Goal: Task Accomplishment & Management: Manage account settings

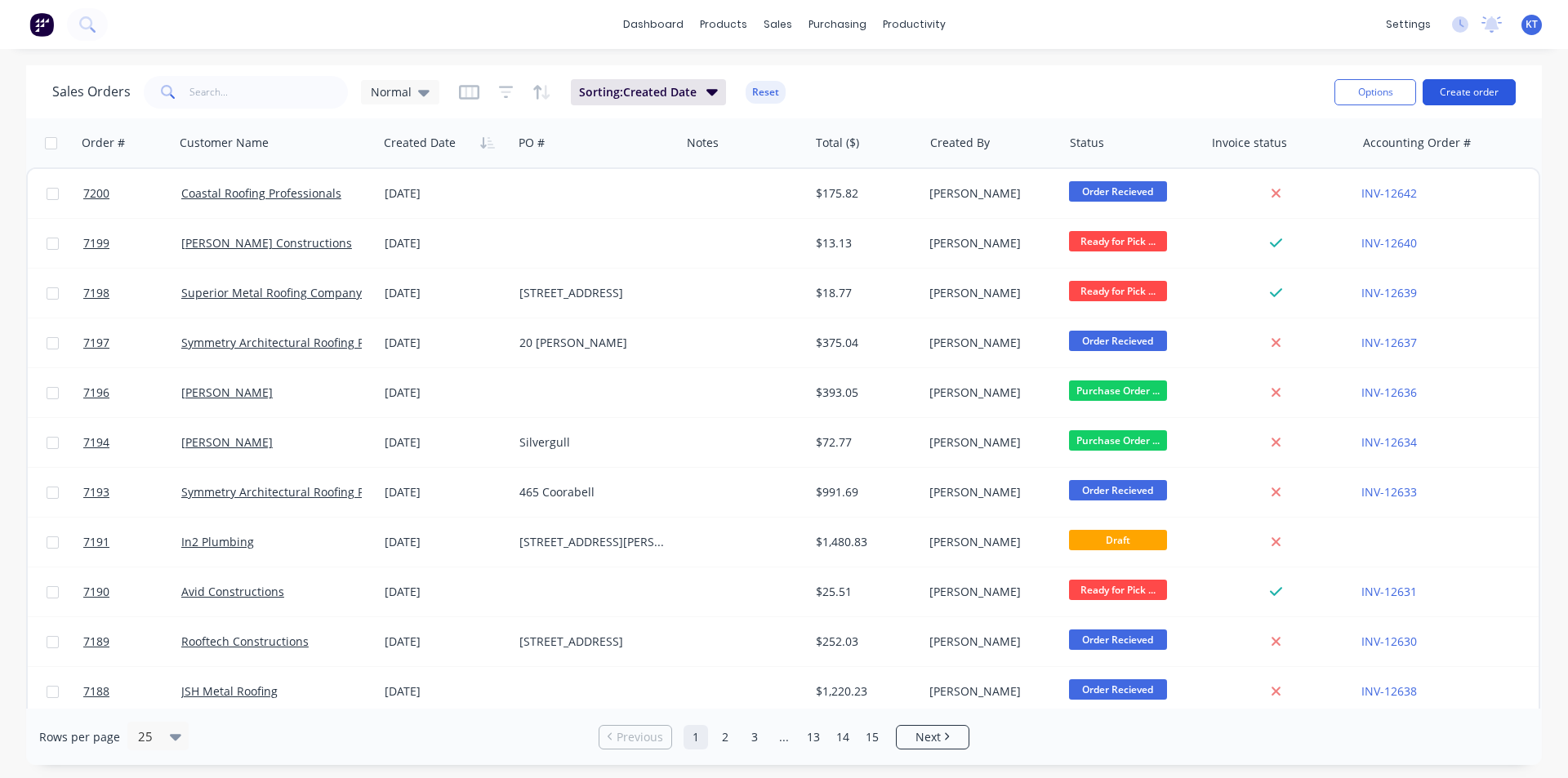
click at [1476, 98] on button "Create order" at bounding box center [1469, 92] width 93 height 26
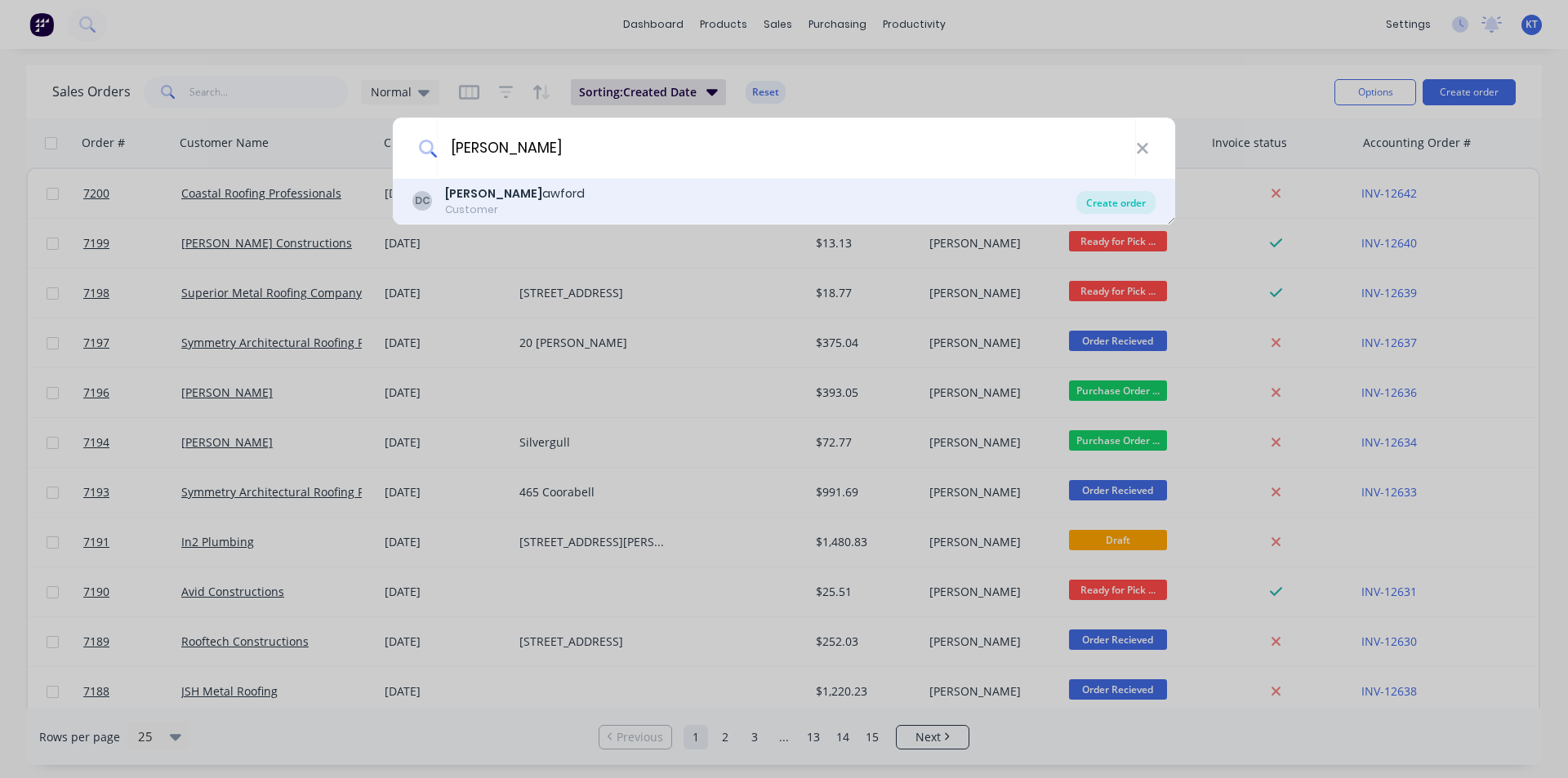
type input "[PERSON_NAME]"
click at [1097, 194] on div "Create order" at bounding box center [1116, 203] width 79 height 23
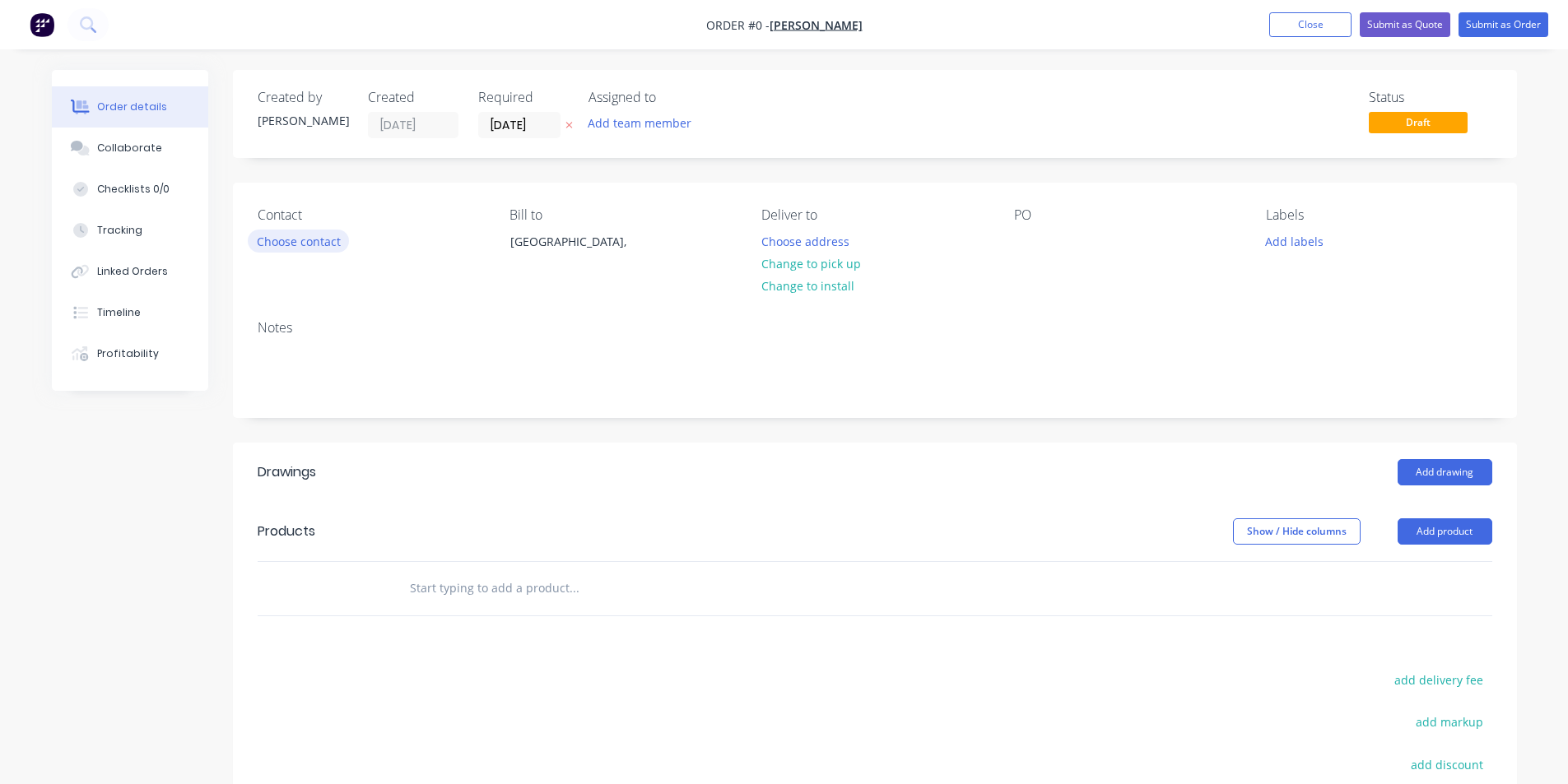
click at [274, 231] on button "Choose contact" at bounding box center [298, 240] width 101 height 22
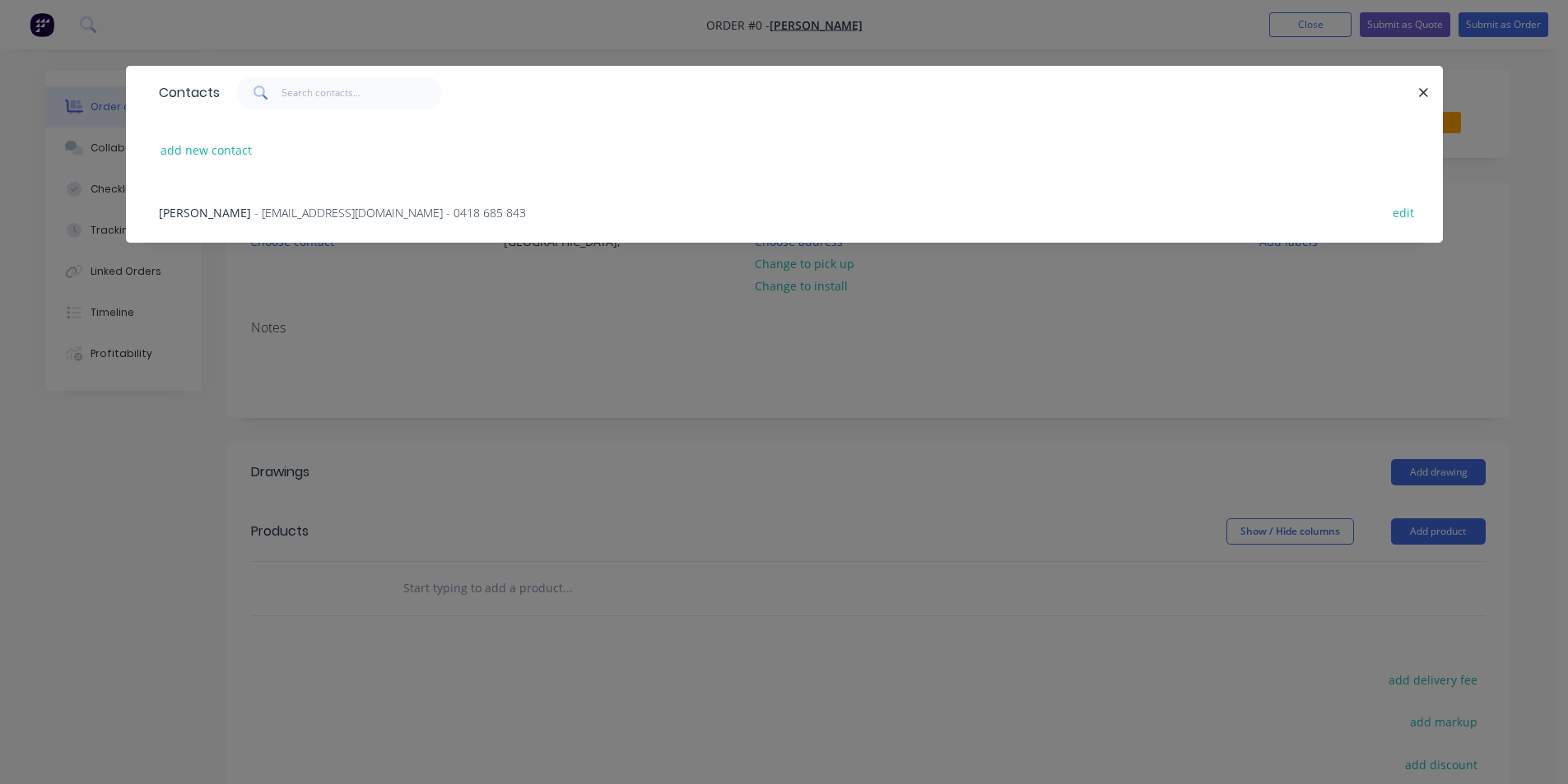
click at [254, 216] on span "- [EMAIL_ADDRESS][DOMAIN_NAME] - 0418 685 843" at bounding box center [390, 213] width 272 height 15
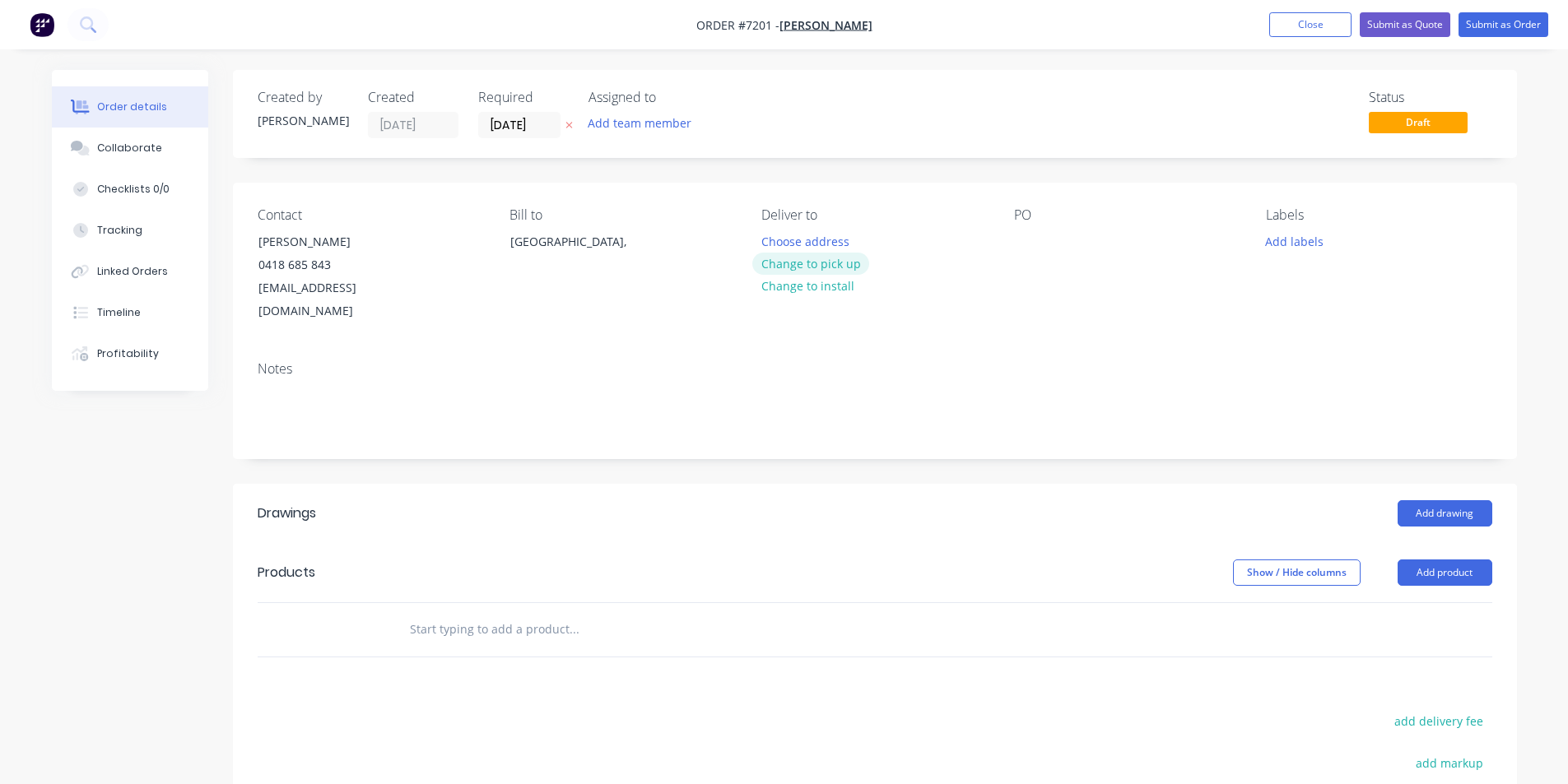
click at [806, 269] on button "Change to pick up" at bounding box center [810, 263] width 117 height 22
click at [1407, 560] on button "Add product" at bounding box center [1445, 572] width 94 height 26
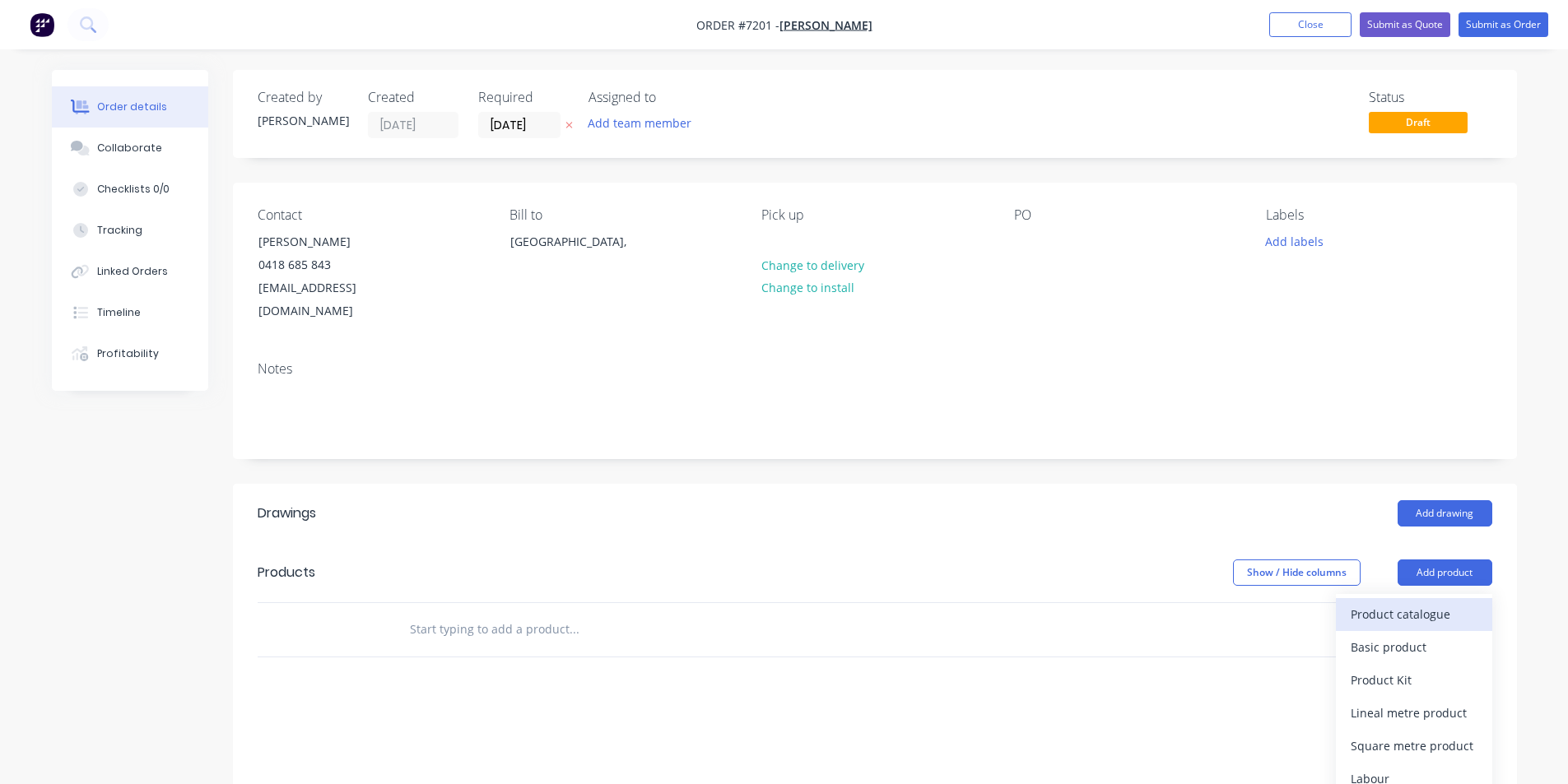
click at [1423, 602] on div "Product catalogue" at bounding box center [1414, 614] width 127 height 24
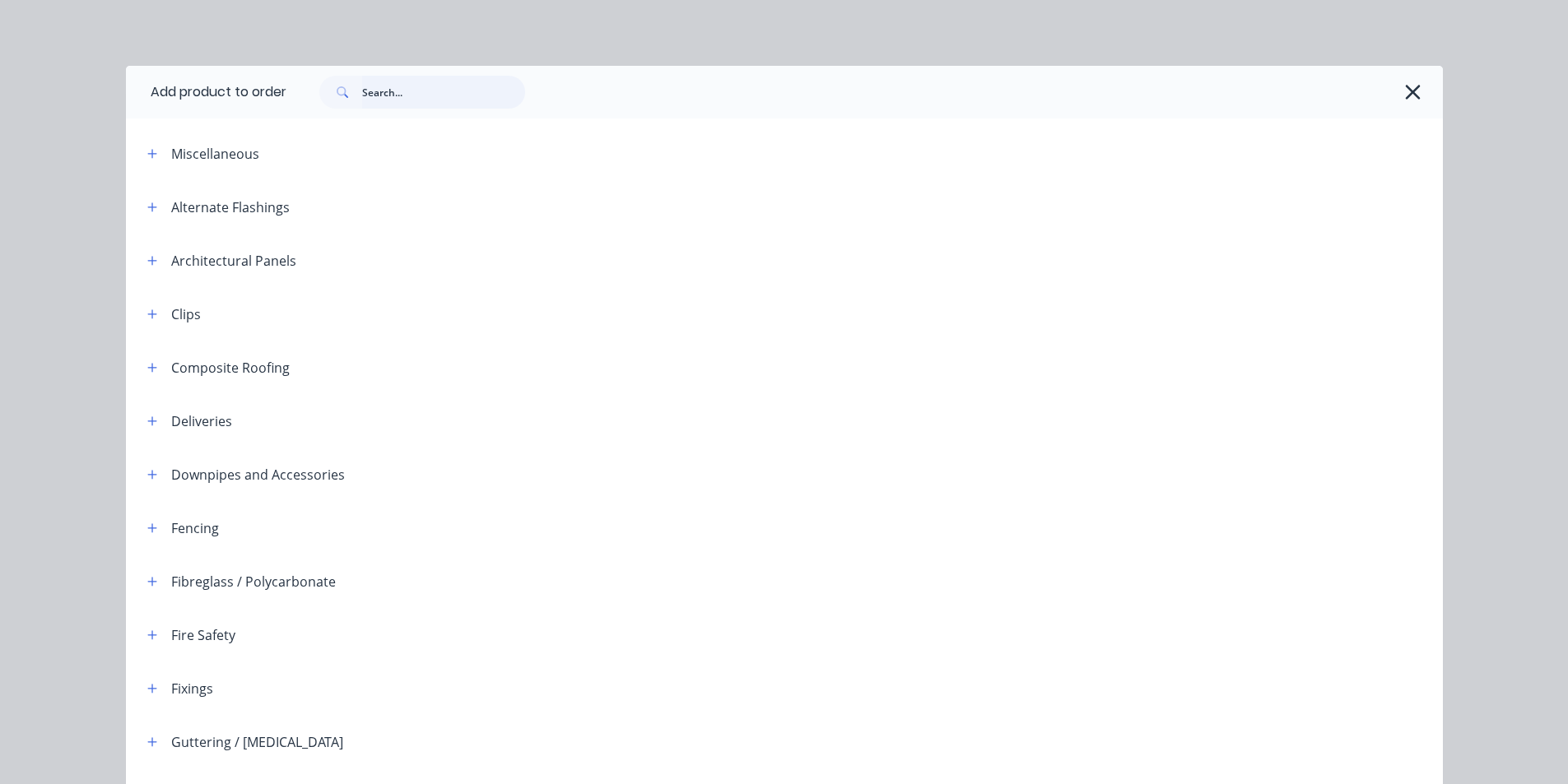
click at [427, 80] on input "text" at bounding box center [443, 92] width 163 height 33
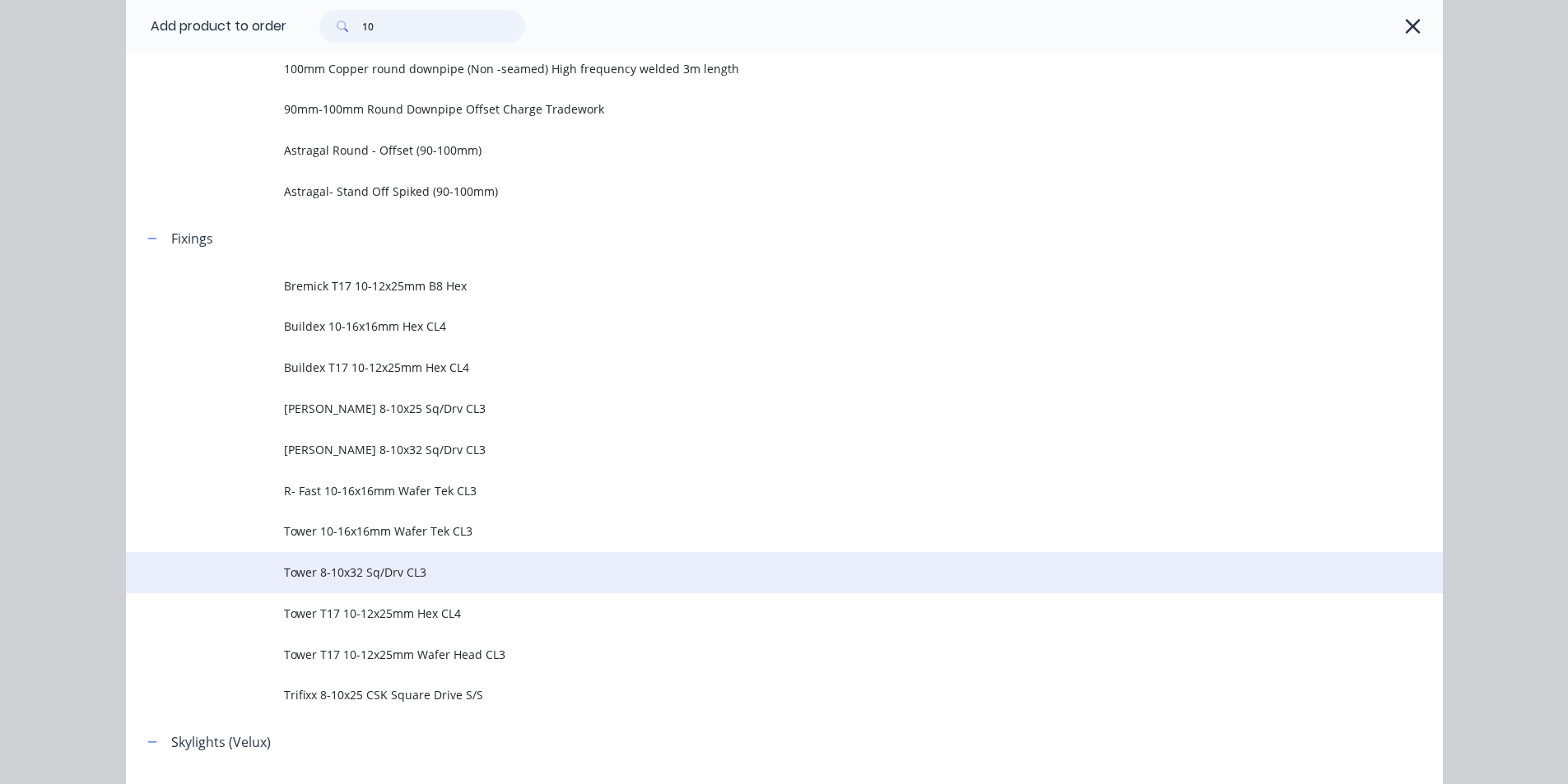
scroll to position [823, 0]
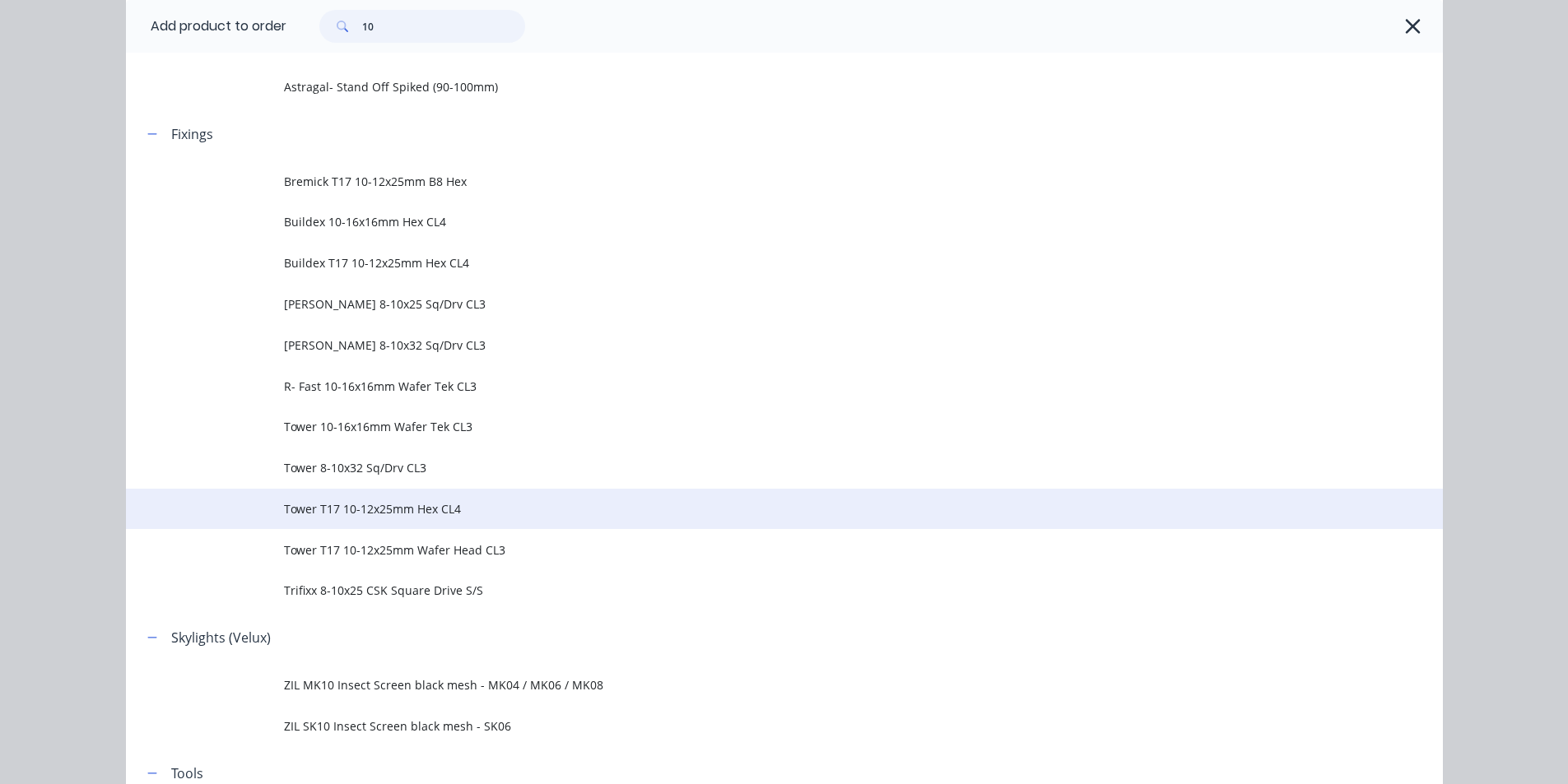
type input "10"
click at [442, 521] on td "Tower T17 10-12x25mm Hex CL4" at bounding box center [863, 510] width 1159 height 41
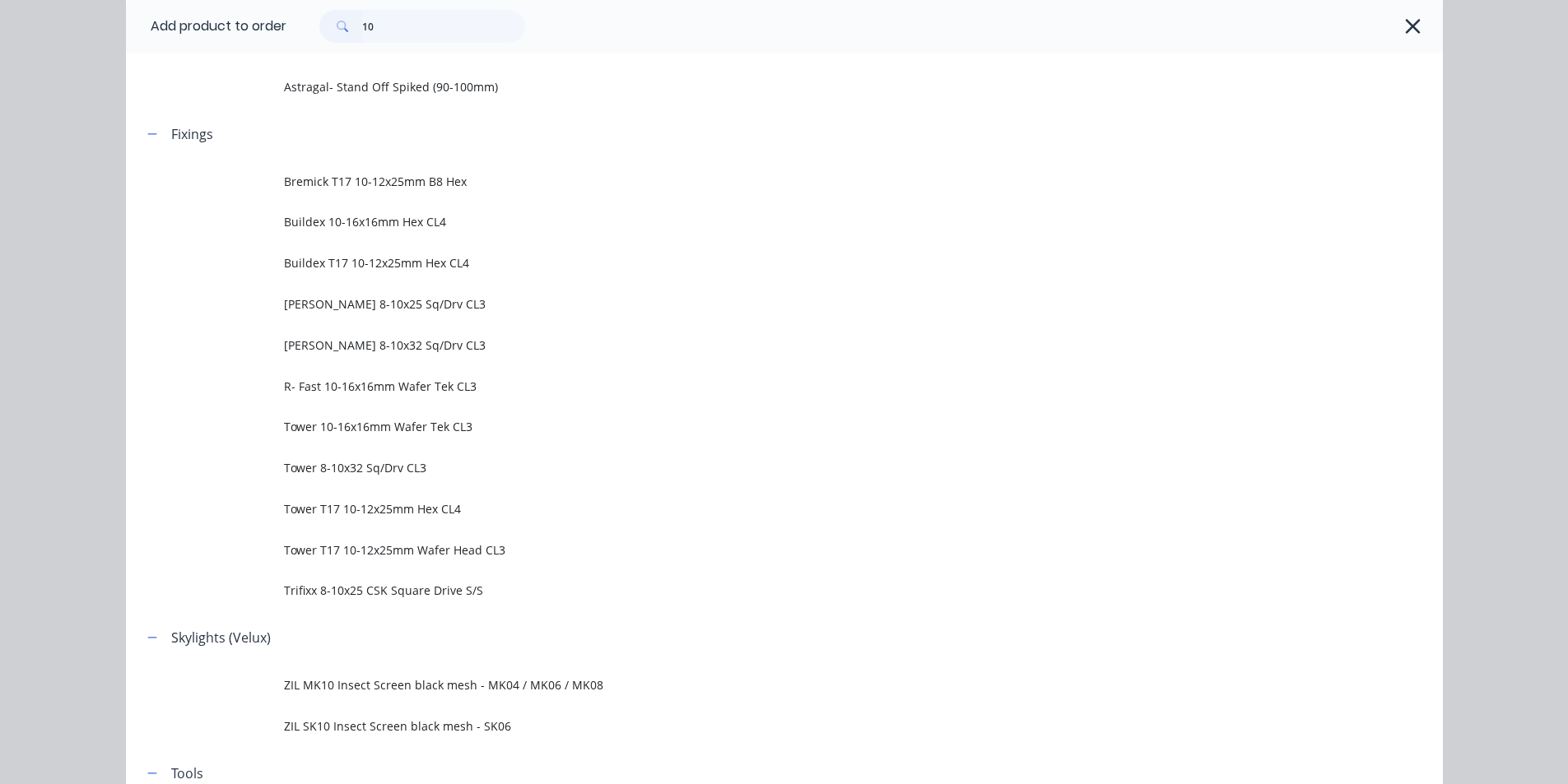
scroll to position [0, 0]
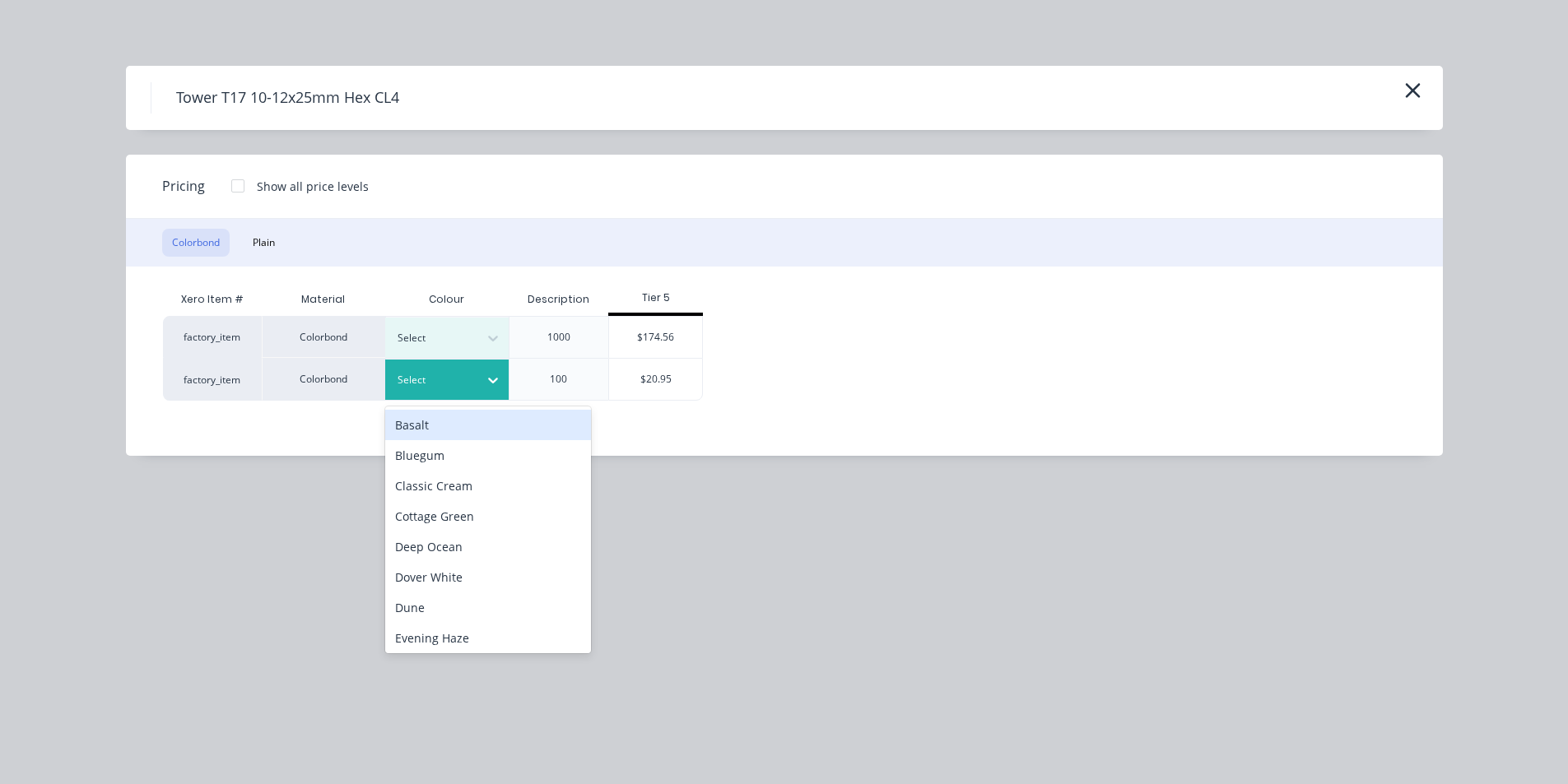
click at [463, 376] on div at bounding box center [434, 379] width 74 height 18
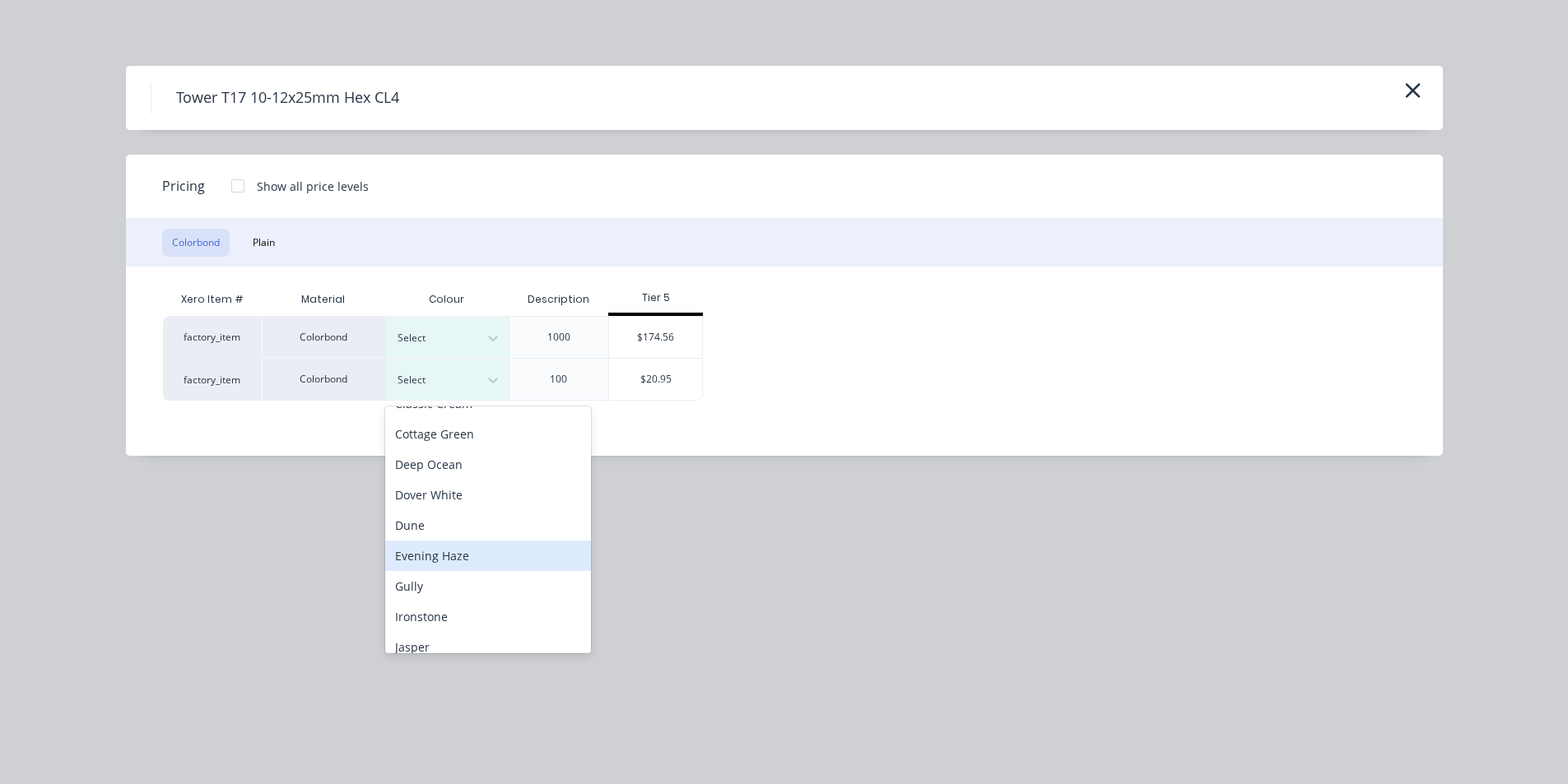
scroll to position [165, 0]
click at [471, 557] on div "Jasper" at bounding box center [488, 565] width 206 height 31
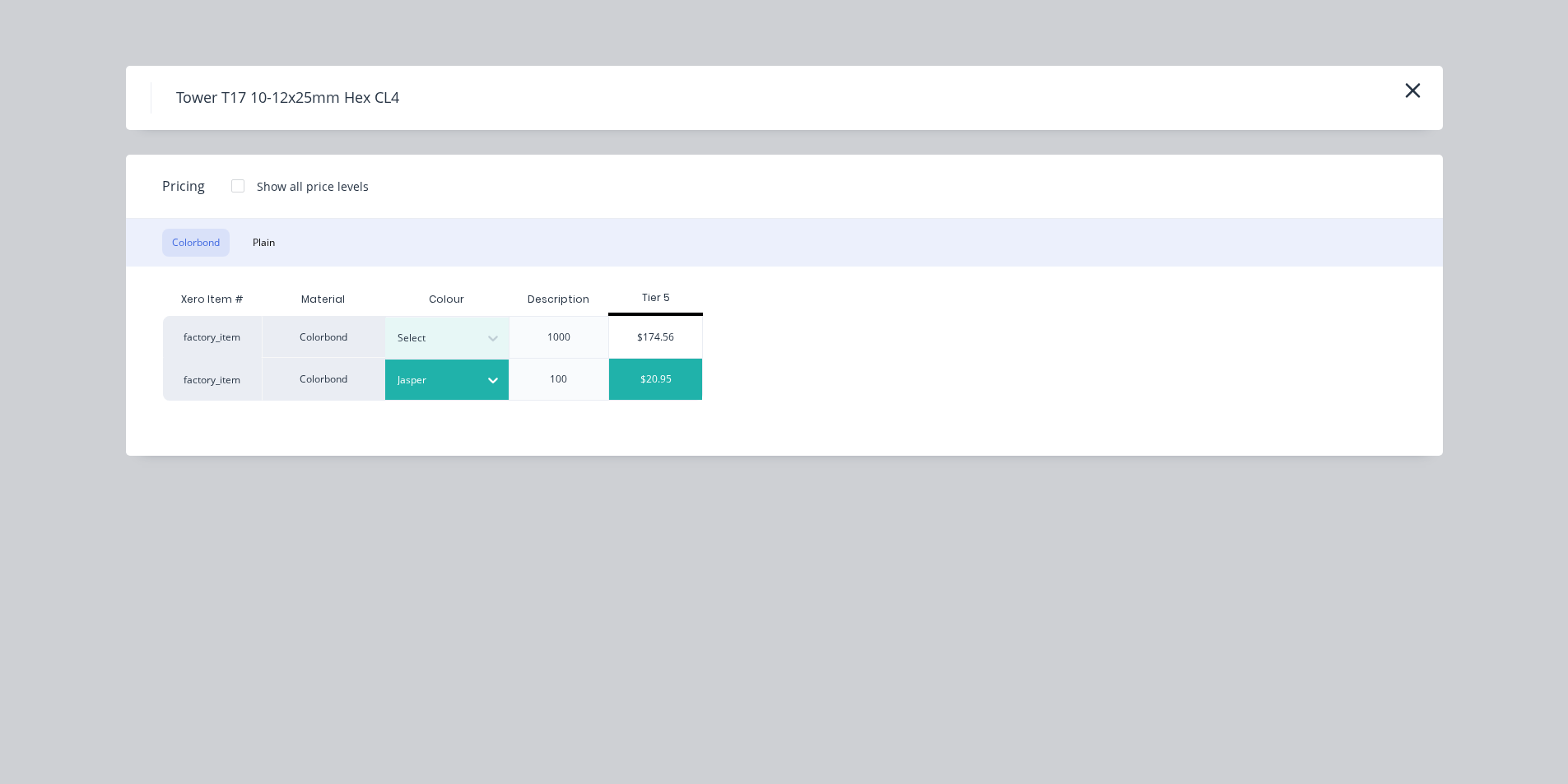
click at [654, 385] on div "$20.95" at bounding box center [655, 379] width 93 height 41
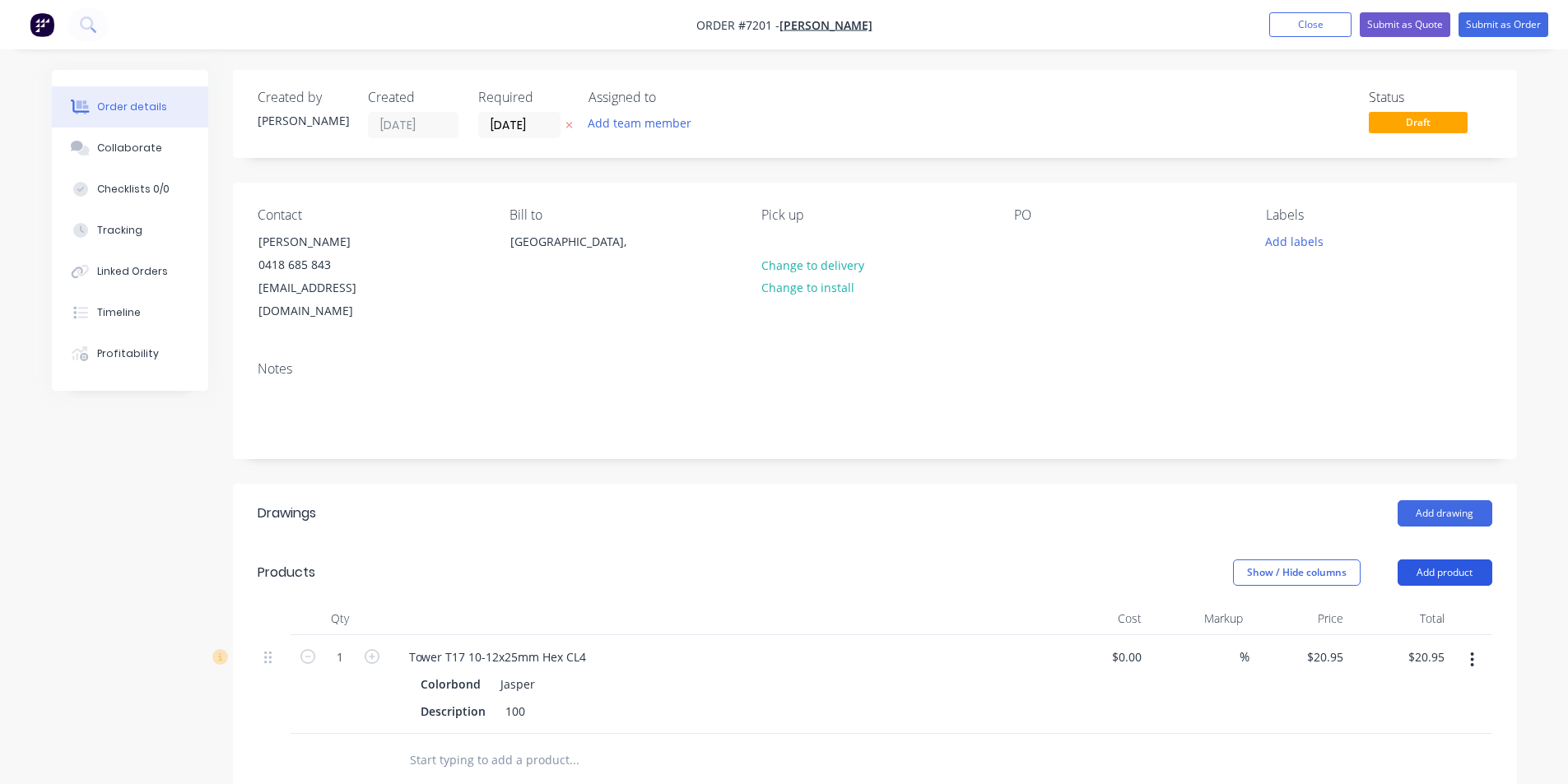
click at [1489, 560] on button "Add product" at bounding box center [1445, 572] width 94 height 26
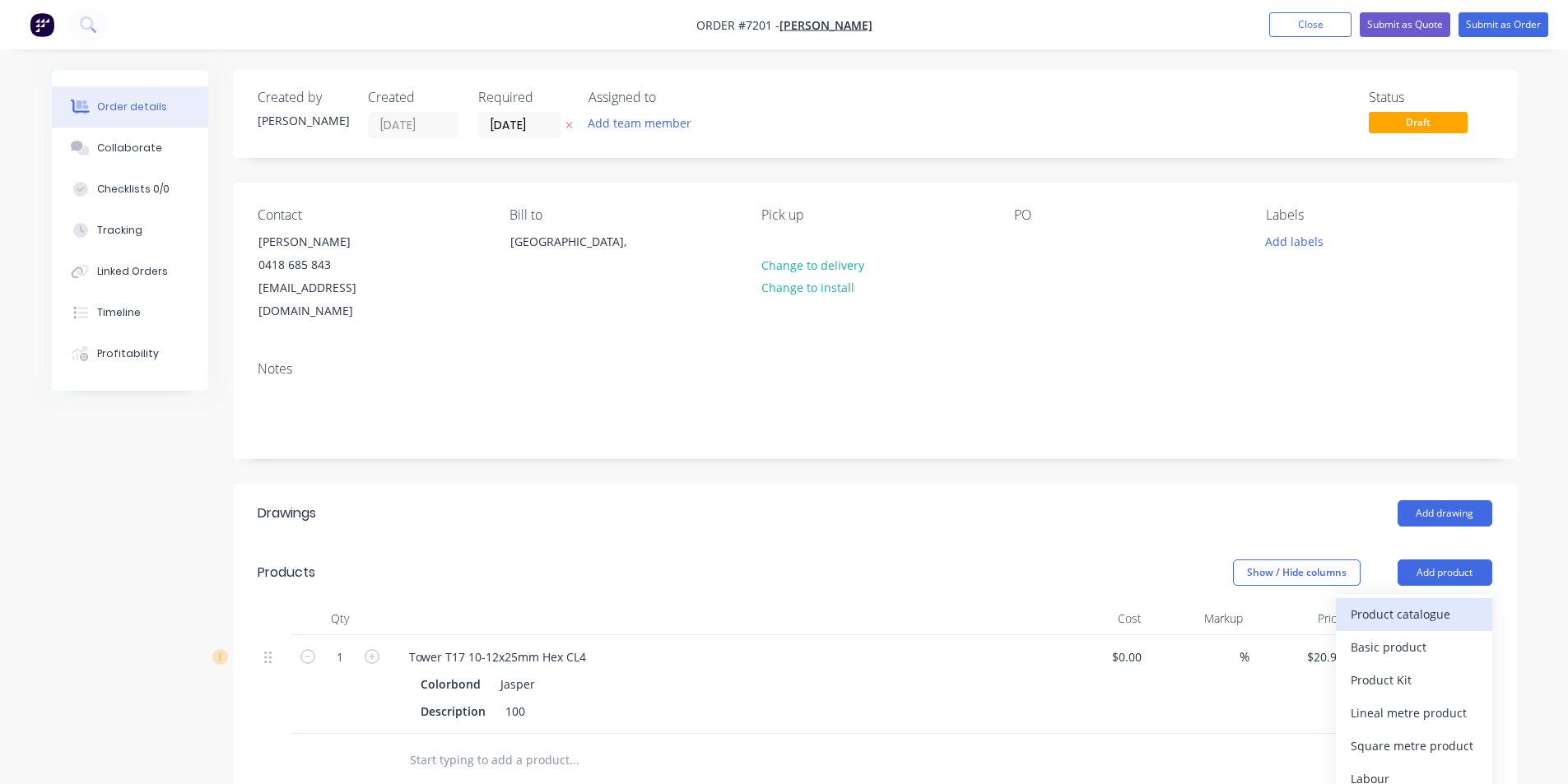
click at [1438, 602] on div "Product catalogue" at bounding box center [1414, 614] width 127 height 24
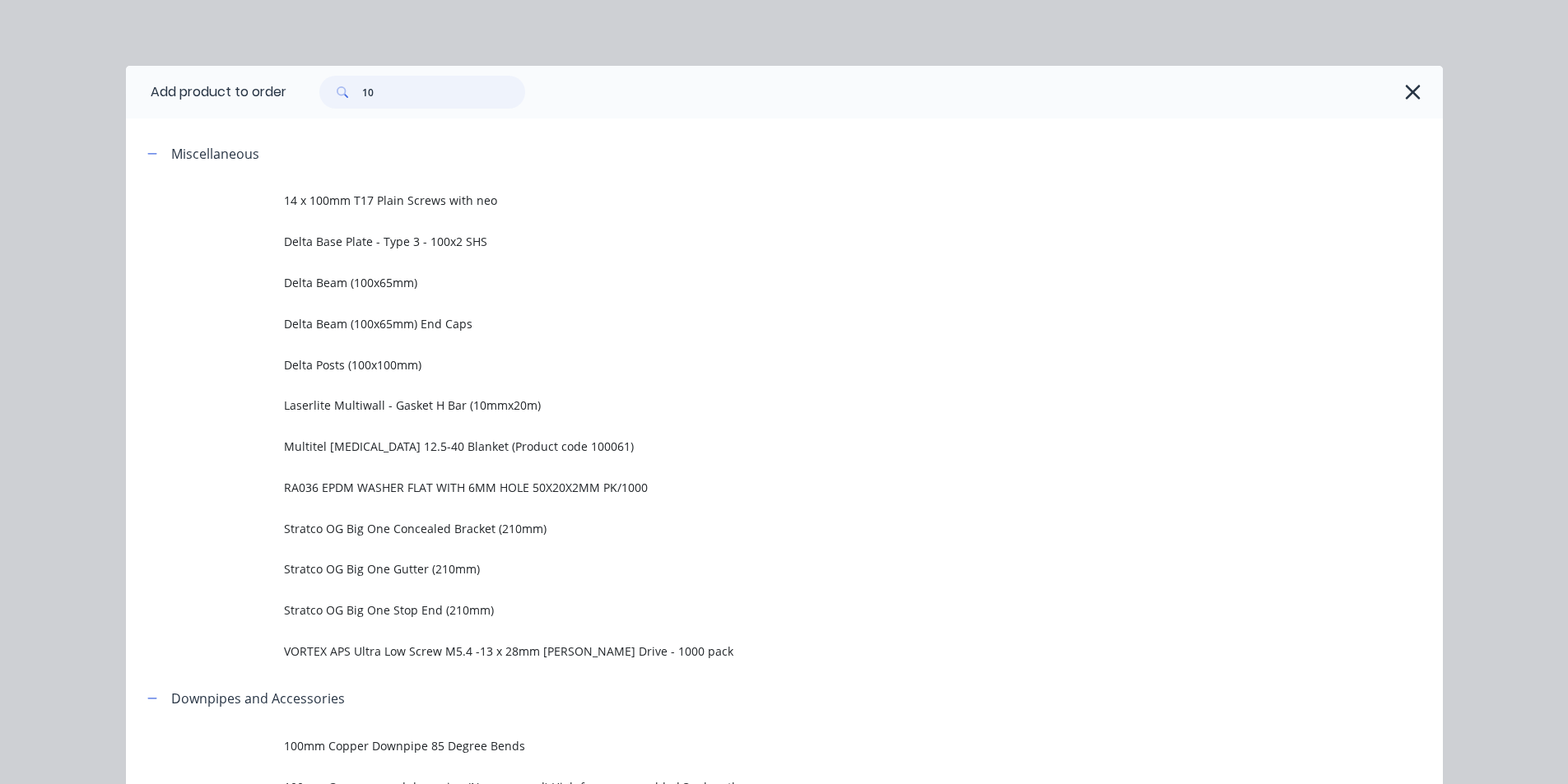
click at [472, 92] on input "10" at bounding box center [443, 92] width 163 height 33
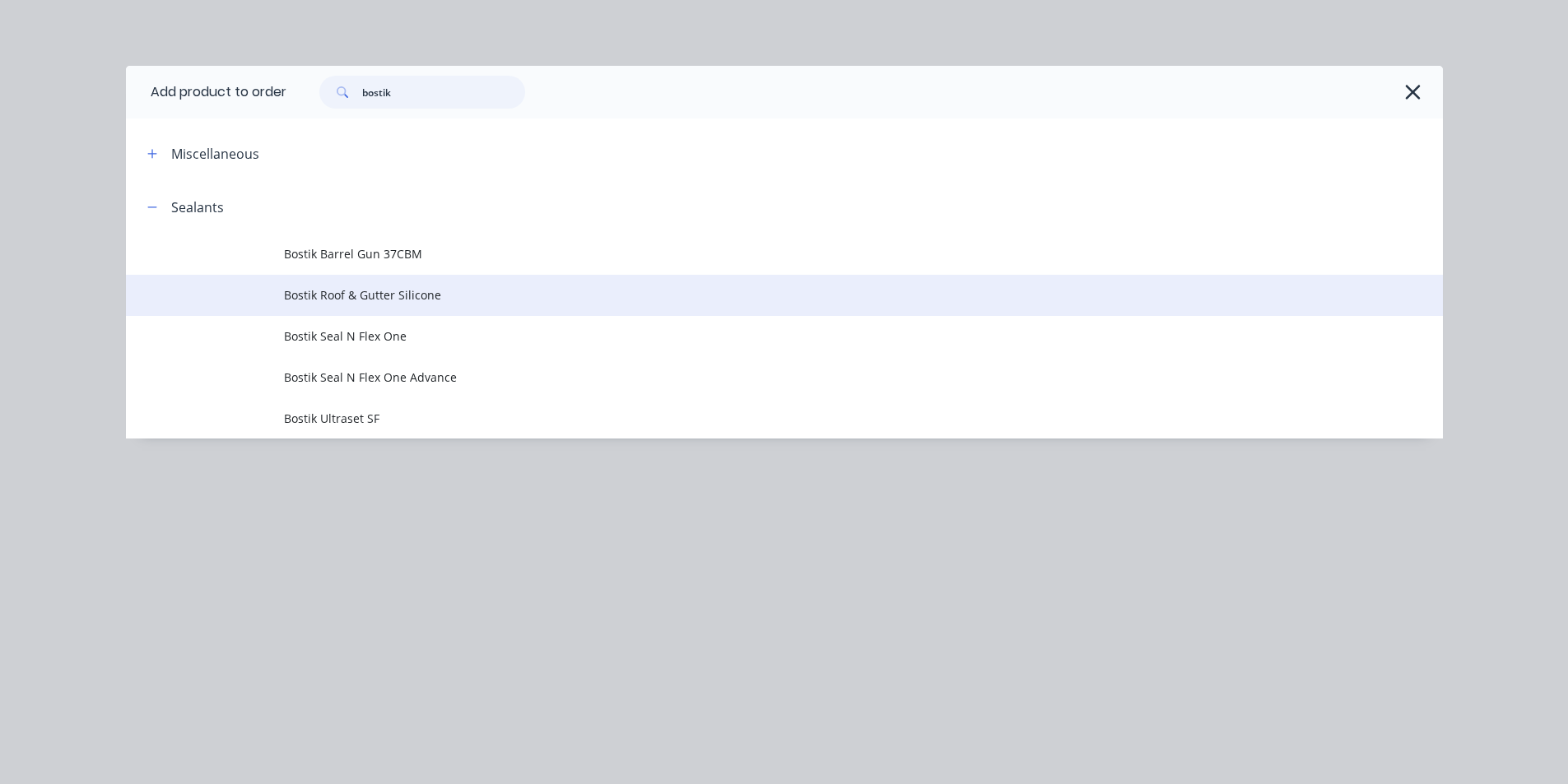
type input "bostik"
click at [319, 297] on span "Bostik Roof & Gutter Silicone" at bounding box center [747, 295] width 927 height 17
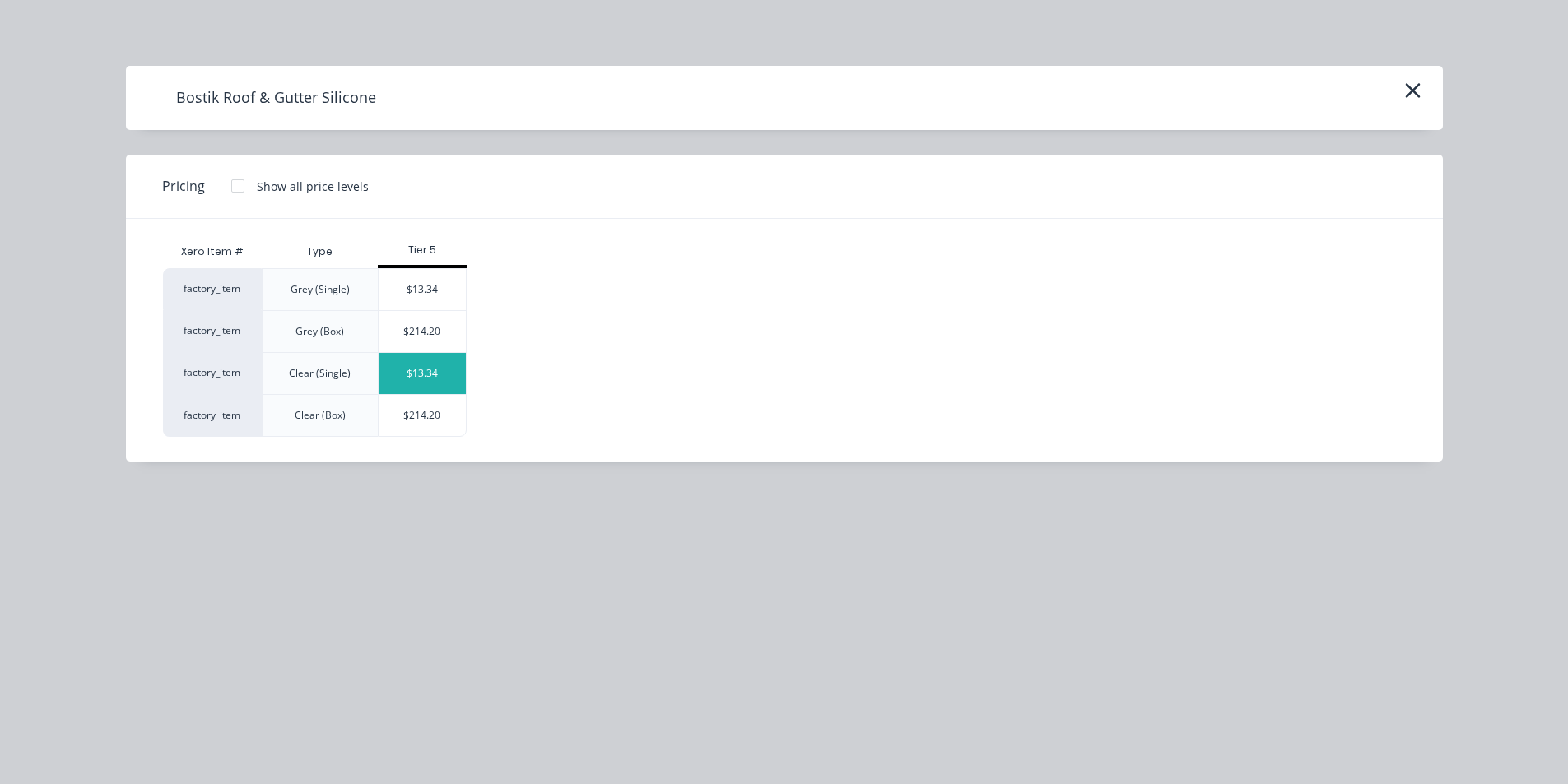
click at [429, 380] on div "$13.34" at bounding box center [422, 374] width 88 height 41
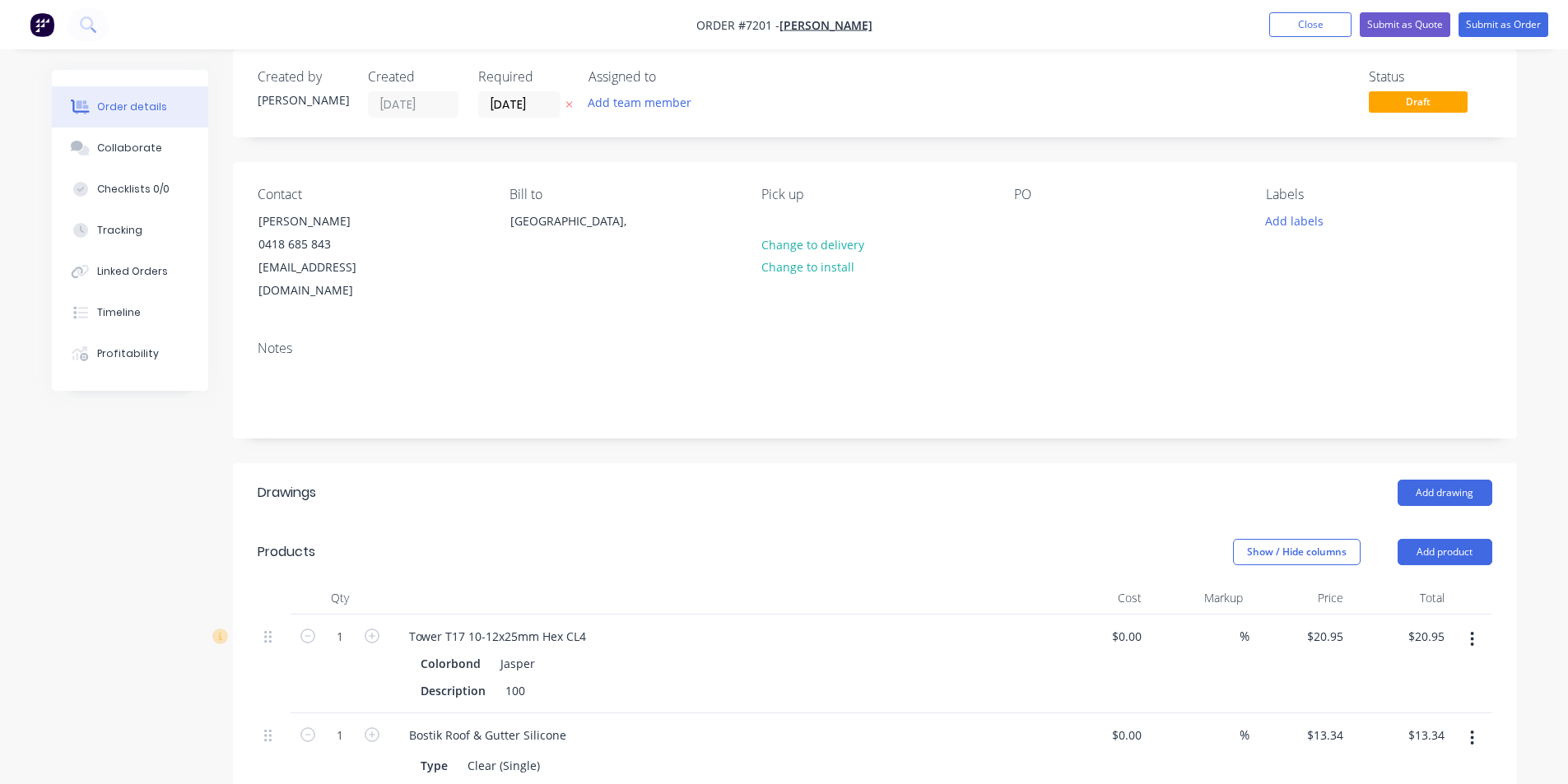
scroll to position [0, 0]
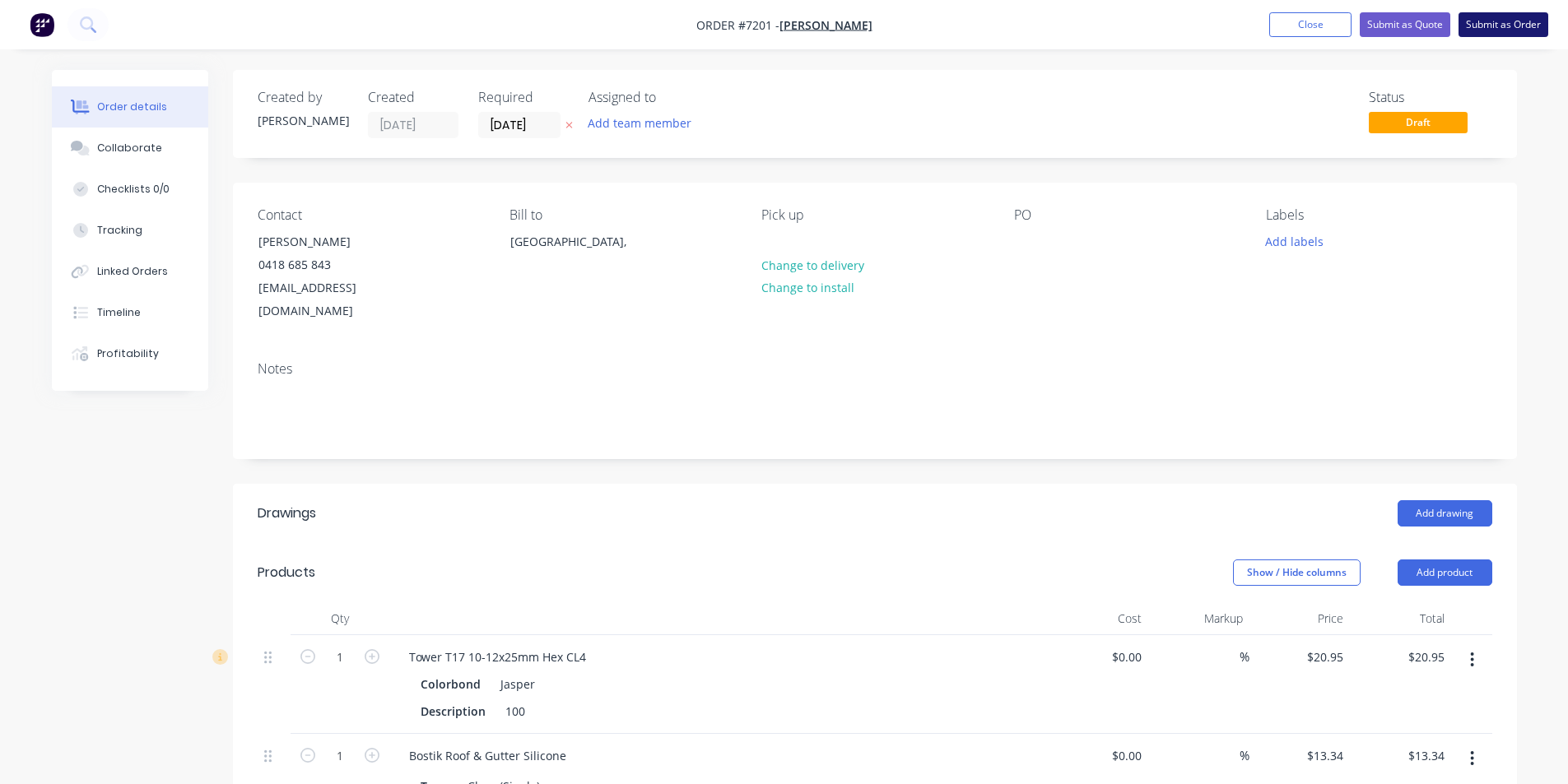
click at [1498, 19] on button "Submit as Order" at bounding box center [1503, 25] width 90 height 25
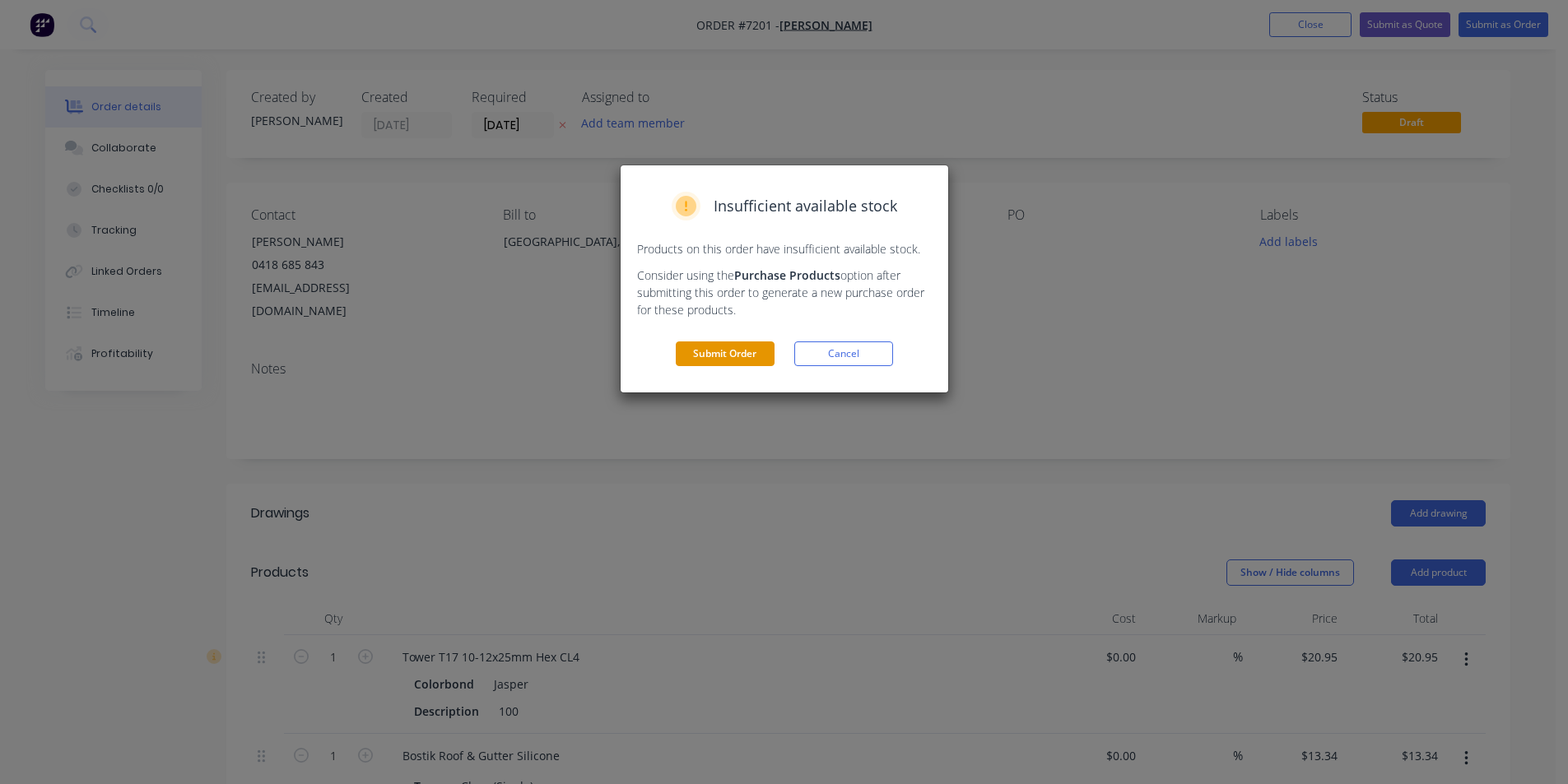
click at [689, 365] on button "Submit Order" at bounding box center [724, 354] width 99 height 25
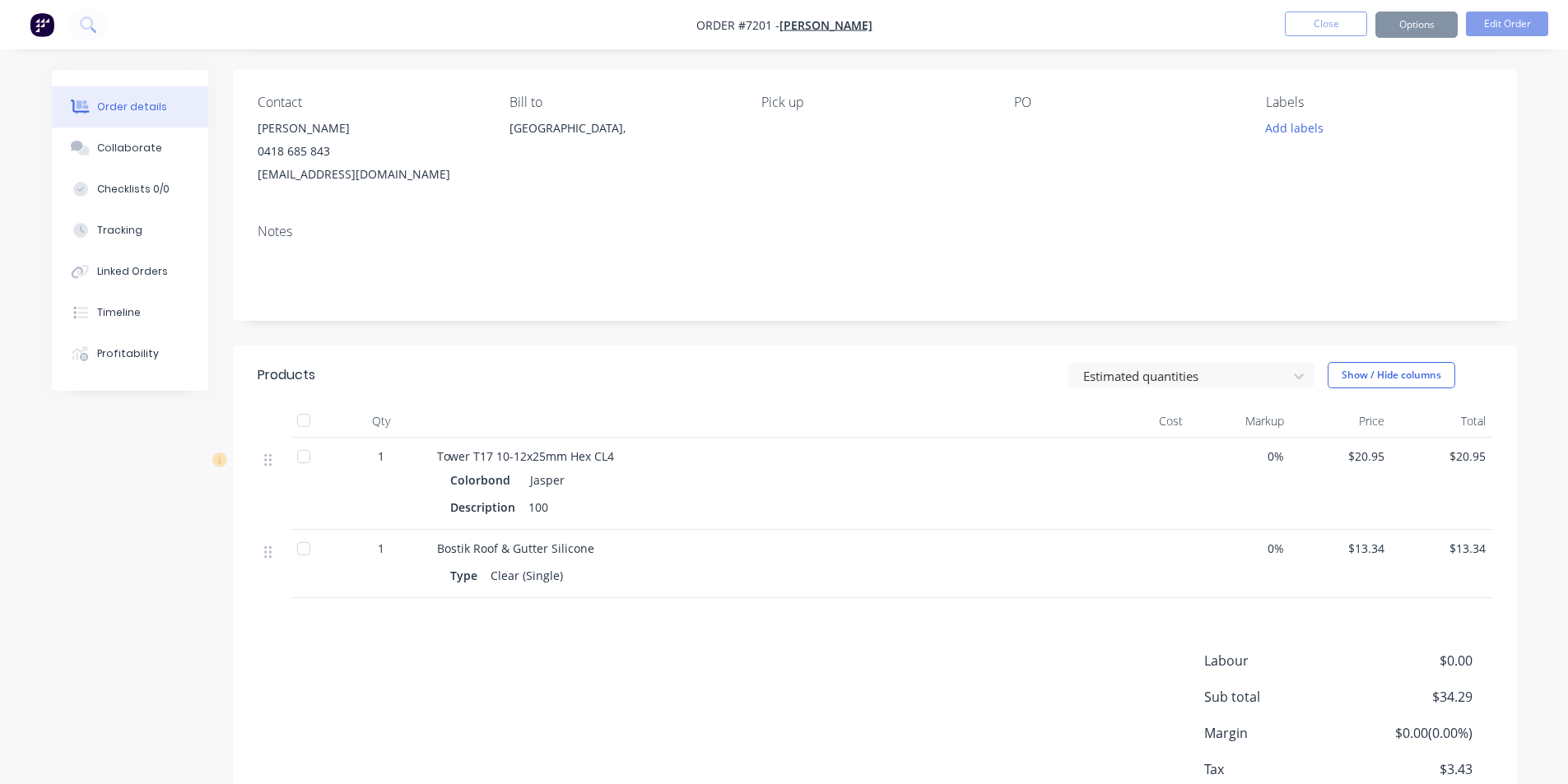
scroll to position [219, 0]
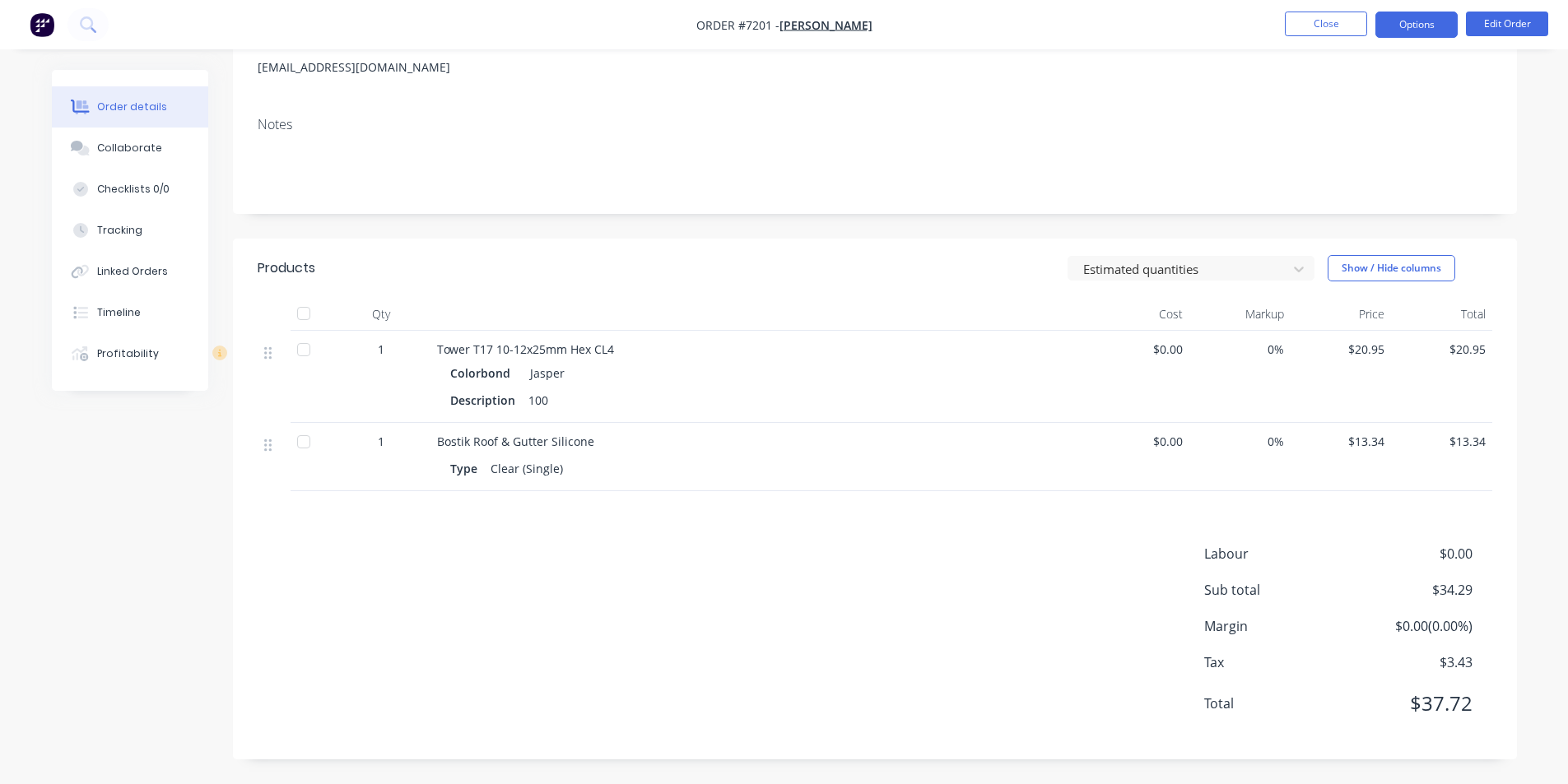
click at [1384, 34] on button "Options" at bounding box center [1416, 24] width 82 height 26
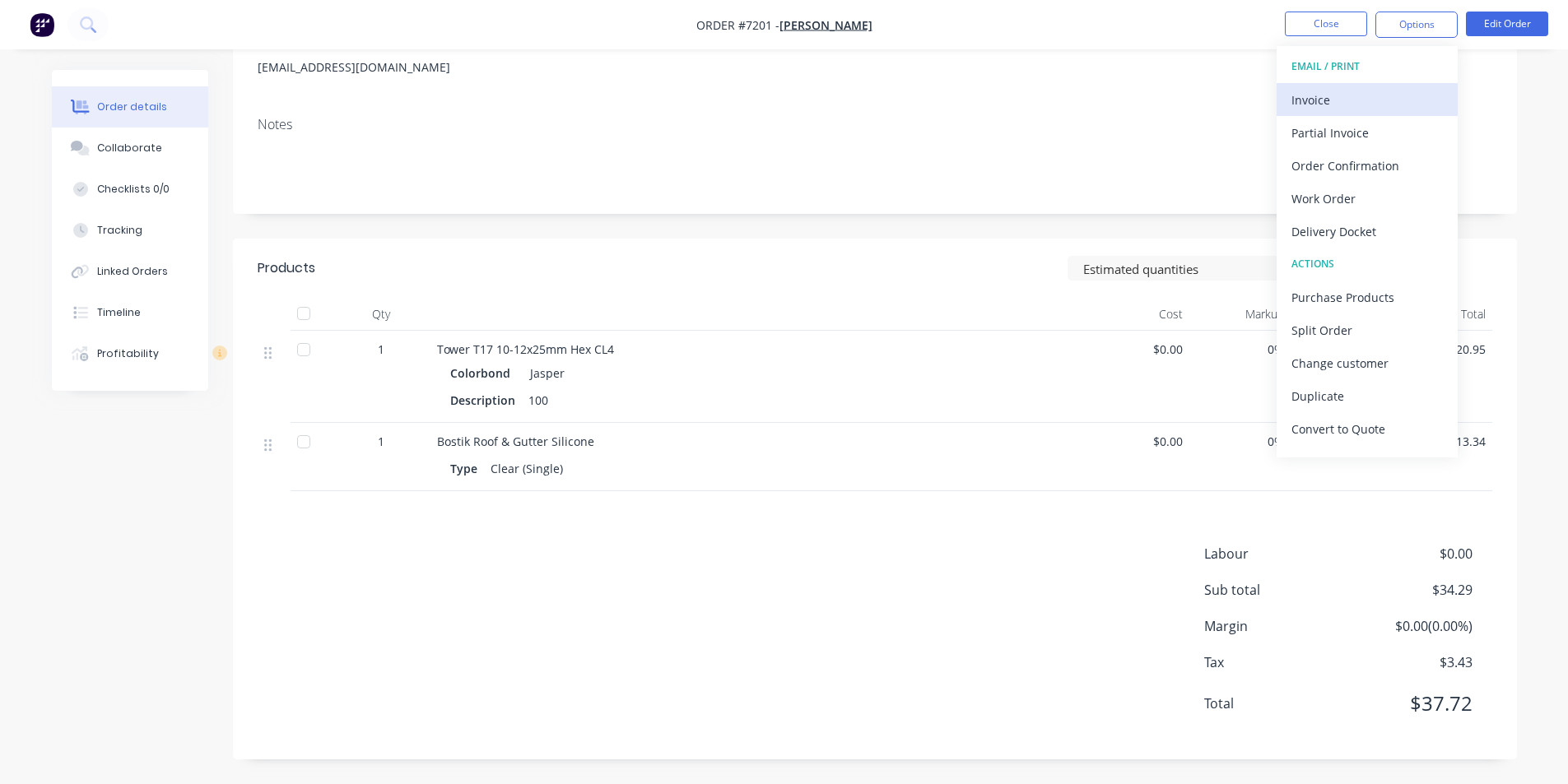
click at [1384, 92] on div "Invoice" at bounding box center [1367, 99] width 151 height 24
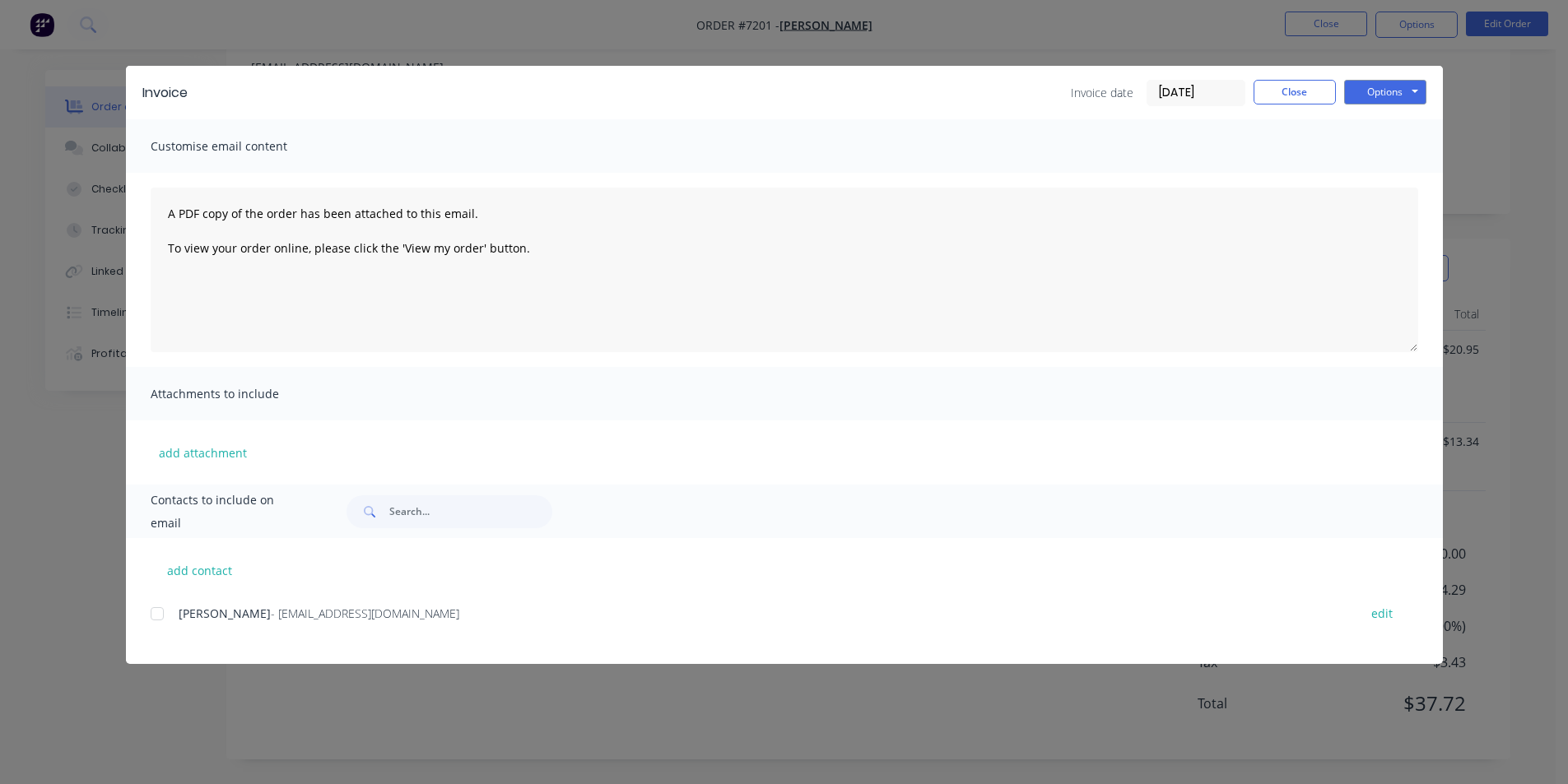
click at [164, 614] on div at bounding box center [157, 614] width 33 height 33
click at [1360, 95] on button "Options" at bounding box center [1384, 92] width 82 height 25
click at [1379, 178] on button "Email" at bounding box center [1396, 175] width 105 height 27
click at [1310, 85] on button "Close" at bounding box center [1294, 92] width 82 height 25
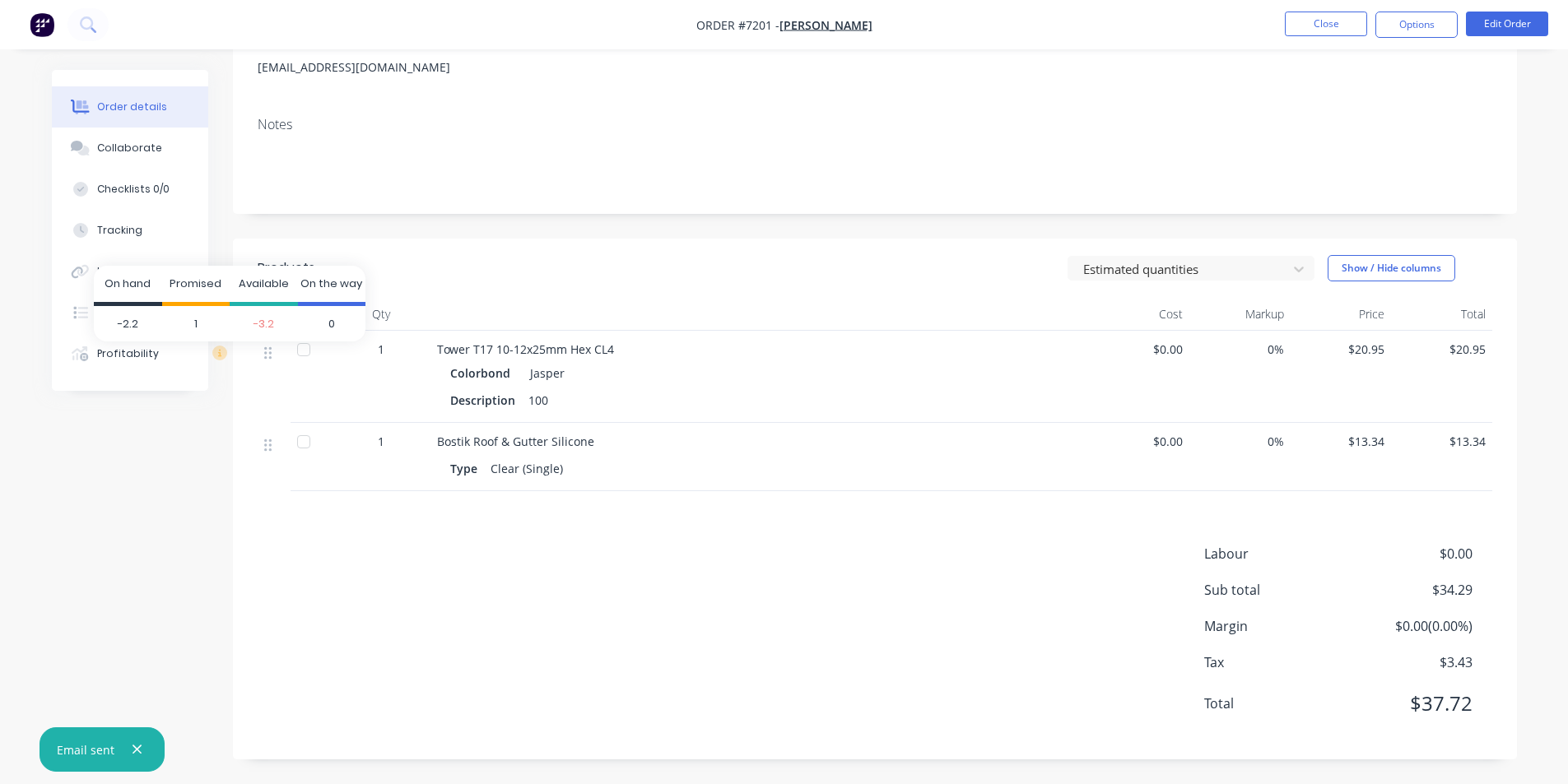
click at [308, 316] on span "0" at bounding box center [331, 325] width 68 height 37
click at [516, 297] on header "Products Estimated quantities Show / Hide columns" at bounding box center [875, 269] width 1284 height 60
drag, startPoint x: 307, startPoint y: 307, endPoint x: 323, endPoint y: 308, distance: 16.0
click at [308, 308] on div at bounding box center [303, 313] width 33 height 33
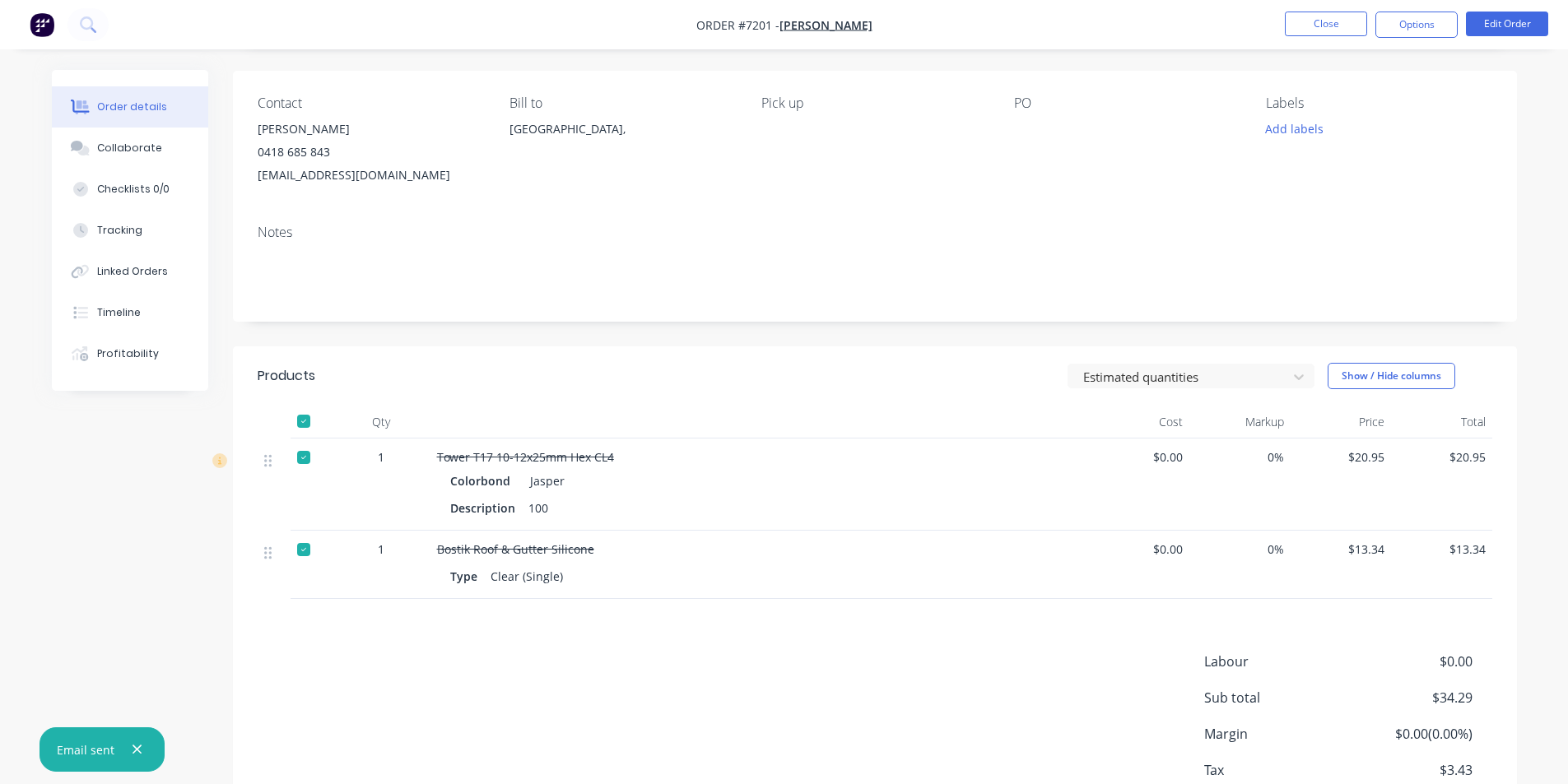
scroll to position [0, 0]
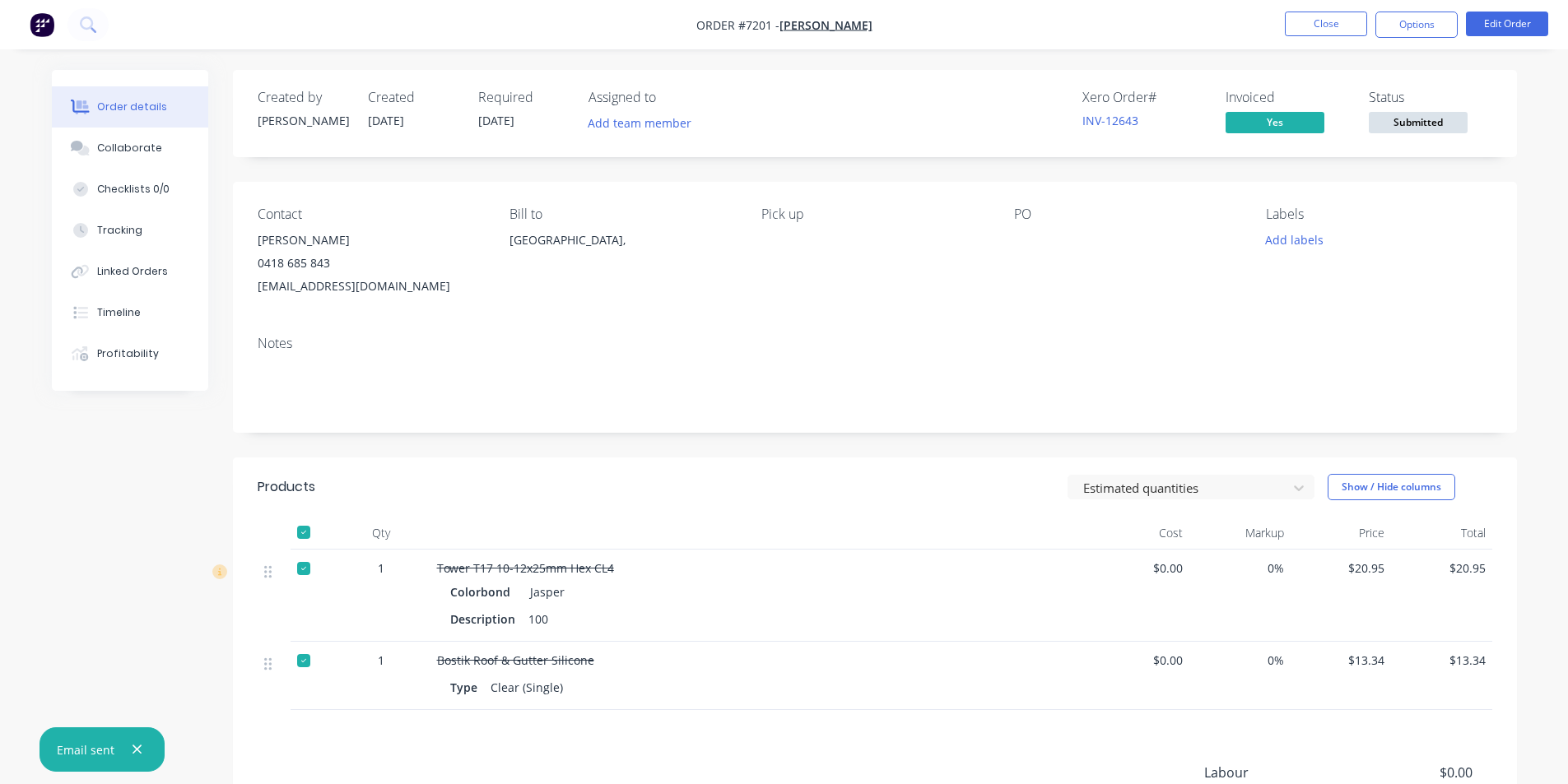
click at [1407, 133] on button "Submitted" at bounding box center [1418, 124] width 99 height 25
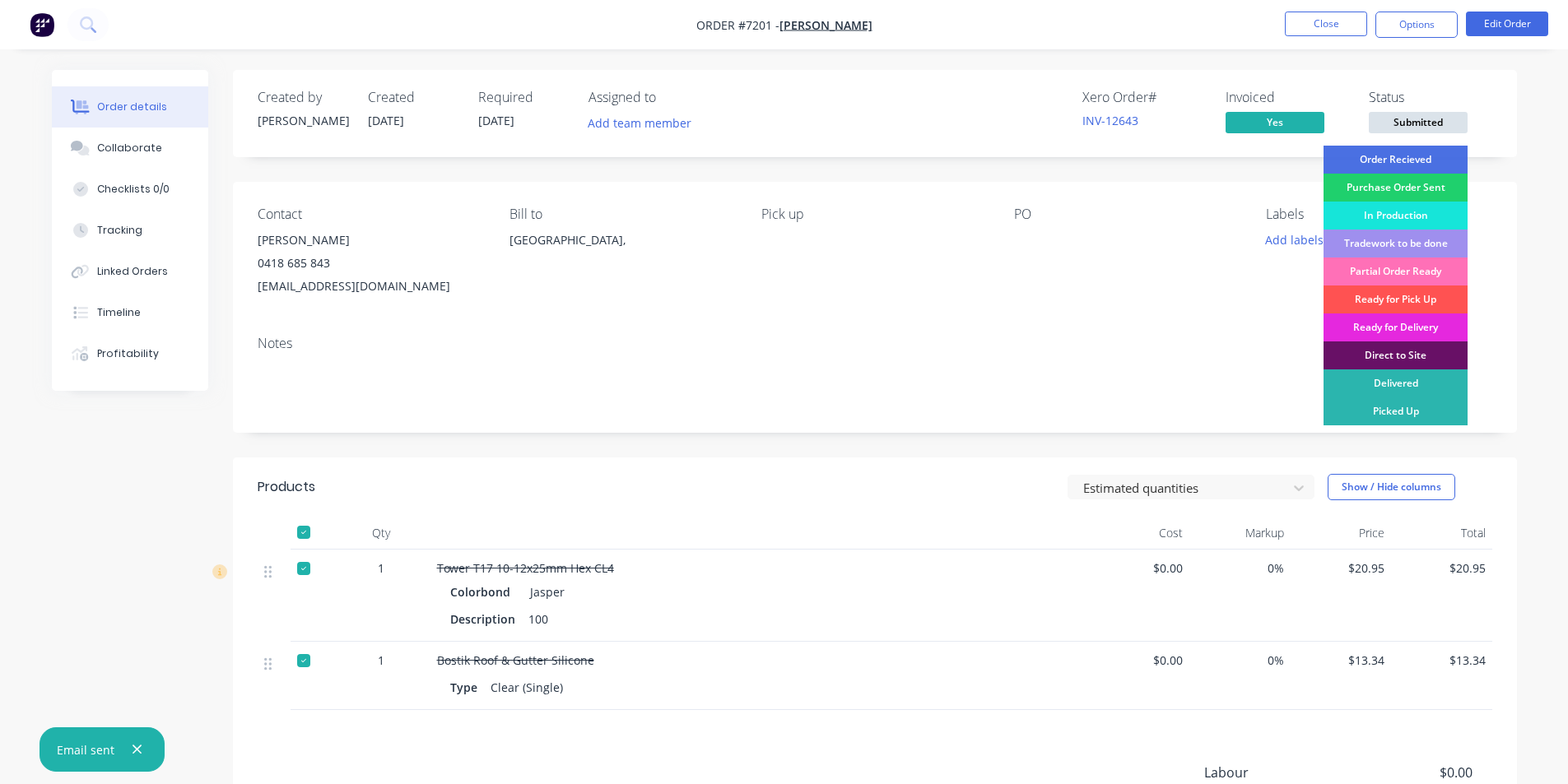
click at [1410, 427] on div "Order Recieved Purchase Order Sent In Production Tradework to be done Partial O…" at bounding box center [1396, 342] width 144 height 393
click at [1410, 407] on div "Picked Up" at bounding box center [1396, 411] width 144 height 28
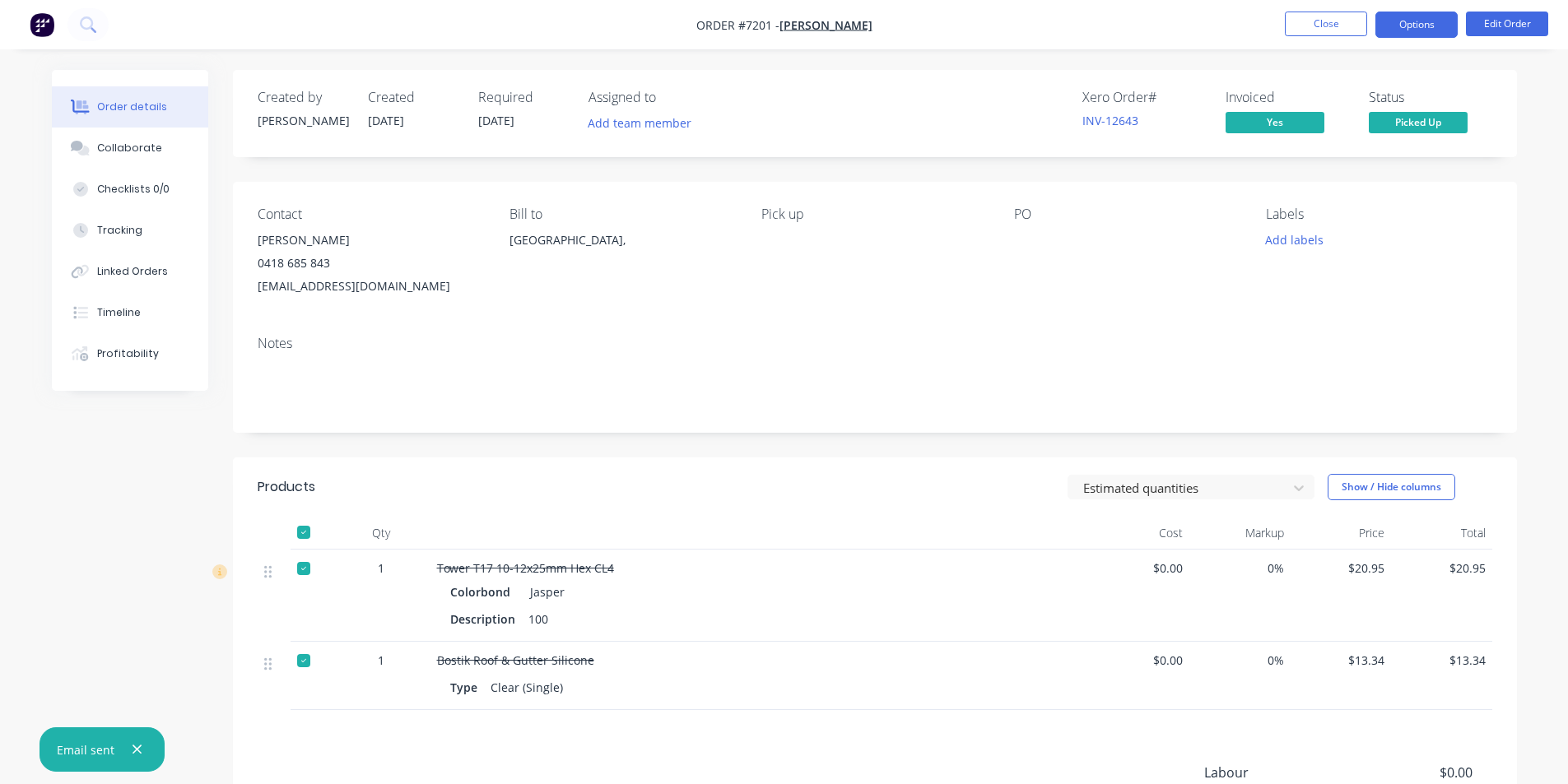
click at [1426, 22] on button "Options" at bounding box center [1416, 24] width 82 height 26
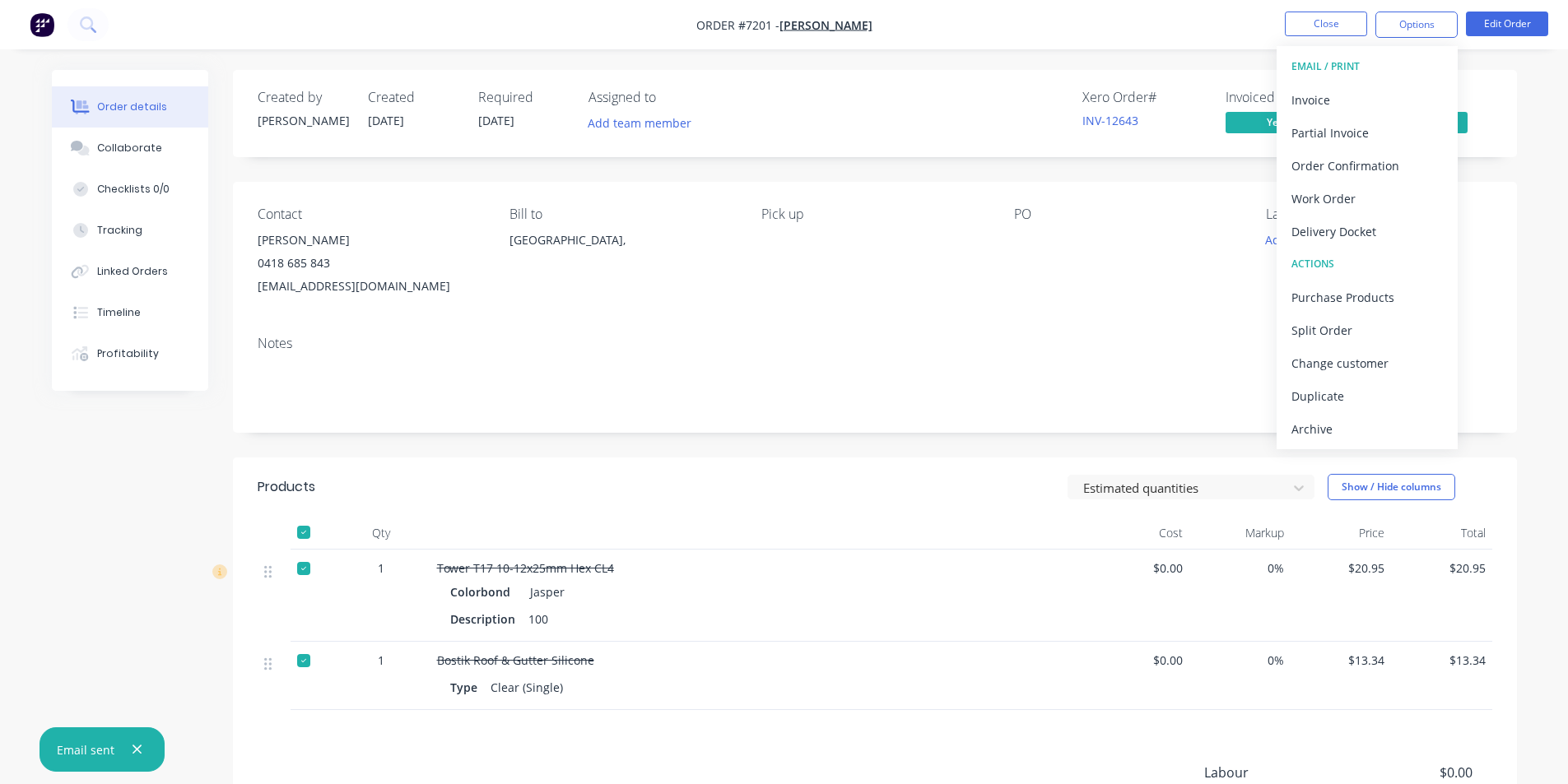
click at [1346, 449] on div "EMAIL / PRINT Invoice Partial Invoice Order Confirmation Work Order Delivery Do…" at bounding box center [1367, 248] width 181 height 404
click at [1346, 431] on div "Archive" at bounding box center [1367, 429] width 151 height 24
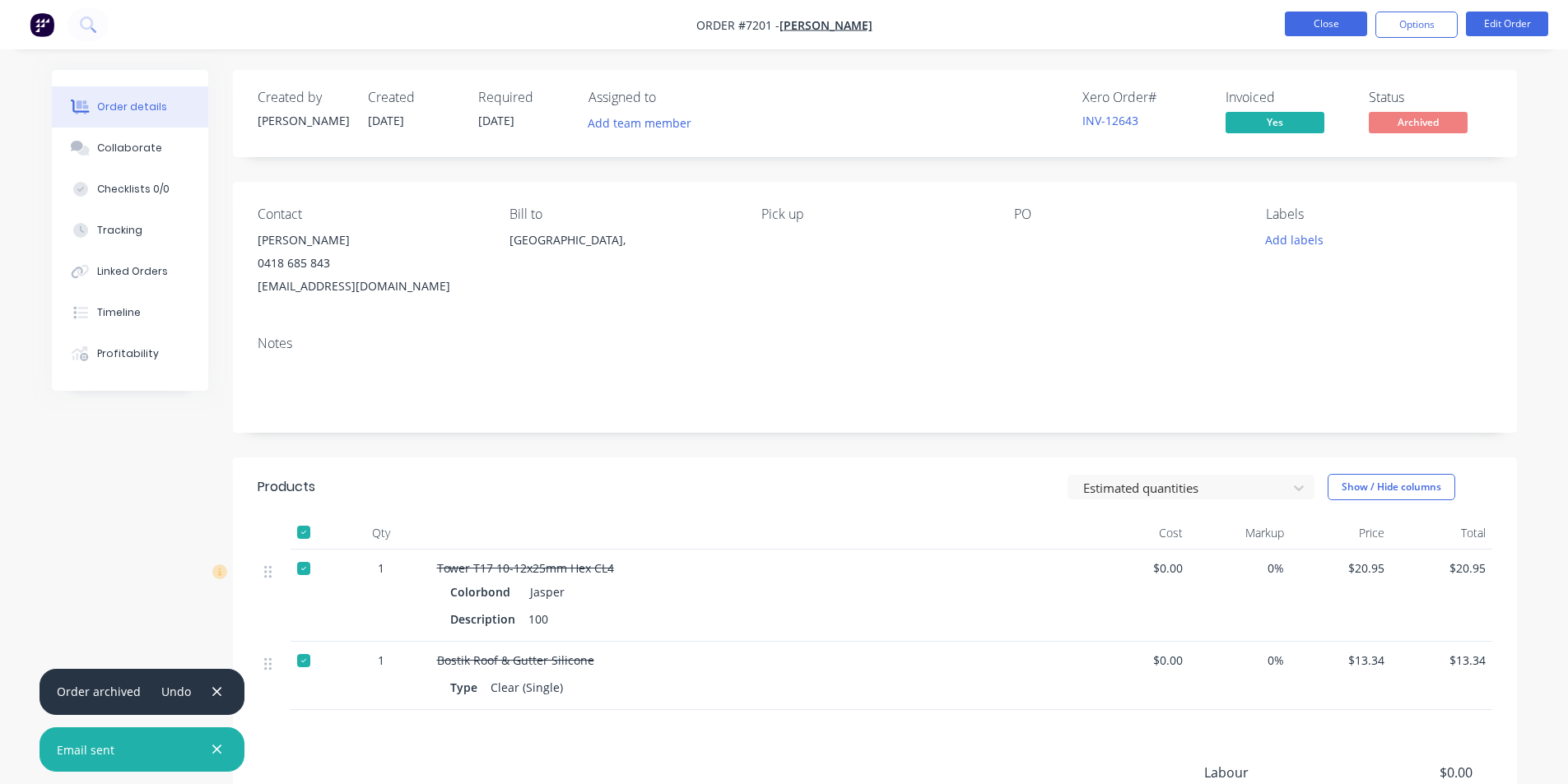
click at [1318, 23] on button "Close" at bounding box center [1325, 24] width 82 height 25
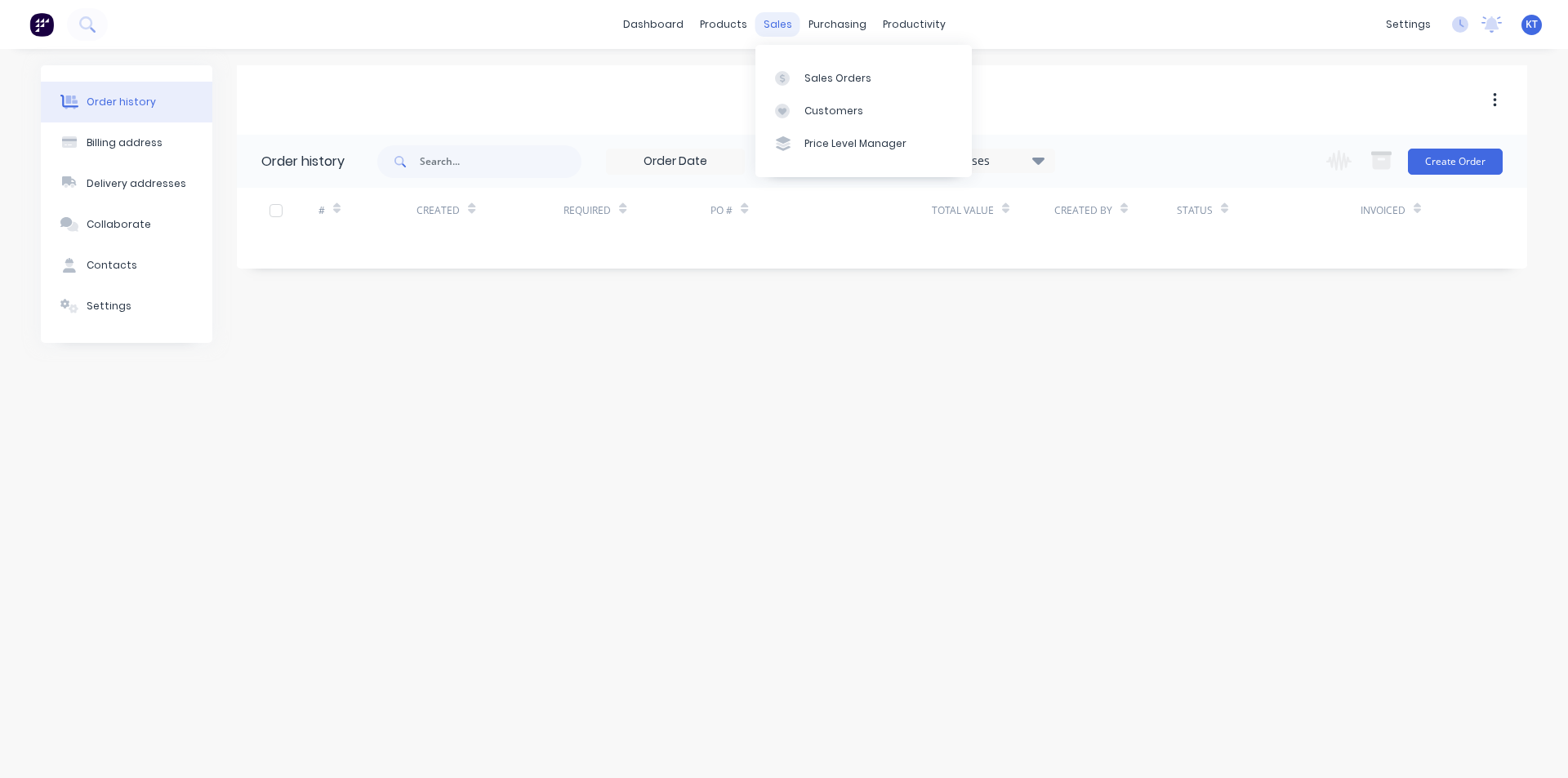
click at [791, 25] on div "sales" at bounding box center [777, 25] width 45 height 25
click at [824, 84] on div "Sales Orders" at bounding box center [838, 77] width 67 height 14
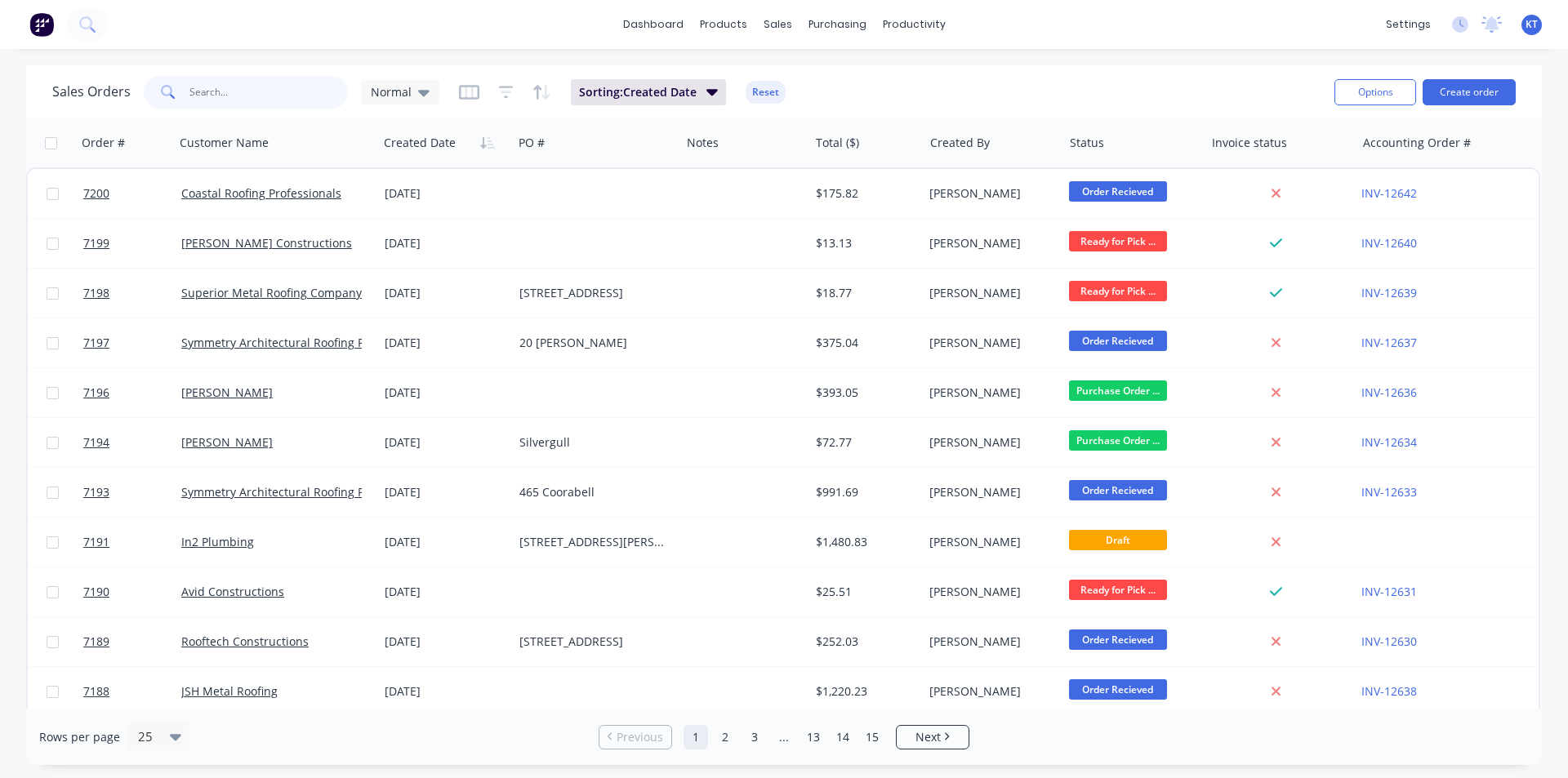
click at [306, 98] on input "text" at bounding box center [269, 92] width 160 height 32
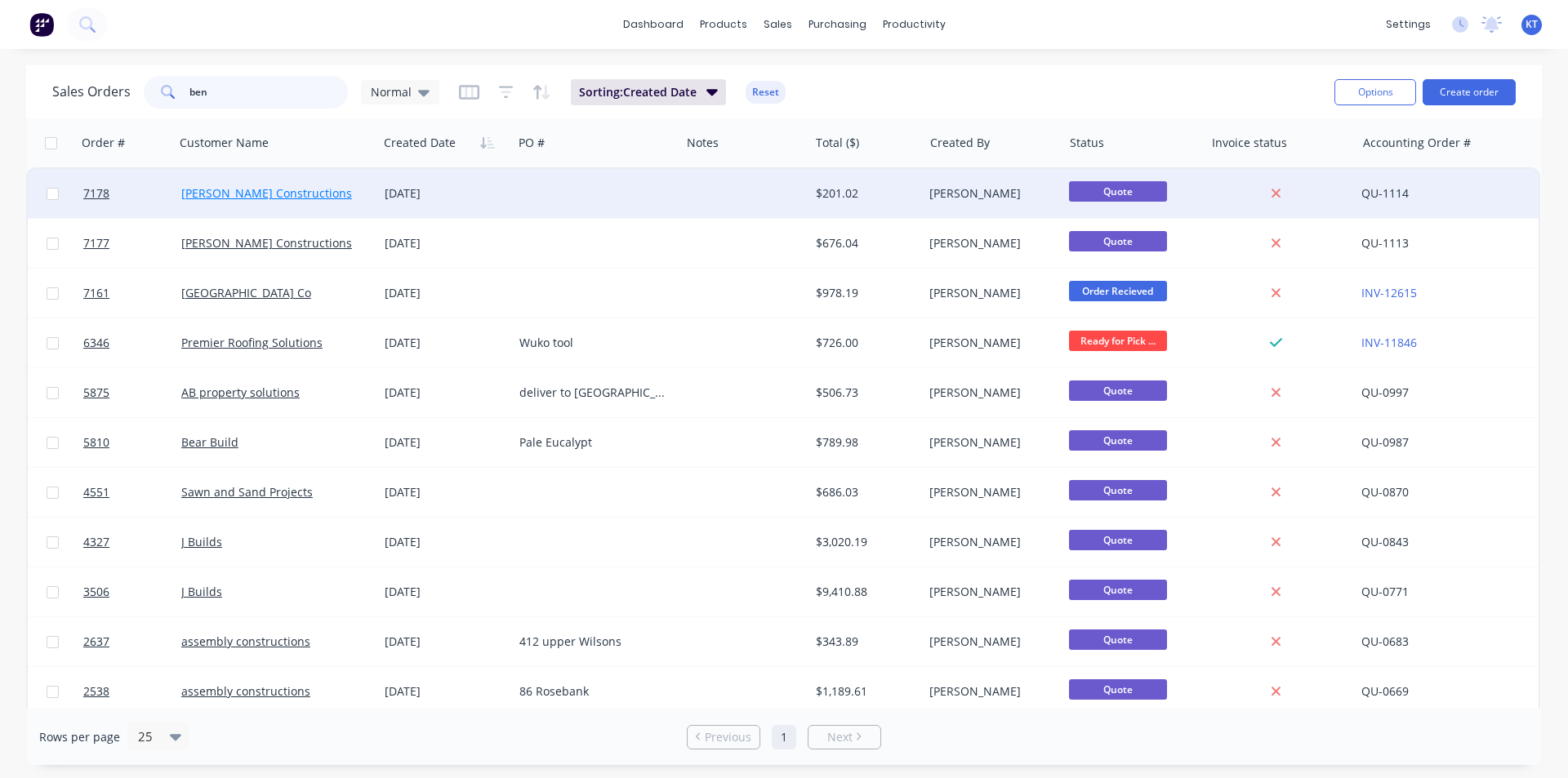
type input "ben"
click at [247, 188] on link "[PERSON_NAME] Constructions" at bounding box center [267, 193] width 171 height 15
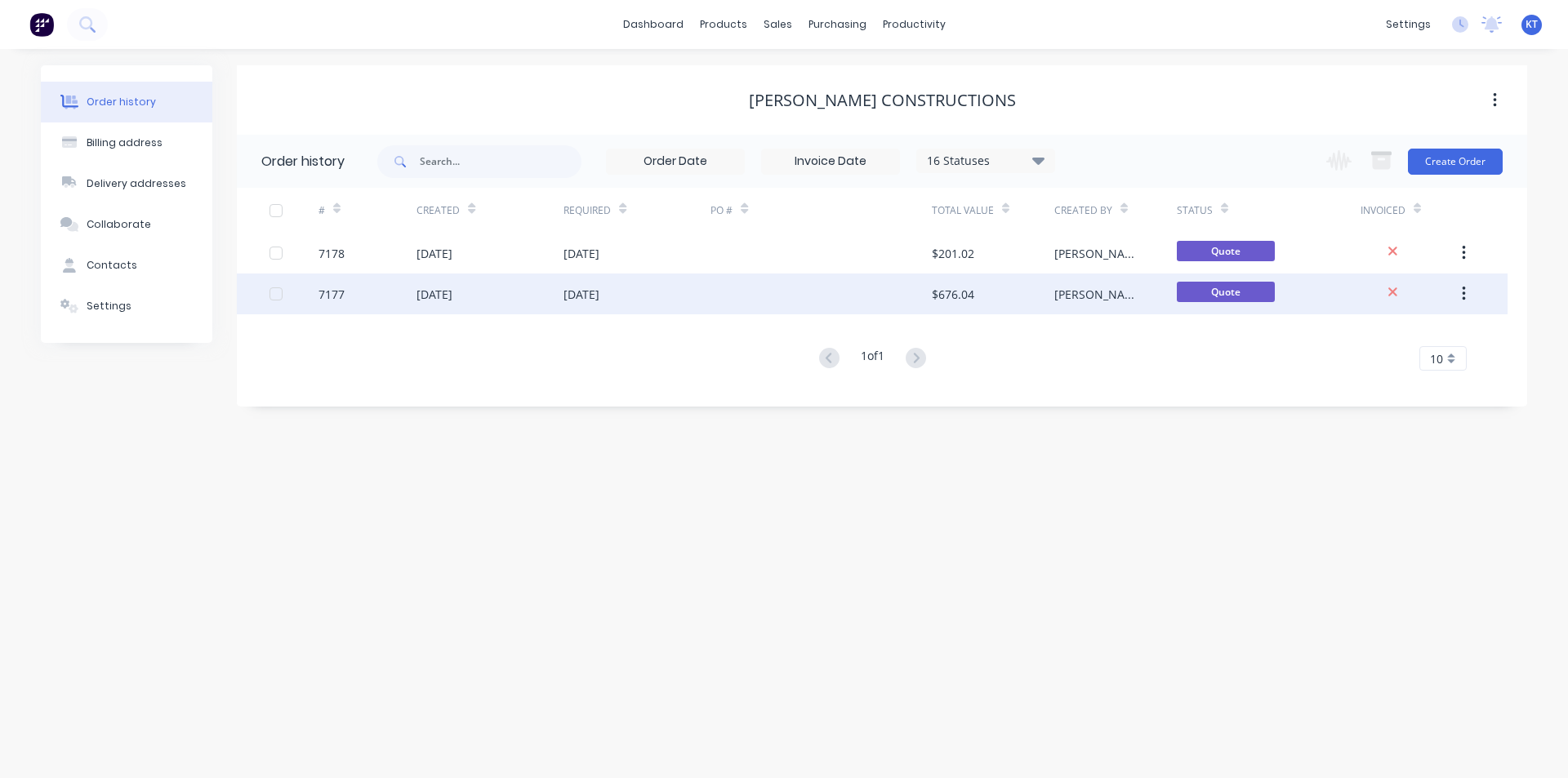
click at [1186, 290] on span "Quote" at bounding box center [1226, 292] width 98 height 20
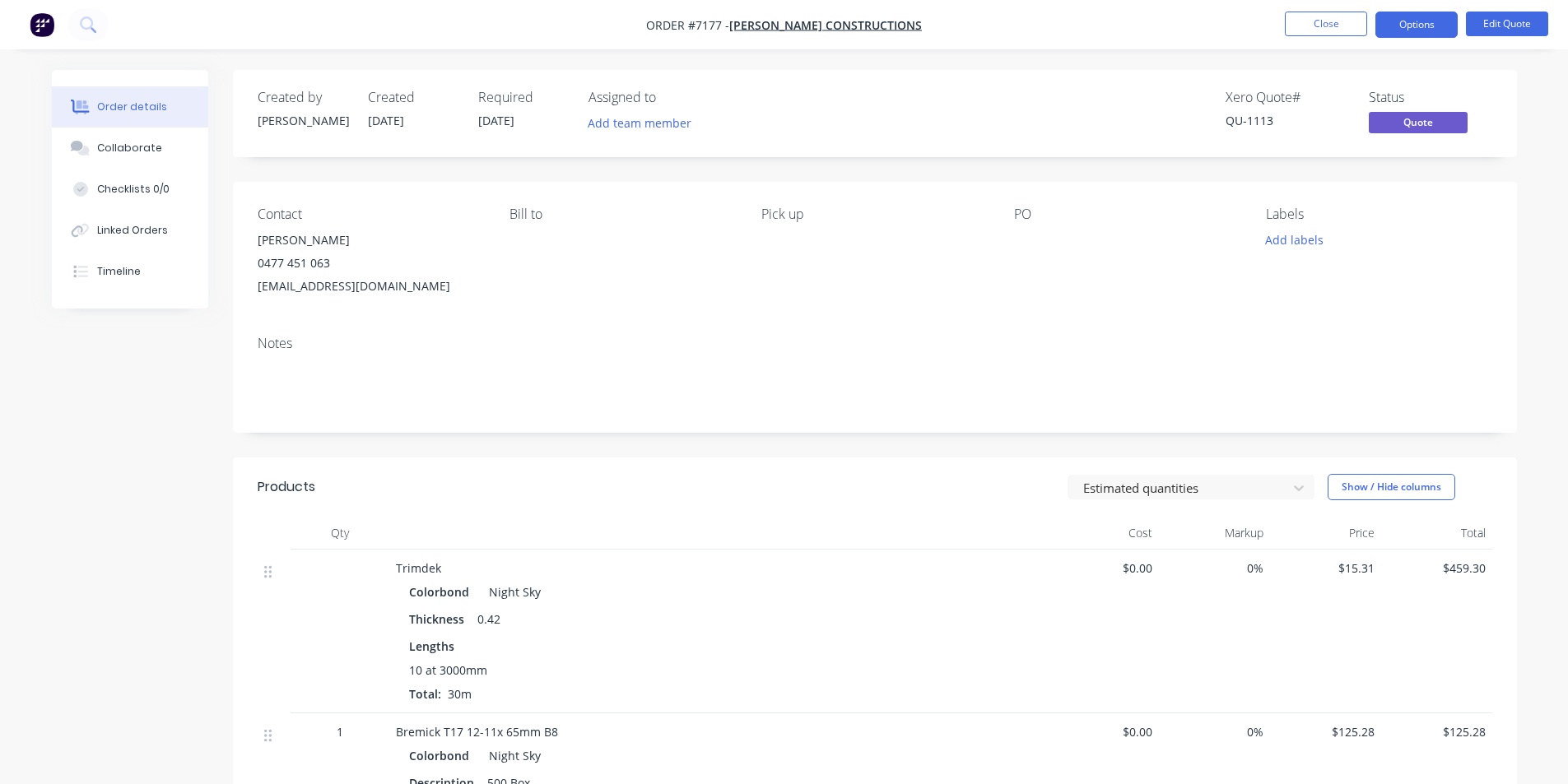
click at [1426, 120] on span "Quote" at bounding box center [1418, 121] width 99 height 20
click at [1438, 121] on span "Quote" at bounding box center [1418, 121] width 99 height 20
click at [1433, 24] on button "Options" at bounding box center [1416, 24] width 82 height 26
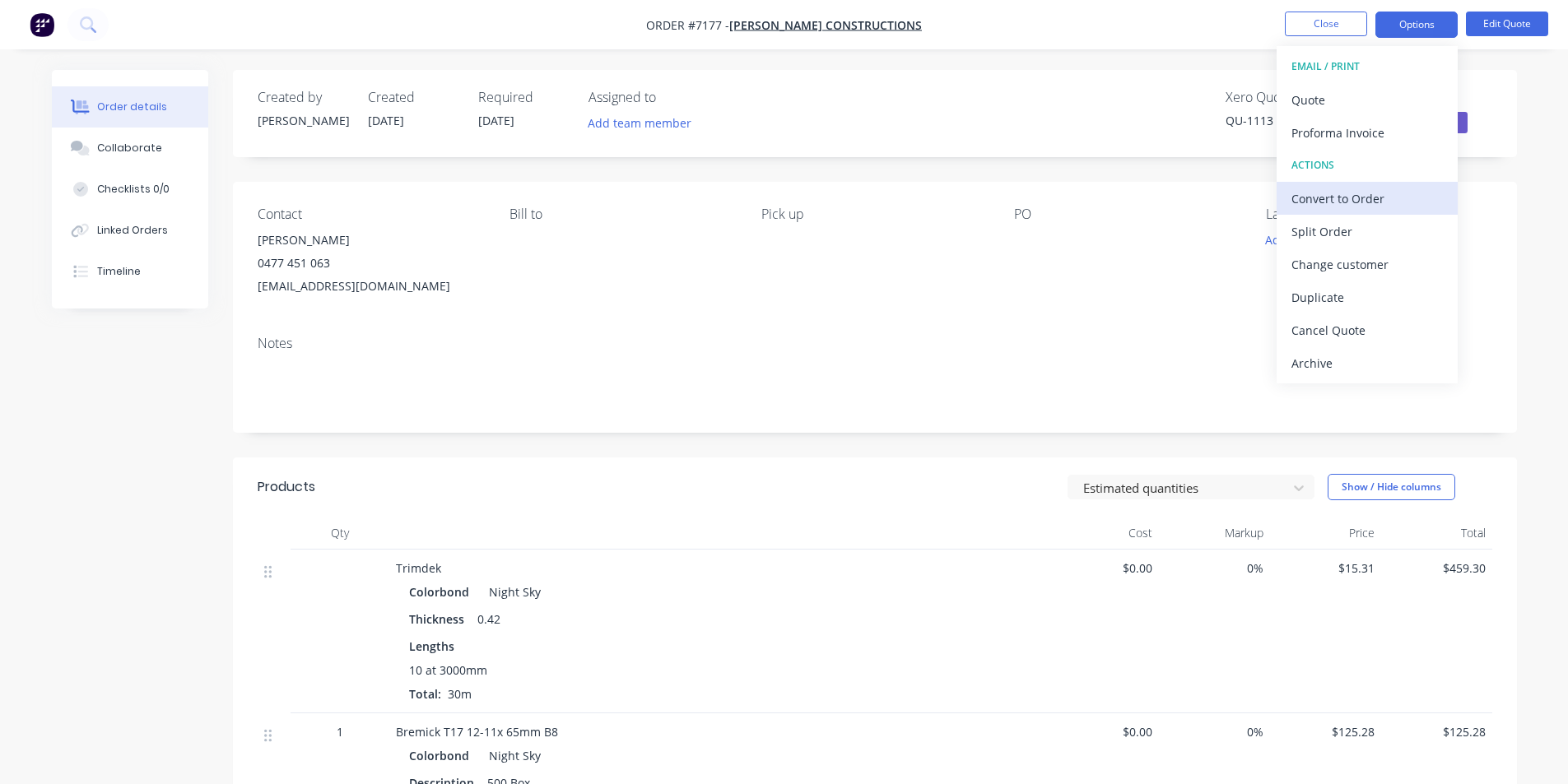
click at [1371, 205] on div "Convert to Order" at bounding box center [1367, 198] width 151 height 24
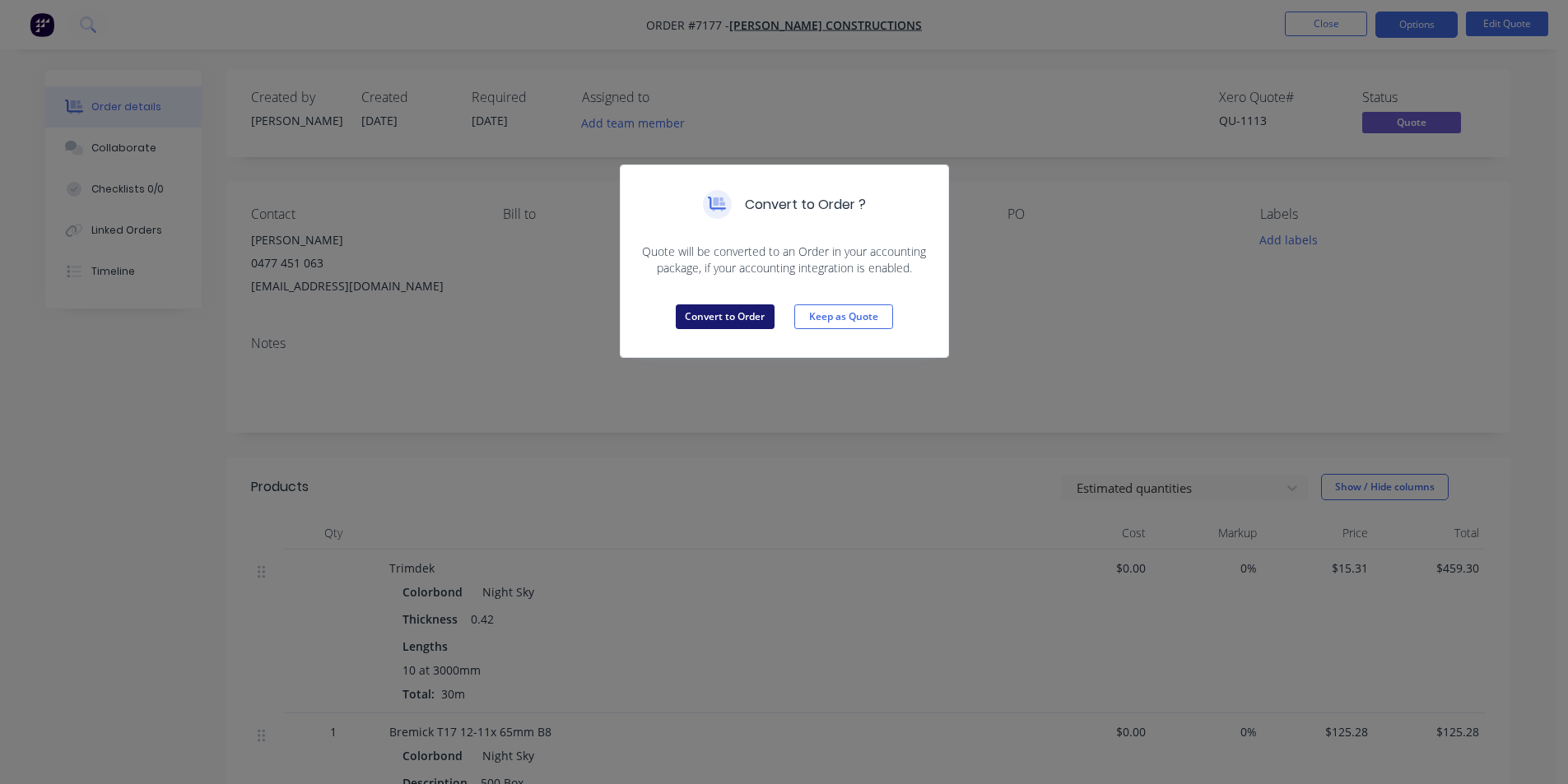
click at [719, 309] on button "Convert to Order" at bounding box center [724, 317] width 99 height 25
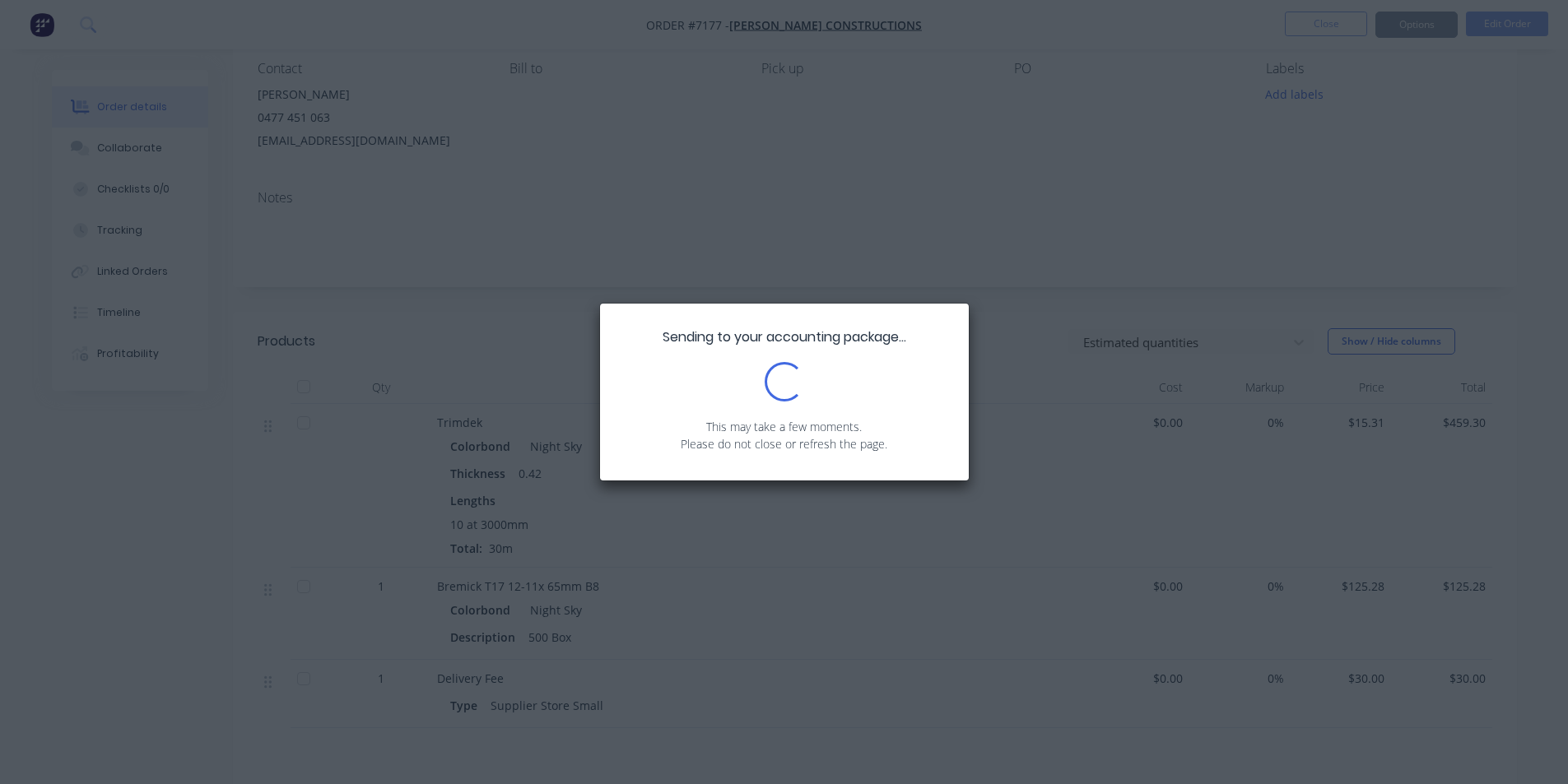
scroll to position [136, 0]
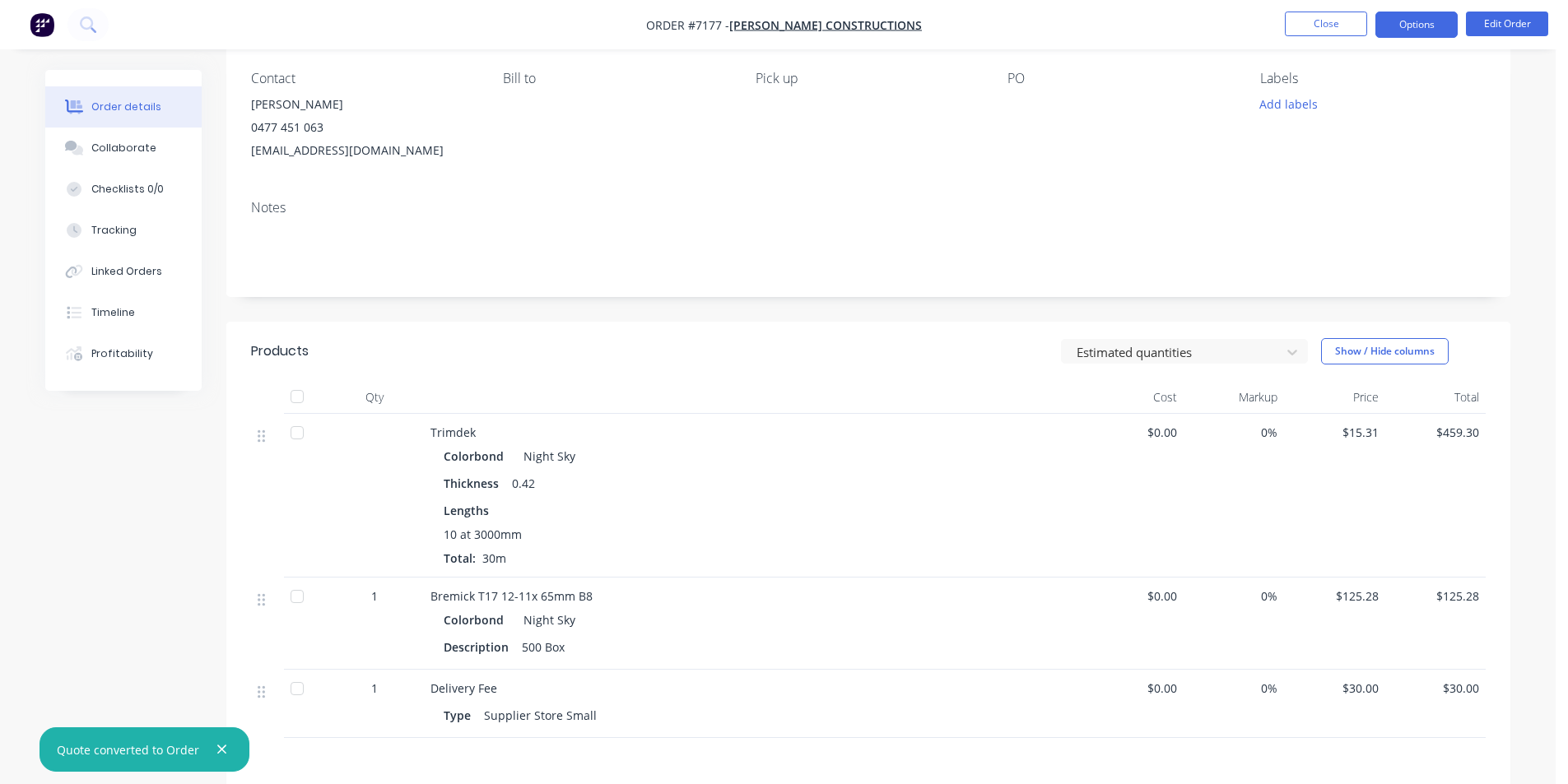
click at [1441, 23] on button "Options" at bounding box center [1416, 24] width 82 height 26
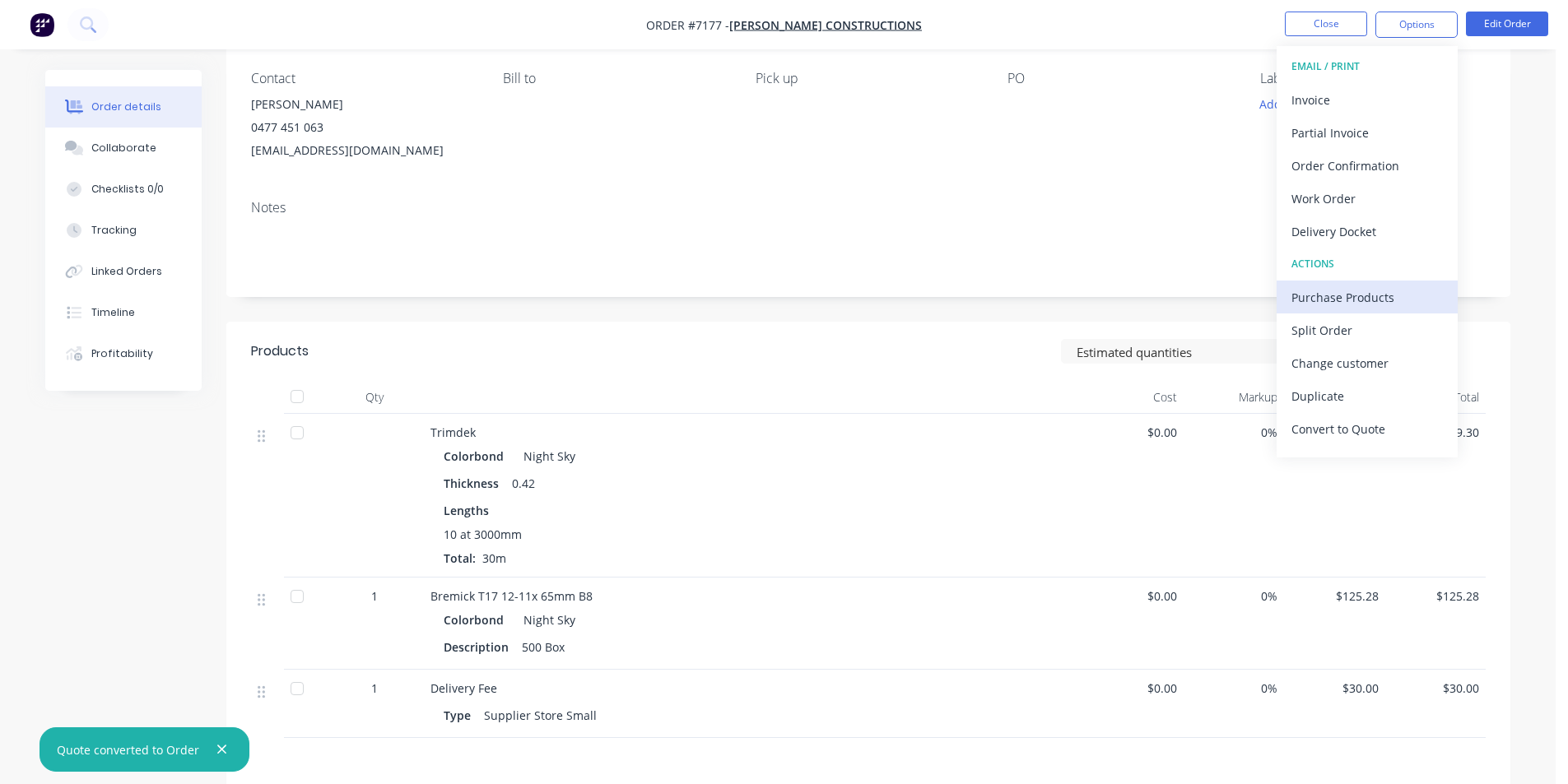
click at [1352, 305] on div "Purchase Products" at bounding box center [1367, 297] width 151 height 24
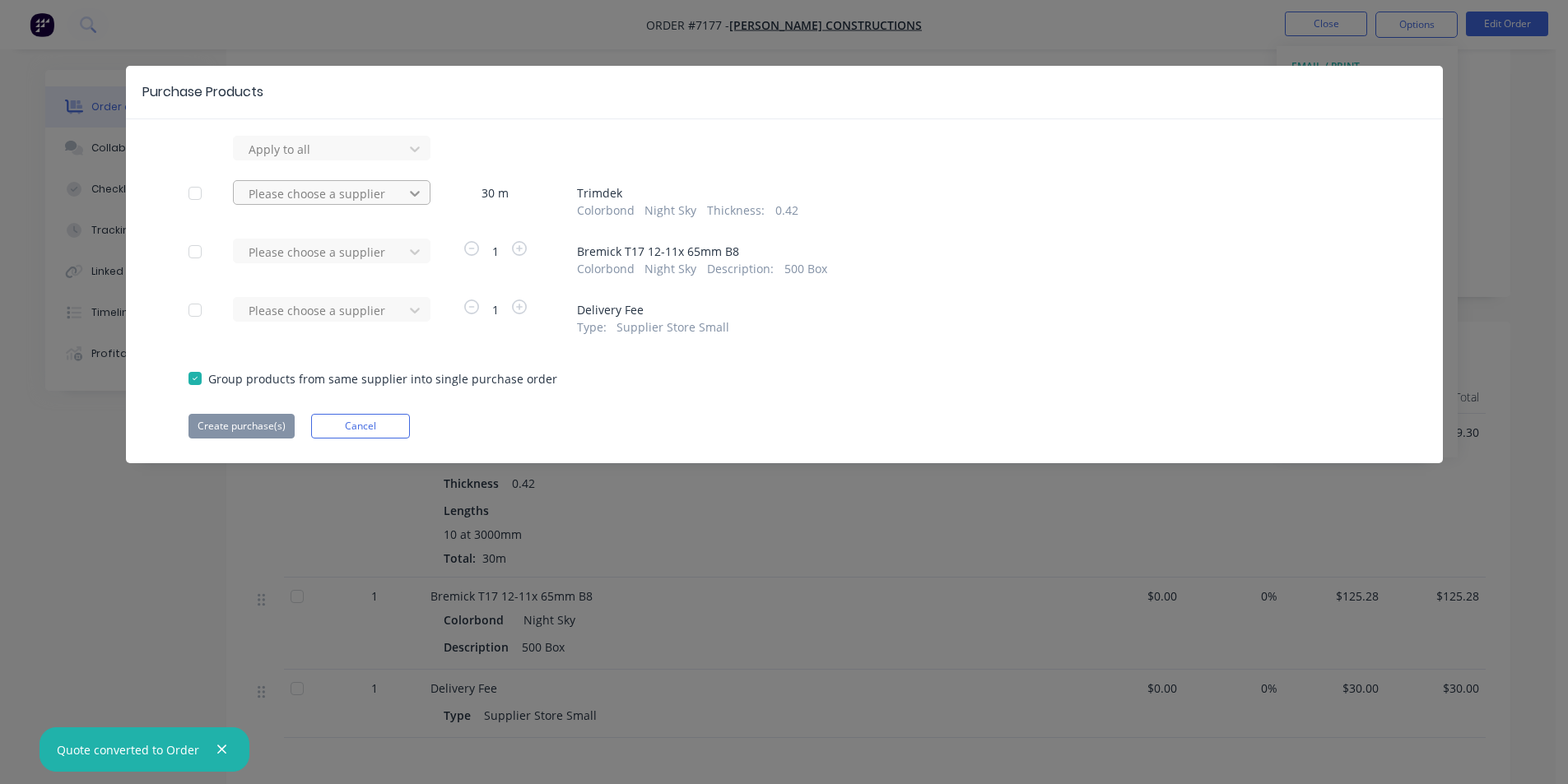
click at [409, 199] on icon at bounding box center [414, 193] width 16 height 16
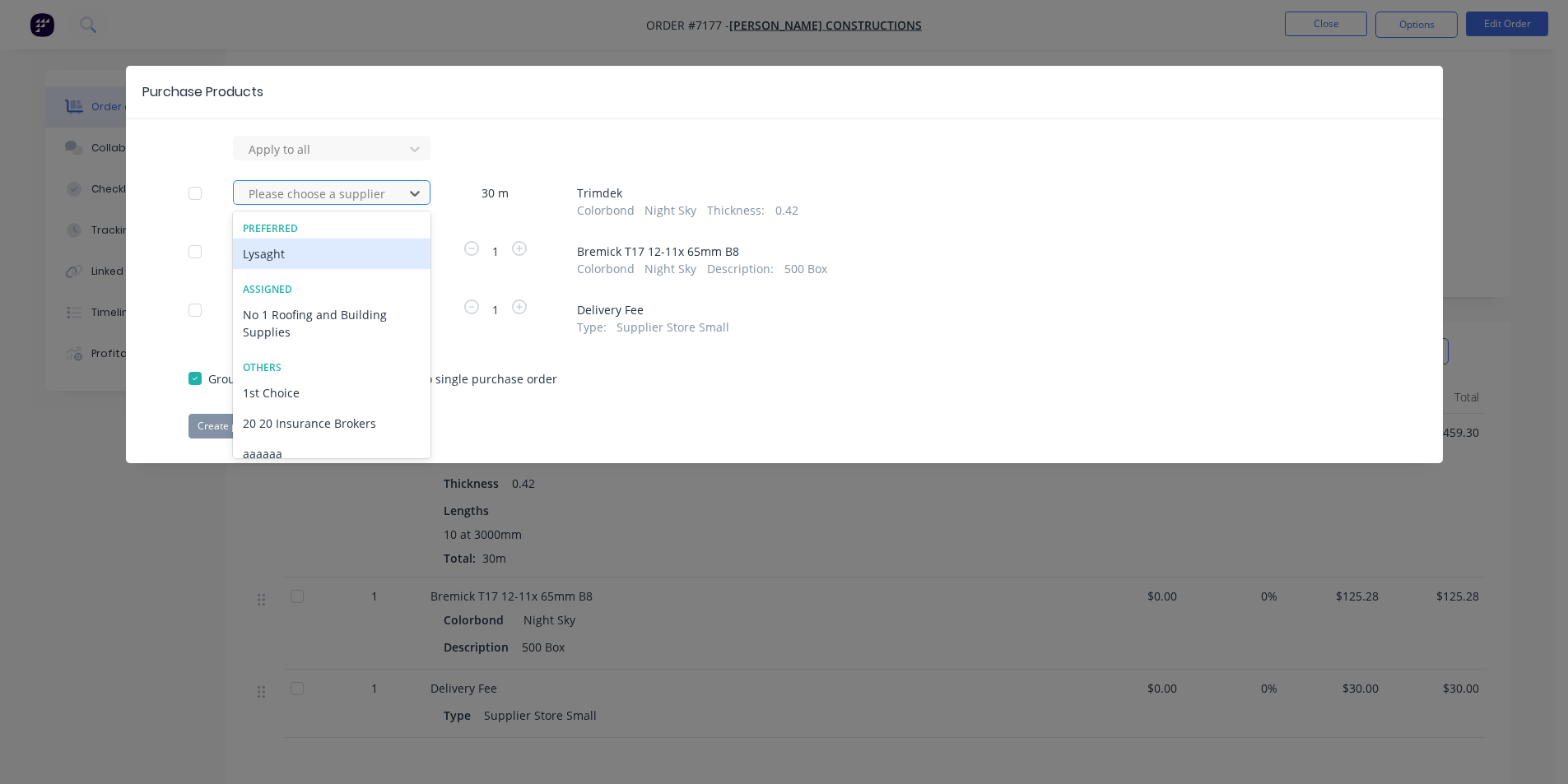
click at [377, 254] on div "Lysaght" at bounding box center [331, 254] width 197 height 31
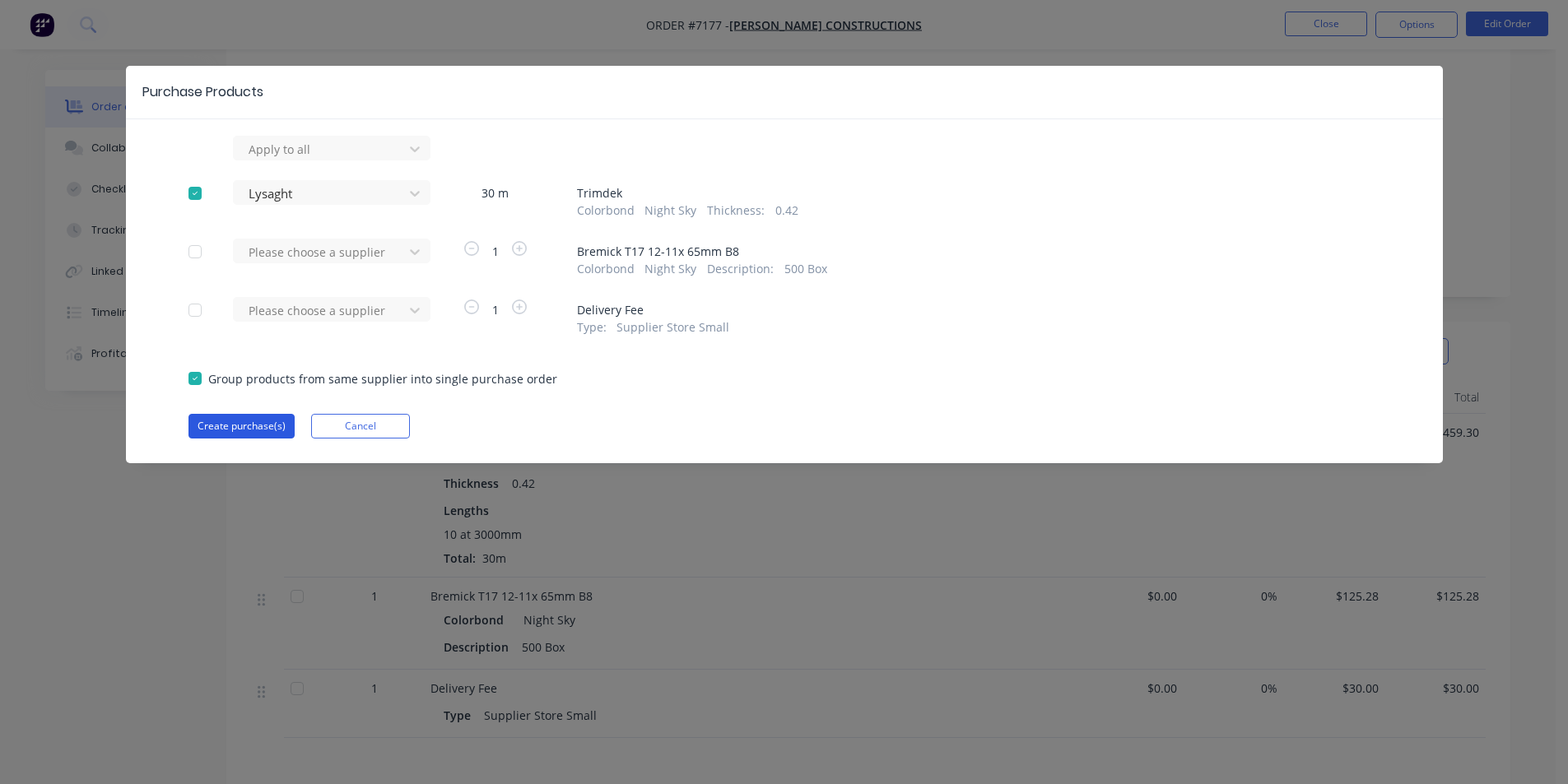
click at [263, 429] on button "Create purchase(s)" at bounding box center [242, 427] width 106 height 25
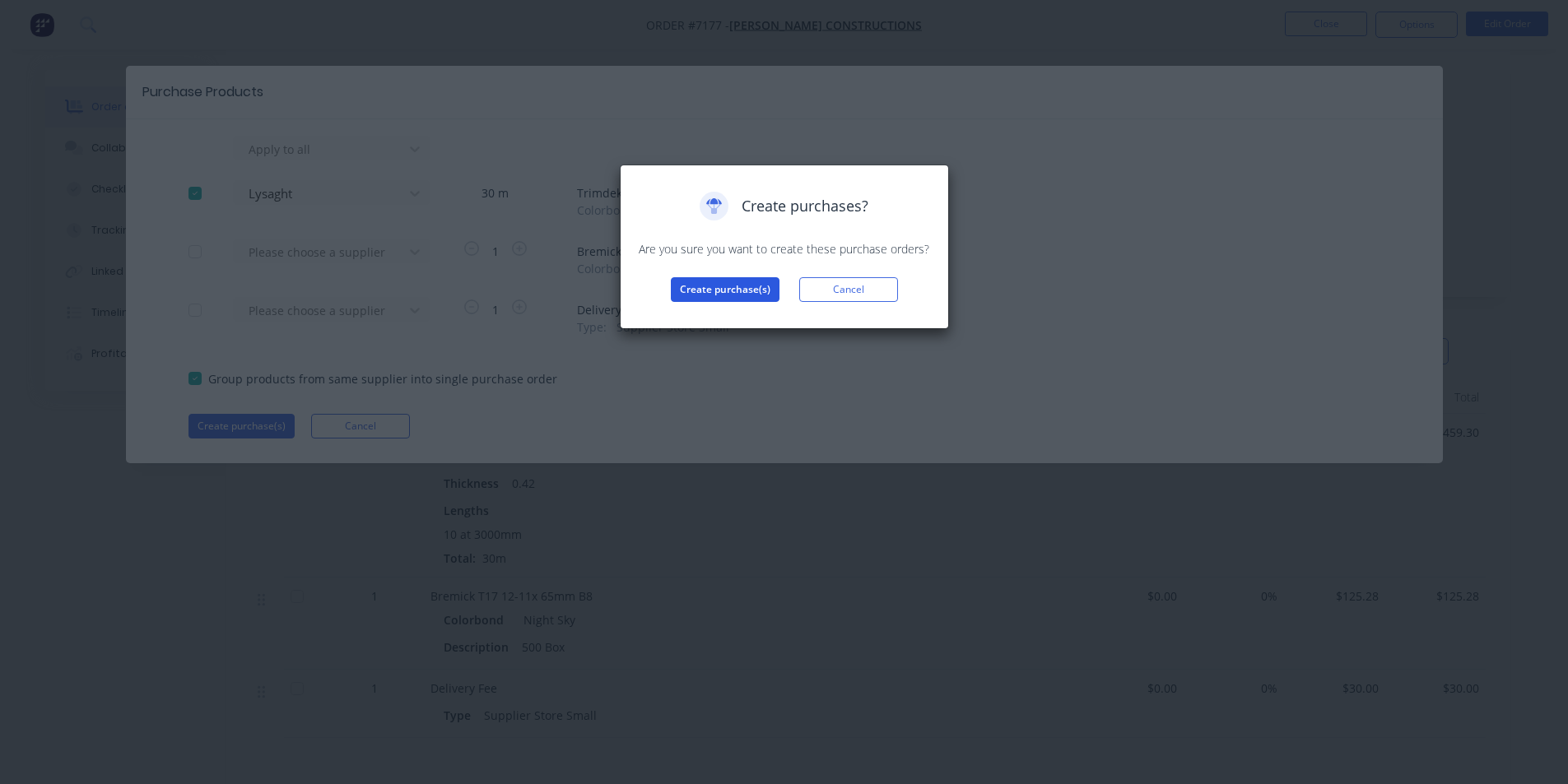
click at [745, 287] on button "Create purchase(s)" at bounding box center [724, 290] width 109 height 25
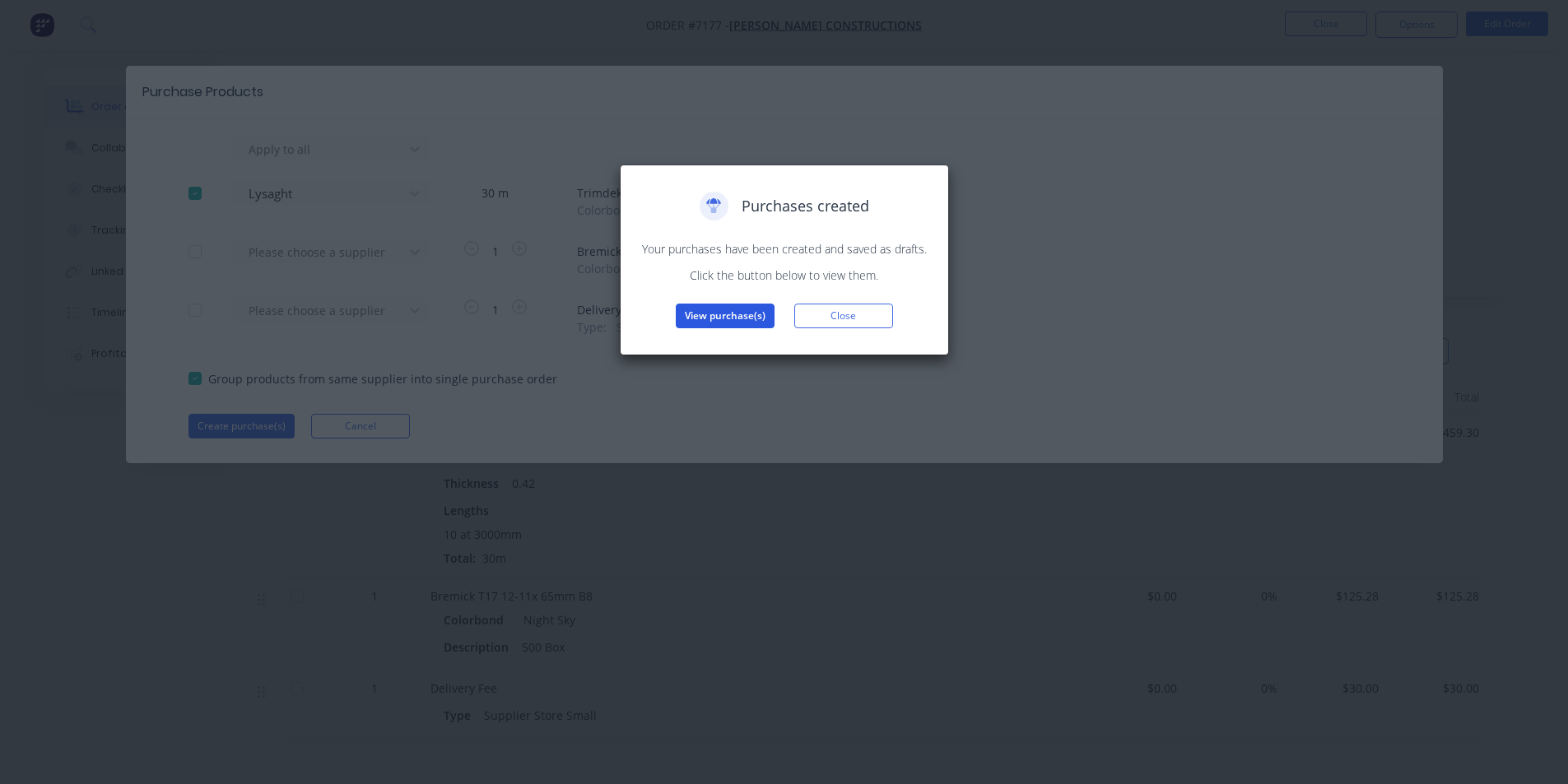
click at [756, 327] on button "View purchase(s)" at bounding box center [724, 316] width 99 height 25
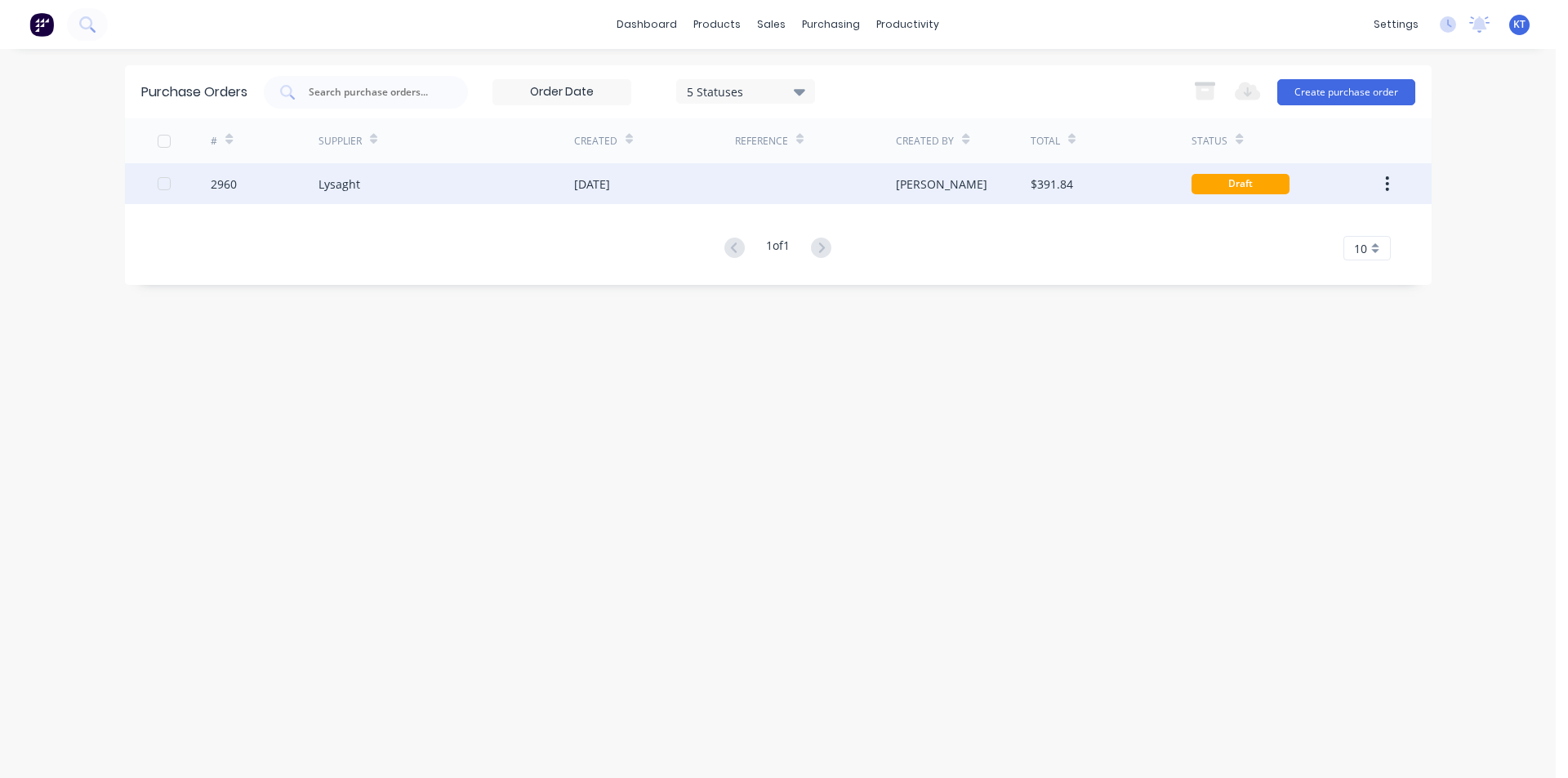
click at [616, 173] on div "[DATE]" at bounding box center [655, 184] width 161 height 41
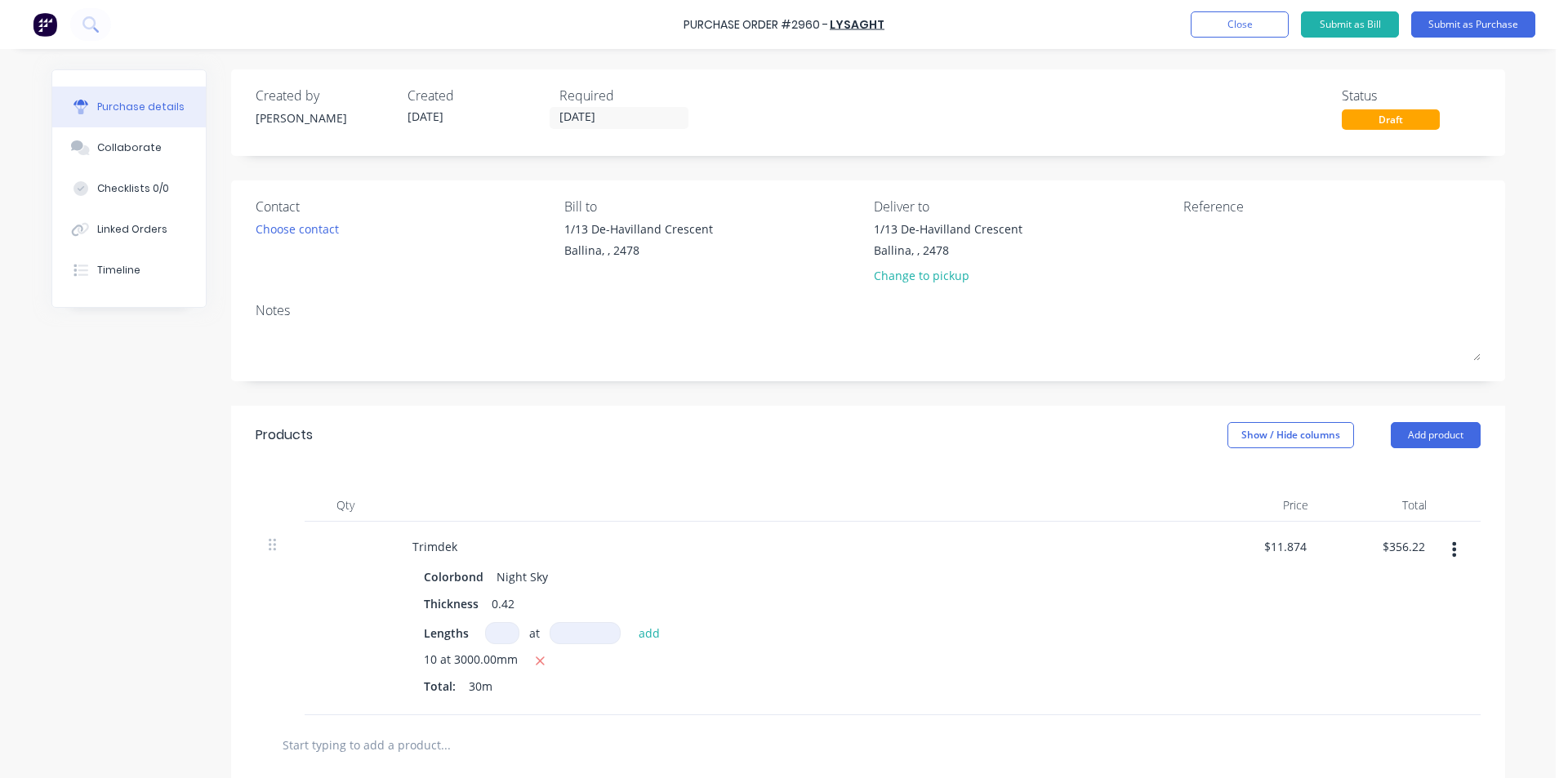
scroll to position [282, 0]
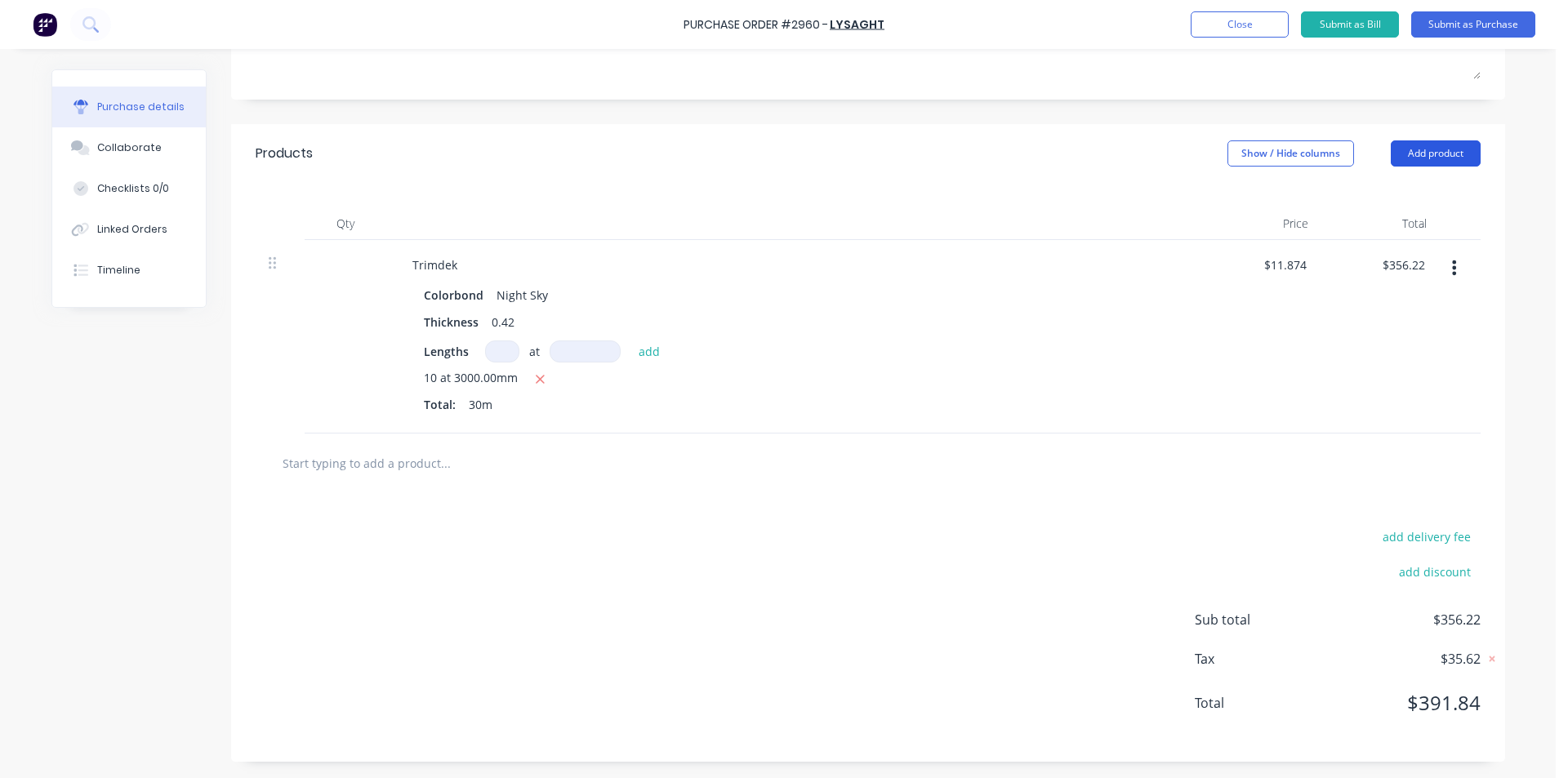
click at [1460, 155] on button "Add product" at bounding box center [1436, 153] width 90 height 26
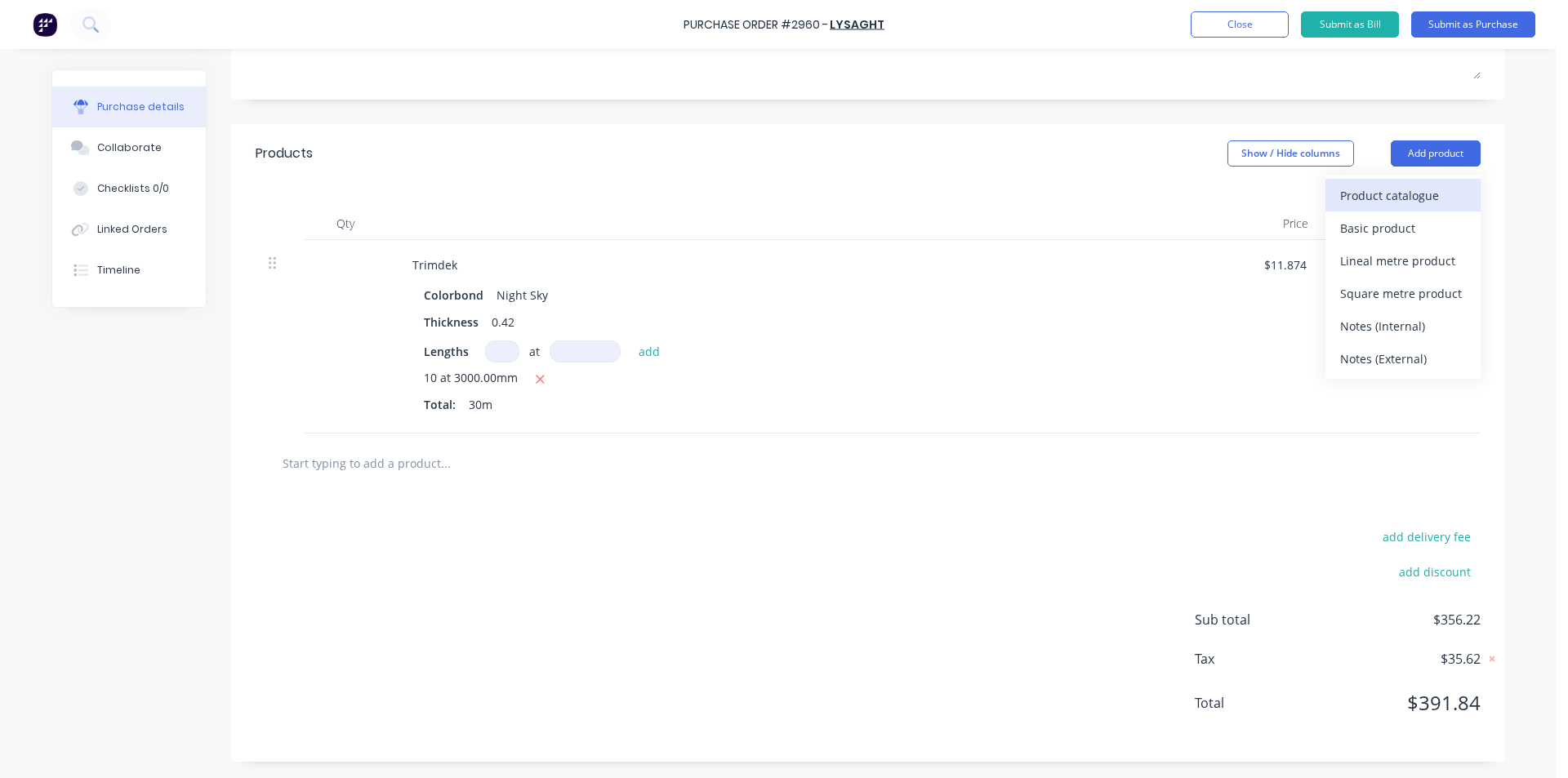
click at [1448, 186] on div "Product catalogue" at bounding box center [1404, 195] width 126 height 24
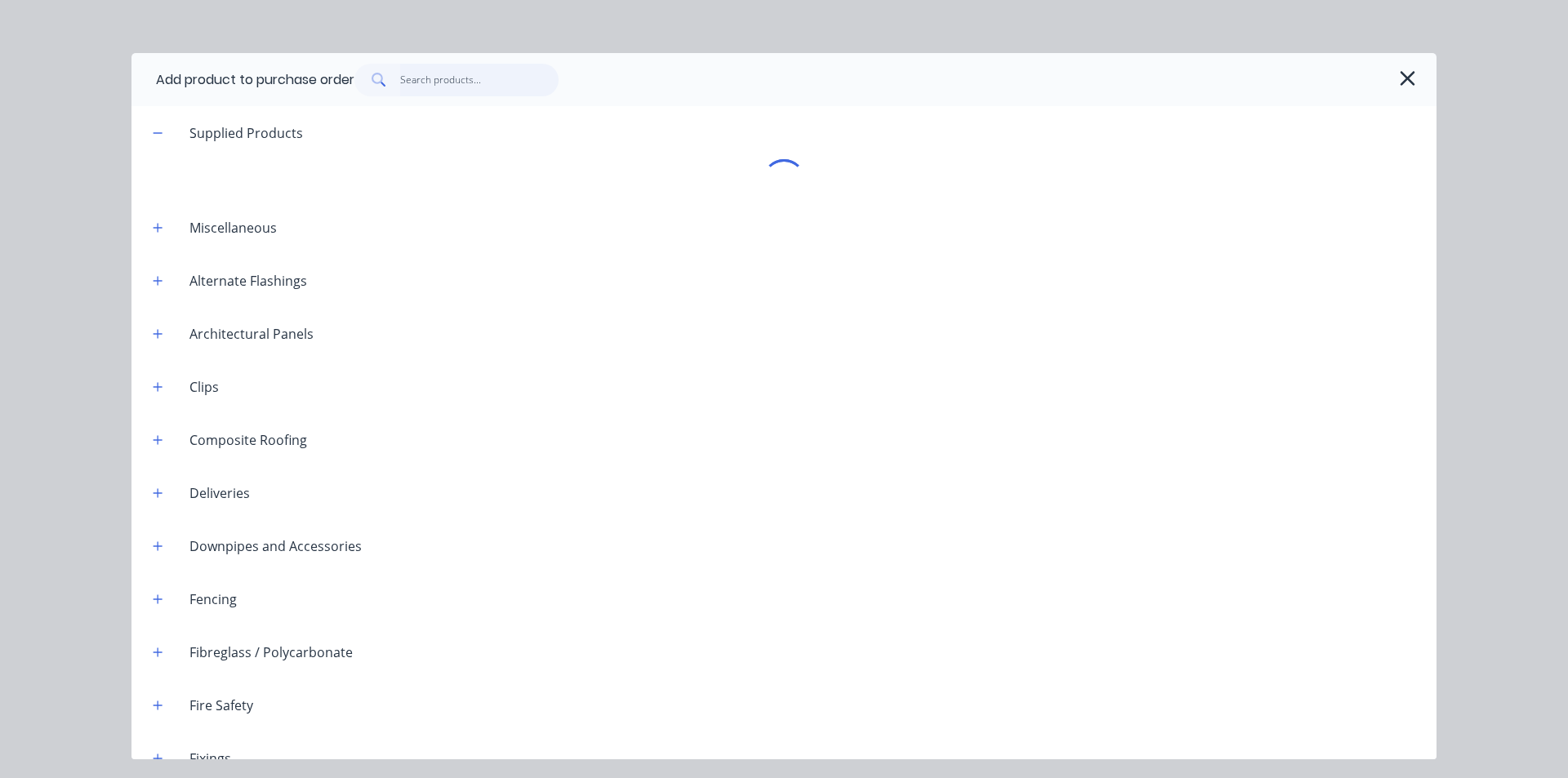
click at [477, 88] on input "text" at bounding box center [480, 80] width 160 height 32
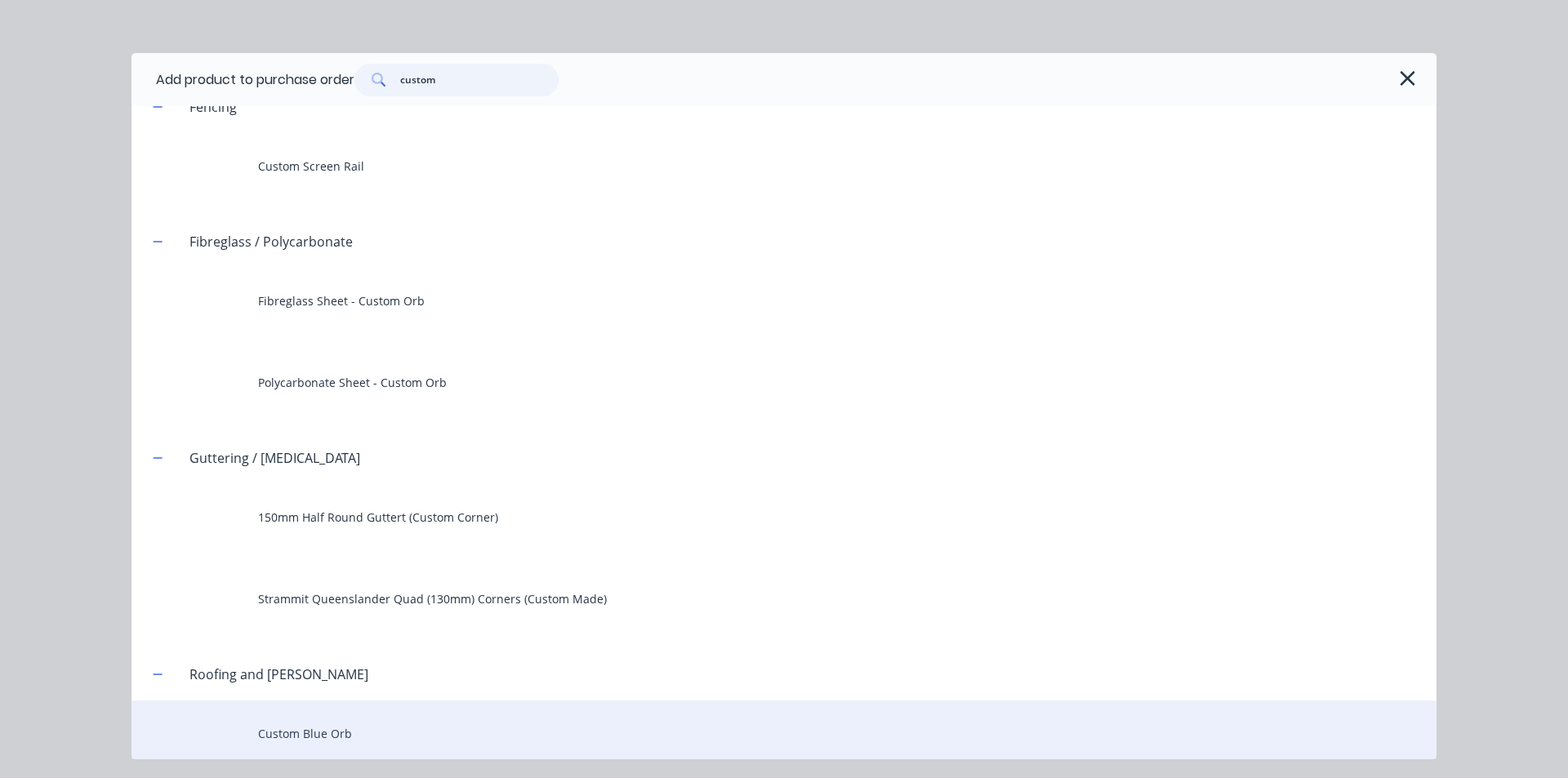
scroll to position [535, 0]
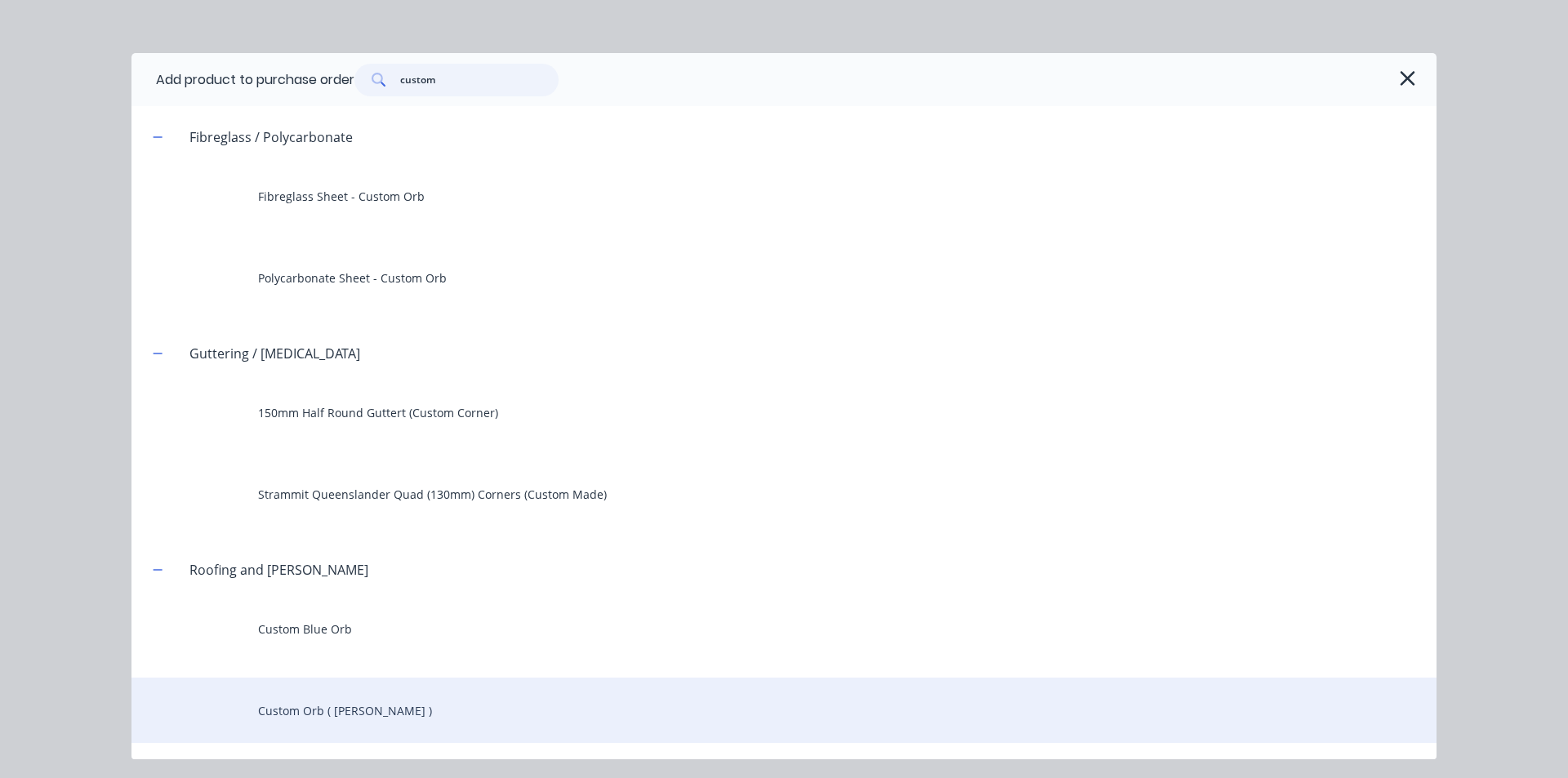
type input "custom"
click at [355, 709] on div "Custom Orb ( [PERSON_NAME] )" at bounding box center [784, 710] width 1305 height 65
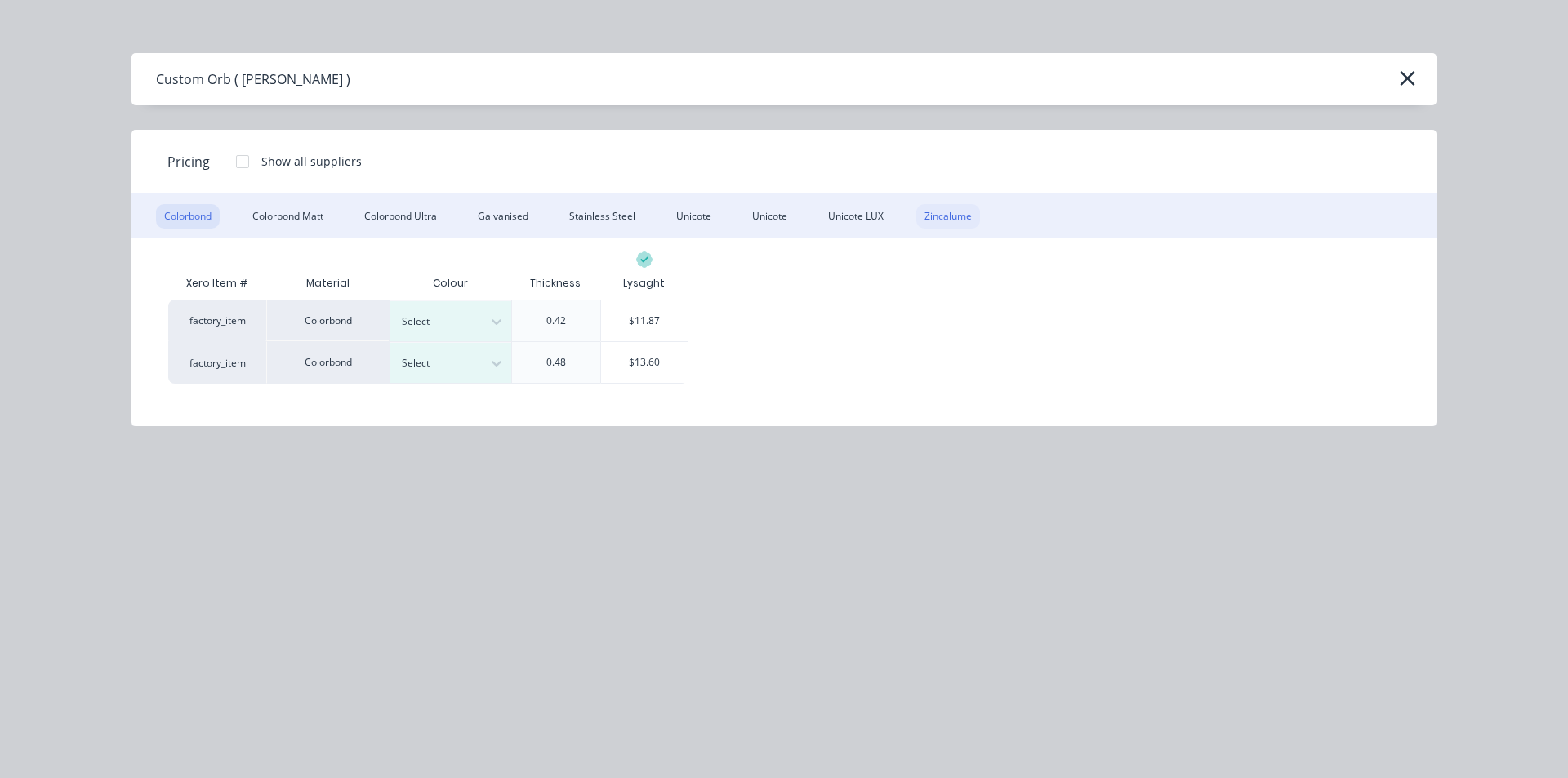
click at [962, 205] on div "Zincalume" at bounding box center [948, 217] width 64 height 25
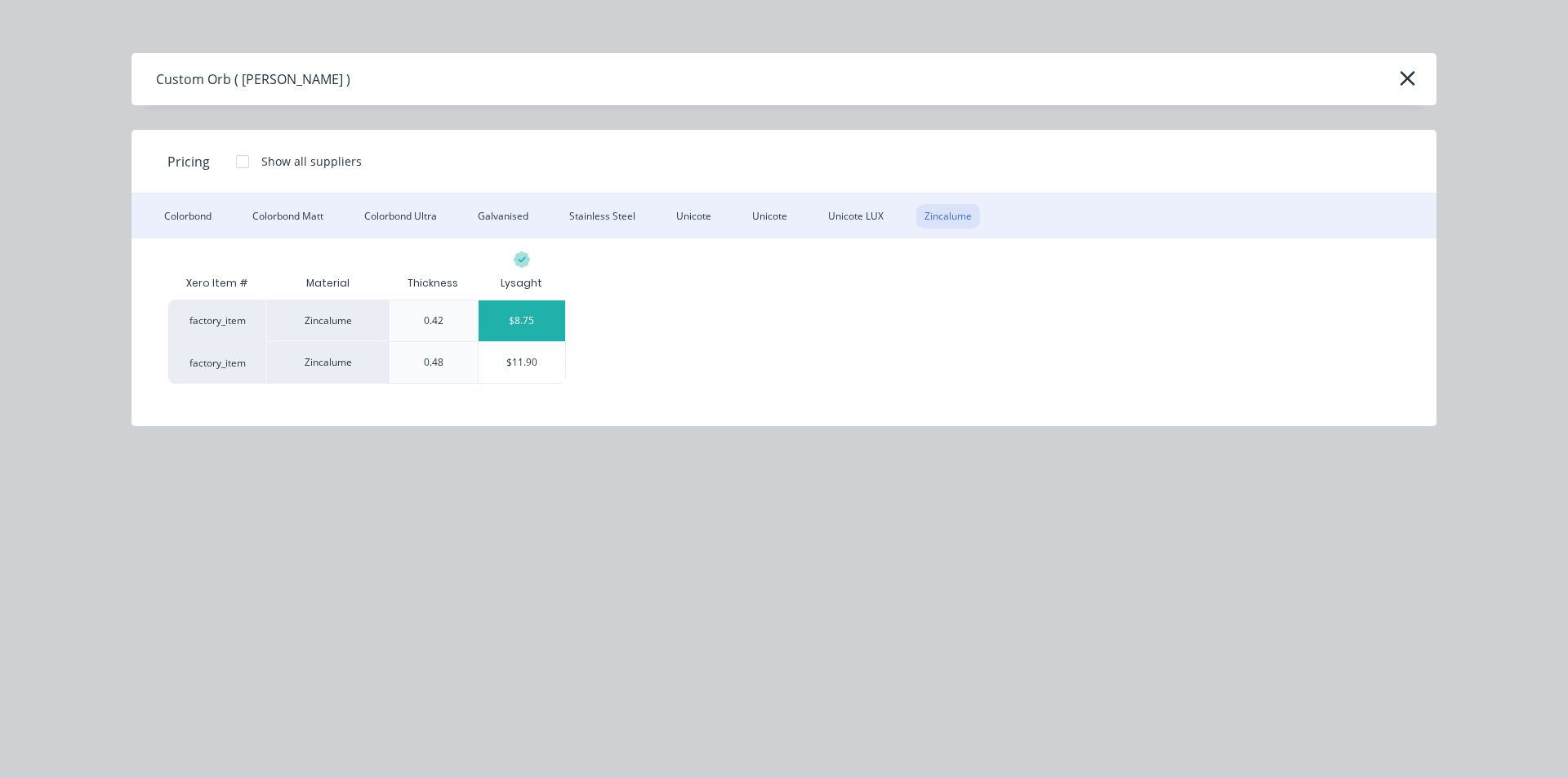
click at [541, 313] on div "$8.75" at bounding box center [522, 320] width 87 height 41
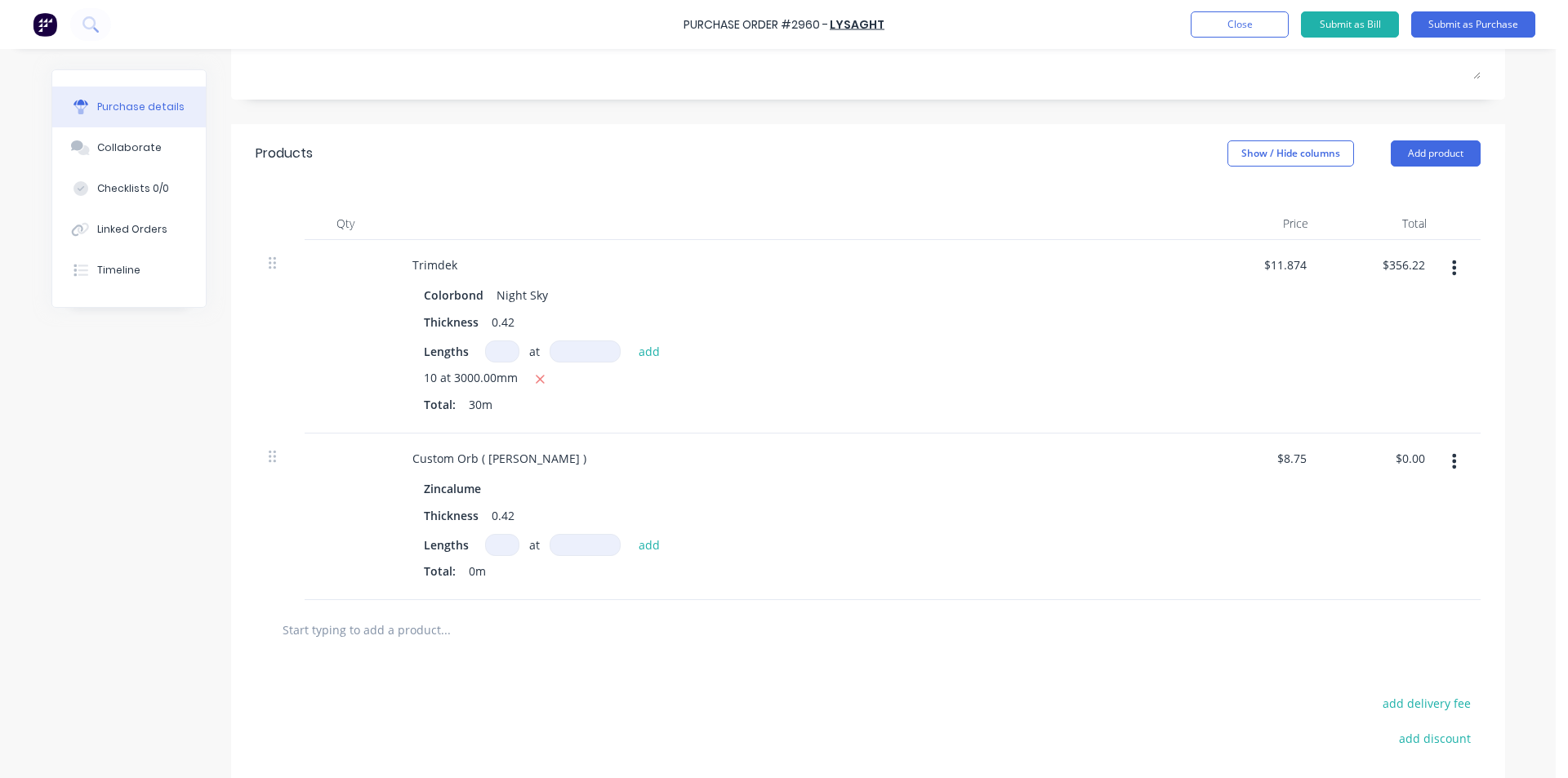
click at [507, 537] on input at bounding box center [503, 545] width 34 height 22
type input "6"
type input "1300"
type input "$68.25"
click at [1510, 39] on div "Purchase Order #2960 - Lysaght Add product Close Submit as Bill Submit as Purch…" at bounding box center [784, 24] width 1568 height 49
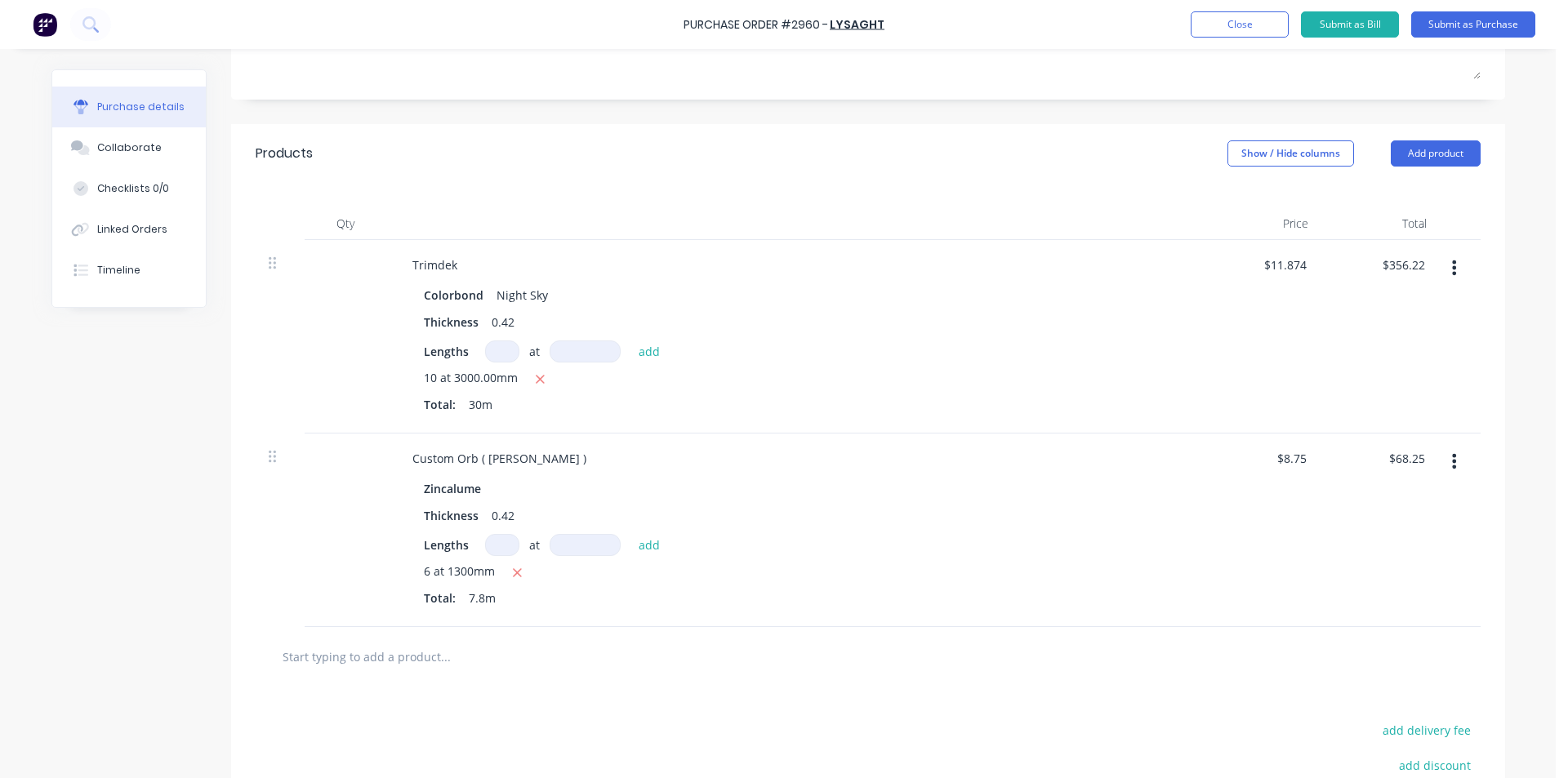
click at [1506, 7] on div "Purchase Order #2960 - Lysaght Add product Close Submit as Bill Submit as Purch…" at bounding box center [784, 24] width 1568 height 49
click at [1506, 24] on button "Submit as Purchase" at bounding box center [1473, 24] width 124 height 26
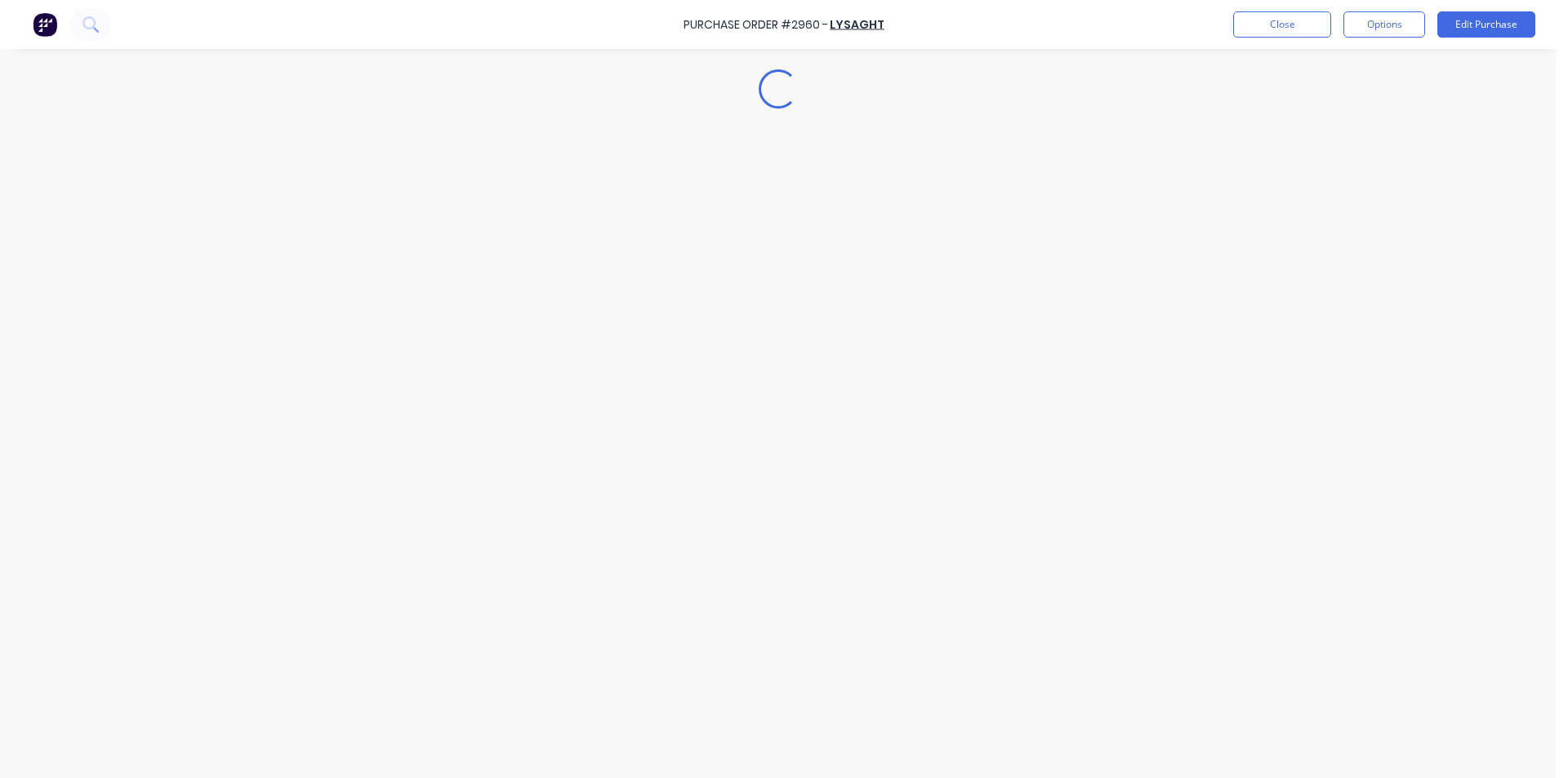
scroll to position [0, 0]
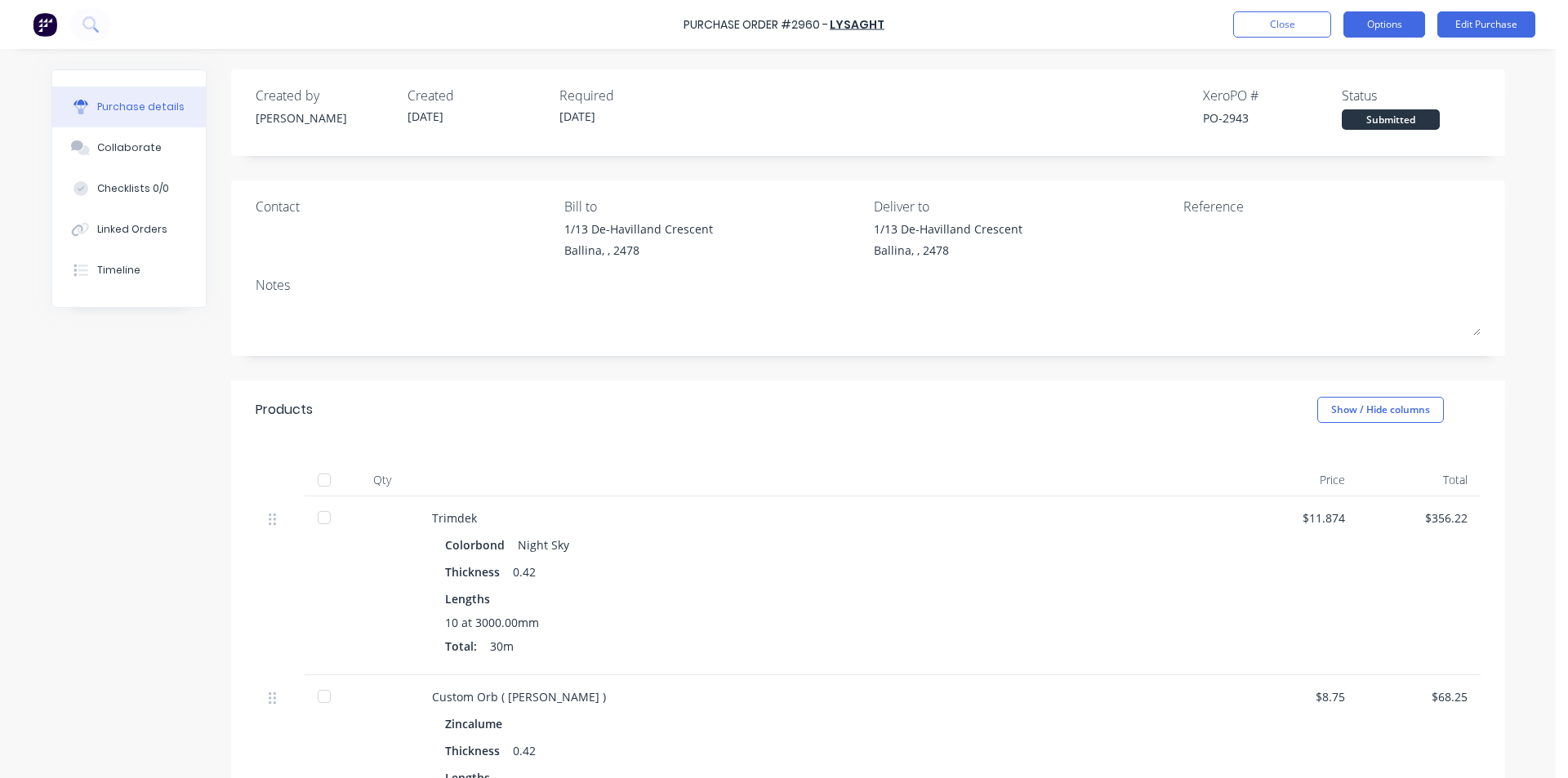
click at [1386, 26] on button "Options" at bounding box center [1383, 24] width 81 height 26
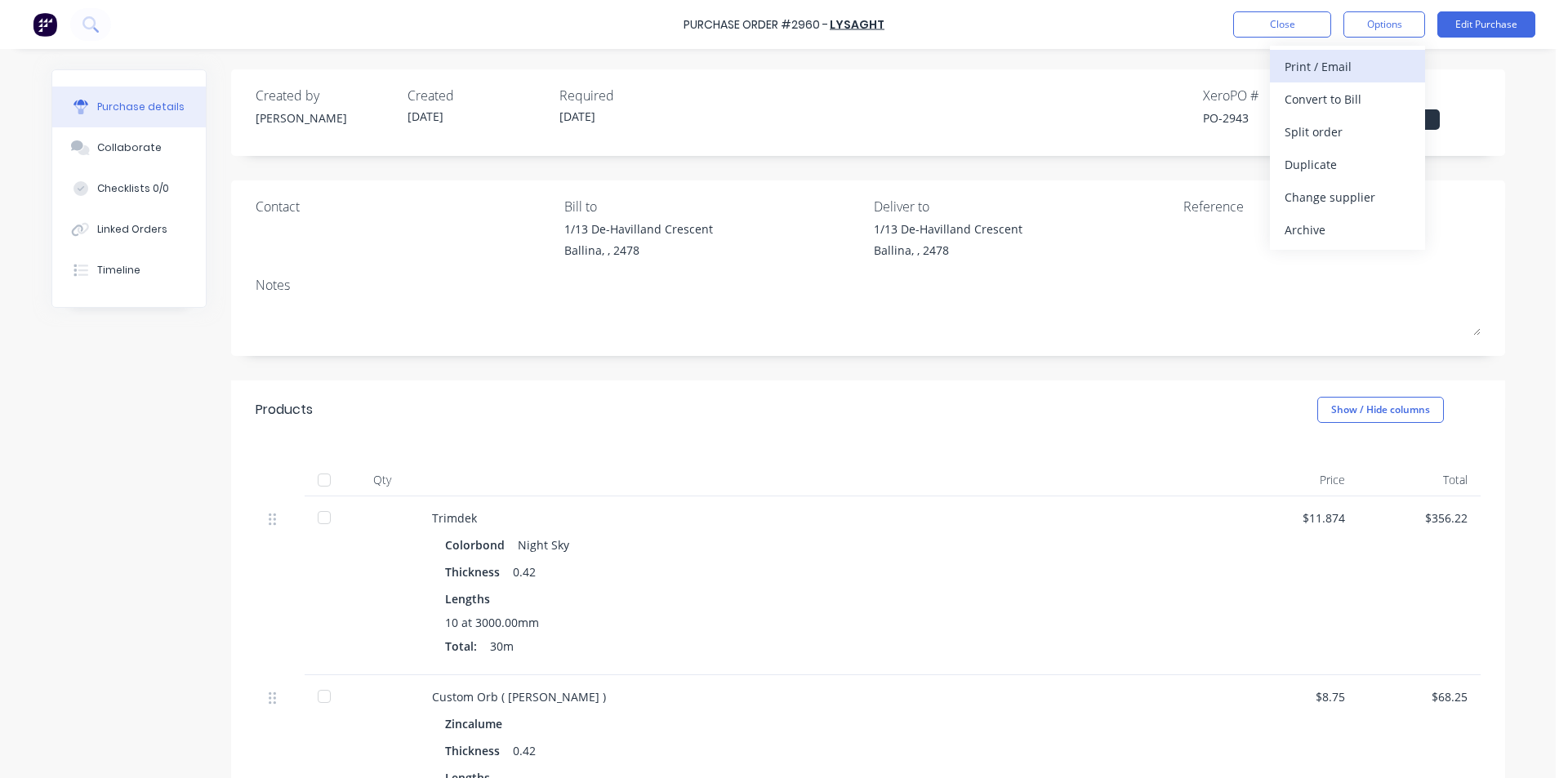
click at [1383, 64] on div "Print / Email" at bounding box center [1348, 66] width 126 height 24
click at [1383, 148] on div "Back With pricing Without pricing" at bounding box center [1348, 98] width 155 height 106
click at [1404, 125] on div "Without pricing" at bounding box center [1348, 132] width 126 height 24
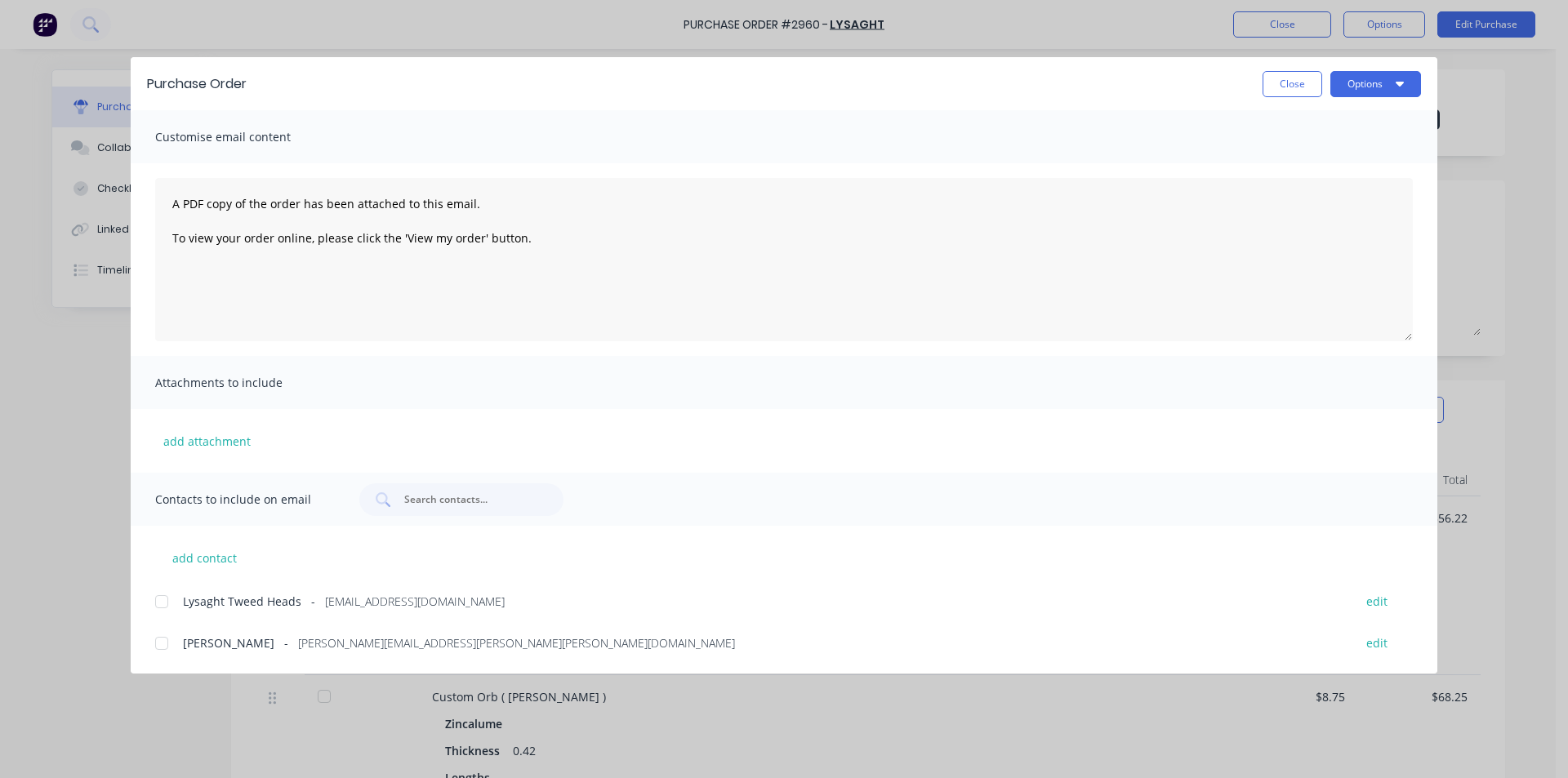
click at [164, 592] on div at bounding box center [162, 602] width 33 height 32
click at [1358, 73] on button "Options" at bounding box center [1376, 83] width 91 height 26
click at [1308, 203] on div "Email" at bounding box center [1344, 190] width 126 height 24
click at [1306, 96] on button "Close" at bounding box center [1293, 83] width 59 height 26
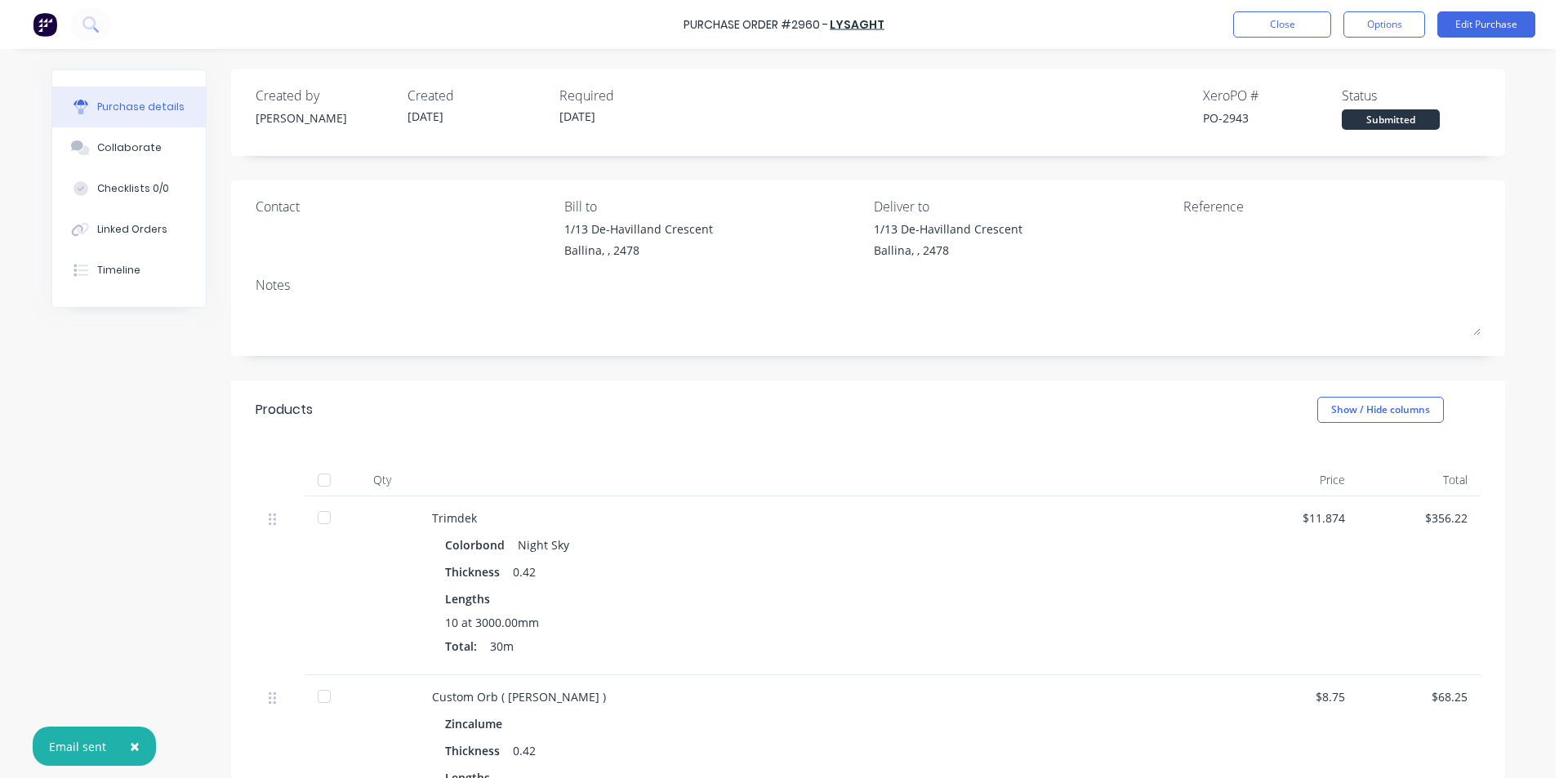
scroll to position [81, 0]
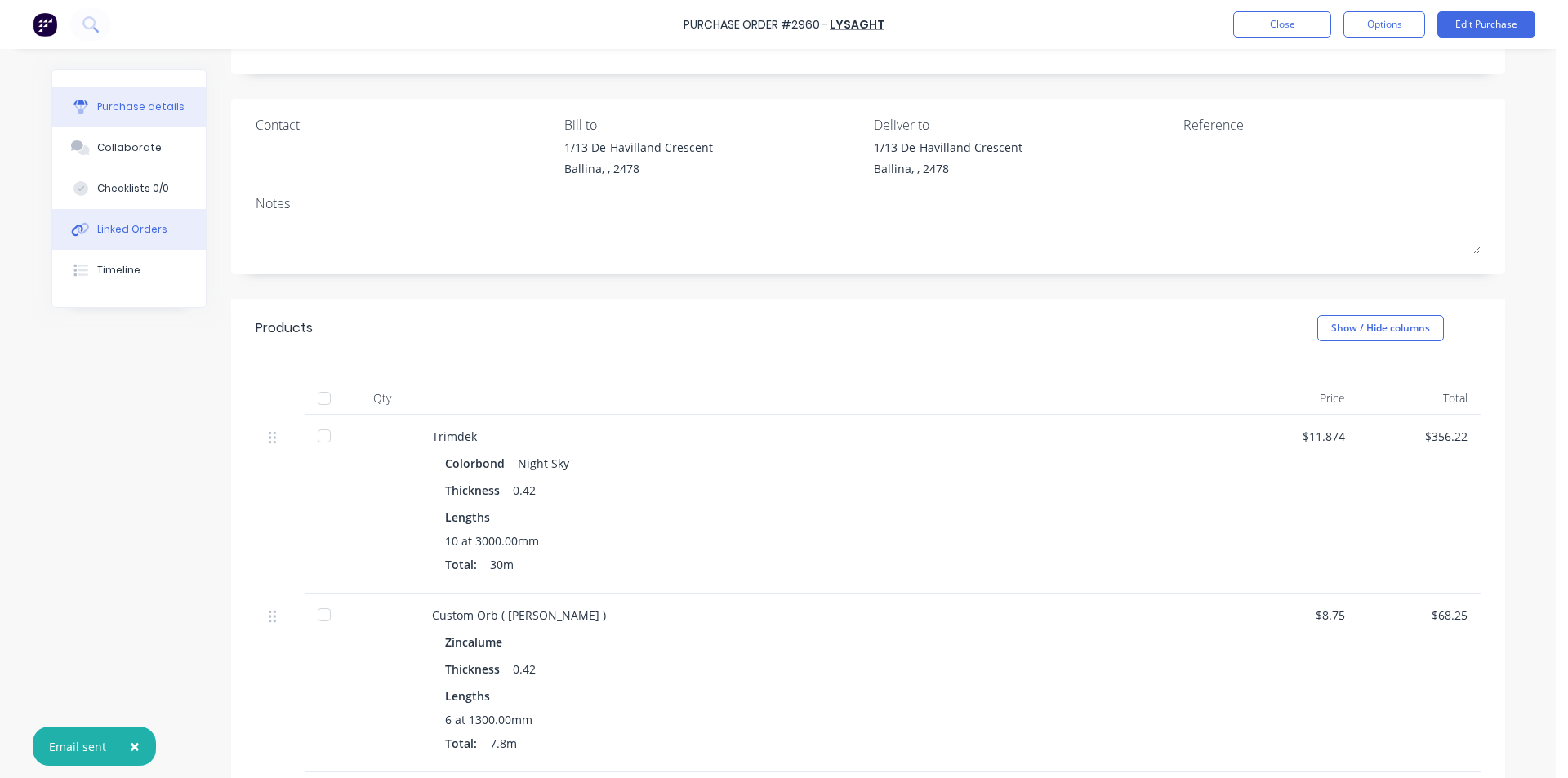
drag, startPoint x: 142, startPoint y: 219, endPoint x: 183, endPoint y: 230, distance: 42.4
click at [143, 220] on button "Linked Orders" at bounding box center [129, 229] width 154 height 41
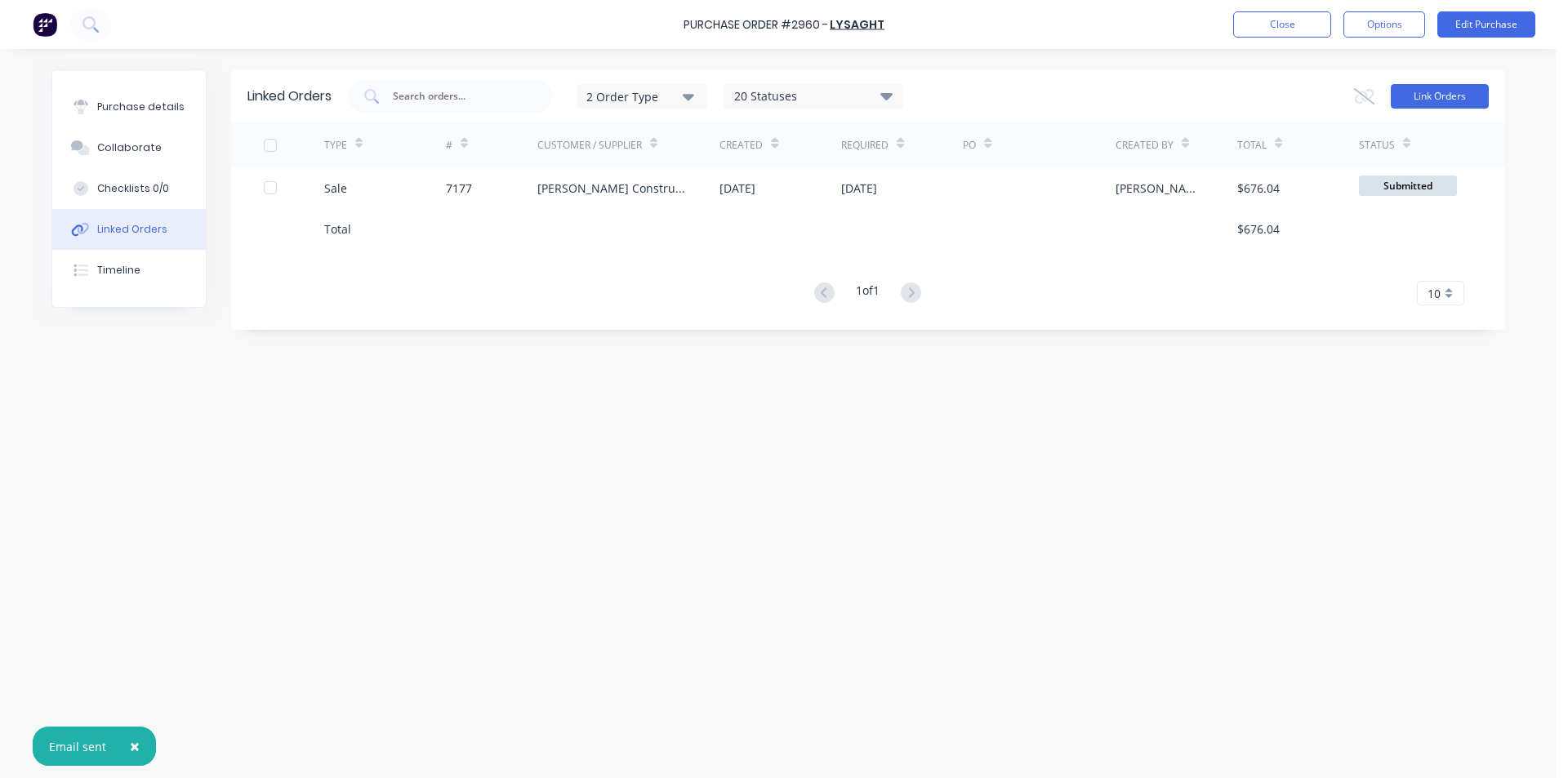
click at [1468, 90] on button "Link Orders" at bounding box center [1440, 97] width 98 height 25
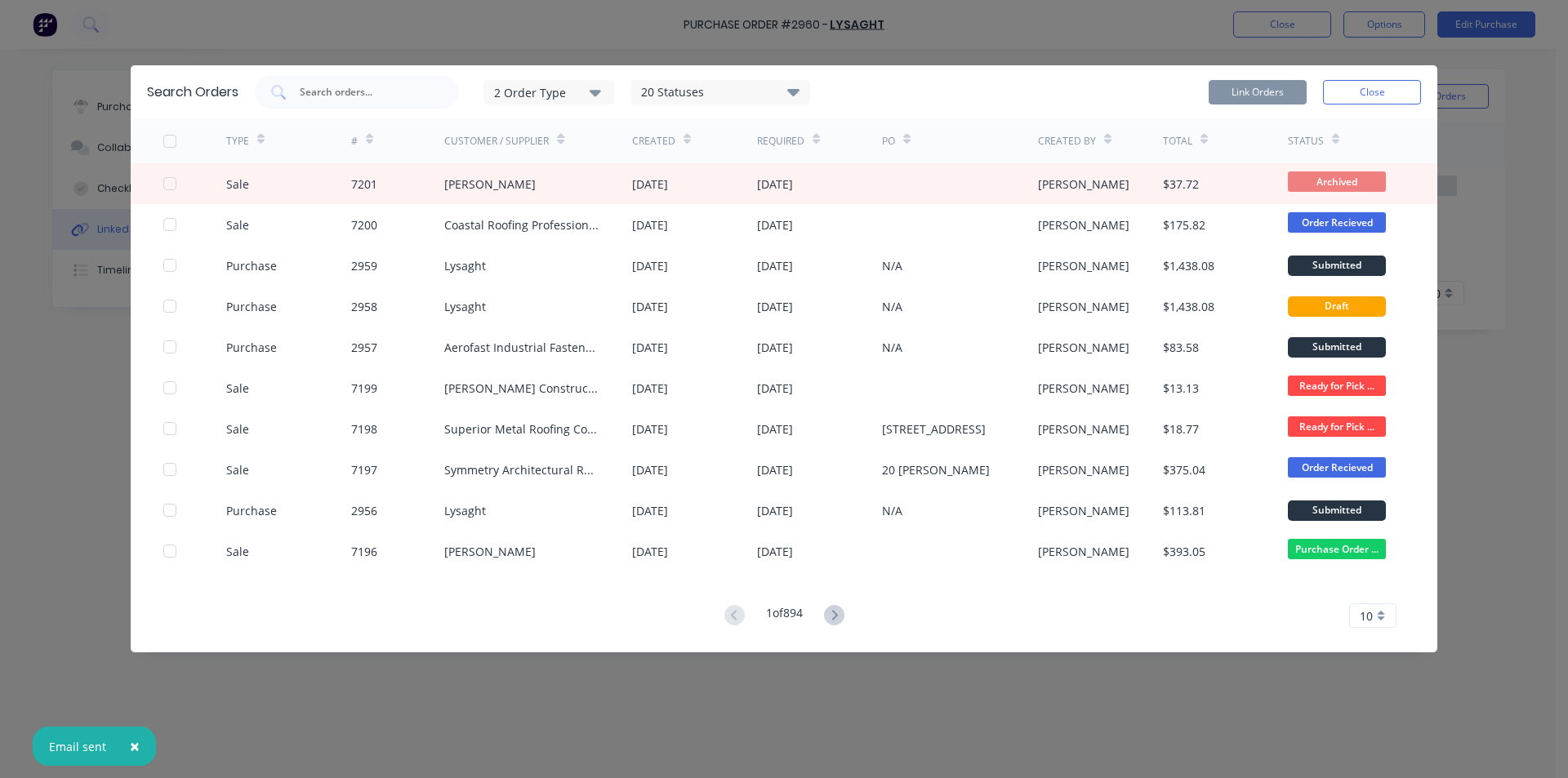
click at [342, 114] on div "Search Orders 2 Order Type 20 Statuses Sales Order Status All Archived Draft Qu…" at bounding box center [784, 92] width 1307 height 54
click at [350, 93] on input "text" at bounding box center [366, 92] width 136 height 16
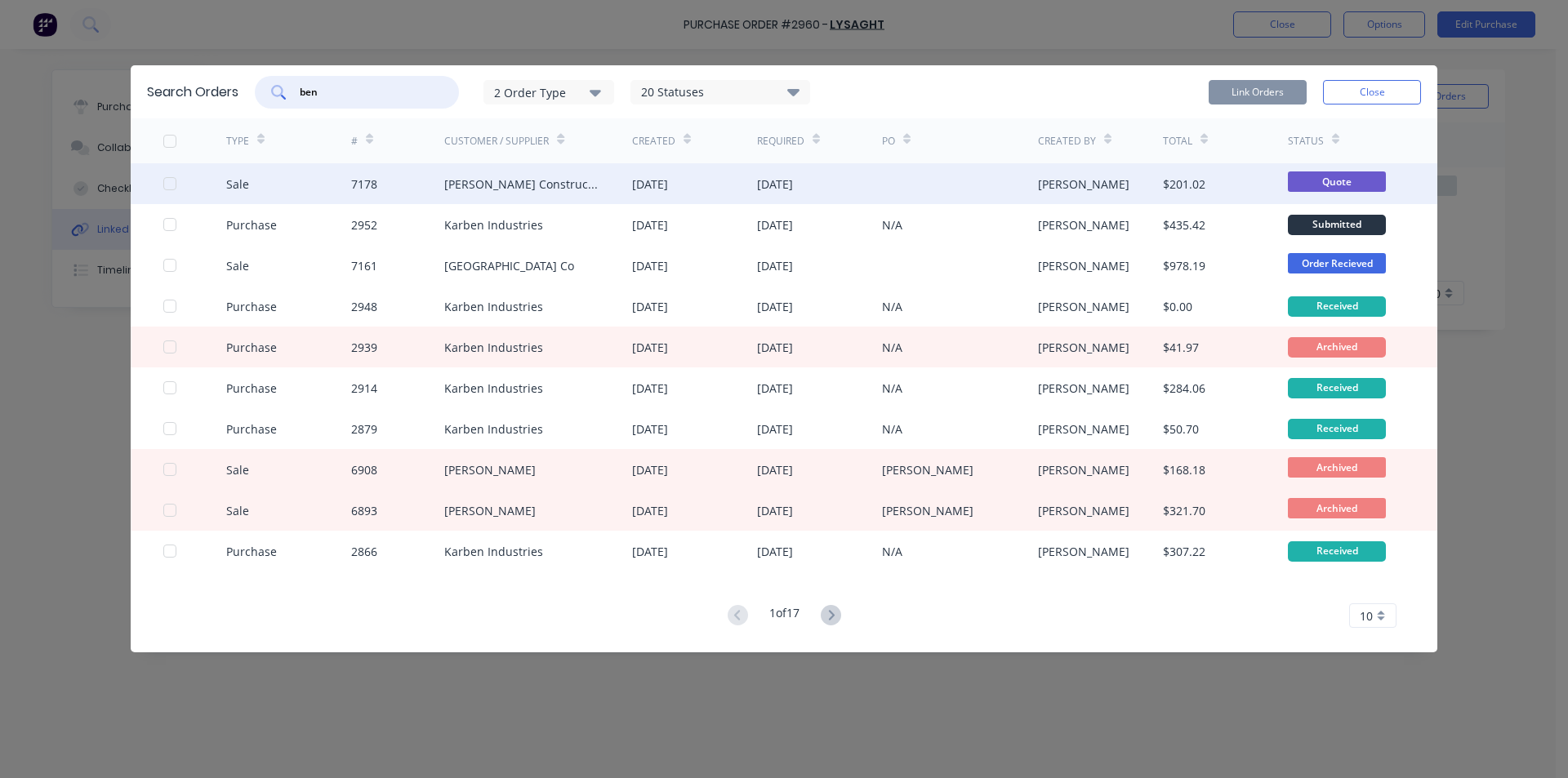
type input "ben"
click at [179, 177] on div at bounding box center [195, 184] width 63 height 41
click at [167, 182] on div at bounding box center [170, 184] width 33 height 32
click at [1272, 89] on button "Link Orders" at bounding box center [1257, 93] width 98 height 25
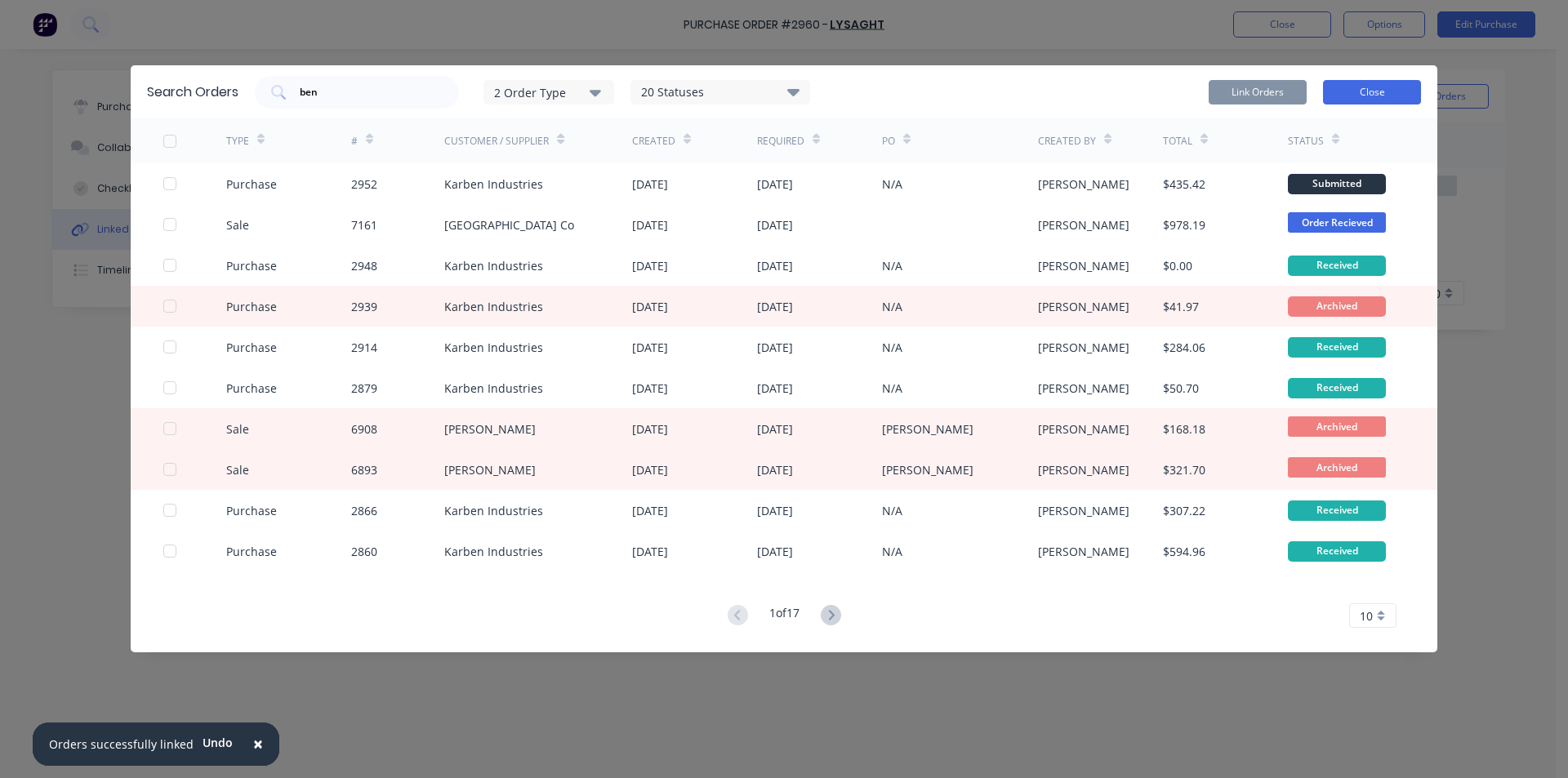
click at [1399, 82] on button "Close" at bounding box center [1372, 93] width 98 height 25
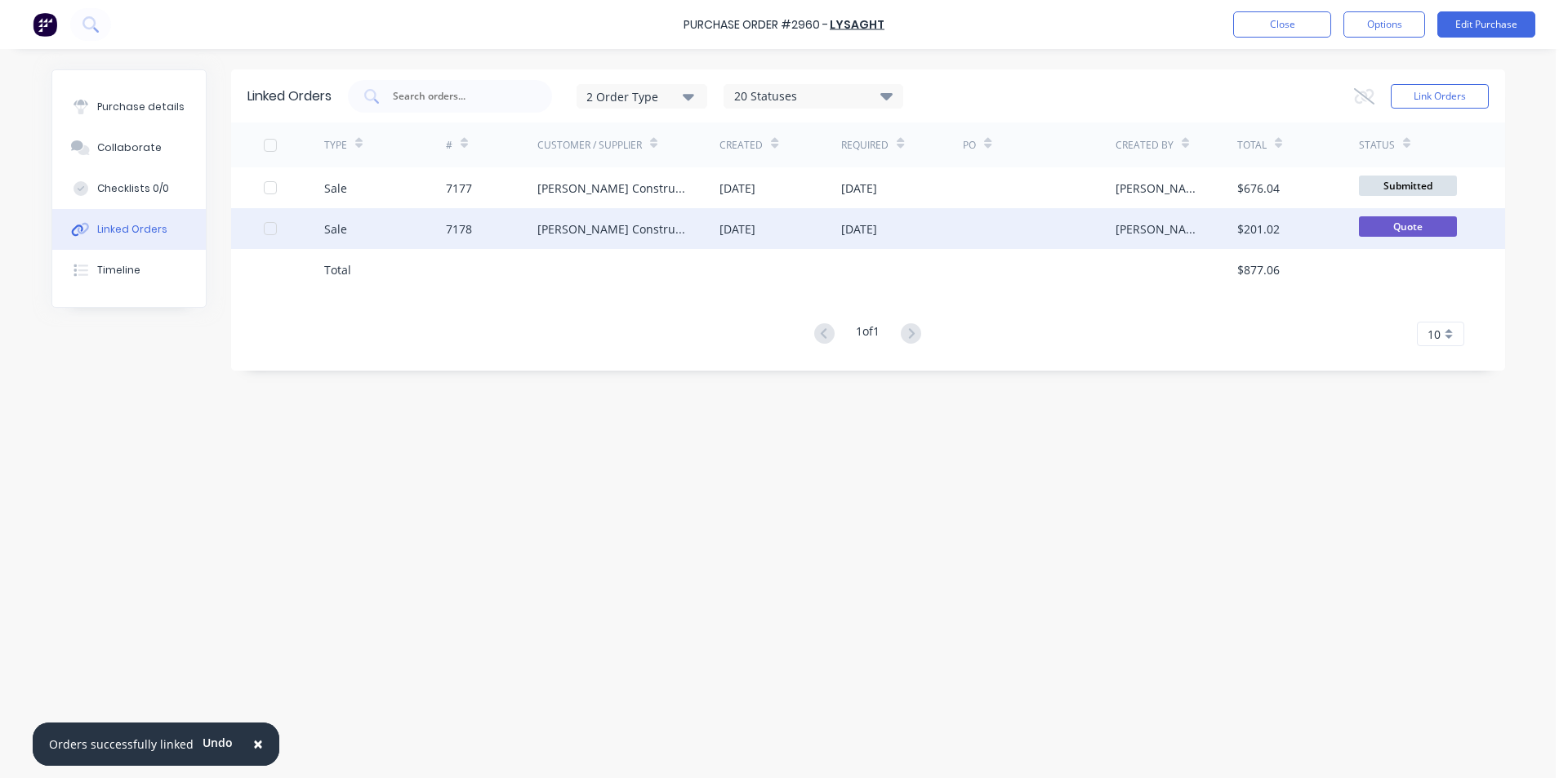
click at [664, 232] on div "[PERSON_NAME] Constructions" at bounding box center [628, 228] width 183 height 41
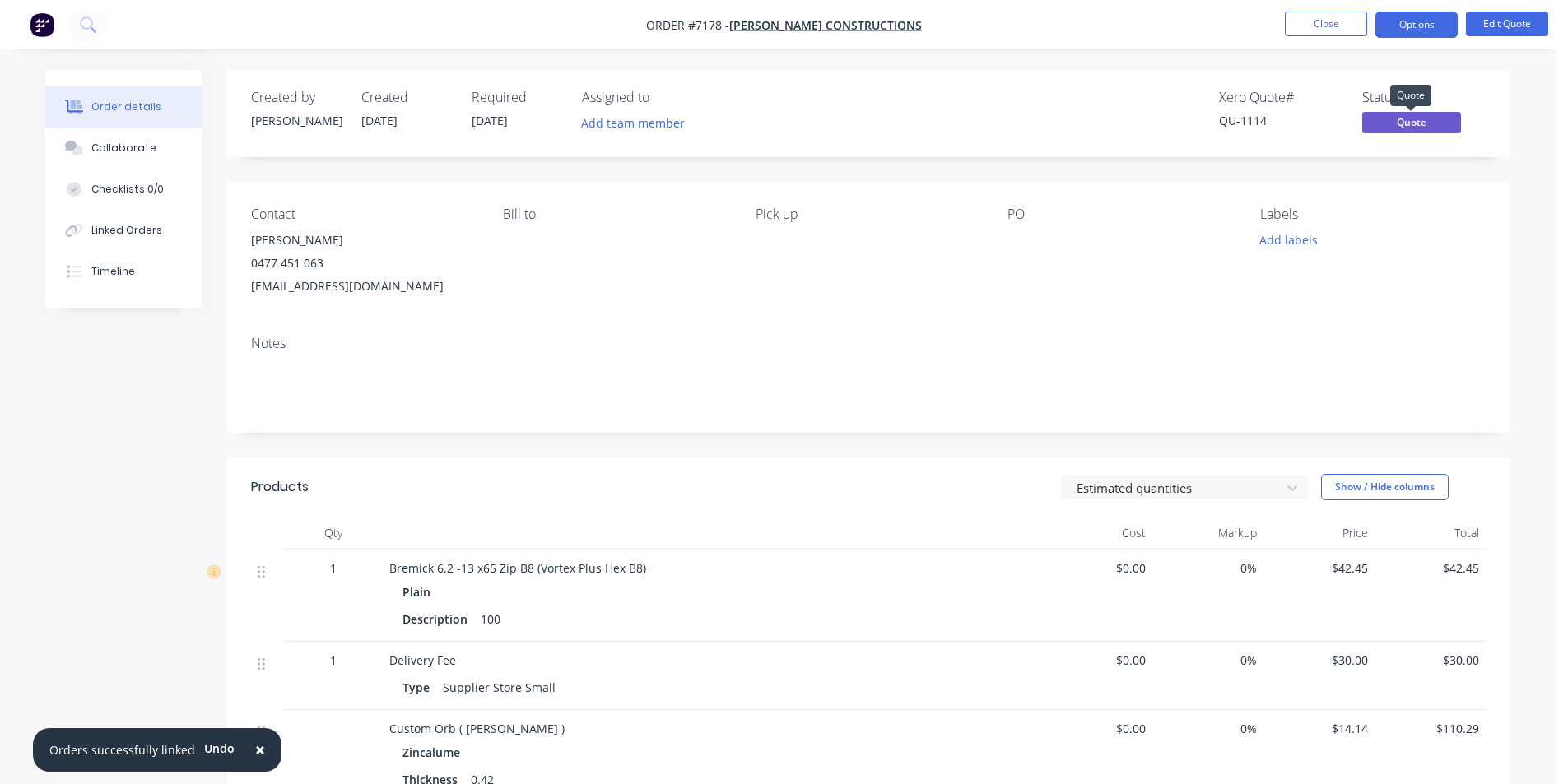
click at [1442, 119] on span "Quote" at bounding box center [1411, 121] width 99 height 20
click at [1429, 7] on nav "Order #7178 - [PERSON_NAME] Constructions Close Options Edit Quote" at bounding box center [784, 24] width 1568 height 49
click at [1426, 28] on button "Options" at bounding box center [1416, 24] width 82 height 26
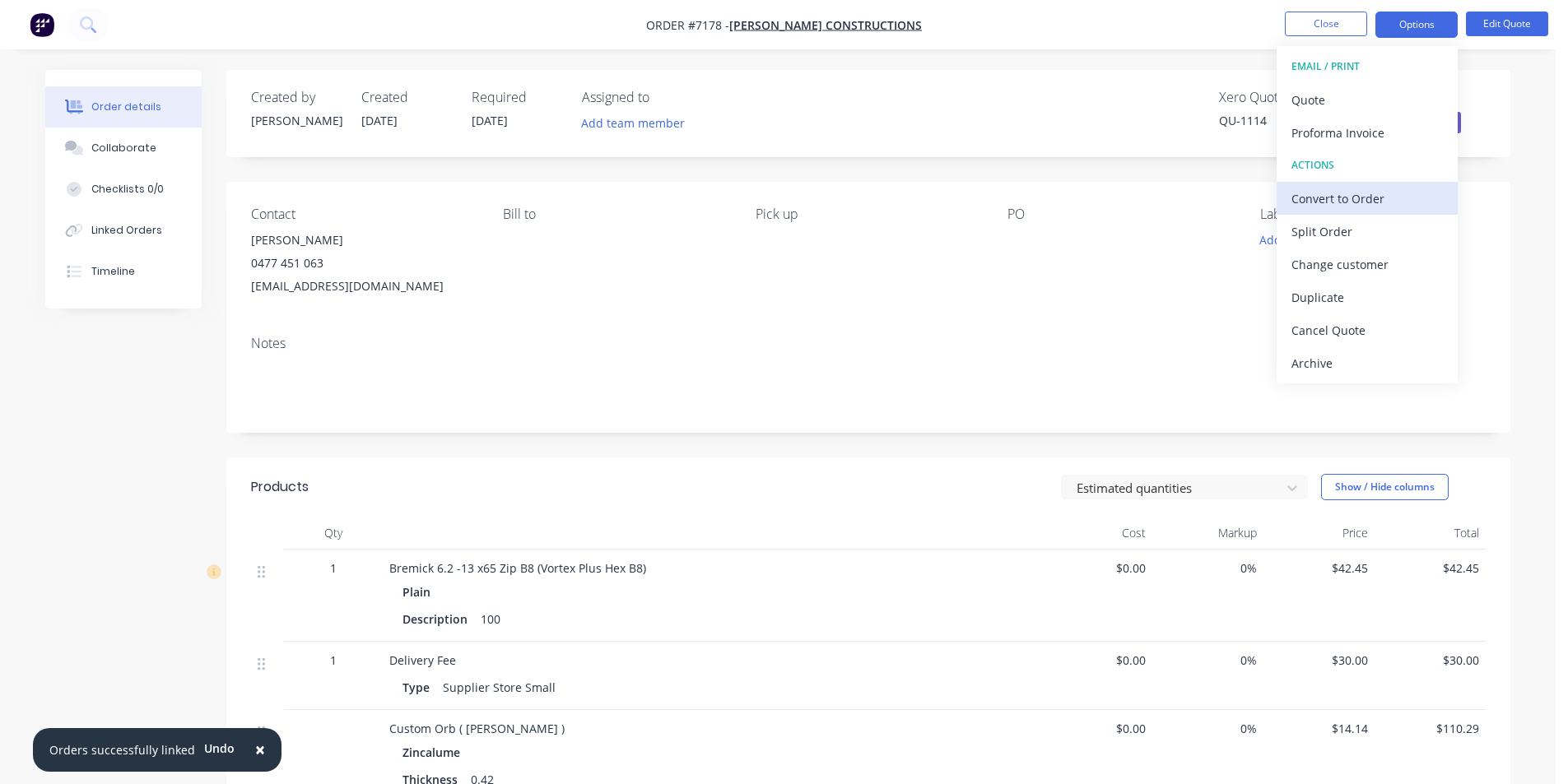
click at [1378, 201] on div "Convert to Order" at bounding box center [1367, 198] width 151 height 24
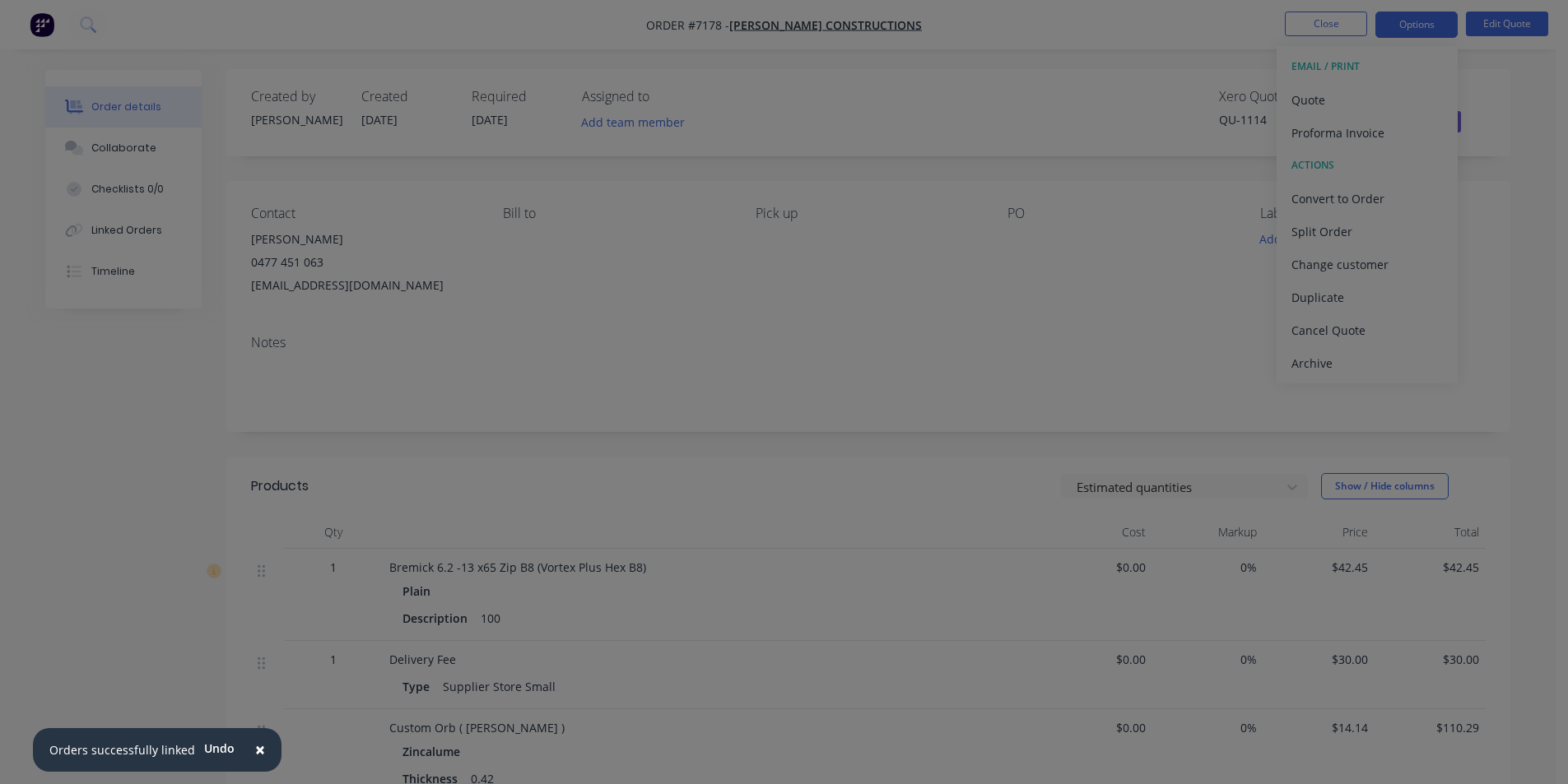
scroll to position [382, 0]
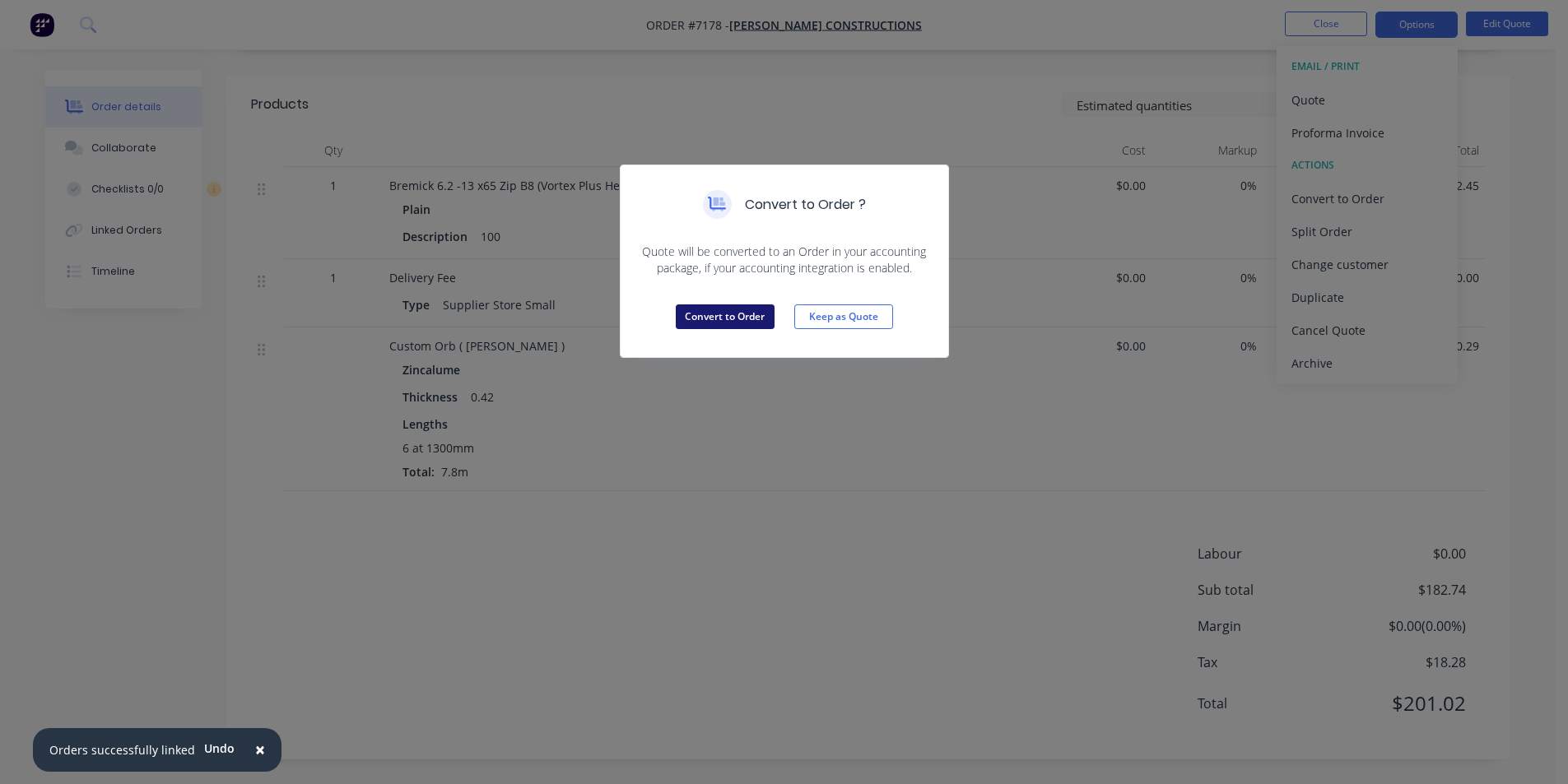
click at [743, 325] on button "Convert to Order" at bounding box center [724, 317] width 99 height 25
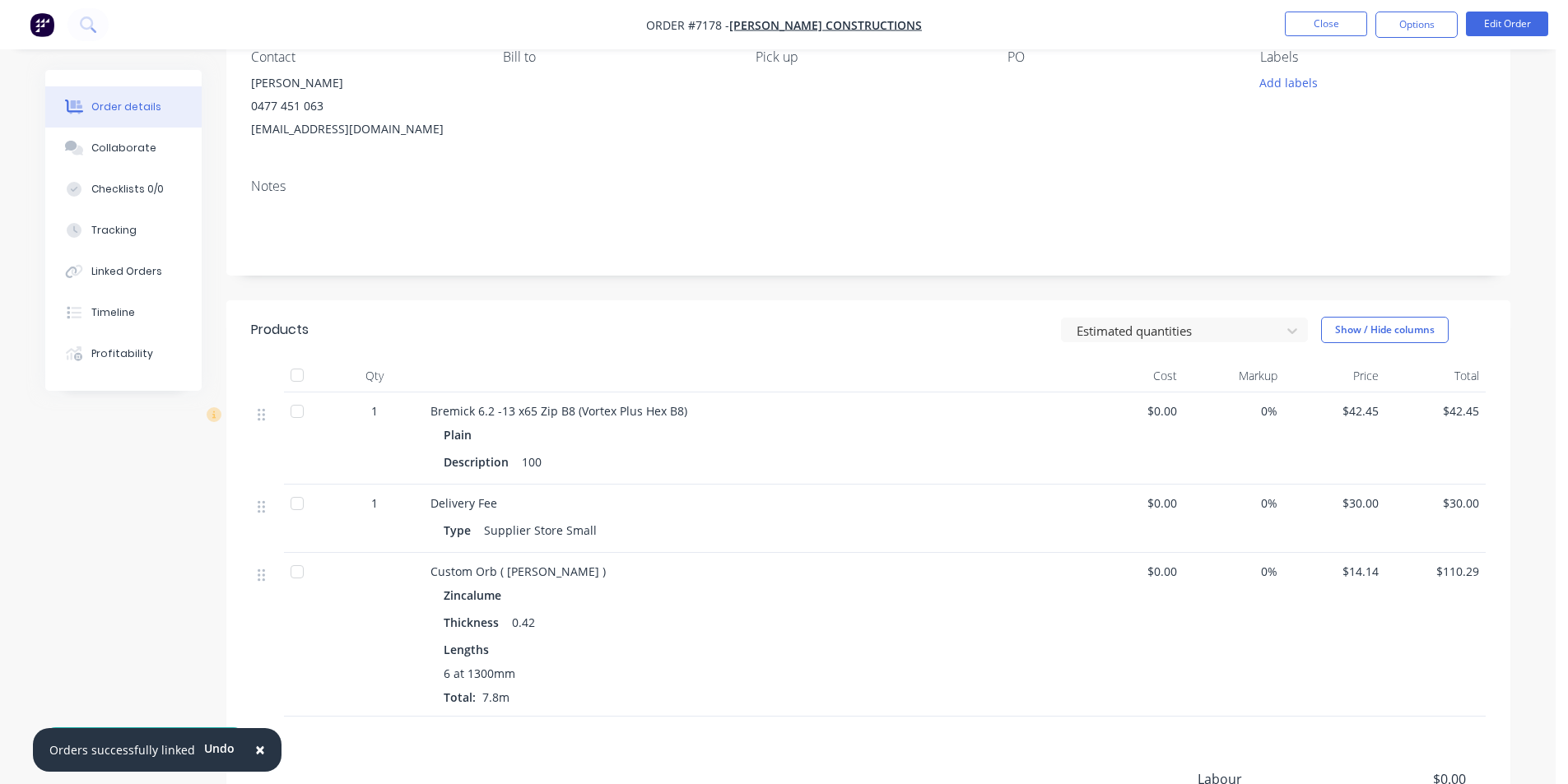
scroll to position [0, 0]
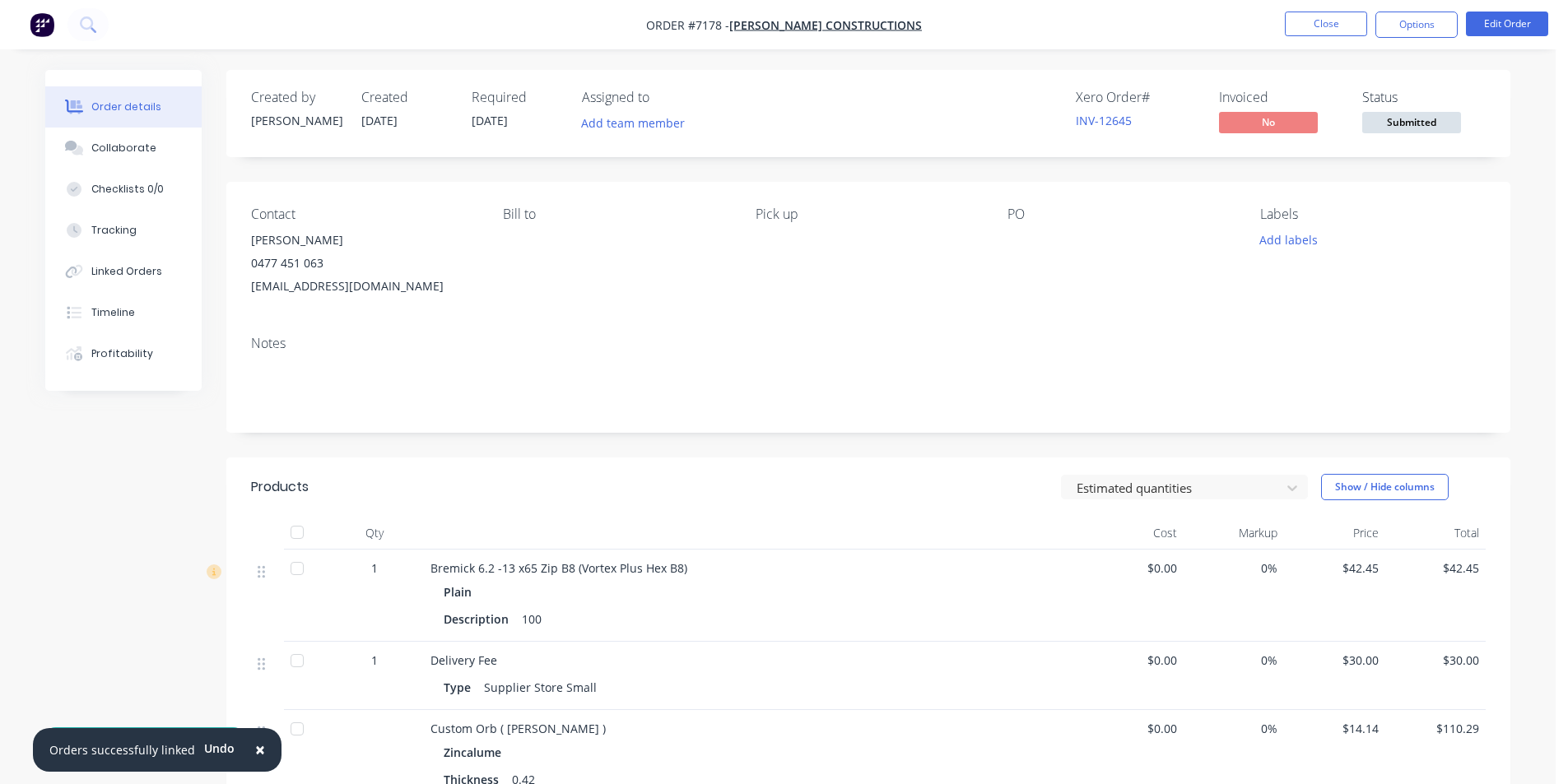
click at [1463, 116] on div "Status Submitted" at bounding box center [1424, 114] width 123 height 48
click at [1445, 124] on span "Submitted" at bounding box center [1411, 121] width 99 height 20
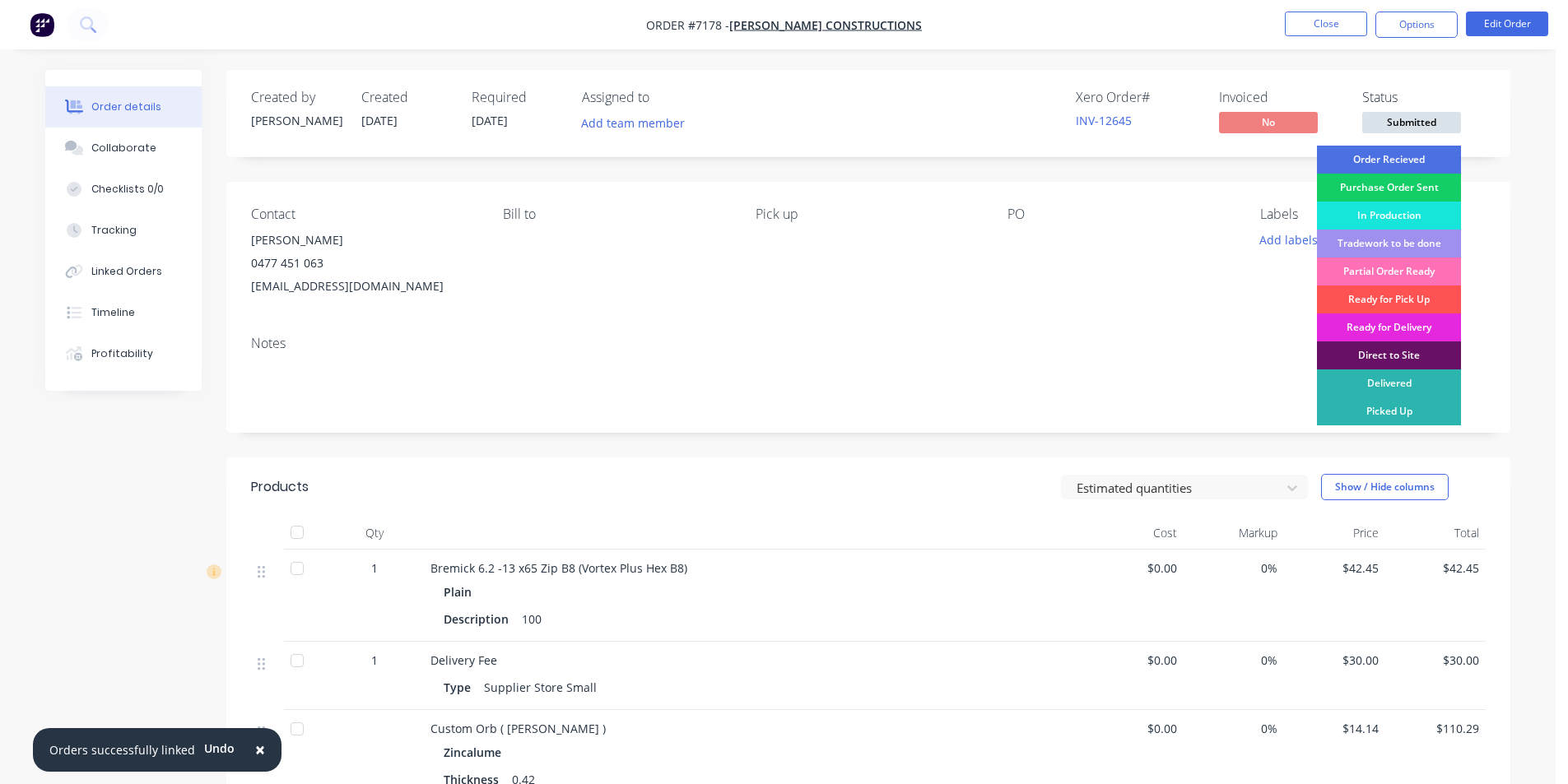
click at [1409, 174] on div "Purchase Order Sent" at bounding box center [1389, 187] width 144 height 28
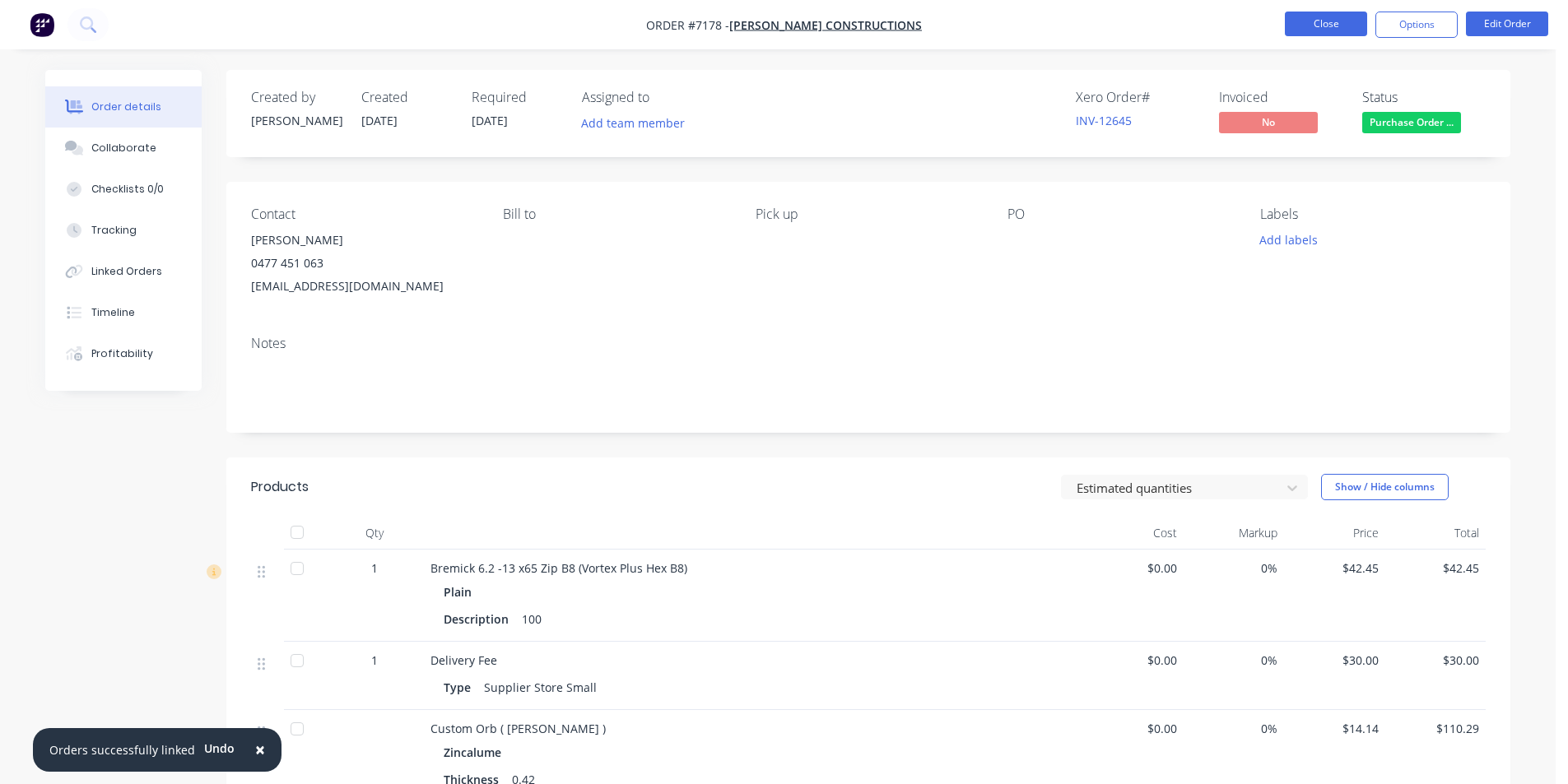
click at [1323, 13] on button "Close" at bounding box center [1325, 24] width 82 height 25
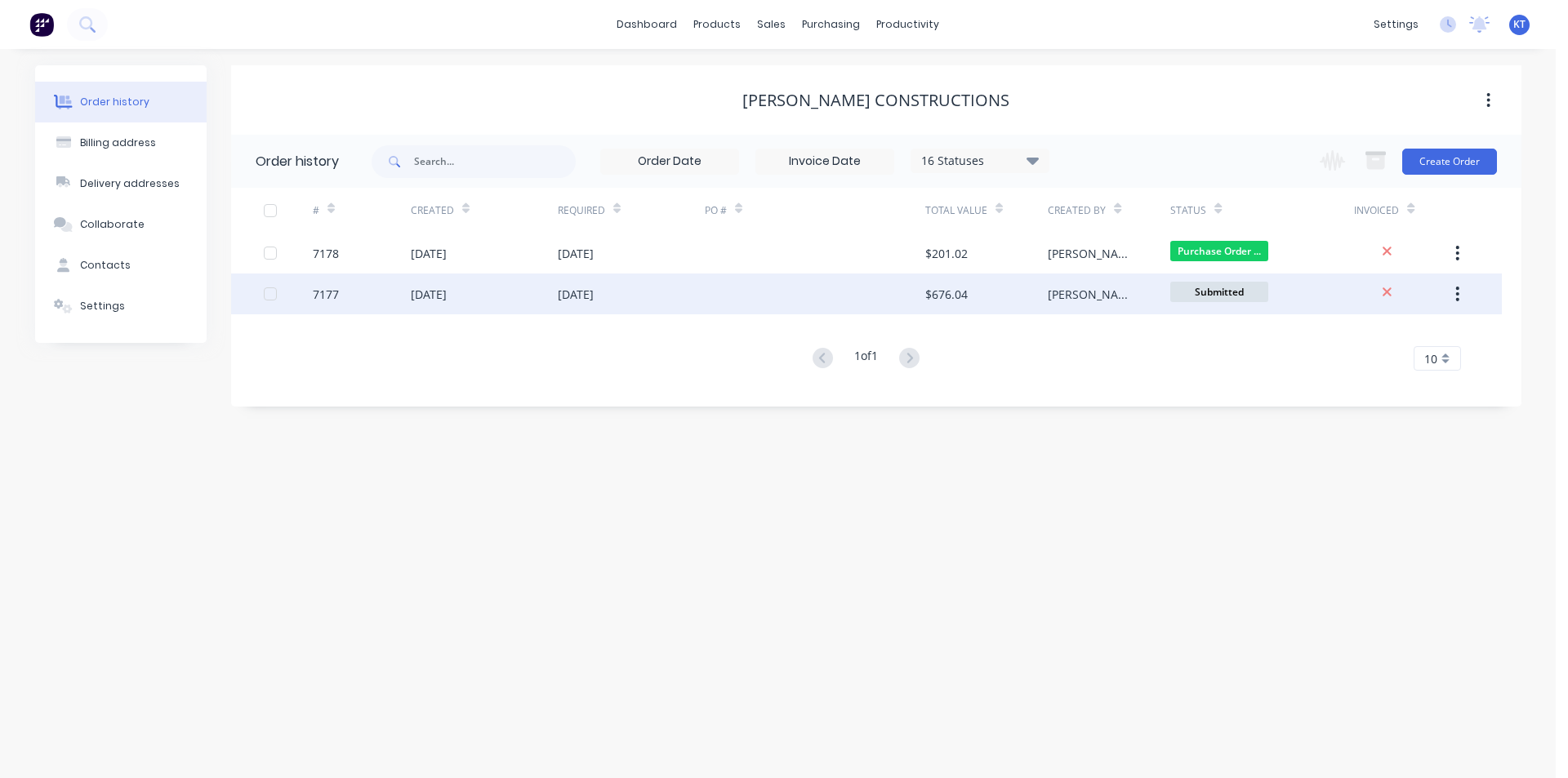
click at [873, 292] on div at bounding box center [815, 293] width 221 height 41
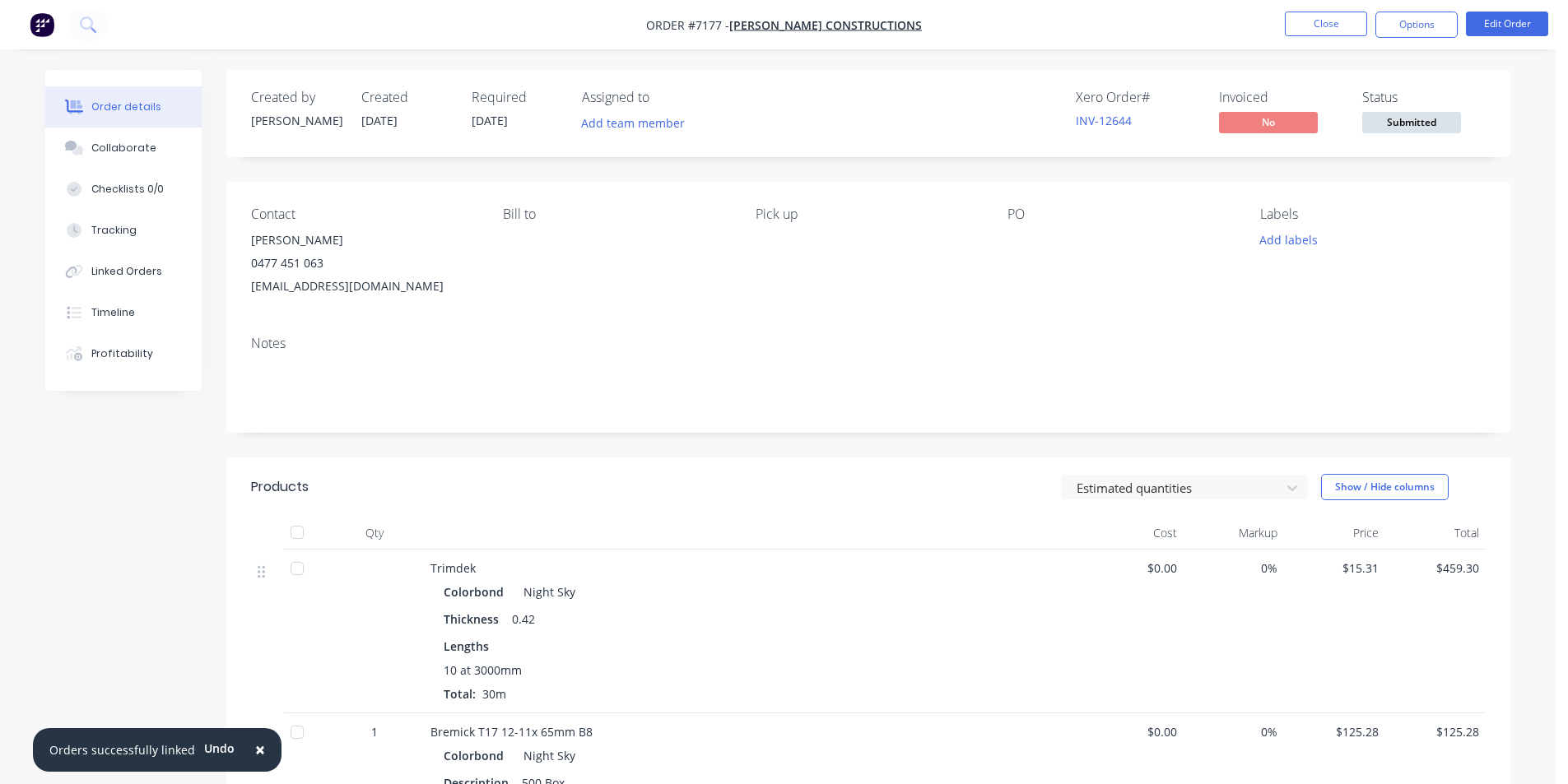
click at [1442, 114] on span "Submitted" at bounding box center [1411, 121] width 99 height 20
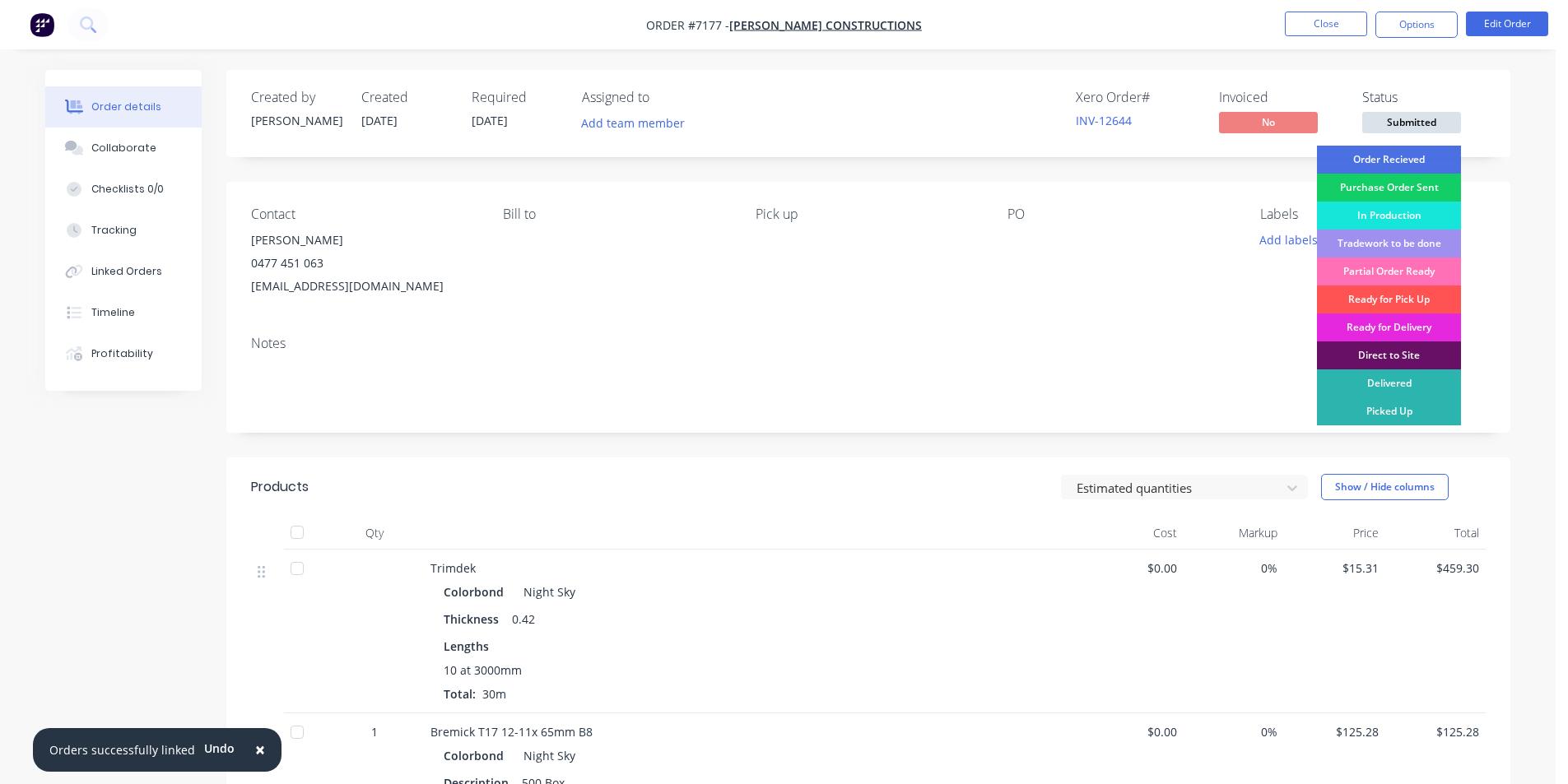
click at [1427, 181] on div "Purchase Order Sent" at bounding box center [1389, 187] width 144 height 28
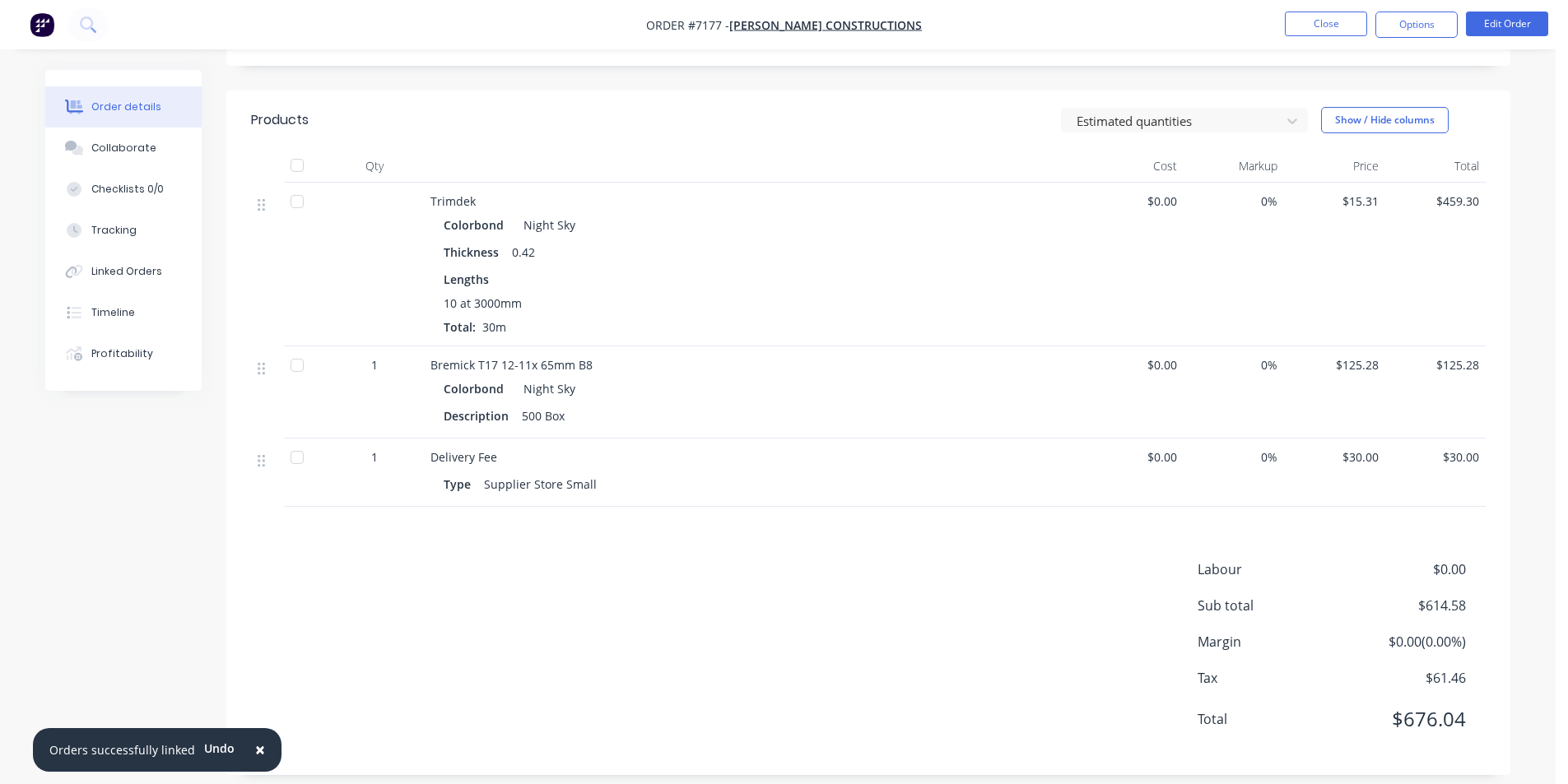
scroll to position [382, 0]
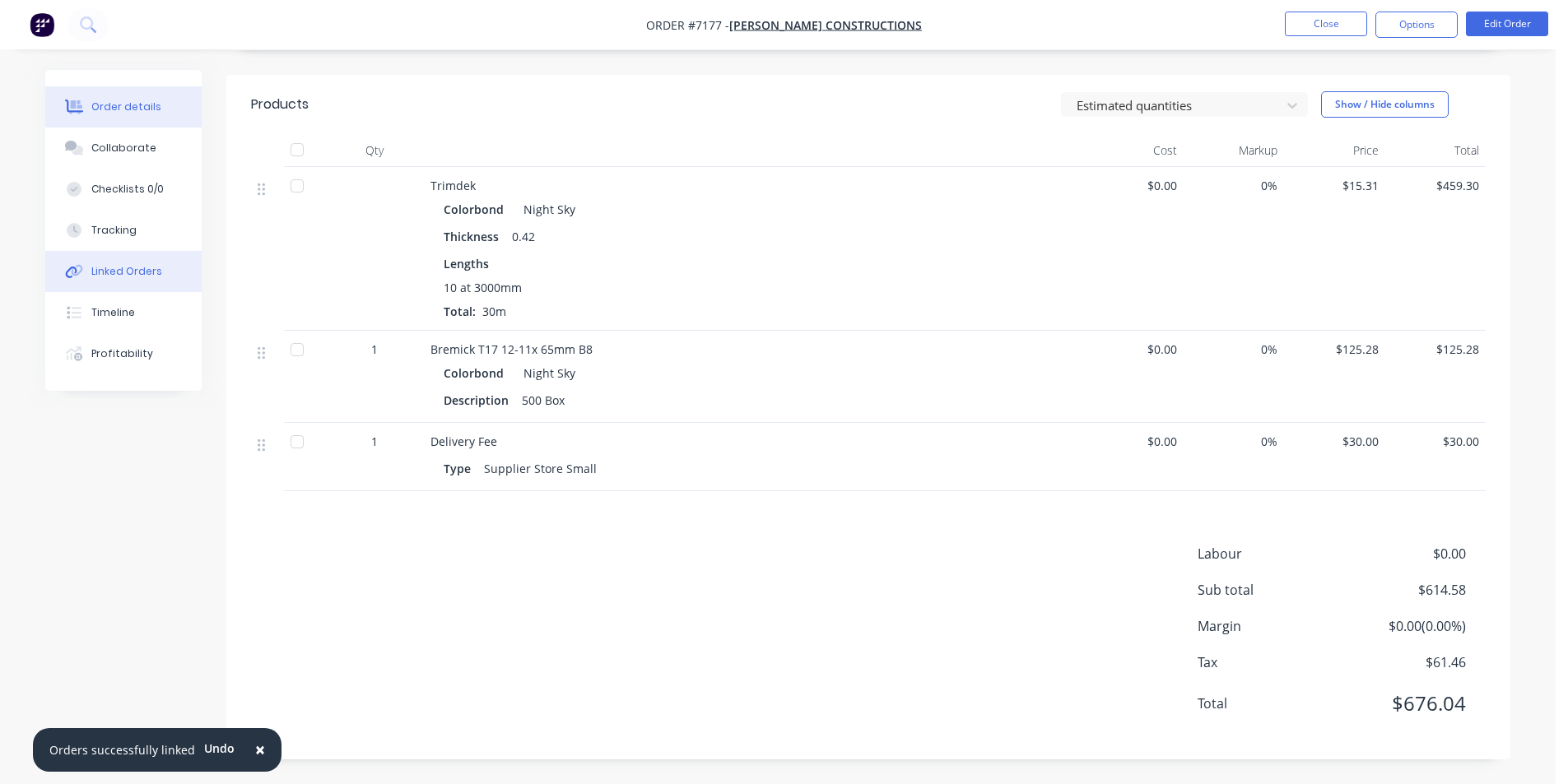
click at [120, 285] on button "Linked Orders" at bounding box center [123, 272] width 156 height 41
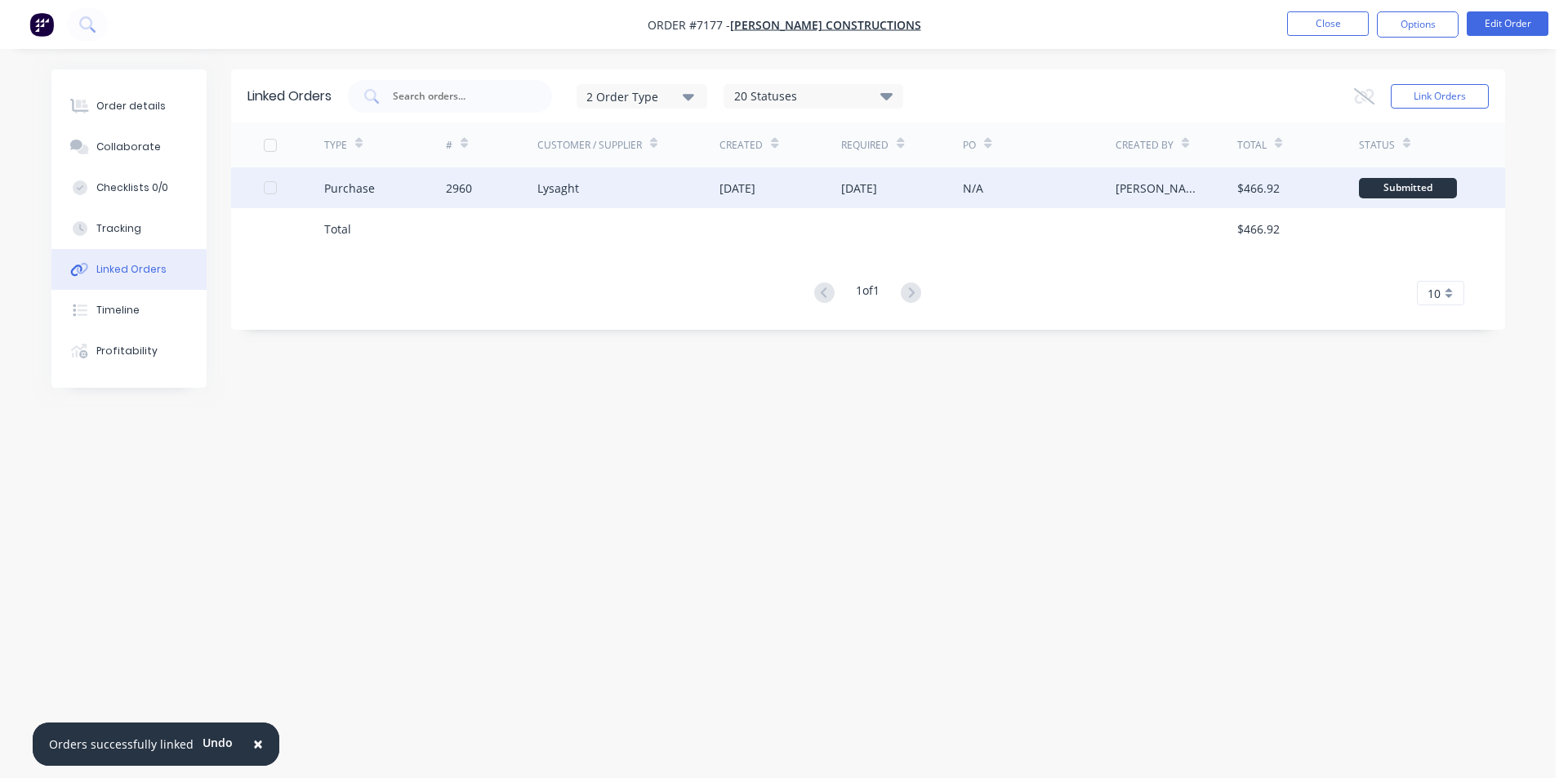
click at [614, 179] on div "Lysaght" at bounding box center [628, 187] width 183 height 41
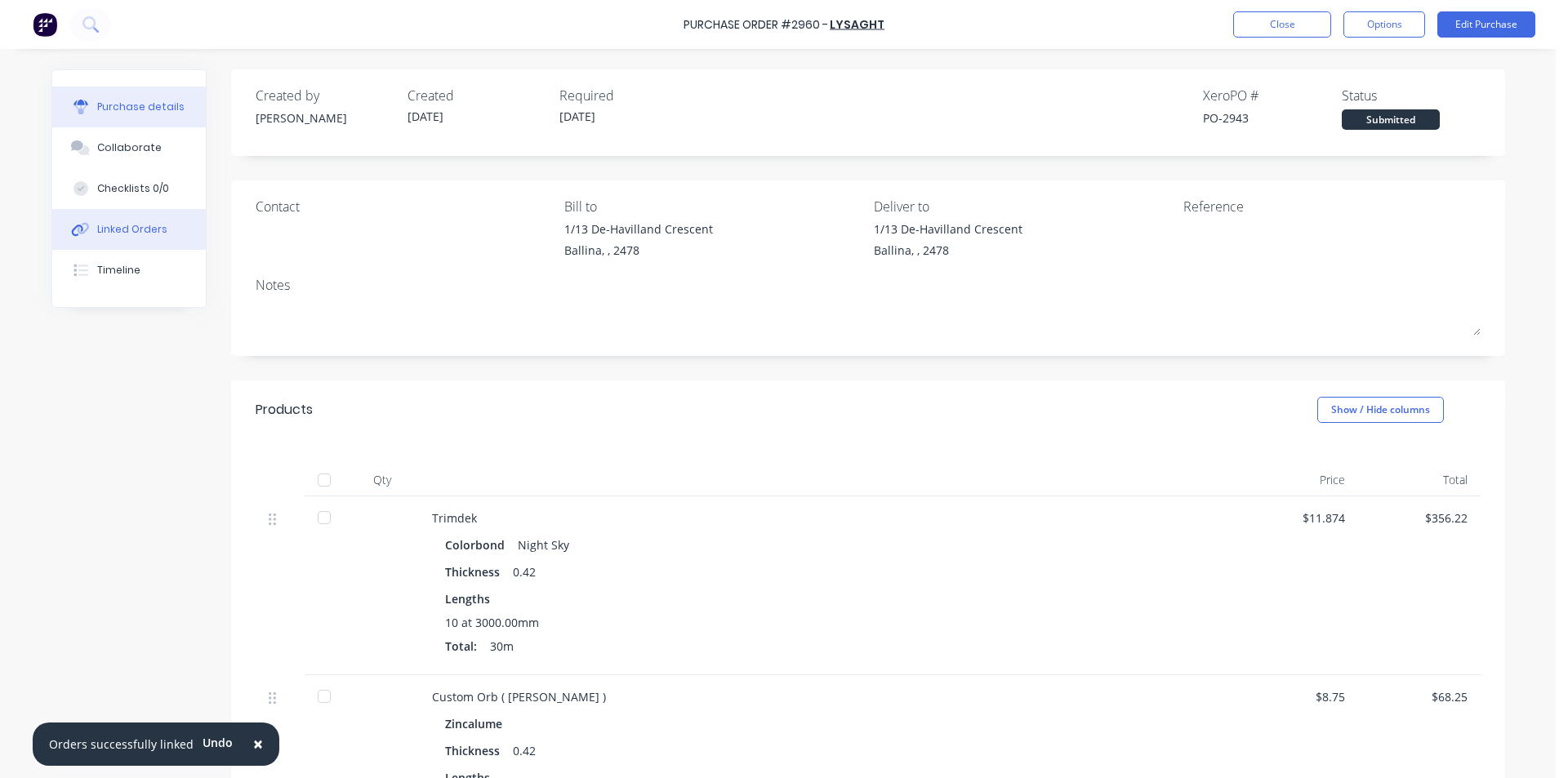
click at [120, 245] on button "Linked Orders" at bounding box center [129, 229] width 154 height 41
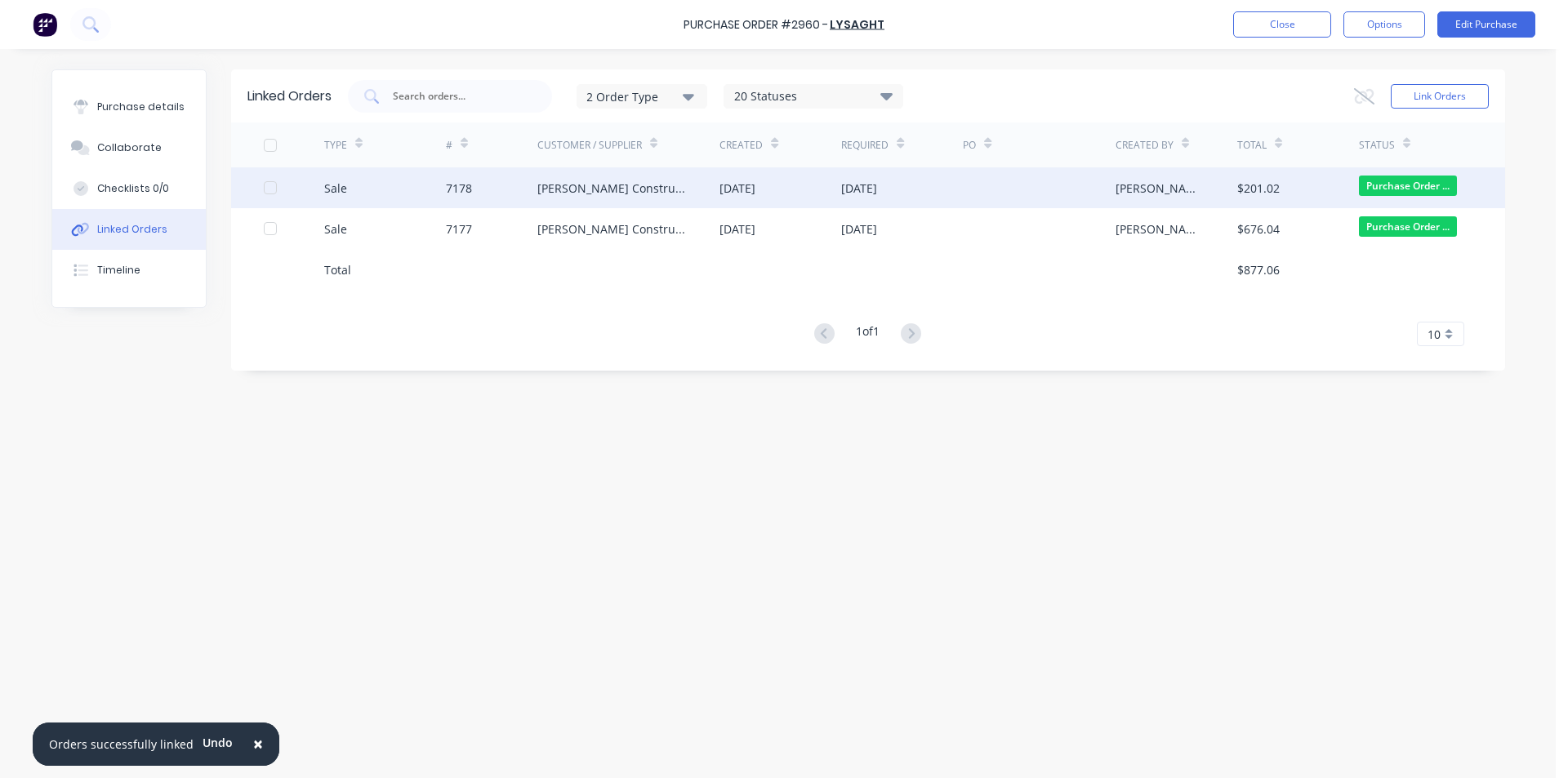
click at [606, 200] on div "[PERSON_NAME] Constructions" at bounding box center [628, 187] width 183 height 41
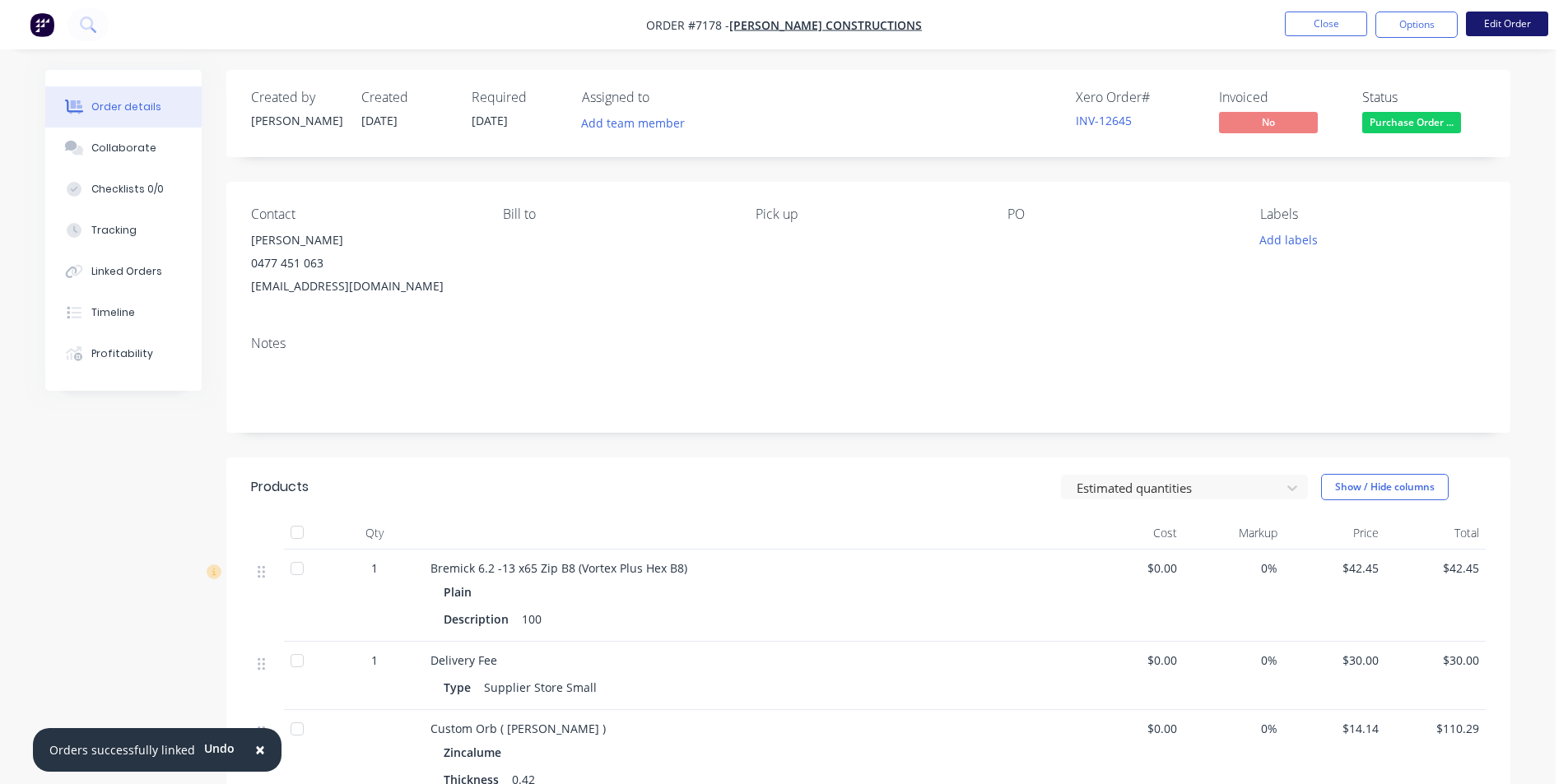
click at [1501, 31] on button "Edit Order" at bounding box center [1506, 24] width 82 height 25
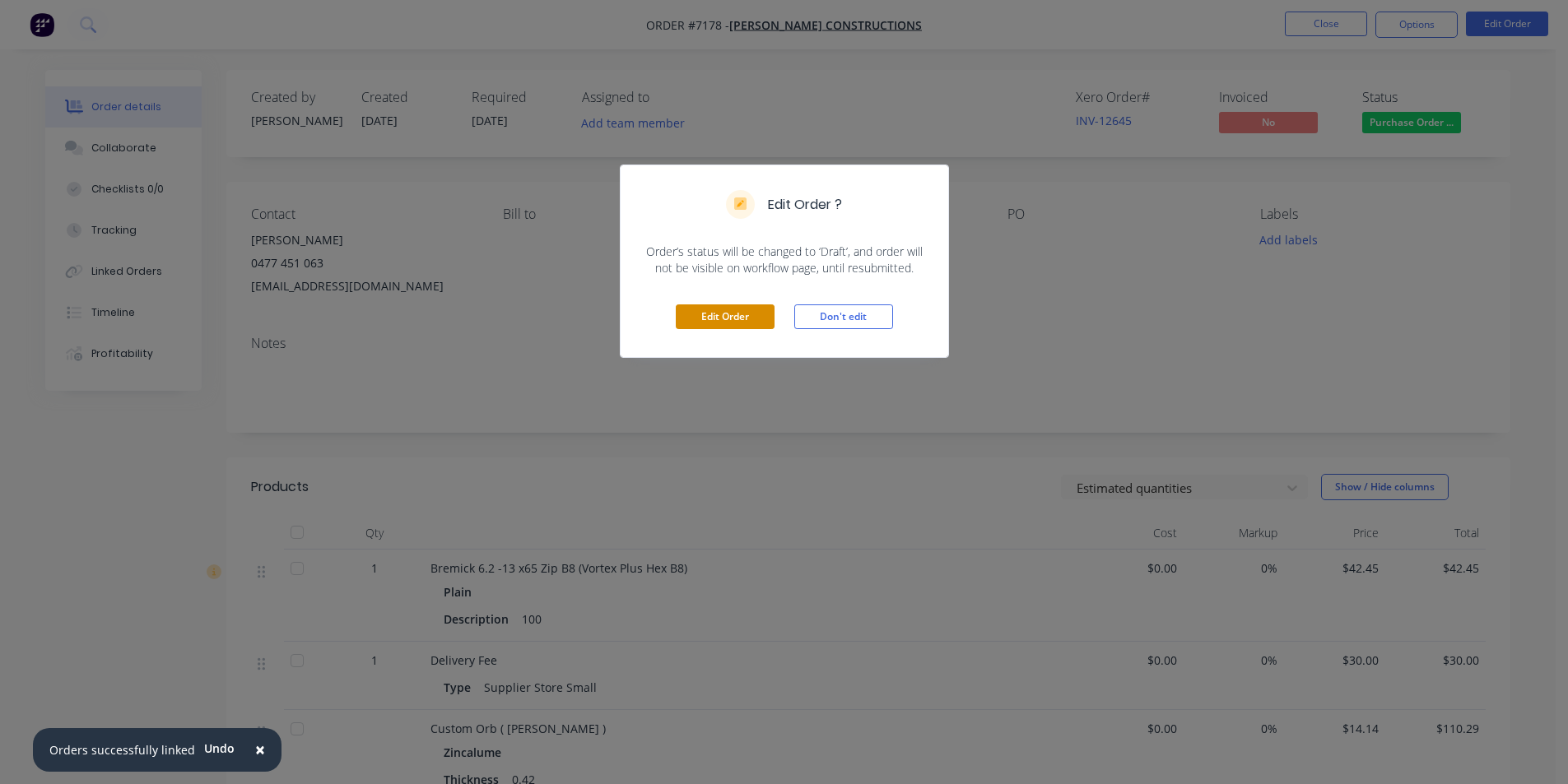
click at [716, 323] on button "Edit Order" at bounding box center [724, 317] width 99 height 25
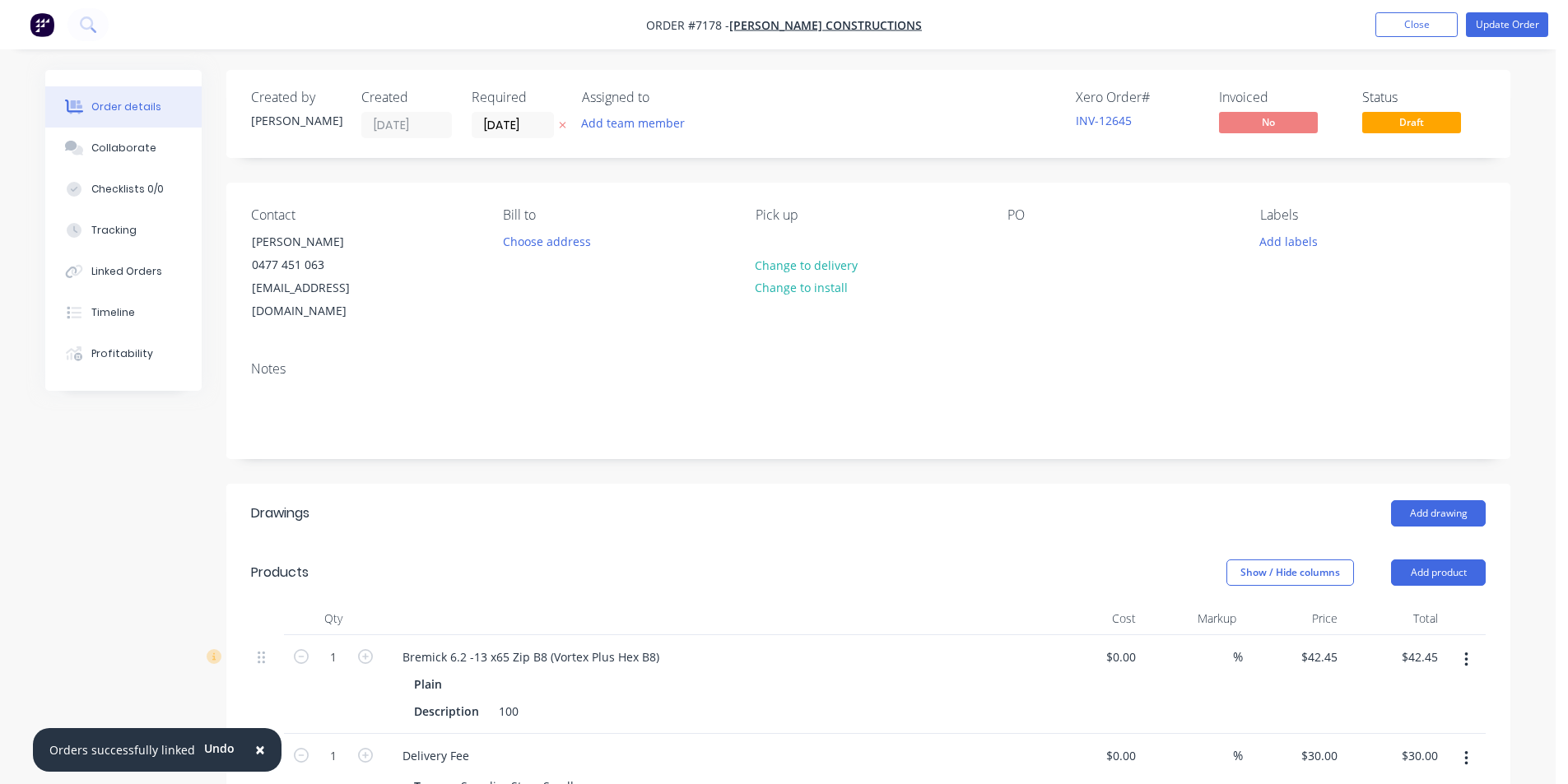
click at [1464, 651] on icon "button" at bounding box center [1466, 660] width 4 height 18
click at [1435, 692] on div "Edit" at bounding box center [1407, 703] width 127 height 24
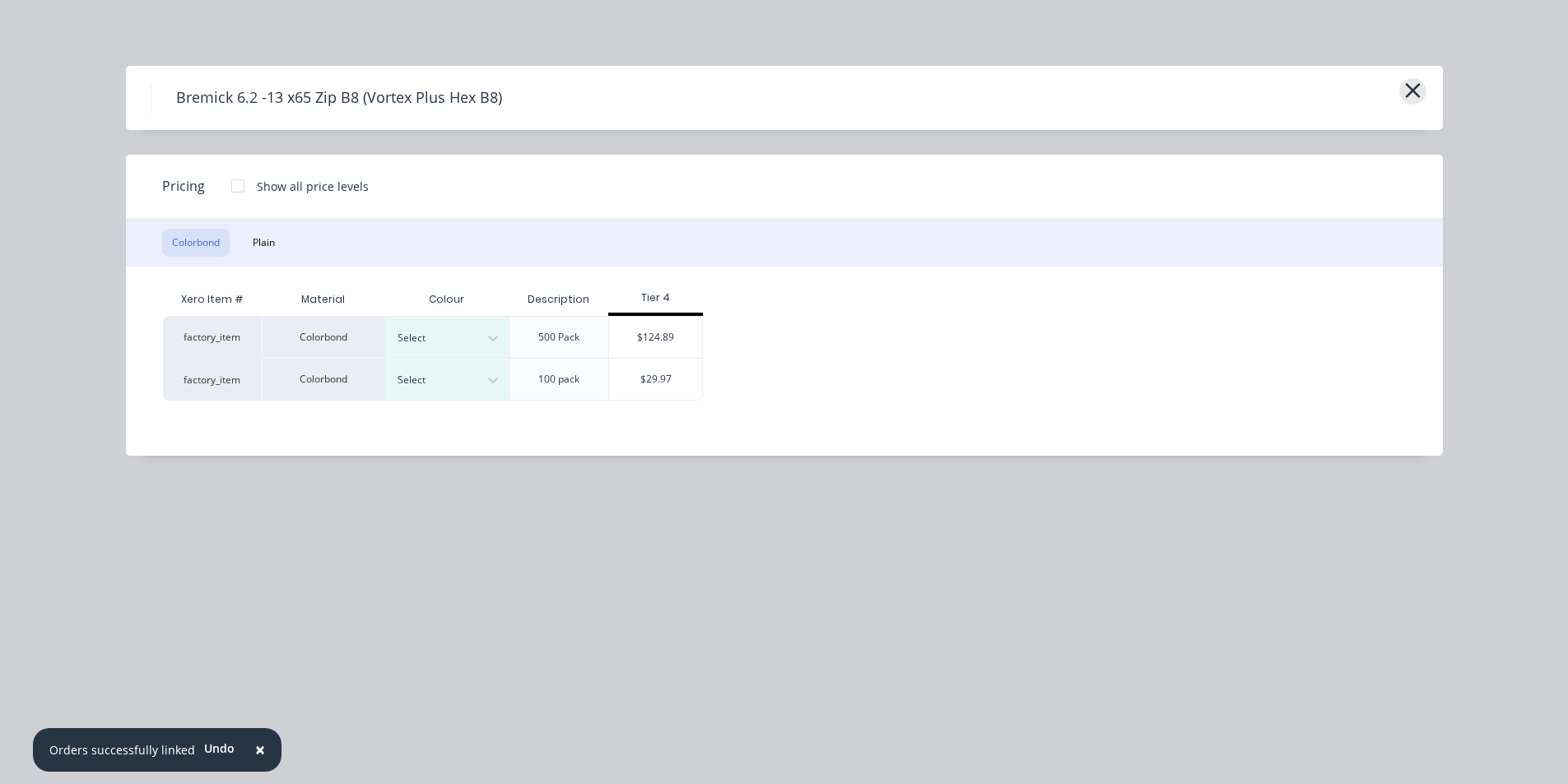
click at [1409, 95] on icon "button" at bounding box center [1411, 90] width 14 height 14
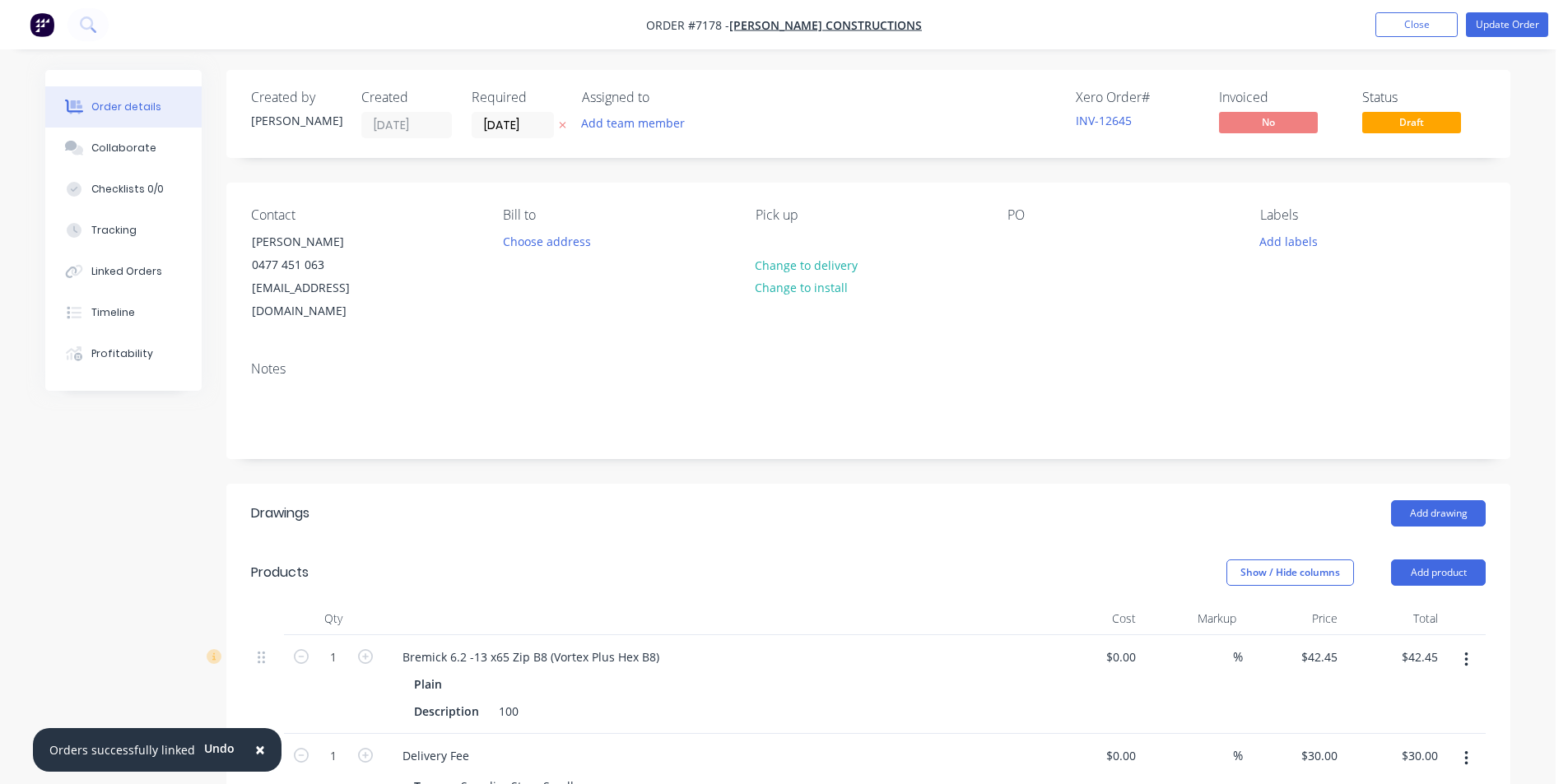
click at [1465, 651] on icon "button" at bounding box center [1466, 660] width 4 height 18
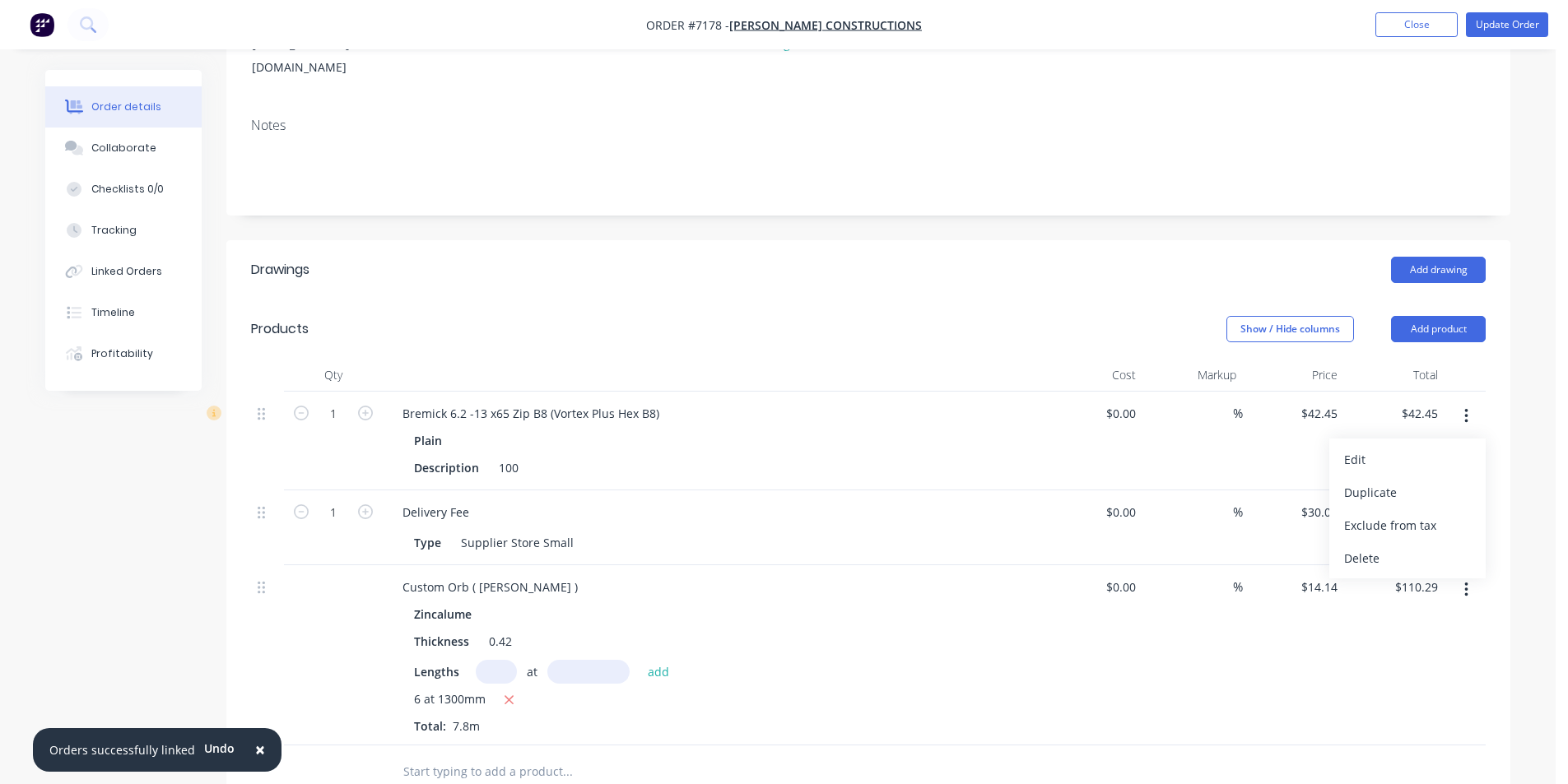
scroll to position [247, 0]
click at [1389, 543] on div "Delete" at bounding box center [1407, 555] width 127 height 24
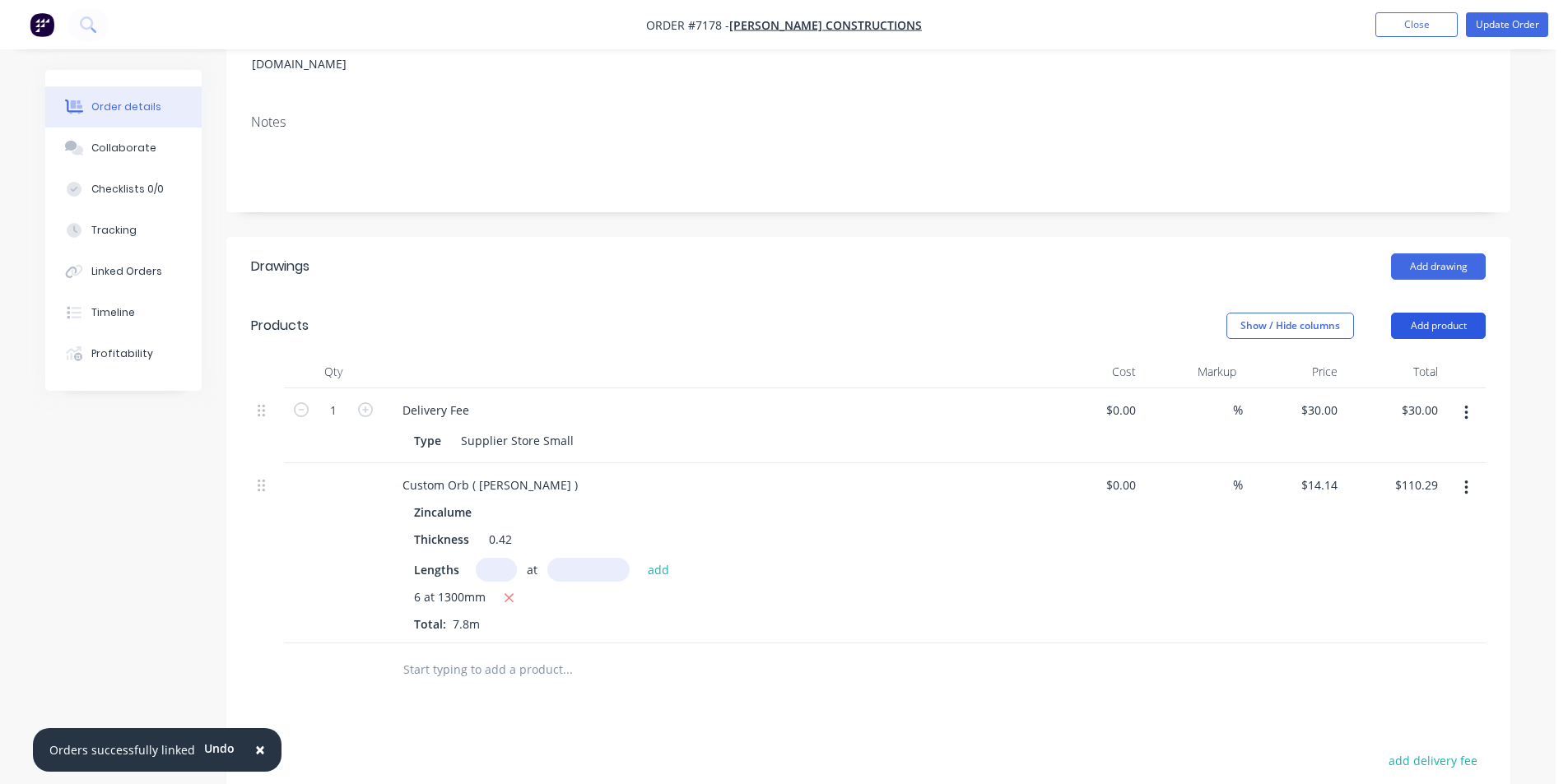
click at [1429, 313] on button "Add product" at bounding box center [1438, 326] width 94 height 26
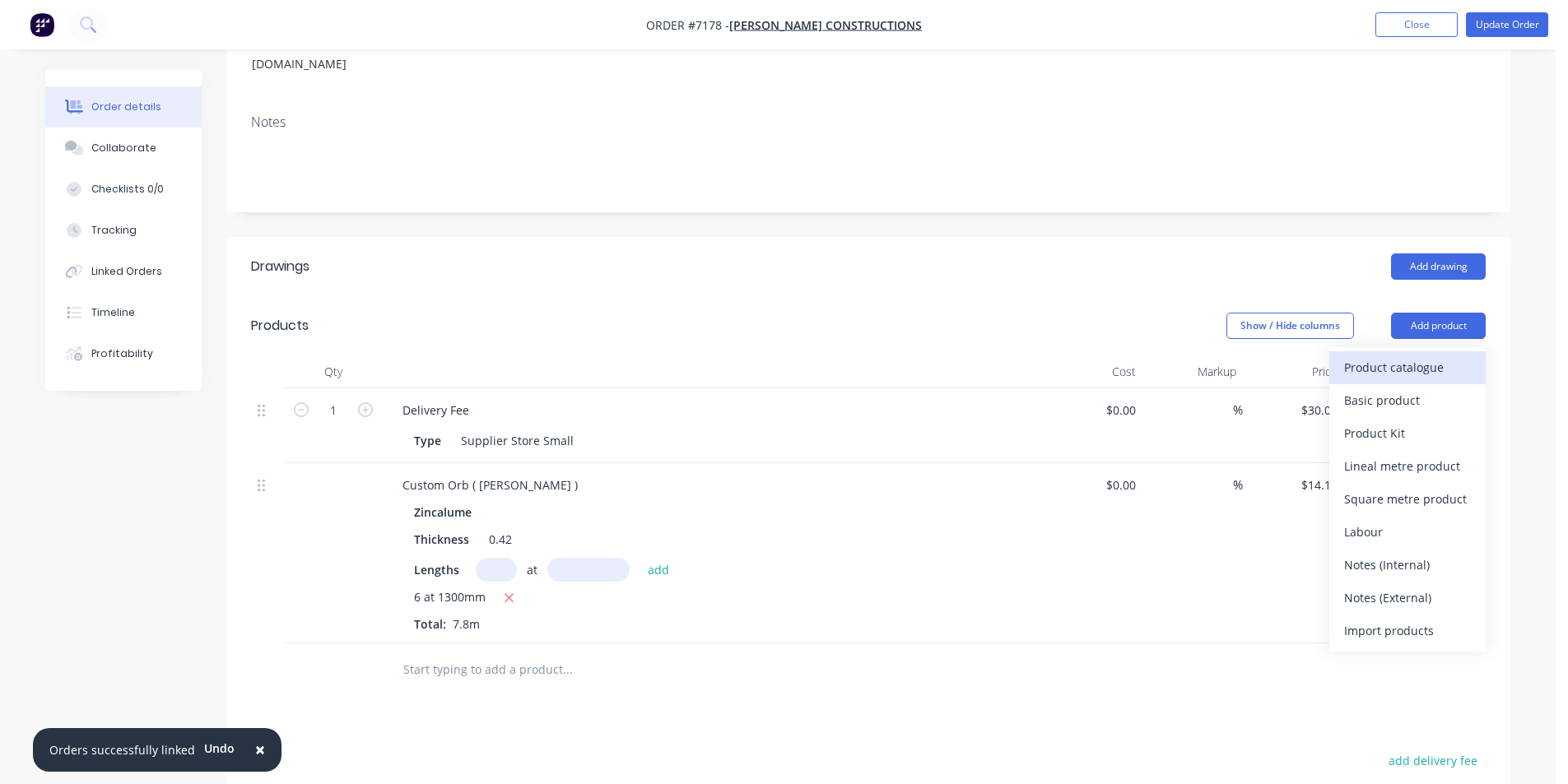
click at [1404, 355] on div "Product catalogue" at bounding box center [1407, 367] width 127 height 24
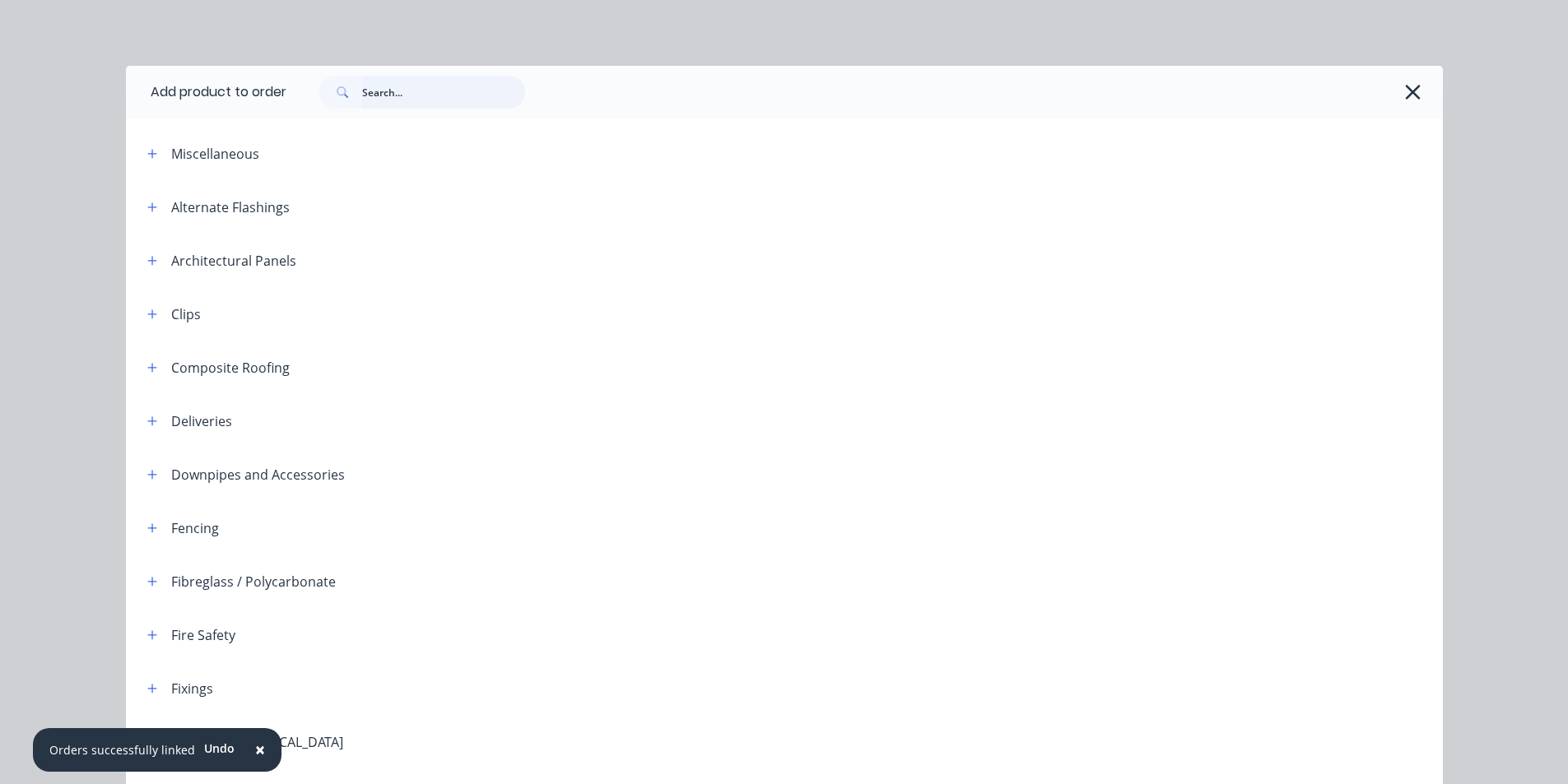
click at [392, 98] on input "text" at bounding box center [443, 92] width 163 height 33
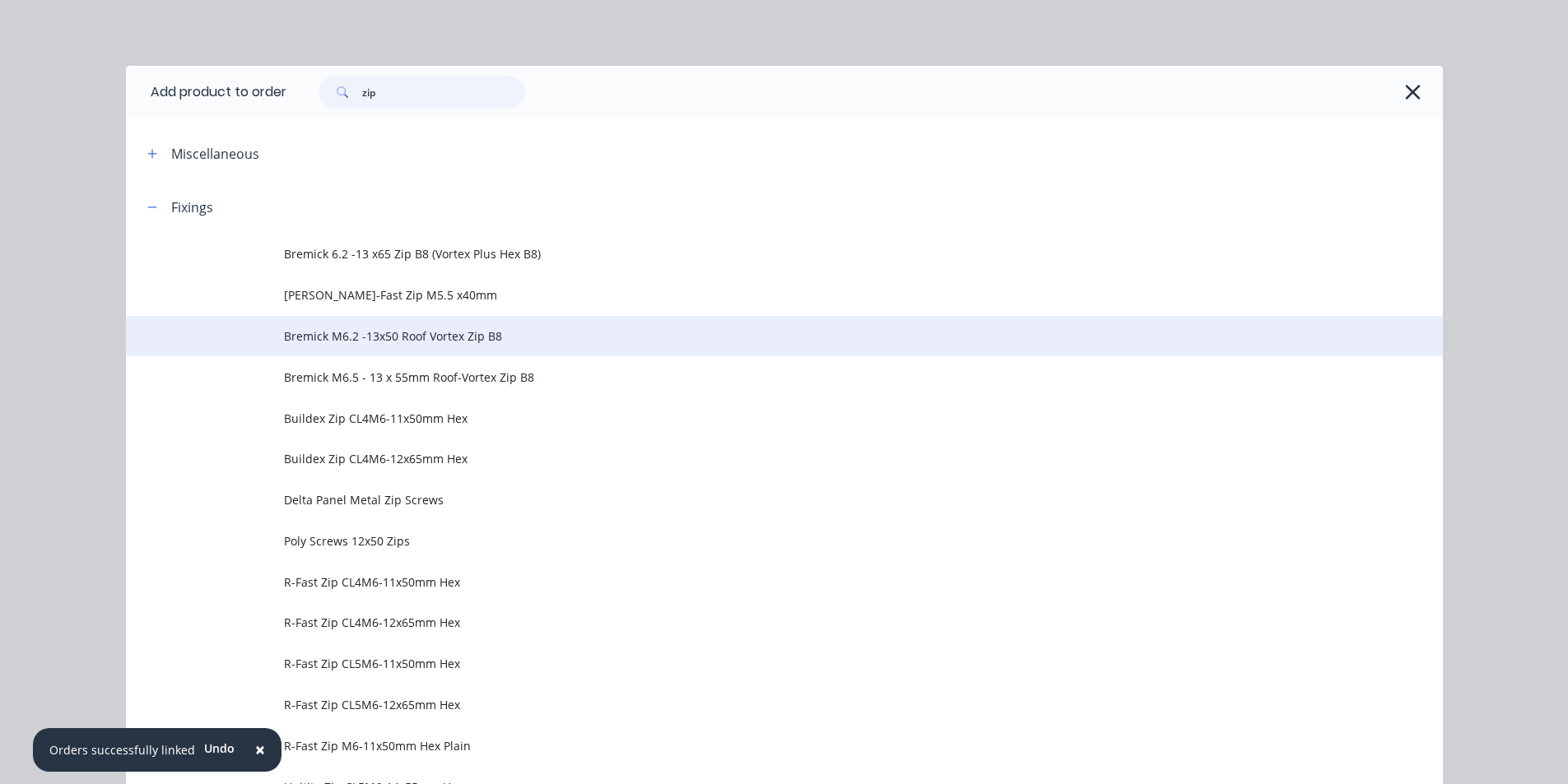
type input "zip"
click at [473, 352] on td "Bremick M6.2 -13x50 Roof Vortex Zip B8" at bounding box center [863, 336] width 1159 height 41
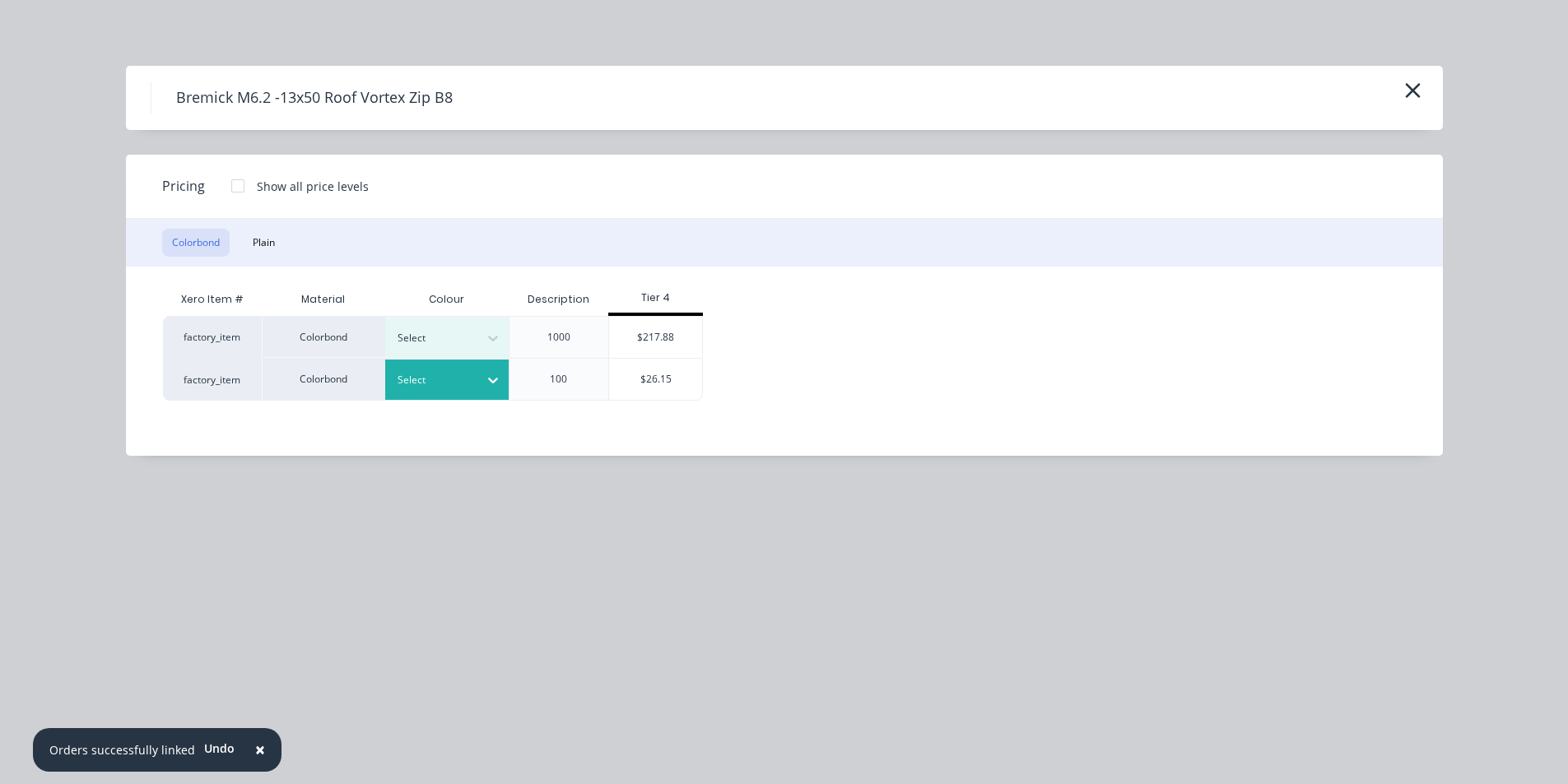
click at [486, 379] on icon at bounding box center [492, 379] width 16 height 16
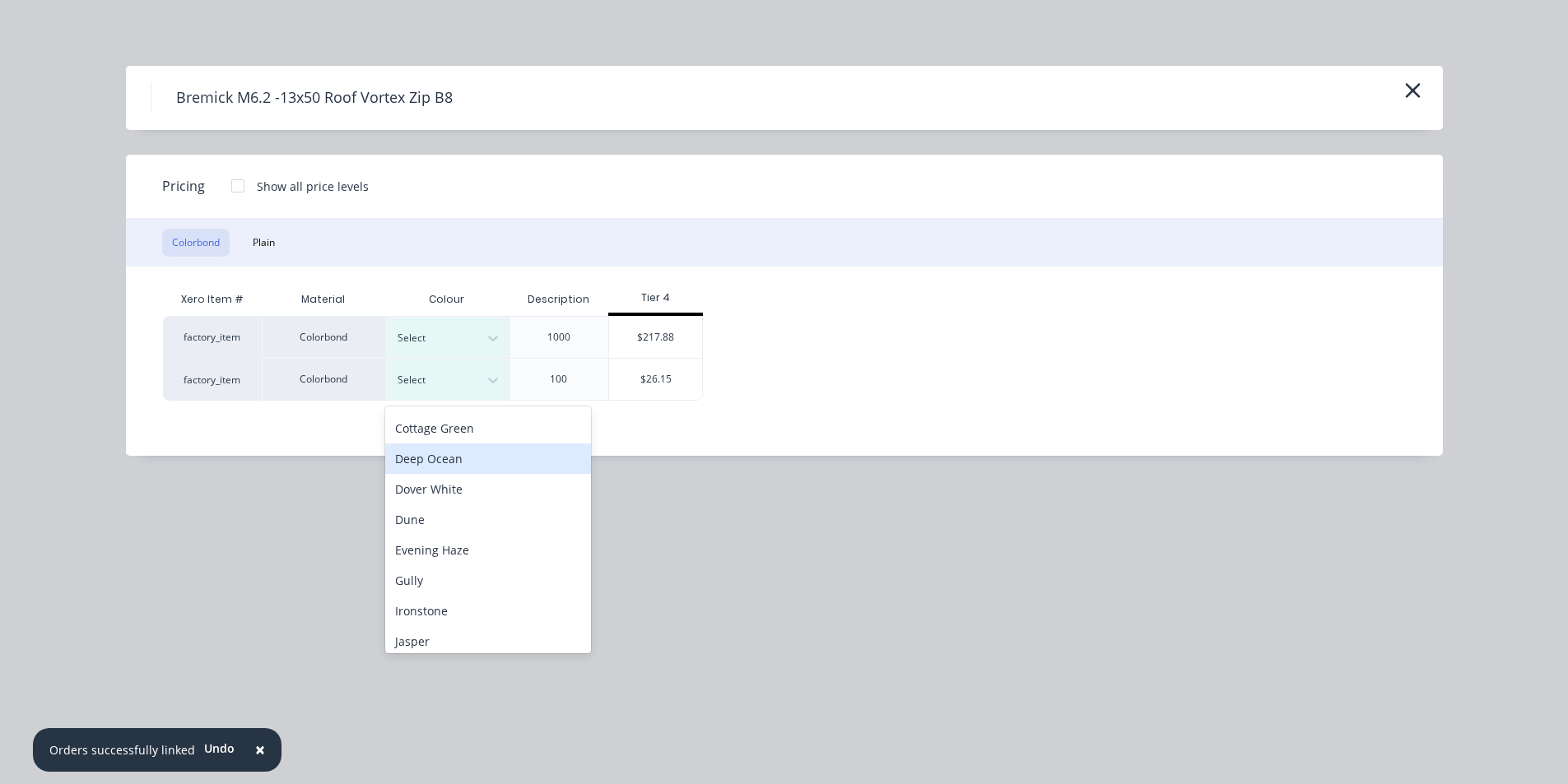
scroll to position [82, 0]
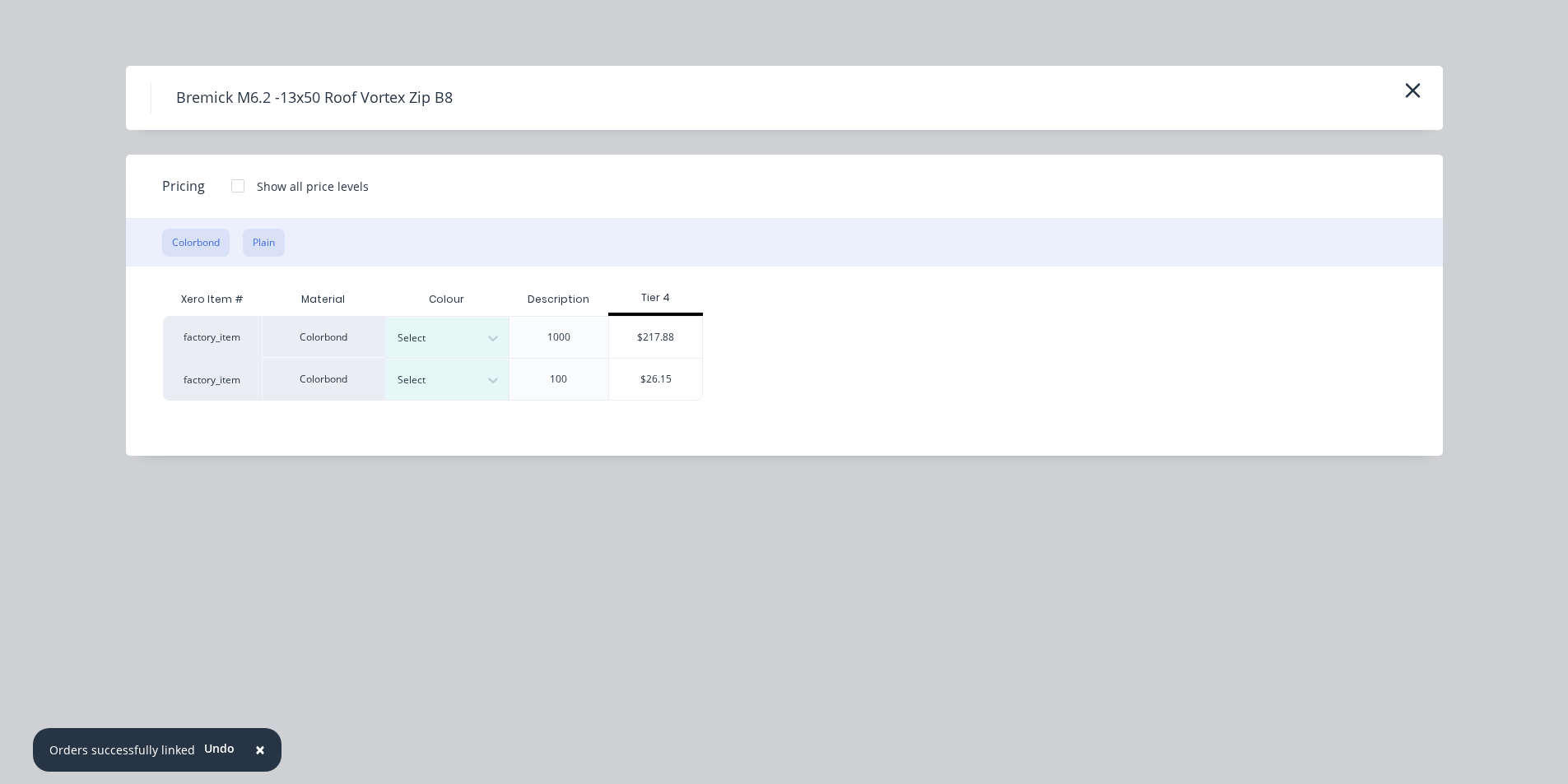
click at [279, 245] on button "Plain" at bounding box center [264, 243] width 42 height 28
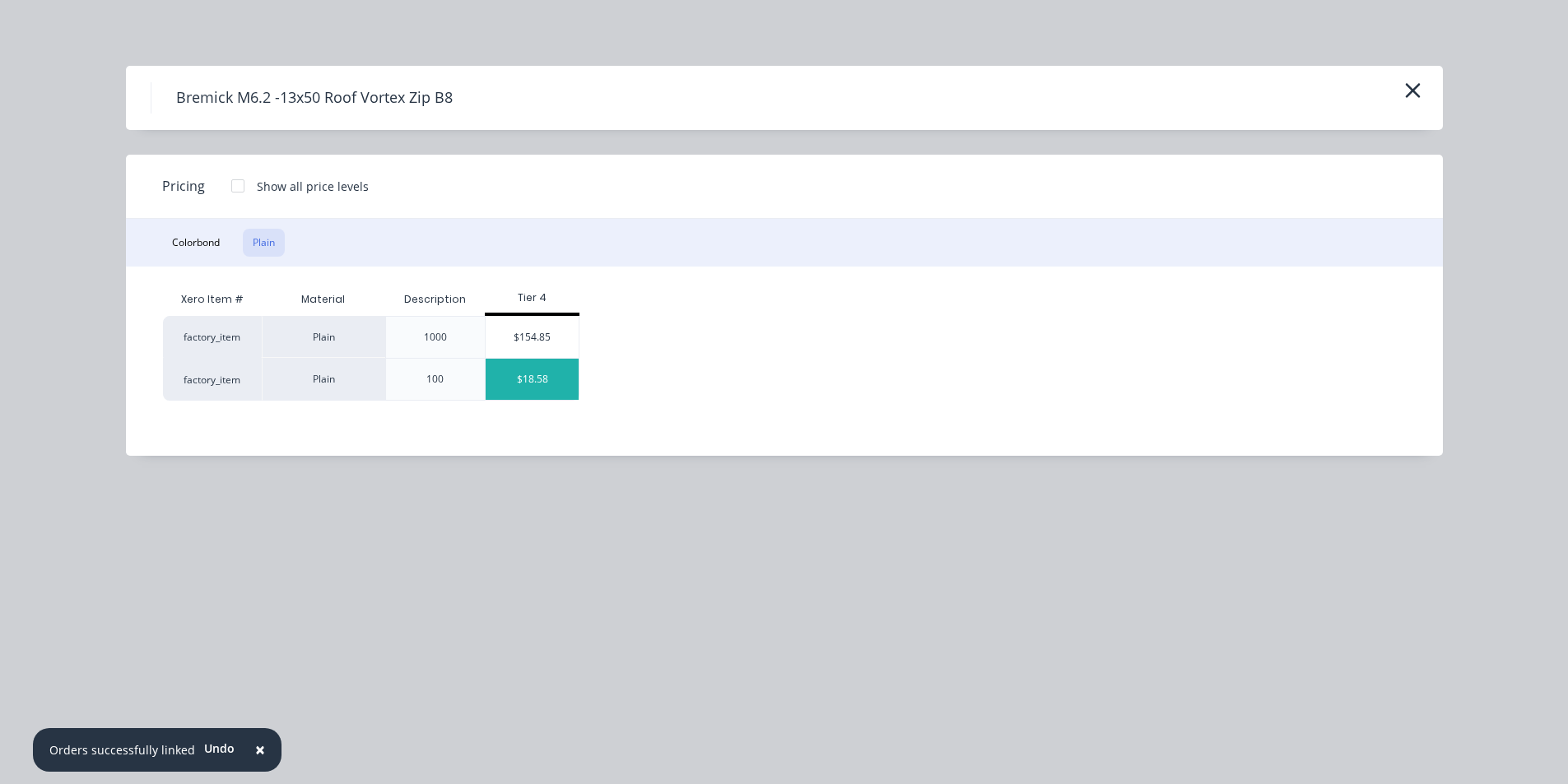
click at [540, 379] on div "$18.58" at bounding box center [532, 379] width 93 height 41
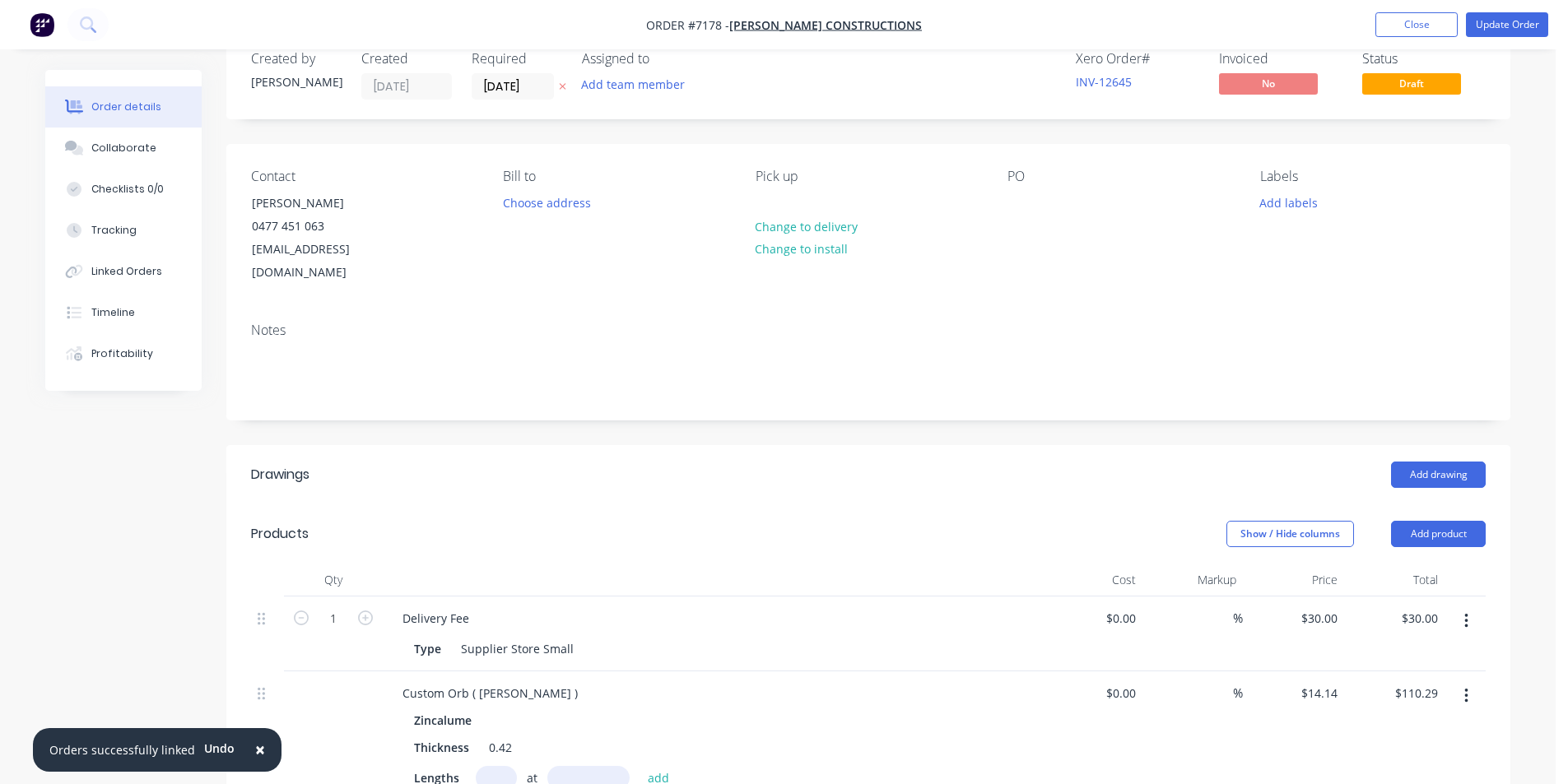
scroll to position [0, 0]
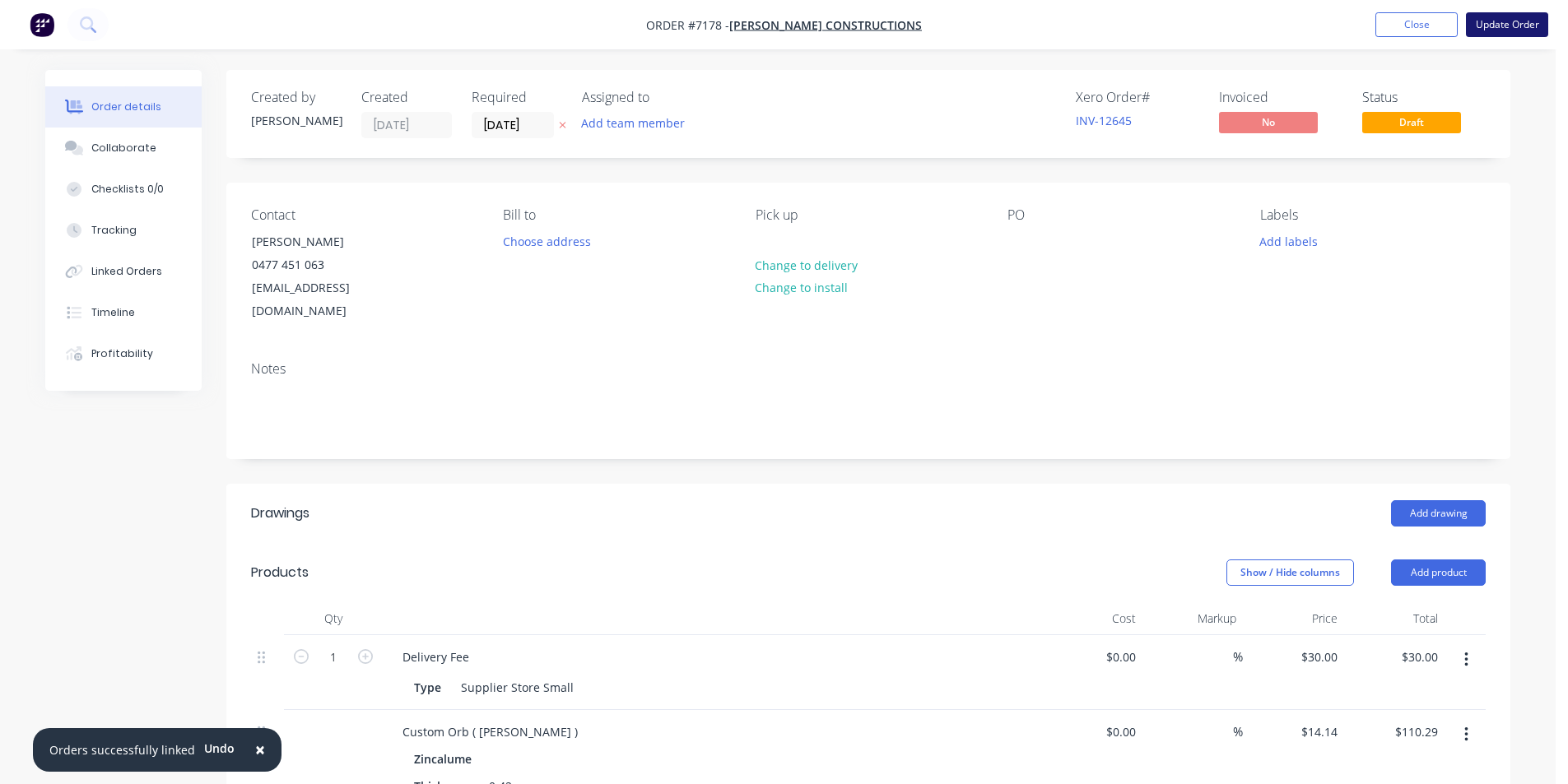
click at [1511, 20] on button "Update Order" at bounding box center [1506, 25] width 82 height 25
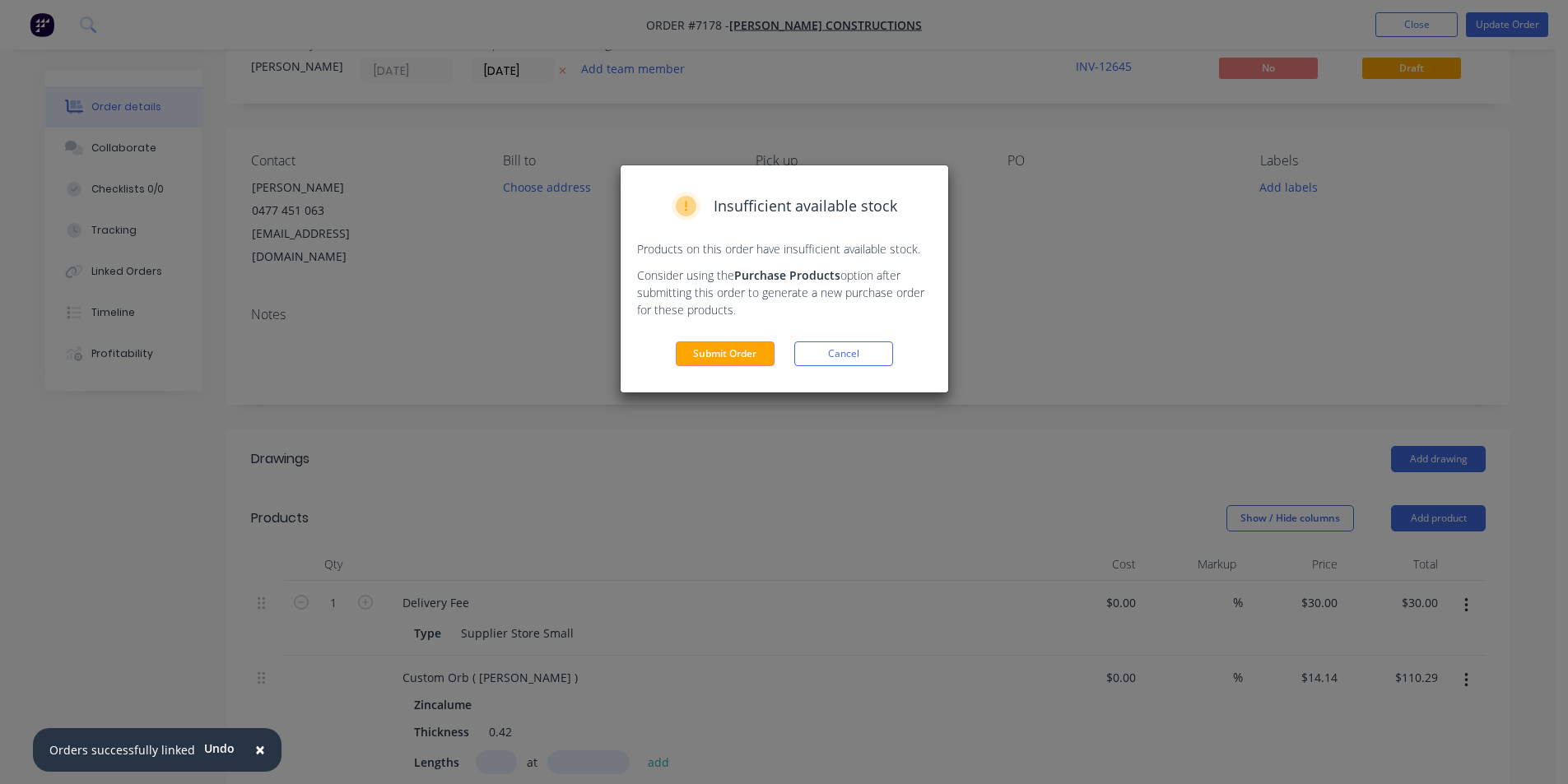
scroll to position [82, 0]
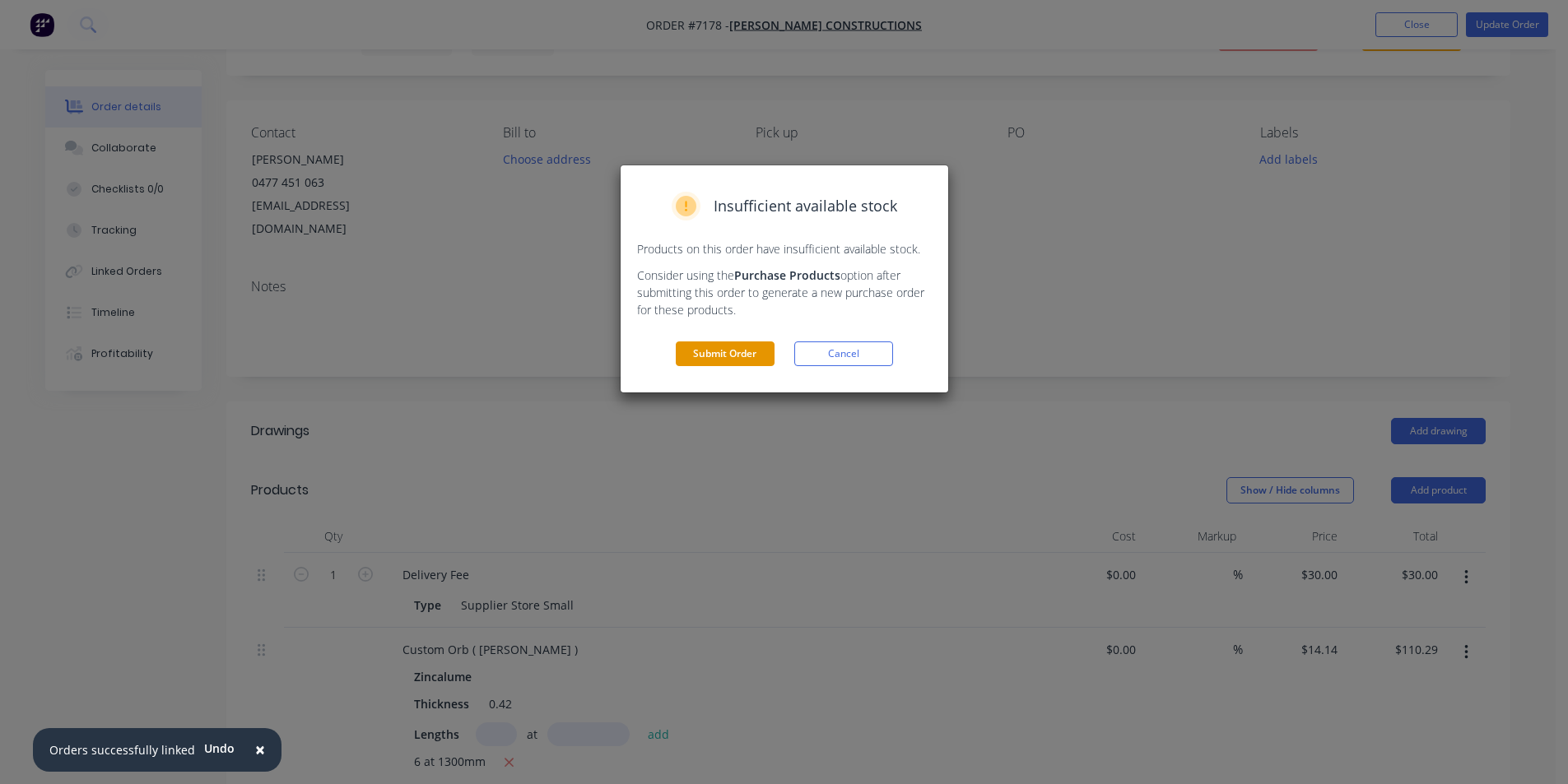
click at [754, 353] on button "Submit Order" at bounding box center [724, 354] width 99 height 25
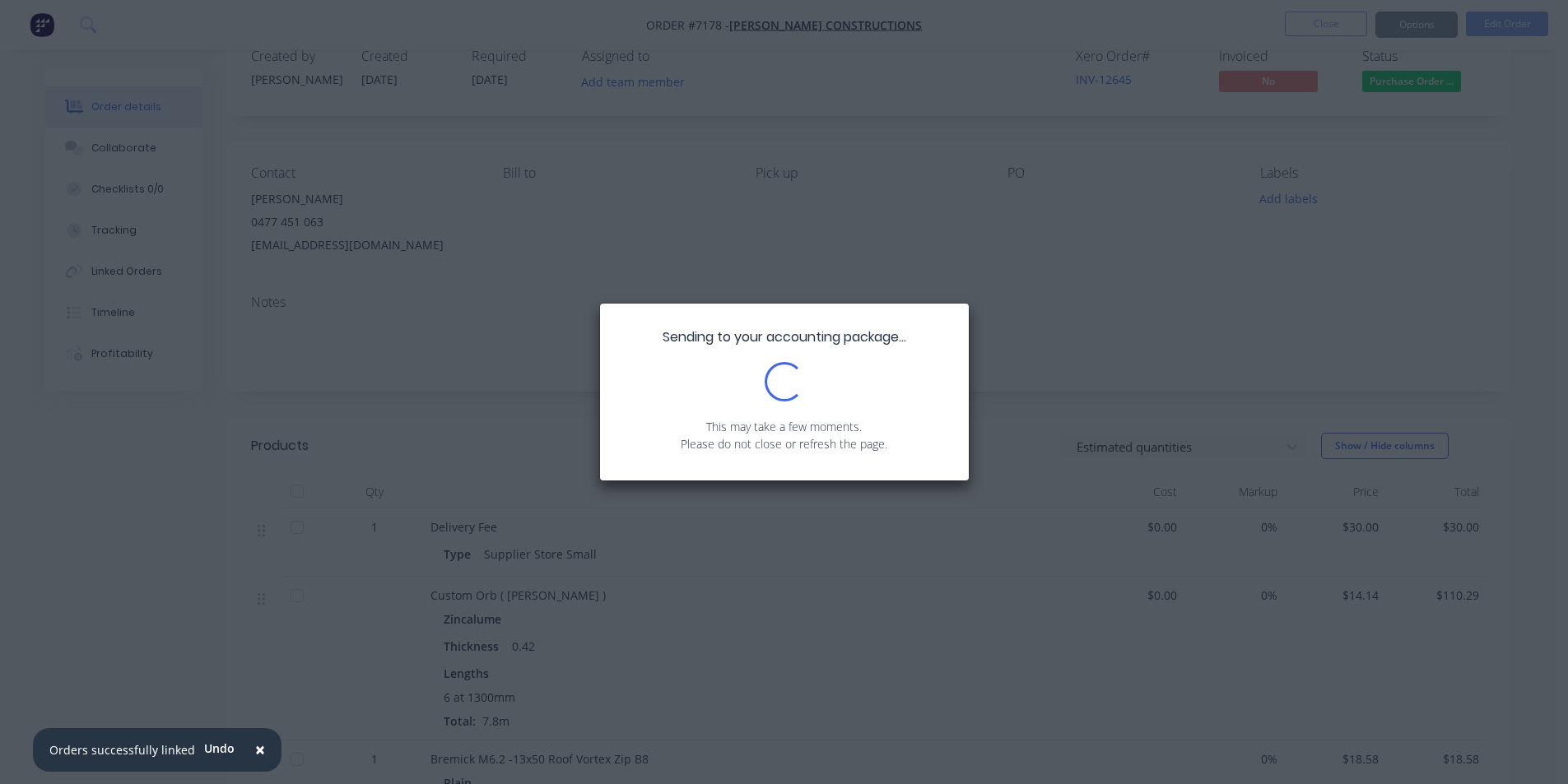
scroll to position [0, 0]
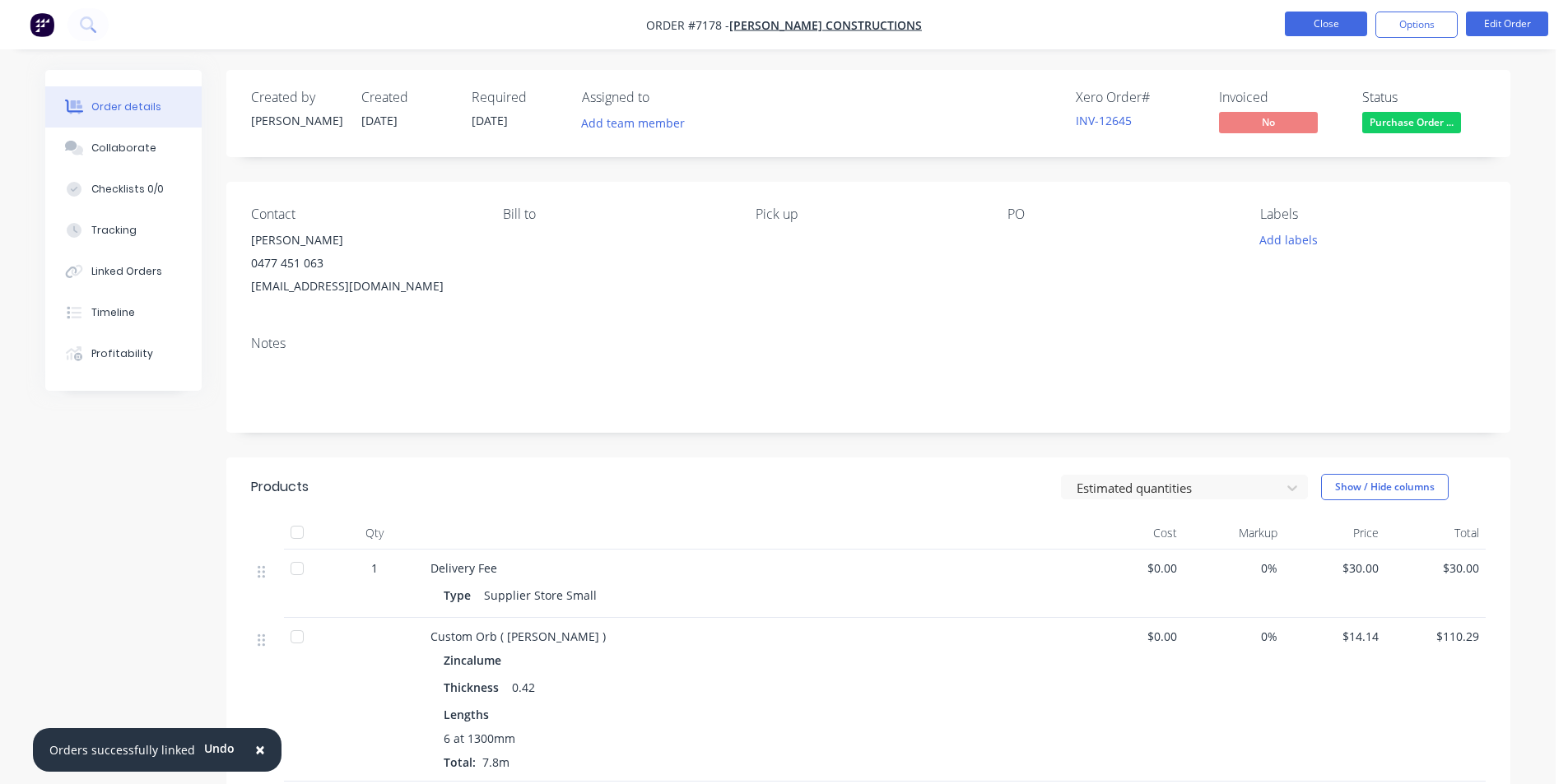
click at [1308, 34] on button "Close" at bounding box center [1325, 24] width 82 height 25
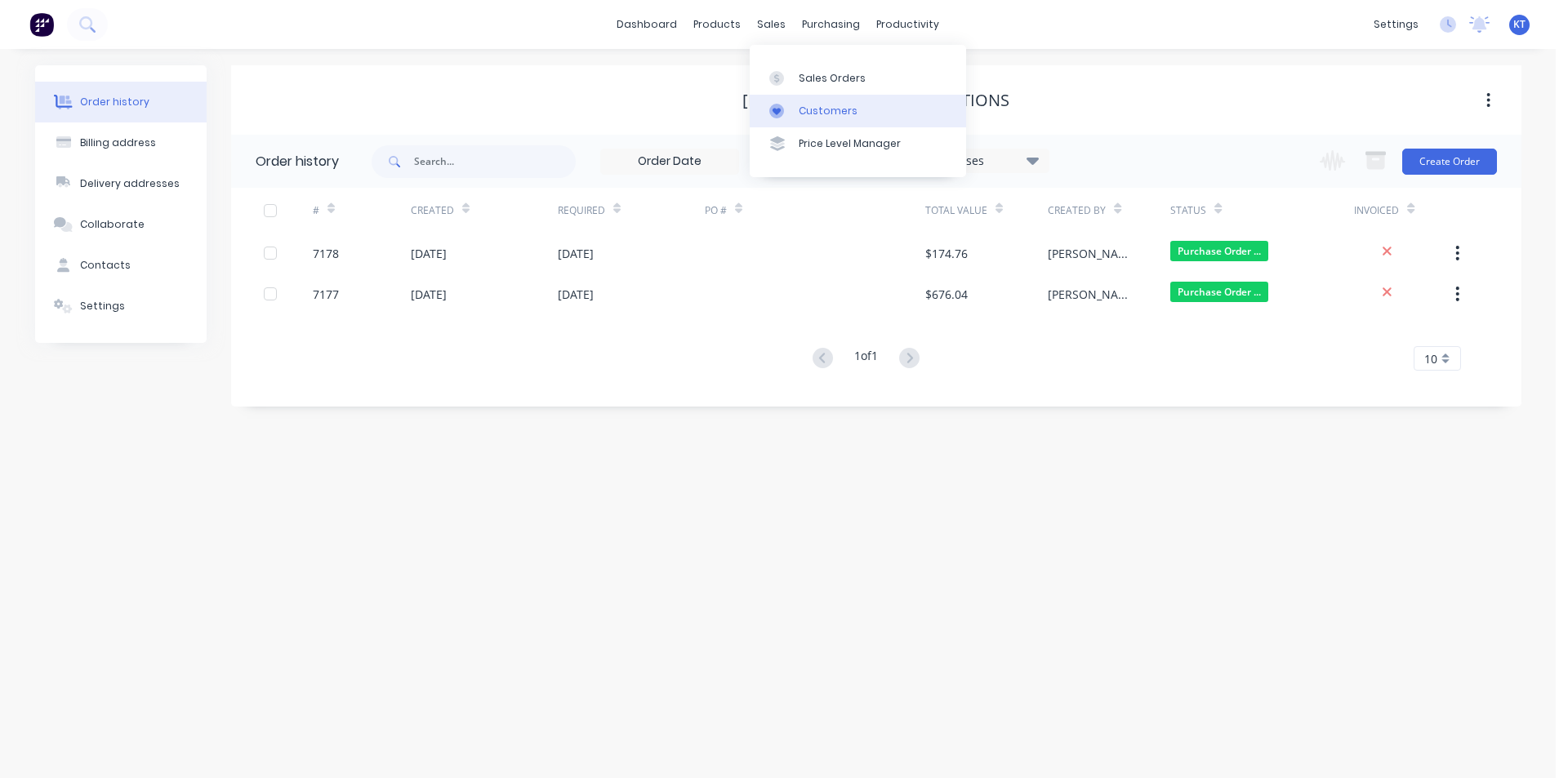
click at [814, 95] on link "Customers" at bounding box center [858, 111] width 216 height 32
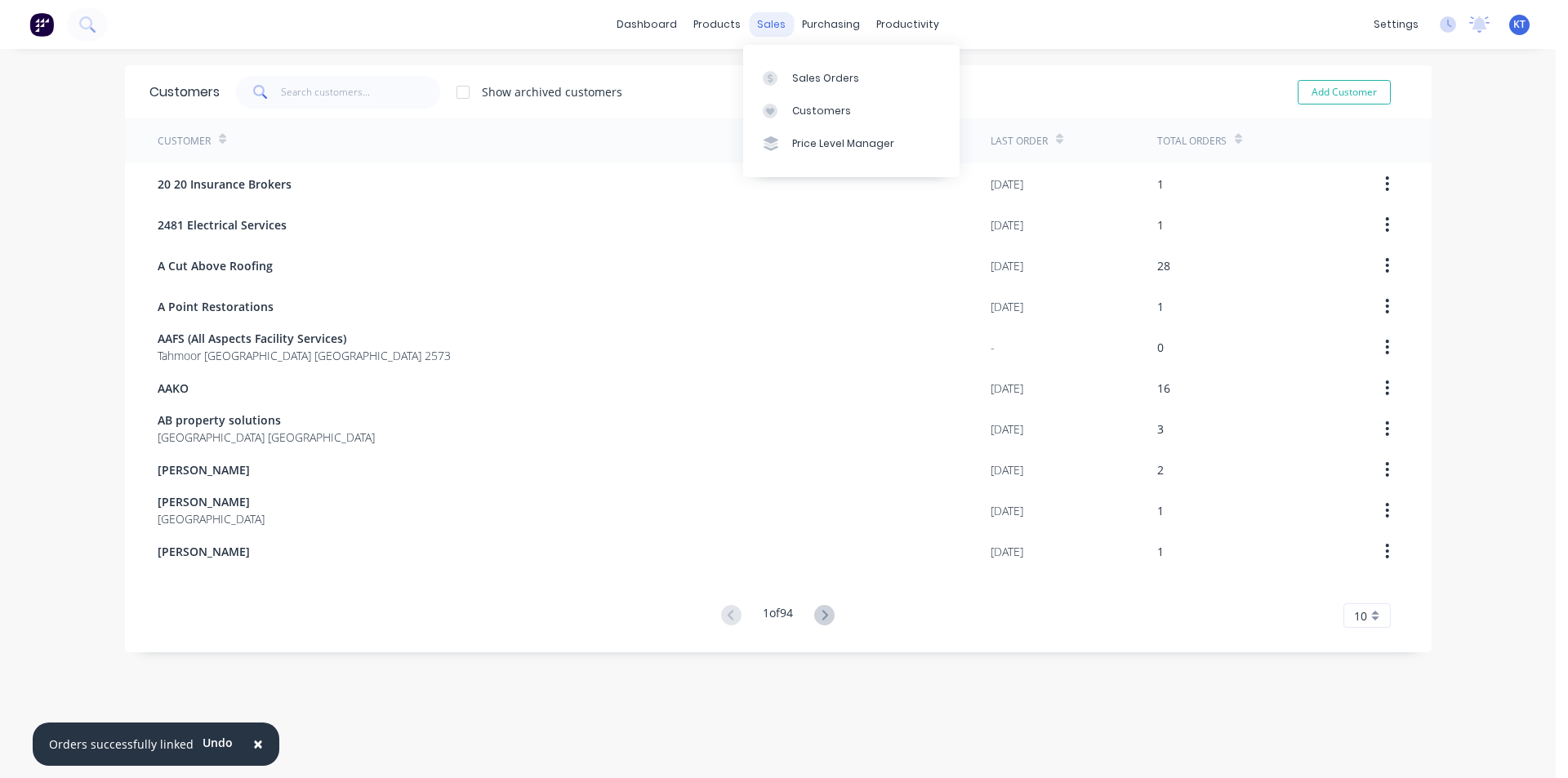
click at [761, 31] on div "sales" at bounding box center [771, 25] width 45 height 25
click at [781, 68] on link "Sales Orders" at bounding box center [851, 77] width 216 height 32
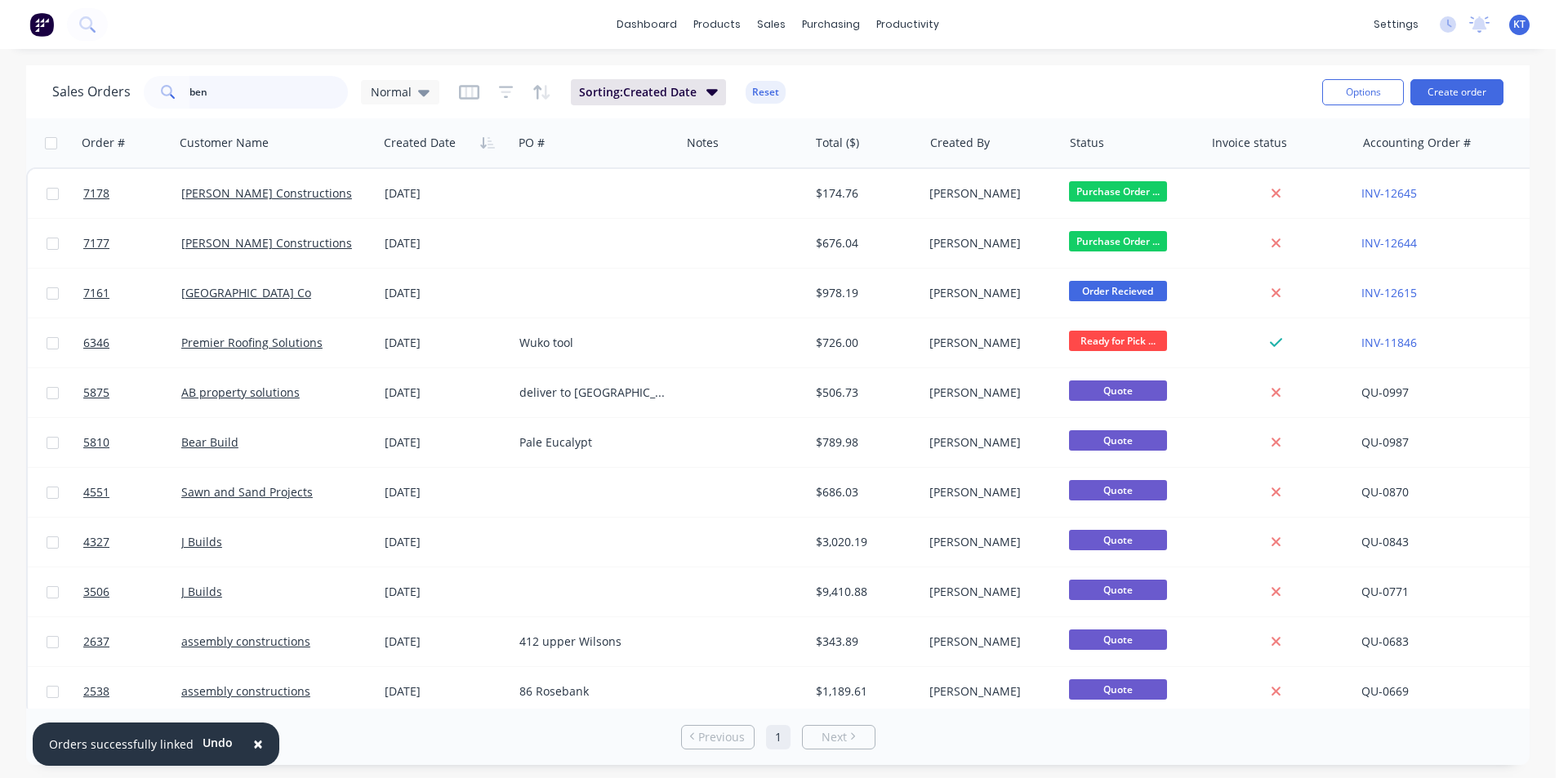
click at [258, 94] on input "ben" at bounding box center [269, 92] width 160 height 32
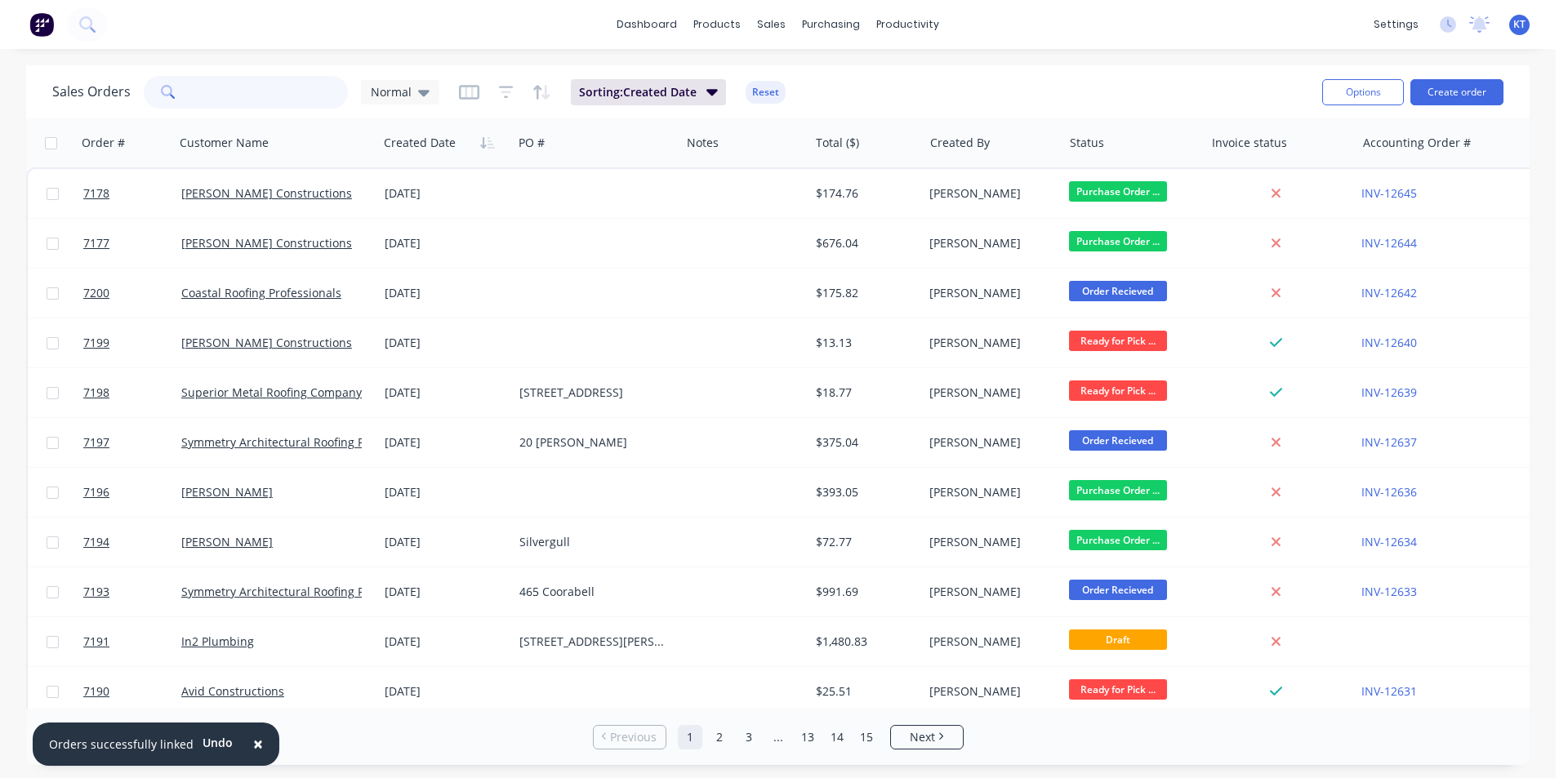
click at [232, 91] on input "text" at bounding box center [269, 92] width 160 height 32
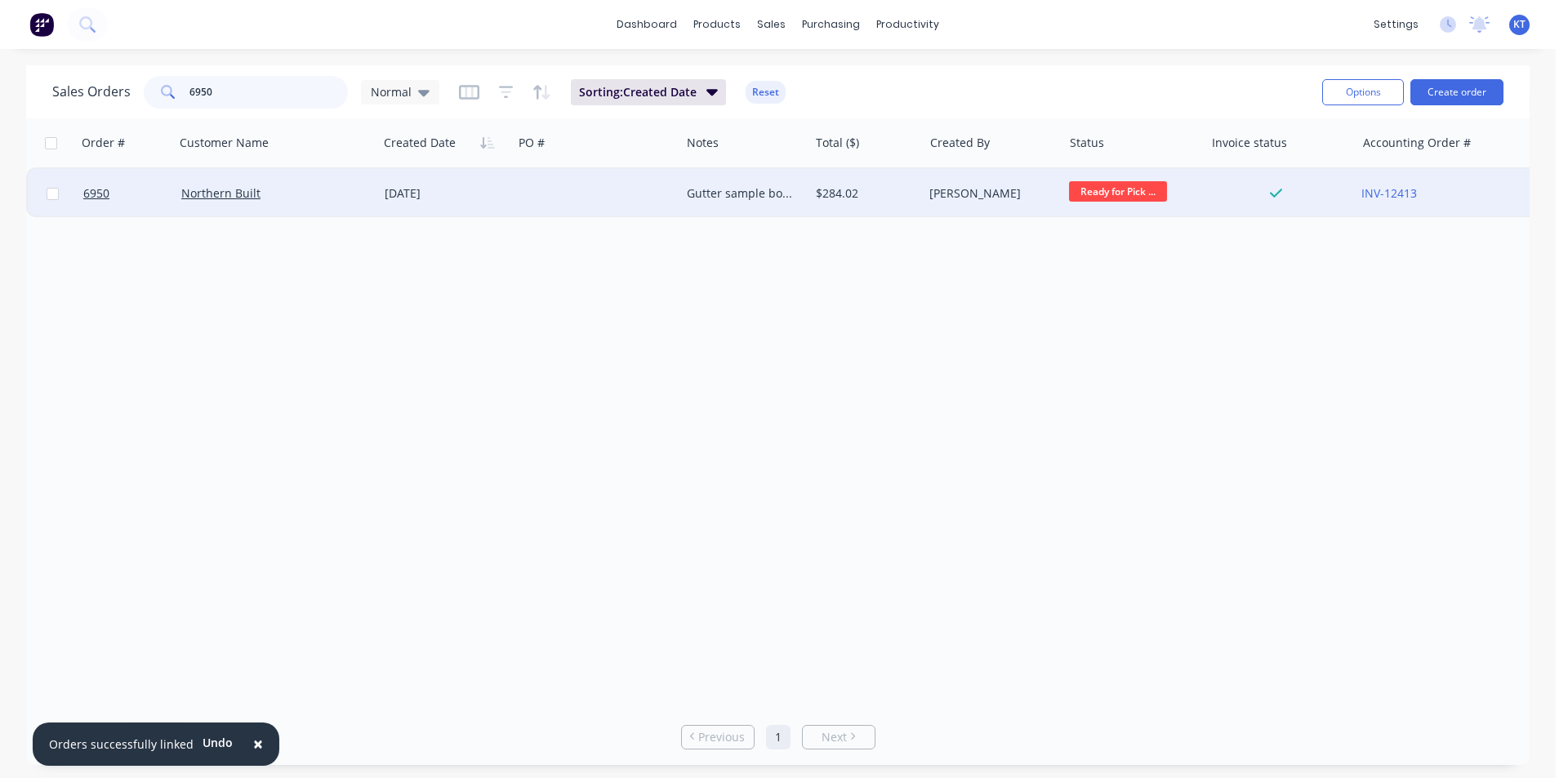
type input "6950"
click at [318, 203] on div "Northern Built" at bounding box center [276, 193] width 204 height 49
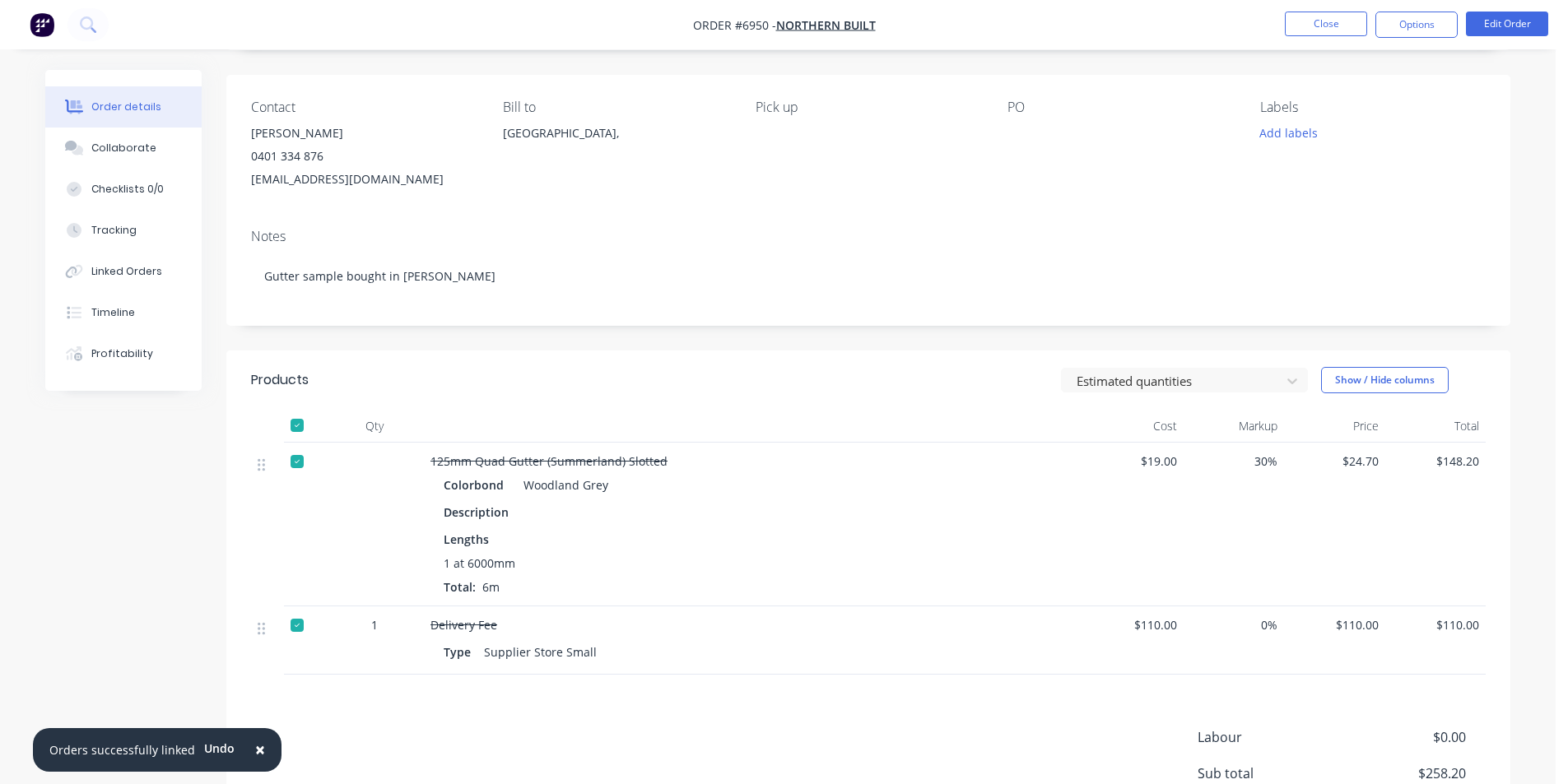
scroll to position [308, 0]
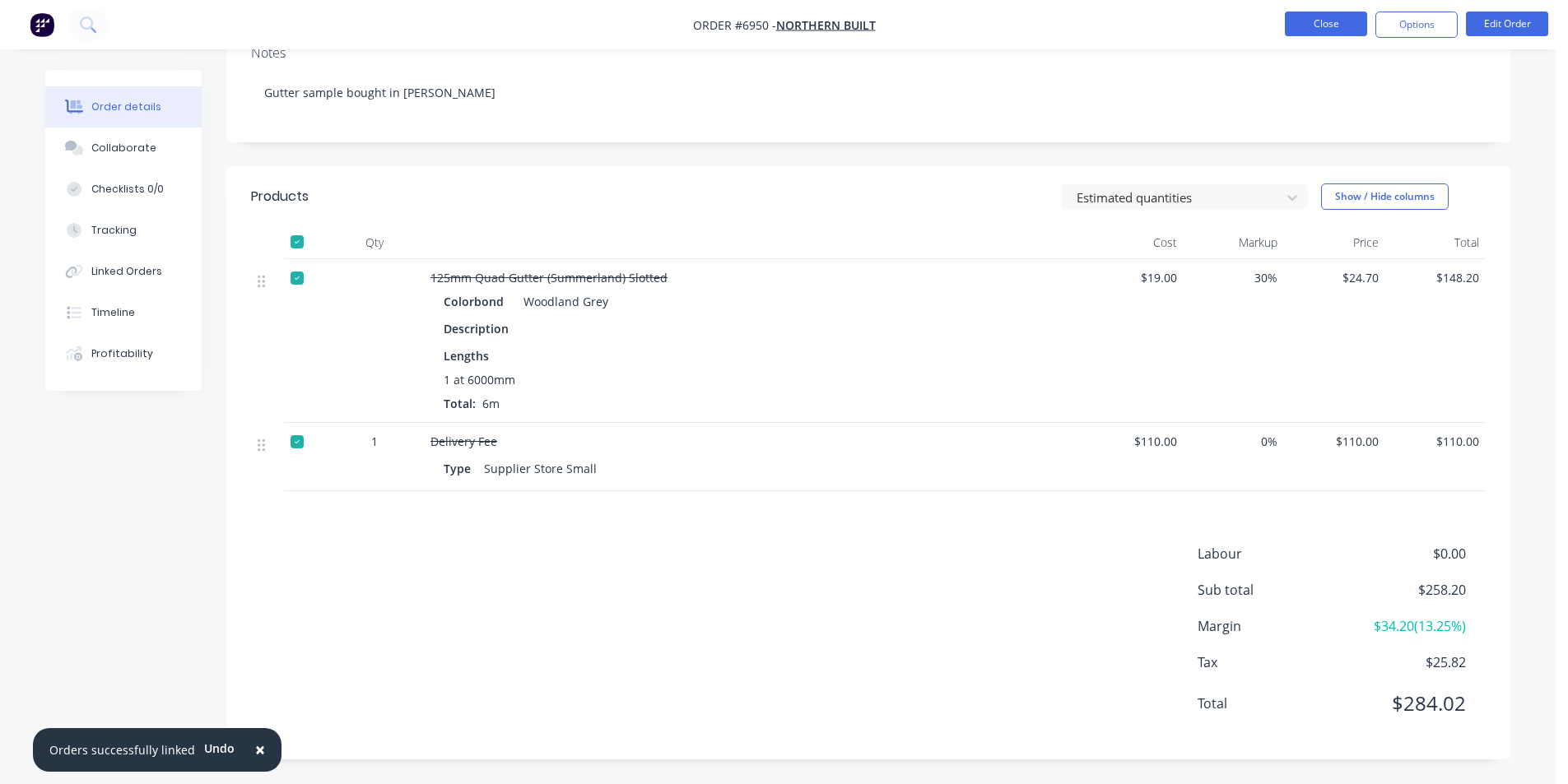
click at [1307, 17] on button "Close" at bounding box center [1325, 24] width 82 height 25
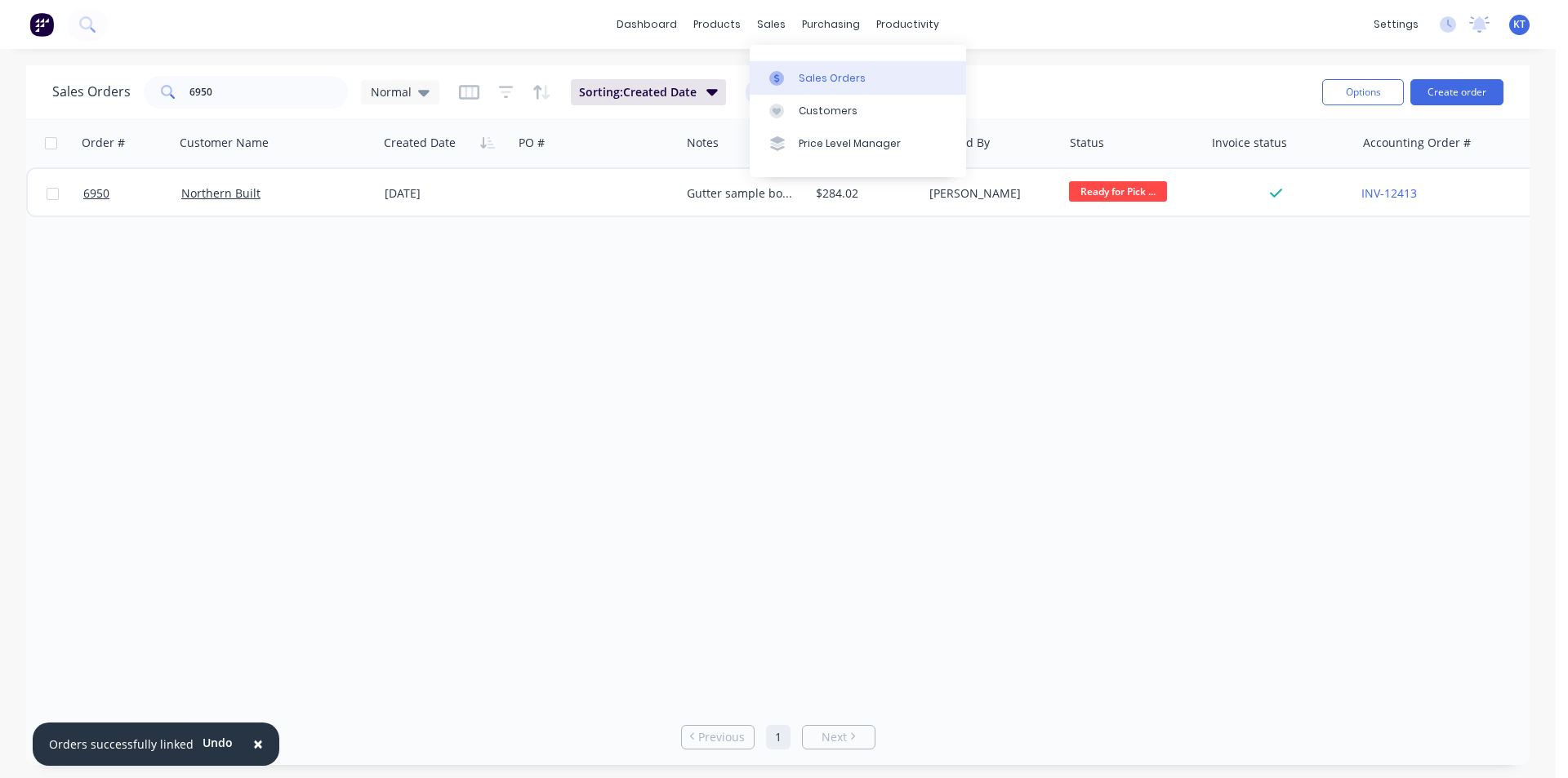
click at [818, 88] on link "Sales Orders" at bounding box center [858, 77] width 216 height 32
click at [1451, 86] on button "Create order" at bounding box center [1457, 92] width 93 height 26
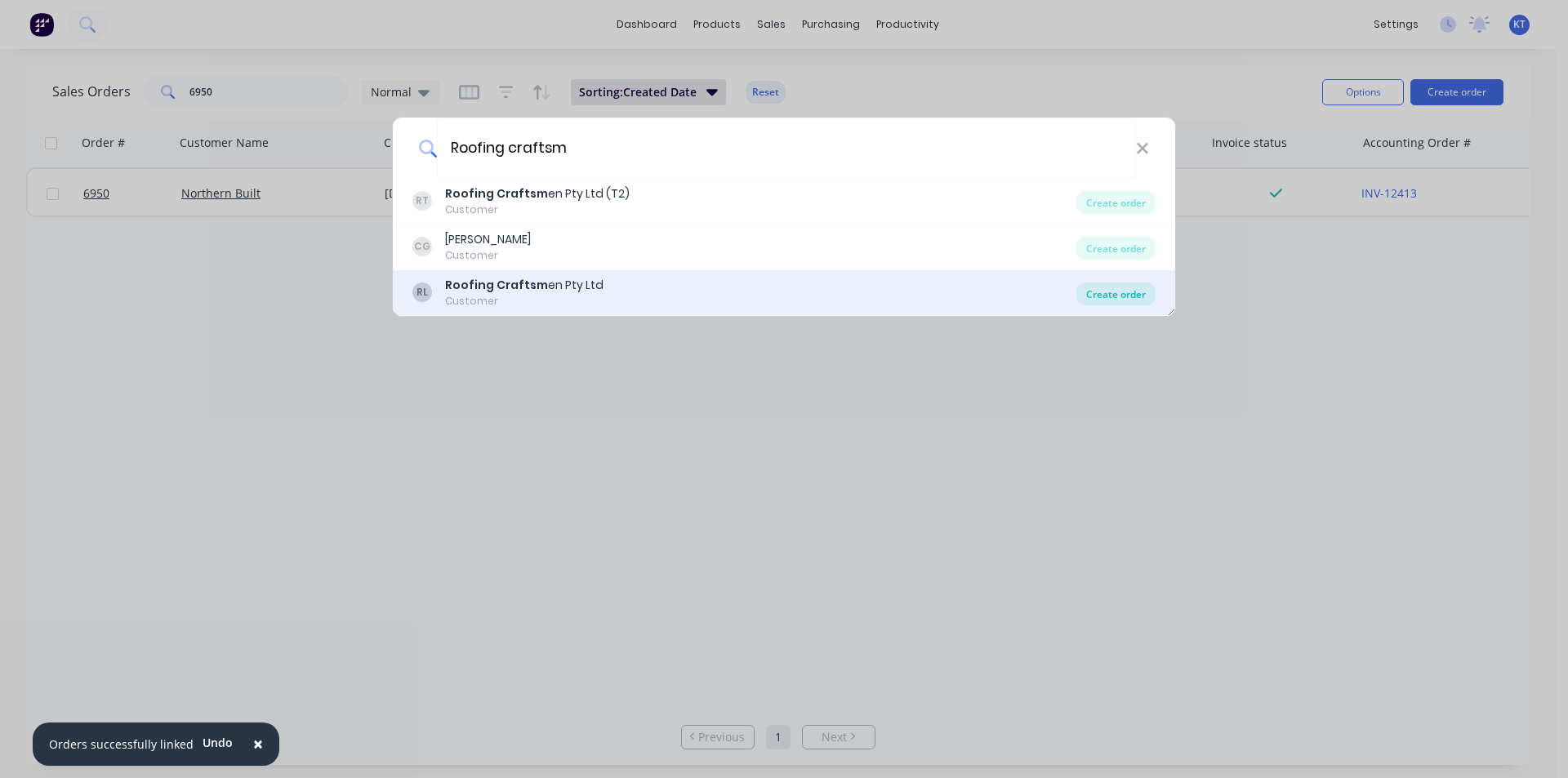
type input "Roofing craftsm"
click at [1110, 294] on div "Create order" at bounding box center [1116, 294] width 79 height 23
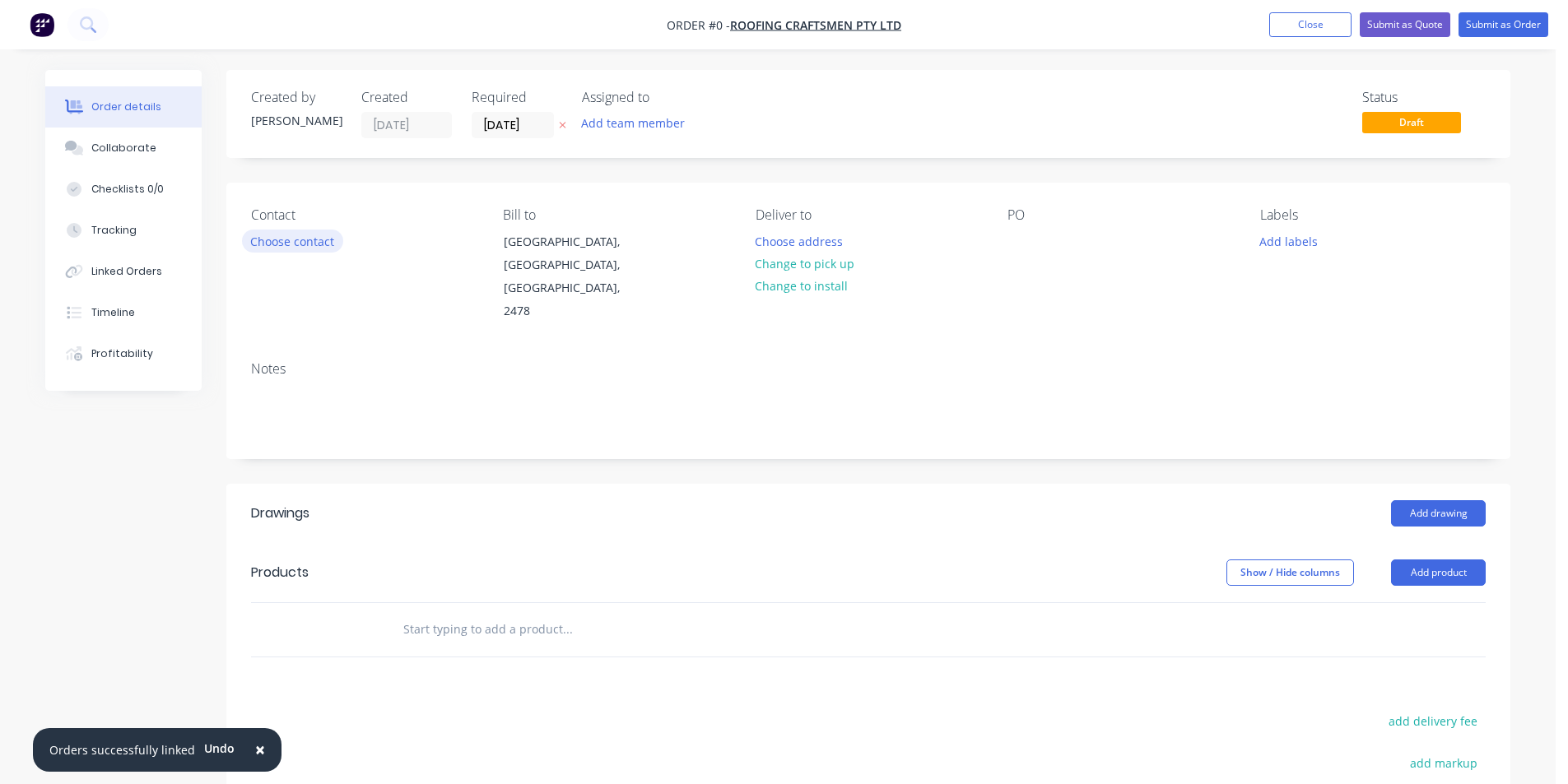
click at [318, 247] on button "Choose contact" at bounding box center [292, 240] width 101 height 22
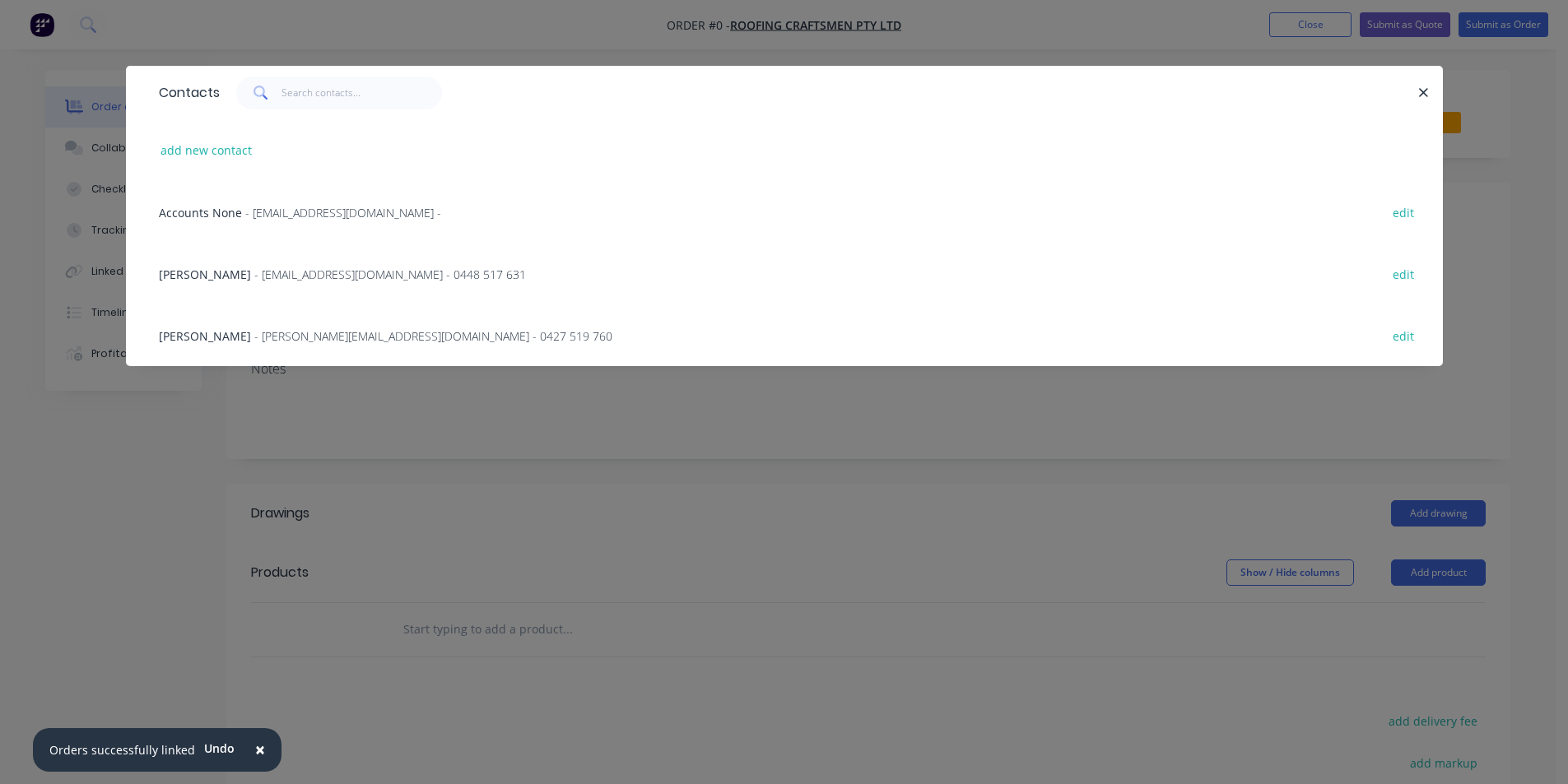
click at [254, 274] on span "- [EMAIL_ADDRESS][DOMAIN_NAME] - 0448 517 631" at bounding box center [390, 274] width 272 height 15
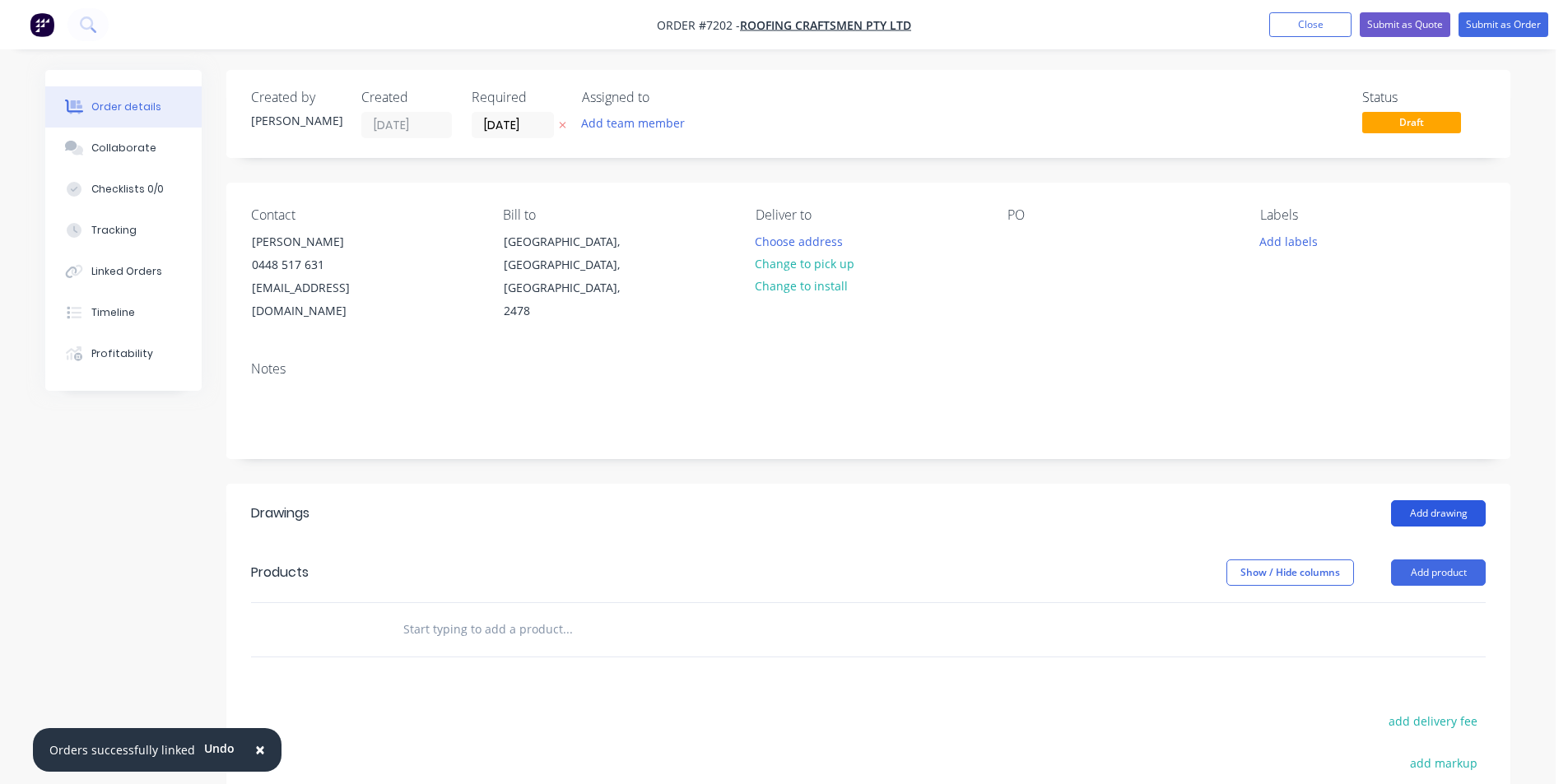
click at [1438, 500] on button "Add drawing" at bounding box center [1438, 512] width 94 height 26
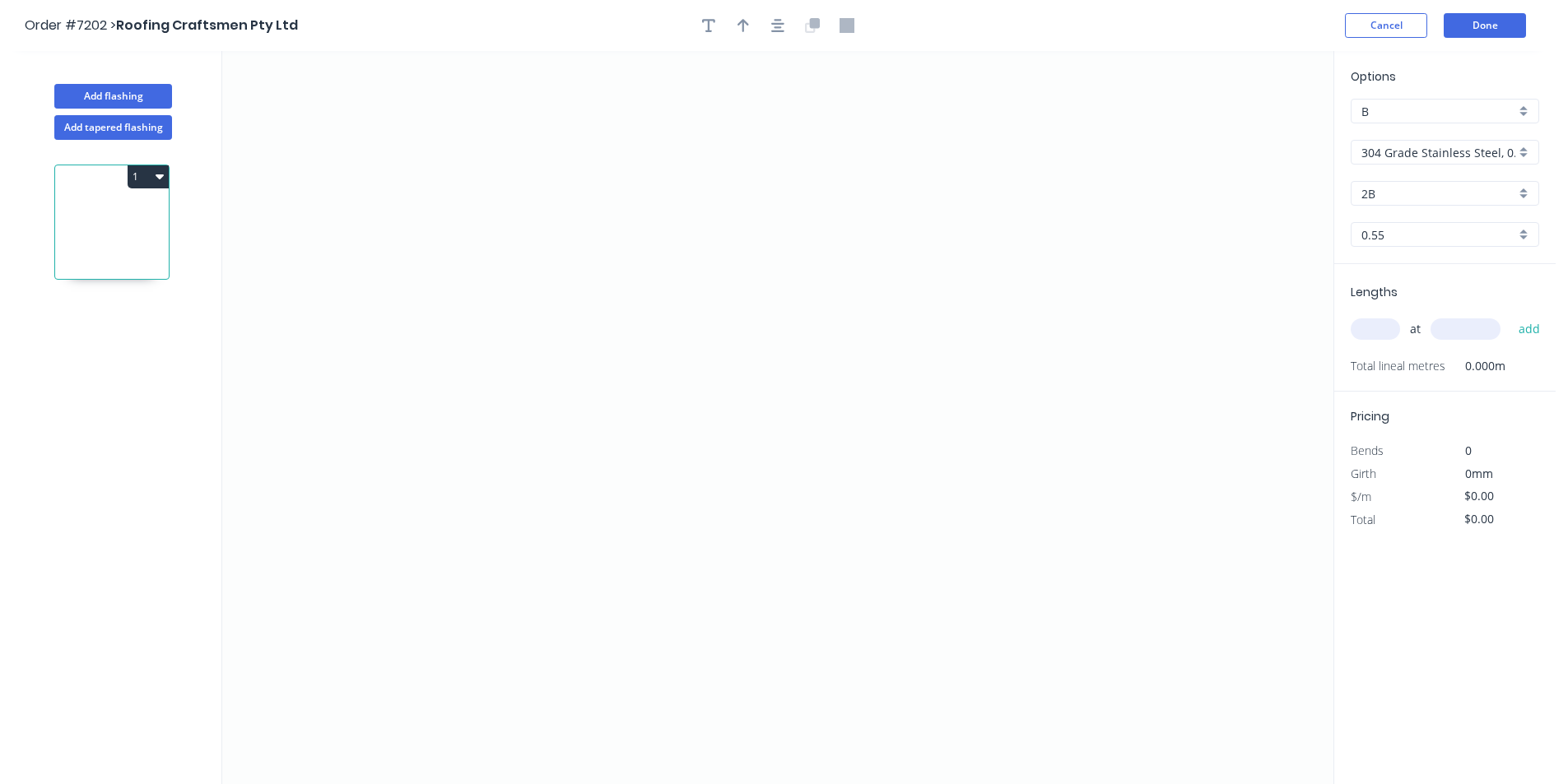
click at [1422, 143] on div "304 Grade Stainless Steel, 0.9mm Perforated Pattern 208 - 2mm hole" at bounding box center [1445, 152] width 189 height 25
click at [1429, 244] on div "Colorbond" at bounding box center [1445, 242] width 187 height 29
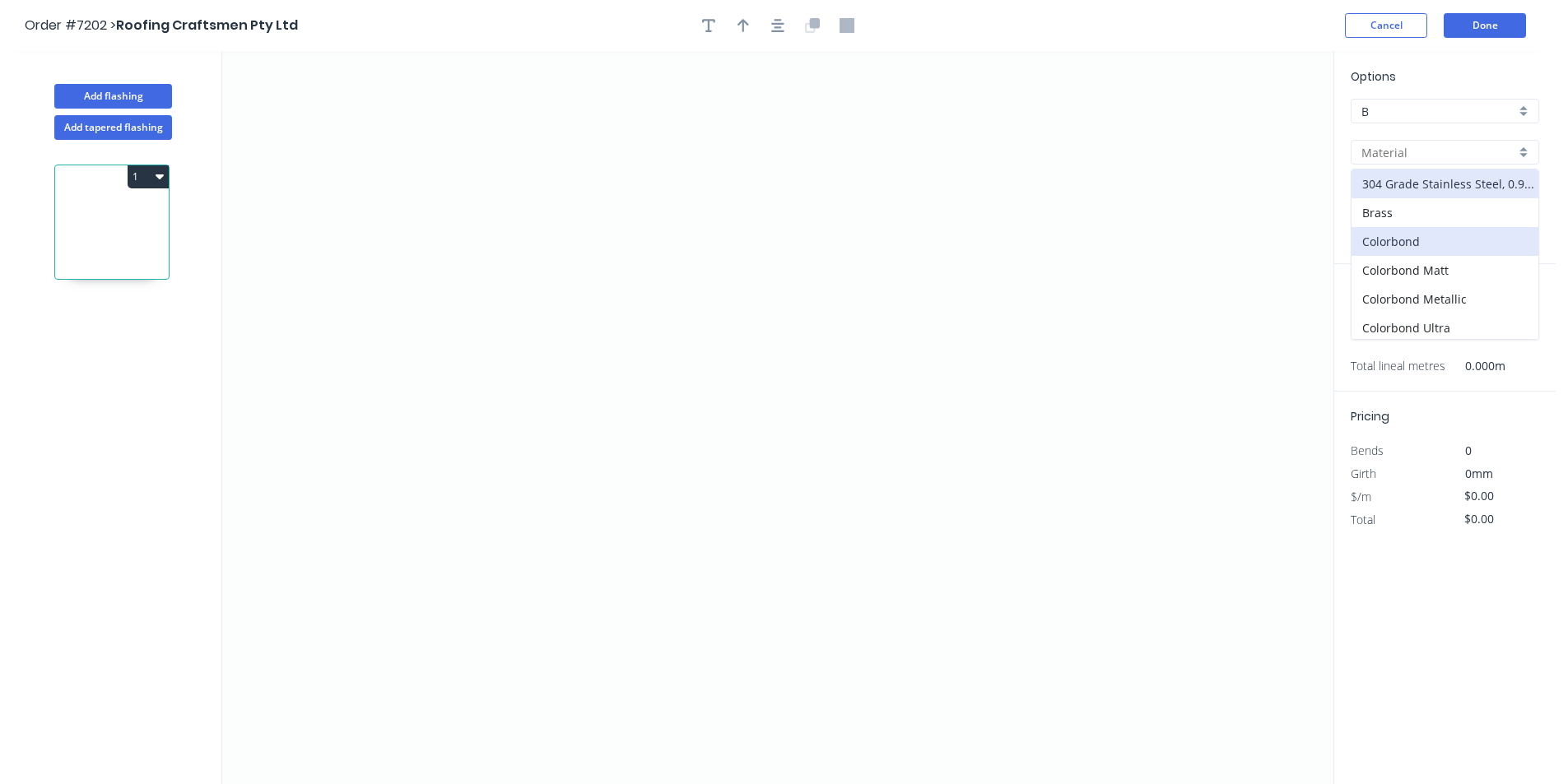
type input "Colorbond"
type input "Basalt"
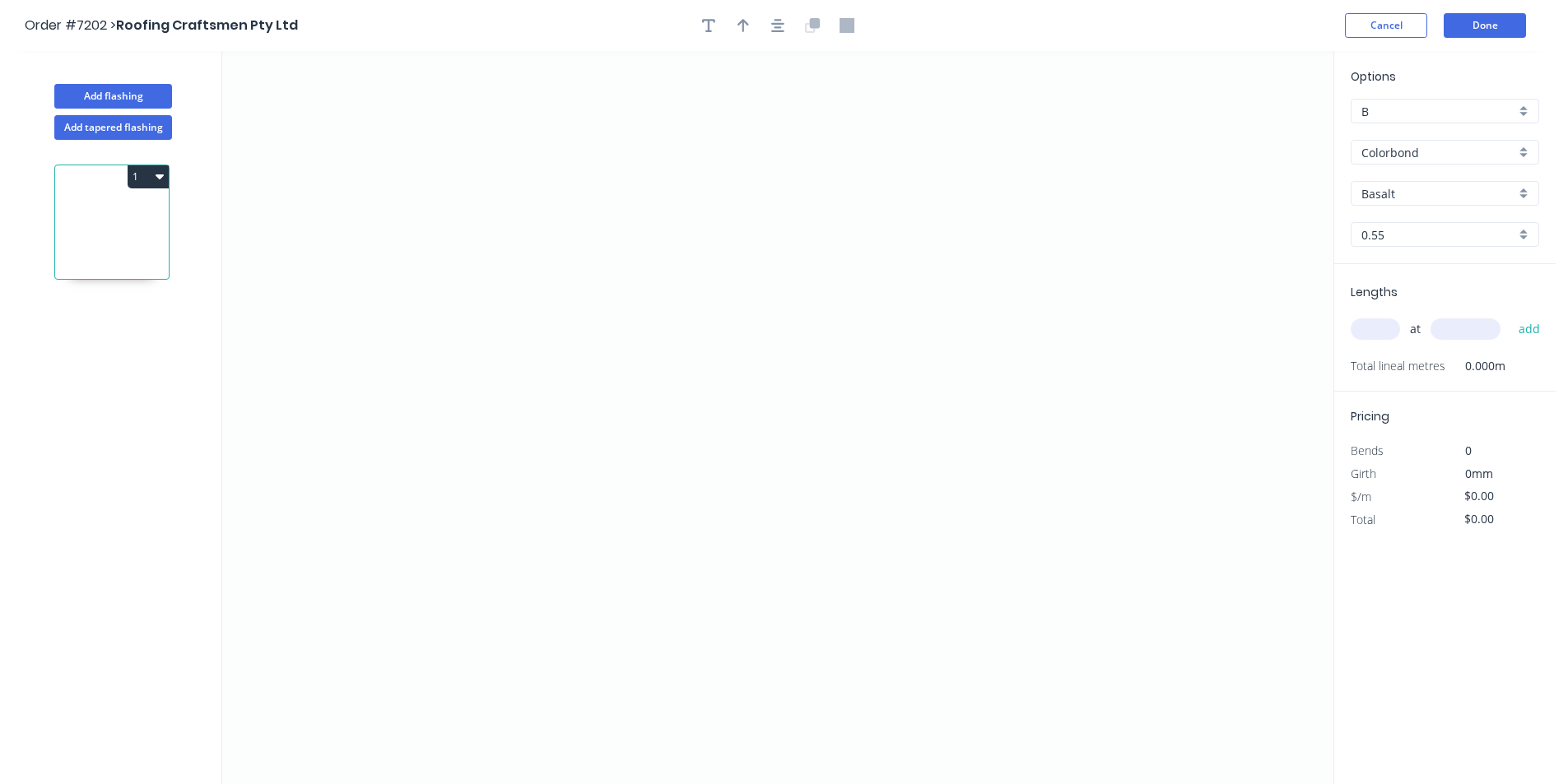
click at [1419, 191] on input "Basalt" at bounding box center [1438, 194] width 154 height 17
click at [1416, 368] on div "[PERSON_NAME]" at bounding box center [1445, 356] width 187 height 29
type input "[PERSON_NAME]"
click at [143, 132] on button "Add tapered flashing" at bounding box center [113, 128] width 118 height 25
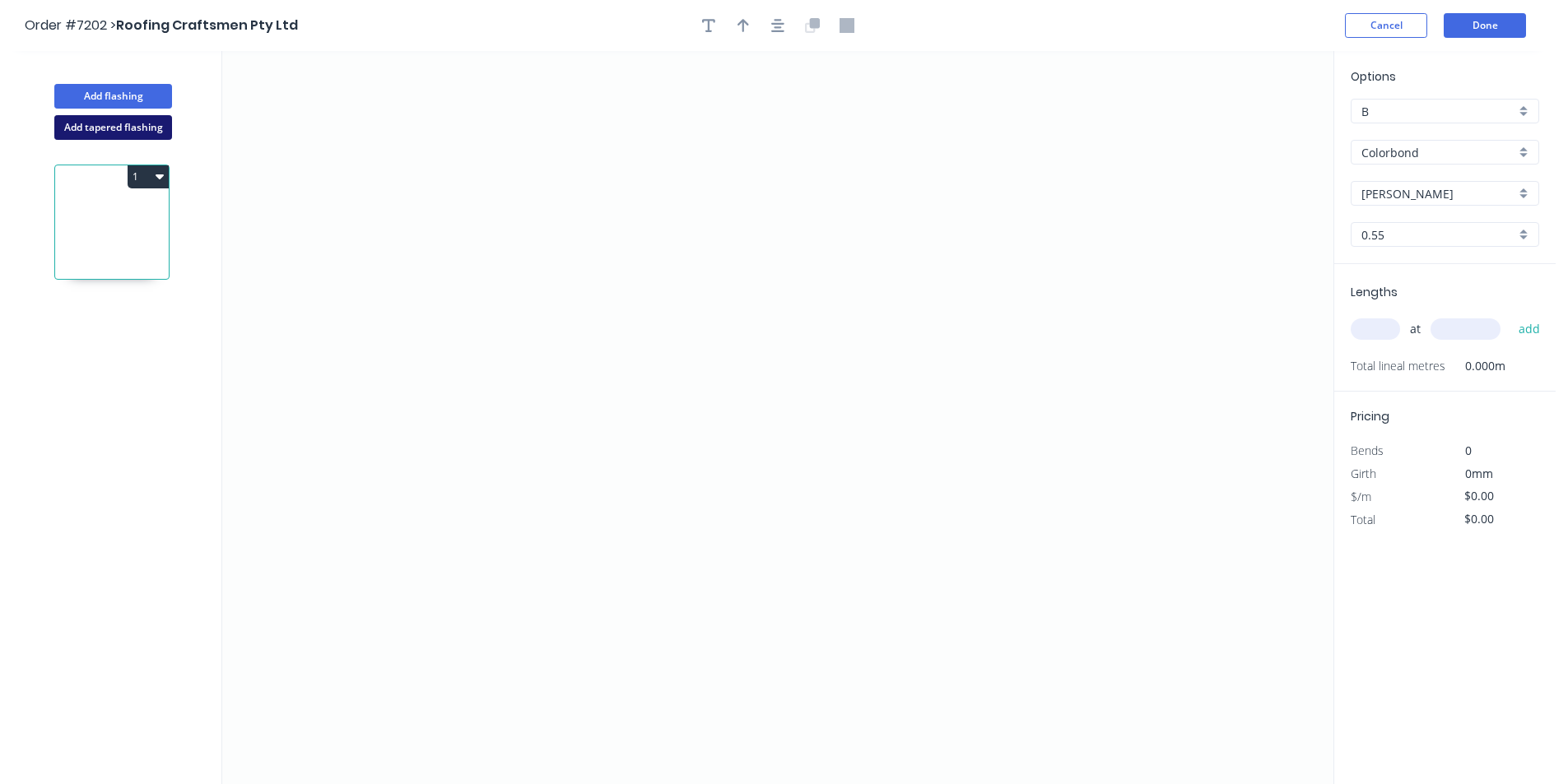
type input "304 Grade Stainless Steel, 0.9mm Perforated Pattern 208 - 2mm hole"
type input "2B"
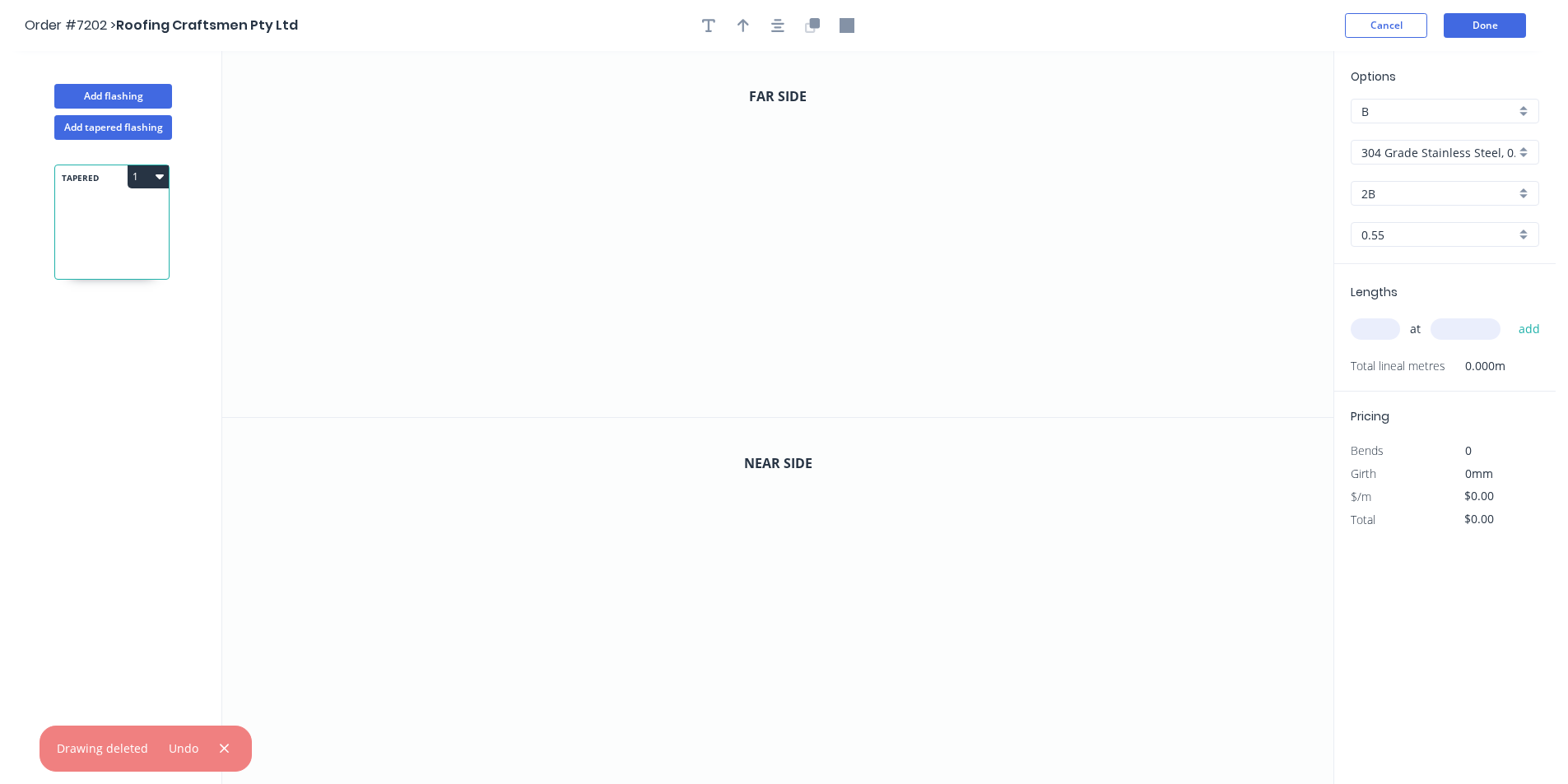
click at [1467, 130] on div "Options B B 304 Grade Stainless Steel, 0.9mm Perforated Pattern 208 - 2mm hole …" at bounding box center [1445, 166] width 222 height 196
click at [1467, 144] on input "304 Grade Stainless Steel, 0.9mm Perforated Pattern 208 - 2mm hole" at bounding box center [1438, 153] width 154 height 17
click at [1459, 247] on div "Colorbond" at bounding box center [1445, 242] width 187 height 29
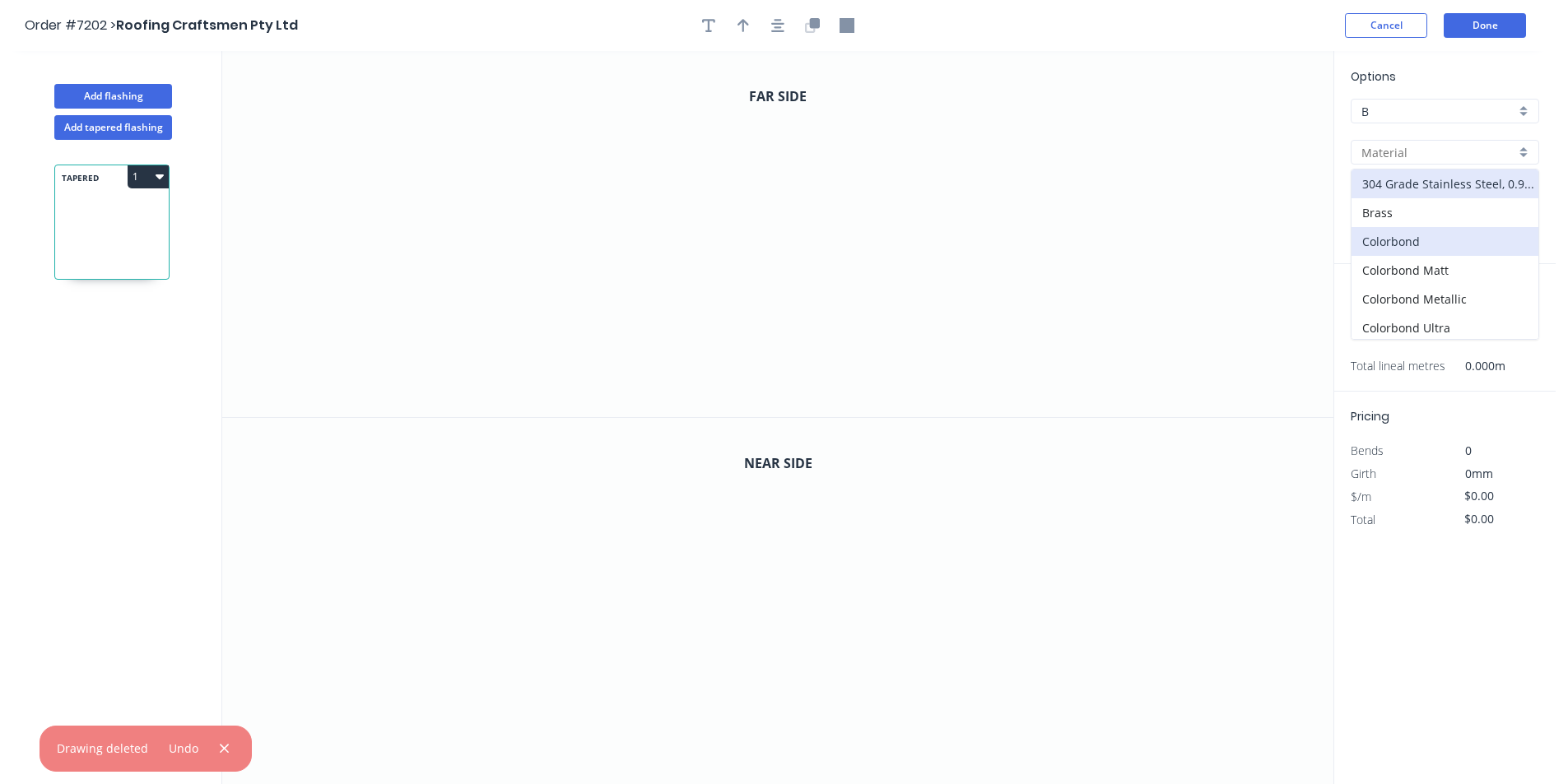
type input "Colorbond"
type input "Basalt"
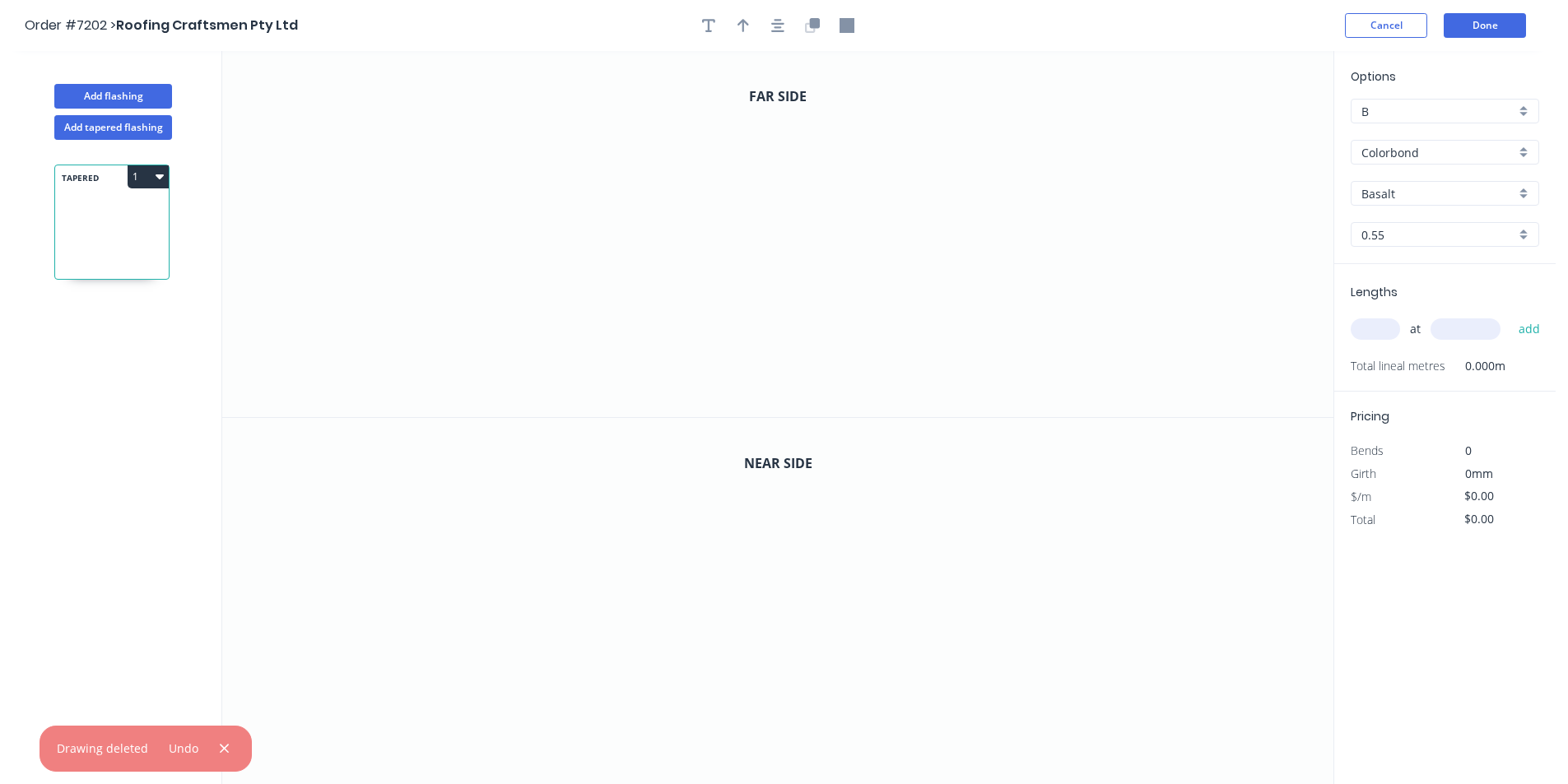
click at [1455, 188] on input "Basalt" at bounding box center [1438, 194] width 154 height 17
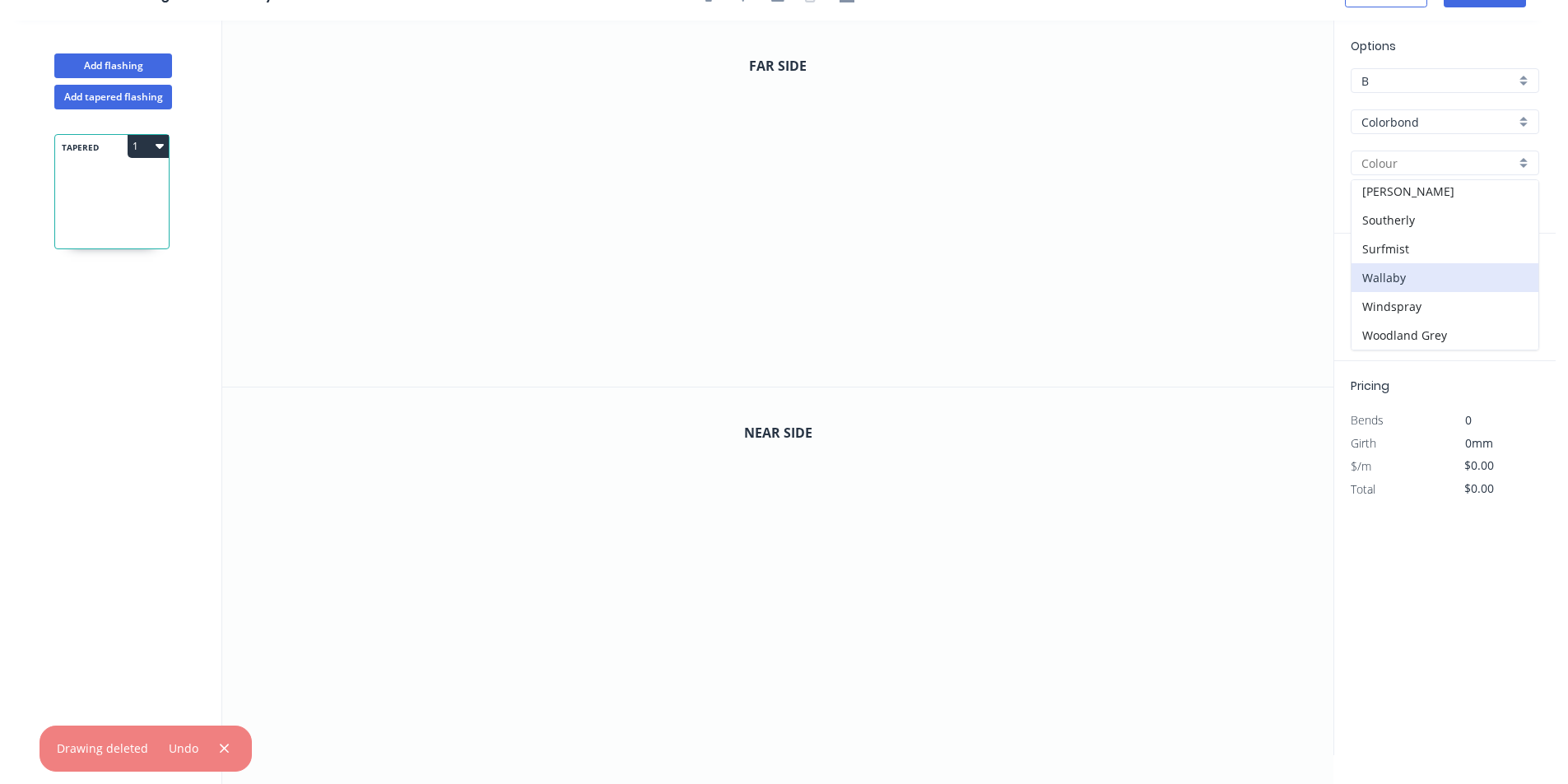
scroll to position [0, 0]
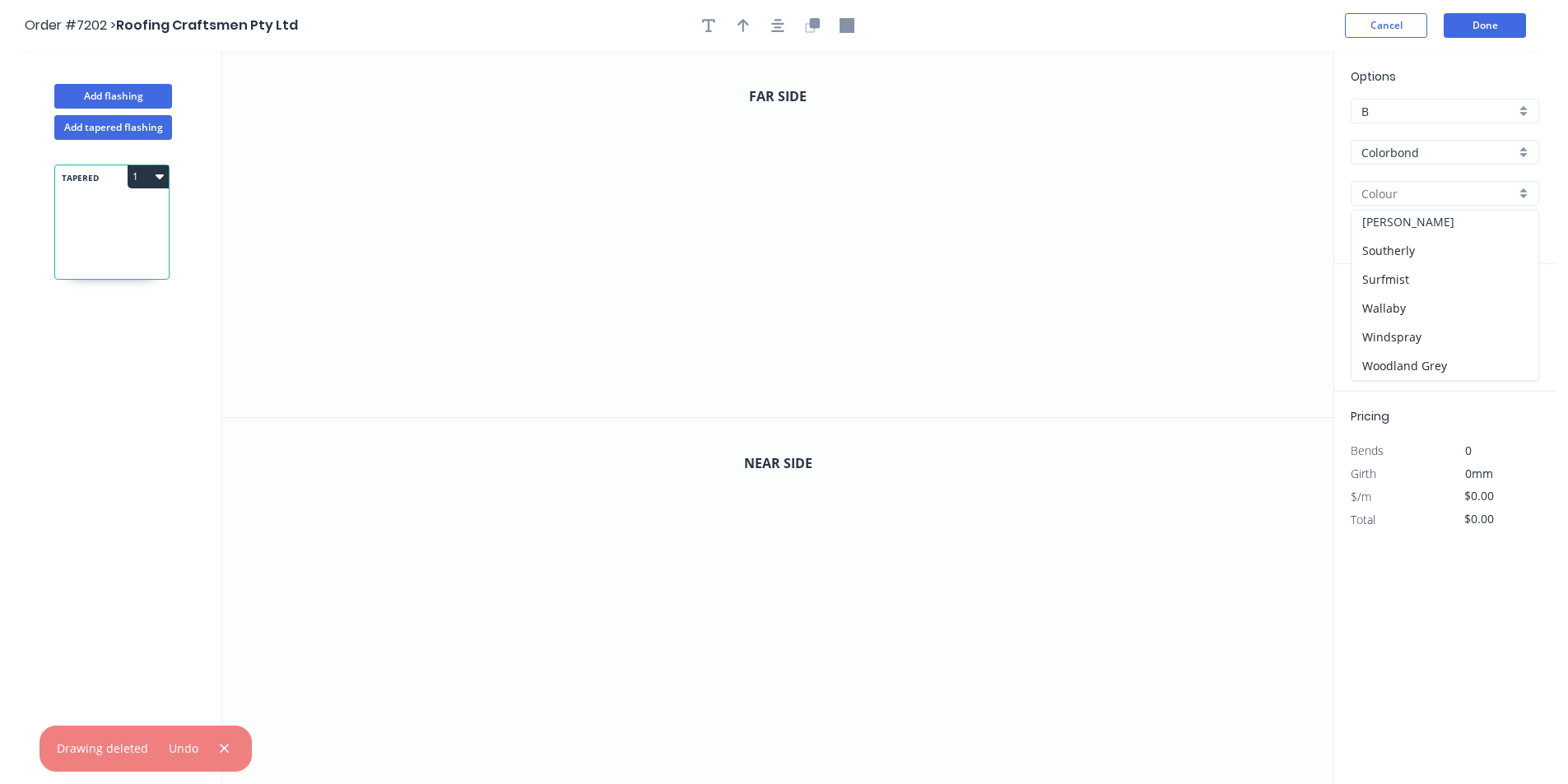
click at [1418, 221] on div "[PERSON_NAME]" at bounding box center [1445, 222] width 187 height 29
type input "[PERSON_NAME]"
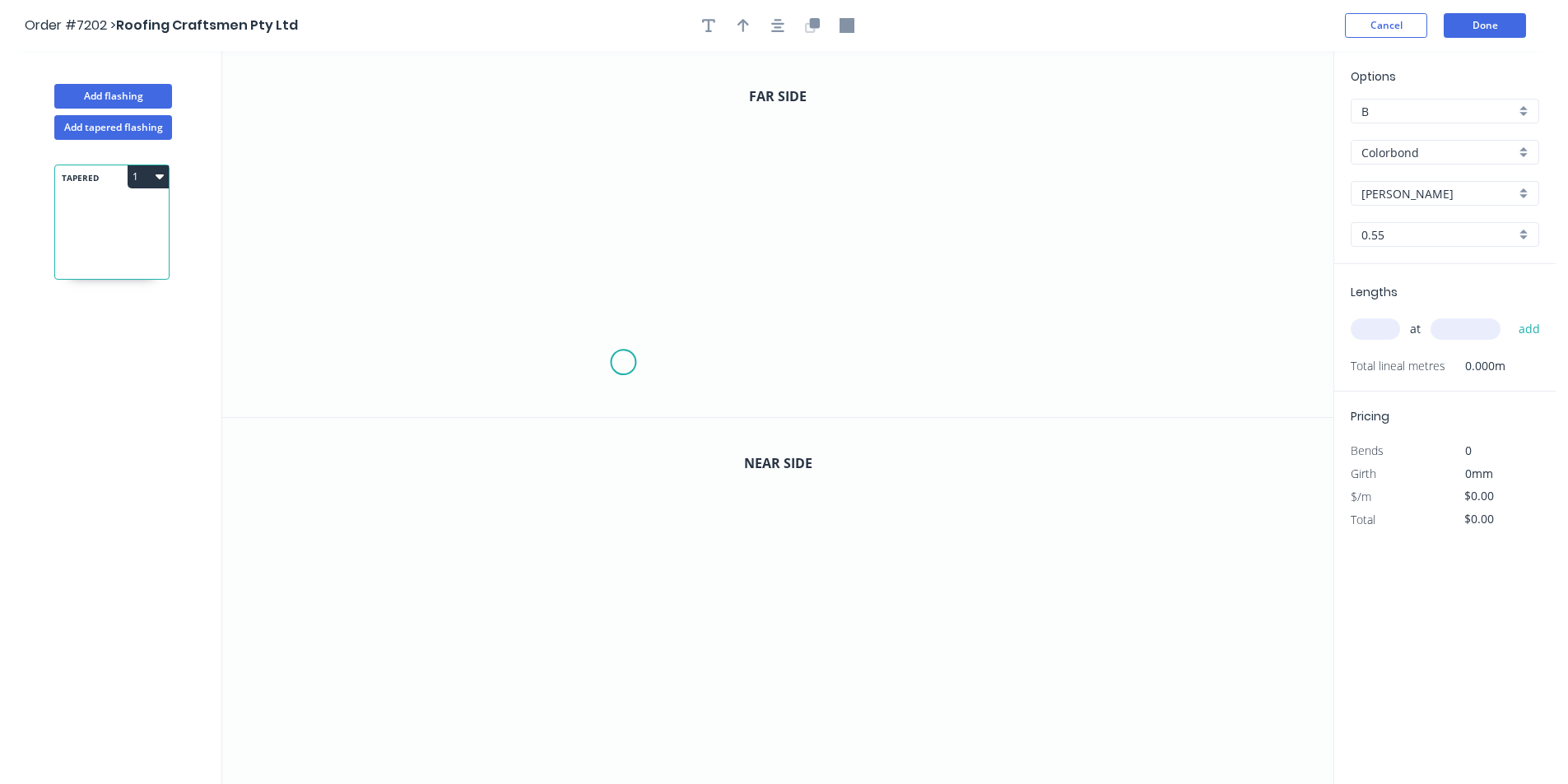
click at [623, 363] on icon "0" at bounding box center [777, 234] width 1111 height 366
click at [602, 336] on icon at bounding box center [612, 349] width 20 height 26
click at [621, 320] on icon at bounding box center [611, 326] width 20 height 14
click at [609, 214] on icon at bounding box center [614, 267] width 13 height 106
click at [720, 210] on icon "0 ? ? ? ? º ? º" at bounding box center [777, 234] width 1111 height 366
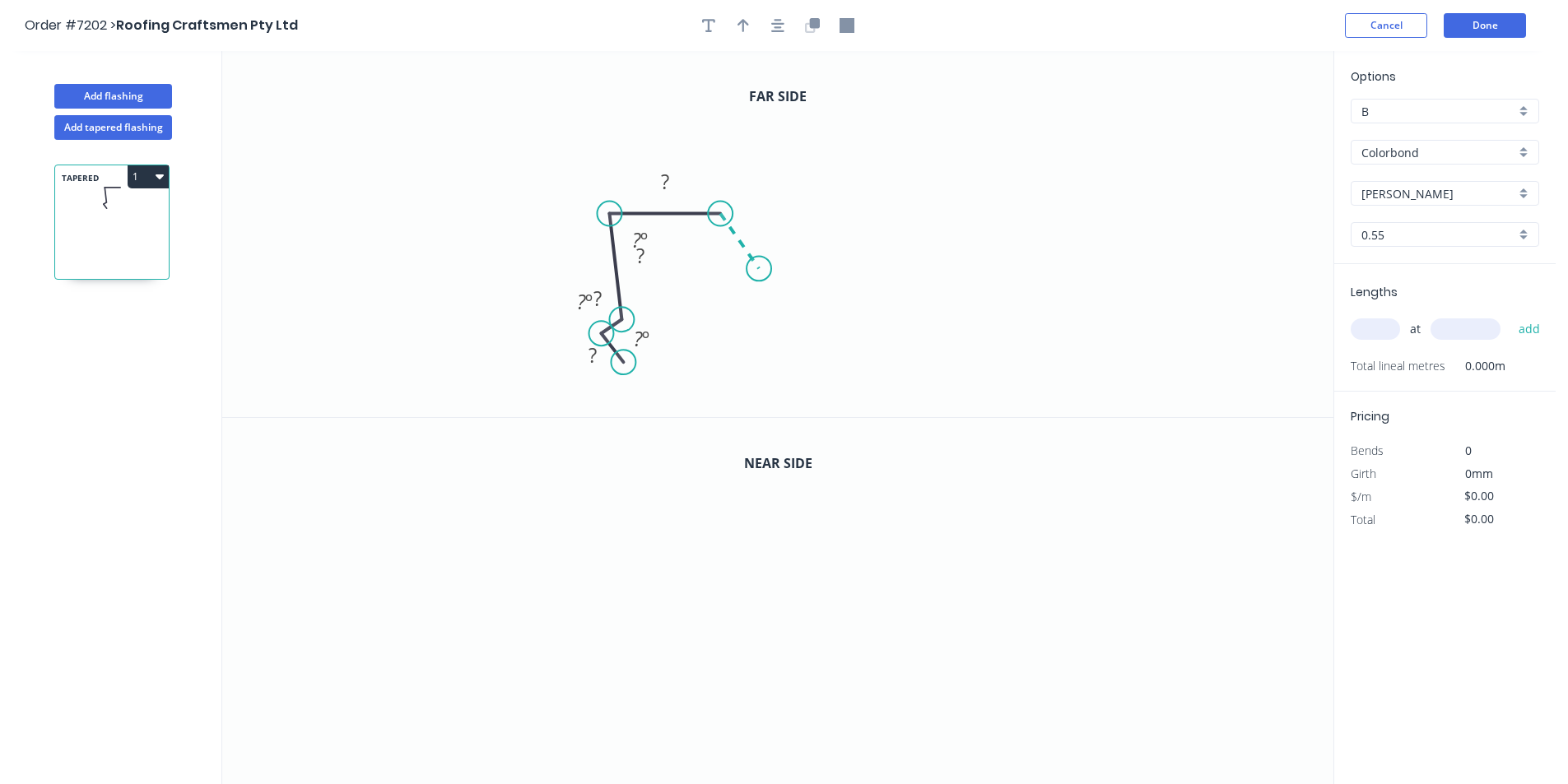
click at [759, 269] on icon "0 ? ? ? ? ? º ? º ? º" at bounding box center [777, 234] width 1111 height 366
click at [980, 265] on icon "0 ? ? ? ? ? ? º ? º ? º ? º" at bounding box center [777, 234] width 1111 height 366
click at [986, 358] on icon "0 ? ? ? ? ? ? ? º ? º ? º ? º ? º" at bounding box center [777, 234] width 1111 height 366
click at [626, 216] on circle at bounding box center [621, 214] width 25 height 25
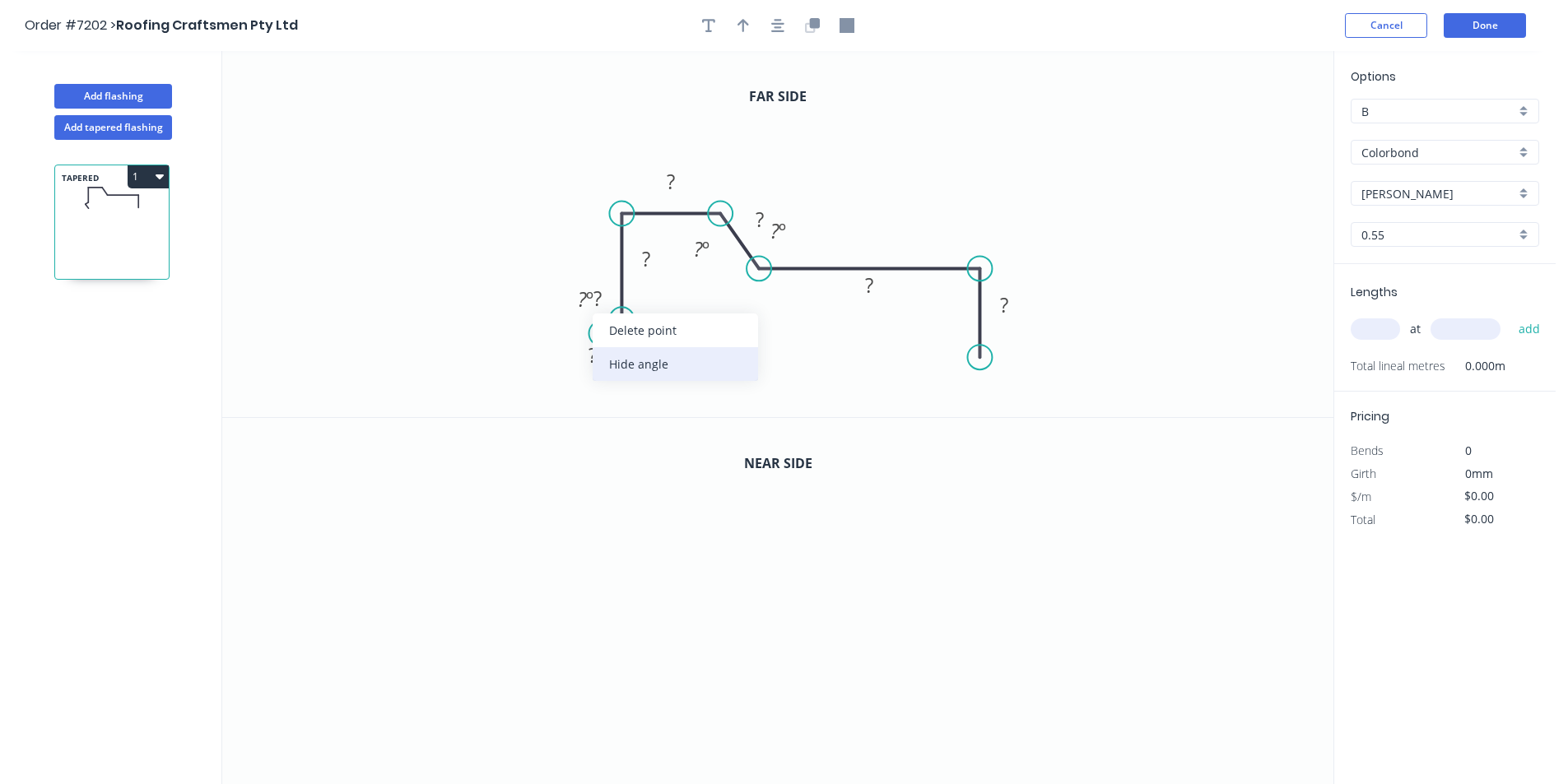
click at [645, 373] on div "Hide angle" at bounding box center [675, 364] width 166 height 34
click at [719, 400] on div "Hide angle" at bounding box center [730, 395] width 166 height 34
click at [596, 353] on tspan "?" at bounding box center [592, 355] width 9 height 27
click at [768, 34] on button "button" at bounding box center [778, 26] width 25 height 25
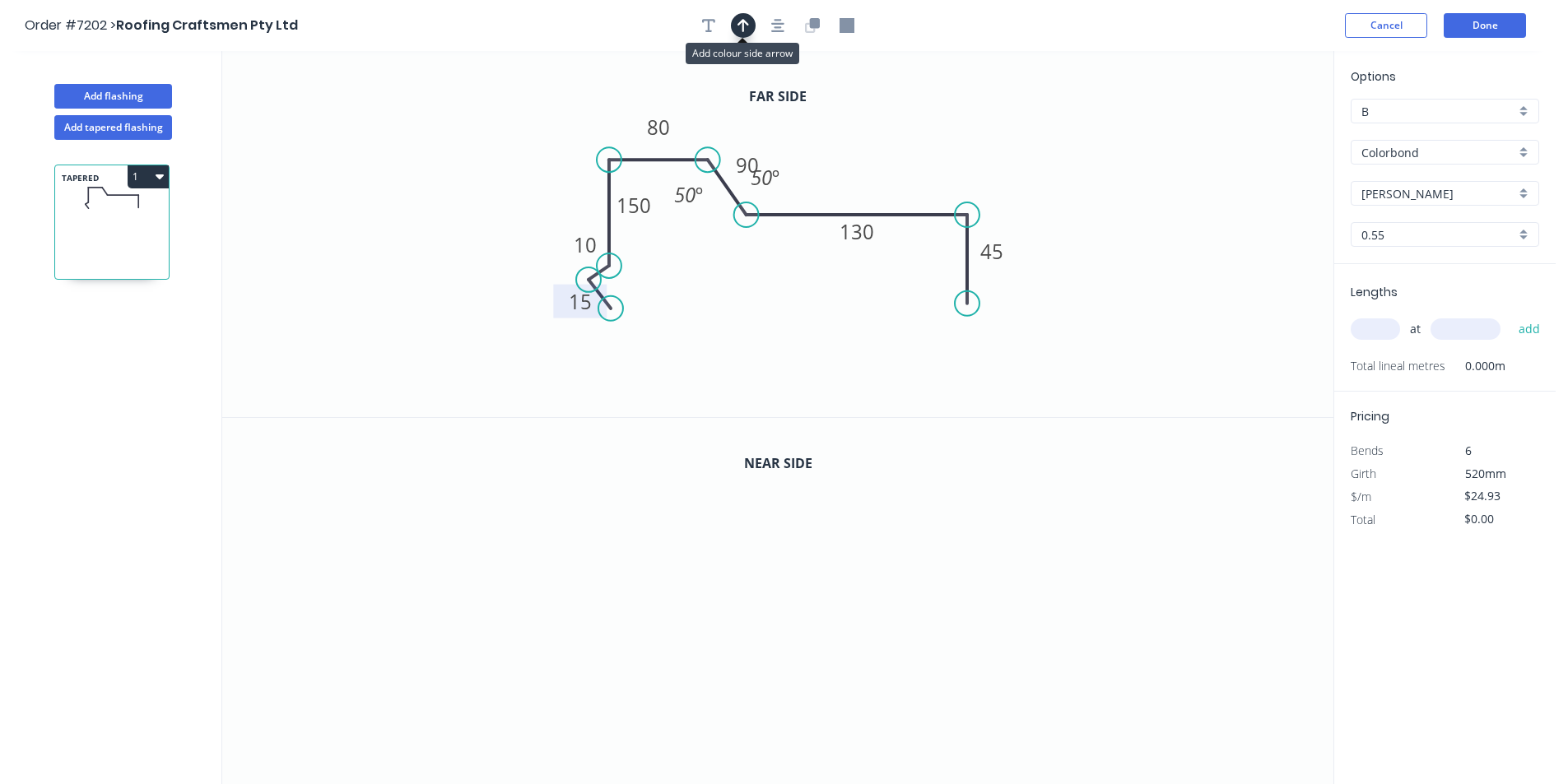
click at [745, 23] on icon "button" at bounding box center [744, 26] width 12 height 13
click at [1250, 128] on icon at bounding box center [1249, 114] width 14 height 53
drag, startPoint x: 1249, startPoint y: 129, endPoint x: 906, endPoint y: 170, distance: 345.4
click at [906, 170] on icon at bounding box center [920, 157] width 48 height 48
click at [807, 25] on icon "button" at bounding box center [812, 25] width 14 height 14
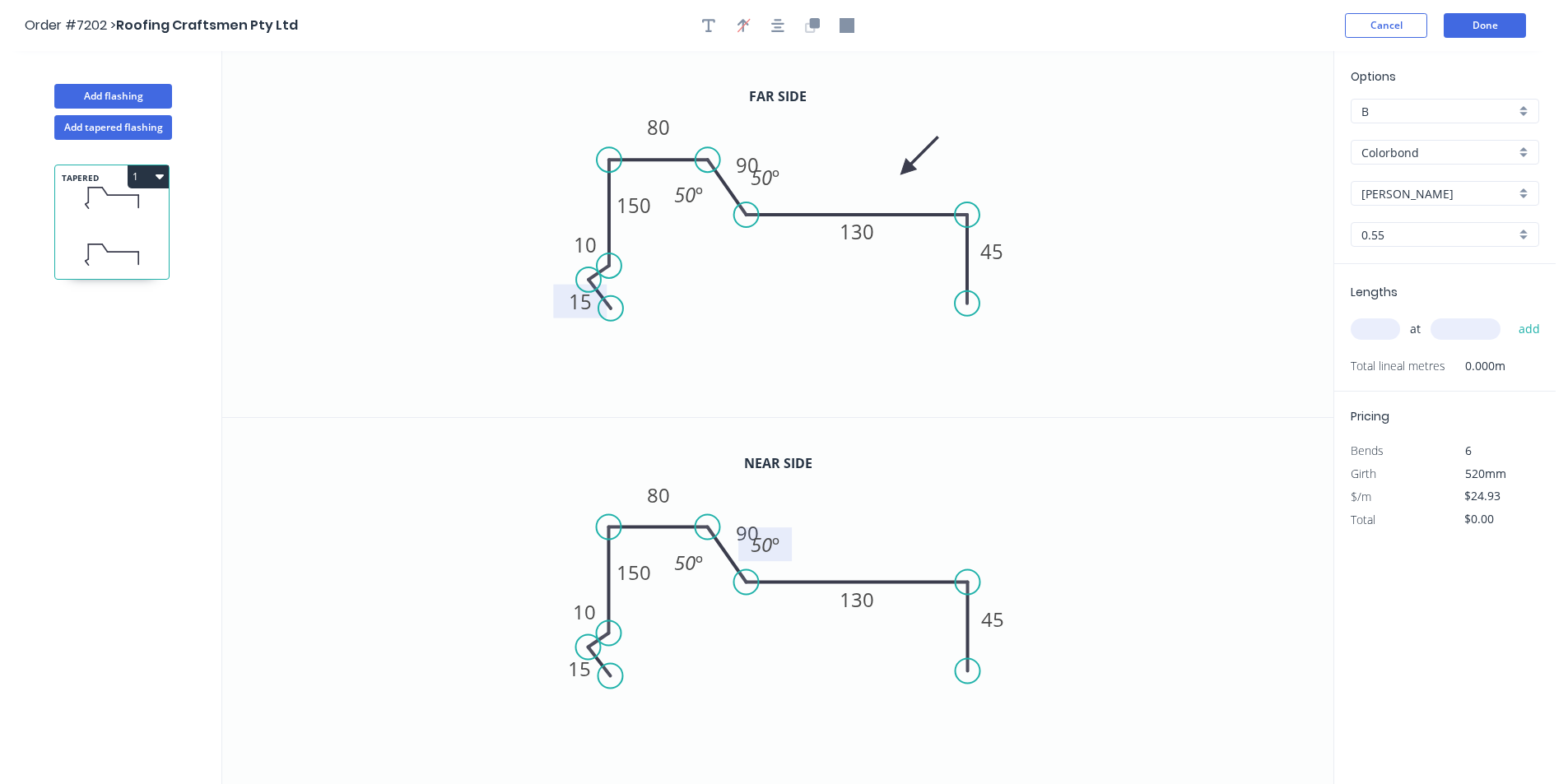
click at [745, 535] on rect at bounding box center [765, 544] width 54 height 34
click at [746, 531] on rect at bounding box center [765, 544] width 54 height 34
click at [738, 525] on tspan "90" at bounding box center [747, 533] width 23 height 27
type input "$26.25"
click at [1385, 320] on input "text" at bounding box center [1374, 329] width 49 height 21
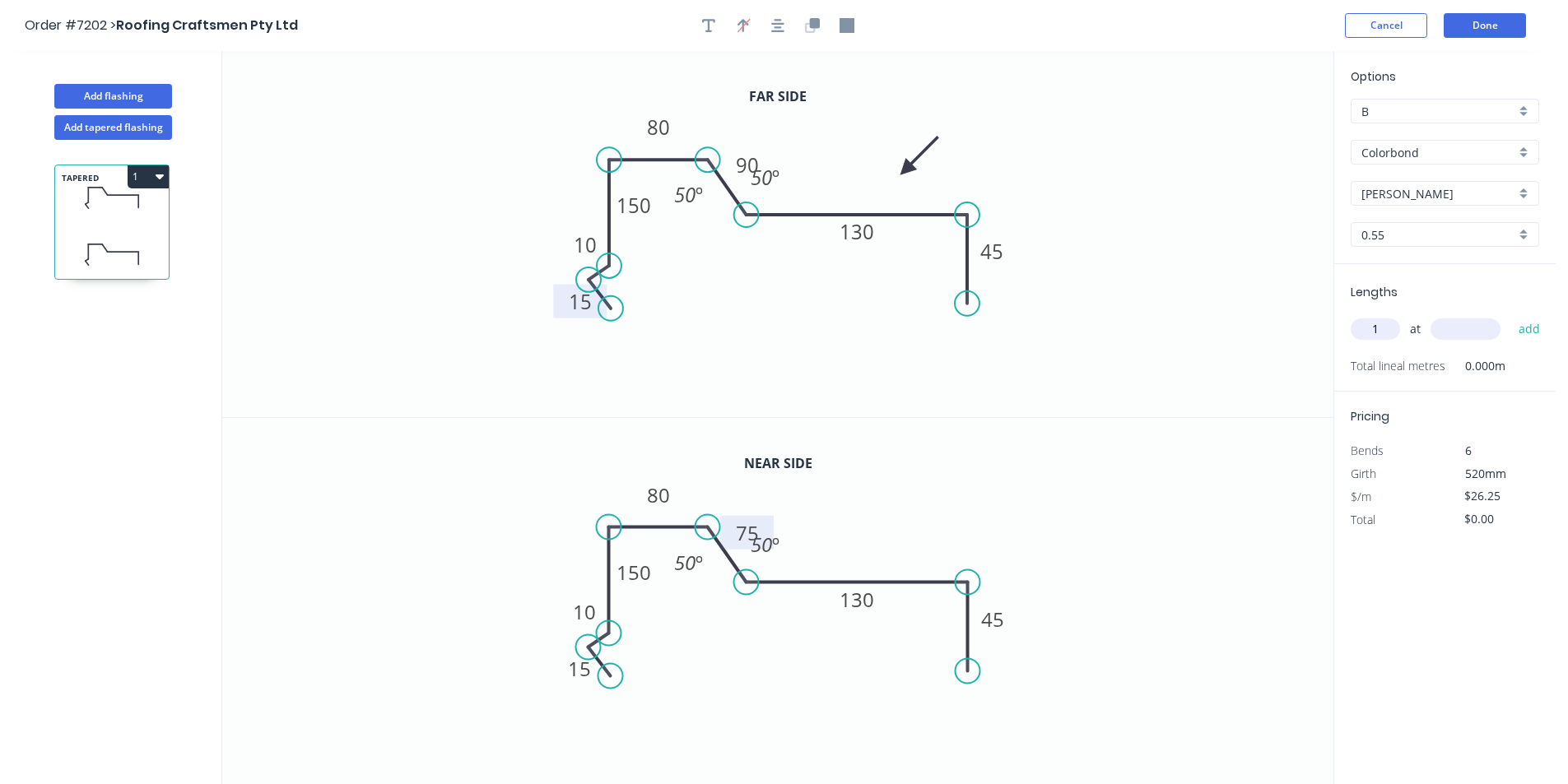
type input "1"
type input "6800"
click at [1510, 315] on button "add" at bounding box center [1529, 328] width 39 height 28
click at [162, 178] on button "1" at bounding box center [147, 177] width 41 height 23
click at [154, 217] on button "Duplicate" at bounding box center [91, 217] width 156 height 33
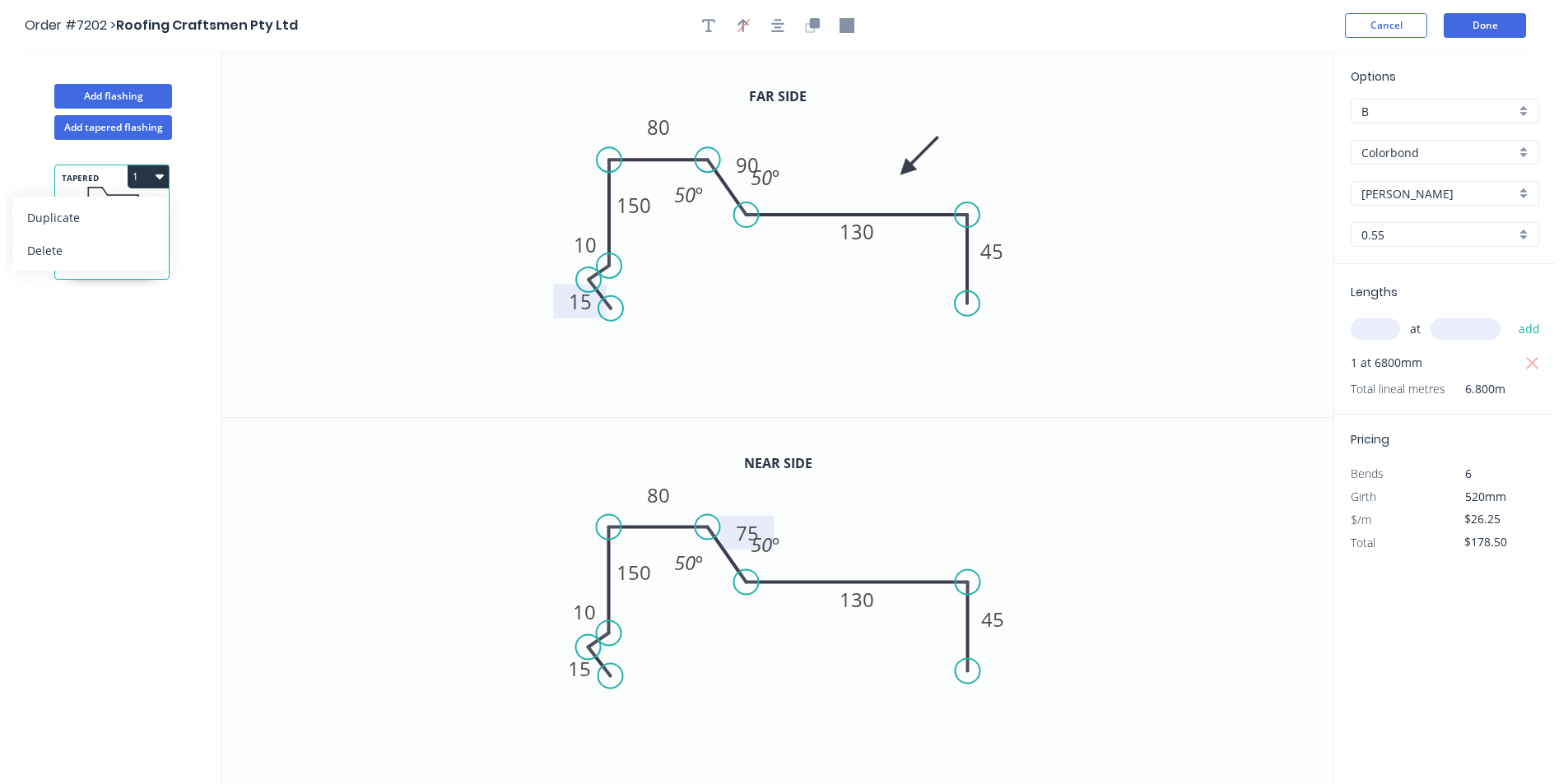
type input "$0.00"
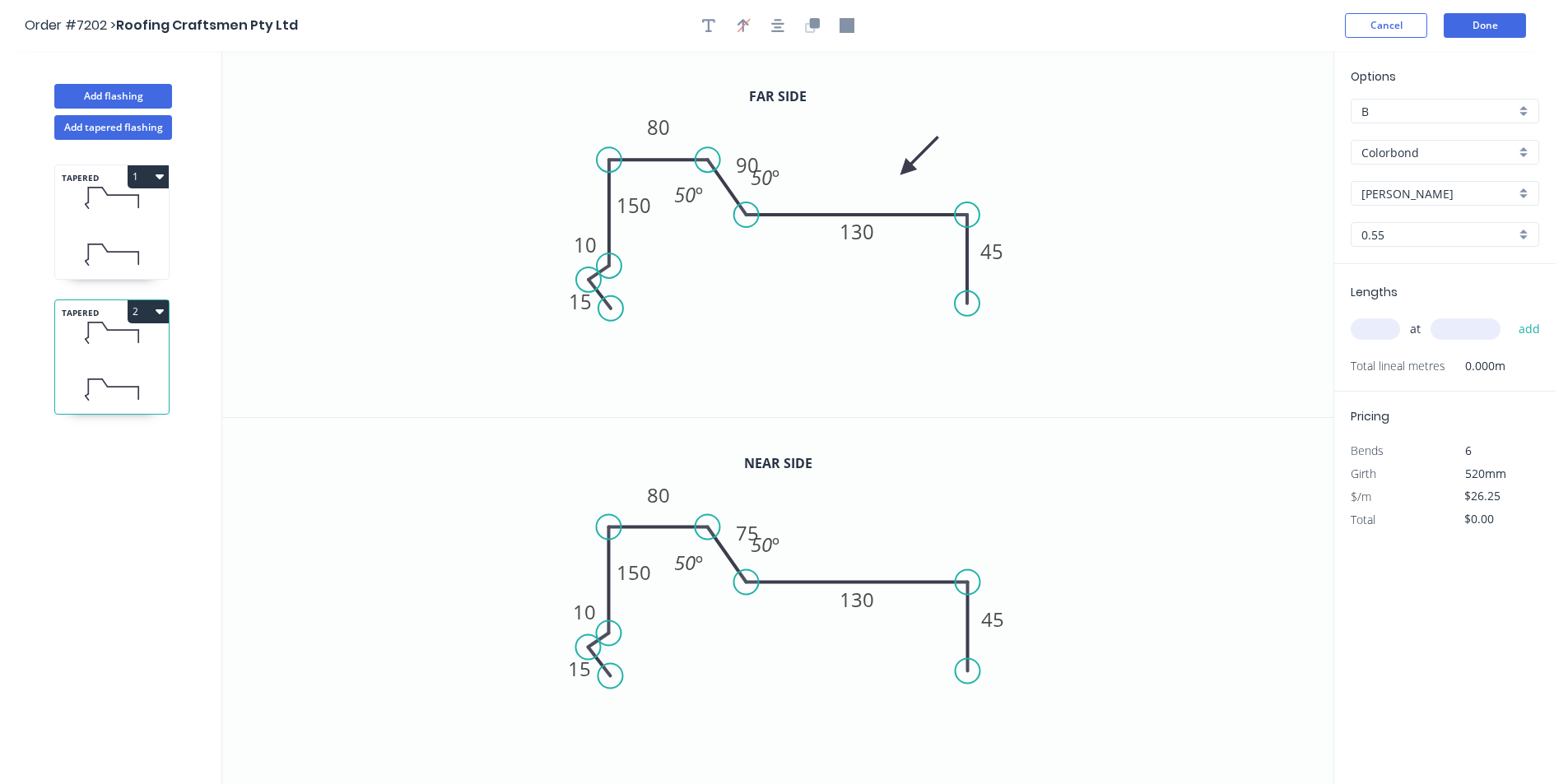
scroll to position [31, 0]
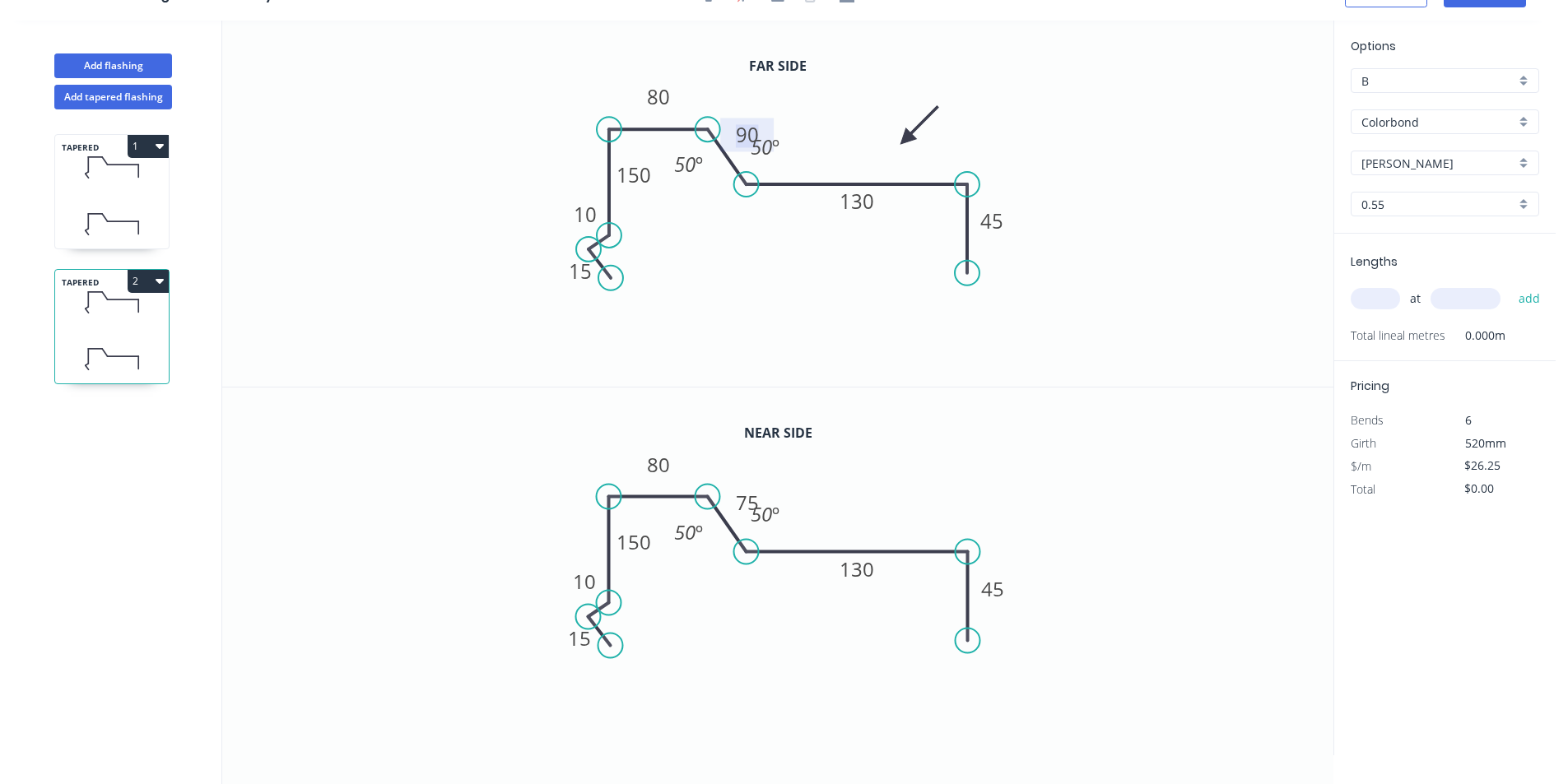
click at [745, 127] on tspan "90" at bounding box center [747, 135] width 23 height 27
click at [741, 493] on tspan "75" at bounding box center [747, 503] width 23 height 27
type input "$26.25"
click at [1371, 301] on input "text" at bounding box center [1374, 299] width 49 height 21
type input "1"
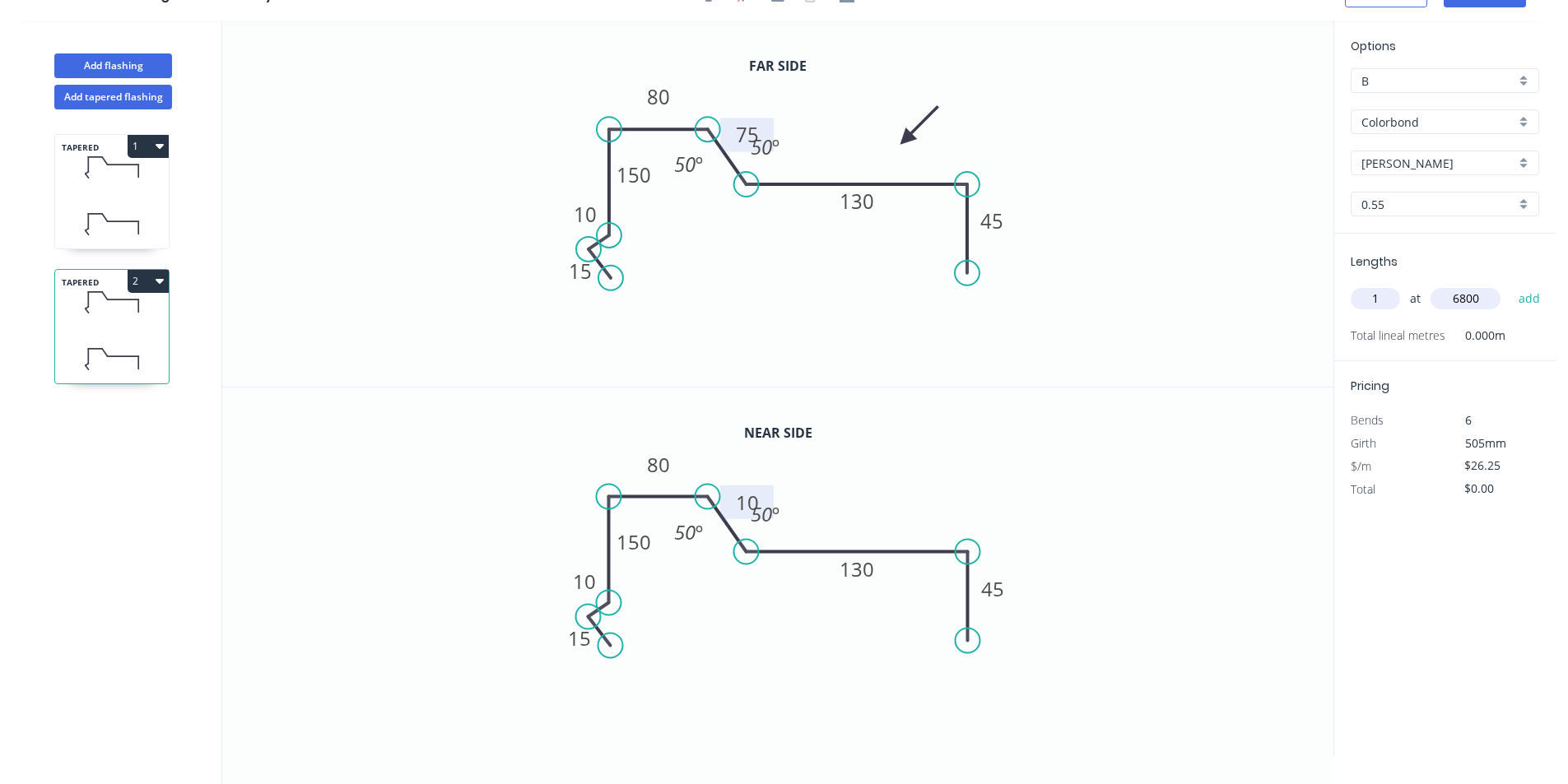
type input "6800"
click at [1510, 285] on button "add" at bounding box center [1529, 299] width 39 height 28
type input "$178.50"
click at [140, 63] on button "Add flashing" at bounding box center [113, 66] width 118 height 25
type input "$0.00"
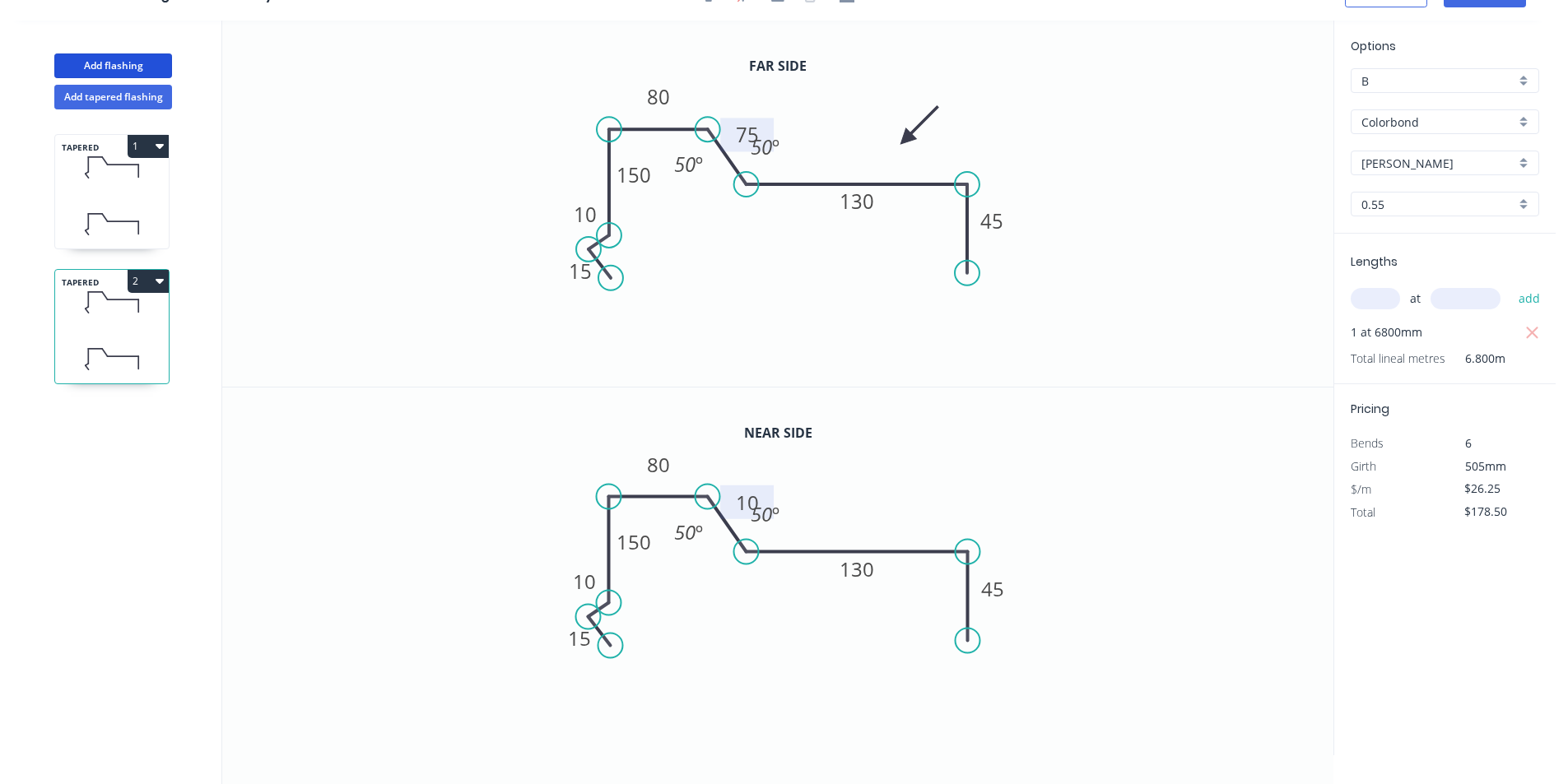
type input "$0.00"
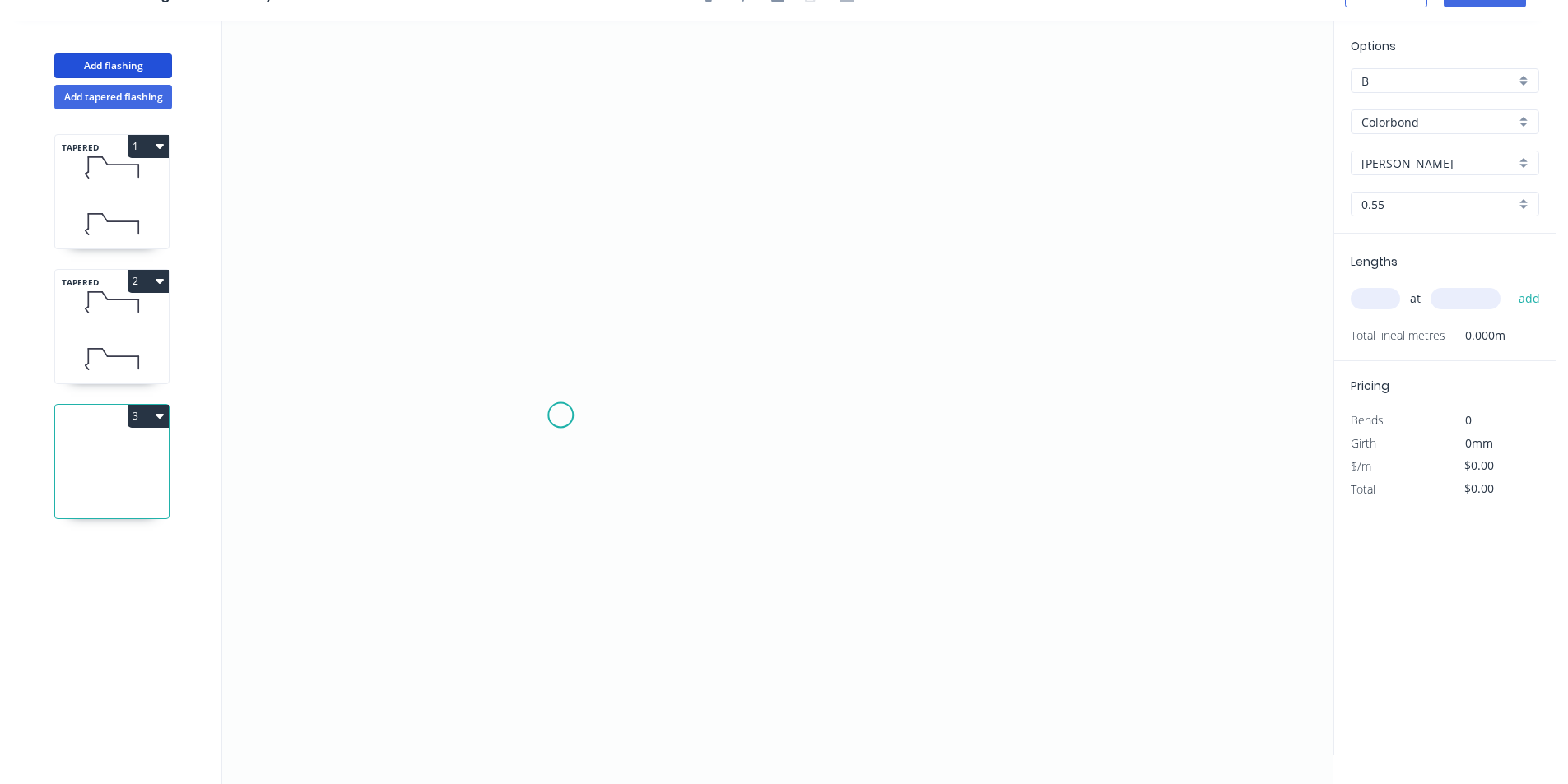
click at [561, 415] on icon "0" at bounding box center [777, 386] width 1111 height 733
click at [570, 339] on icon "0" at bounding box center [777, 386] width 1111 height 733
click at [1021, 331] on icon "0 ?" at bounding box center [777, 386] width 1111 height 733
click at [1025, 414] on icon "0 ? ? ? º" at bounding box center [777, 386] width 1111 height 733
click at [566, 413] on circle at bounding box center [570, 412] width 25 height 25
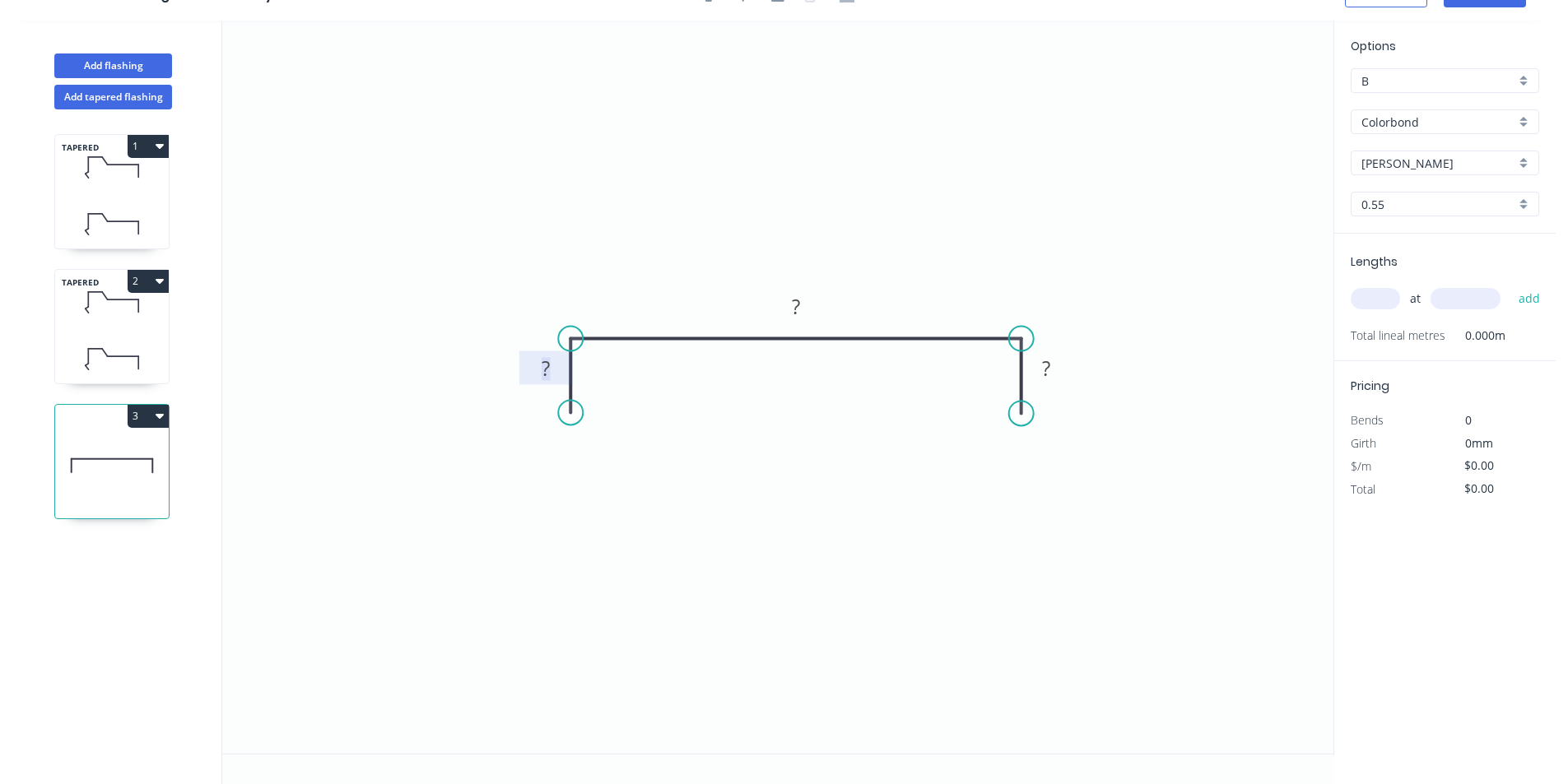
click at [550, 362] on tspan "?" at bounding box center [545, 368] width 9 height 27
type input "$28.10"
click at [1381, 301] on input "text" at bounding box center [1374, 299] width 49 height 21
type input "1"
type input "1200"
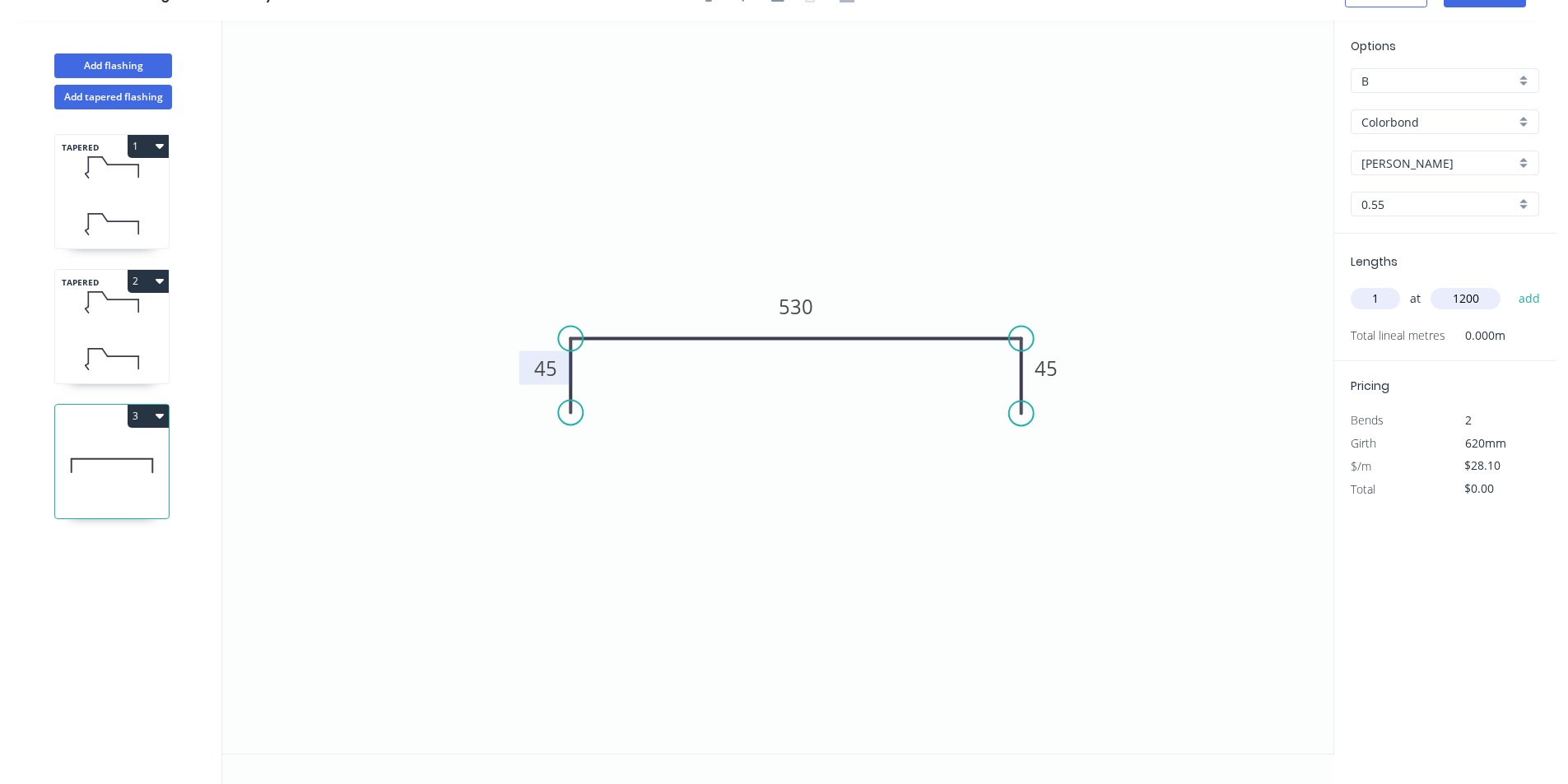
click at [1510, 285] on button "add" at bounding box center [1529, 299] width 39 height 28
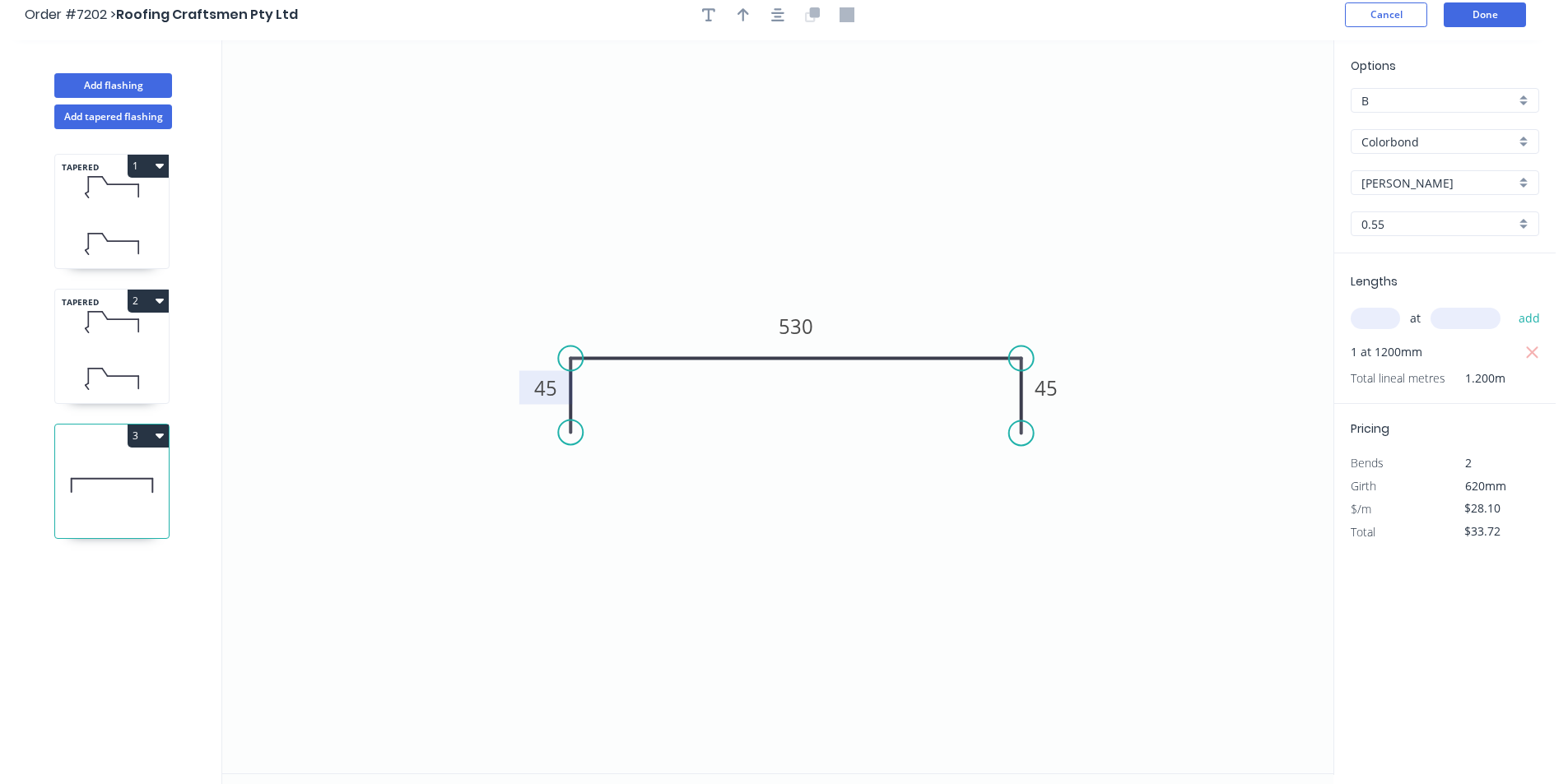
scroll to position [0, 0]
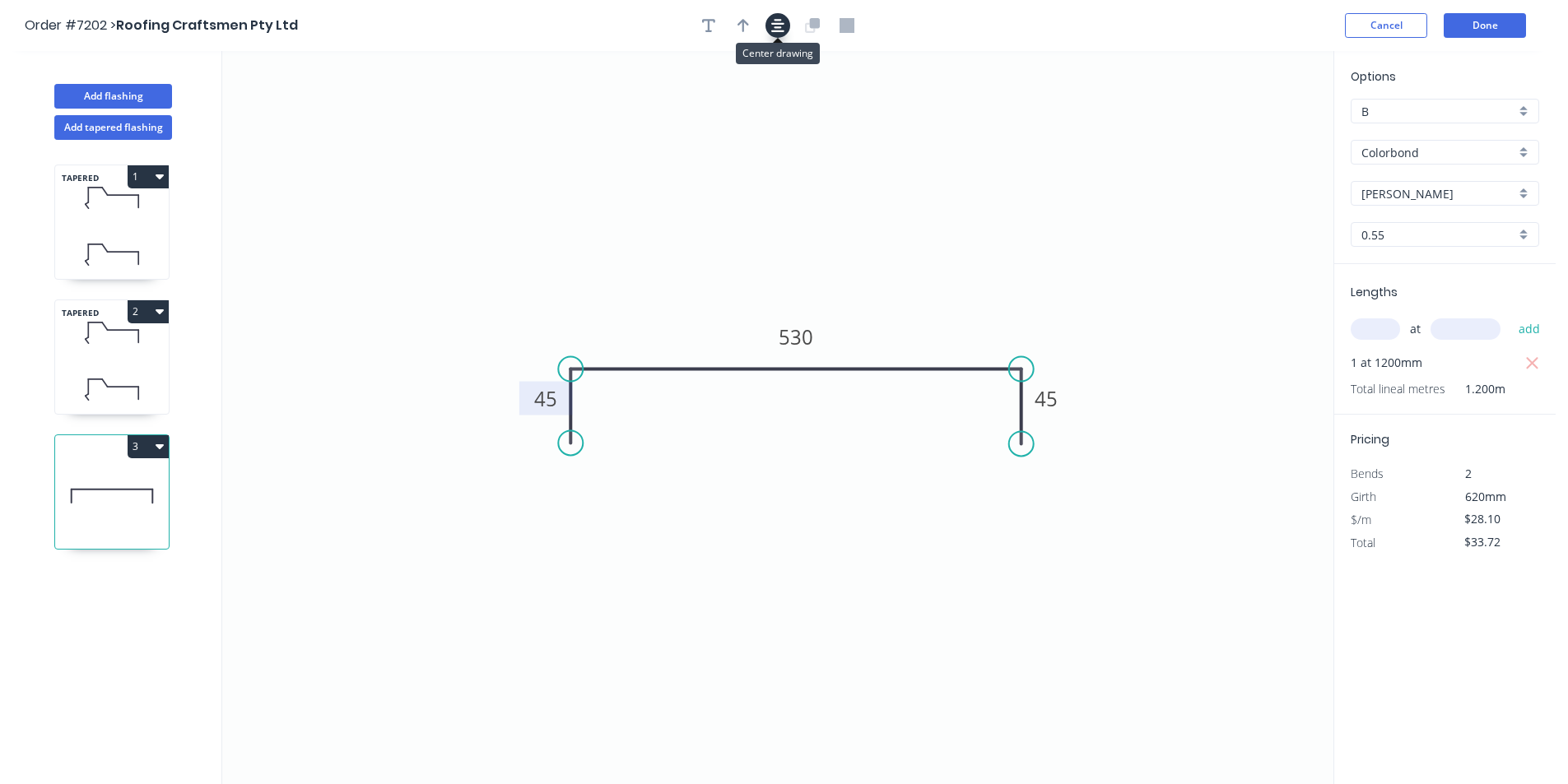
click at [780, 31] on icon "button" at bounding box center [778, 26] width 13 height 13
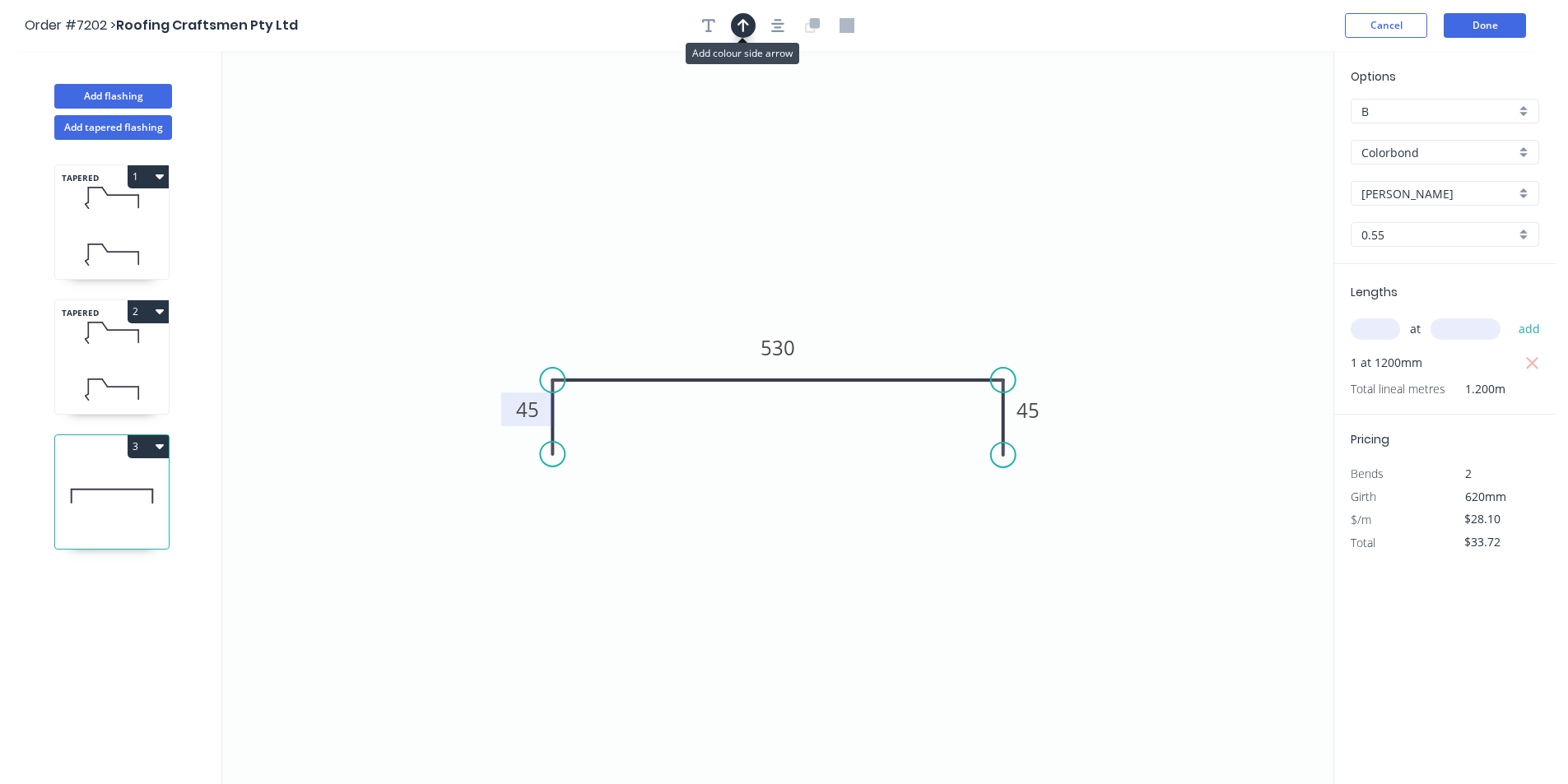
click at [742, 20] on icon "button" at bounding box center [744, 26] width 12 height 13
drag, startPoint x: 1248, startPoint y: 133, endPoint x: 649, endPoint y: 362, distance: 641.3
click at [649, 362] on icon at bounding box center [648, 343] width 14 height 53
click at [158, 454] on button "3" at bounding box center [147, 447] width 41 height 23
click at [148, 489] on div "Duplicate" at bounding box center [91, 487] width 127 height 24
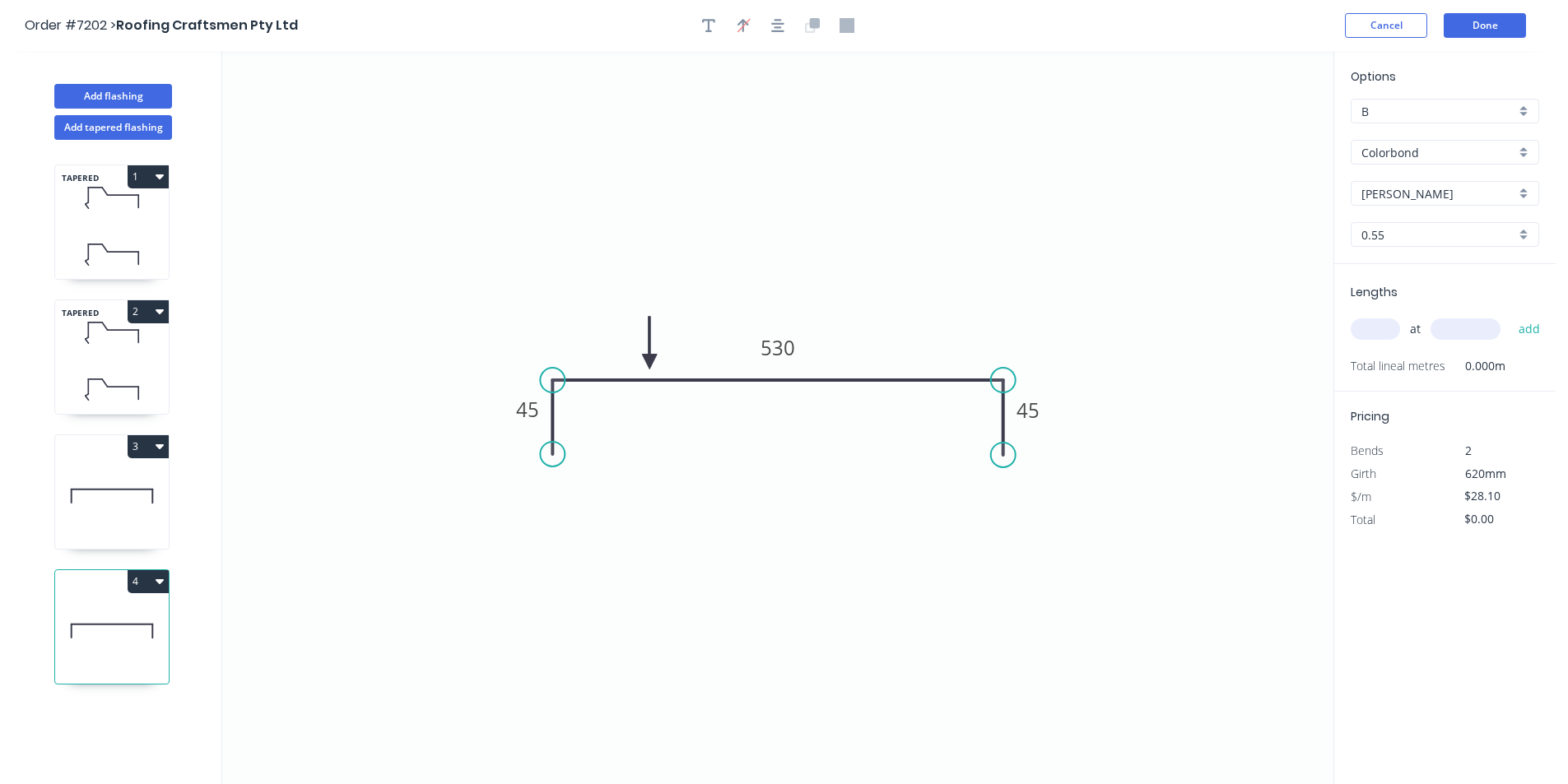
click at [126, 495] on icon at bounding box center [112, 496] width 114 height 105
type input "$33.72"
click at [1382, 324] on input "text" at bounding box center [1374, 329] width 49 height 21
type input "1"
type input "4700"
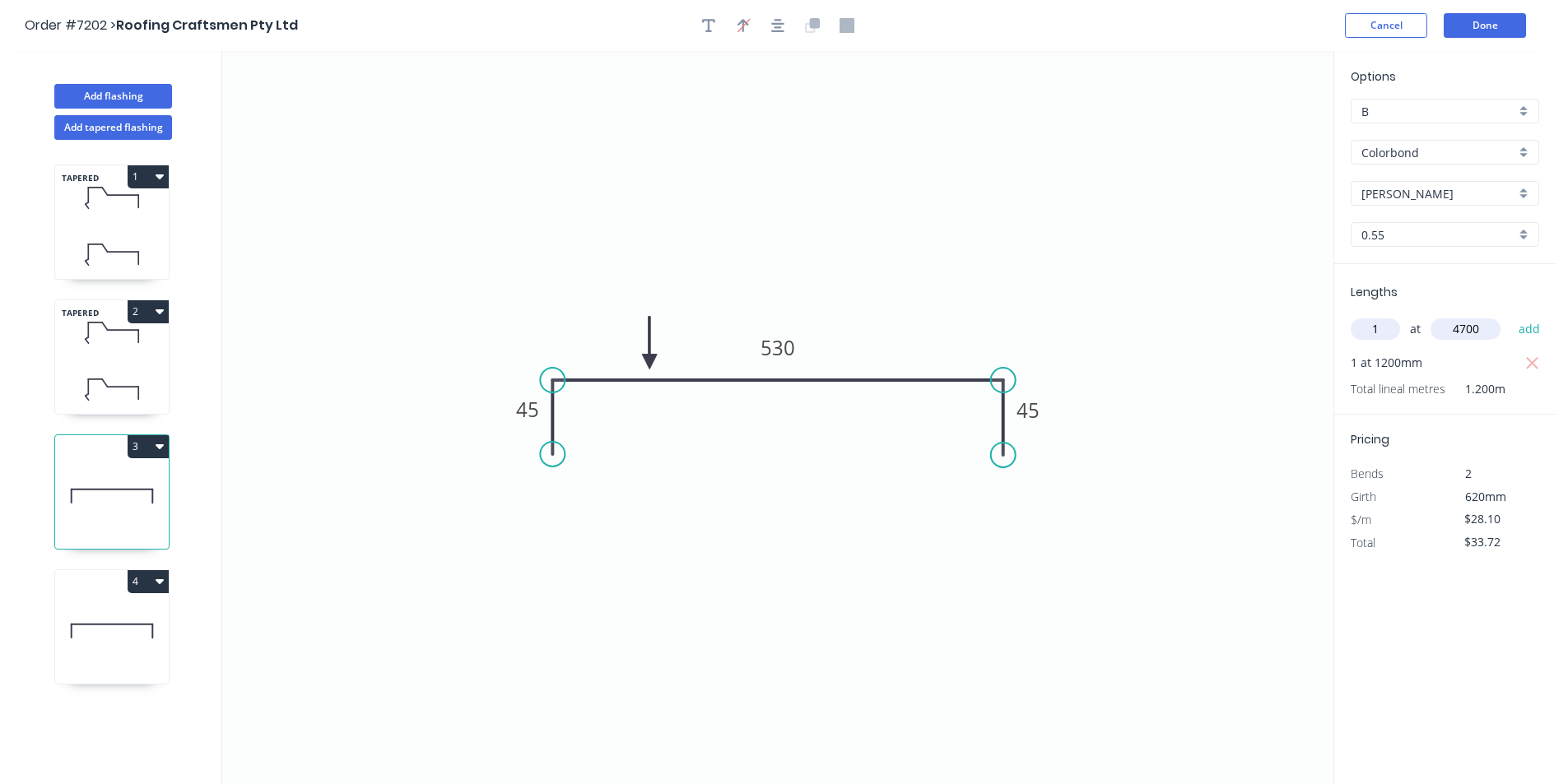
click at [1510, 315] on button "add" at bounding box center [1529, 328] width 39 height 28
type input "$165.79"
type input "2"
type input "1"
click at [1510, 315] on button "add" at bounding box center [1529, 328] width 39 height 28
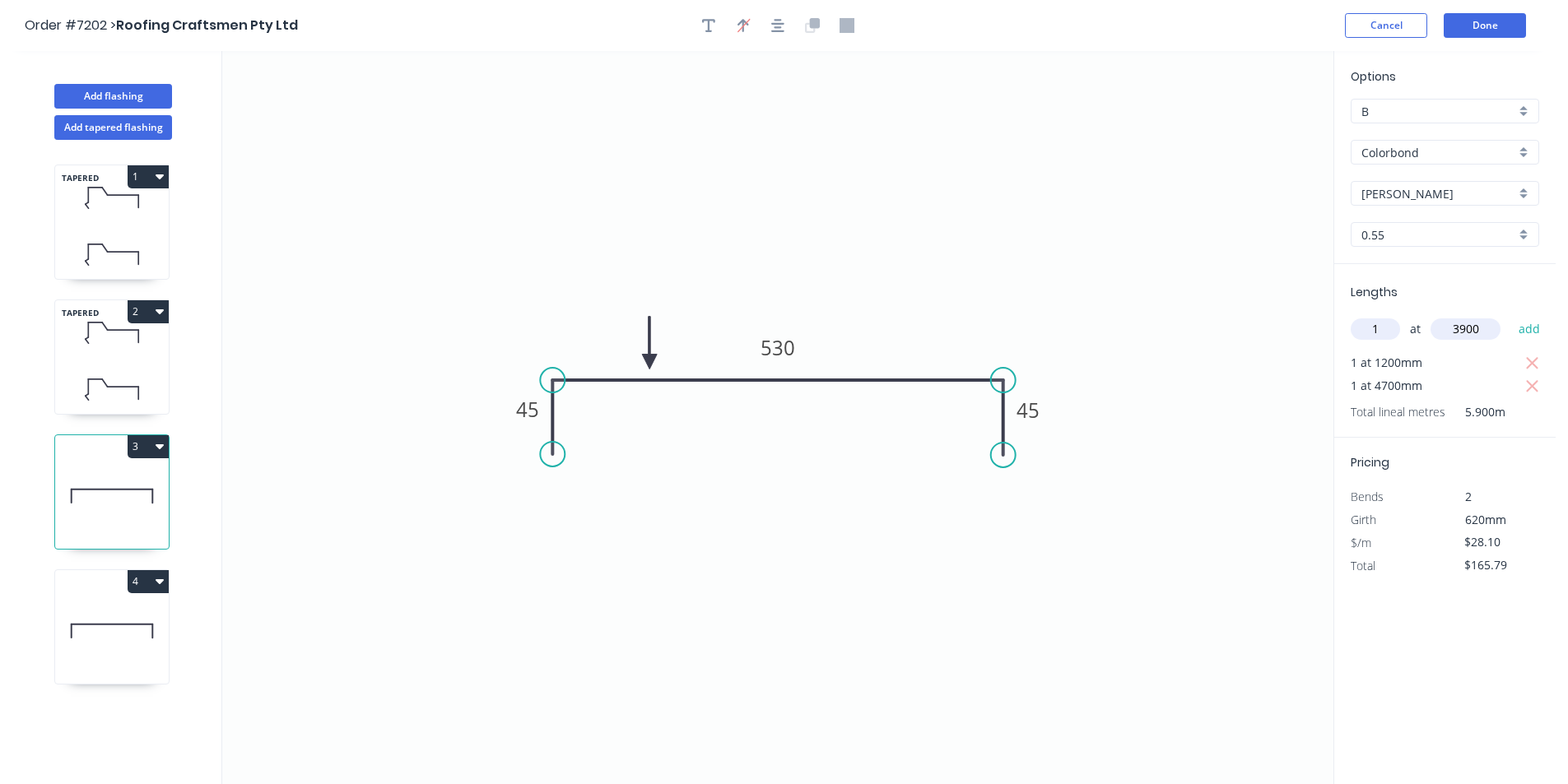
type input "3900"
click at [1510, 315] on button "add" at bounding box center [1529, 328] width 39 height 28
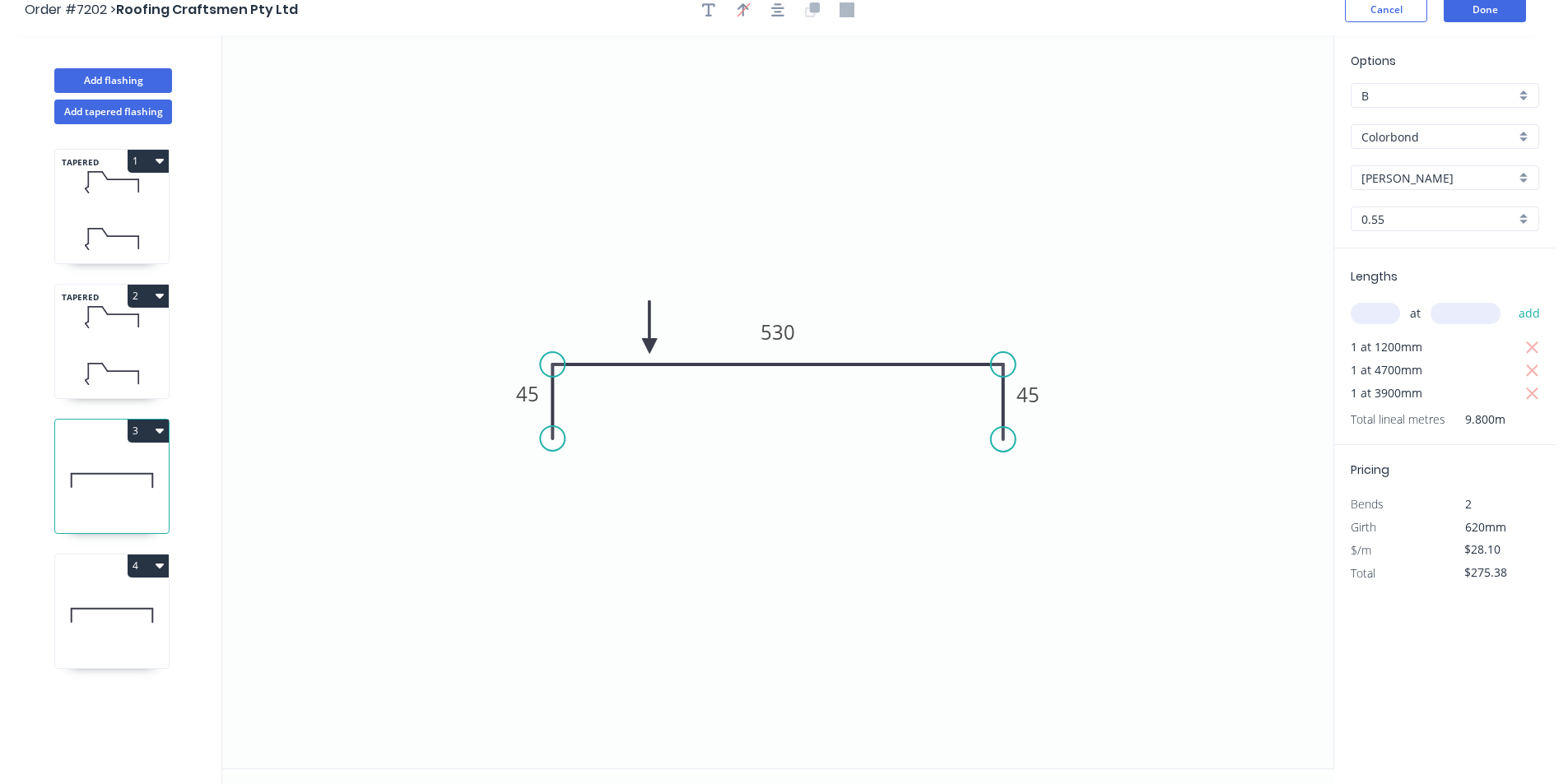
scroll to position [31, 0]
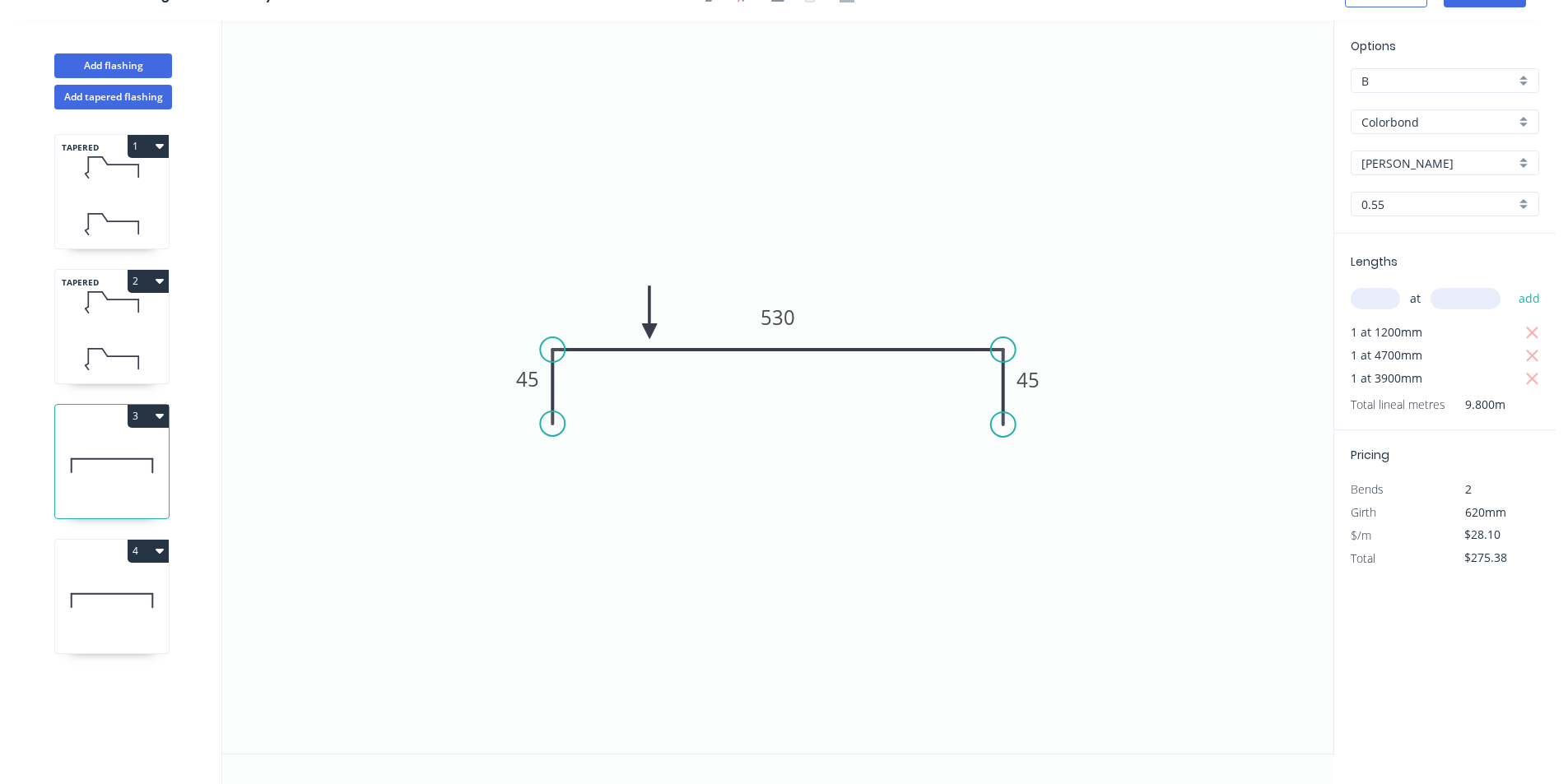
click at [97, 599] on icon at bounding box center [112, 600] width 114 height 105
type input "$0.00"
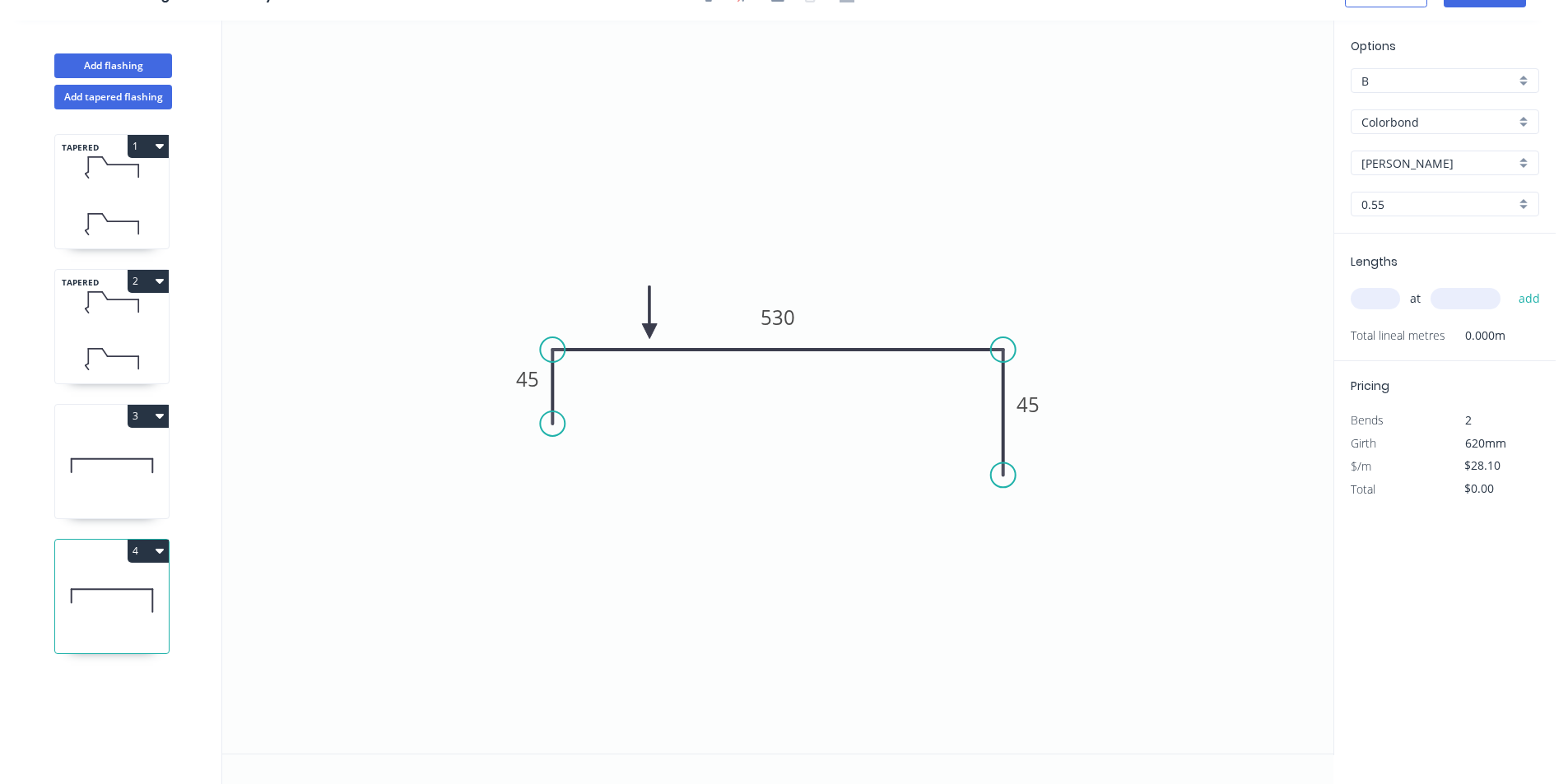
drag, startPoint x: 1000, startPoint y: 423, endPoint x: 1001, endPoint y: 477, distance: 54.0
click at [1001, 477] on circle at bounding box center [1004, 475] width 25 height 25
click at [1001, 477] on circle at bounding box center [1004, 476] width 25 height 25
click at [873, 478] on icon "0 45 530 45" at bounding box center [777, 386] width 1111 height 733
click at [874, 526] on icon "0 45 530 45 ?" at bounding box center [777, 386] width 1111 height 733
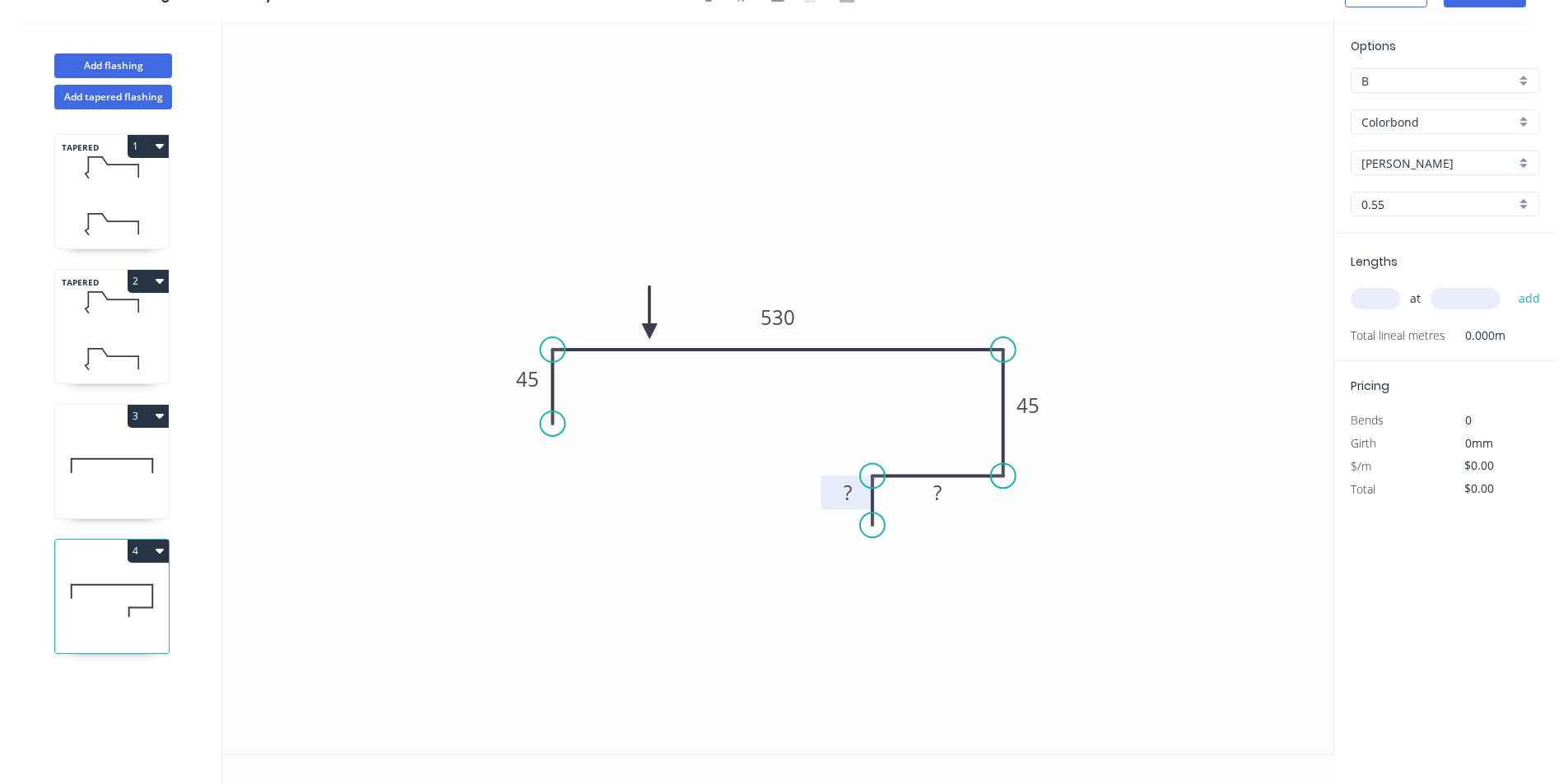
click at [862, 501] on rect at bounding box center [848, 494] width 33 height 23
type input "$23.44"
click at [947, 483] on tspan "145" at bounding box center [937, 492] width 35 height 27
click at [1368, 303] on input "text" at bounding box center [1374, 299] width 49 height 21
type input "1"
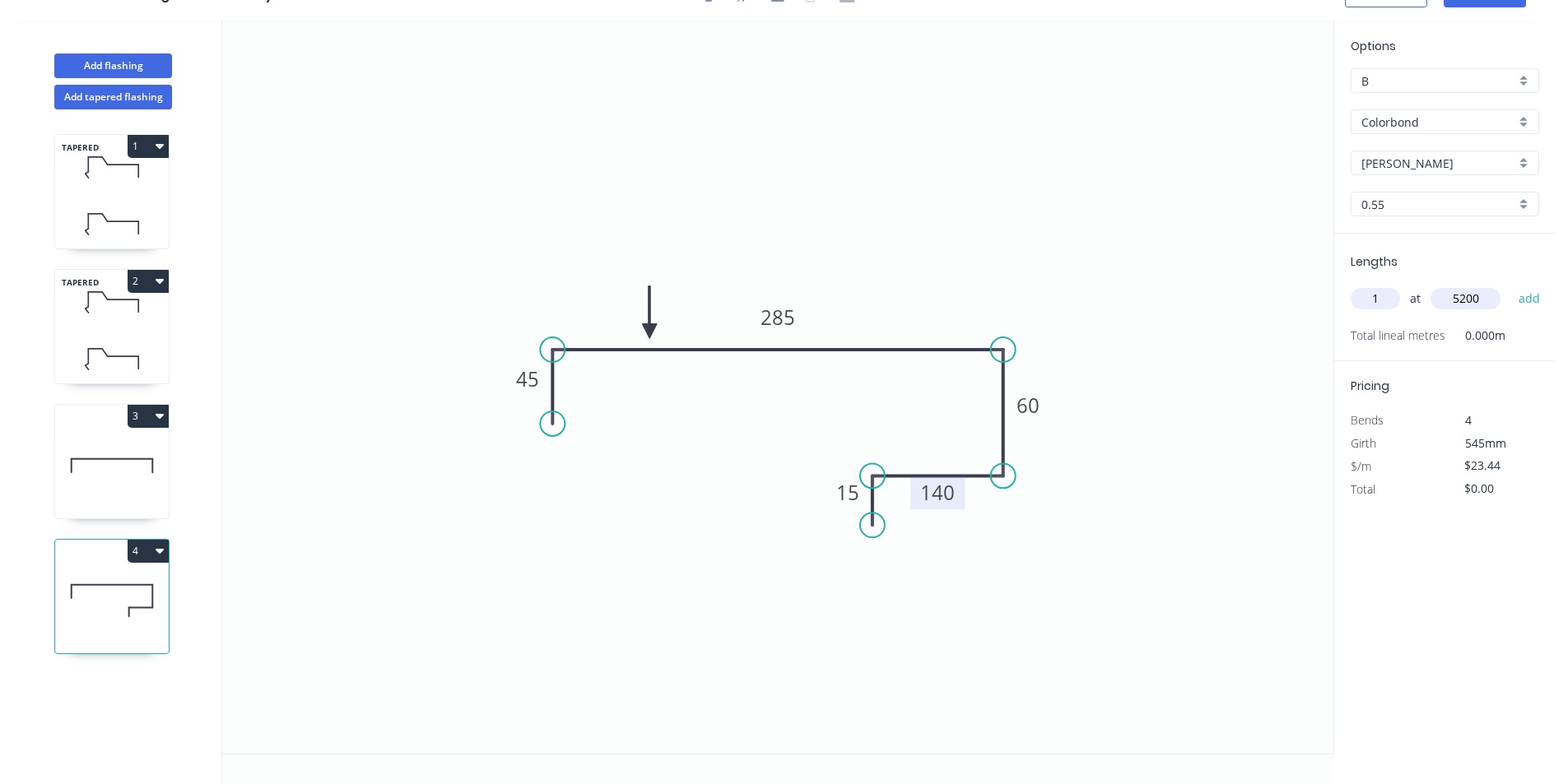
type input "5200"
click at [1510, 285] on button "add" at bounding box center [1529, 299] width 39 height 28
type input "$121.89"
click at [157, 417] on icon "button" at bounding box center [159, 416] width 9 height 13
click at [140, 449] on div "Duplicate" at bounding box center [91, 457] width 127 height 24
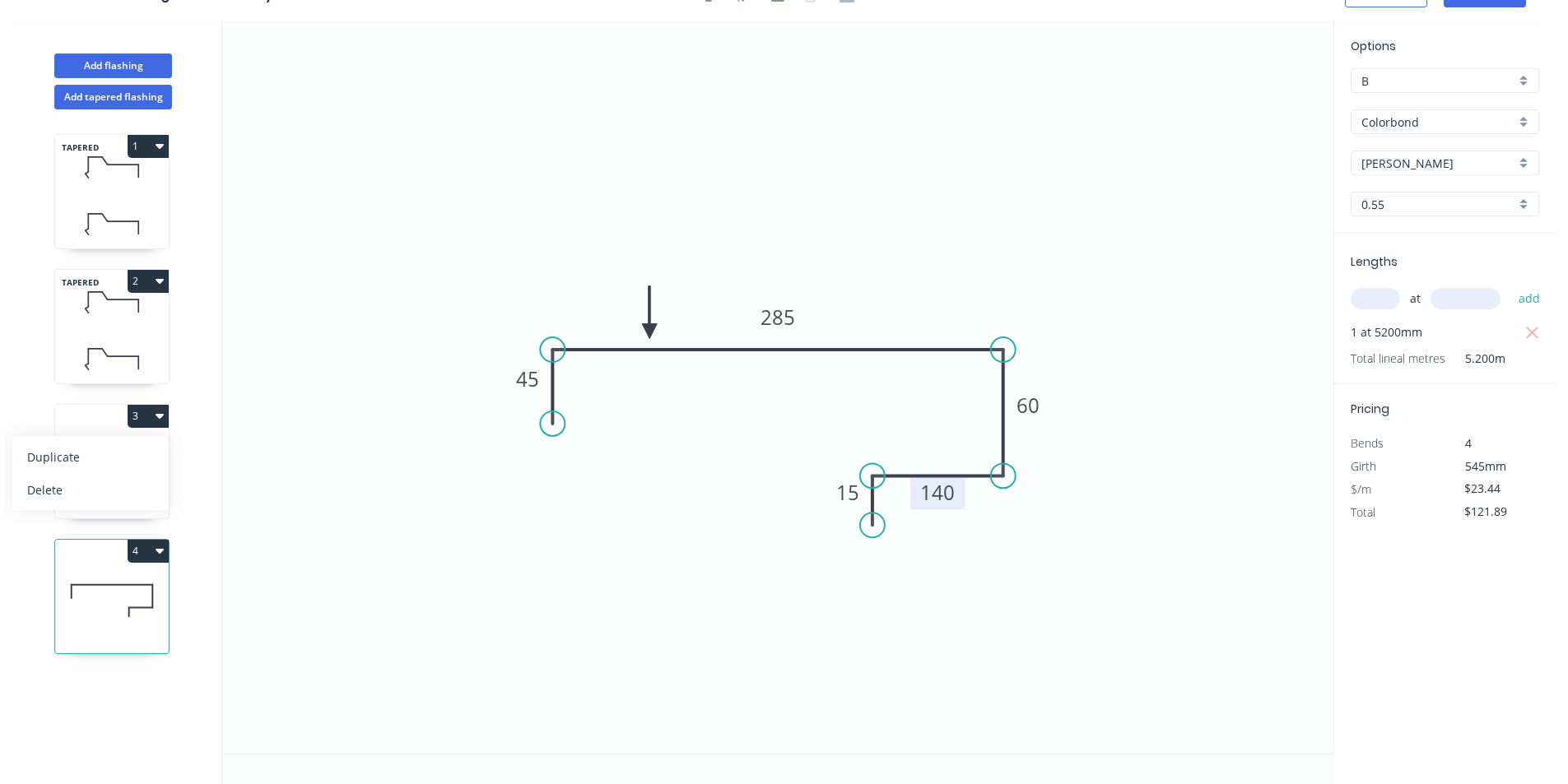
type input "$28.10"
type input "$0.00"
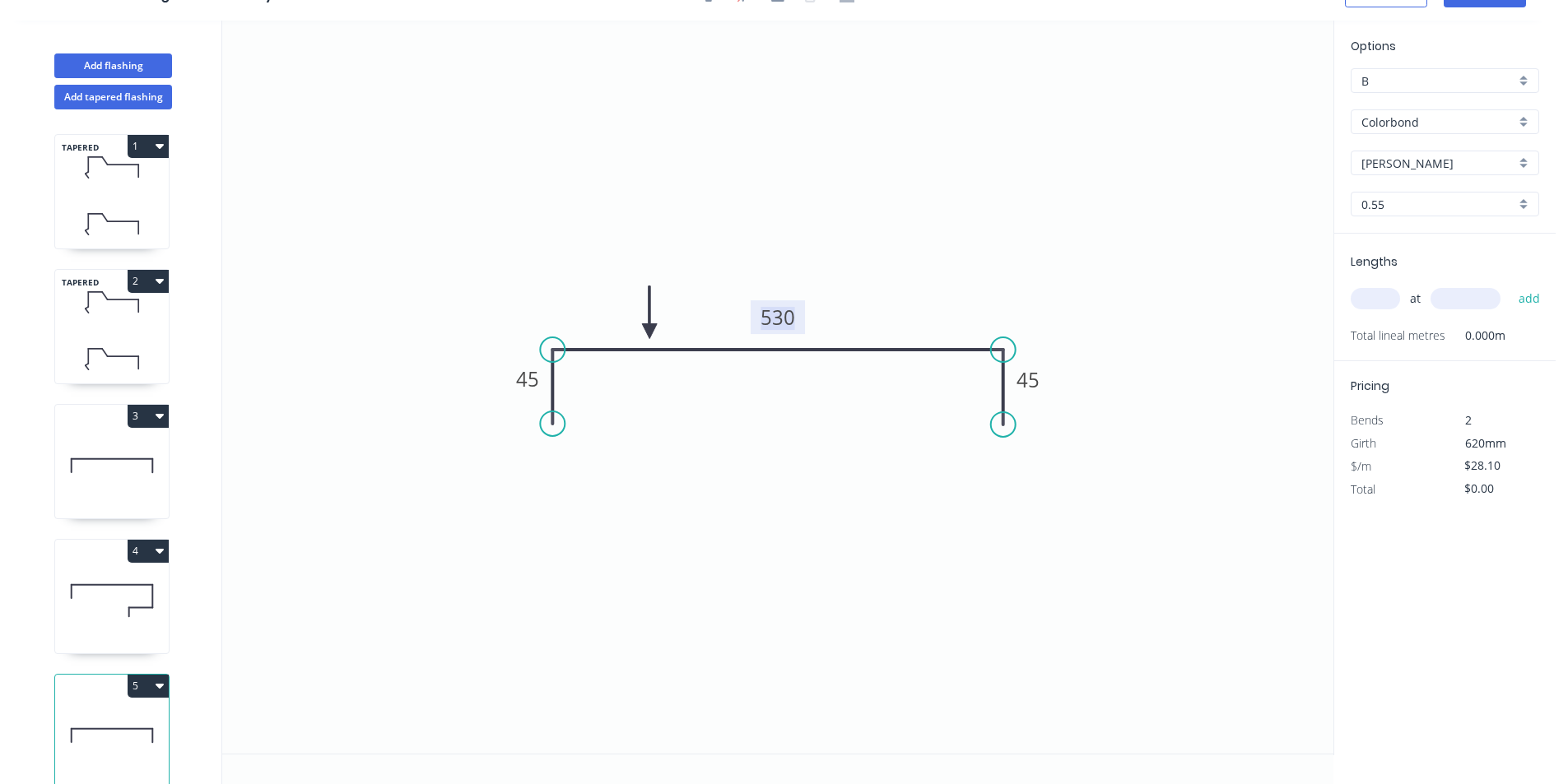
click at [772, 307] on tspan "530" at bounding box center [777, 317] width 35 height 27
type input "$15.89"
click at [1374, 305] on input "text" at bounding box center [1374, 299] width 49 height 21
type input "2"
type input "6700"
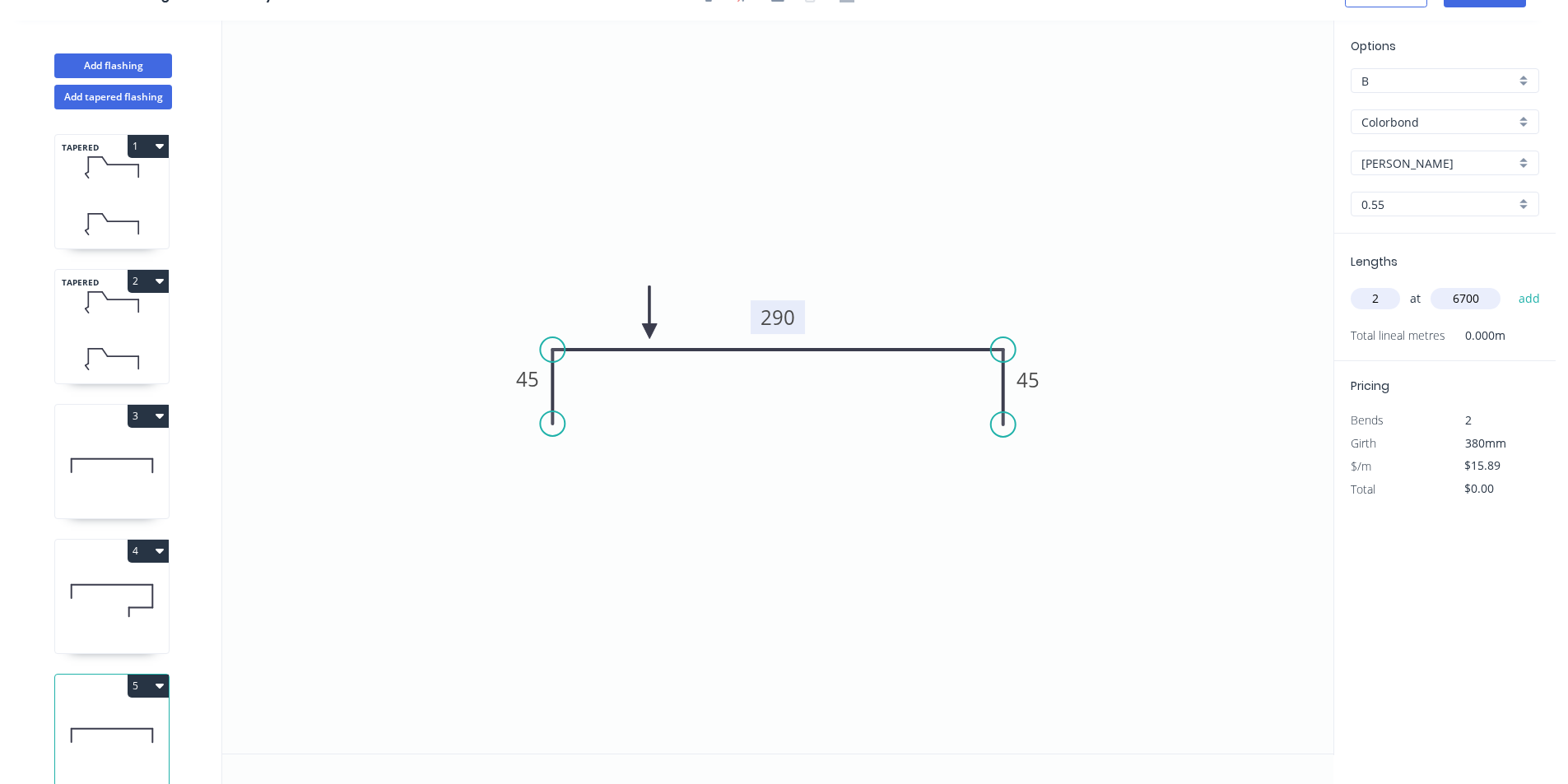
click at [1510, 285] on button "add" at bounding box center [1529, 299] width 39 height 28
type input "$212.93"
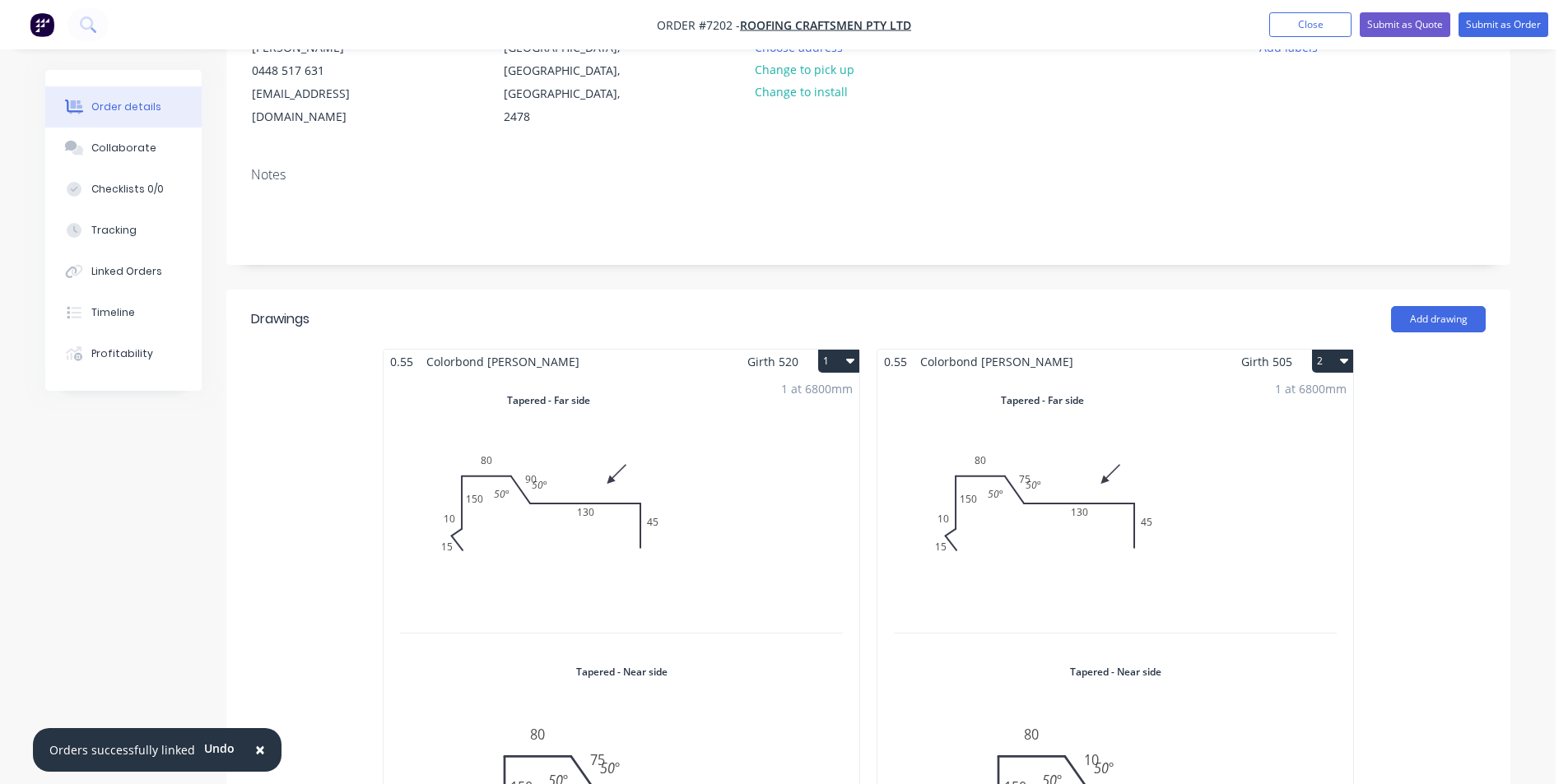
scroll to position [82, 0]
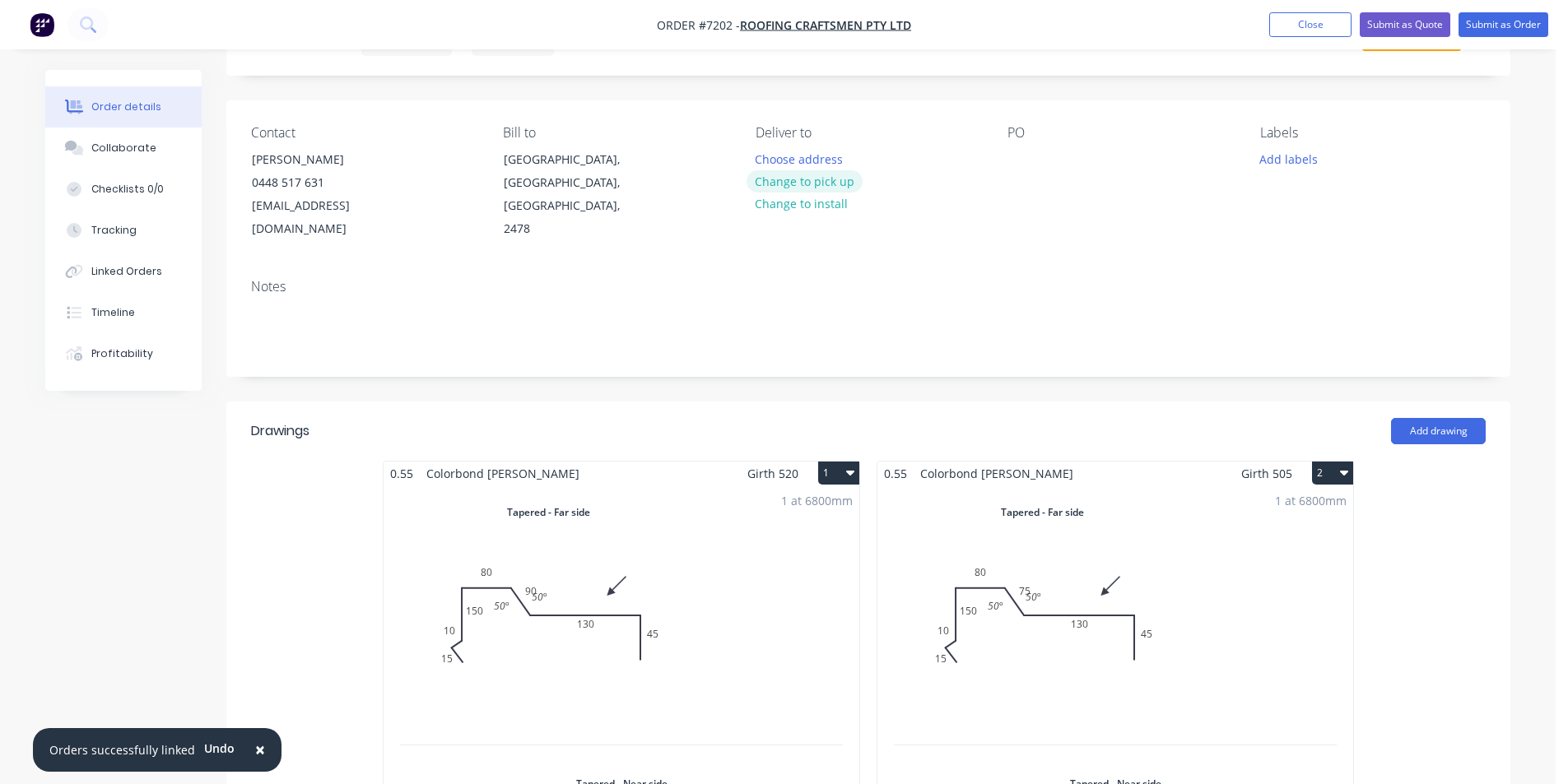
click at [768, 173] on button "Change to pick up" at bounding box center [804, 181] width 117 height 22
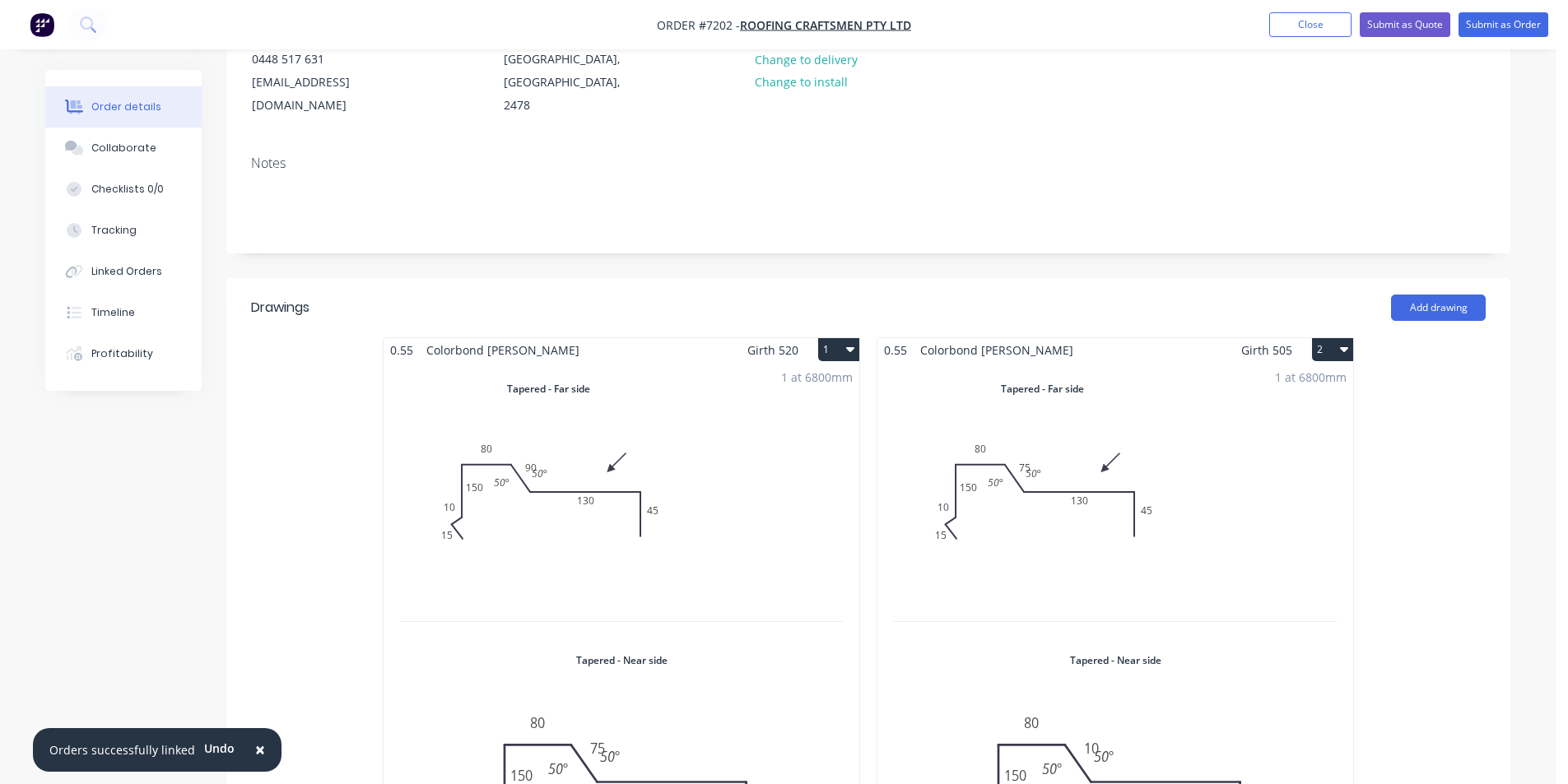
scroll to position [0, 0]
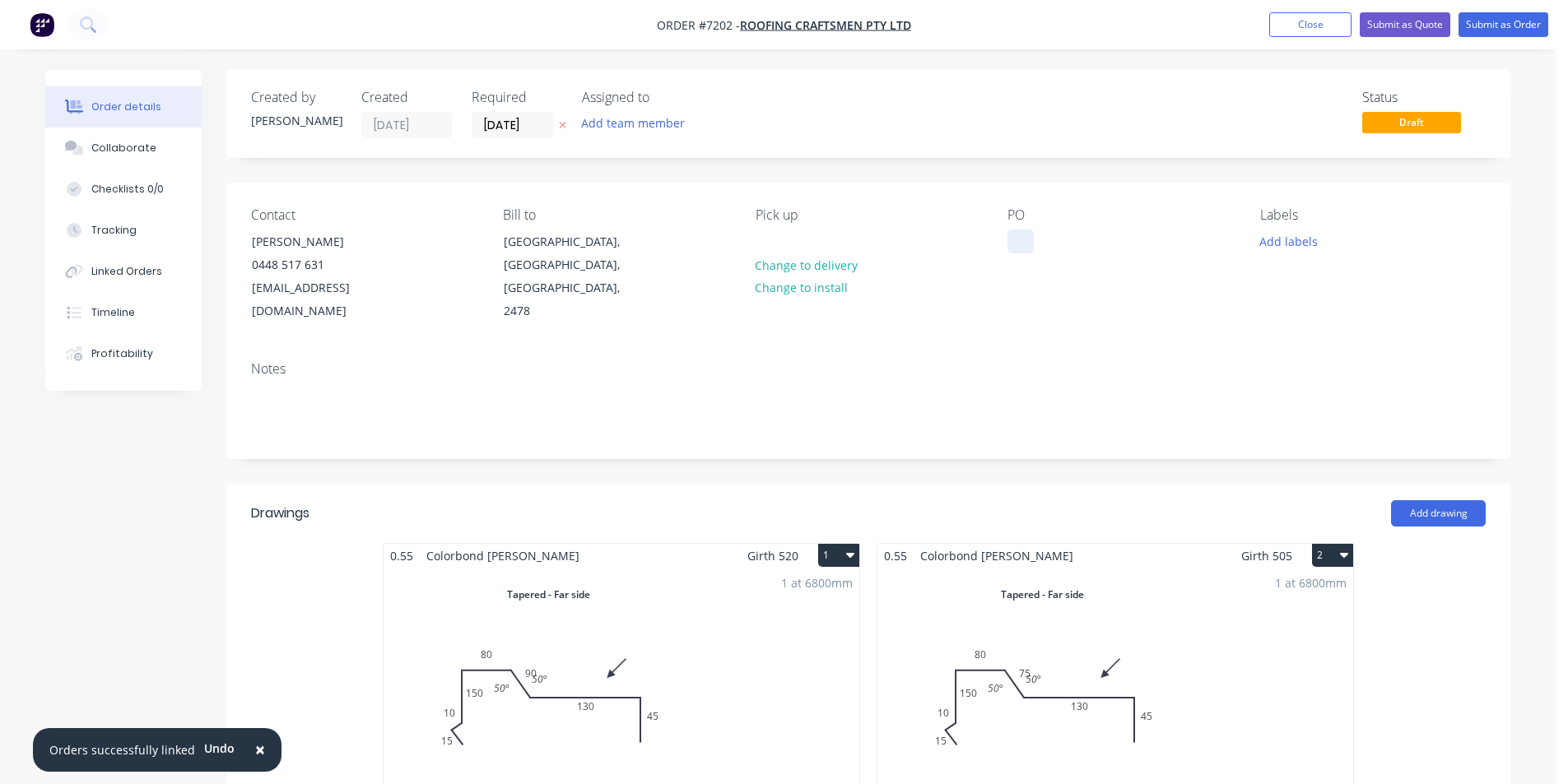
click at [1031, 246] on div at bounding box center [1020, 241] width 26 height 24
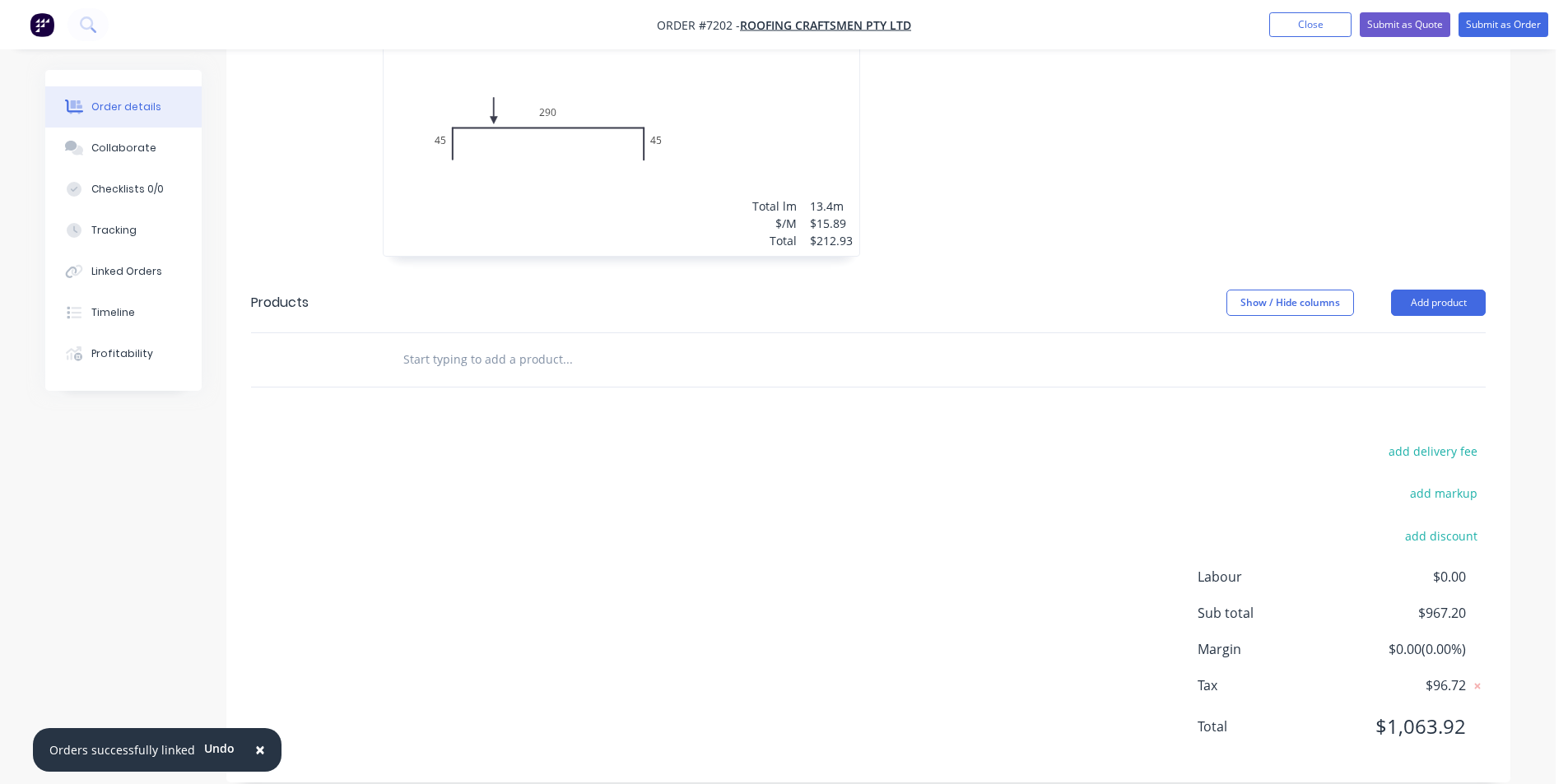
scroll to position [1111, 0]
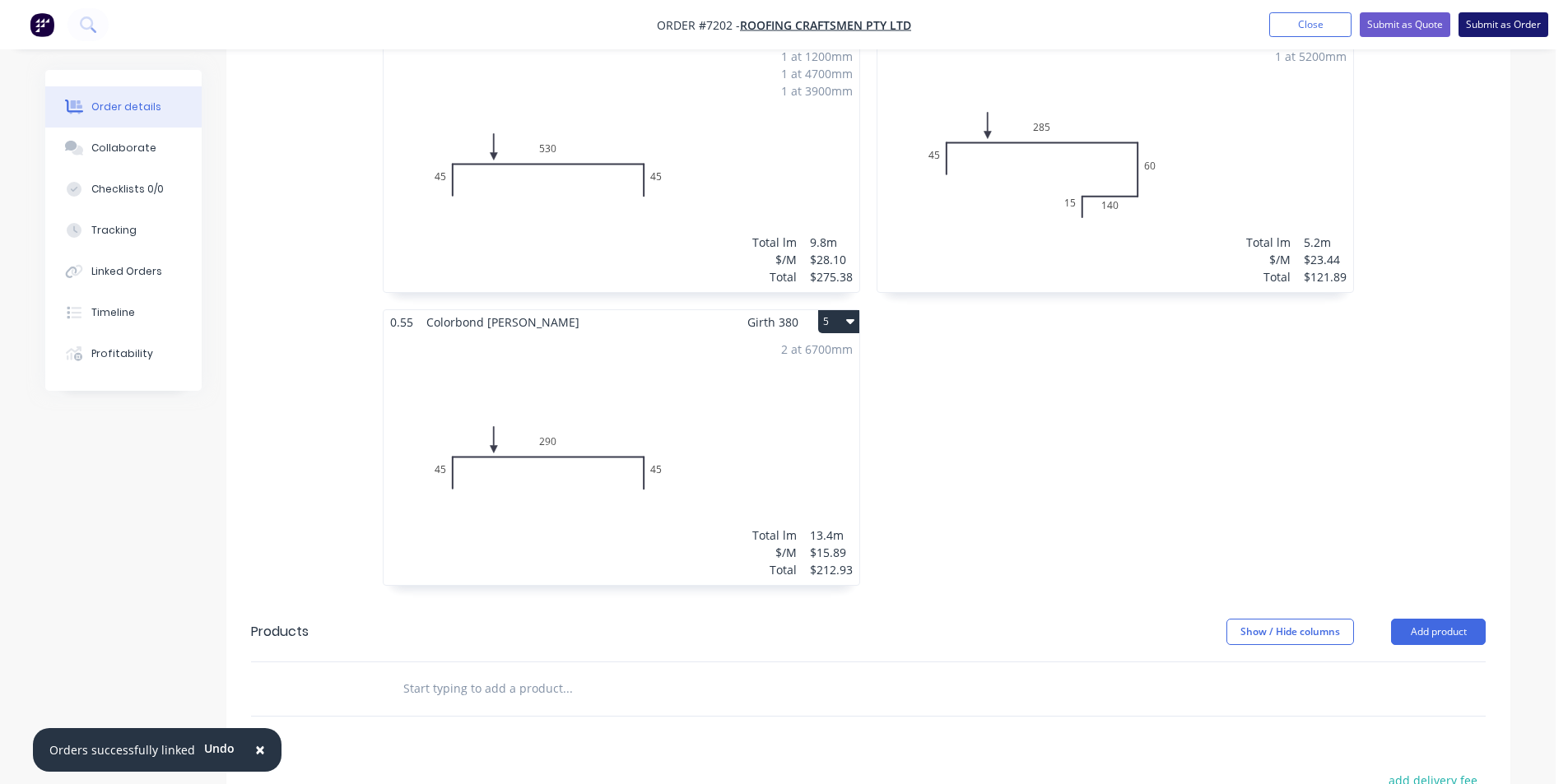
click at [1507, 28] on button "Submit as Order" at bounding box center [1503, 25] width 90 height 25
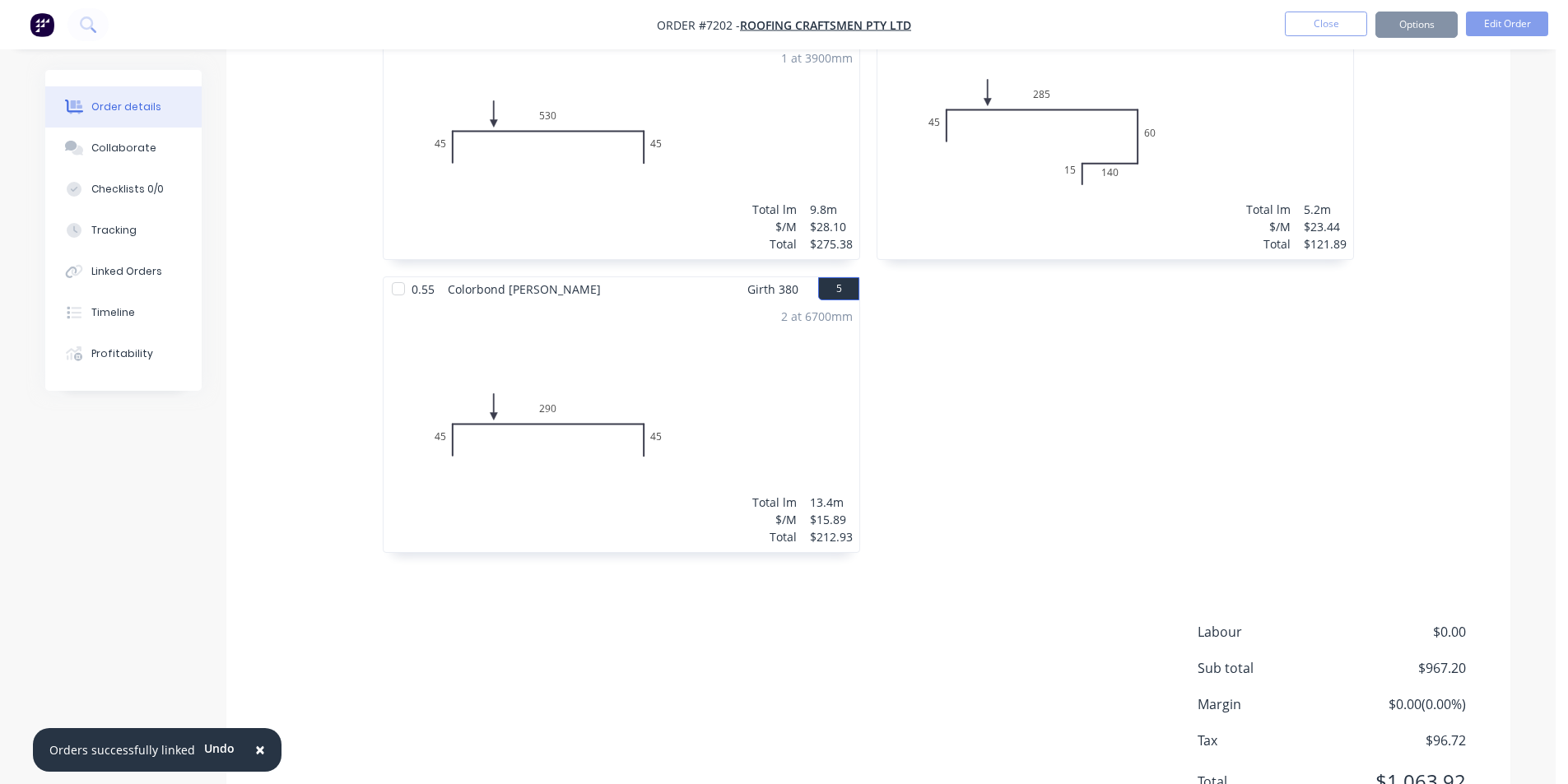
scroll to position [0, 0]
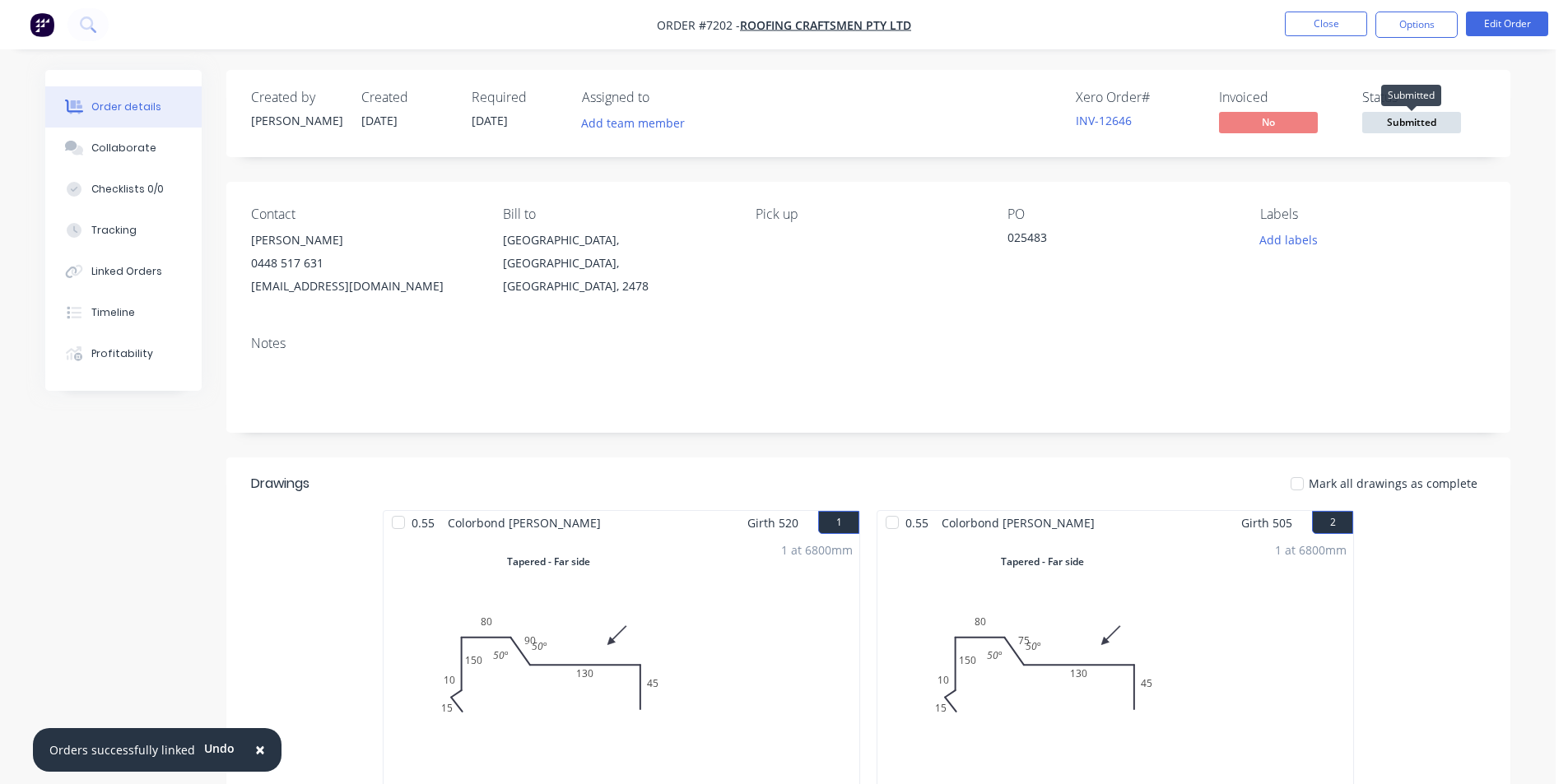
click at [1439, 127] on span "Submitted" at bounding box center [1411, 121] width 99 height 20
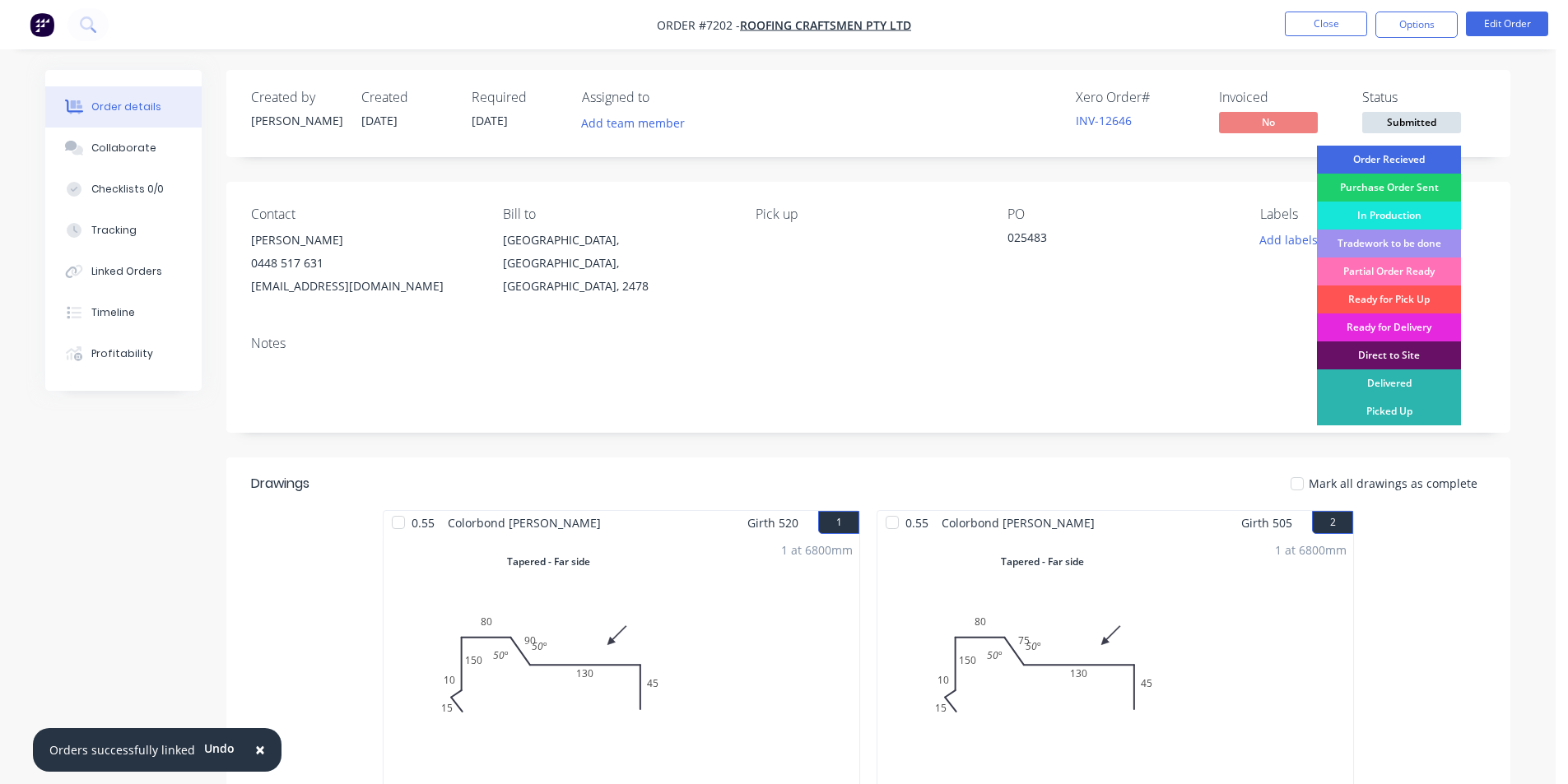
click at [1429, 166] on div "Order Recieved" at bounding box center [1389, 159] width 144 height 28
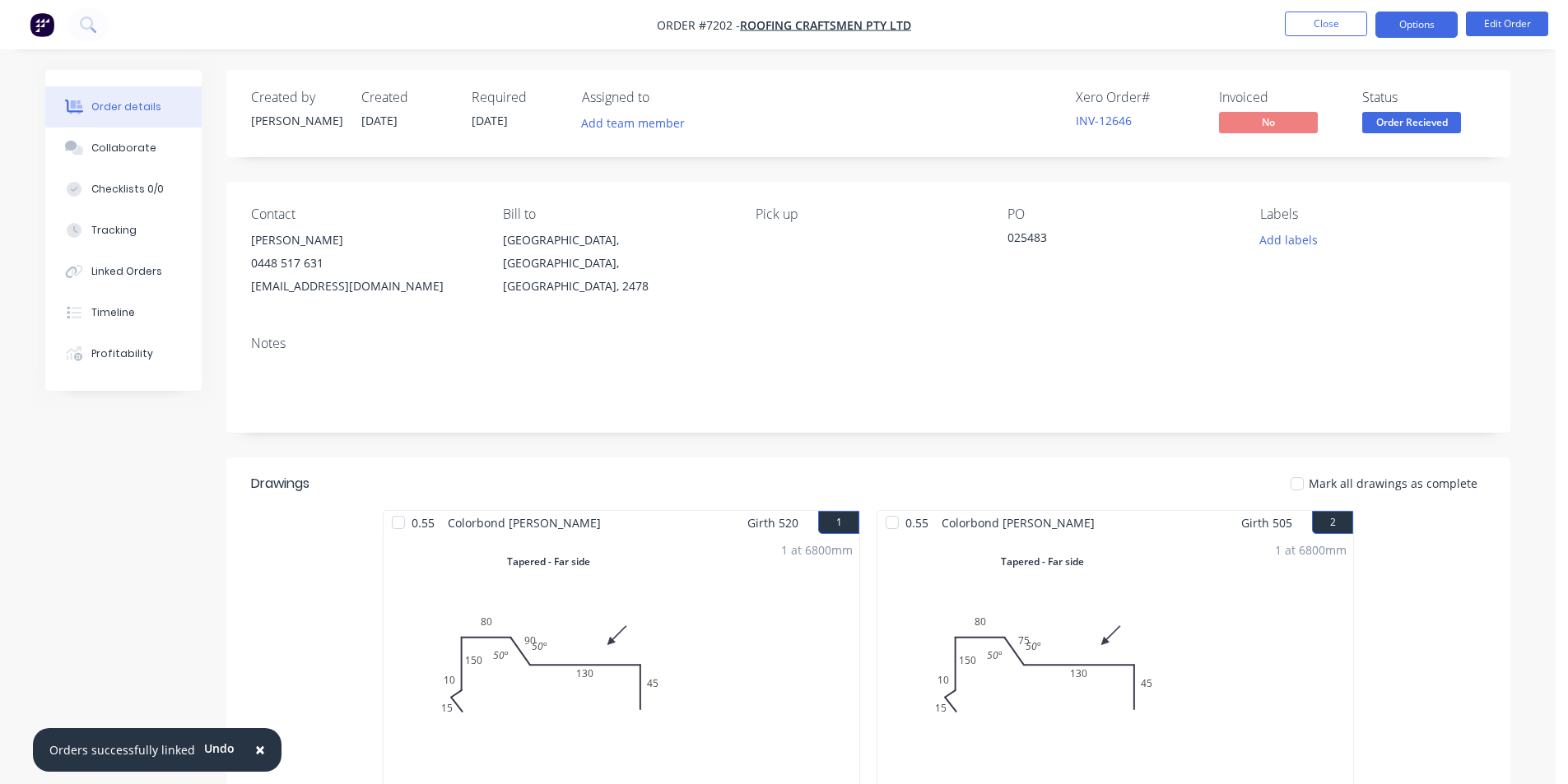
click at [1410, 23] on button "Options" at bounding box center [1416, 24] width 82 height 26
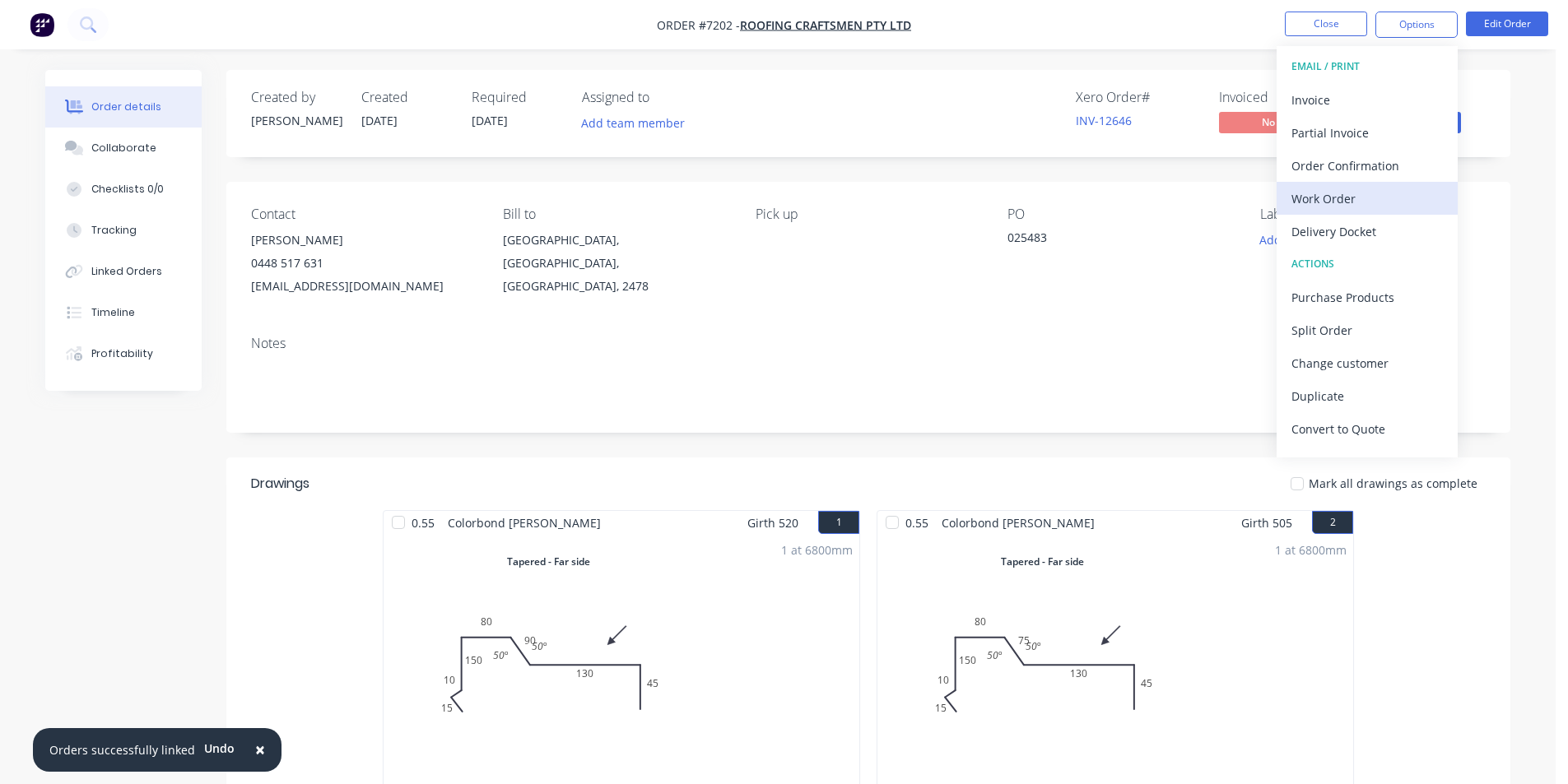
click at [1364, 206] on div "Work Order" at bounding box center [1367, 198] width 151 height 24
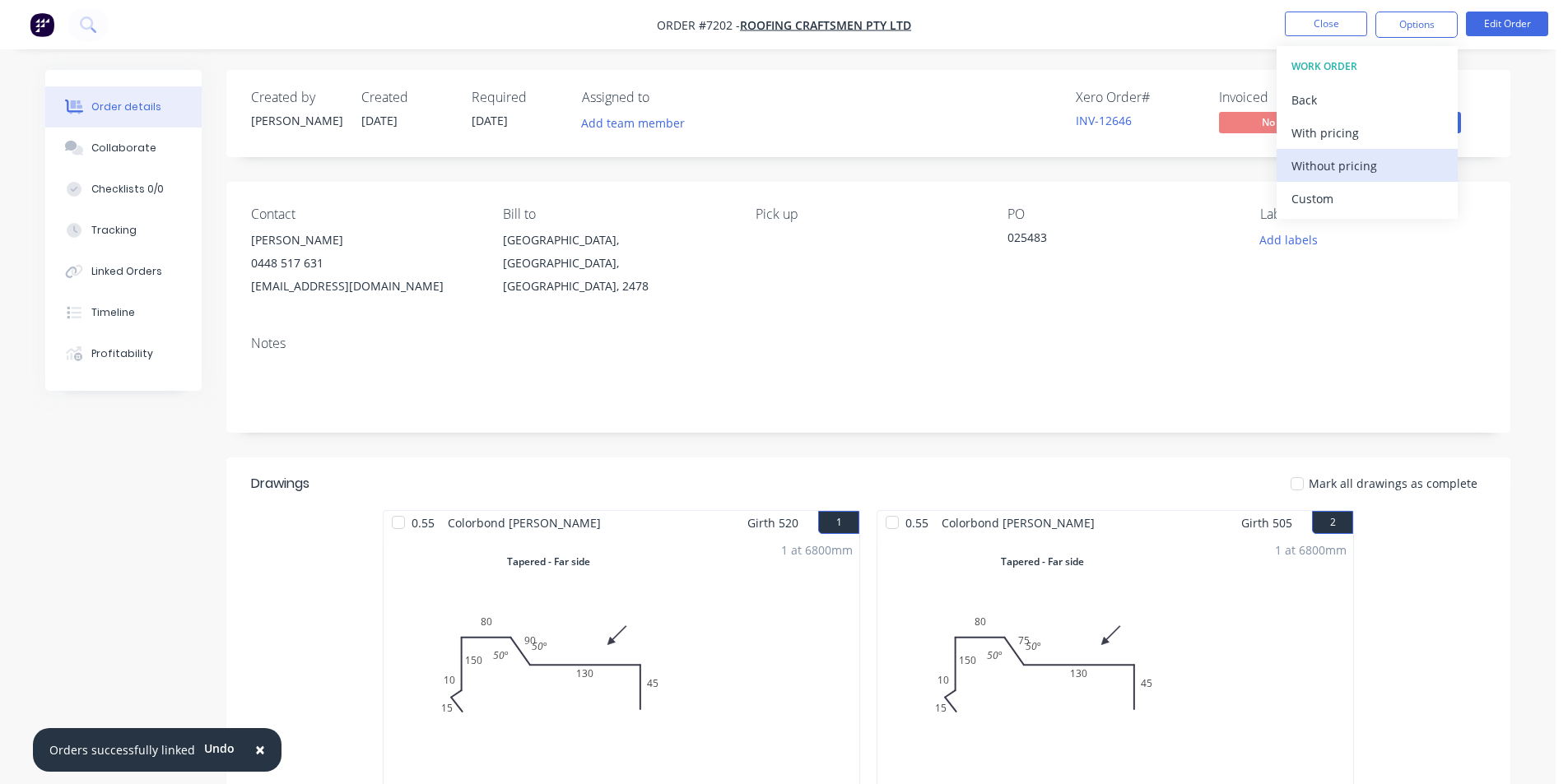
click at [1353, 160] on div "Without pricing" at bounding box center [1367, 166] width 151 height 24
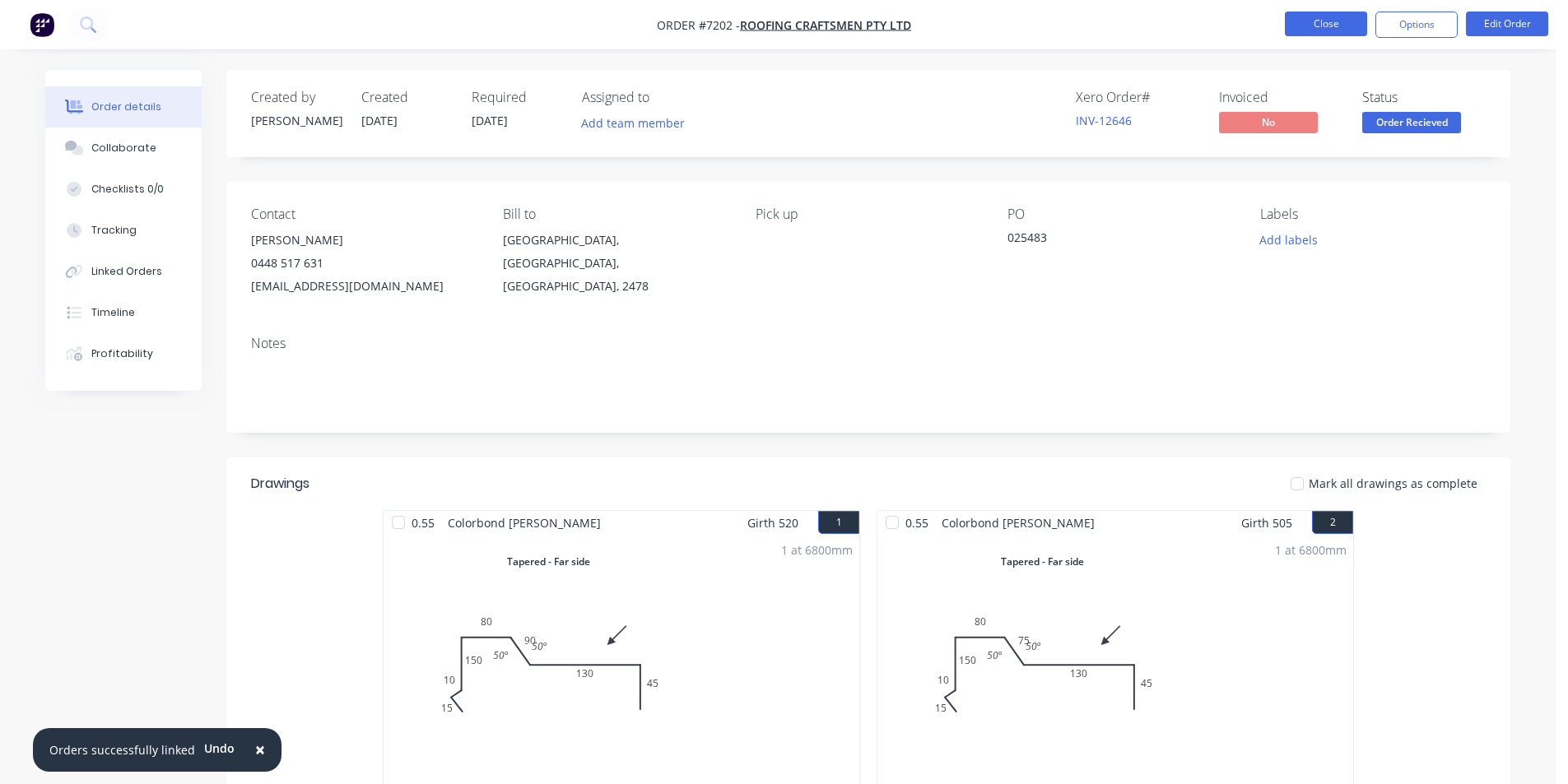
click at [1313, 17] on button "Close" at bounding box center [1325, 24] width 82 height 25
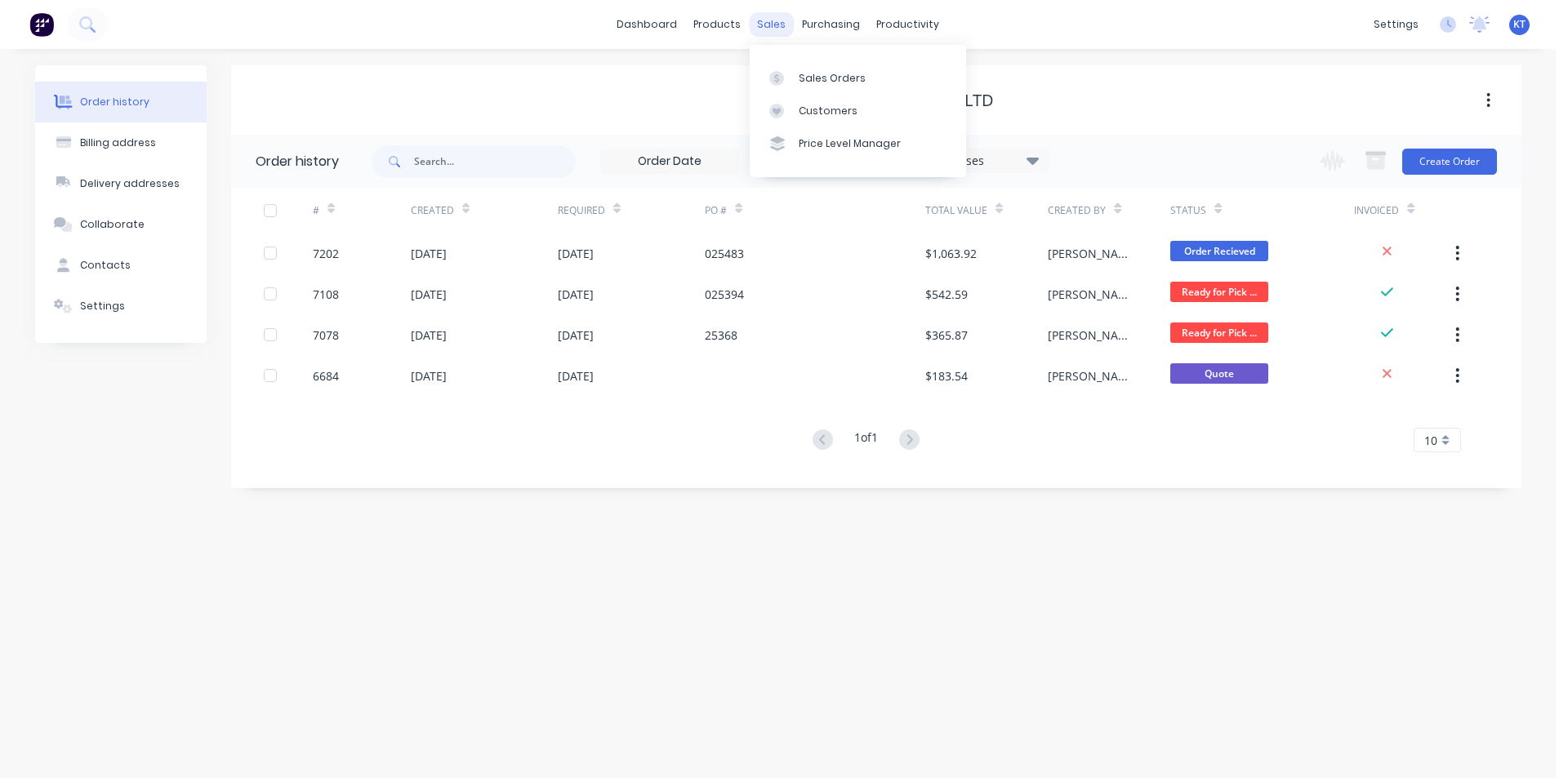
click at [773, 33] on div "sales" at bounding box center [771, 25] width 45 height 25
click at [812, 81] on div "Sales Orders" at bounding box center [833, 77] width 67 height 14
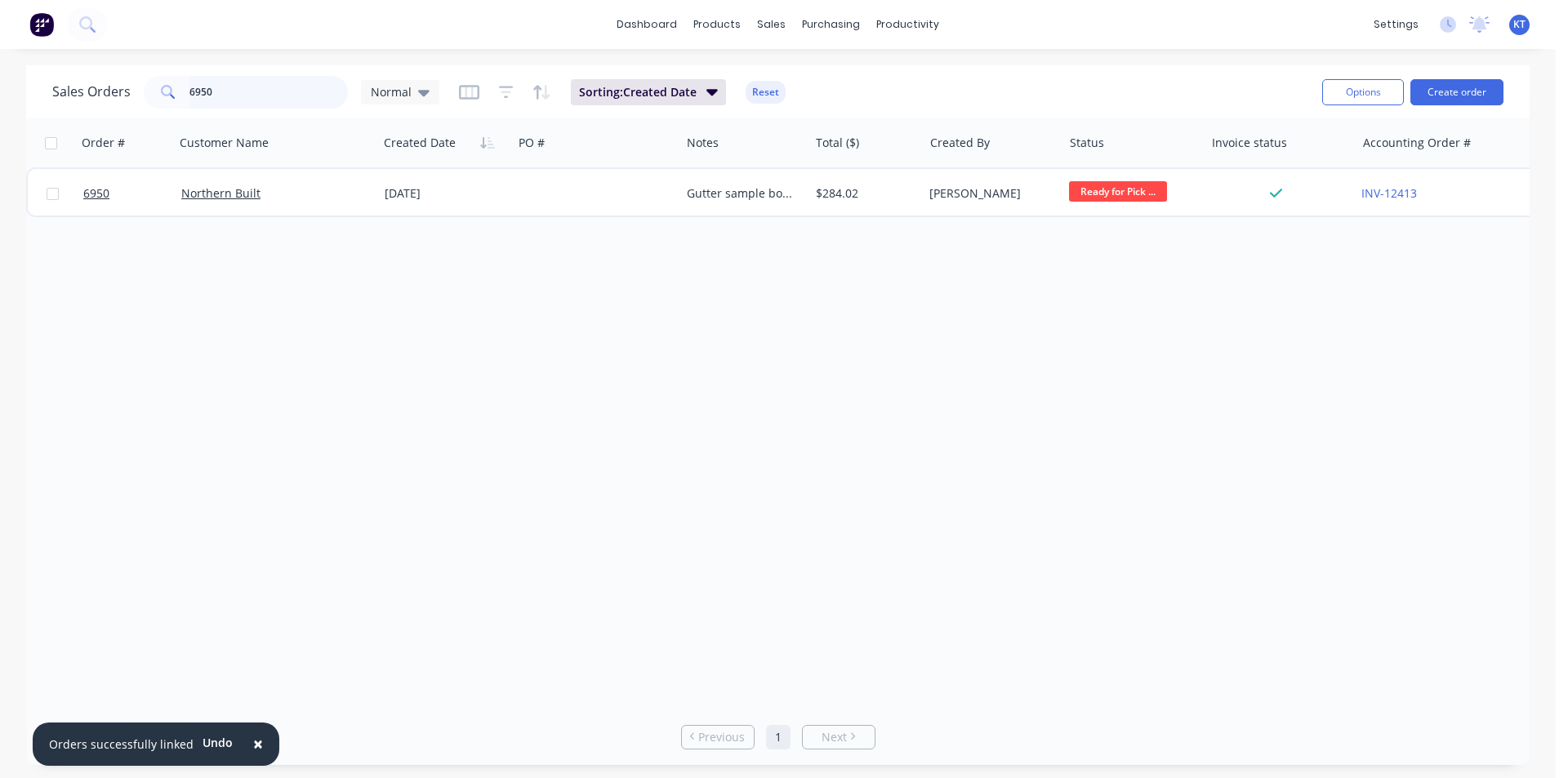
click at [217, 91] on input "6950" at bounding box center [269, 92] width 160 height 32
type input "7149"
click at [1463, 87] on button "Create order" at bounding box center [1457, 92] width 93 height 26
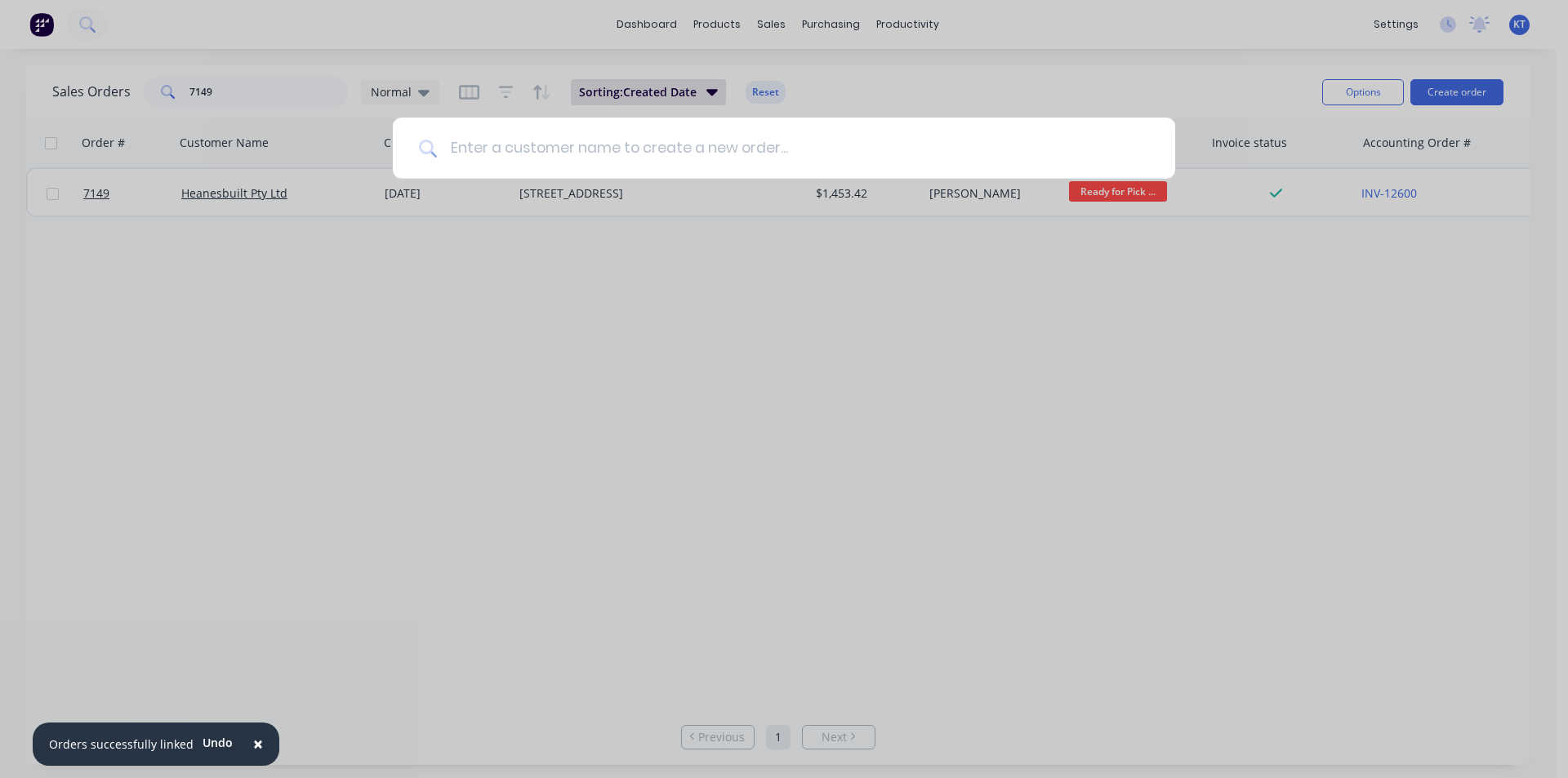
click at [606, 160] on input at bounding box center [793, 148] width 712 height 61
click at [689, 144] on input at bounding box center [793, 148] width 712 height 61
click at [608, 146] on input at bounding box center [793, 148] width 712 height 61
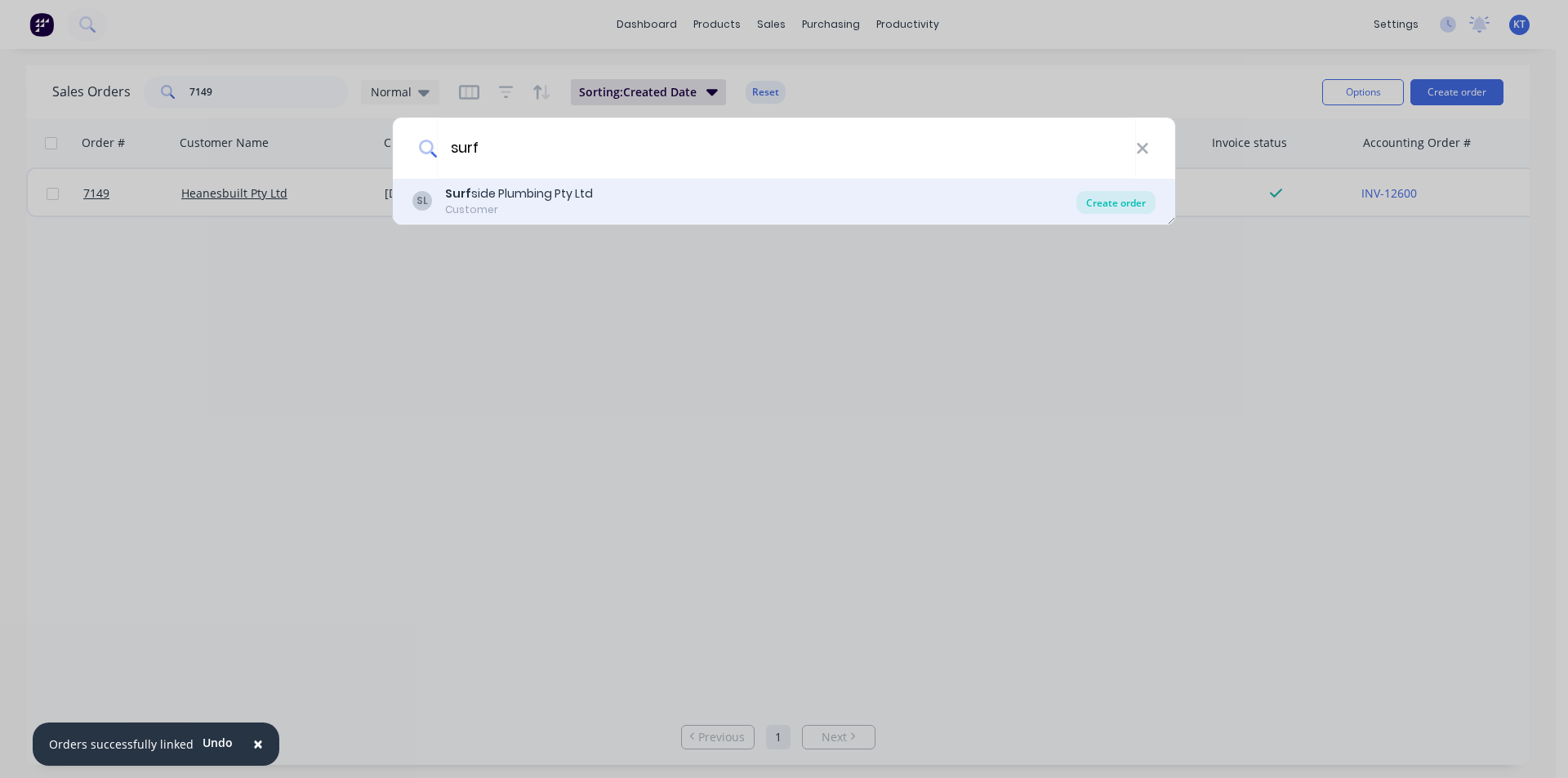
type input "surf"
click at [1085, 209] on div "Create order" at bounding box center [1116, 203] width 79 height 23
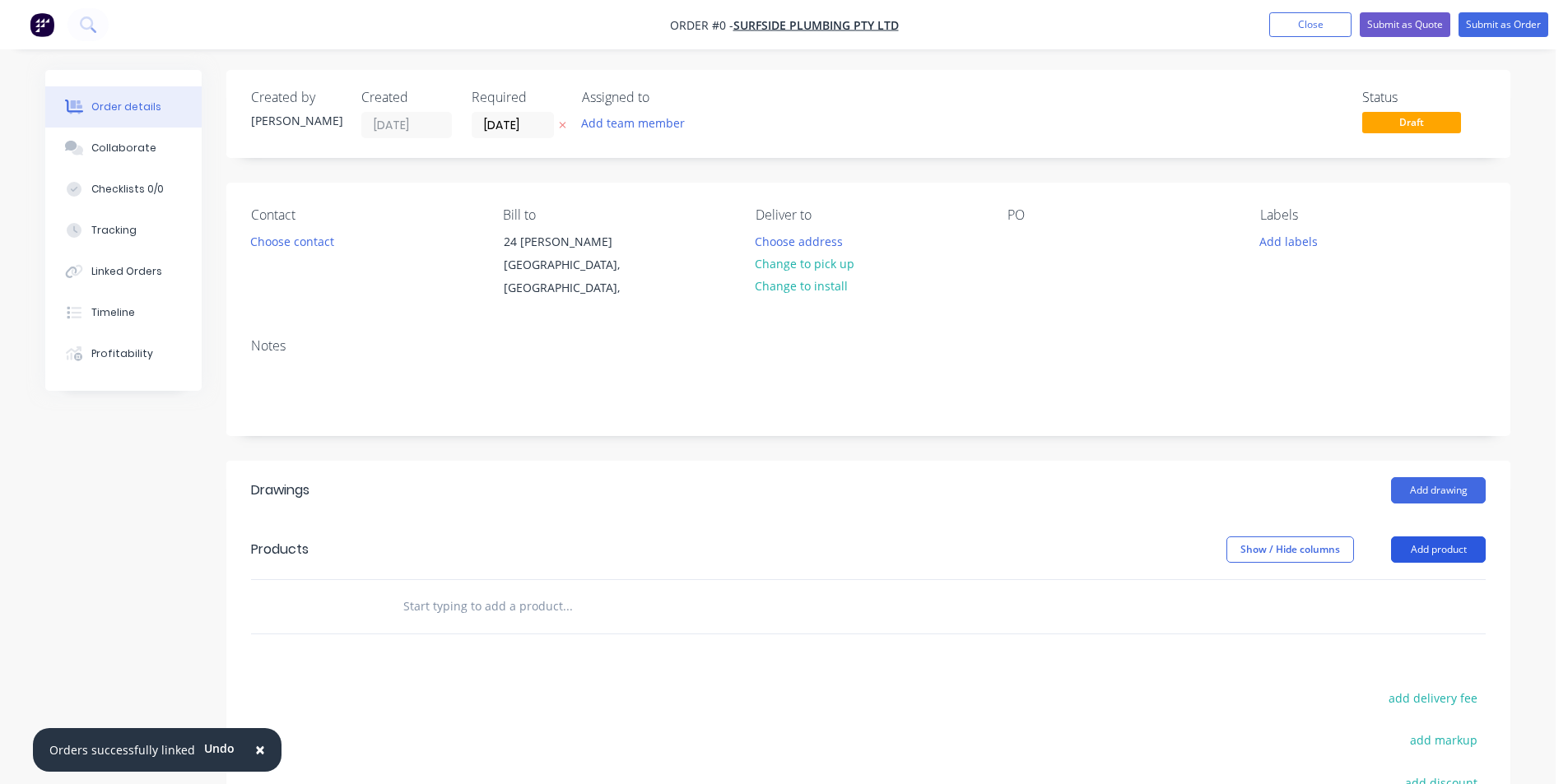
click at [1425, 536] on button "Add product" at bounding box center [1438, 549] width 94 height 26
click at [1432, 580] on div "Product catalogue" at bounding box center [1407, 590] width 127 height 24
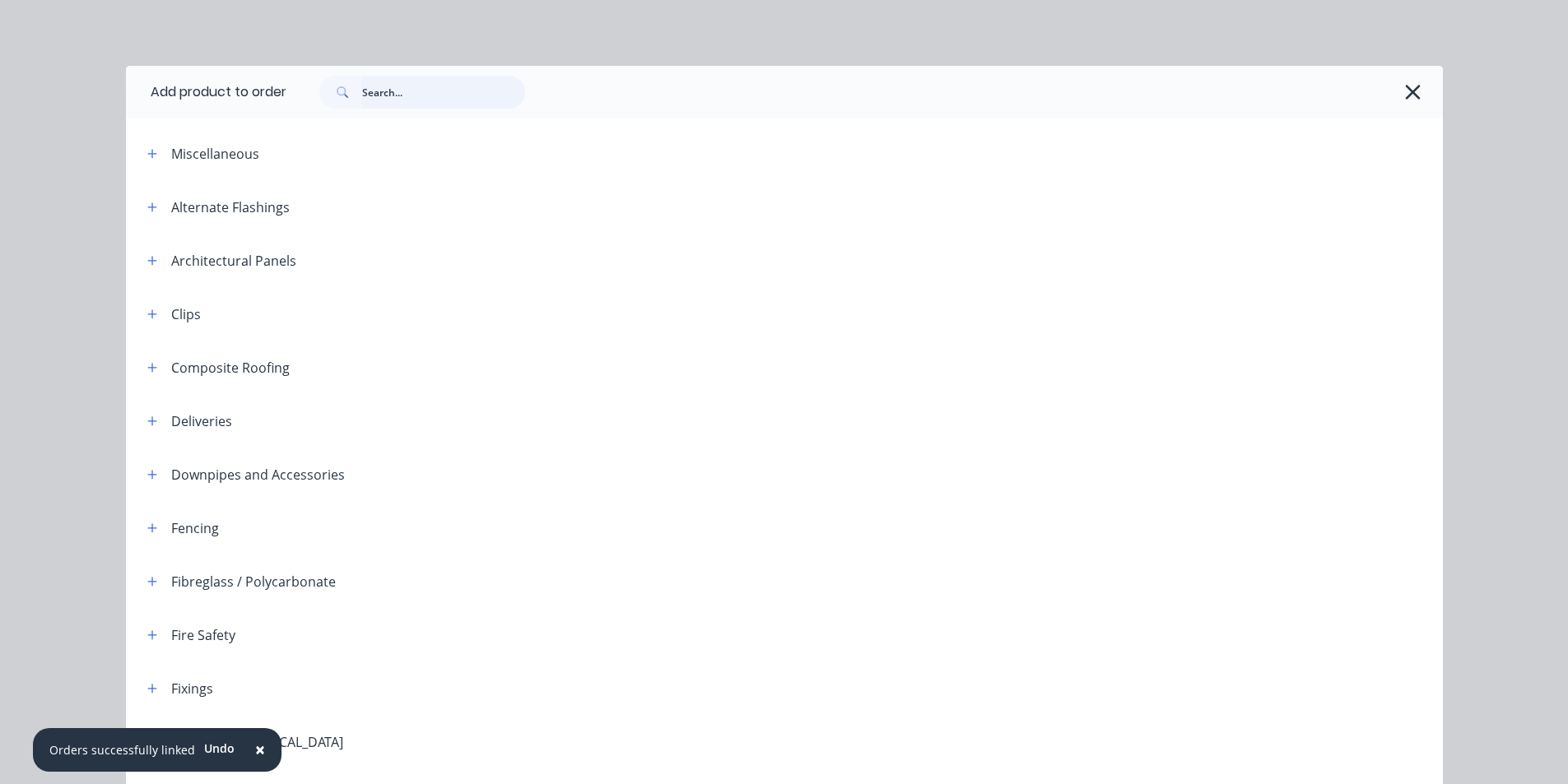
click at [473, 98] on input "text" at bounding box center [443, 92] width 163 height 33
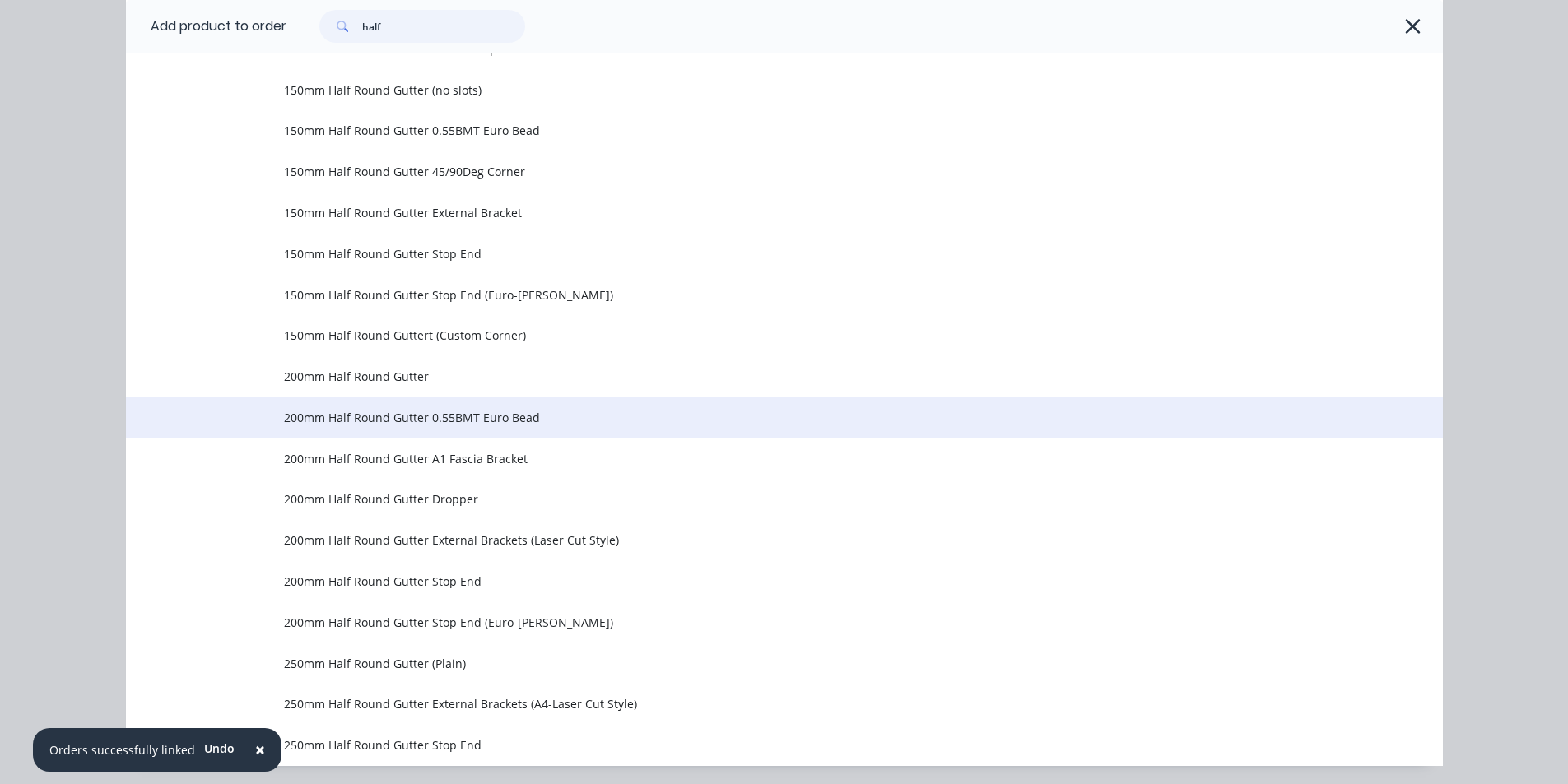
scroll to position [464, 0]
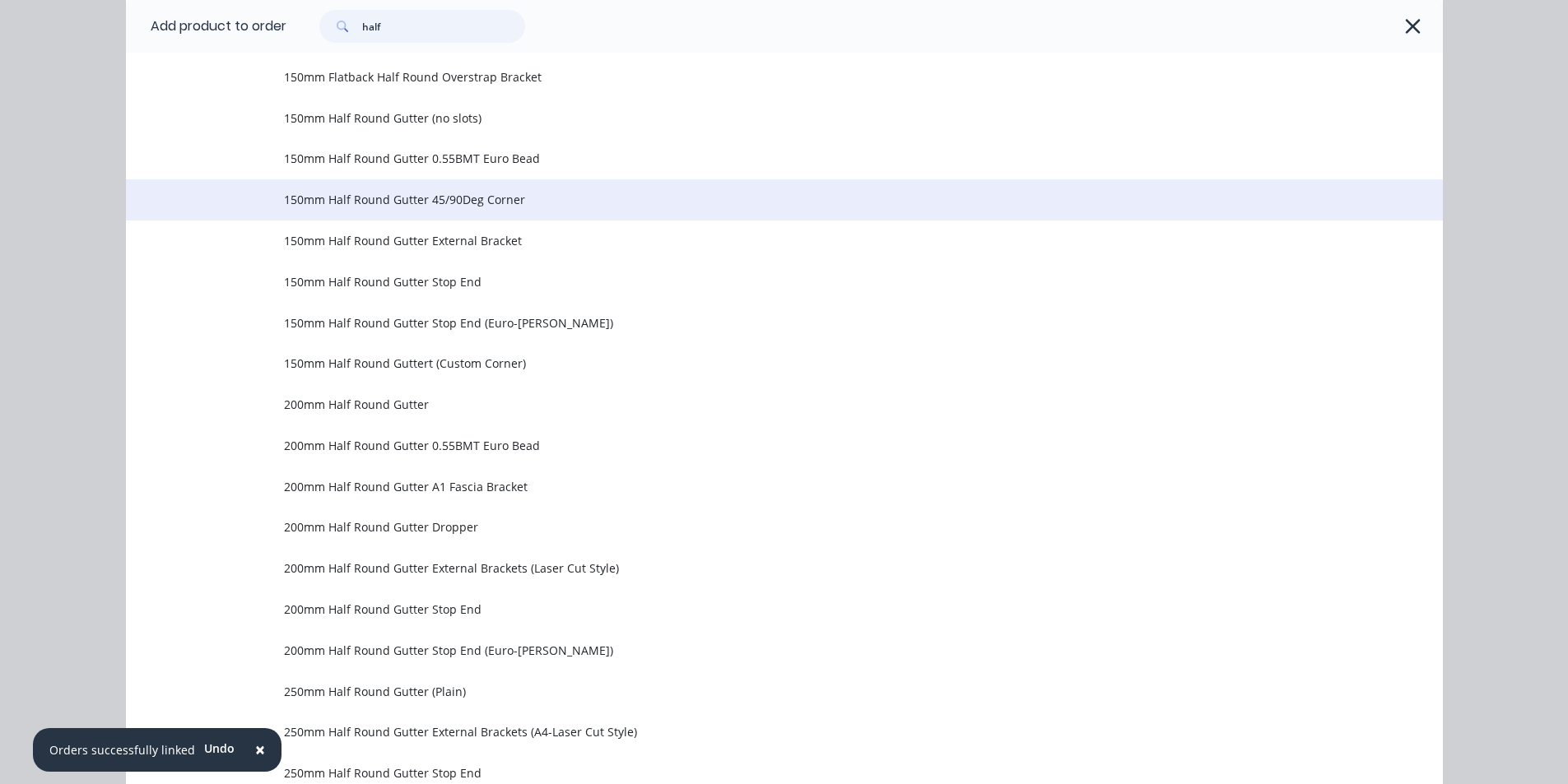
type input "half"
click at [341, 210] on td "150mm Half Round Gutter 45/90Deg Corner" at bounding box center [863, 199] width 1159 height 41
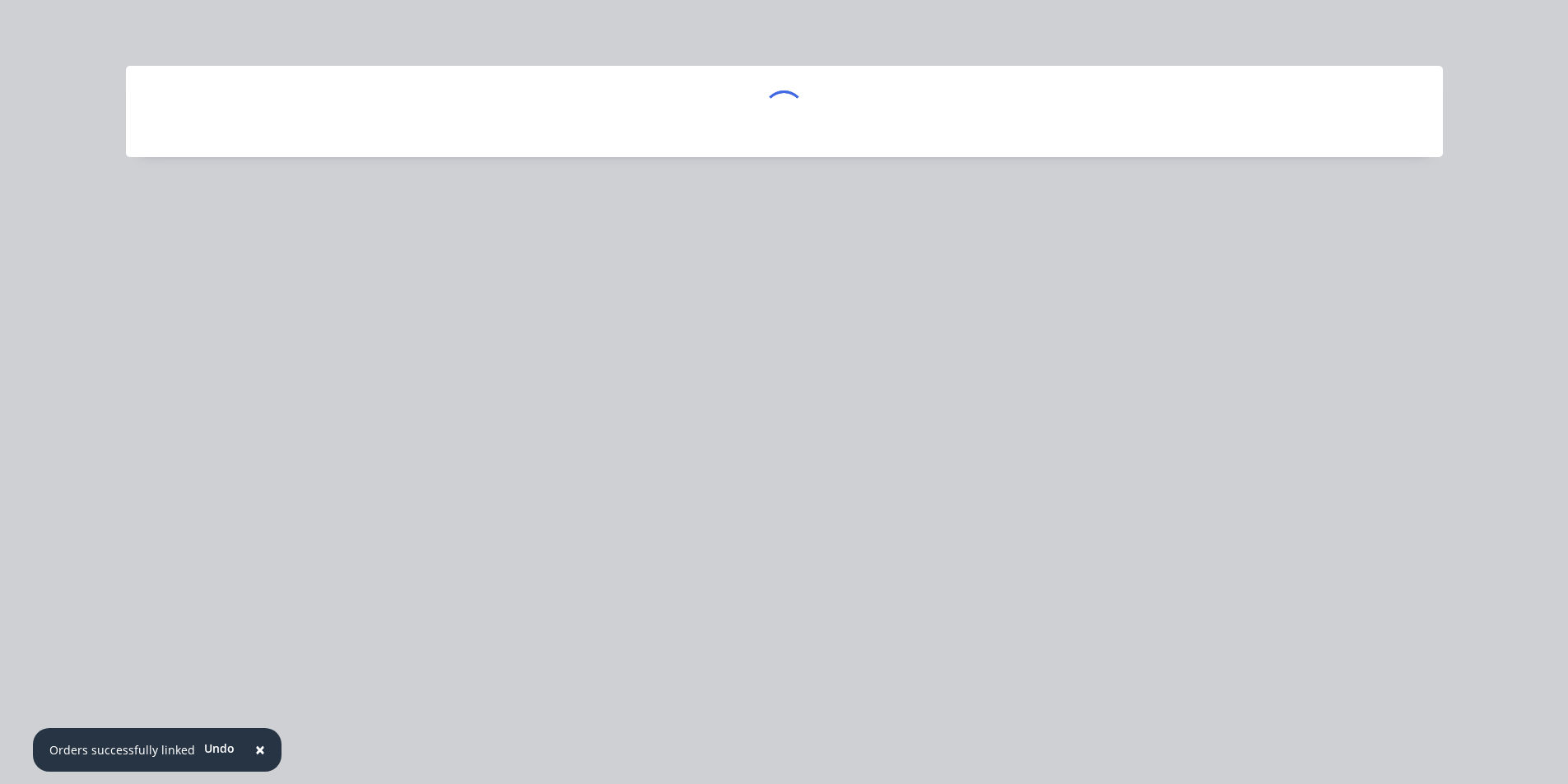
scroll to position [0, 0]
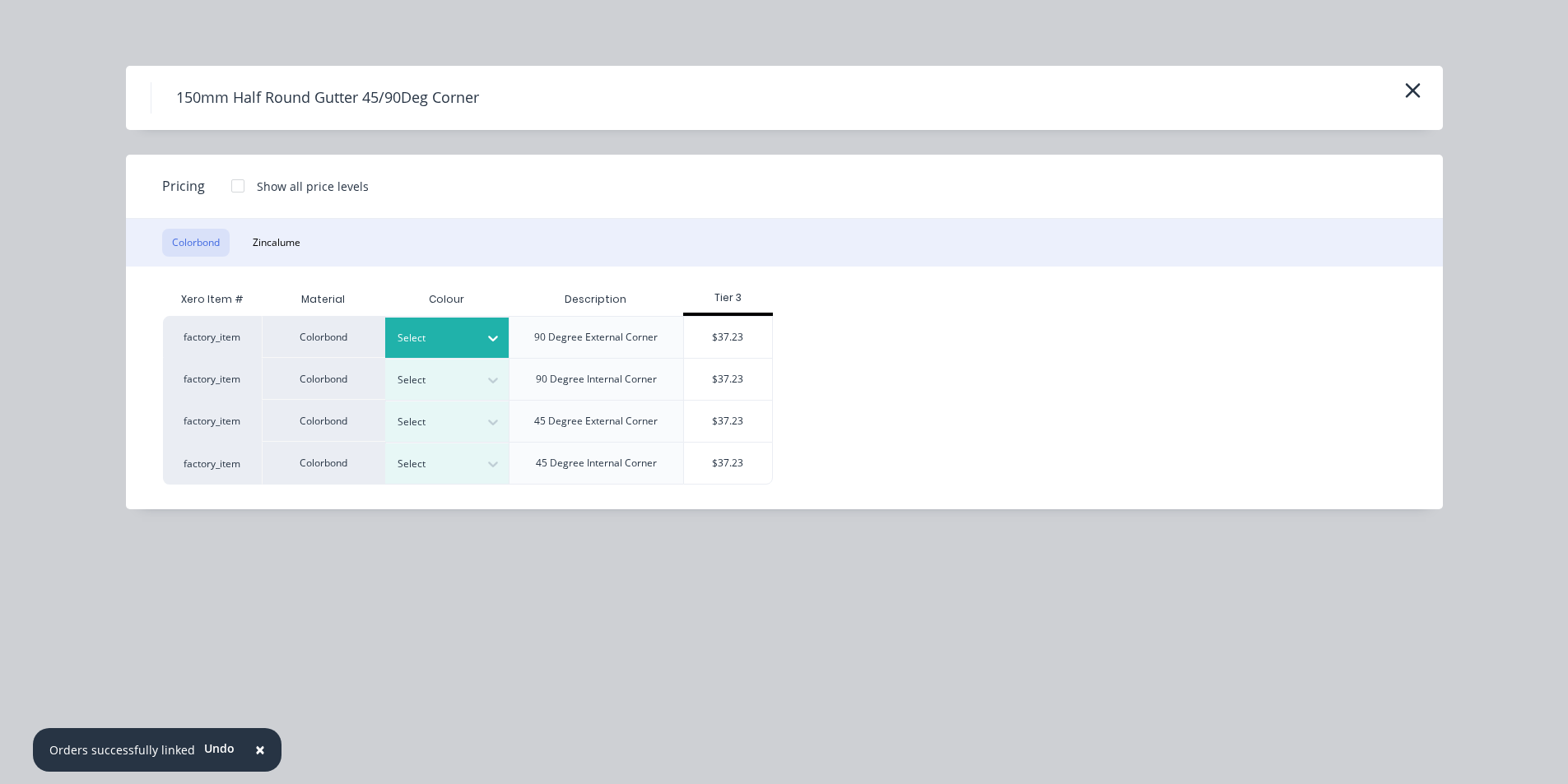
click at [496, 343] on icon at bounding box center [492, 338] width 16 height 16
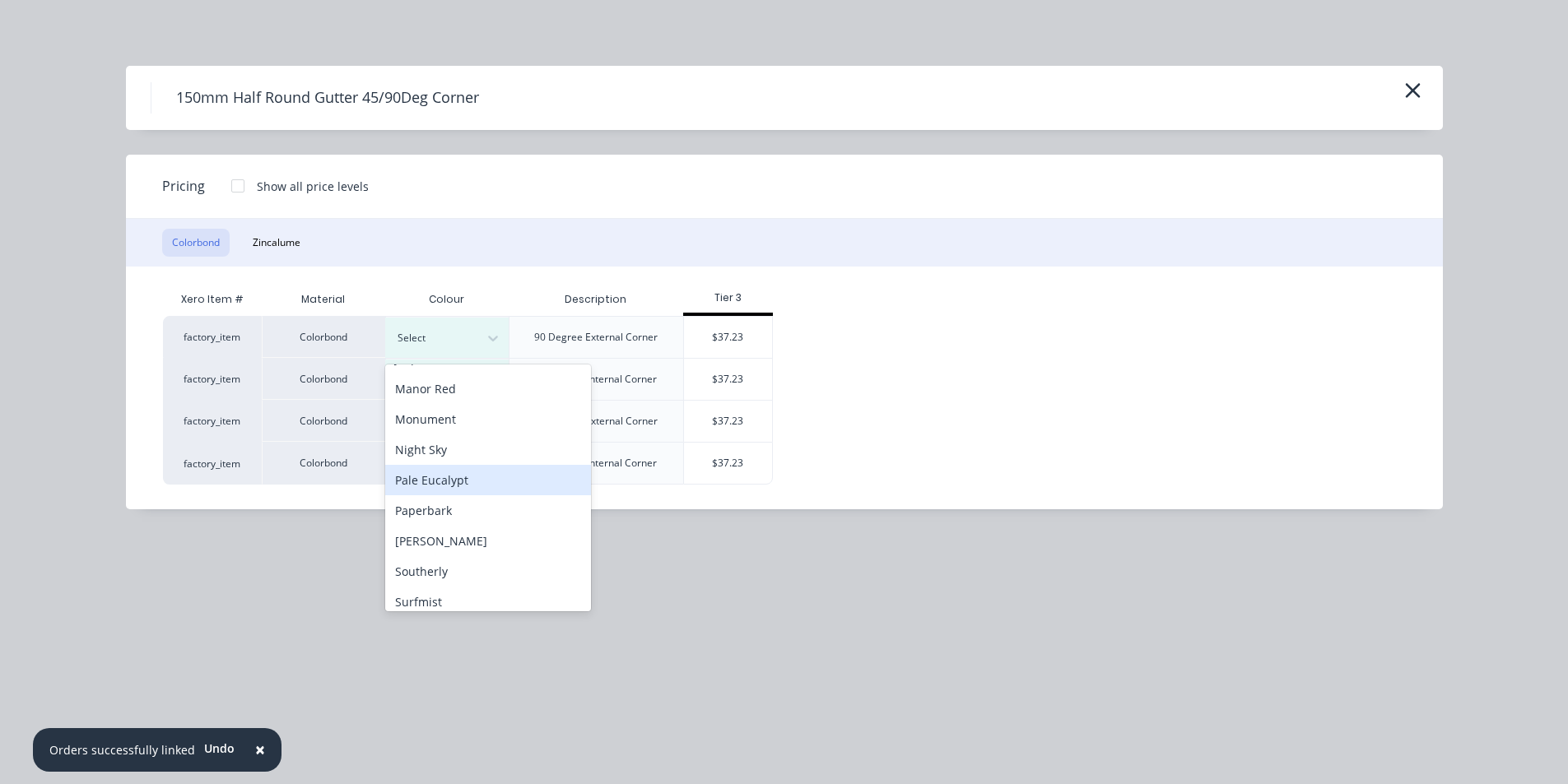
scroll to position [430, 0]
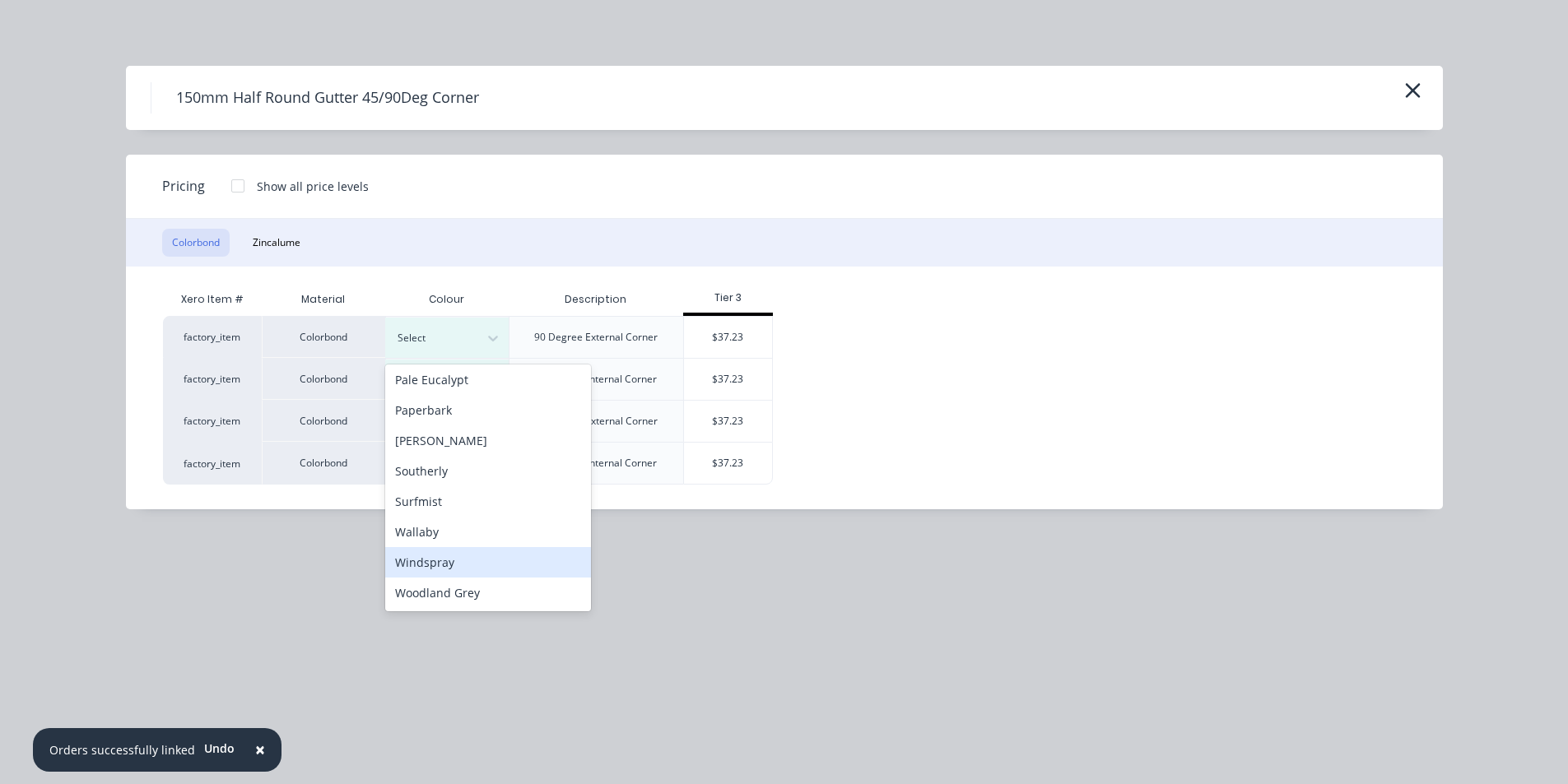
click at [475, 575] on div "Windspray" at bounding box center [488, 562] width 206 height 31
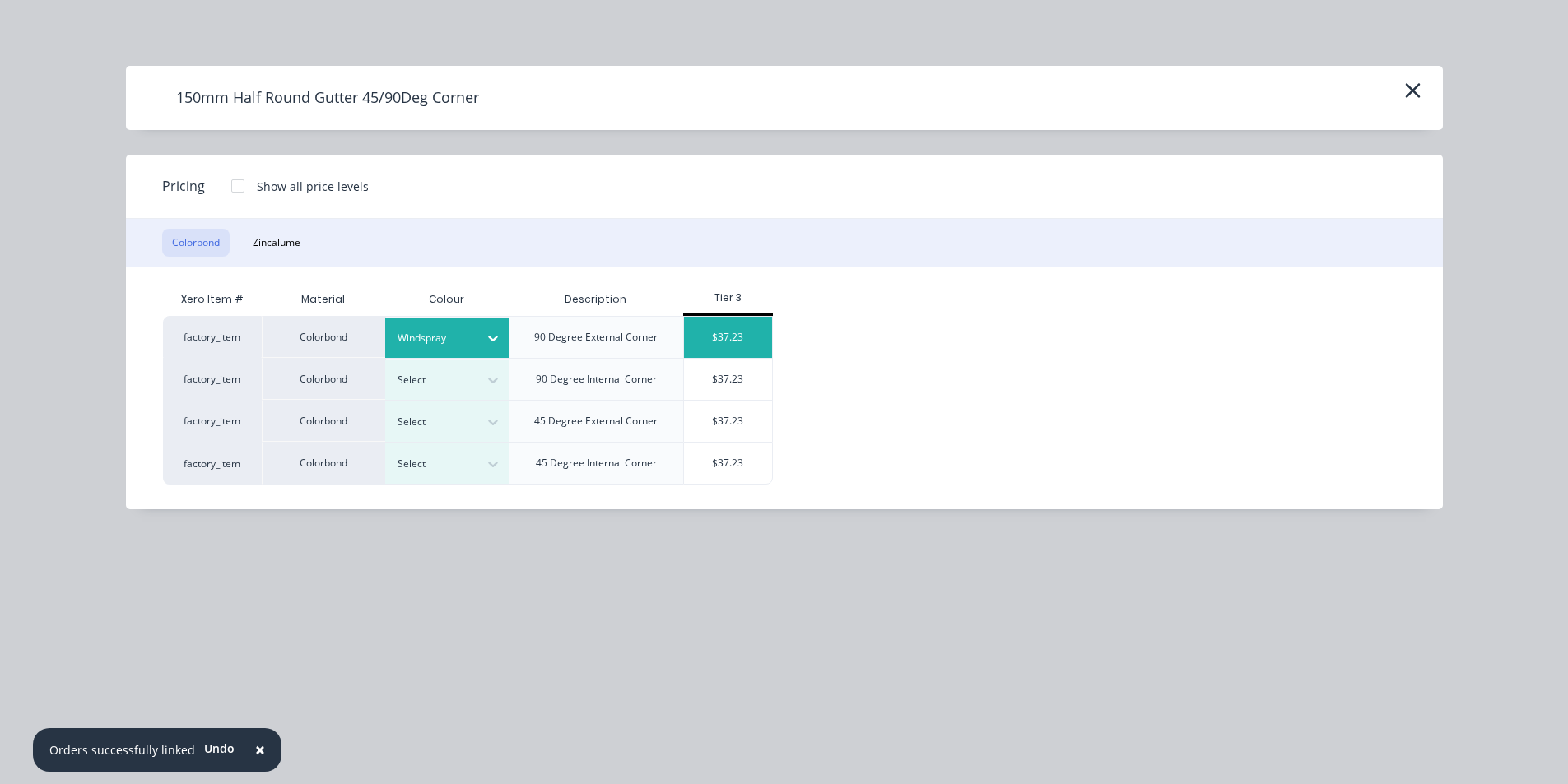
click at [760, 345] on div "$37.23" at bounding box center [727, 337] width 88 height 41
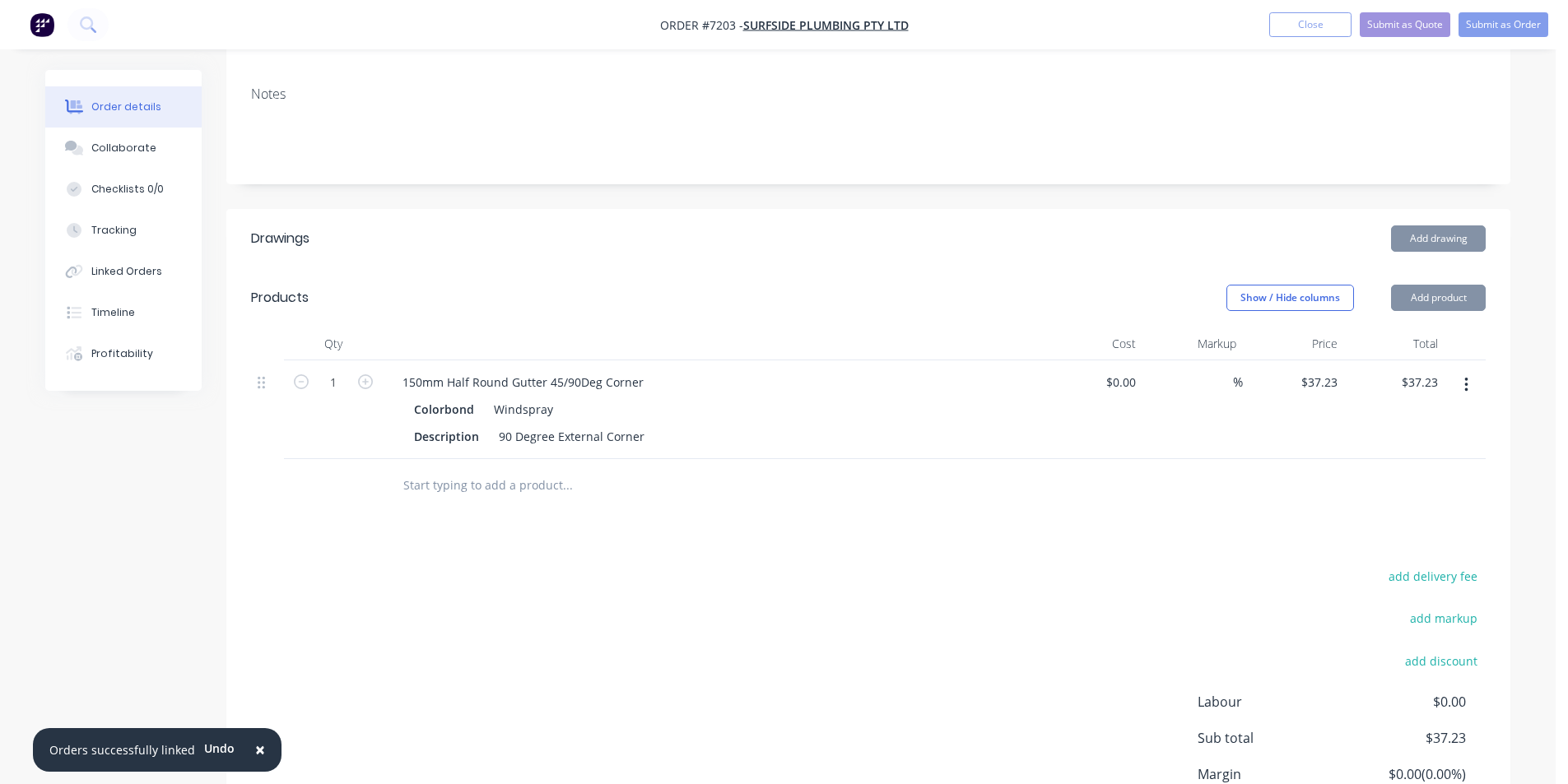
scroll to position [381, 0]
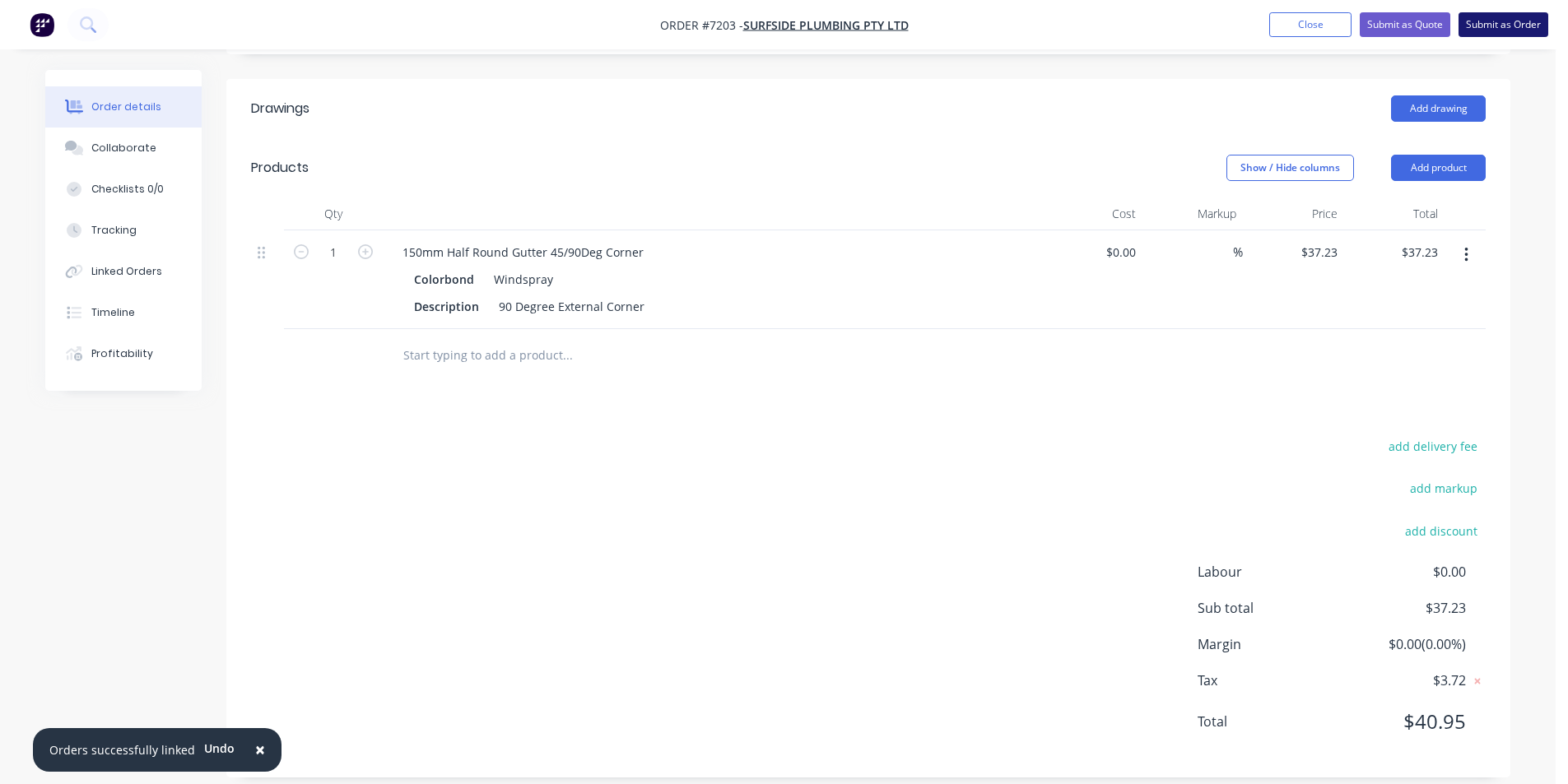
click at [1509, 23] on button "Submit as Order" at bounding box center [1503, 25] width 90 height 25
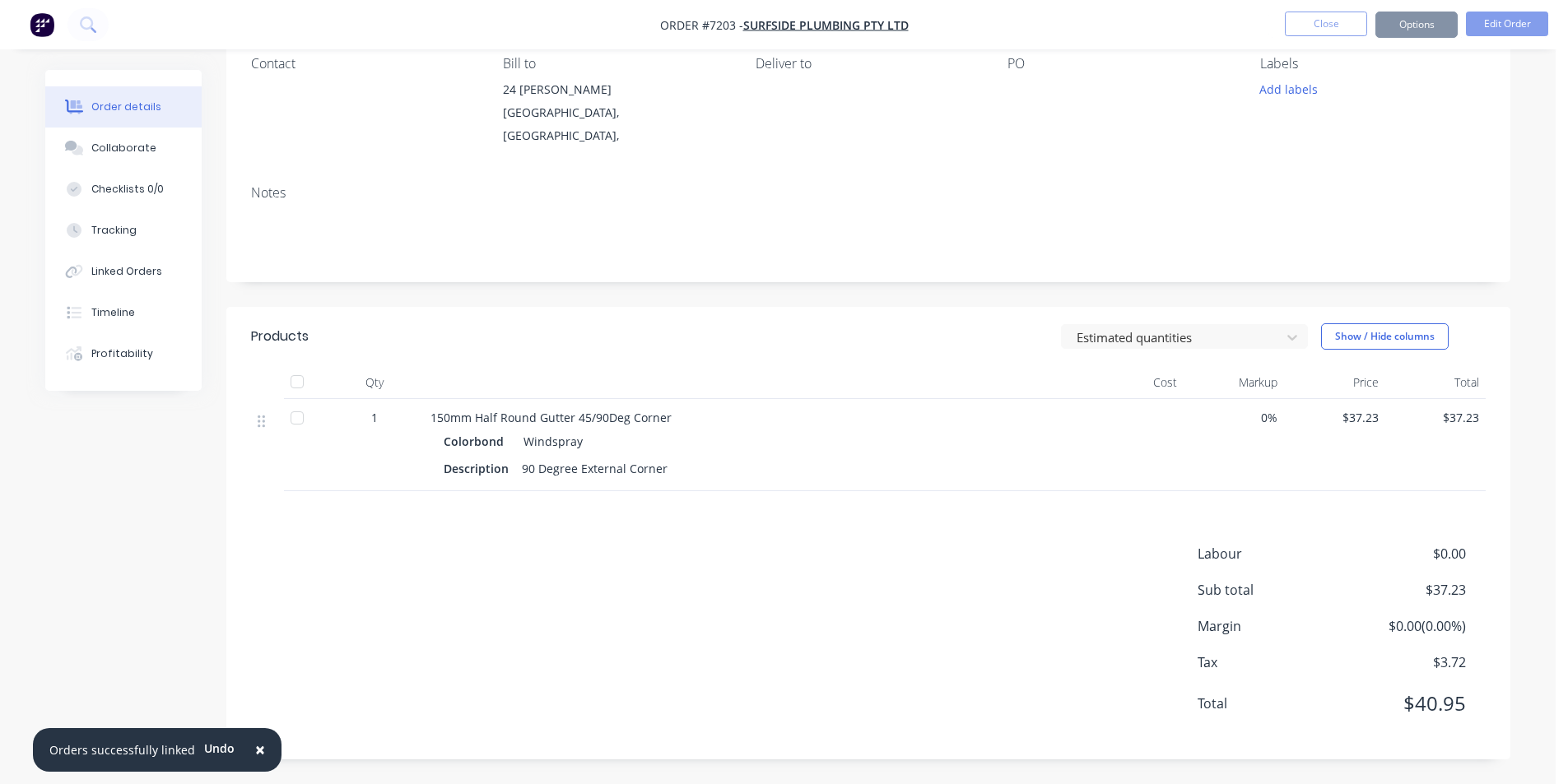
scroll to position [0, 0]
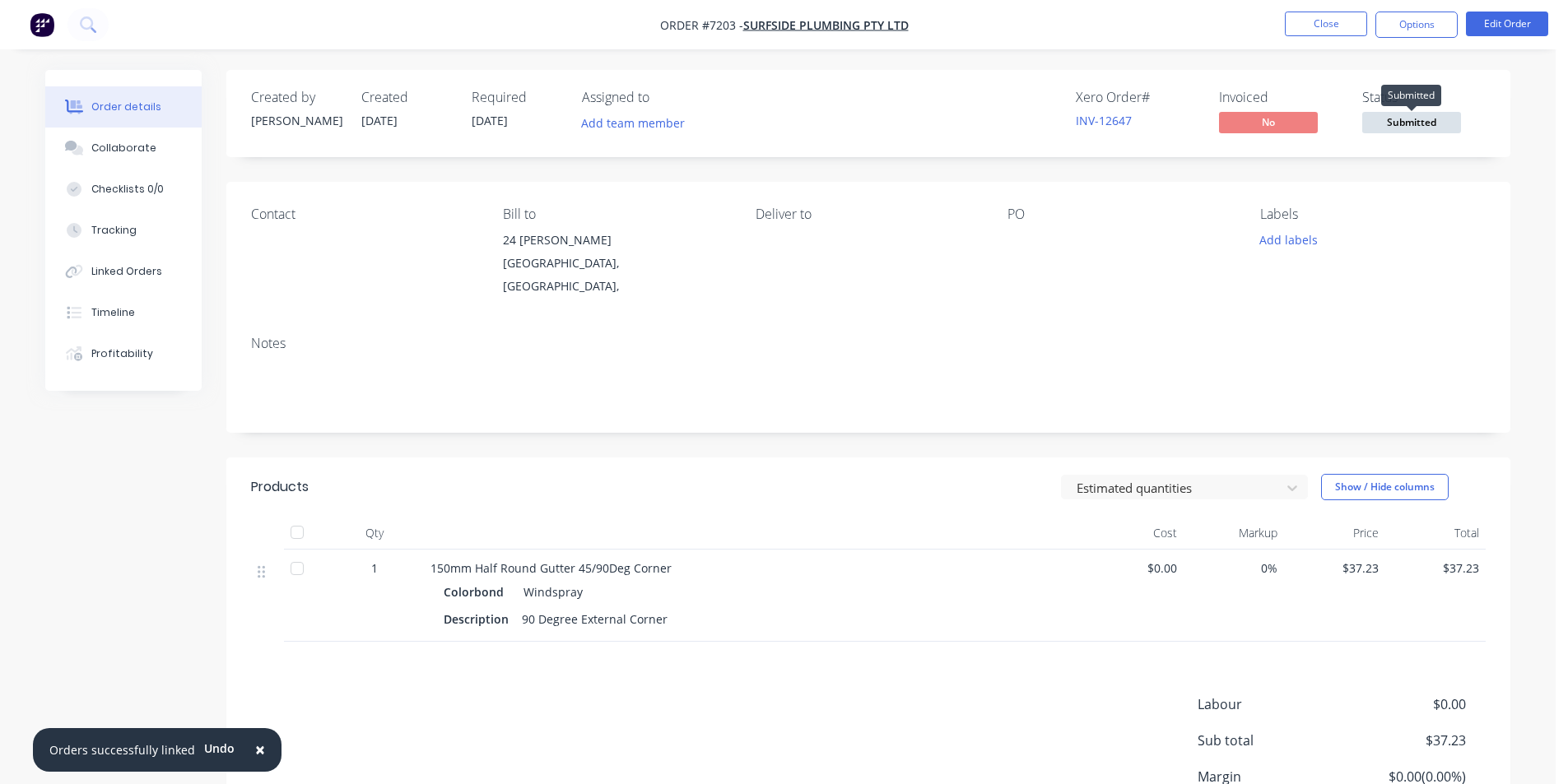
click at [1410, 115] on span "Submitted" at bounding box center [1411, 121] width 99 height 20
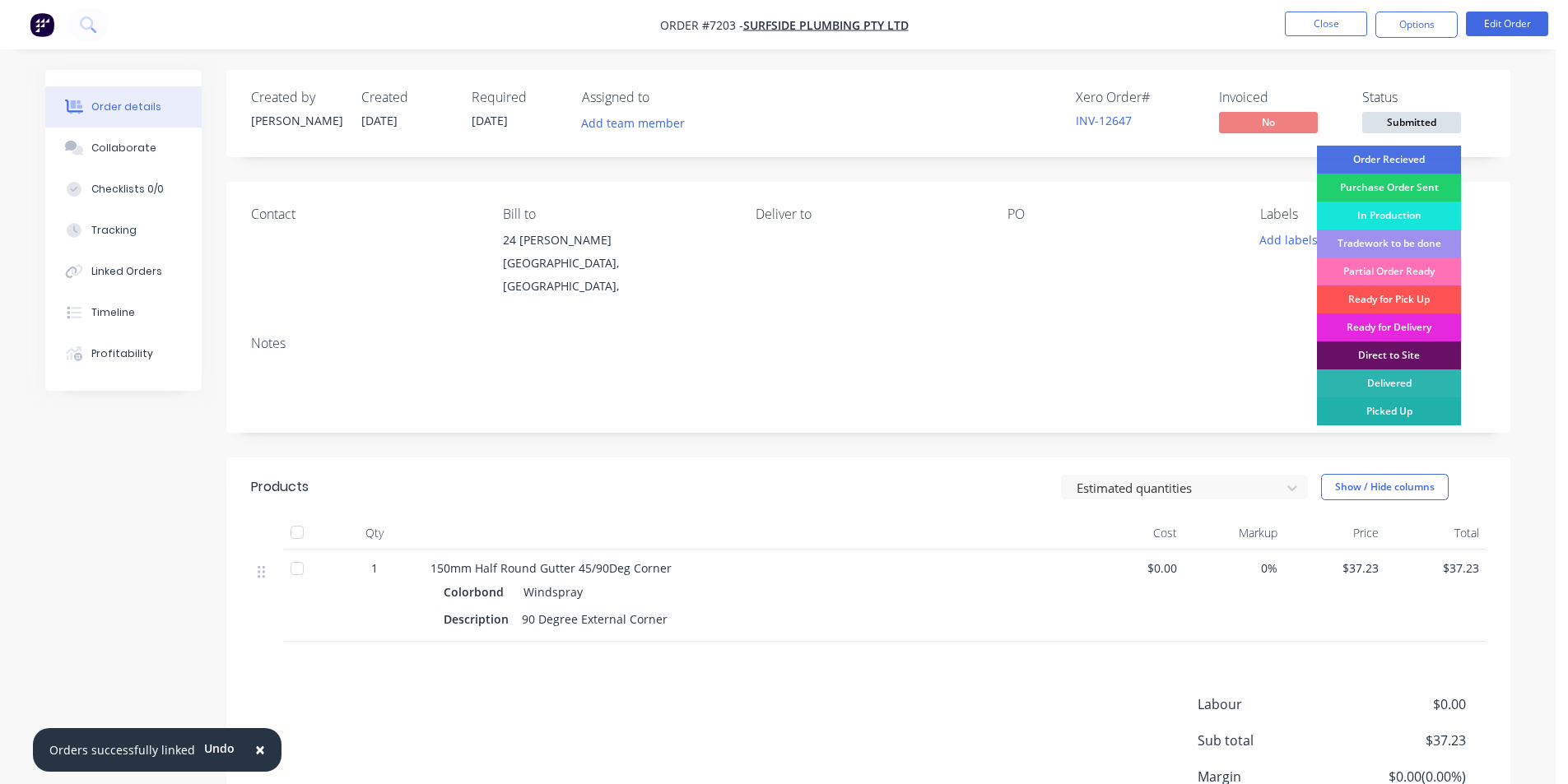
click at [1446, 415] on div "Picked Up" at bounding box center [1389, 411] width 144 height 28
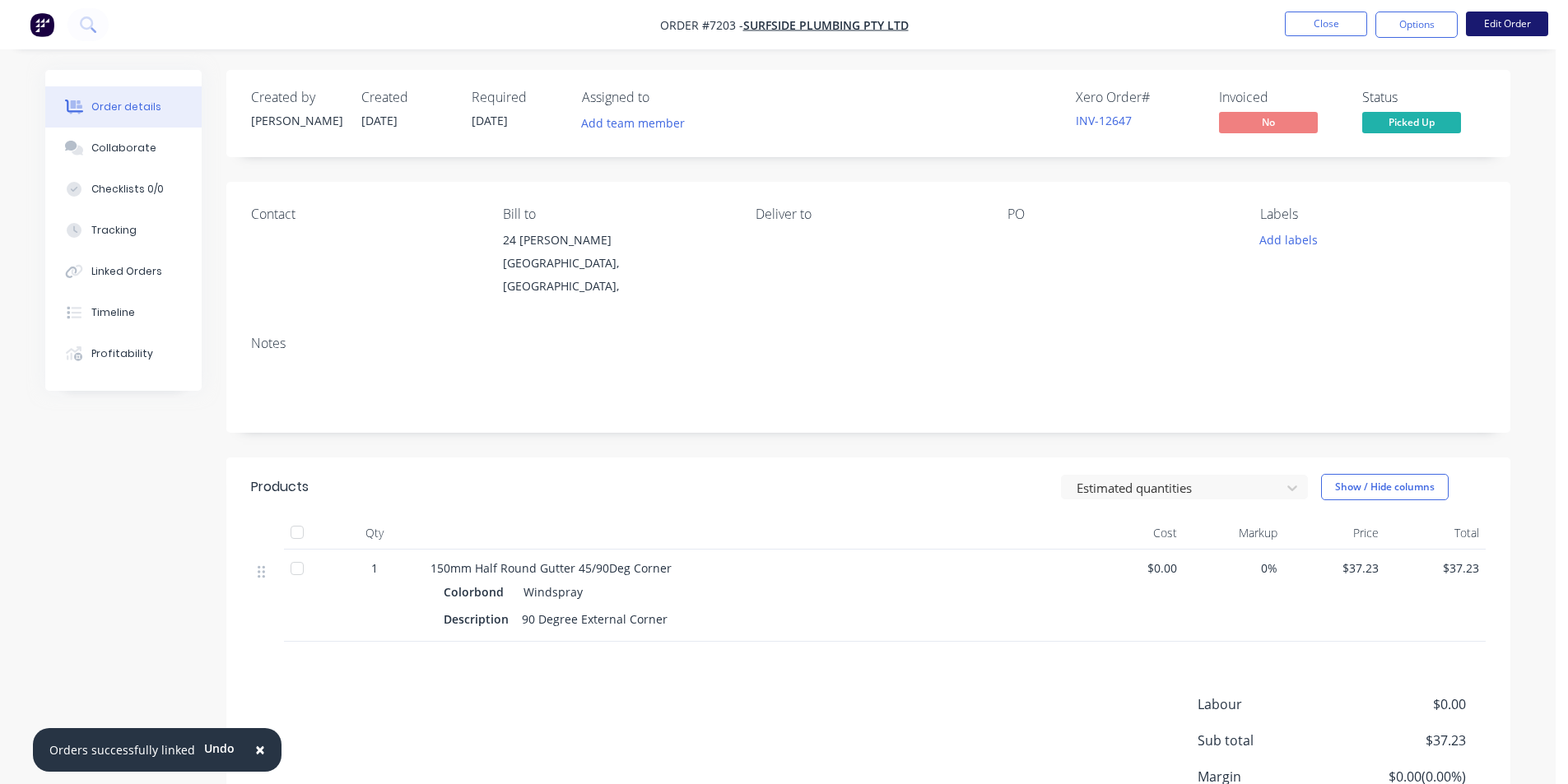
click at [1524, 22] on button "Edit Order" at bounding box center [1506, 24] width 82 height 25
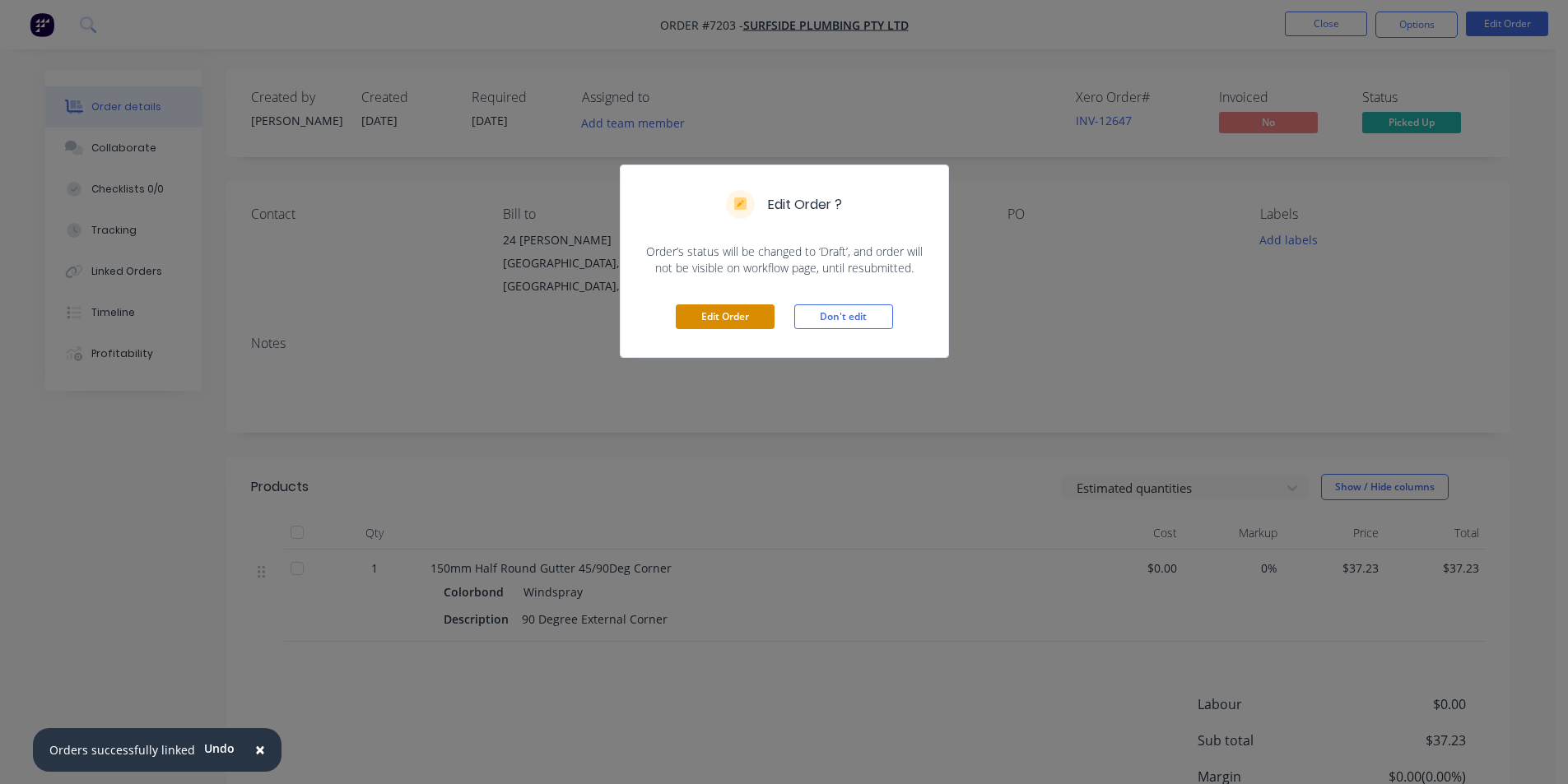
click at [736, 310] on button "Edit Order" at bounding box center [724, 317] width 99 height 25
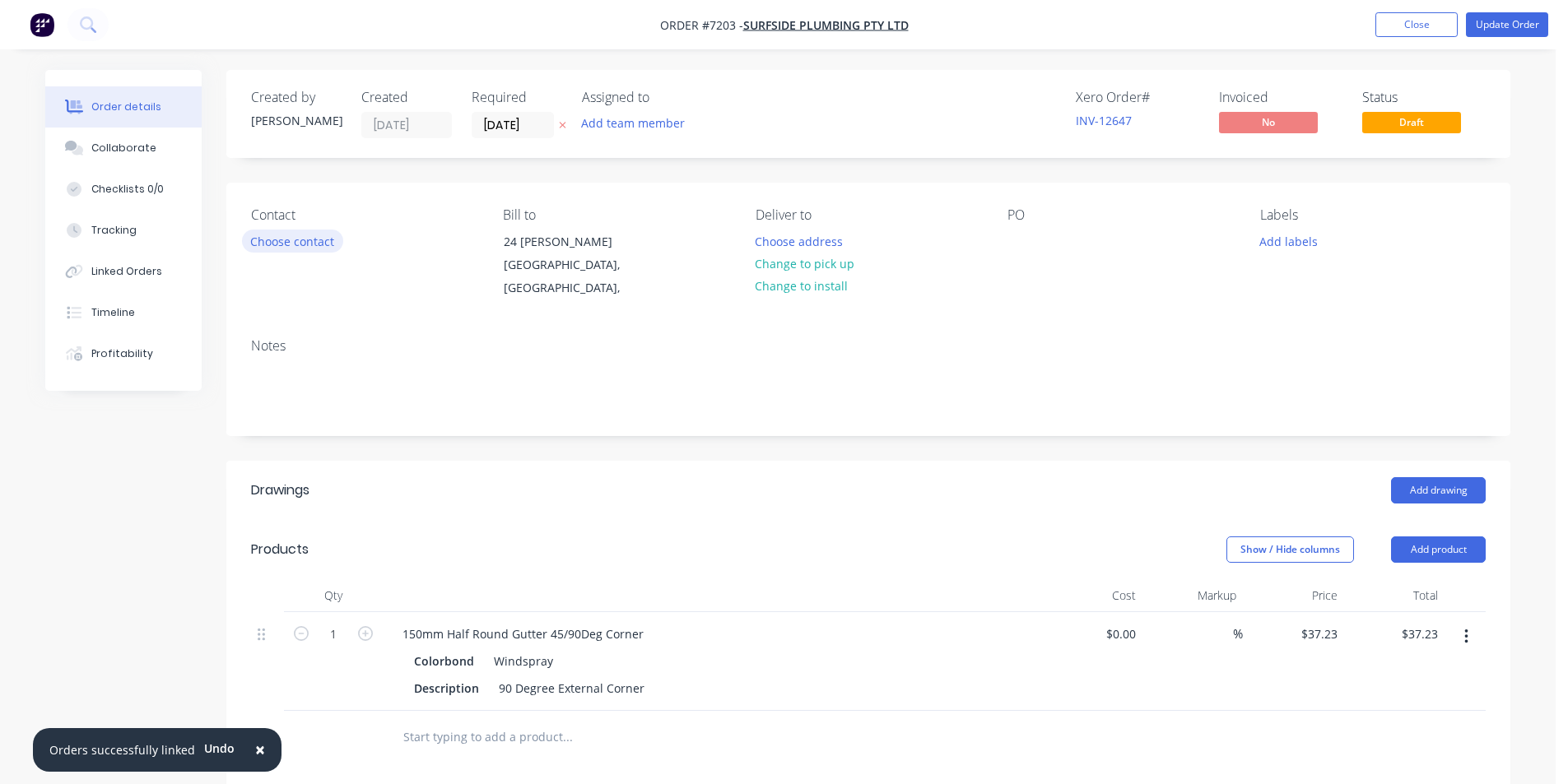
click at [285, 240] on button "Choose contact" at bounding box center [292, 240] width 101 height 22
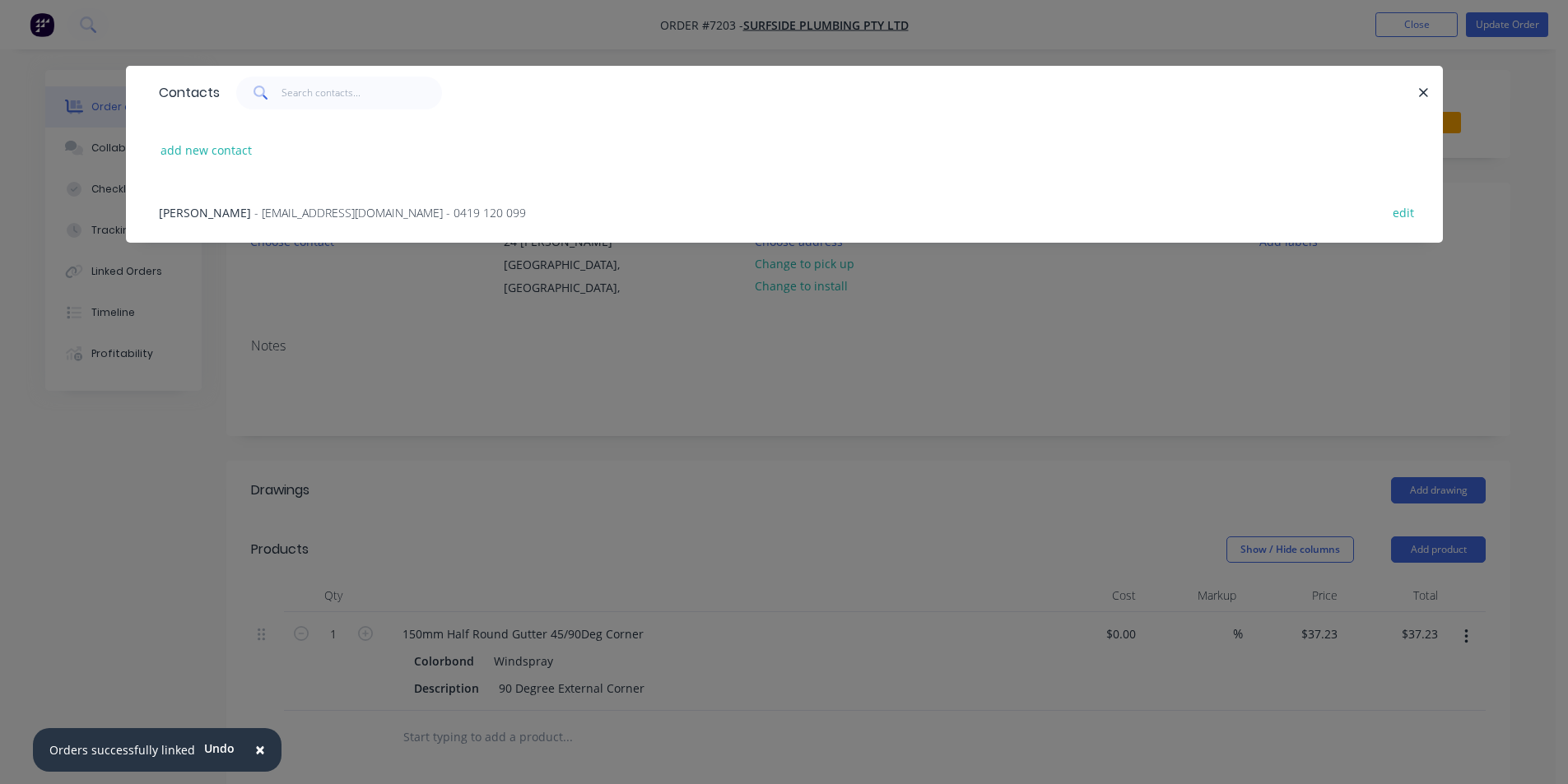
click at [403, 220] on span "- [EMAIL_ADDRESS][DOMAIN_NAME] - 0419 120 099" at bounding box center [390, 213] width 272 height 15
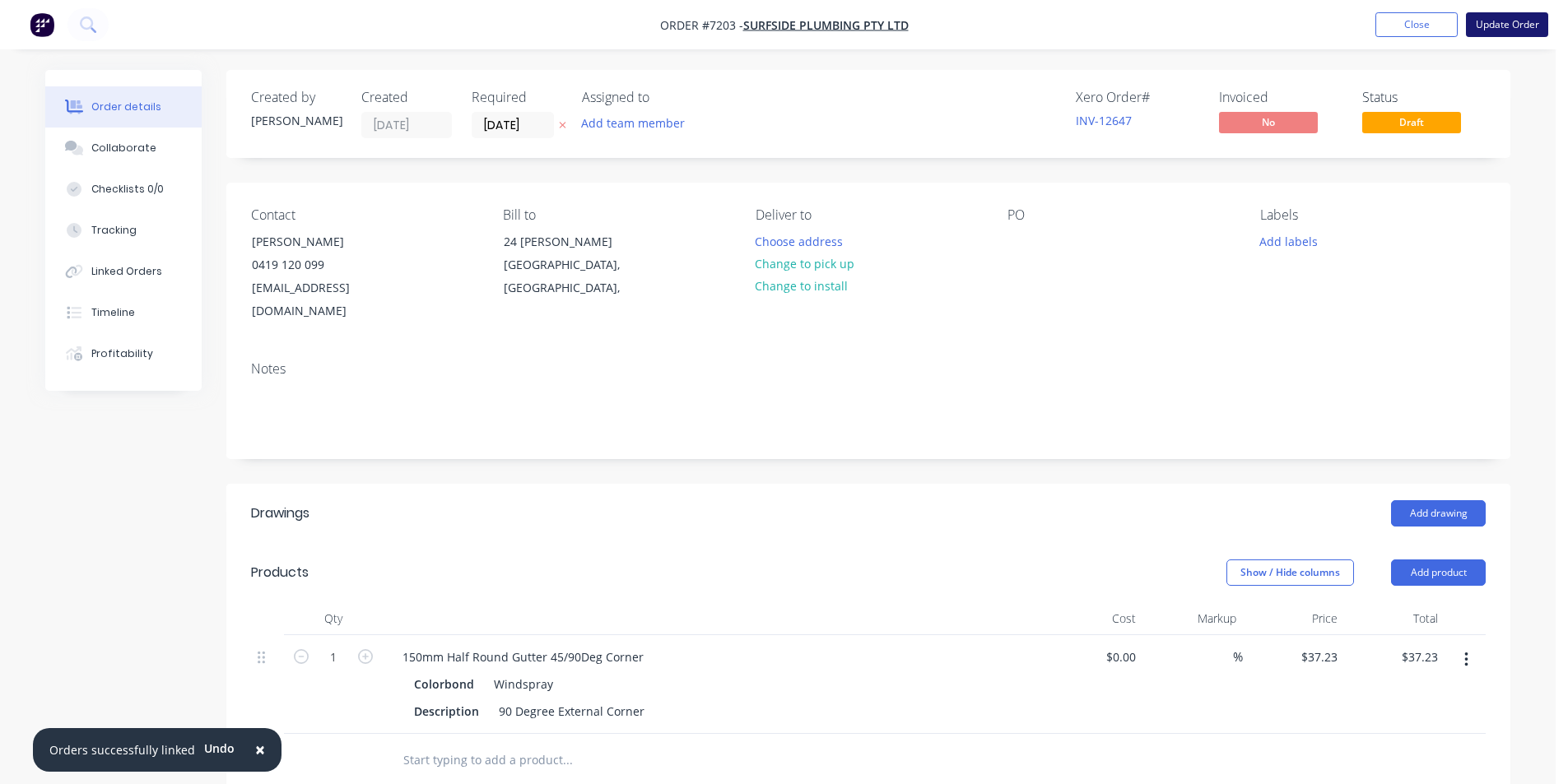
click at [1494, 13] on button "Update Order" at bounding box center [1506, 25] width 82 height 25
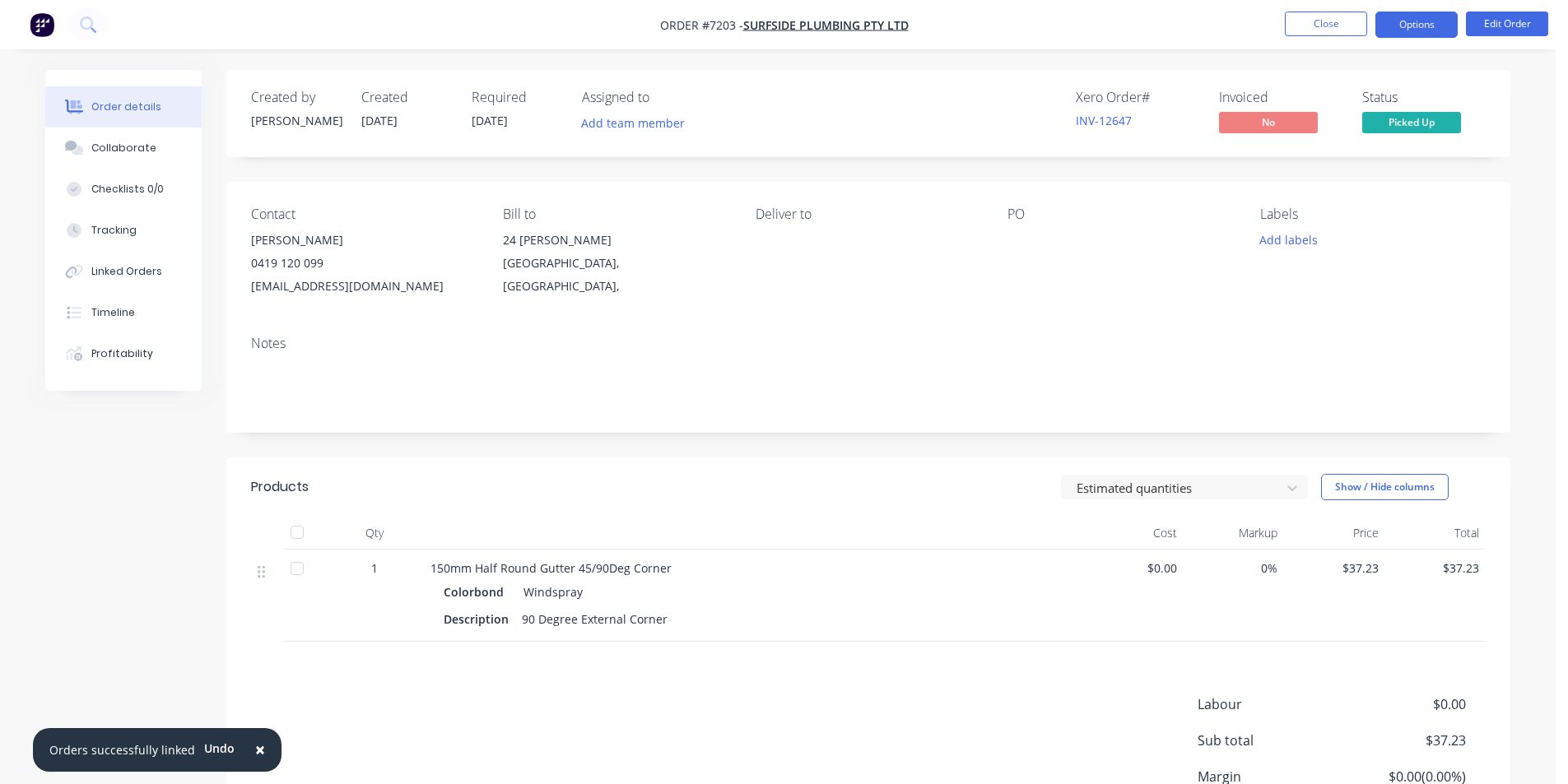
click at [1455, 31] on button "Options" at bounding box center [1416, 24] width 82 height 26
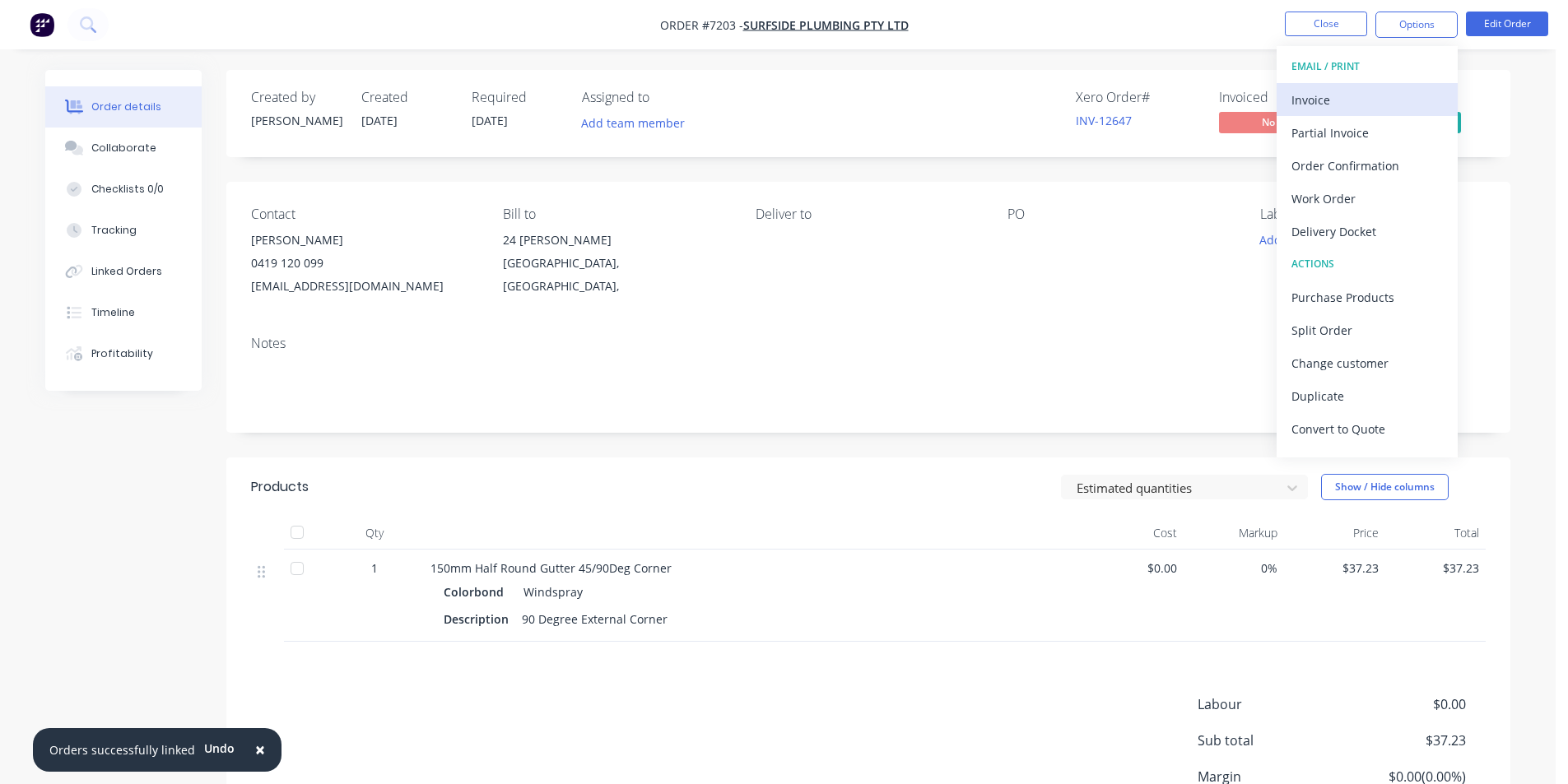
click at [1417, 87] on button "Invoice" at bounding box center [1367, 99] width 181 height 33
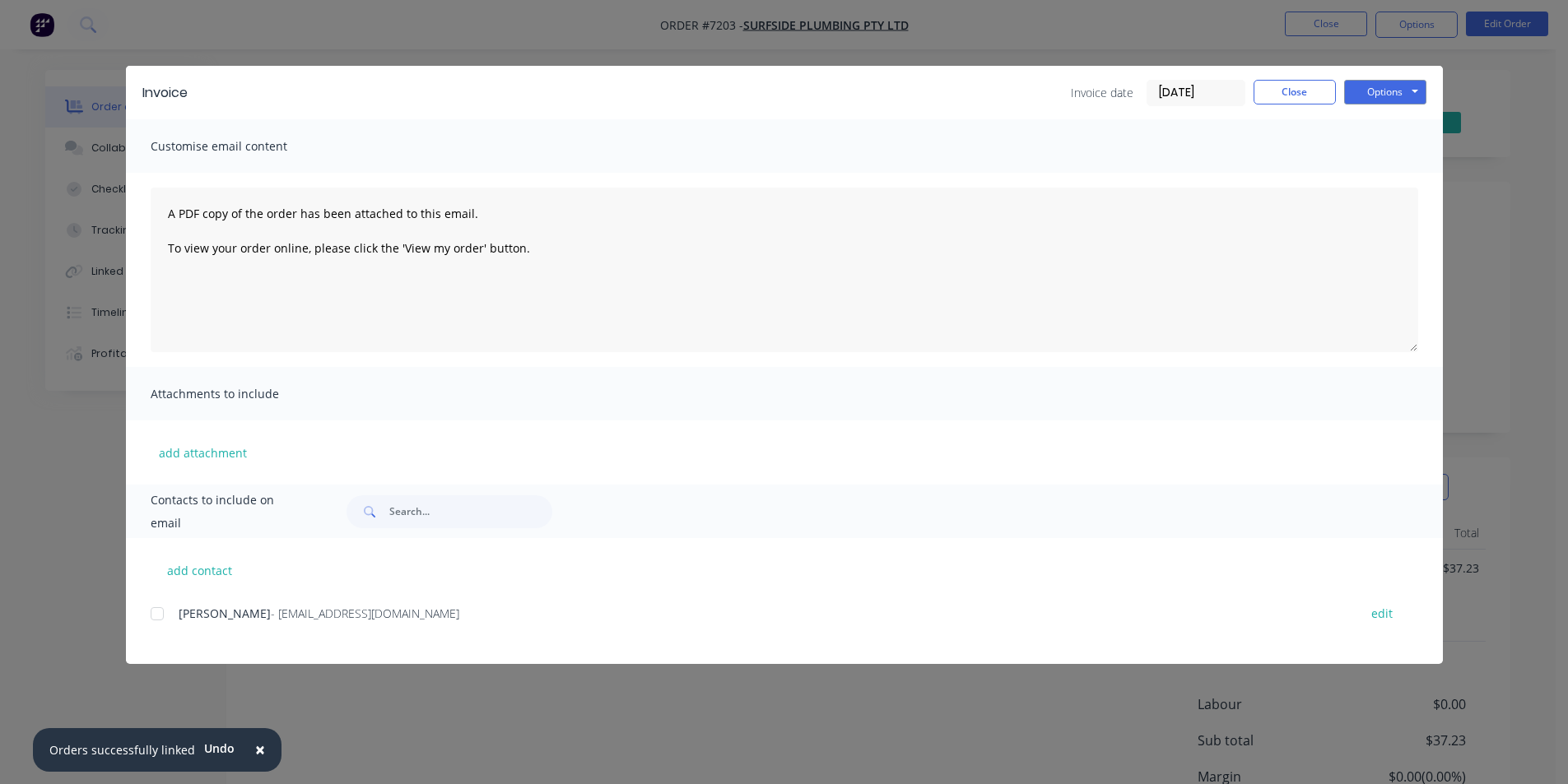
click at [155, 611] on div at bounding box center [157, 614] width 33 height 33
click at [1389, 82] on button "Options" at bounding box center [1384, 92] width 82 height 25
click at [1349, 169] on button "Email" at bounding box center [1396, 175] width 105 height 27
click at [1319, 73] on div "Invoice Invoice date [DATE] Close Options Preview Print Email" at bounding box center [784, 92] width 1317 height 54
click at [1312, 104] on button "Close" at bounding box center [1294, 92] width 82 height 25
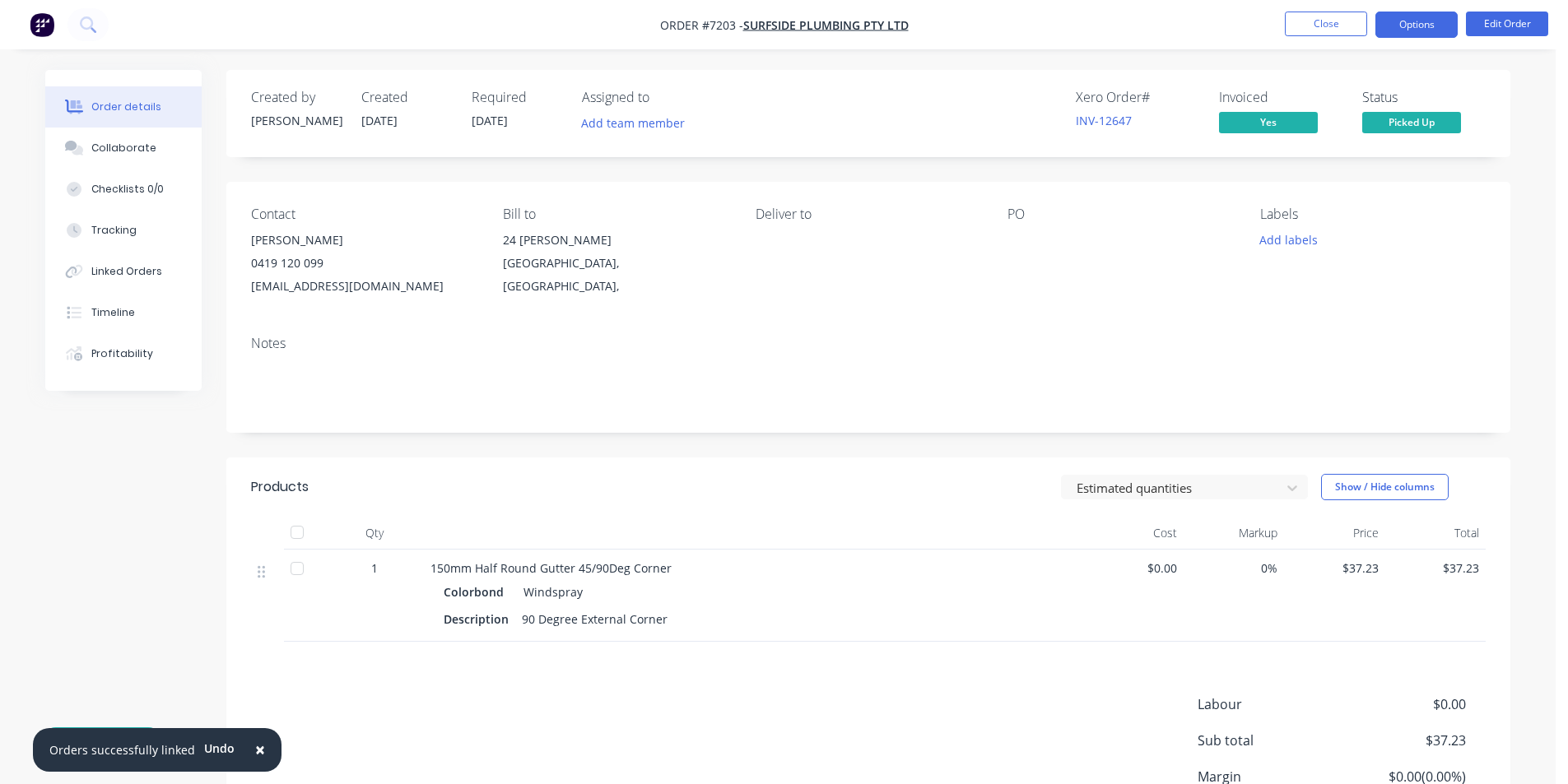
click at [1396, 29] on button "Options" at bounding box center [1416, 24] width 82 height 26
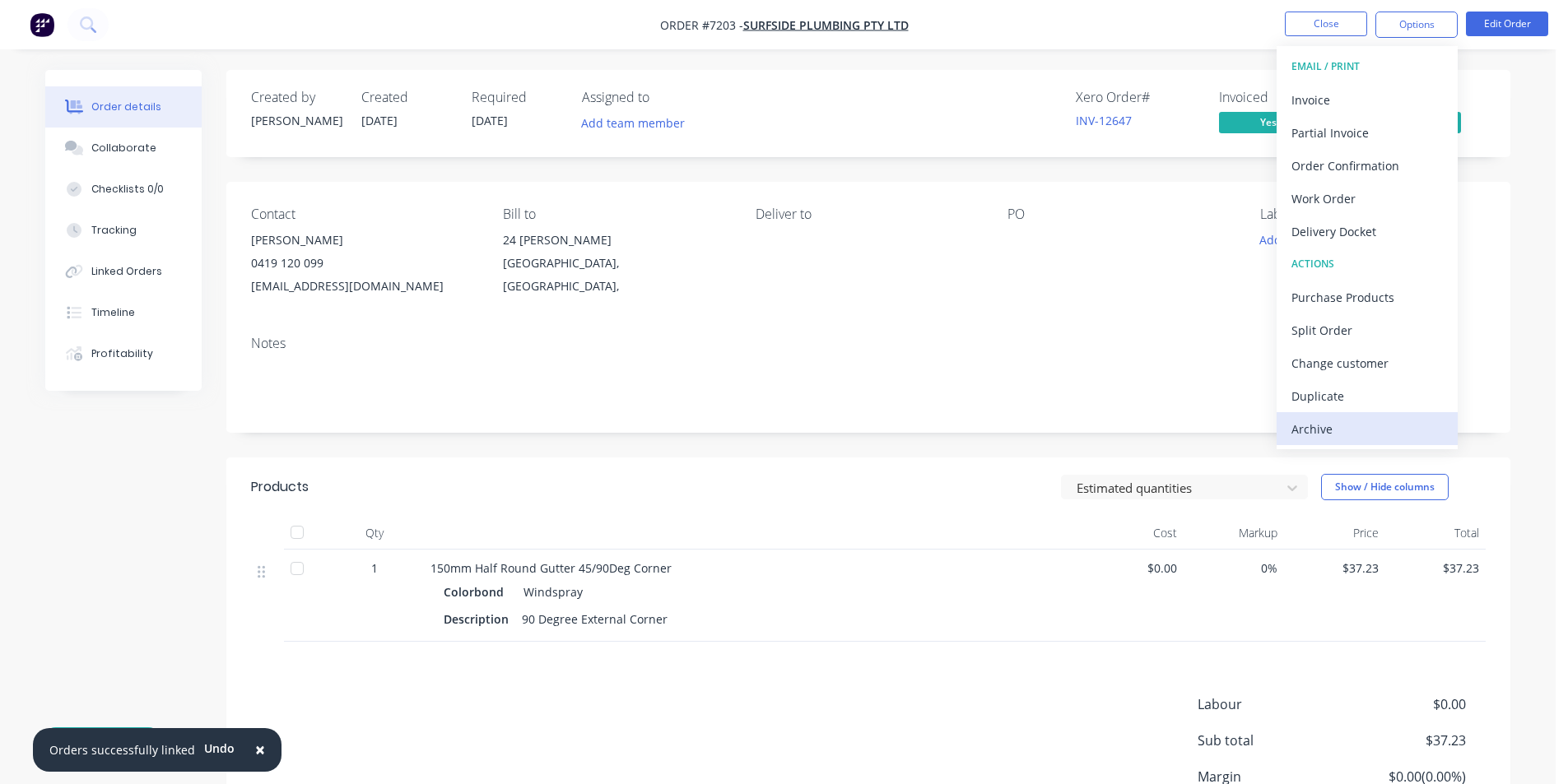
click at [1327, 429] on div "Archive" at bounding box center [1367, 429] width 151 height 24
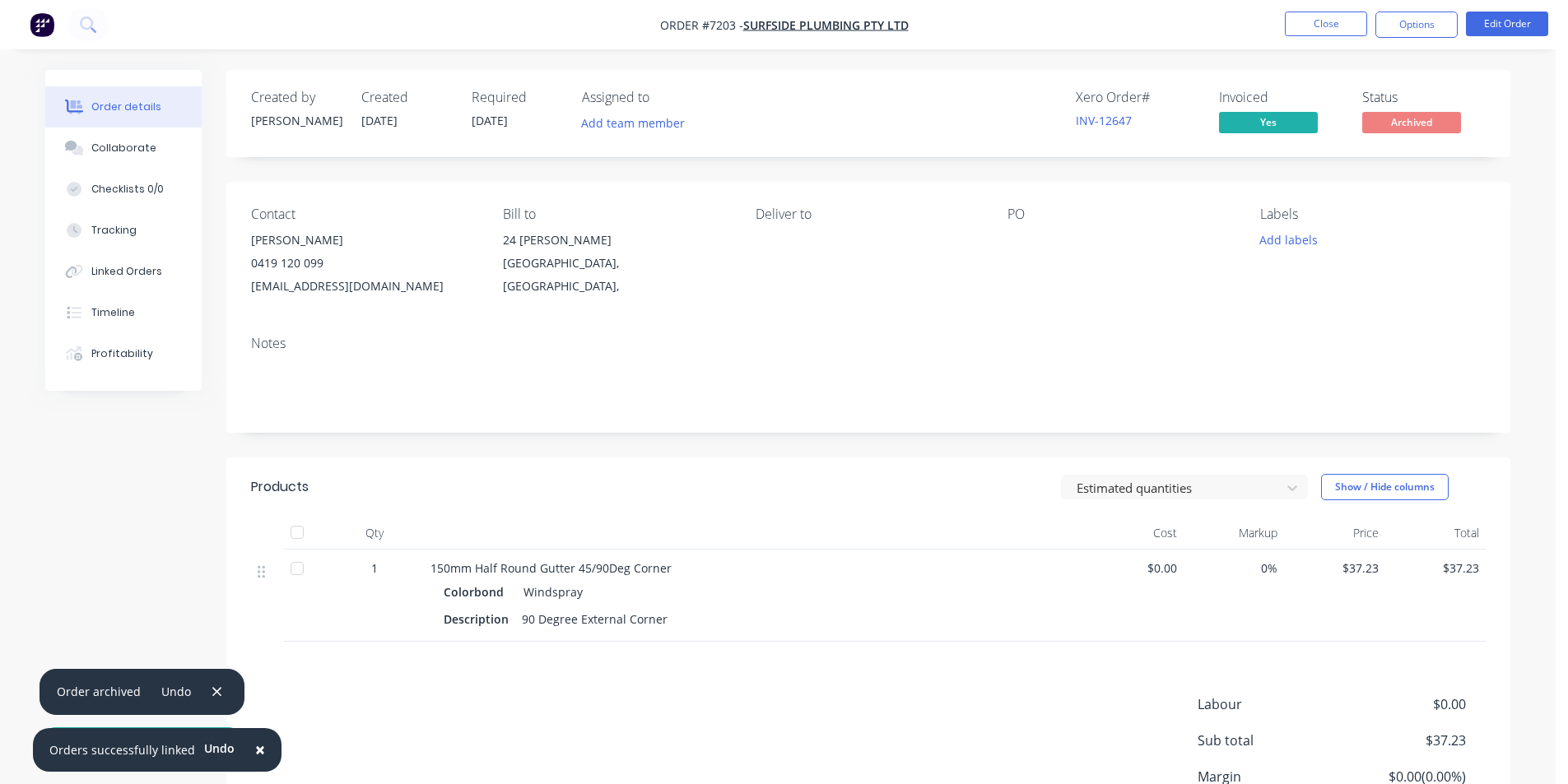
click at [292, 539] on div at bounding box center [297, 533] width 33 height 33
click at [1337, 42] on nav "Order #7203 - Surfside Plumbing Pty Ltd Close Options Edit Order" at bounding box center [784, 24] width 1568 height 49
click at [1342, 21] on button "Close" at bounding box center [1325, 24] width 82 height 25
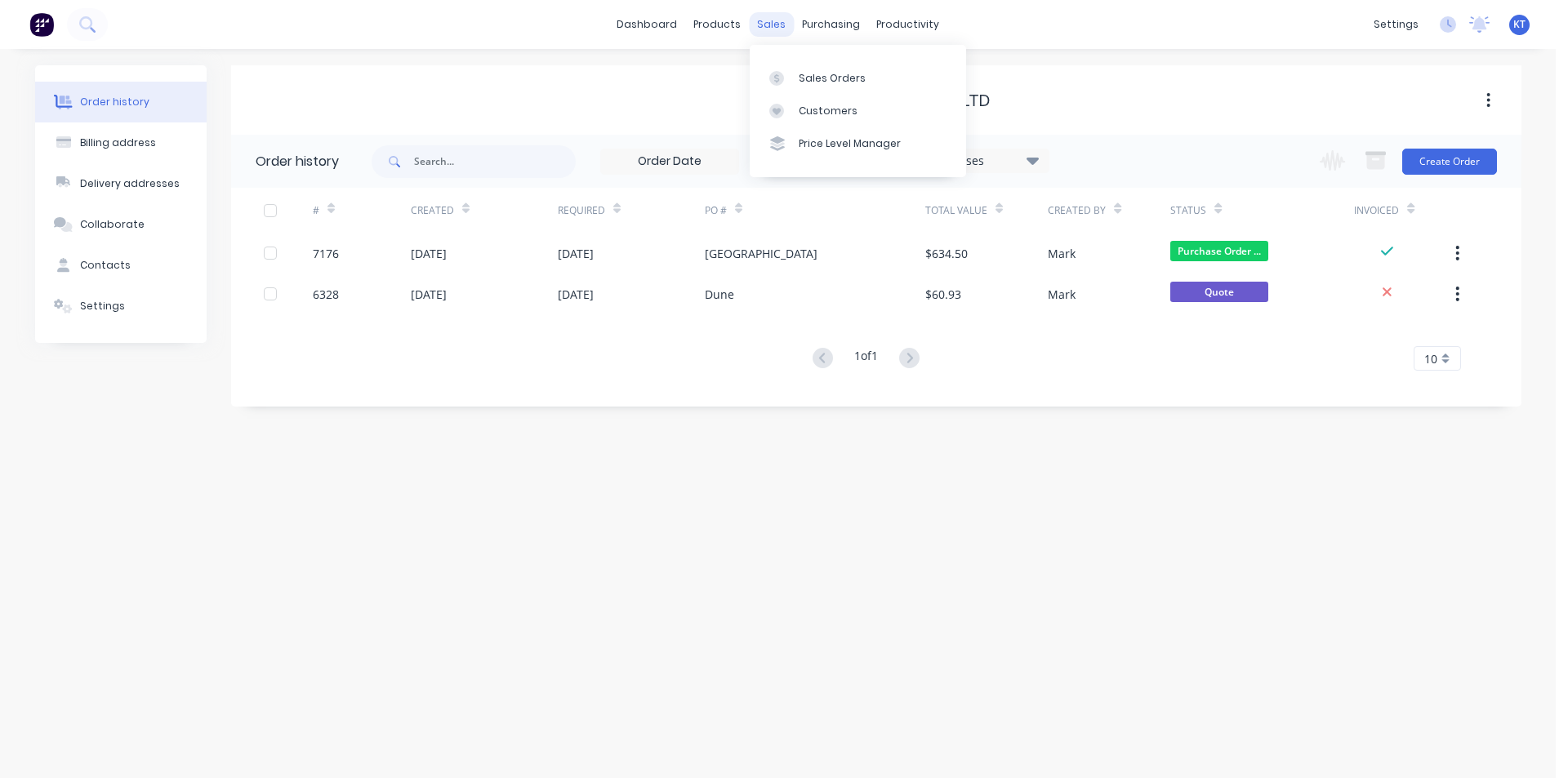
click at [772, 27] on div "sales" at bounding box center [771, 25] width 45 height 25
click at [797, 69] on link "Sales Orders" at bounding box center [858, 77] width 216 height 32
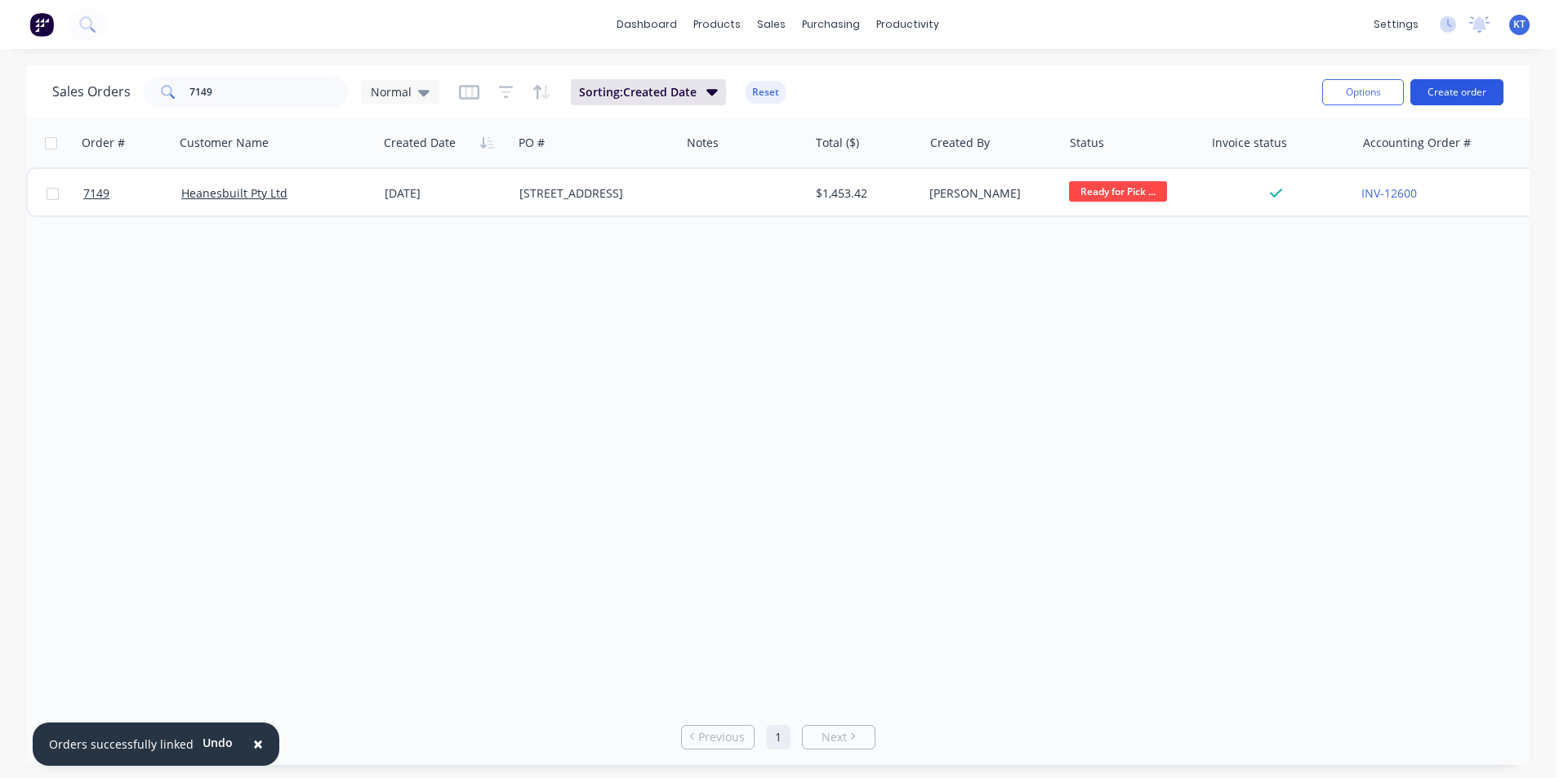
click at [1430, 93] on button "Create order" at bounding box center [1457, 92] width 93 height 26
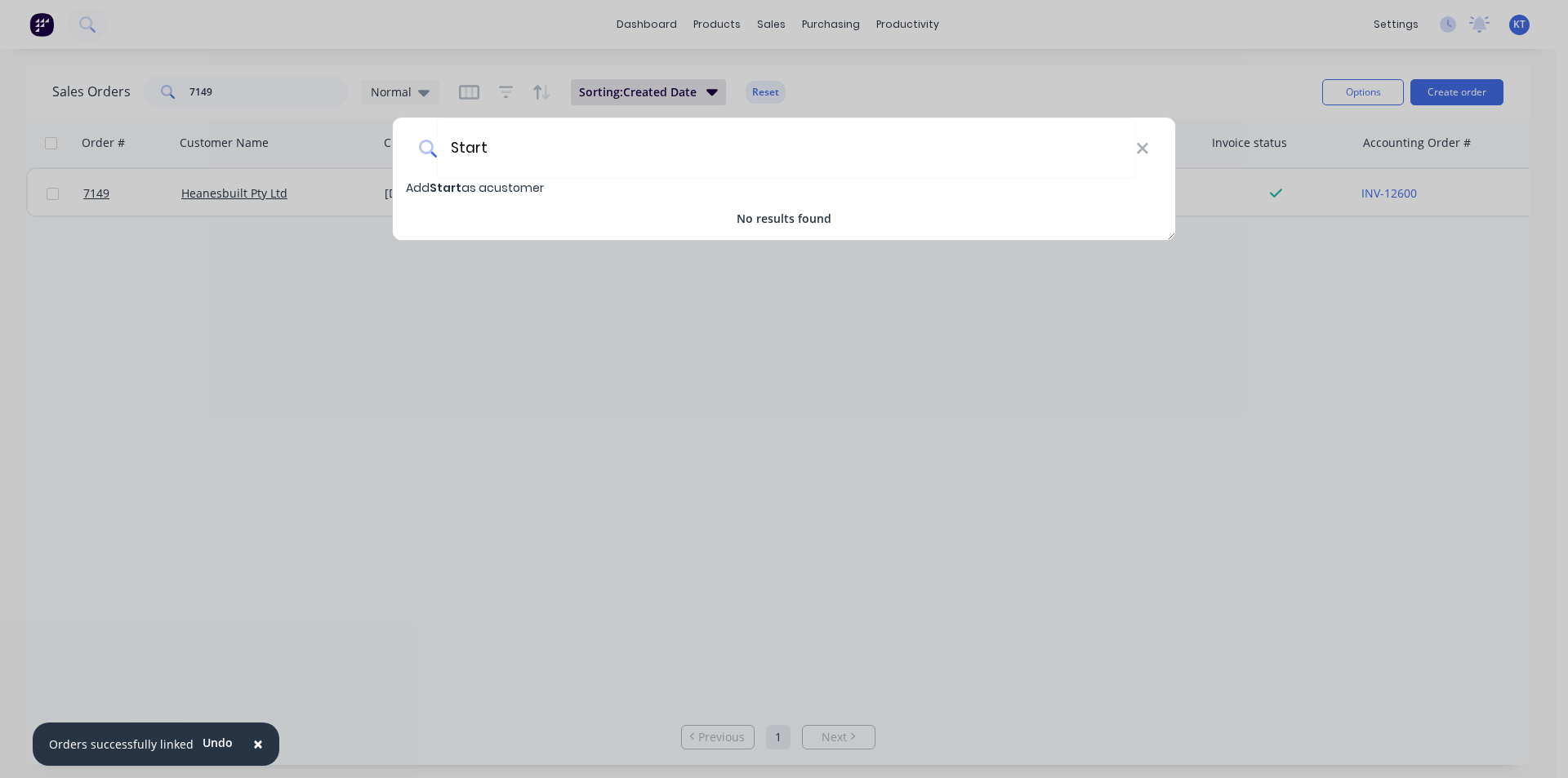
drag, startPoint x: 515, startPoint y: 148, endPoint x: 342, endPoint y: 153, distance: 173.1
click at [343, 156] on div "Start Add Start as a customer No results found" at bounding box center [784, 389] width 1568 height 778
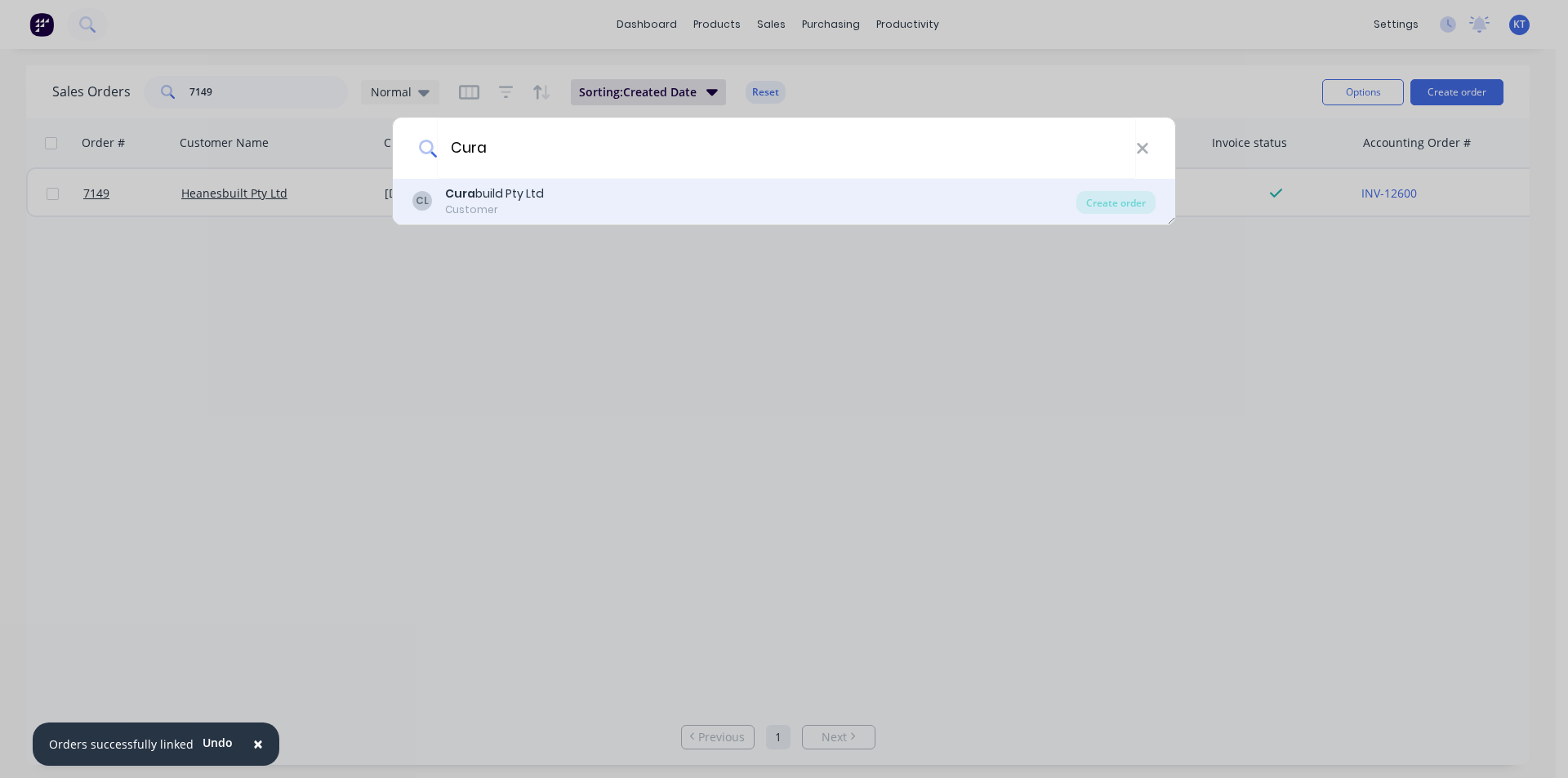
type input "Cura"
click at [1074, 189] on div "[PERSON_NAME] build Pty Ltd Customer" at bounding box center [744, 201] width 664 height 32
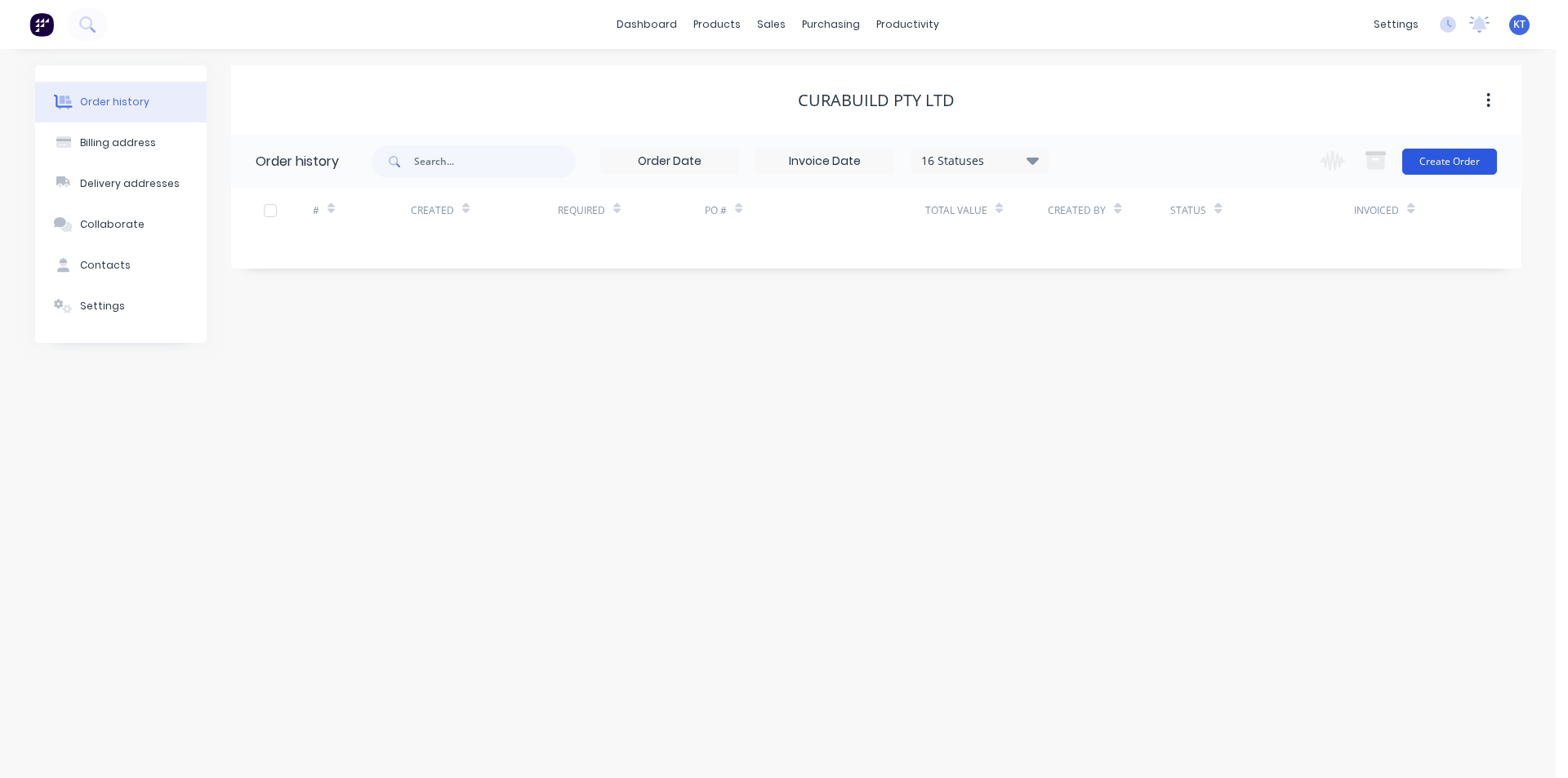
click at [1456, 159] on button "Create Order" at bounding box center [1449, 161] width 95 height 26
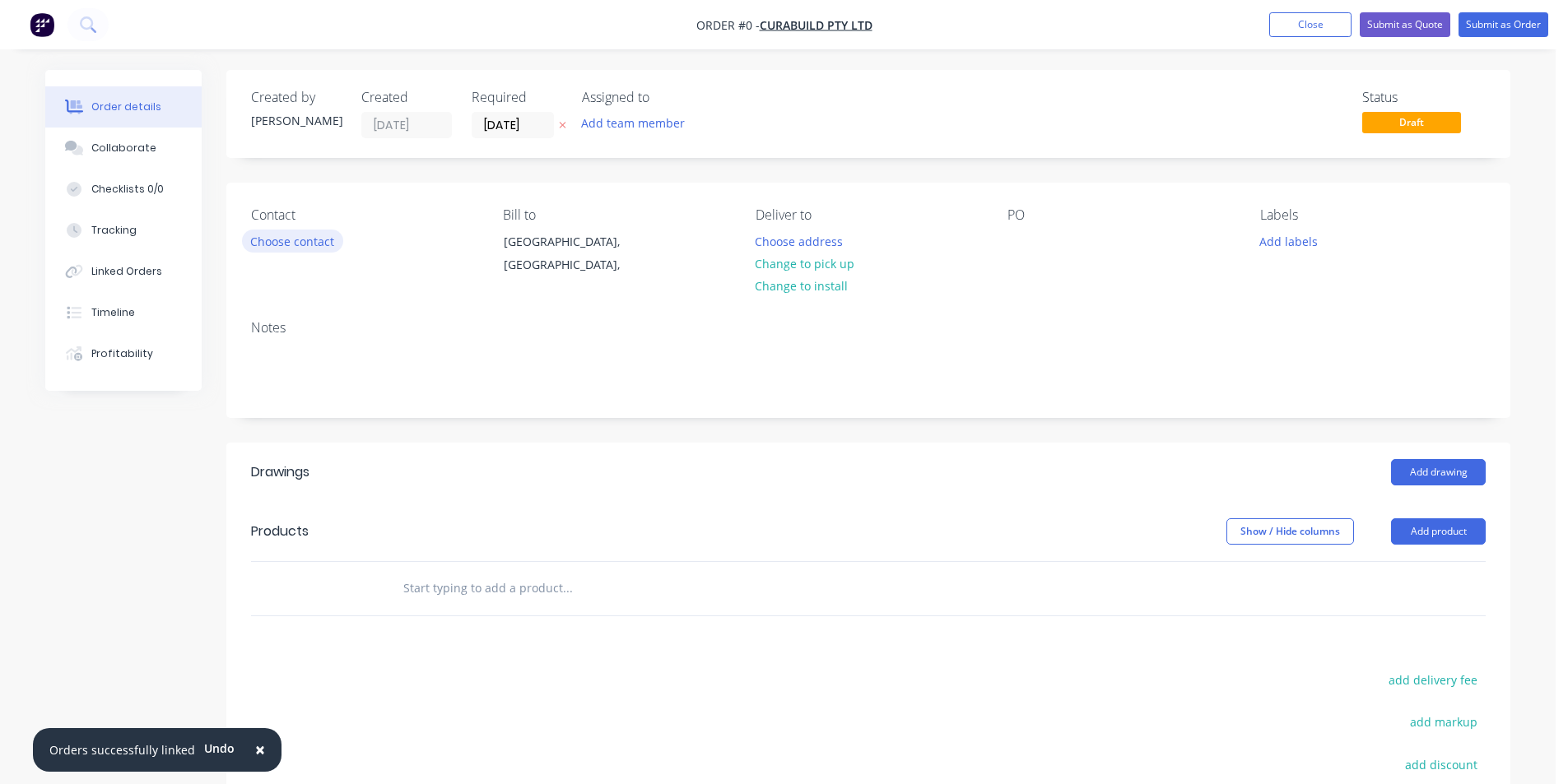
click at [287, 251] on button "Choose contact" at bounding box center [292, 240] width 101 height 22
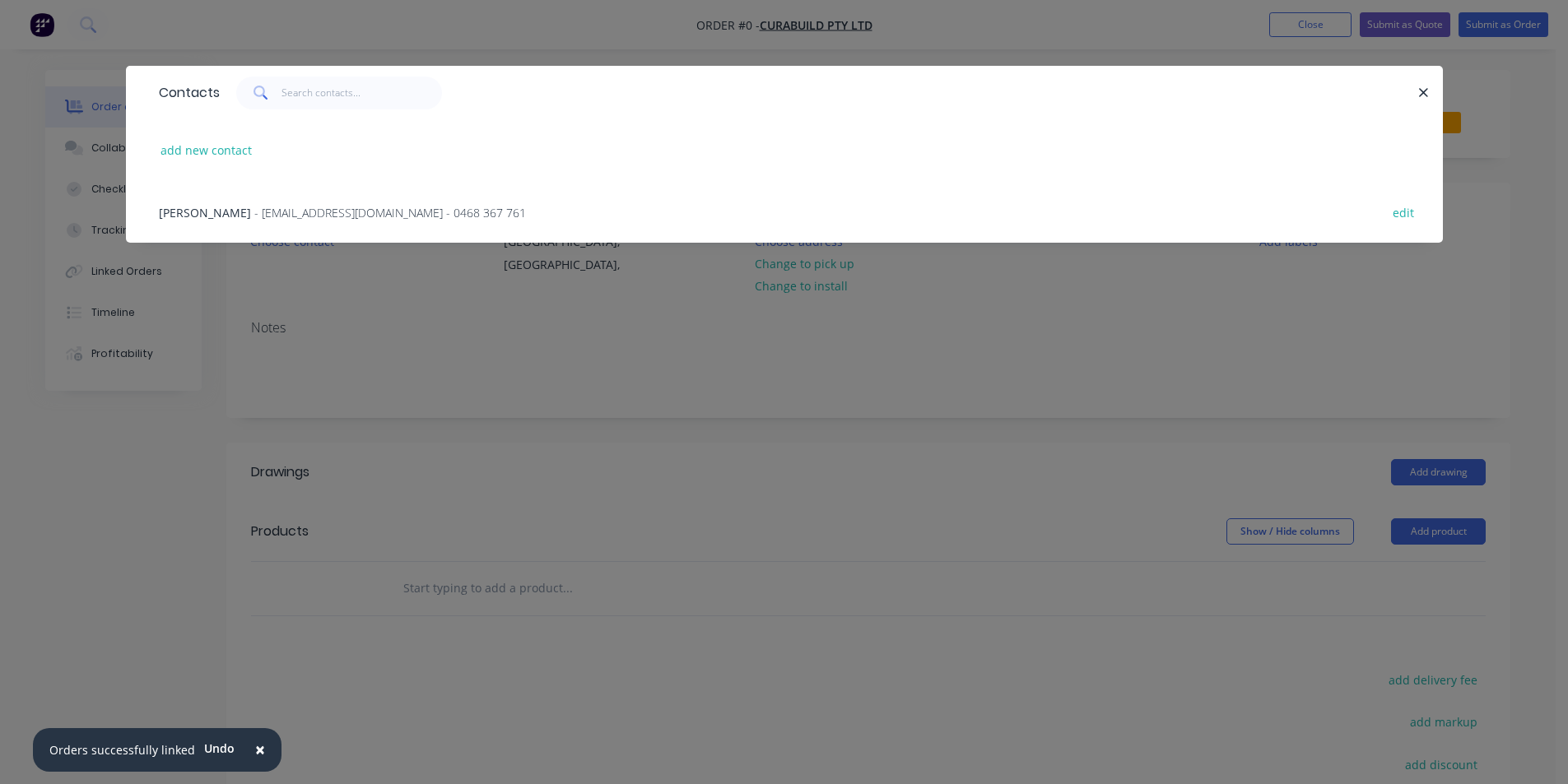
click at [285, 210] on span "- [EMAIL_ADDRESS][DOMAIN_NAME] - 0468 367 761" at bounding box center [390, 213] width 272 height 15
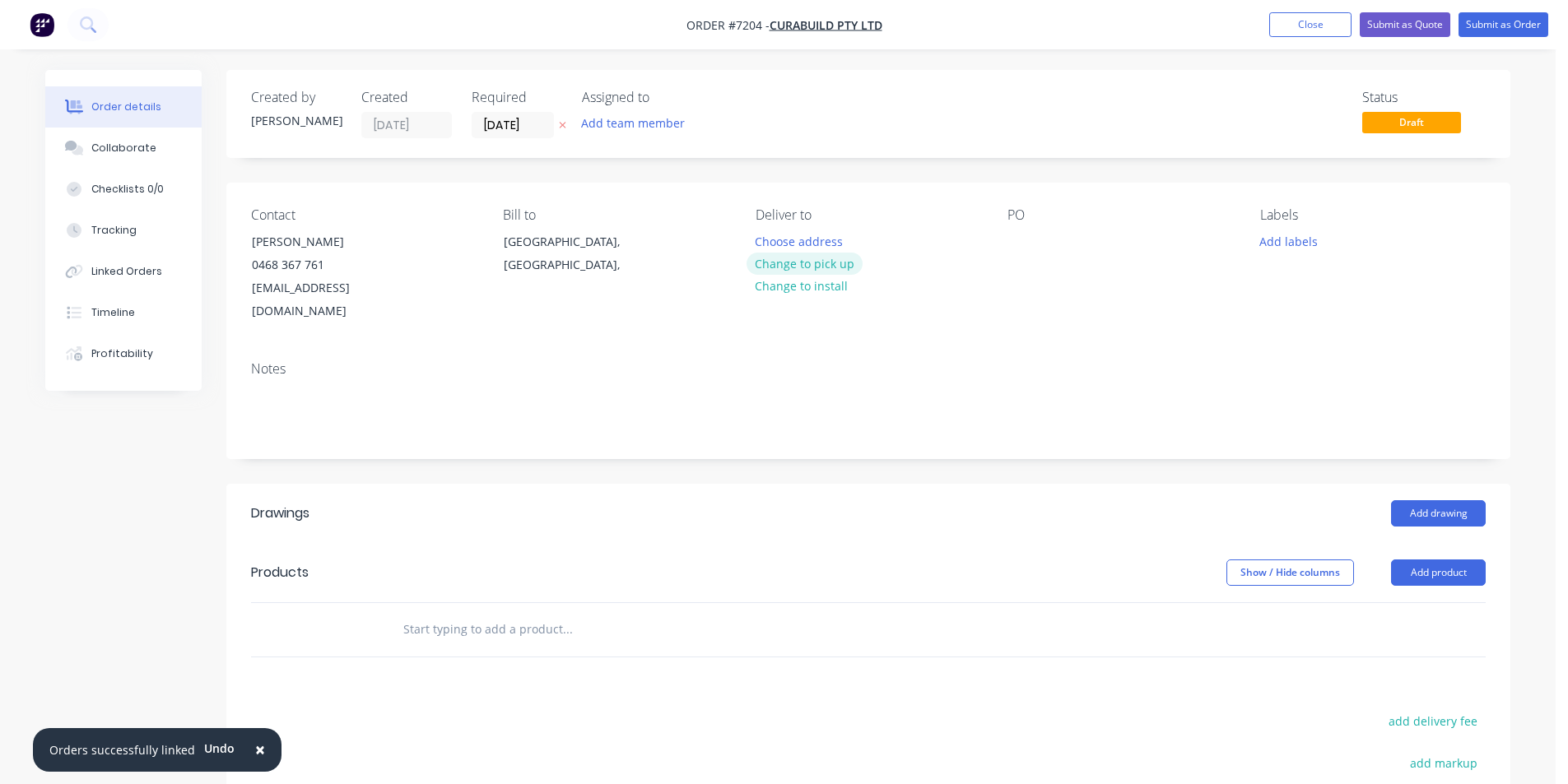
click at [800, 267] on button "Change to pick up" at bounding box center [804, 263] width 117 height 22
click at [1018, 251] on div at bounding box center [1020, 241] width 26 height 24
click at [1465, 483] on header "Drawings Add drawing" at bounding box center [868, 513] width 1284 height 60
click at [1455, 500] on button "Add drawing" at bounding box center [1438, 512] width 94 height 26
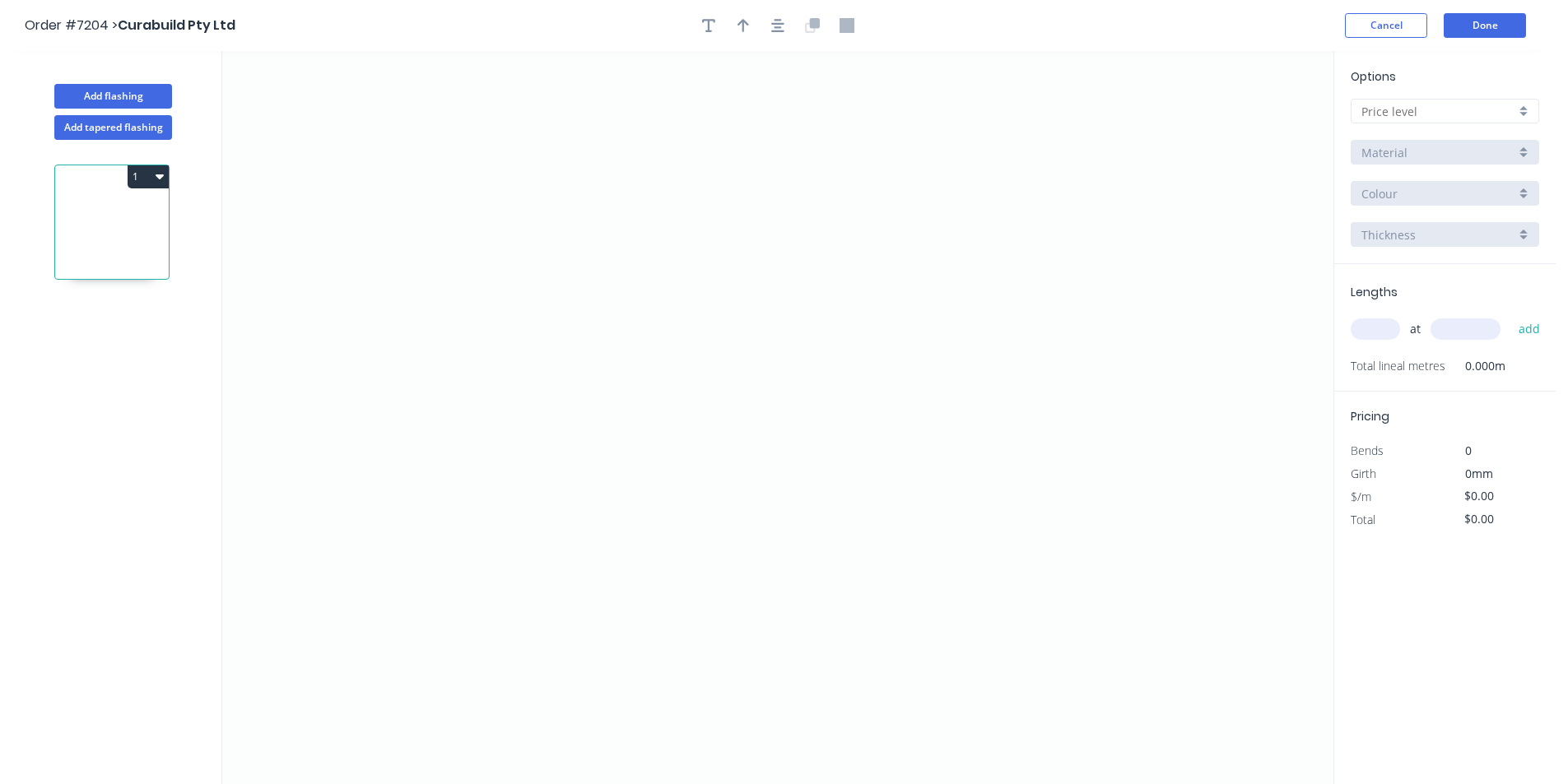
click at [1439, 105] on input "text" at bounding box center [1438, 112] width 154 height 17
click at [1433, 225] on div "D" at bounding box center [1445, 229] width 187 height 29
type input "D"
click at [751, 258] on icon "0" at bounding box center [777, 417] width 1111 height 733
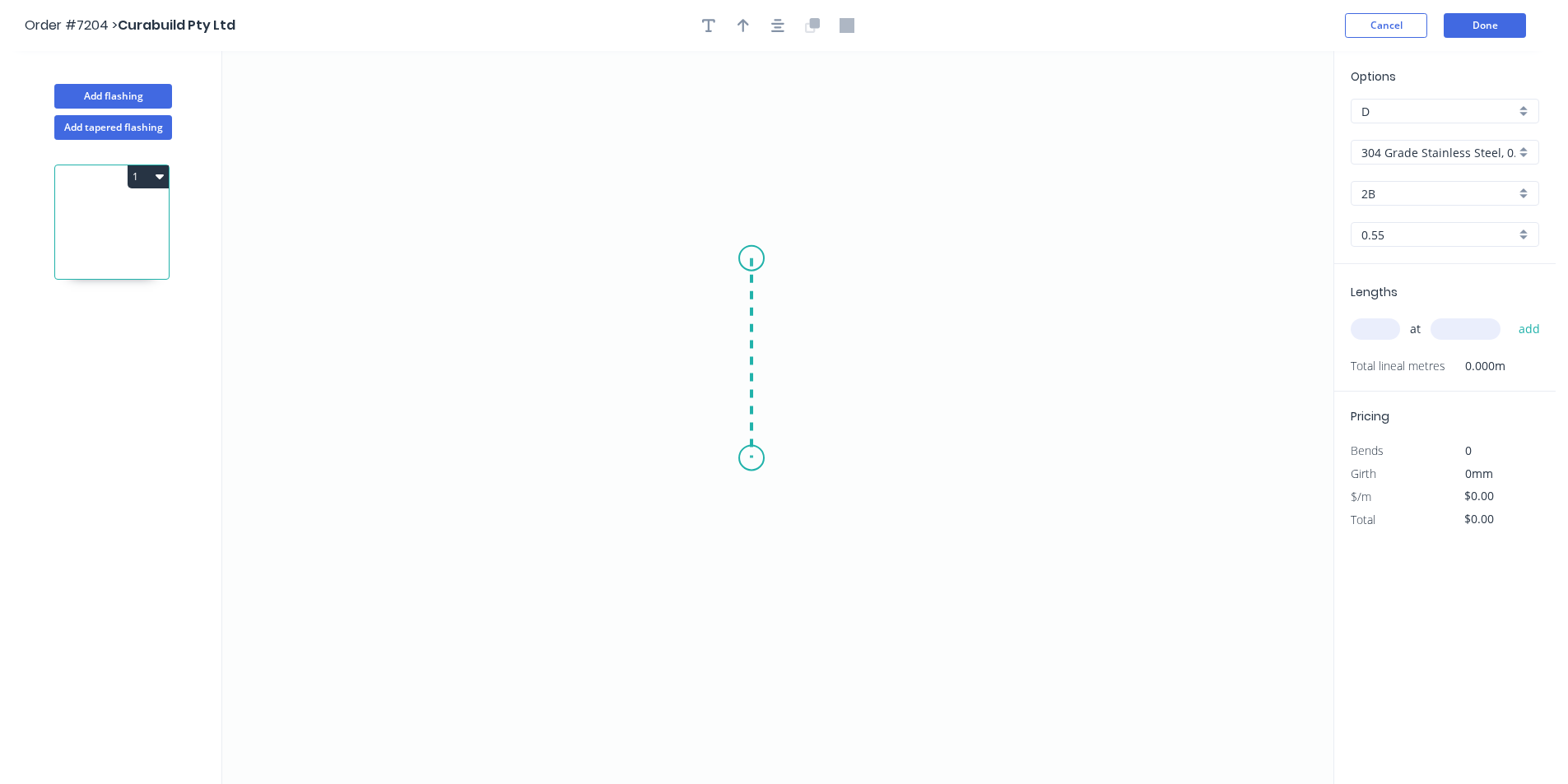
click at [745, 458] on icon "0" at bounding box center [777, 417] width 1111 height 733
click at [773, 457] on icon at bounding box center [762, 457] width 22 height 0
click at [780, 537] on icon "0 ? ?" at bounding box center [777, 417] width 1111 height 733
click at [784, 460] on circle at bounding box center [780, 457] width 25 height 25
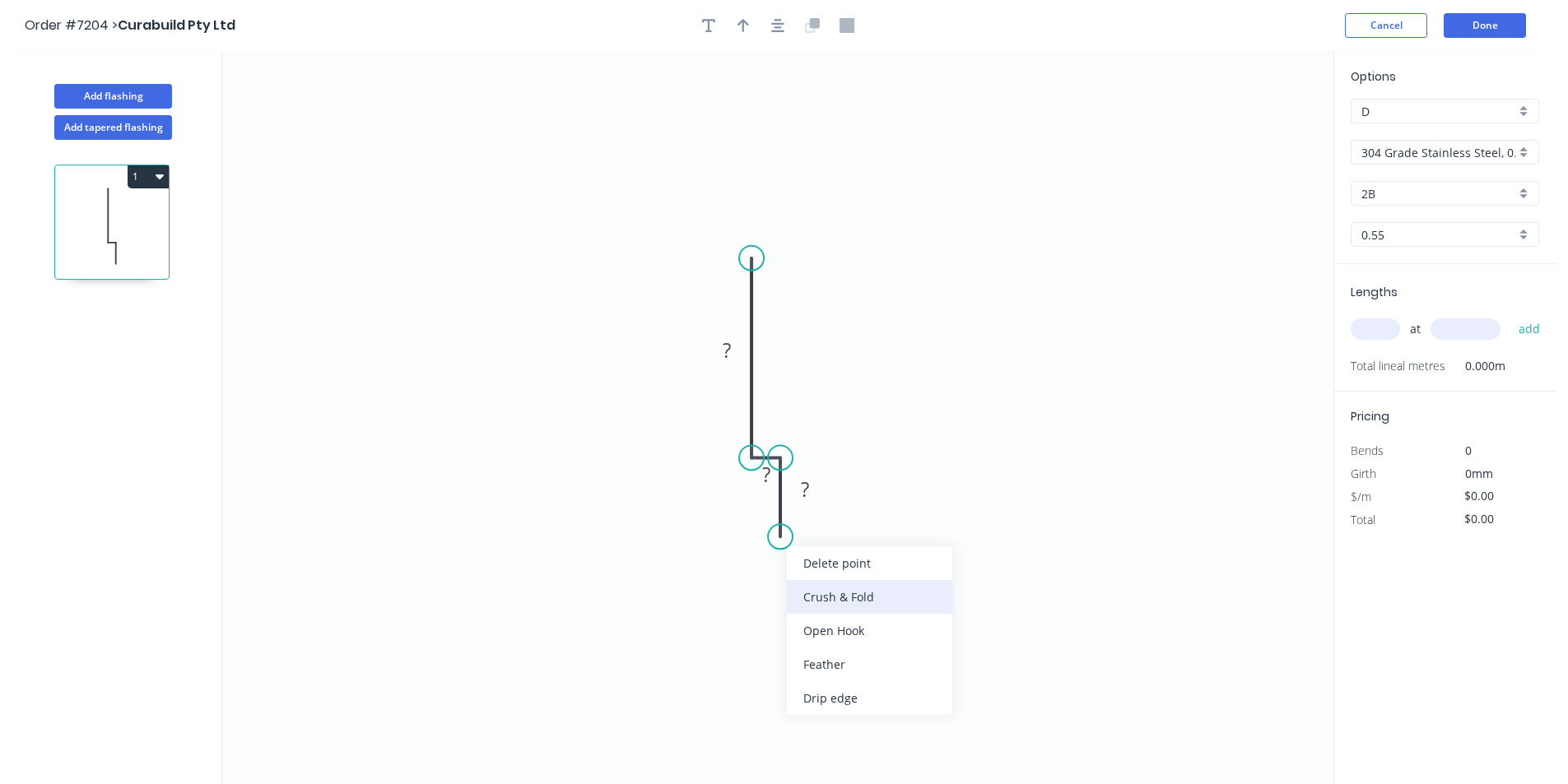
click at [815, 589] on div "Crush & Fold" at bounding box center [870, 596] width 166 height 34
click at [821, 596] on div "Flip bend" at bounding box center [860, 595] width 166 height 34
click at [774, 491] on circle at bounding box center [774, 490] width 25 height 25
drag, startPoint x: 774, startPoint y: 491, endPoint x: 781, endPoint y: 500, distance: 11.4
click at [781, 500] on circle at bounding box center [780, 499] width 25 height 25
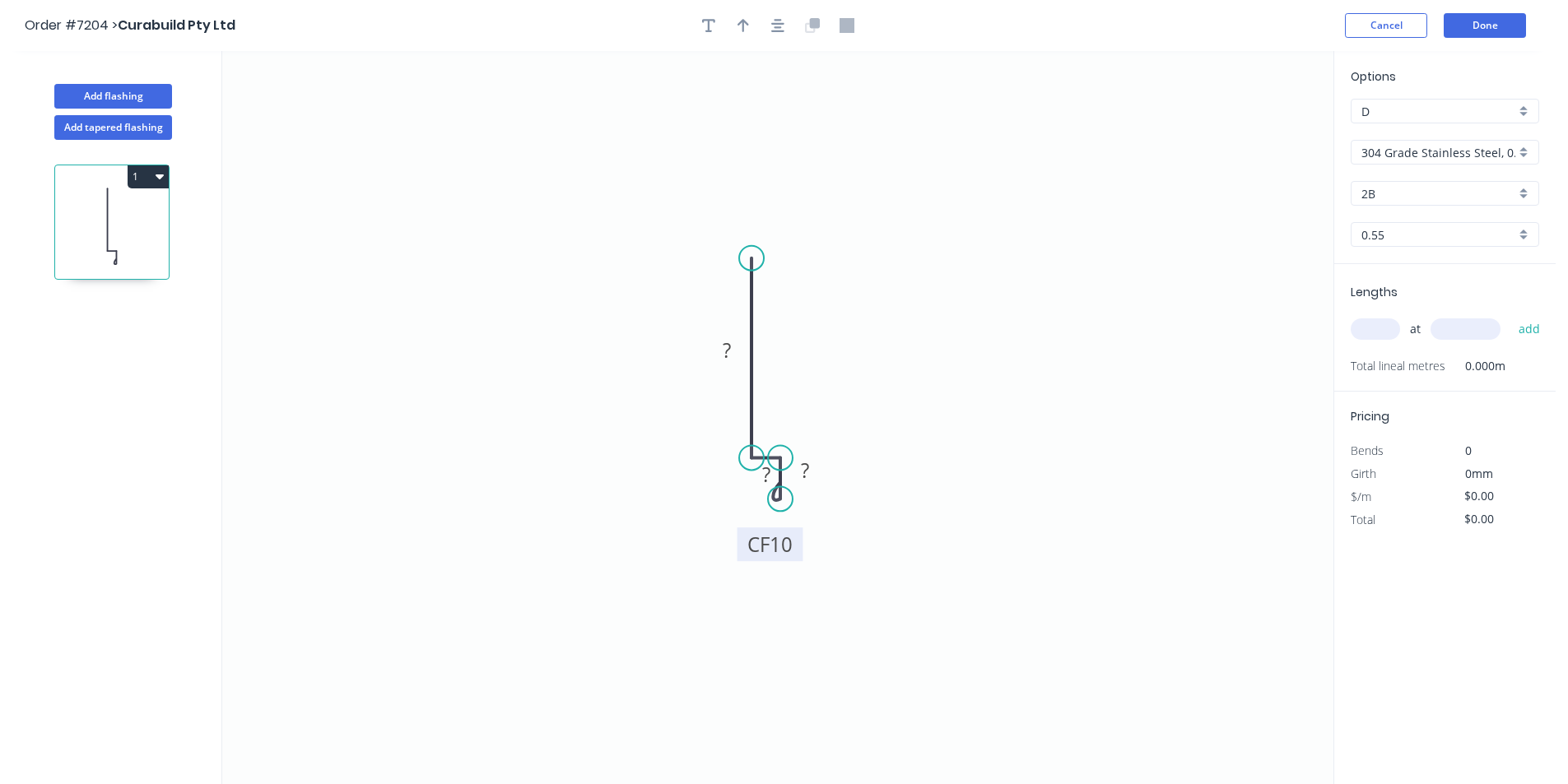
drag, startPoint x: 839, startPoint y: 477, endPoint x: 794, endPoint y: 551, distance: 86.6
click at [794, 551] on rect at bounding box center [771, 544] width 65 height 34
click at [807, 470] on tspan "?" at bounding box center [804, 470] width 9 height 27
type input "$28.01"
click at [774, 24] on icon "button" at bounding box center [778, 26] width 13 height 13
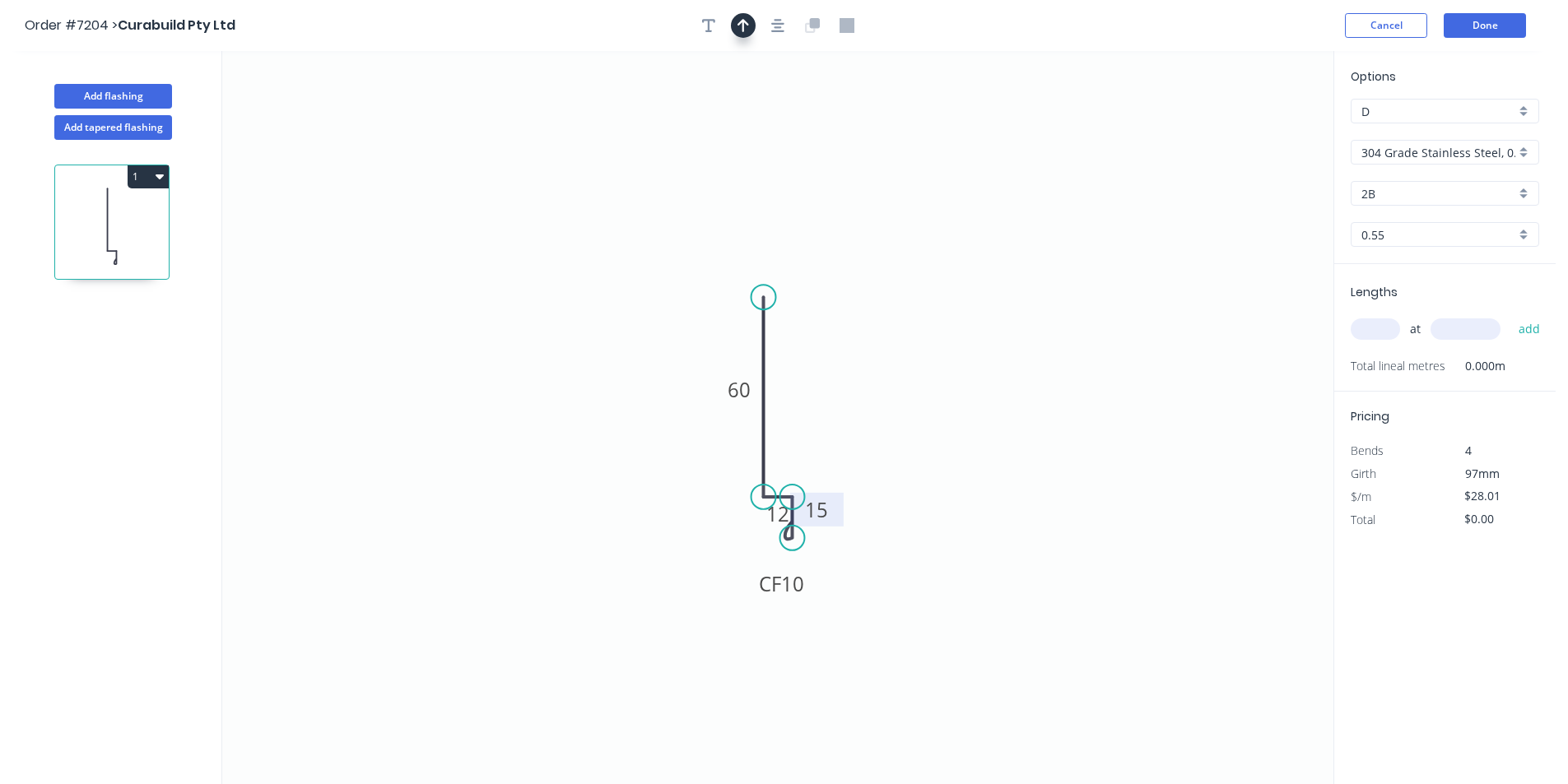
click at [732, 21] on button "button" at bounding box center [744, 26] width 25 height 25
click at [1251, 132] on icon at bounding box center [1249, 114] width 14 height 53
drag, startPoint x: 1251, startPoint y: 132, endPoint x: 837, endPoint y: 417, distance: 502.6
click at [837, 417] on icon at bounding box center [856, 401] width 48 height 48
click at [1511, 146] on input "304 Grade Stainless Steel, 0.9mm Perforated Pattern 208 - 2mm hole" at bounding box center [1438, 153] width 154 height 17
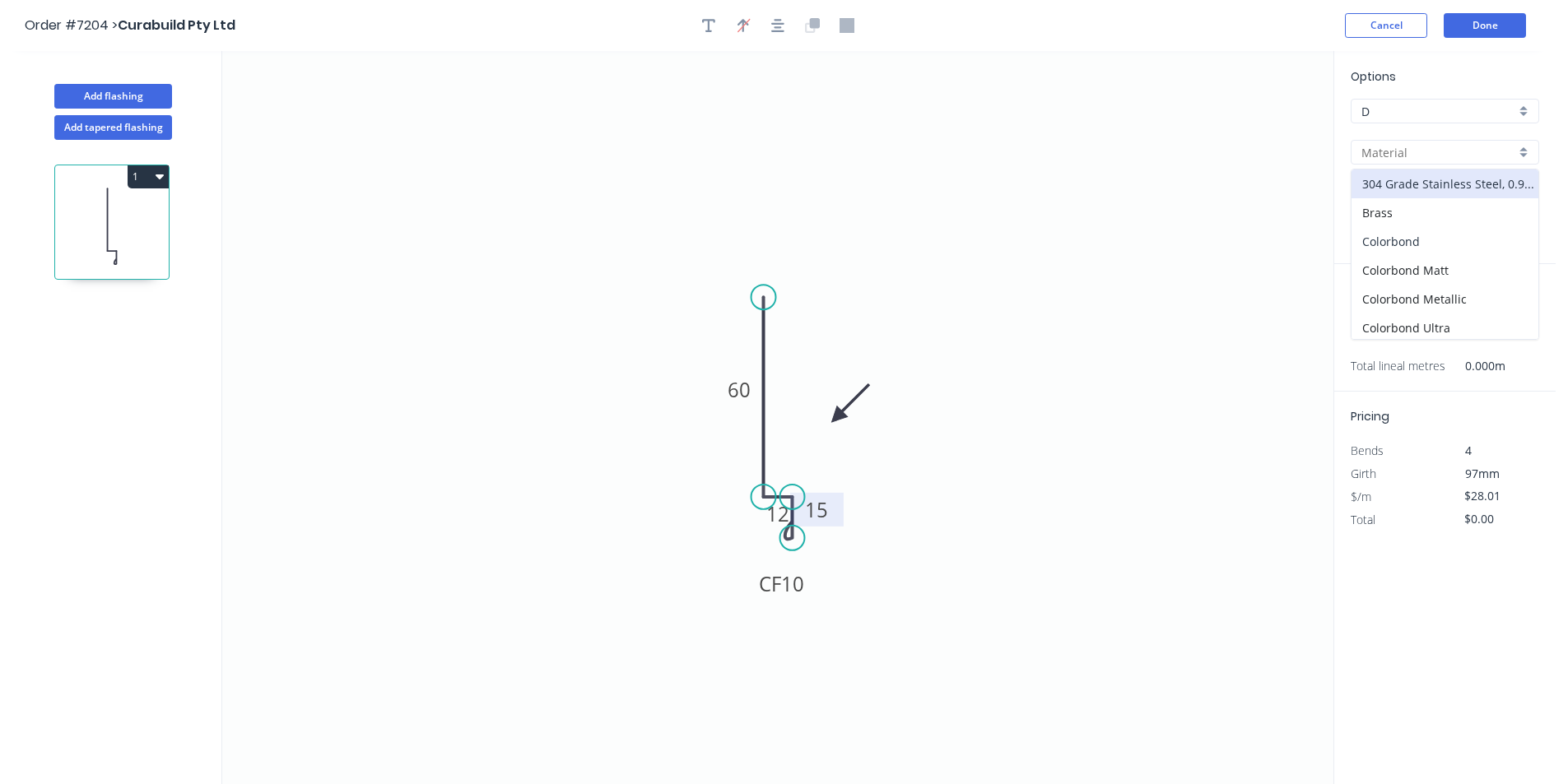
click at [1484, 241] on div "Colorbond" at bounding box center [1445, 242] width 187 height 29
type input "Colorbond"
type input "Basalt"
type input "$10.07"
click at [1480, 194] on input "Basalt" at bounding box center [1438, 194] width 154 height 17
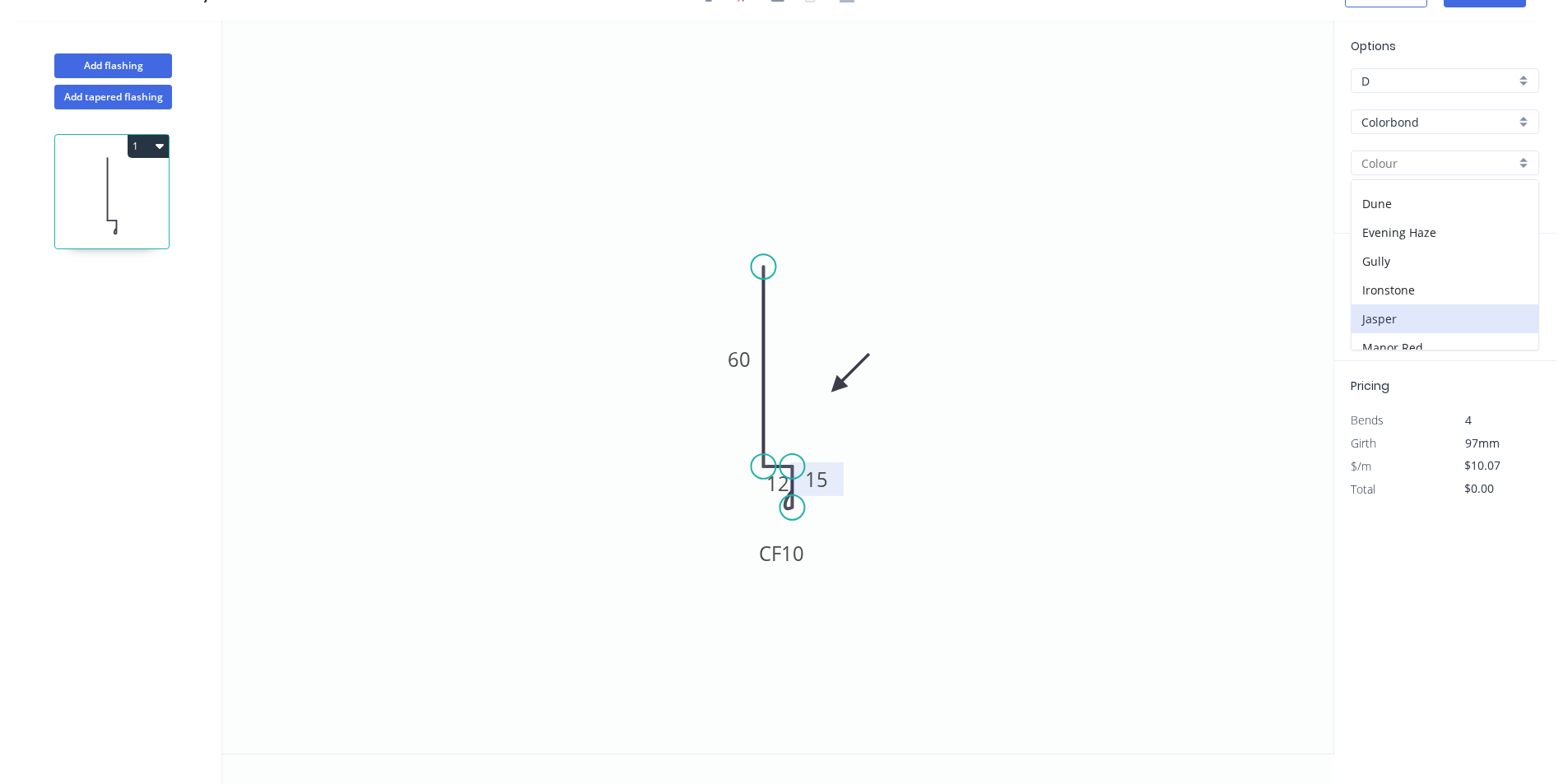
scroll to position [135, 0]
click at [1408, 207] on div "Dover White" at bounding box center [1445, 204] width 187 height 29
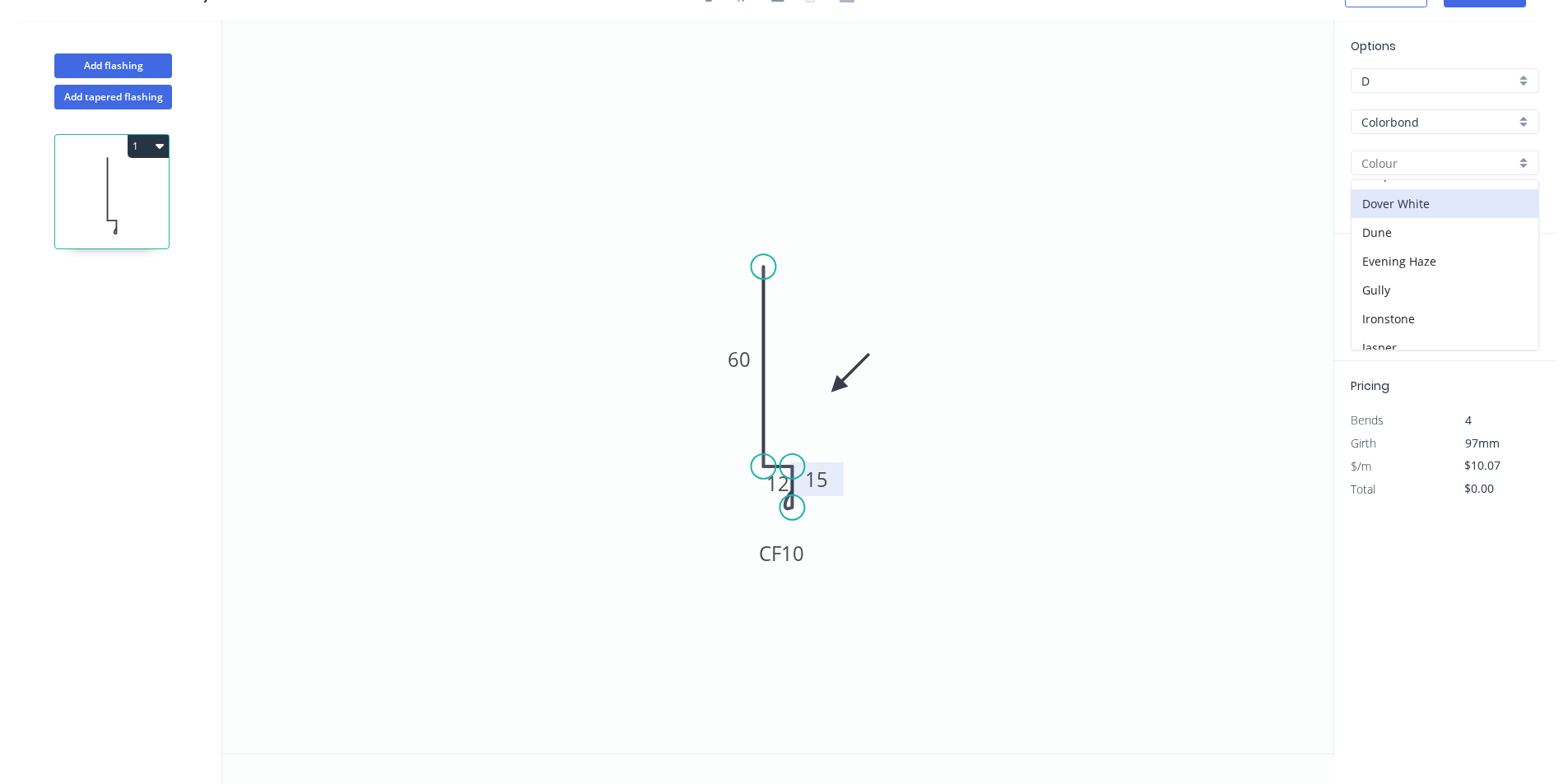
type input "Dover White"
click at [1379, 294] on input "text" at bounding box center [1374, 299] width 49 height 21
type input "2"
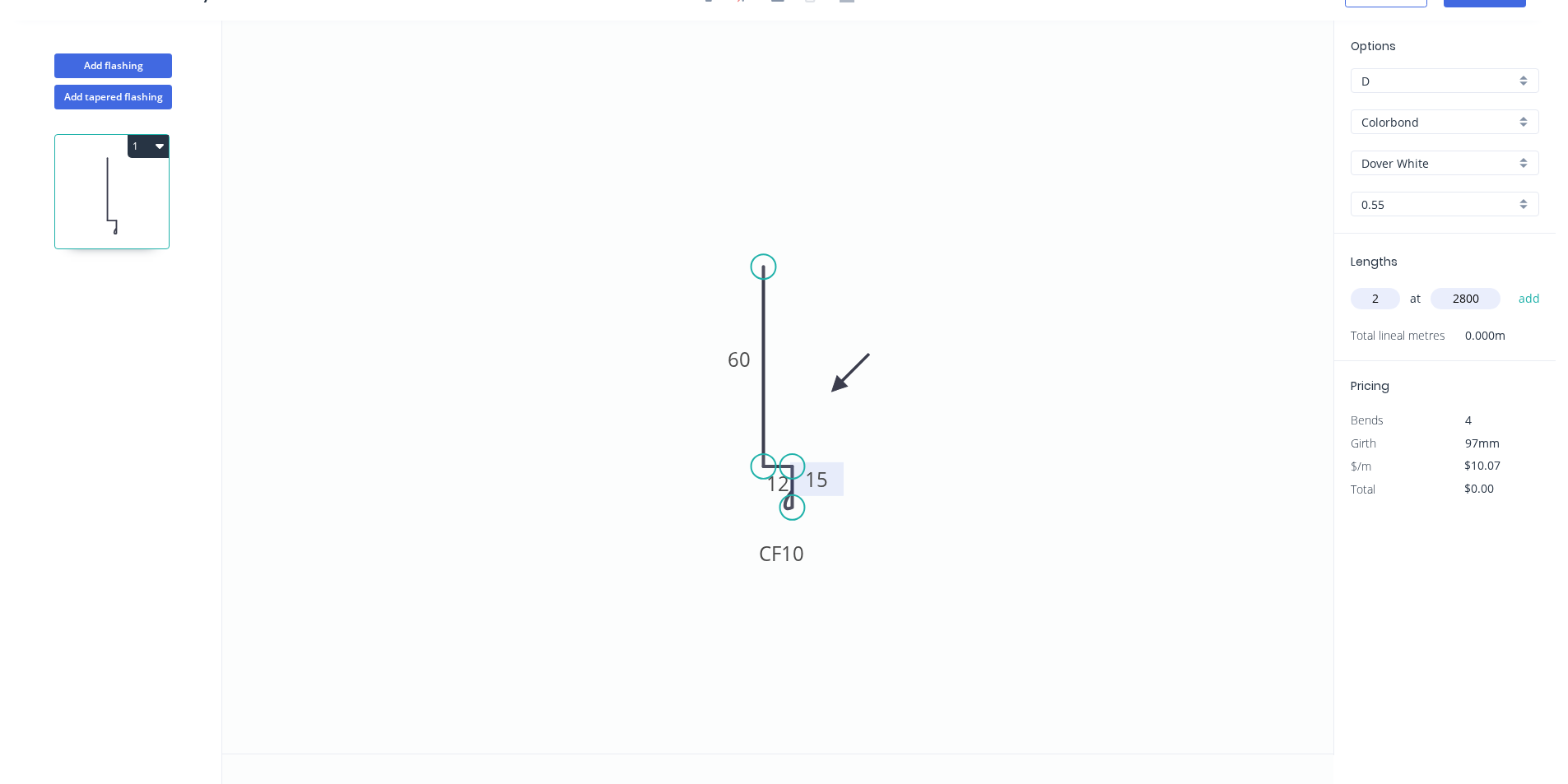
type input "2800"
click at [1510, 285] on button "add" at bounding box center [1529, 299] width 39 height 28
type input "$56.39"
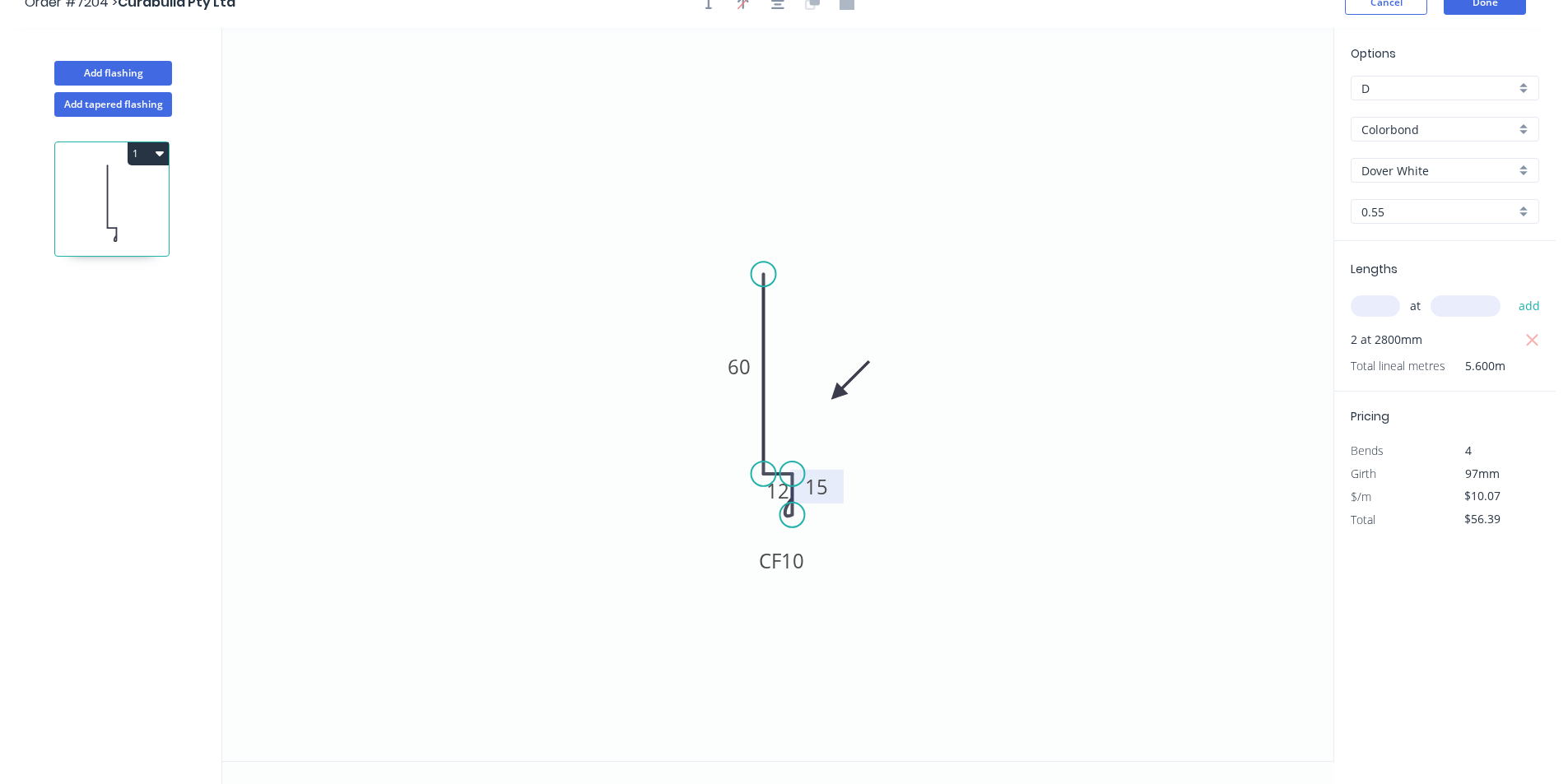
scroll to position [0, 0]
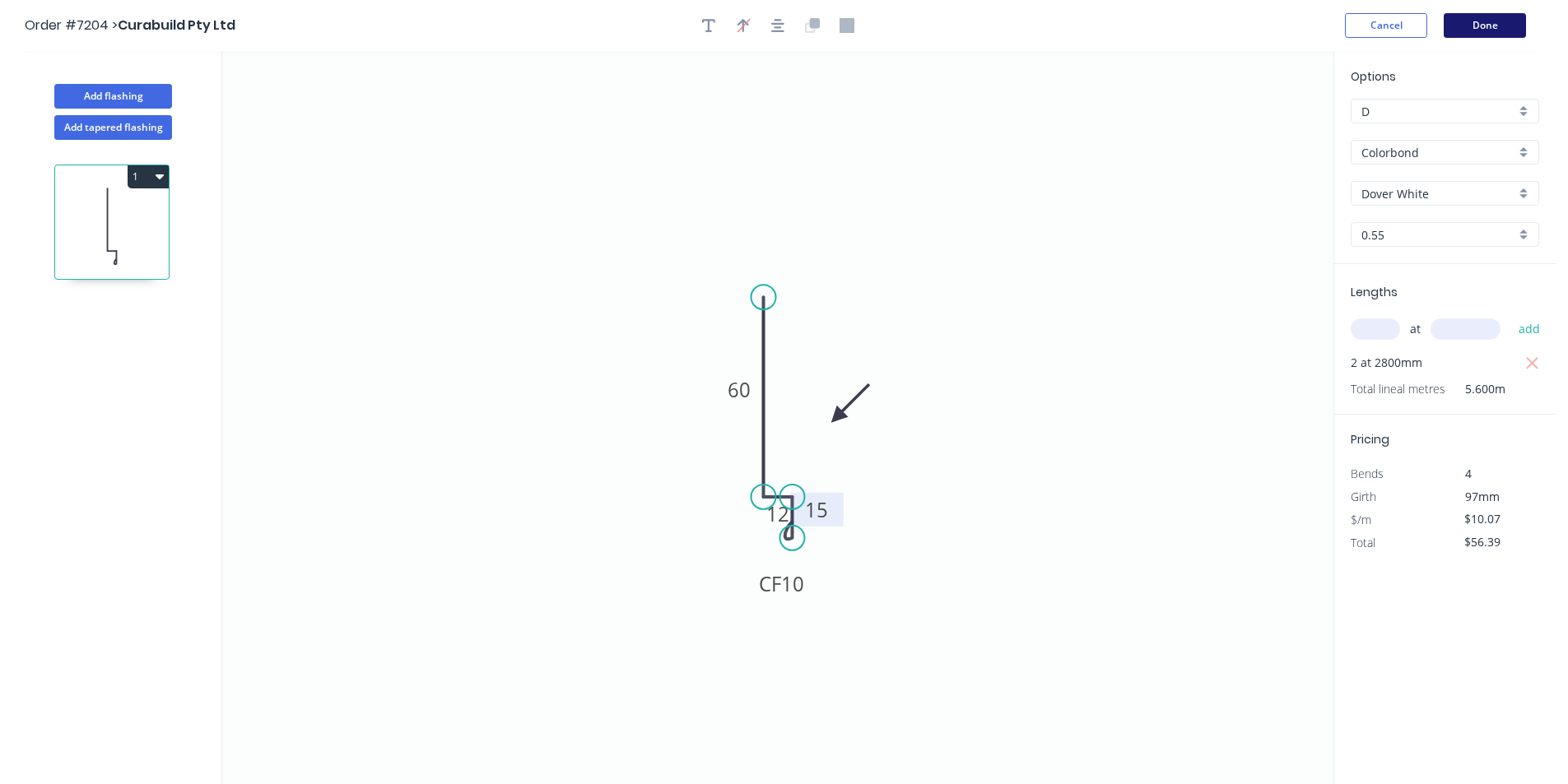
click at [1470, 25] on button "Done" at bounding box center [1484, 26] width 82 height 25
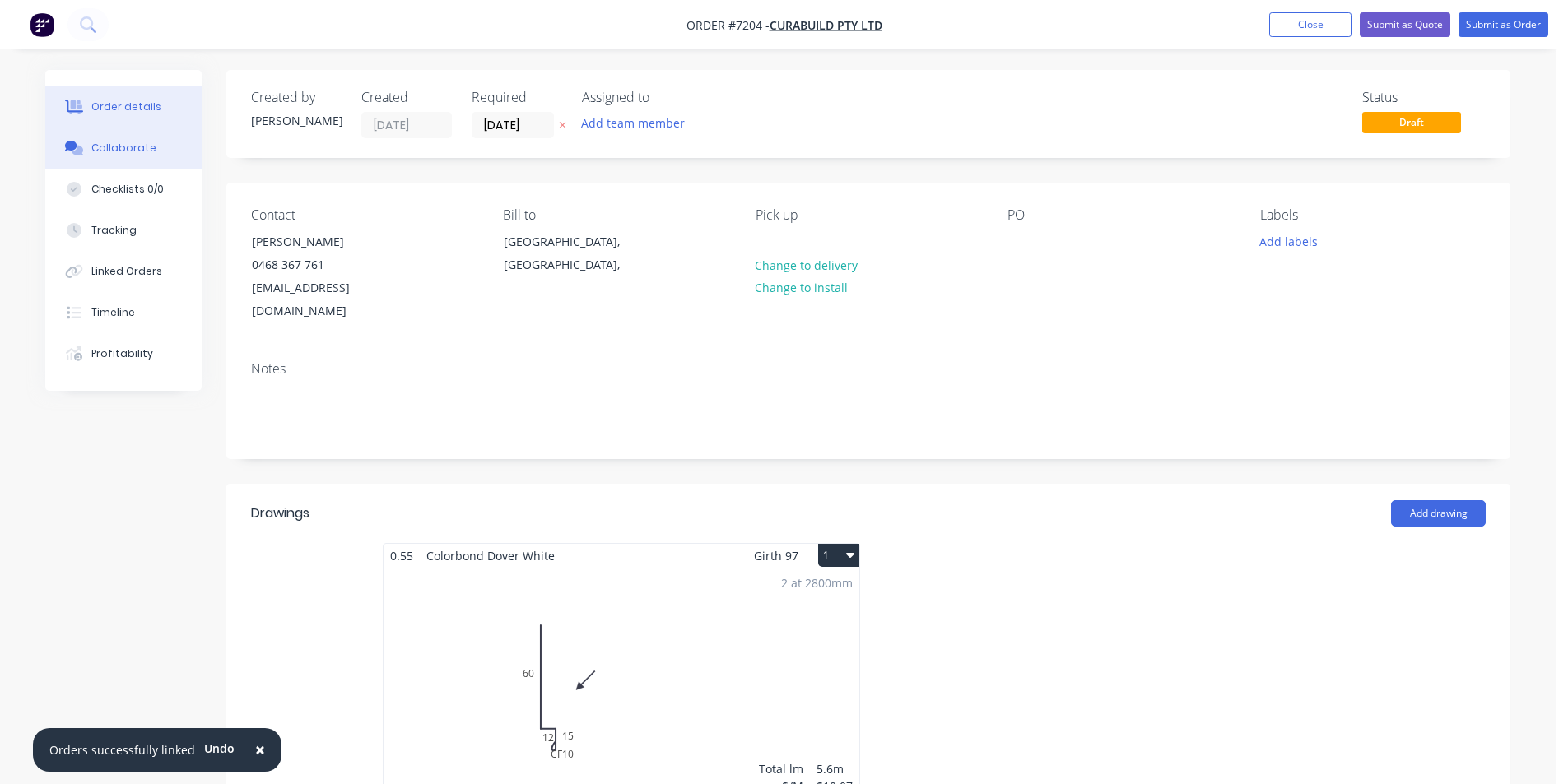
click at [117, 149] on div "Collaborate" at bounding box center [123, 147] width 65 height 14
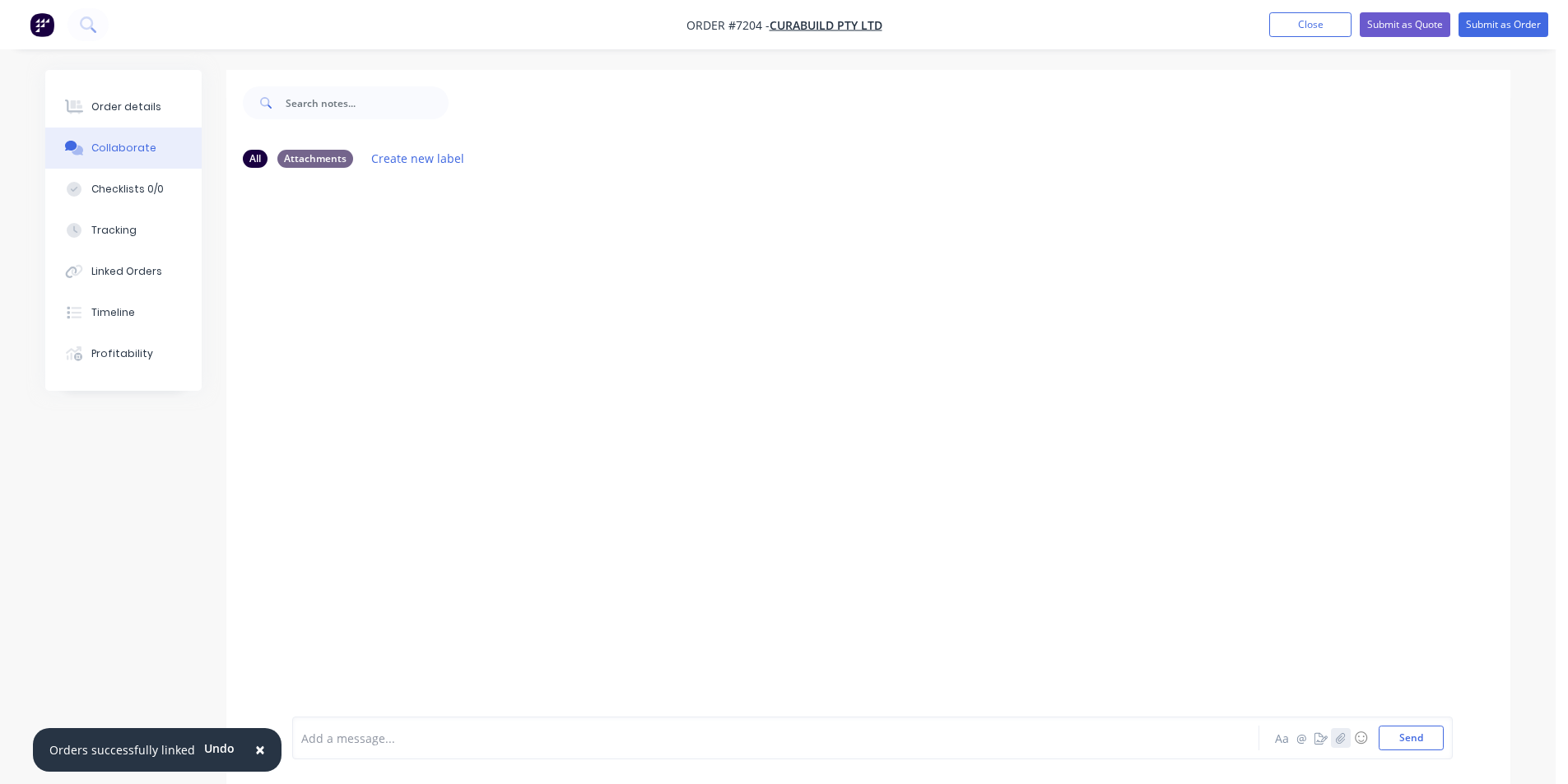
click at [1342, 741] on icon "button" at bounding box center [1341, 738] width 10 height 12
click at [1423, 742] on button "Send" at bounding box center [1410, 739] width 65 height 25
click at [1515, 32] on button "Submit as Order" at bounding box center [1503, 25] width 90 height 25
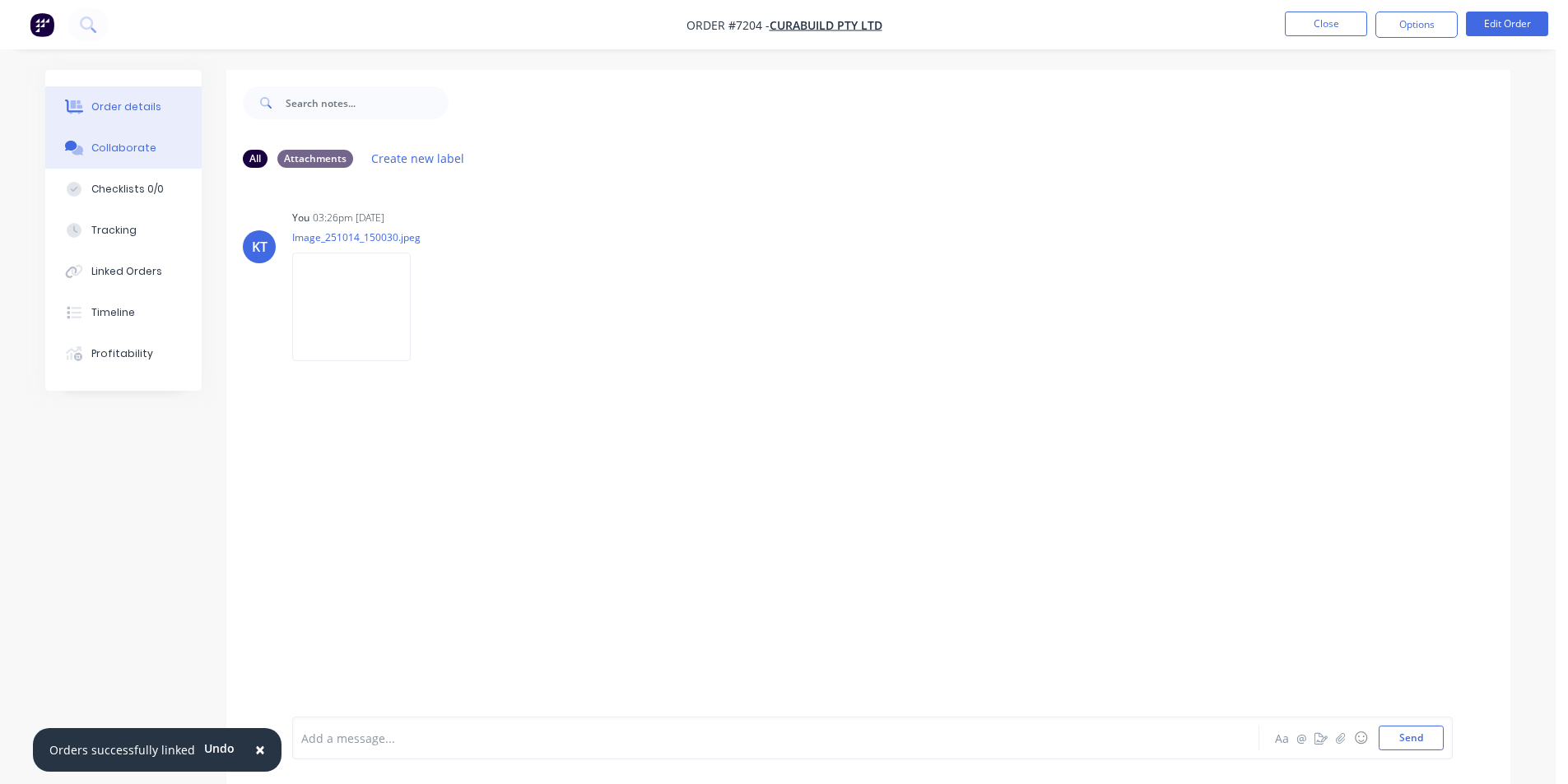
click at [129, 118] on button "Order details" at bounding box center [123, 107] width 156 height 41
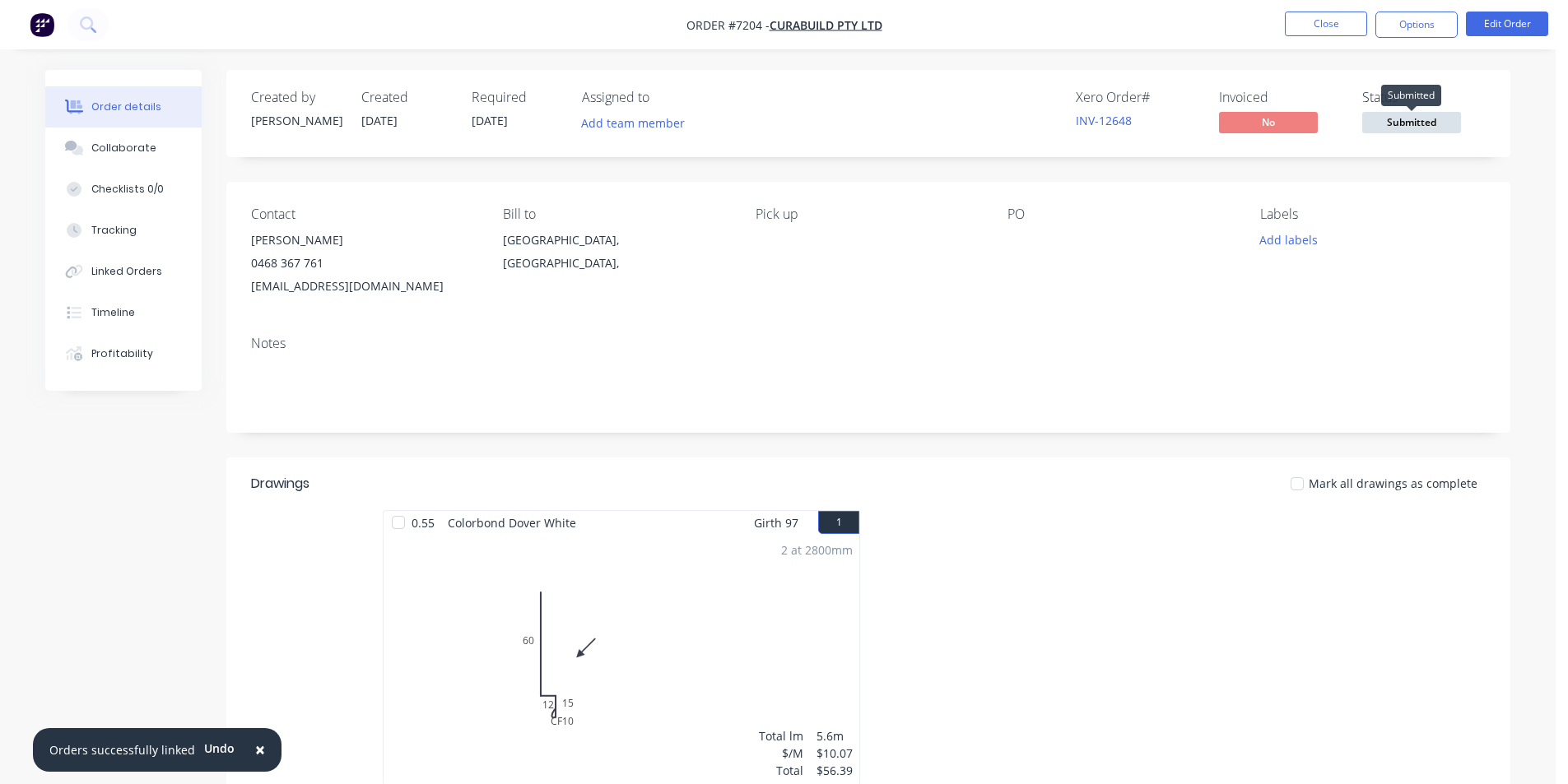
click at [1376, 115] on span "Submitted" at bounding box center [1411, 121] width 99 height 20
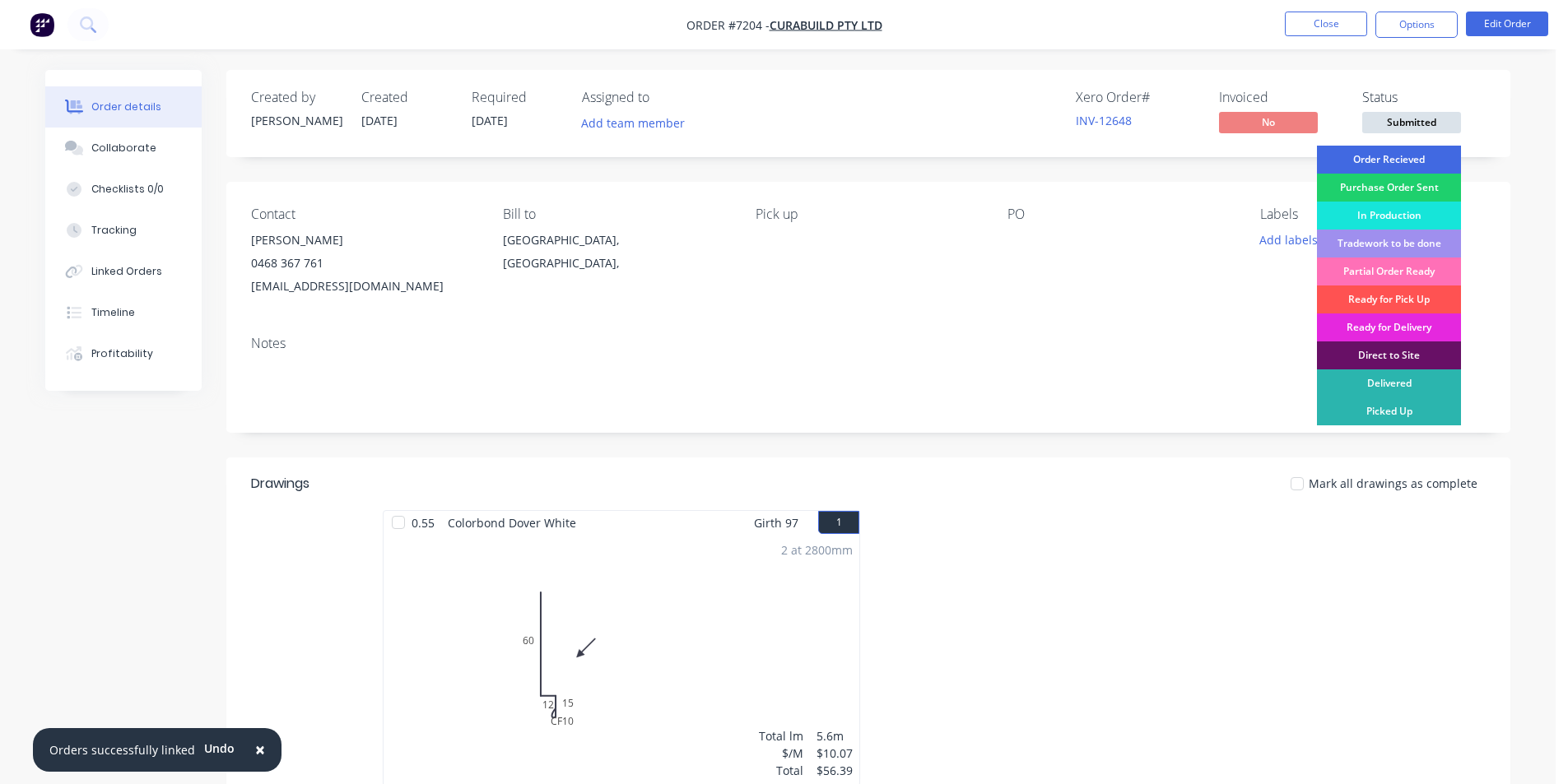
click at [1393, 155] on div "Order Recieved" at bounding box center [1389, 159] width 144 height 28
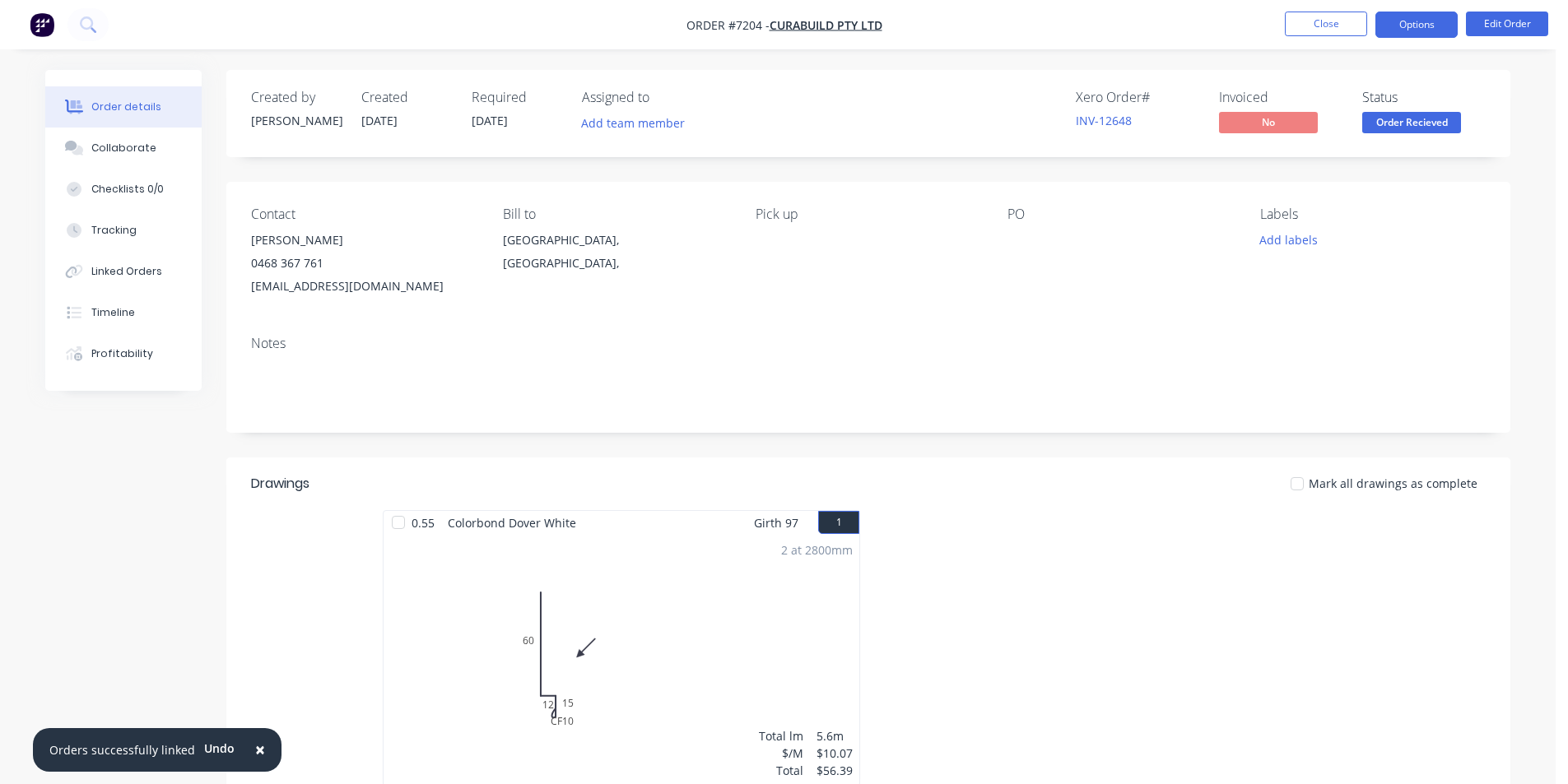
click at [1399, 12] on button "Options" at bounding box center [1416, 24] width 82 height 26
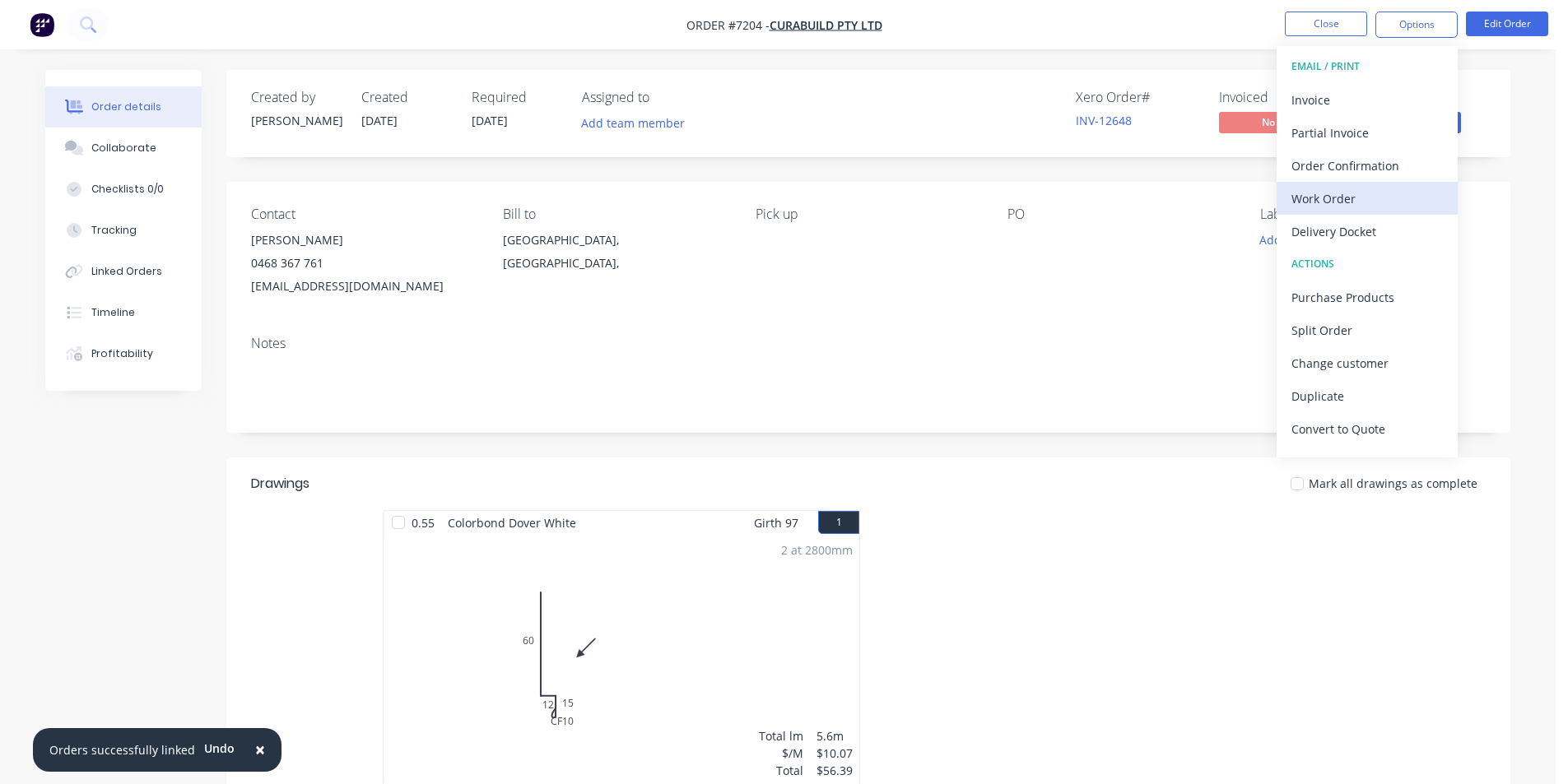
click at [1355, 209] on div "Work Order" at bounding box center [1367, 198] width 151 height 24
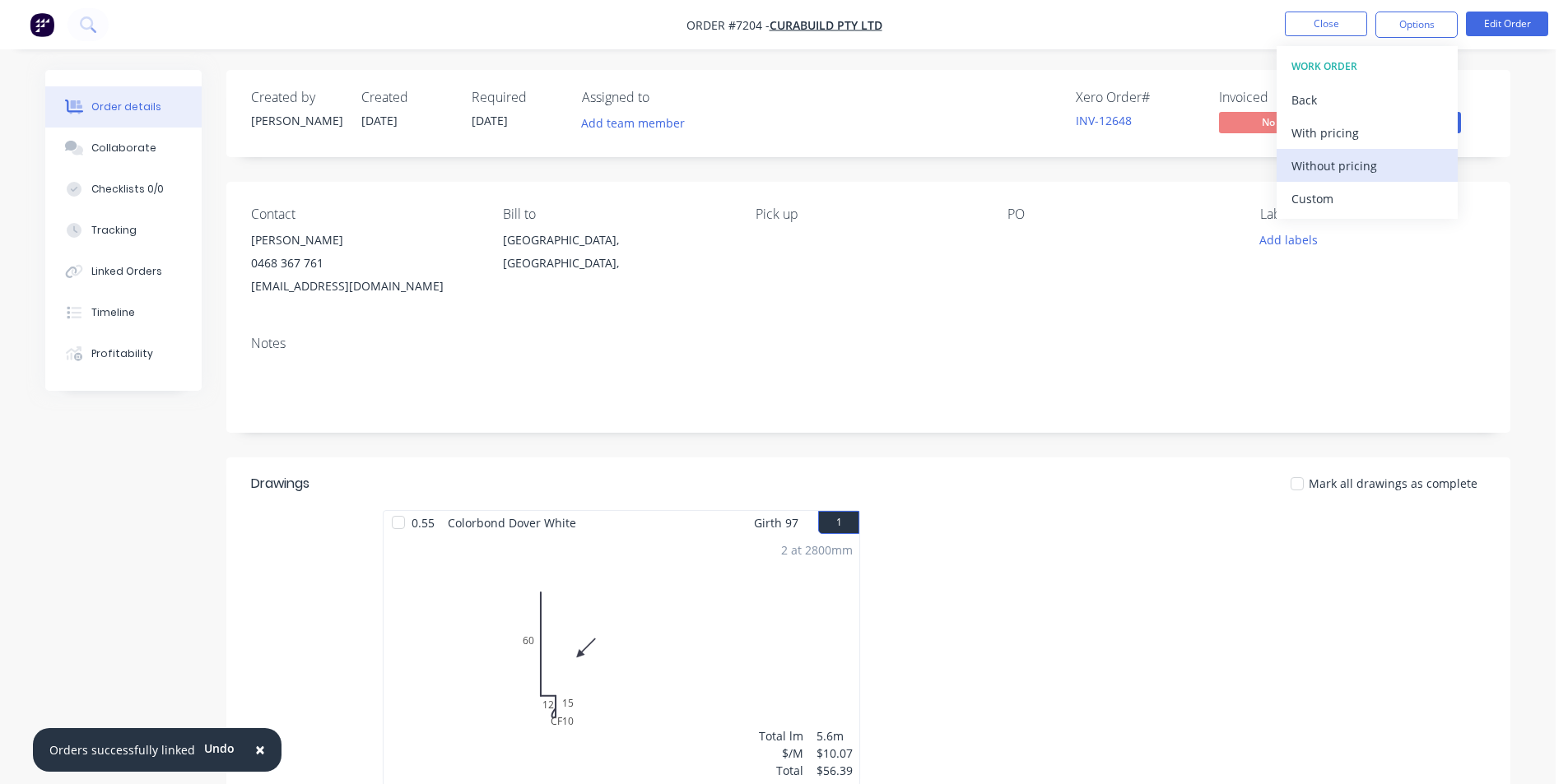
click at [1351, 158] on div "Without pricing" at bounding box center [1367, 166] width 151 height 24
click at [1511, 204] on div "Order details Collaborate Checklists 0/0 Tracking Linked Orders Timeline Profit…" at bounding box center [777, 583] width 1498 height 1026
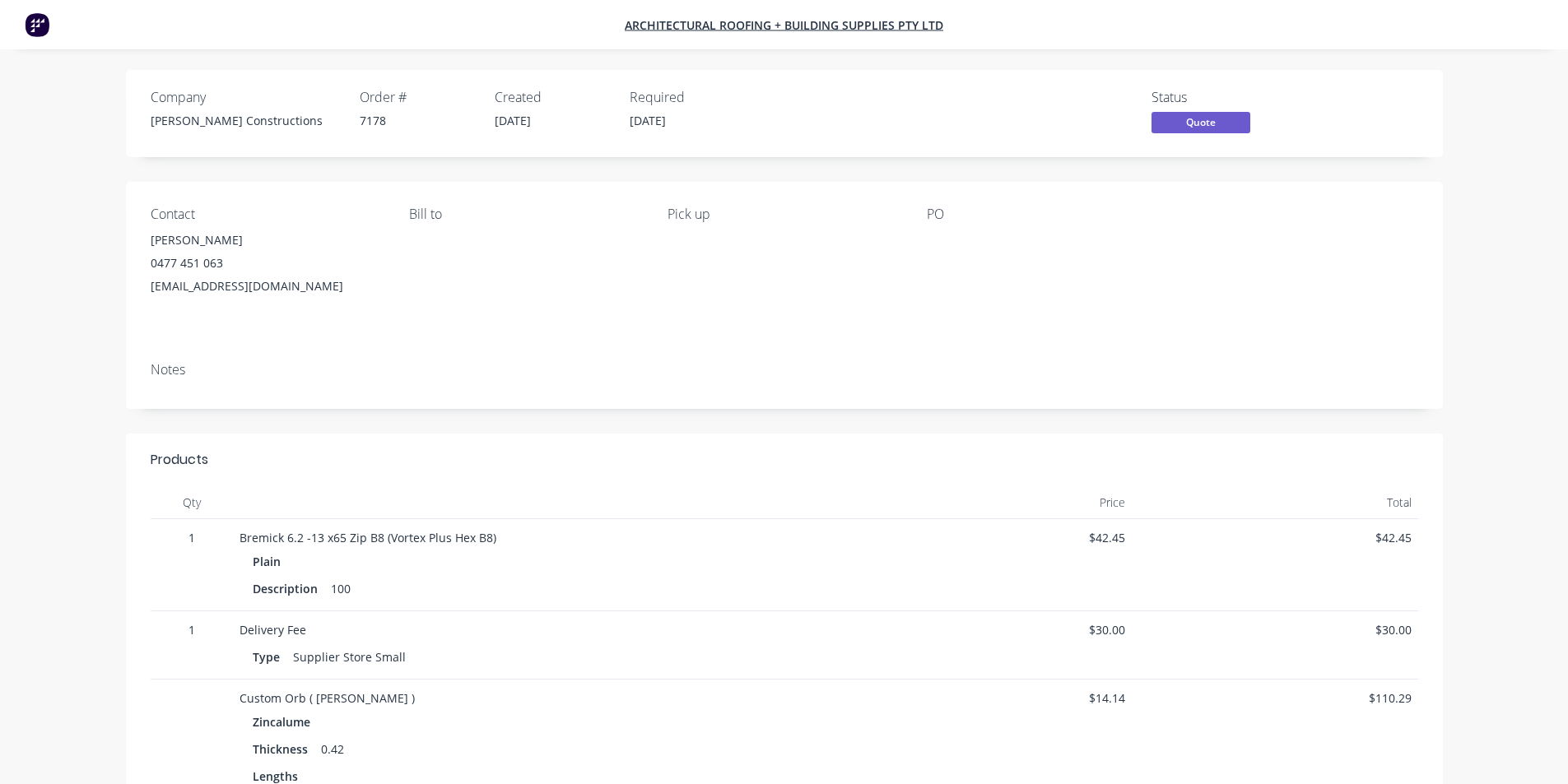
scroll to position [329, 0]
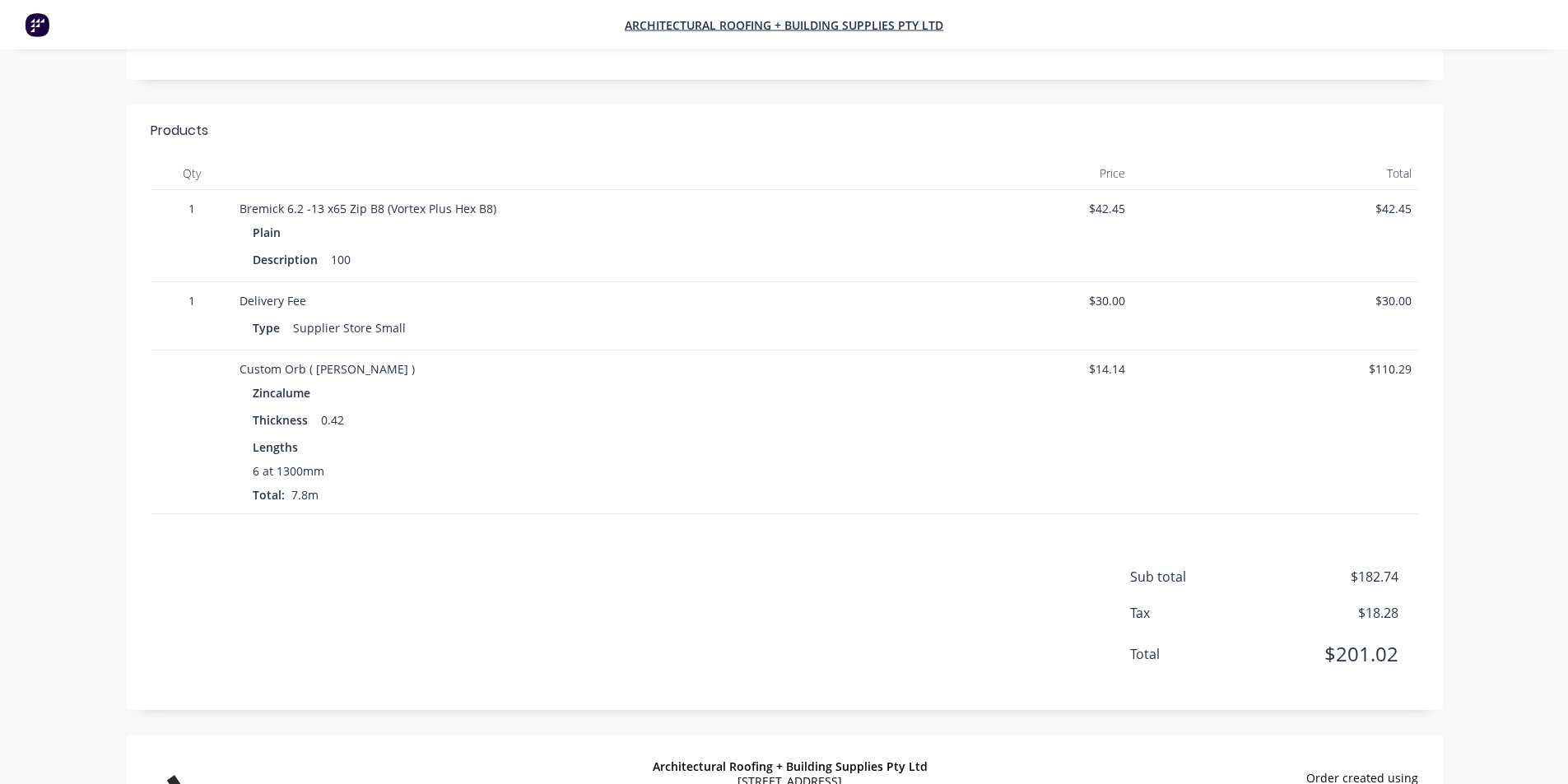
click at [925, 266] on div "$42.45" at bounding box center [988, 236] width 286 height 92
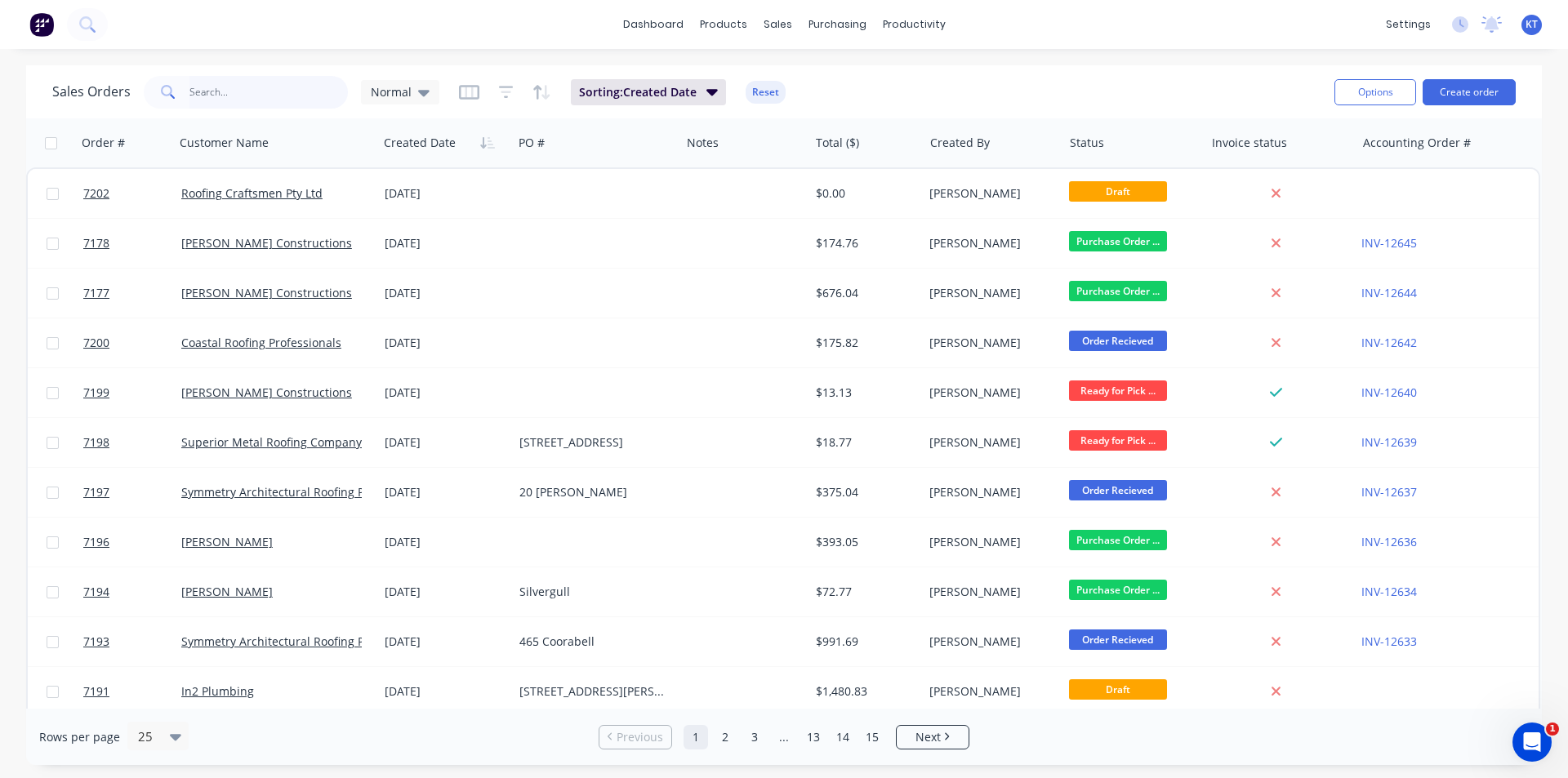
click at [242, 86] on input "text" at bounding box center [269, 92] width 160 height 32
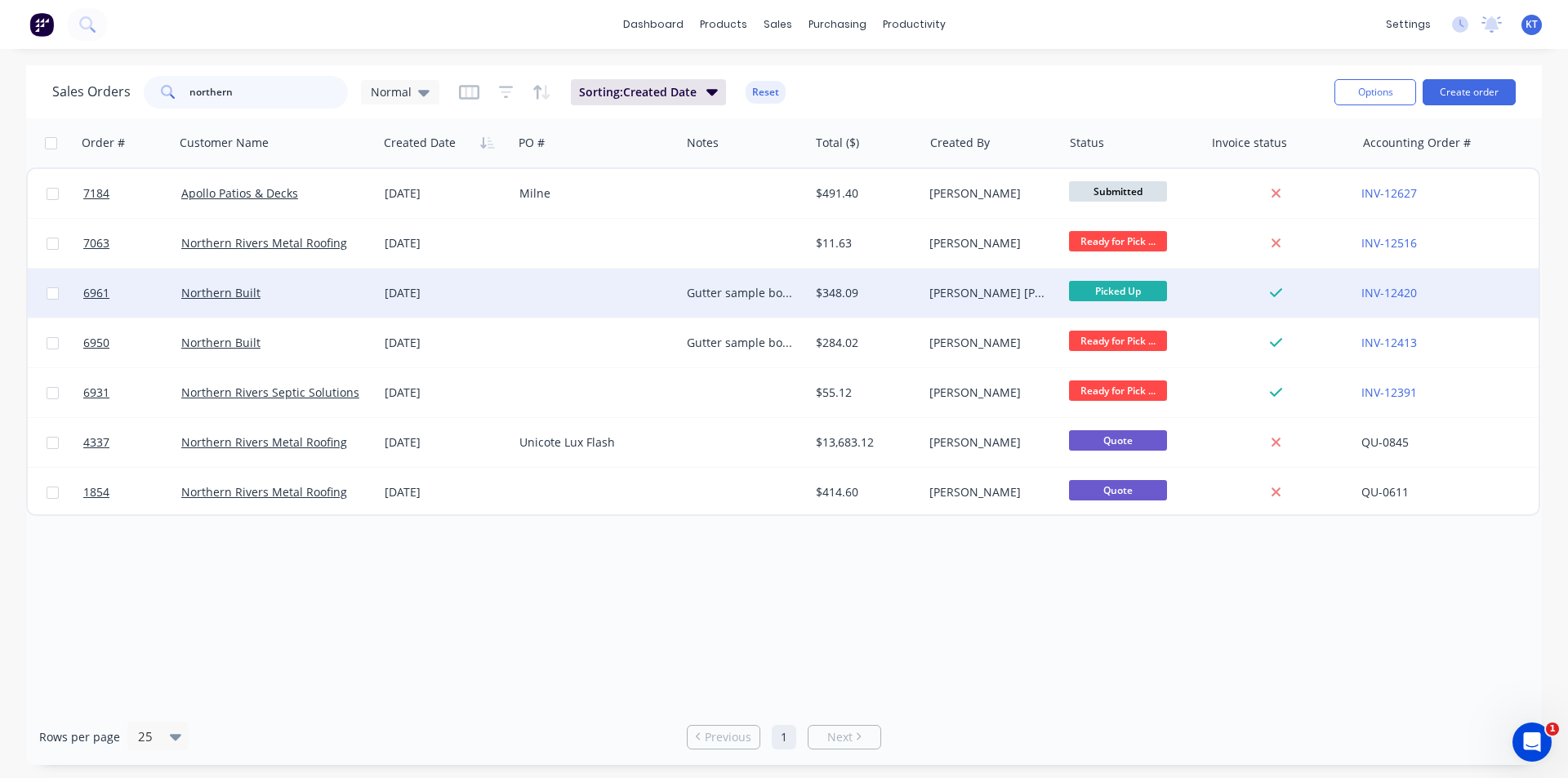
type input "northern"
click at [571, 292] on div at bounding box center [597, 292] width 167 height 49
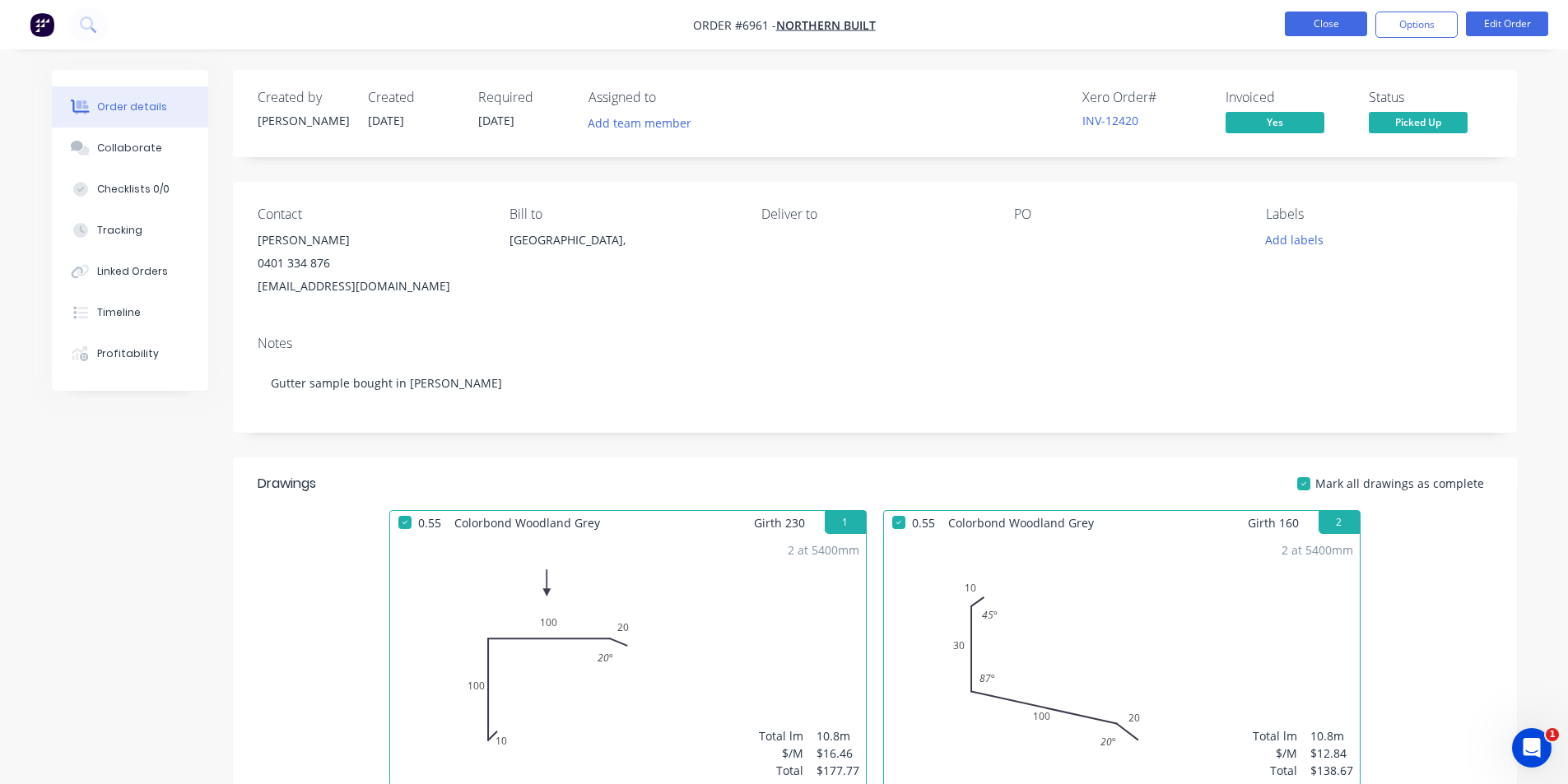
click at [1307, 34] on button "Close" at bounding box center [1325, 24] width 82 height 25
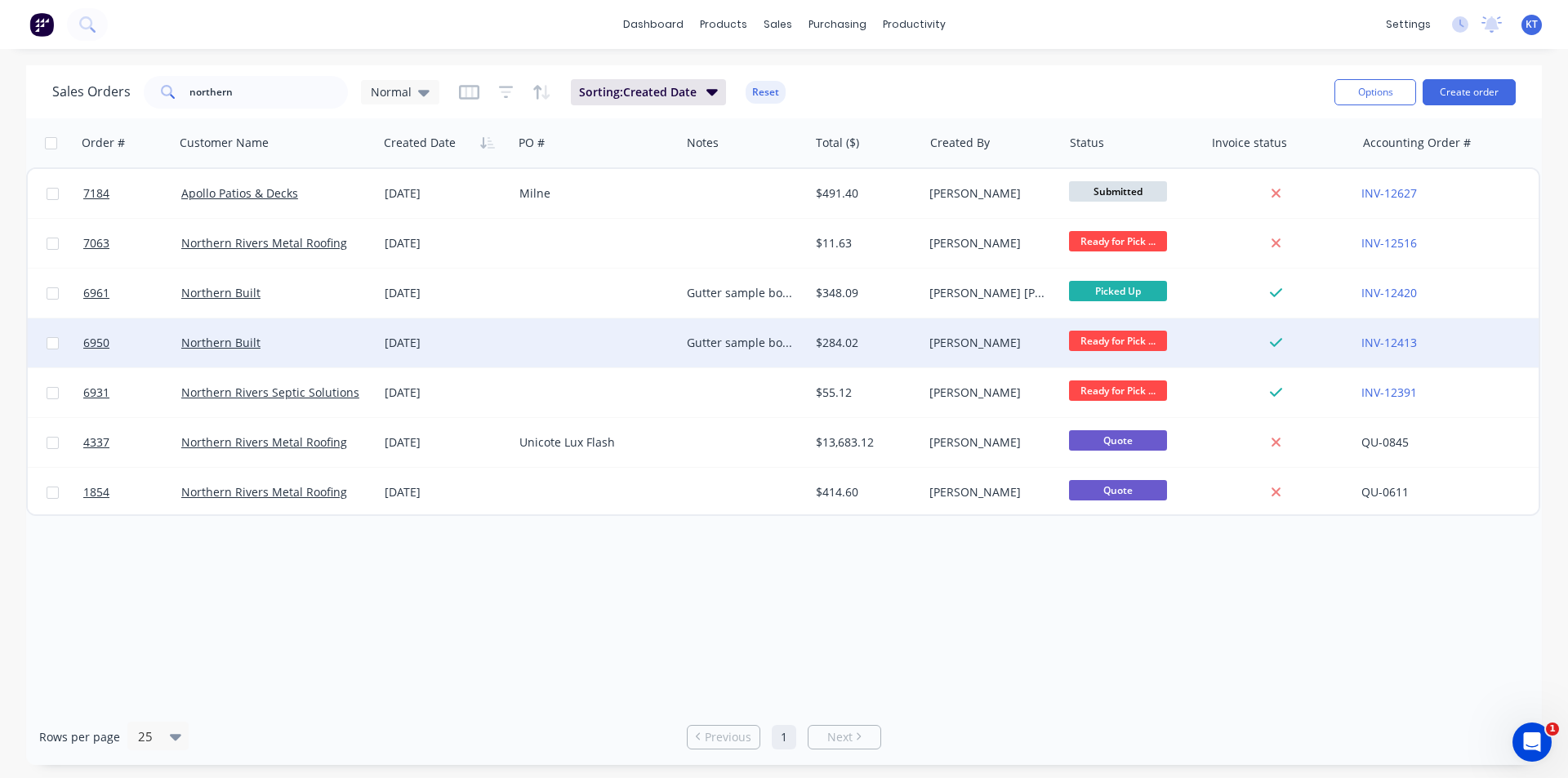
click at [295, 334] on div "Northern Built" at bounding box center [276, 342] width 204 height 49
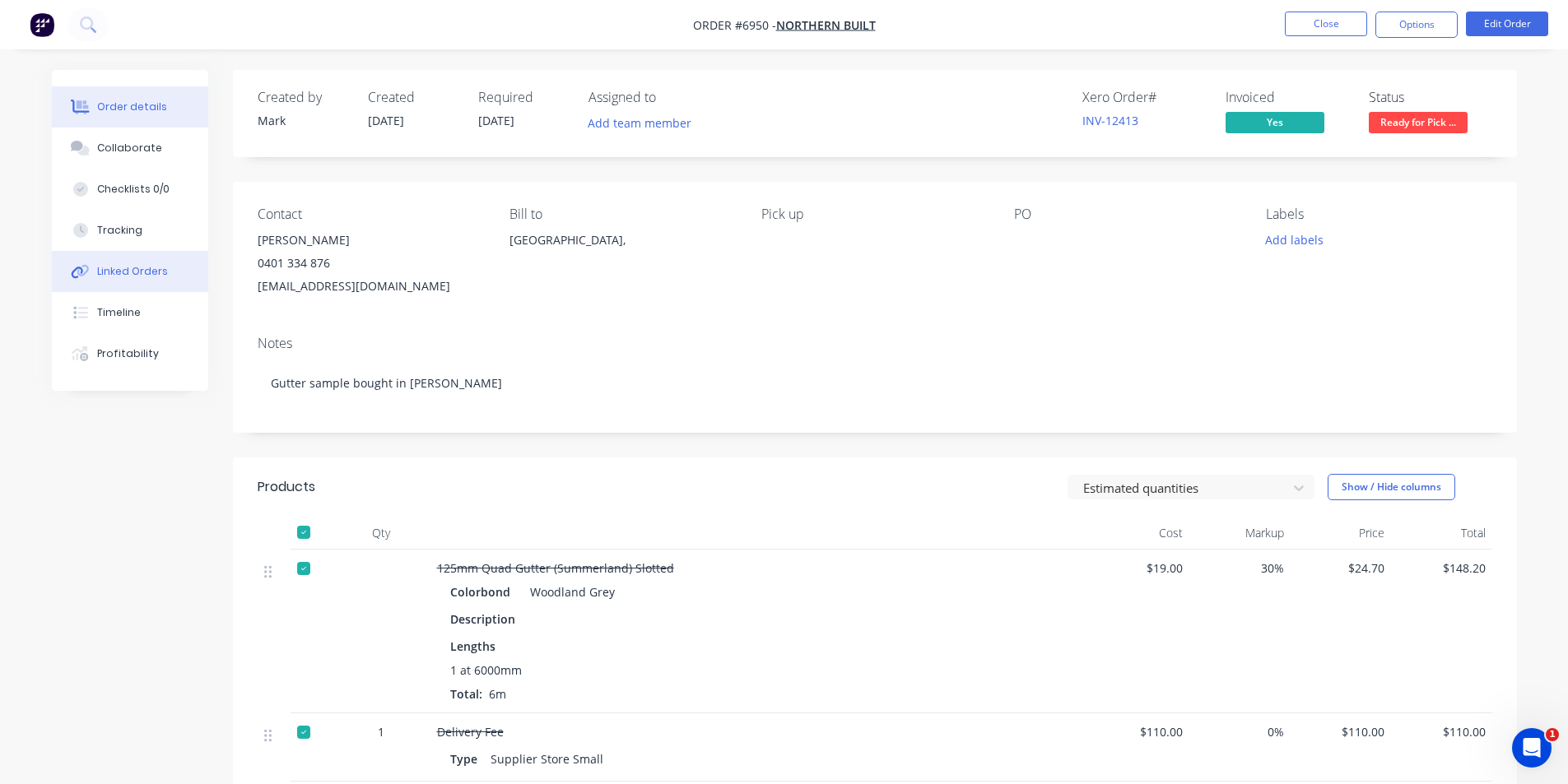
click at [151, 270] on div "Linked Orders" at bounding box center [132, 271] width 70 height 14
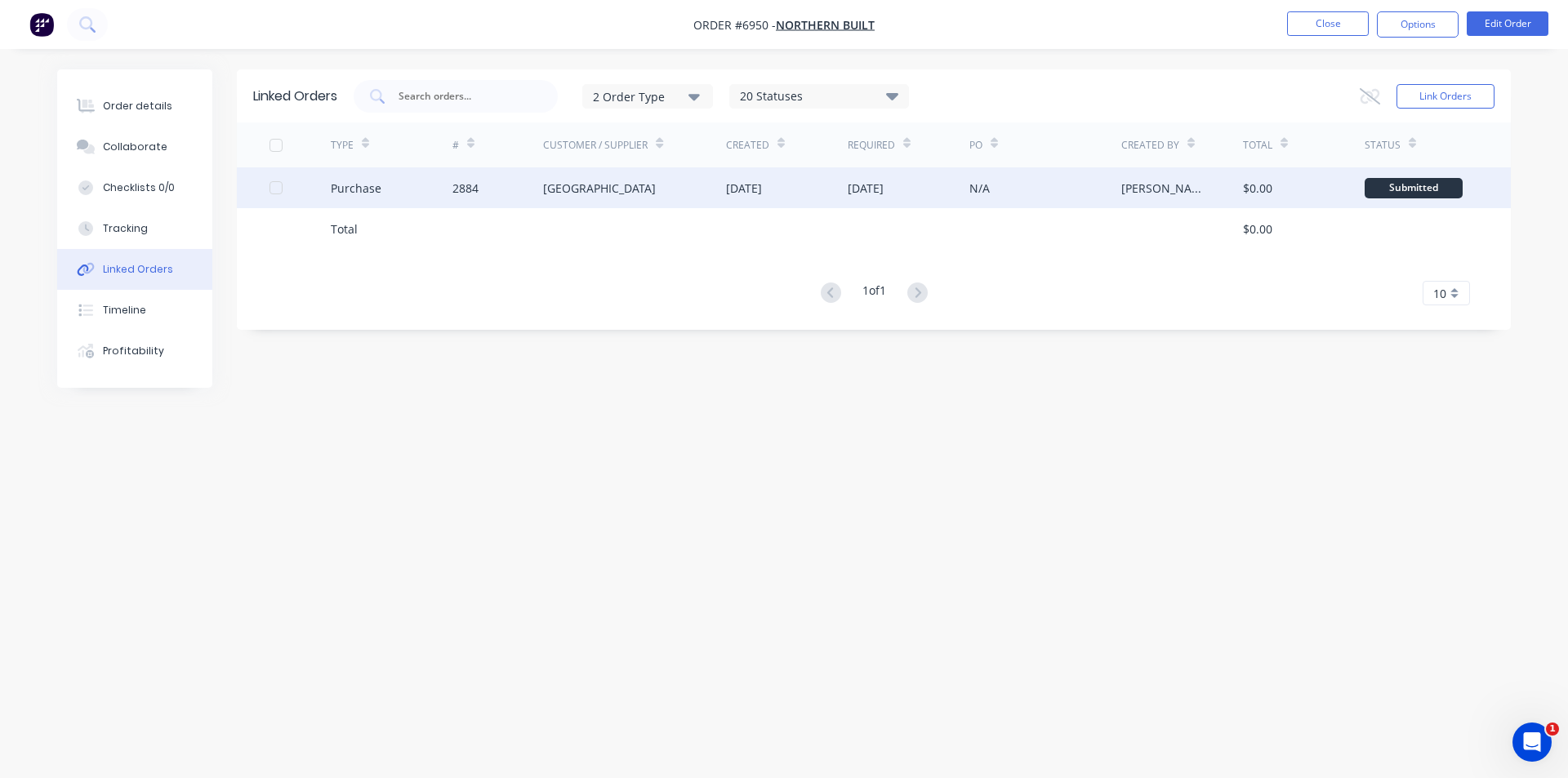
click at [791, 199] on div "[DATE]" at bounding box center [787, 187] width 121 height 41
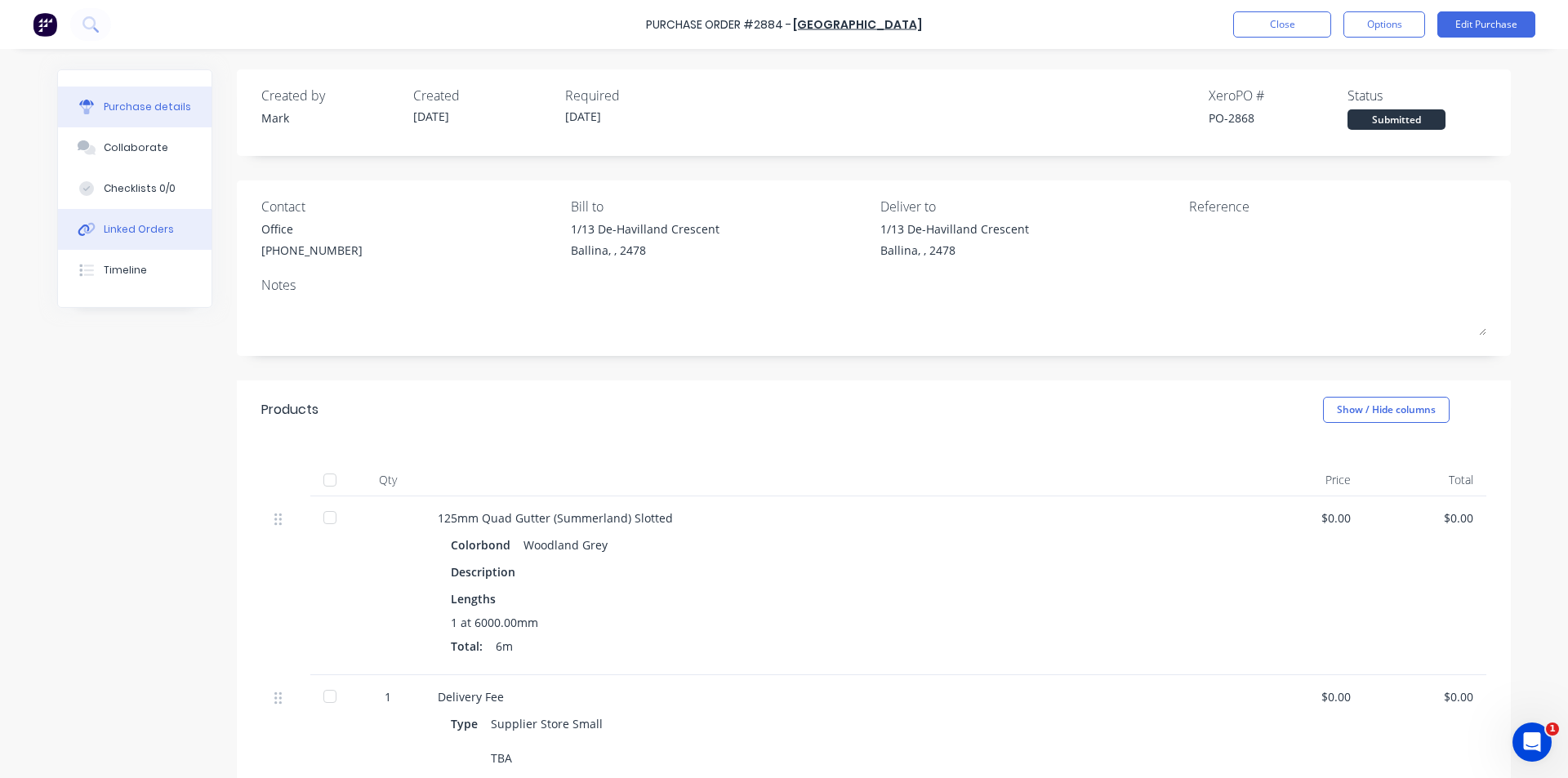
click at [160, 221] on button "Linked Orders" at bounding box center [135, 229] width 154 height 41
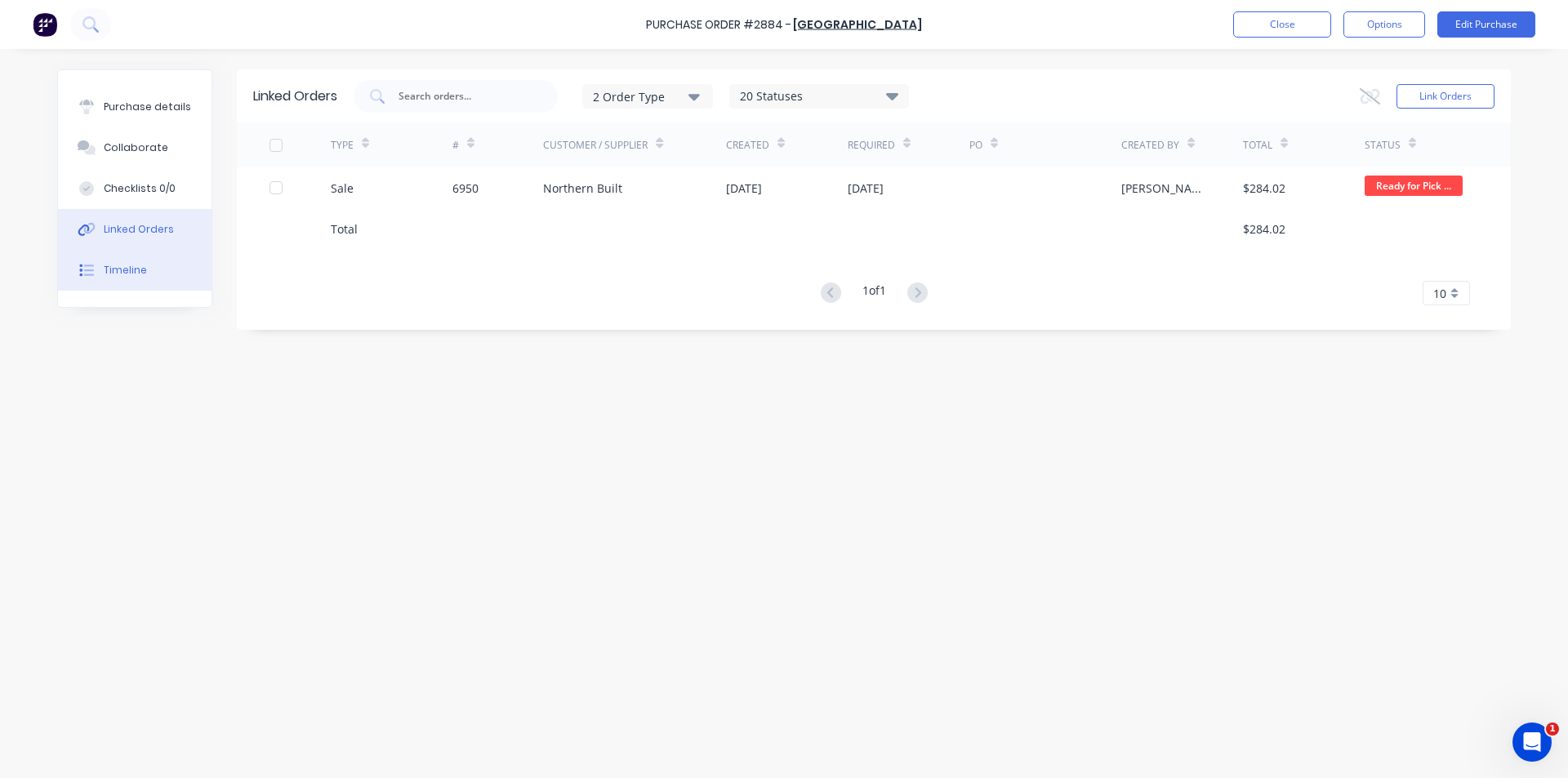
click at [131, 267] on div "Timeline" at bounding box center [125, 270] width 43 height 14
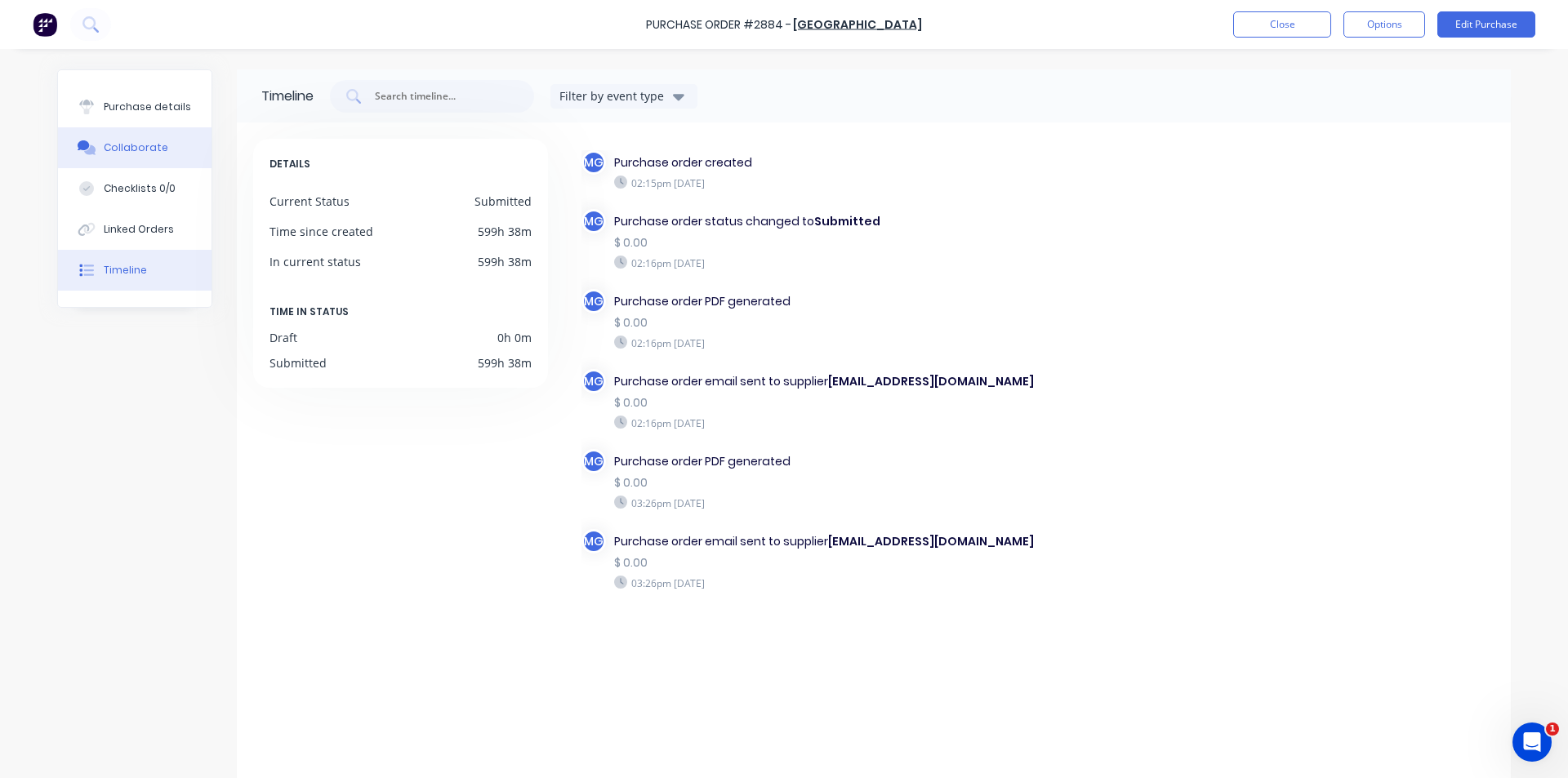
click at [137, 139] on button "Collaborate" at bounding box center [135, 147] width 154 height 41
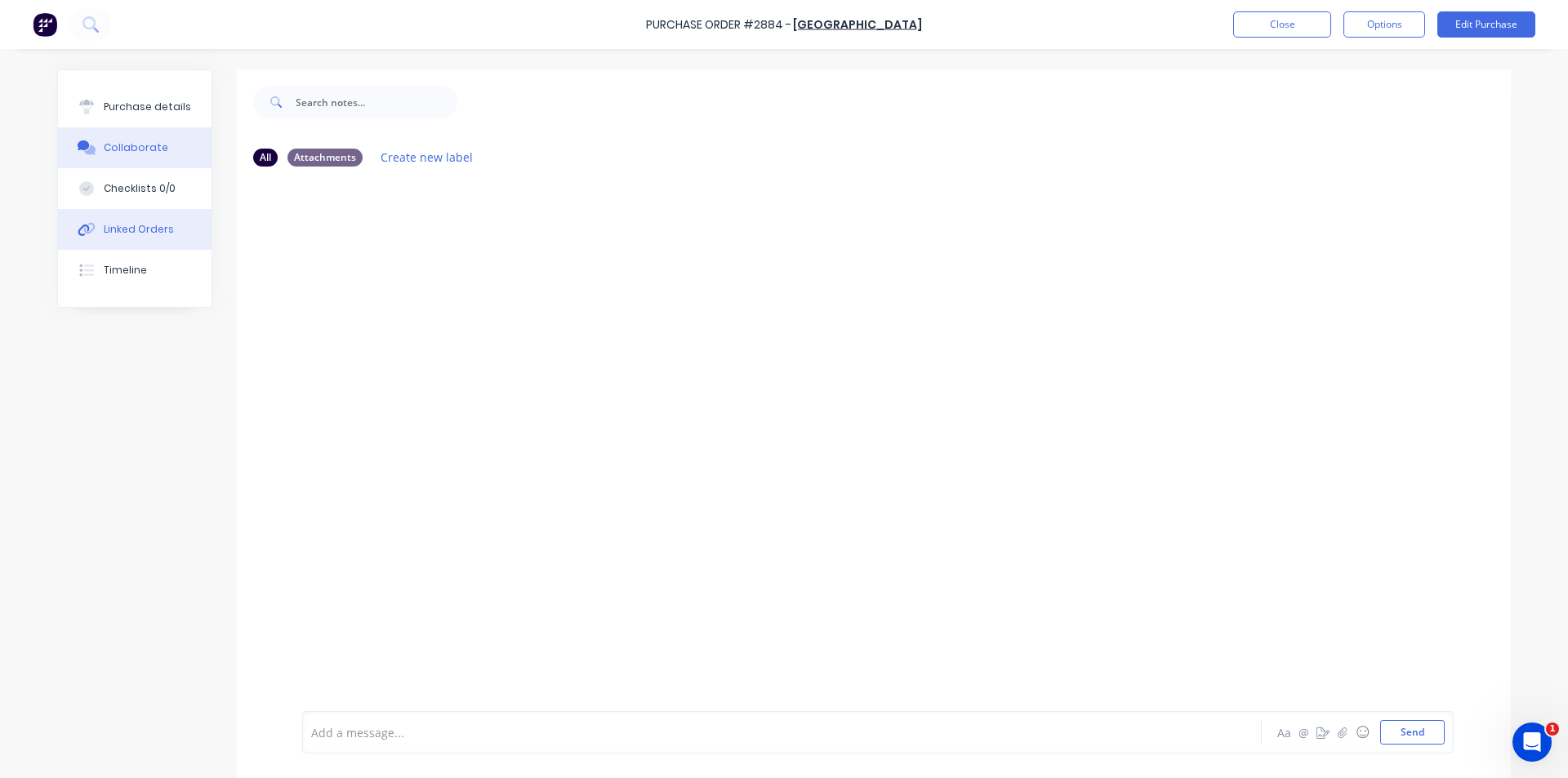
click at [137, 224] on div "Linked Orders" at bounding box center [139, 228] width 70 height 14
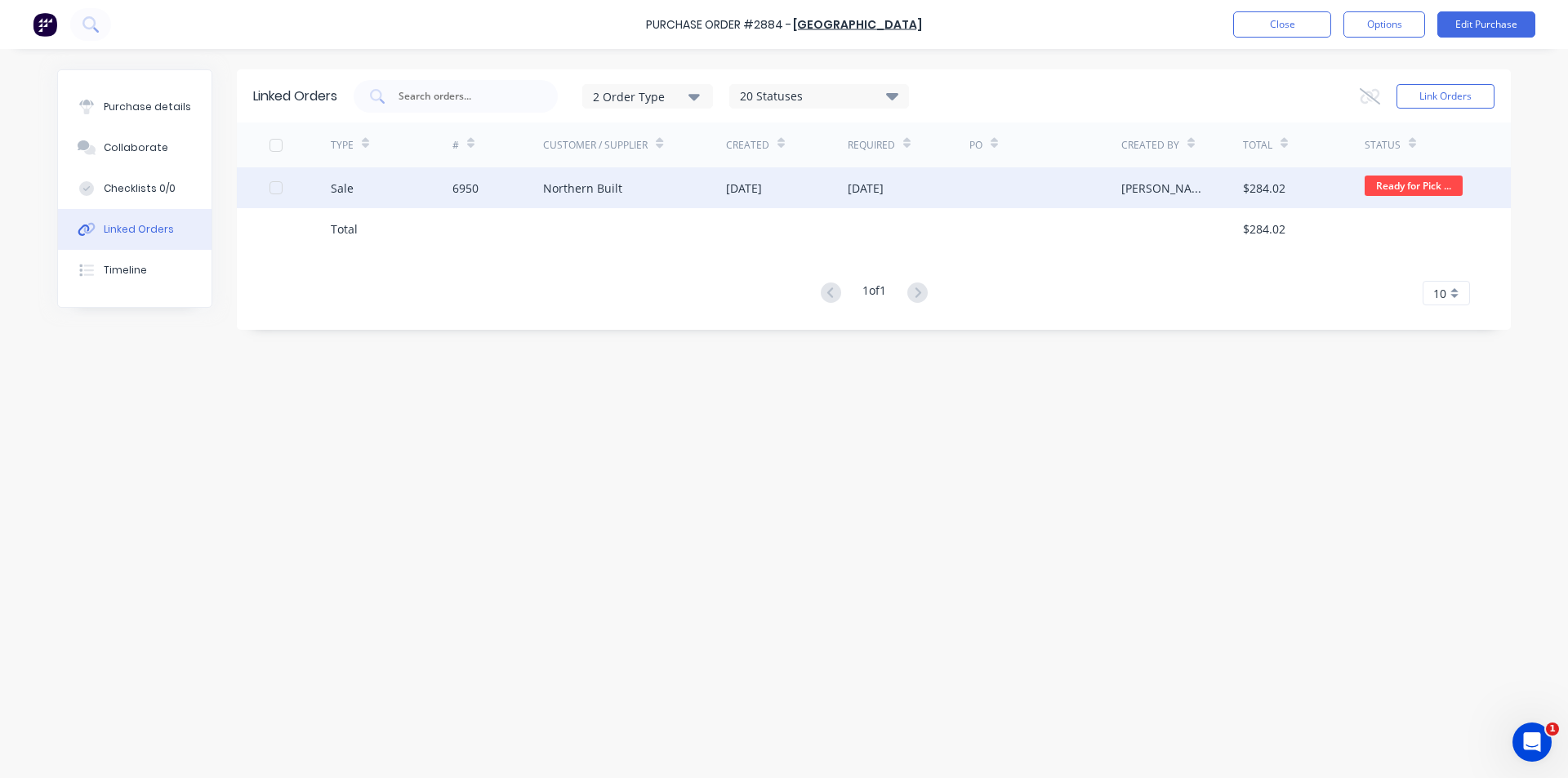
click at [630, 182] on div "Northern Built" at bounding box center [634, 187] width 183 height 41
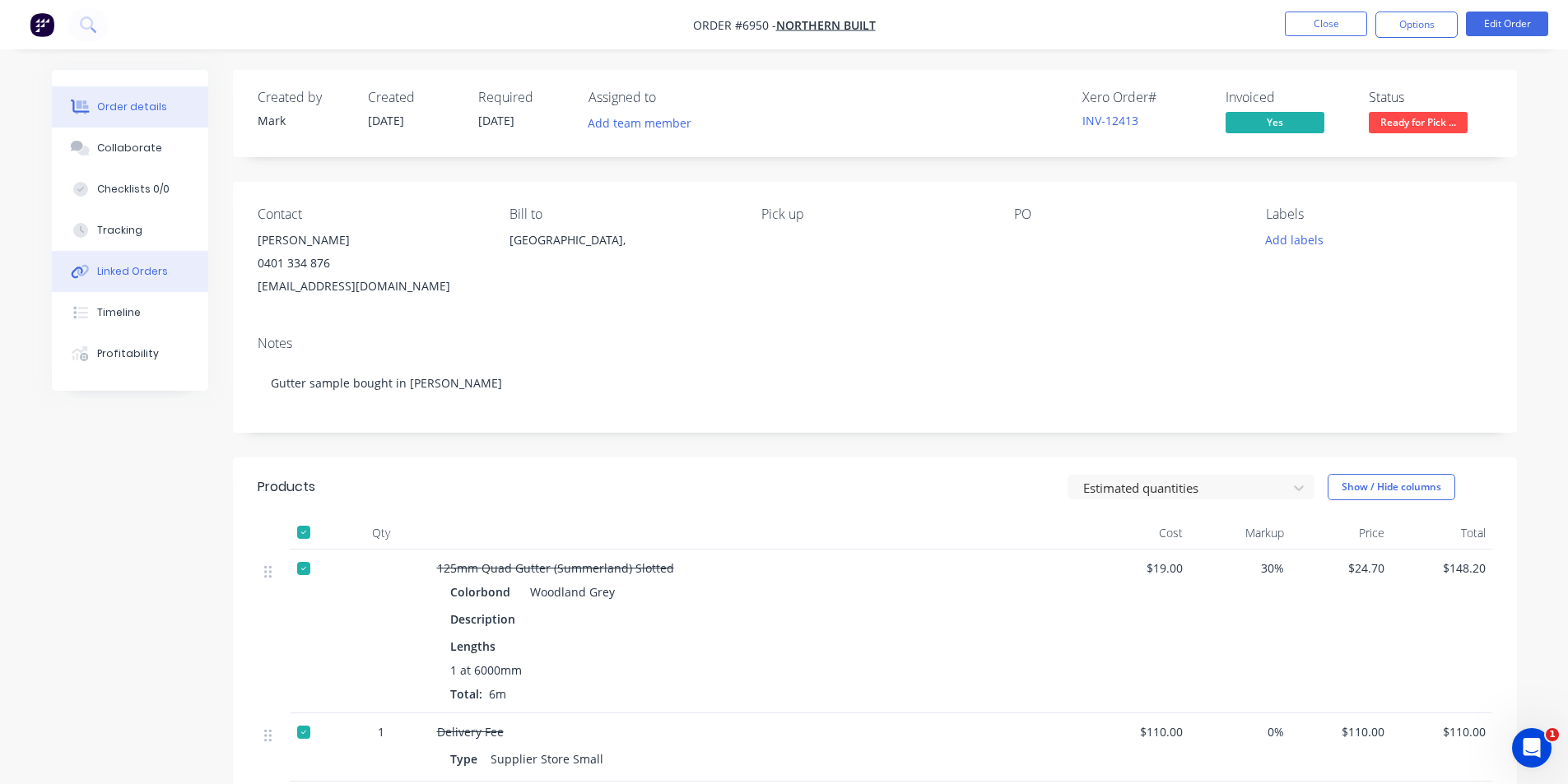
click at [163, 265] on div "Linked Orders" at bounding box center [132, 271] width 70 height 14
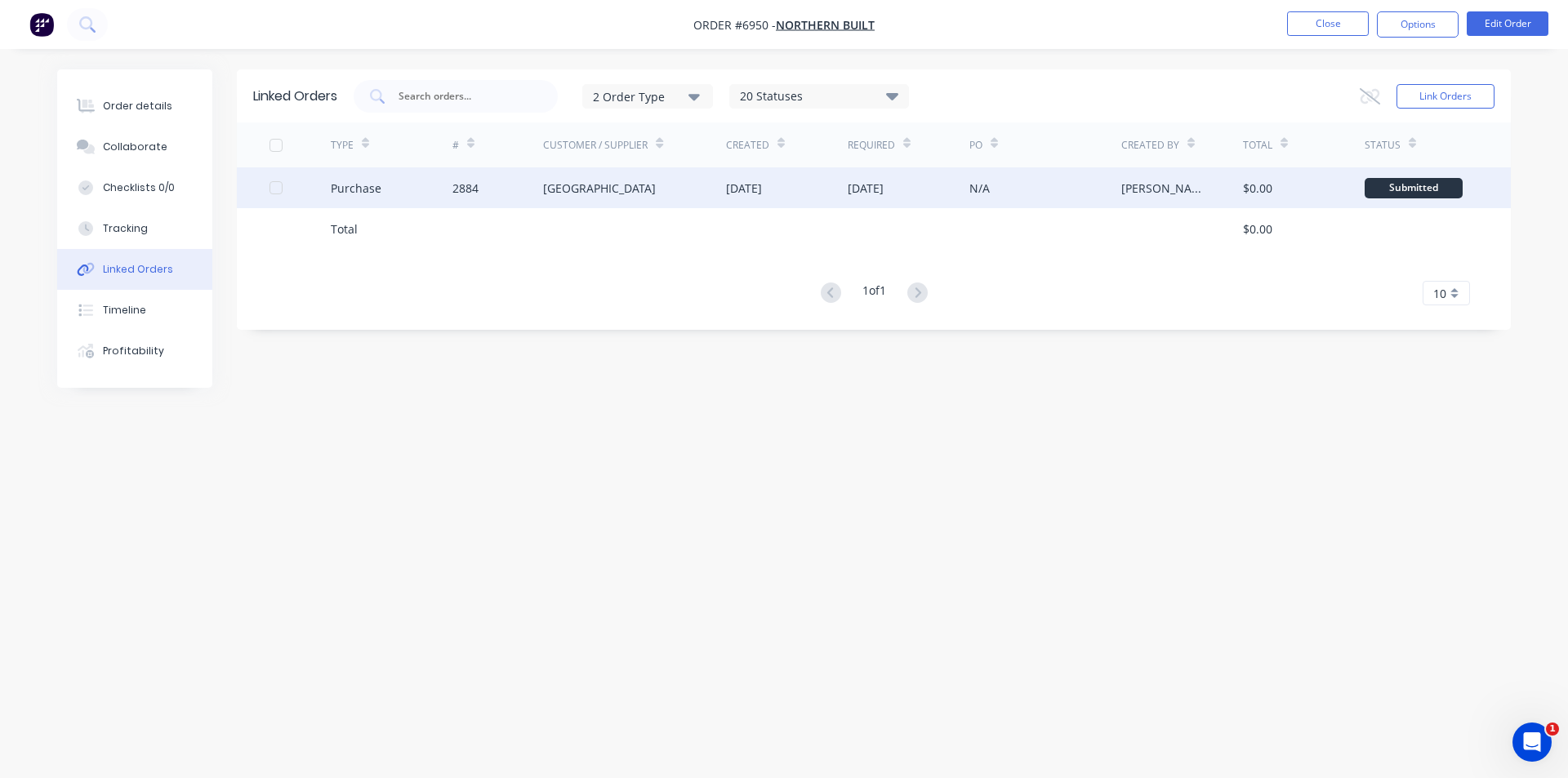
click at [919, 199] on div "23 Sep 2025" at bounding box center [908, 187] width 121 height 41
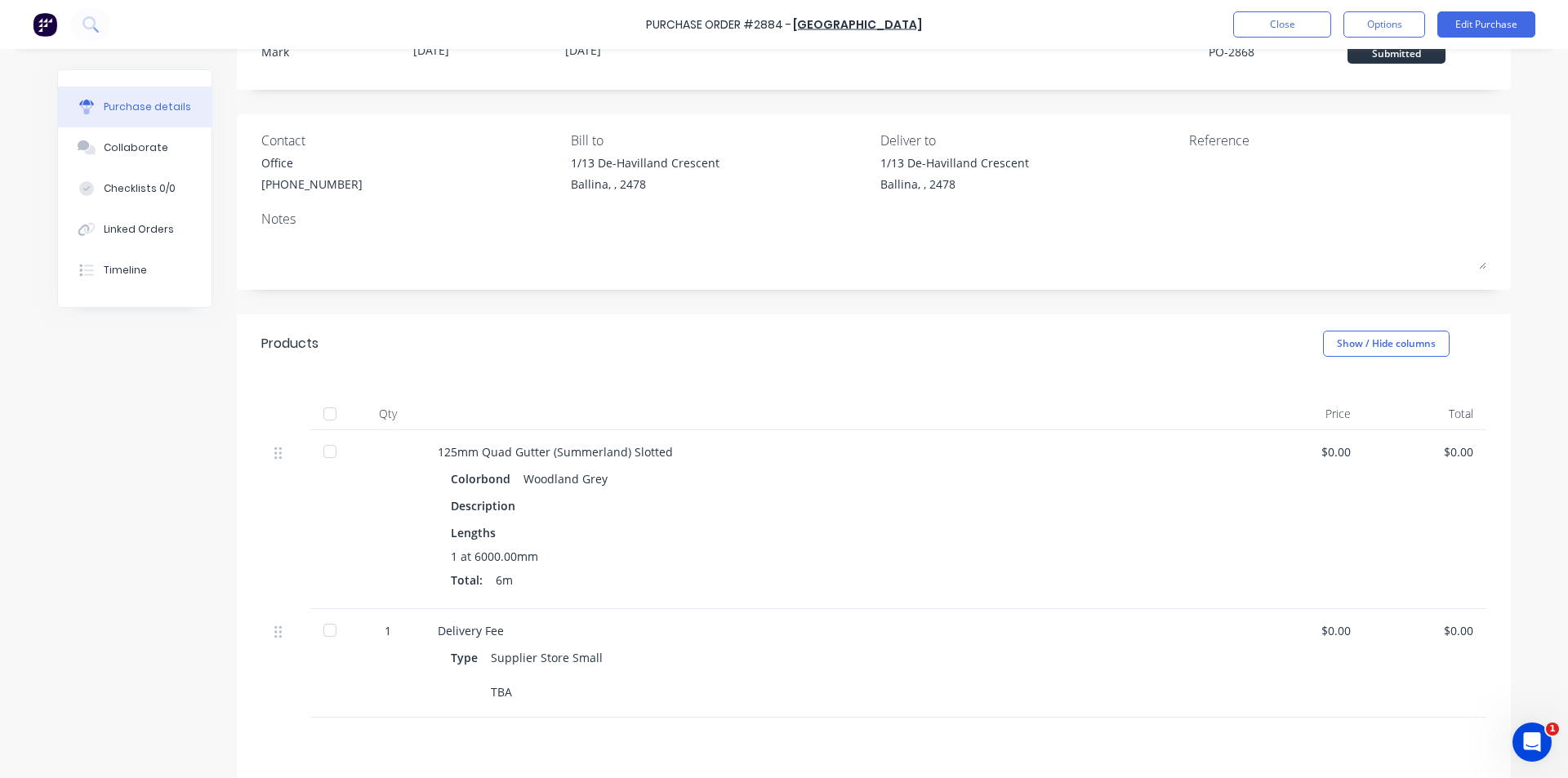
scroll to position [163, 0]
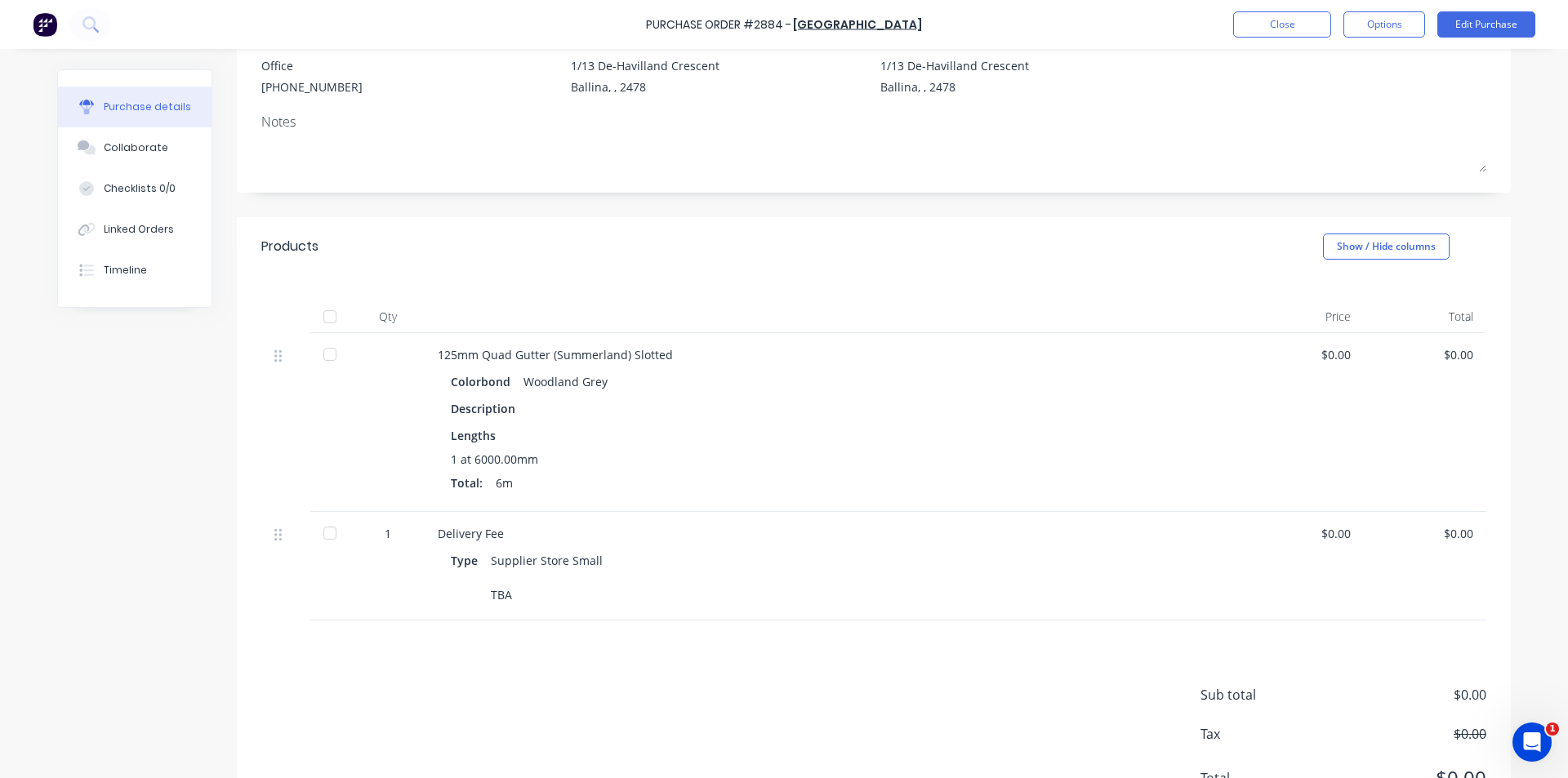
click at [339, 305] on div at bounding box center [330, 316] width 33 height 32
click at [1271, 14] on button "Close" at bounding box center [1282, 24] width 98 height 26
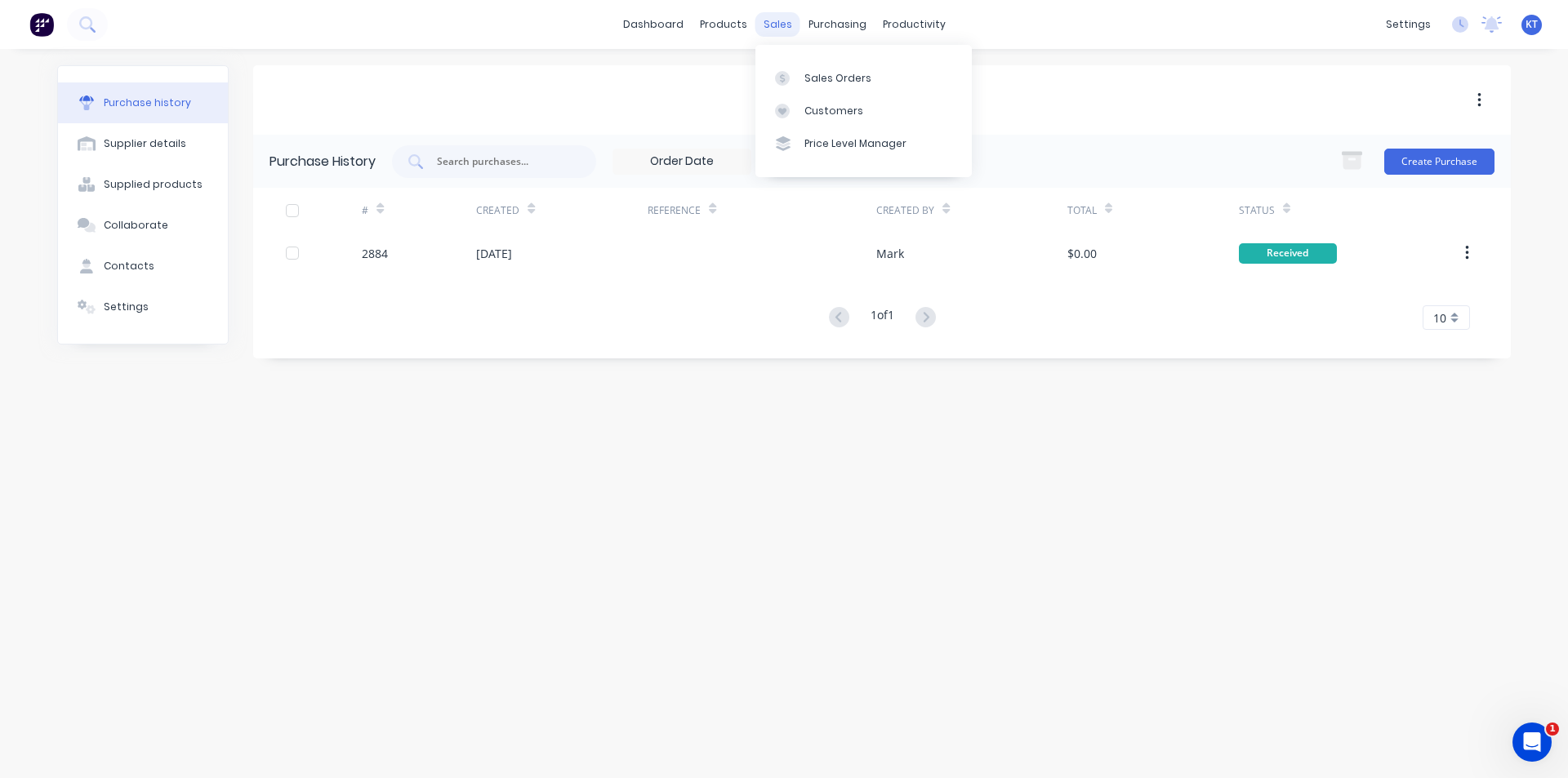
click at [785, 27] on div "sales" at bounding box center [777, 25] width 45 height 25
click at [865, 85] on div "Sales Orders" at bounding box center [838, 77] width 67 height 14
